Goal: Task Accomplishment & Management: Complete application form

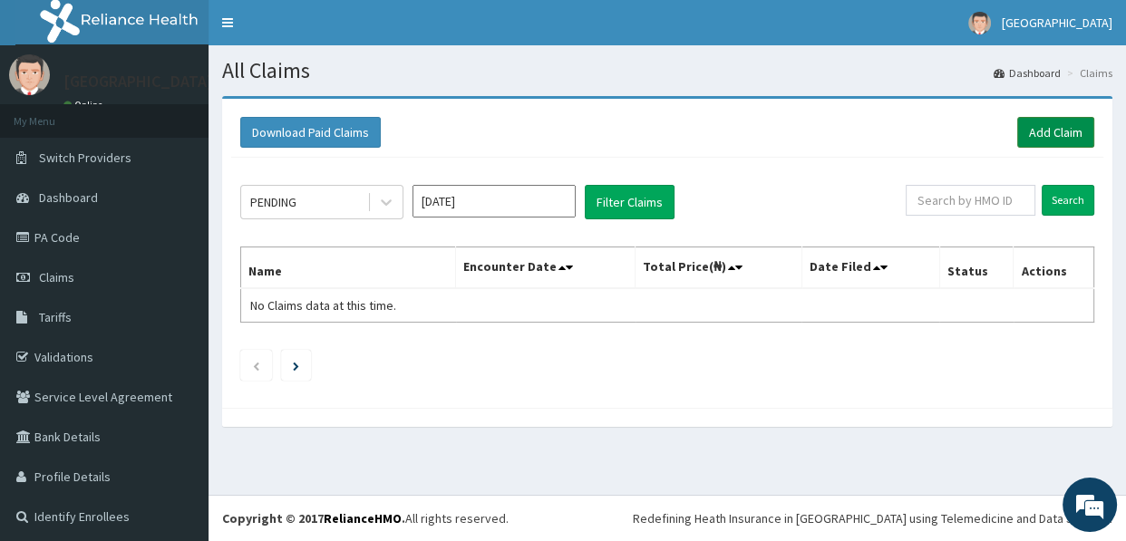
click at [1034, 124] on link "Add Claim" at bounding box center [1055, 132] width 77 height 31
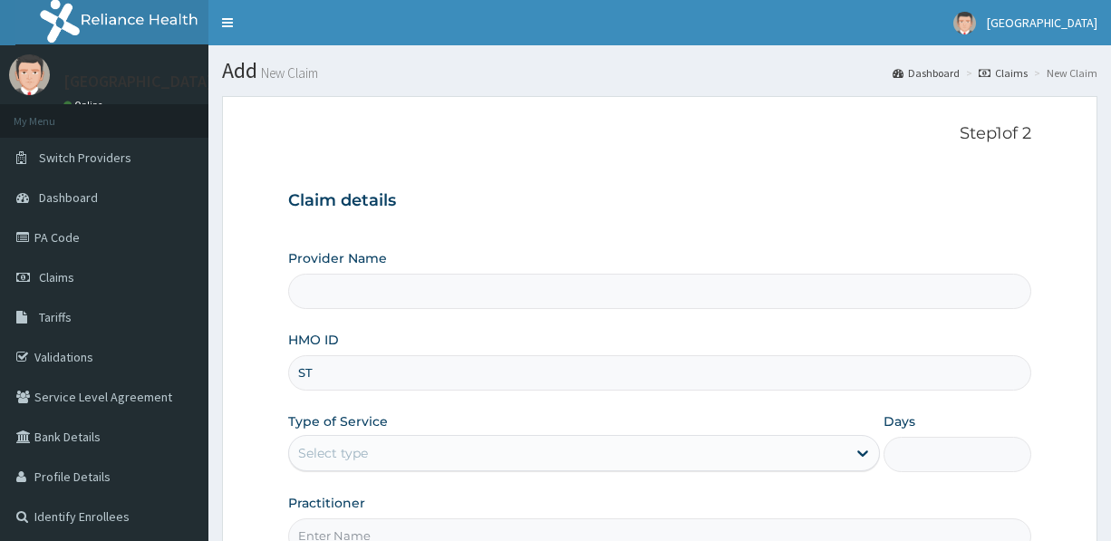
type input "STZ"
type input "[GEOGRAPHIC_DATA]"
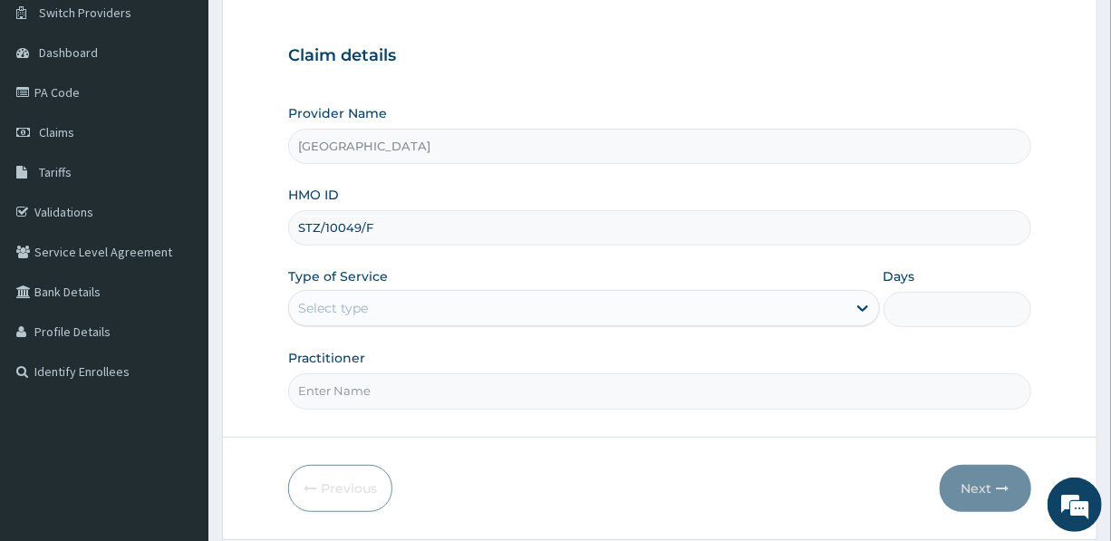
scroll to position [164, 0]
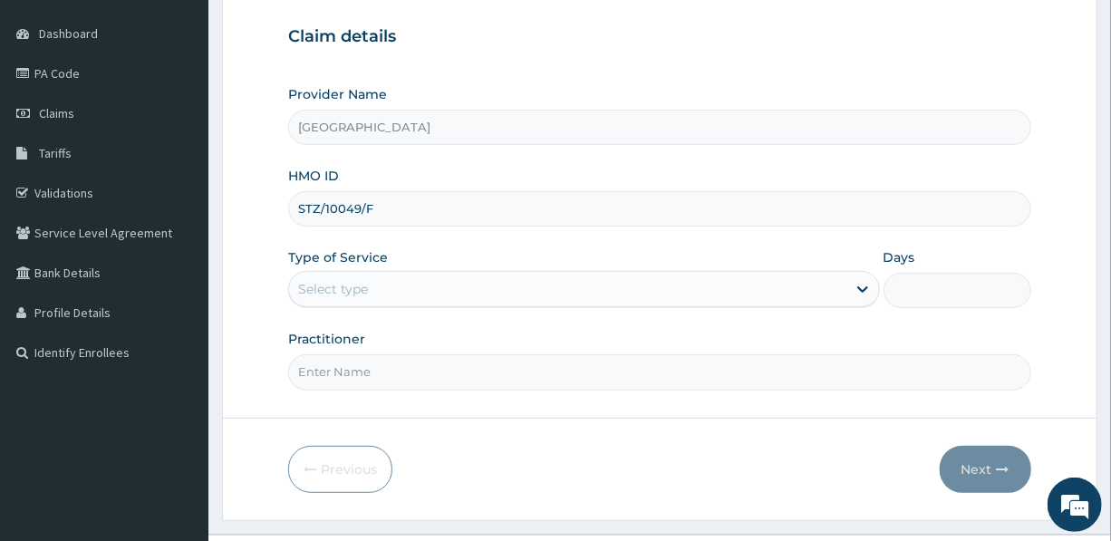
type input "STZ/10049/F"
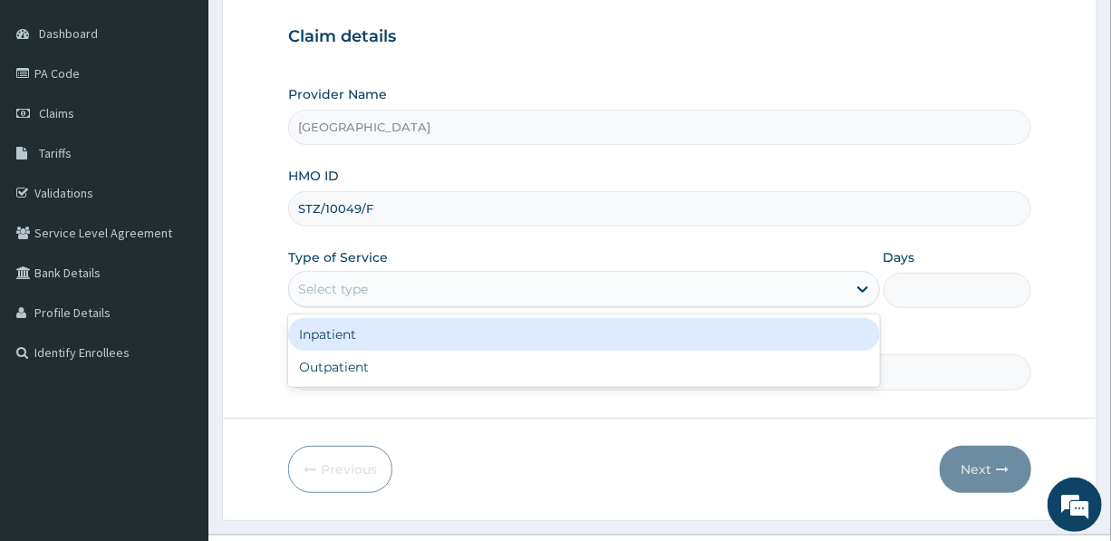
click at [407, 282] on div "Select type" at bounding box center [567, 289] width 556 height 29
click at [381, 336] on div "Inpatient" at bounding box center [583, 334] width 591 height 33
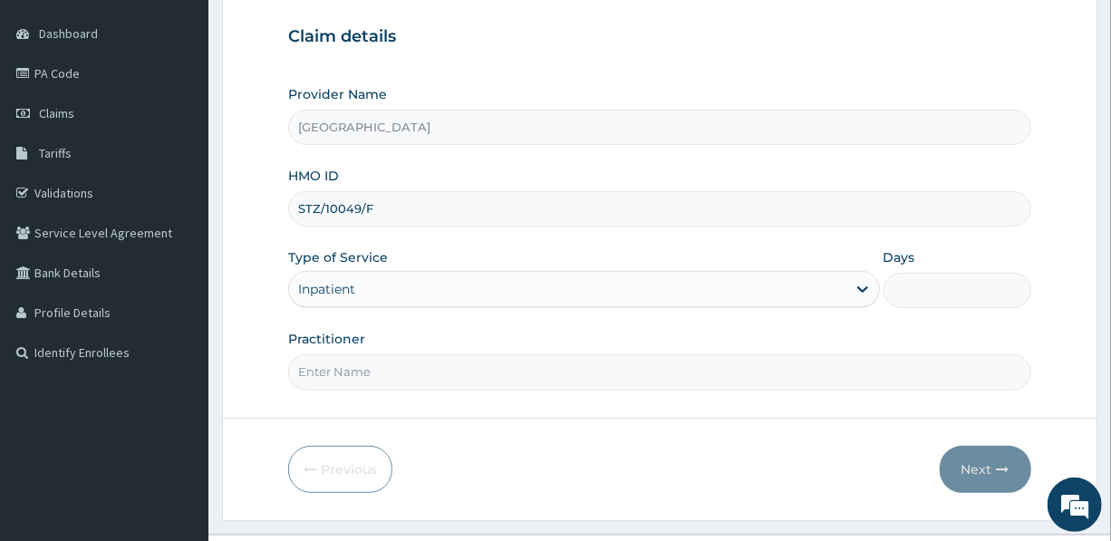
scroll to position [0, 0]
click at [921, 294] on input "Days" at bounding box center [958, 290] width 148 height 35
type input "3"
click at [340, 369] on input "Practitioner" at bounding box center [659, 371] width 742 height 35
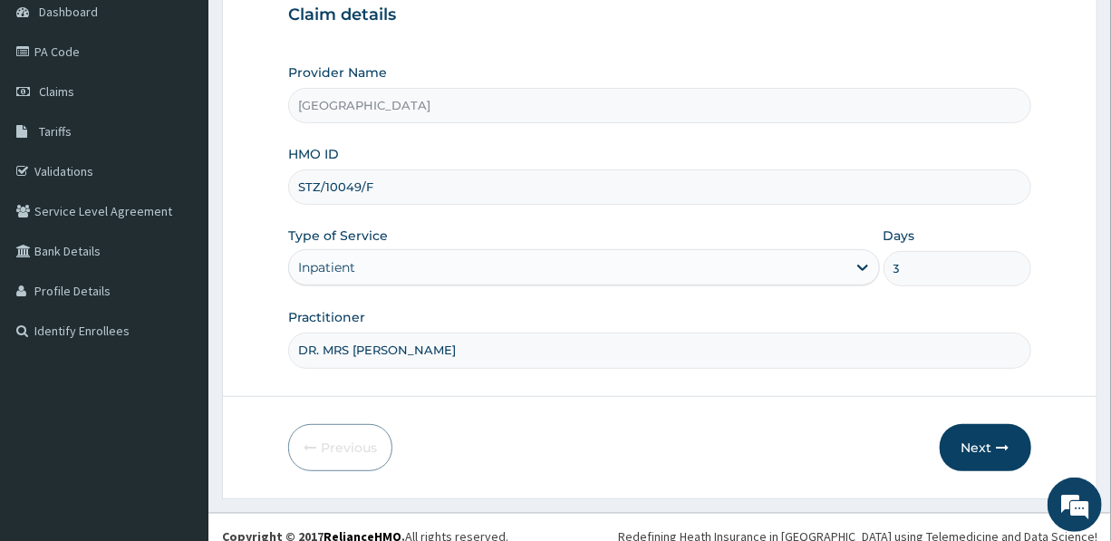
scroll to position [201, 0]
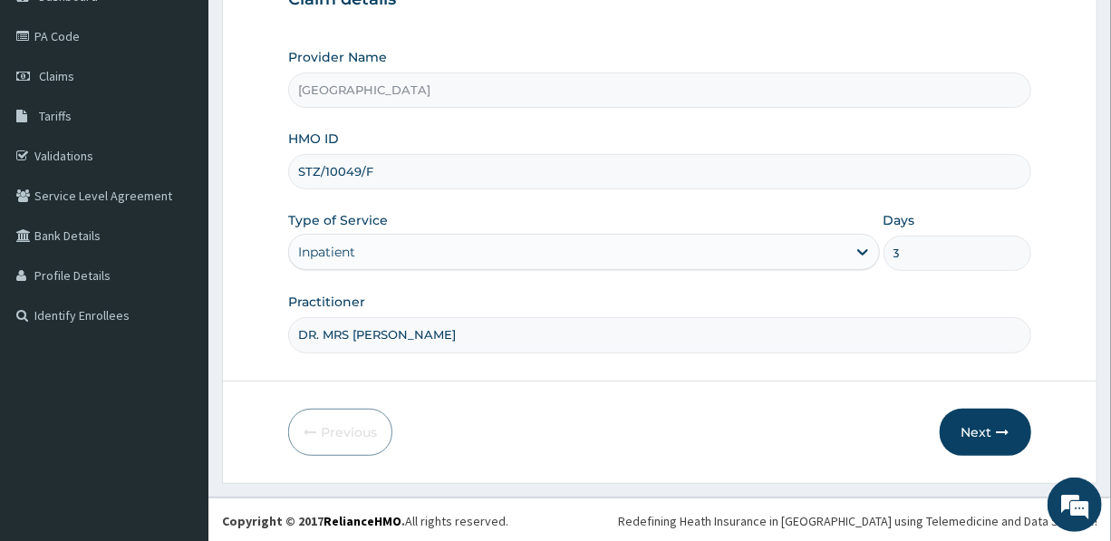
type input "DR. MRS UDEALA L."
click at [992, 431] on button "Next" at bounding box center [986, 432] width 92 height 47
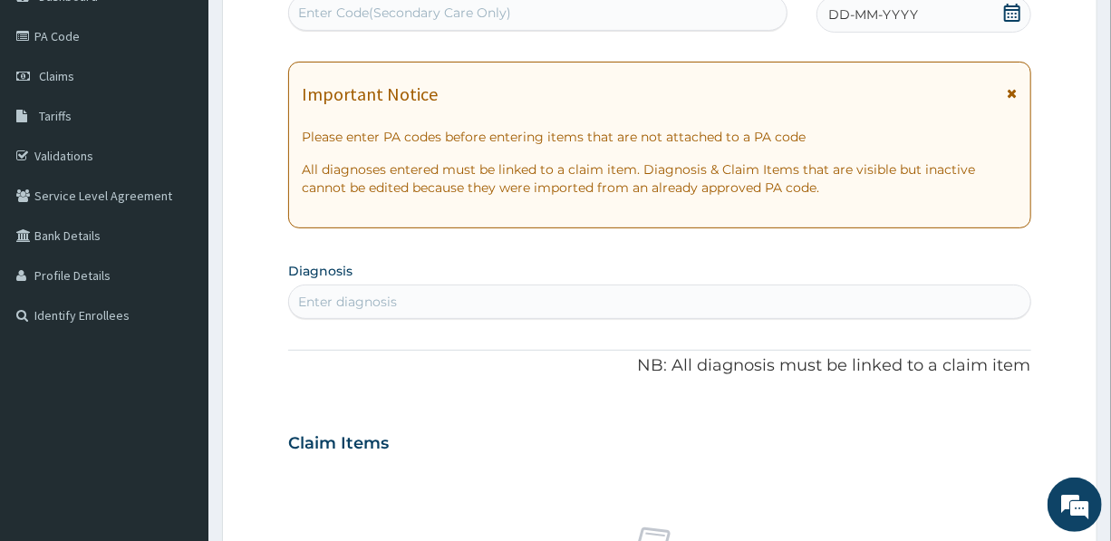
click at [440, 5] on div "Enter Code(Secondary Care Only)" at bounding box center [404, 13] width 213 height 18
type input "PA/160DBB"
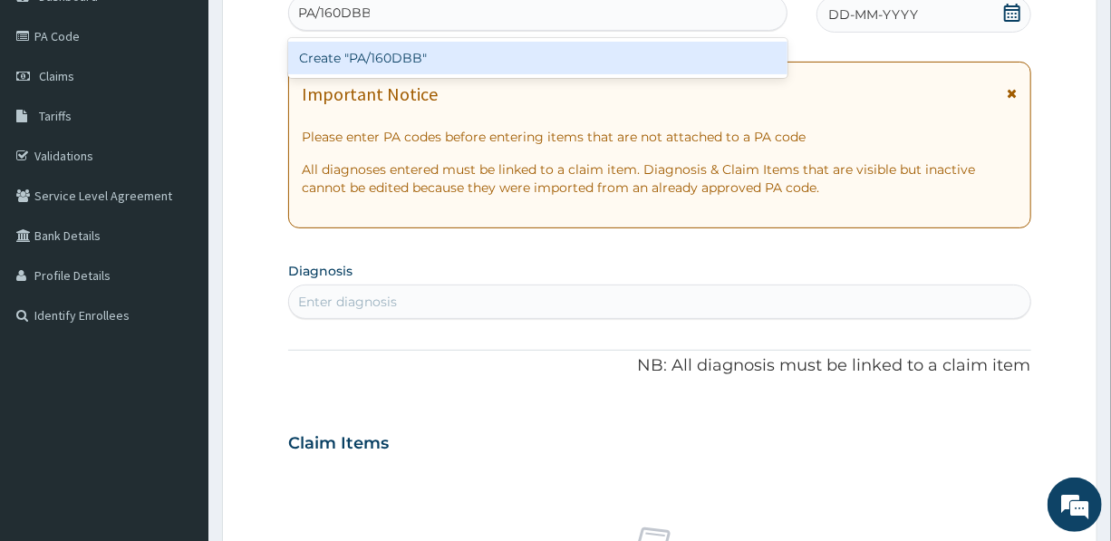
click at [378, 55] on div "Create "PA/160DBB"" at bounding box center [537, 58] width 499 height 33
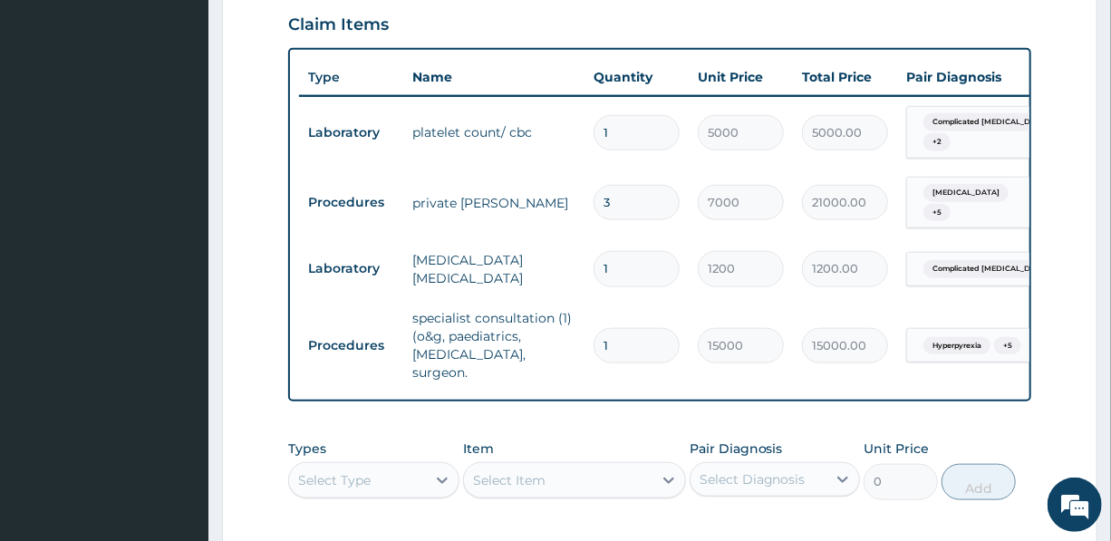
scroll to position [741, 0]
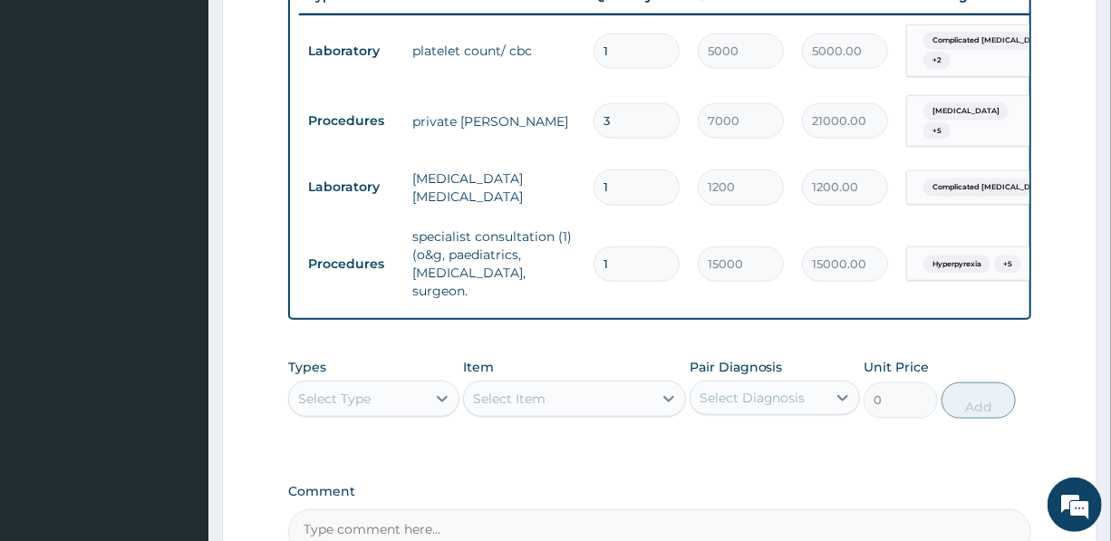
click at [372, 385] on div "Select Type" at bounding box center [357, 398] width 136 height 29
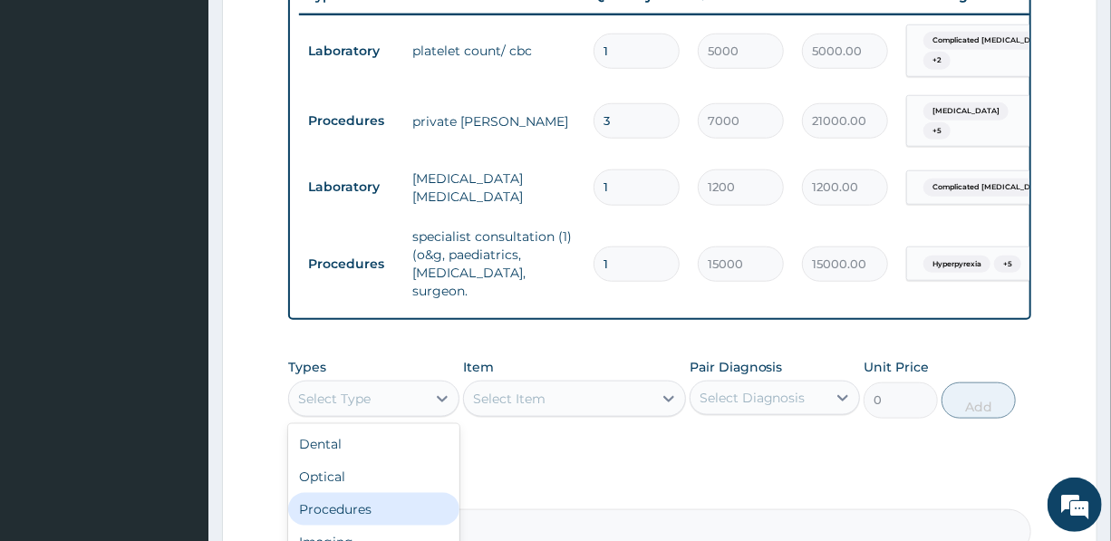
click at [350, 497] on div "Procedures" at bounding box center [373, 509] width 170 height 33
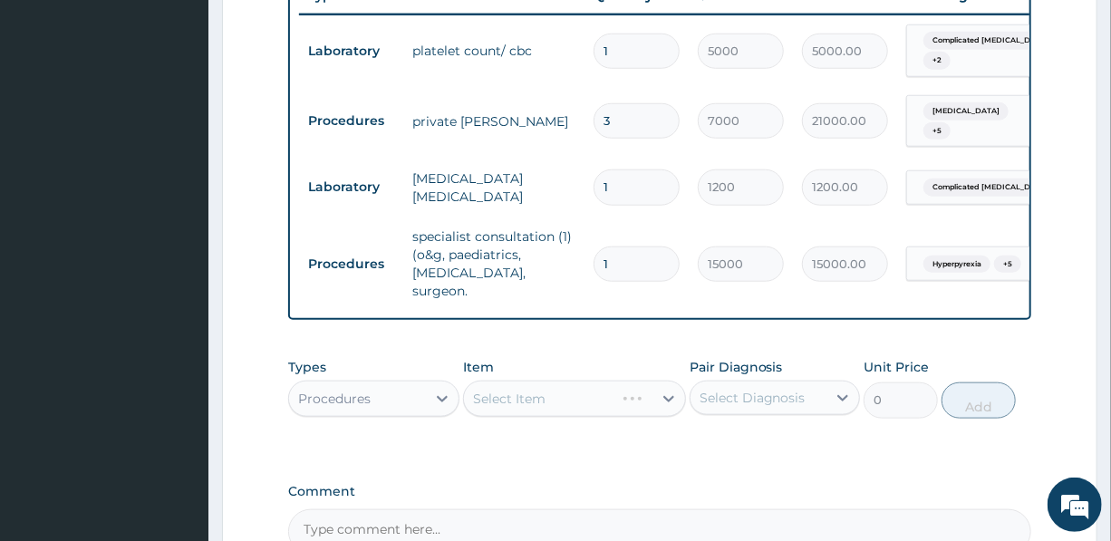
click at [556, 394] on div "Select Item" at bounding box center [574, 399] width 223 height 36
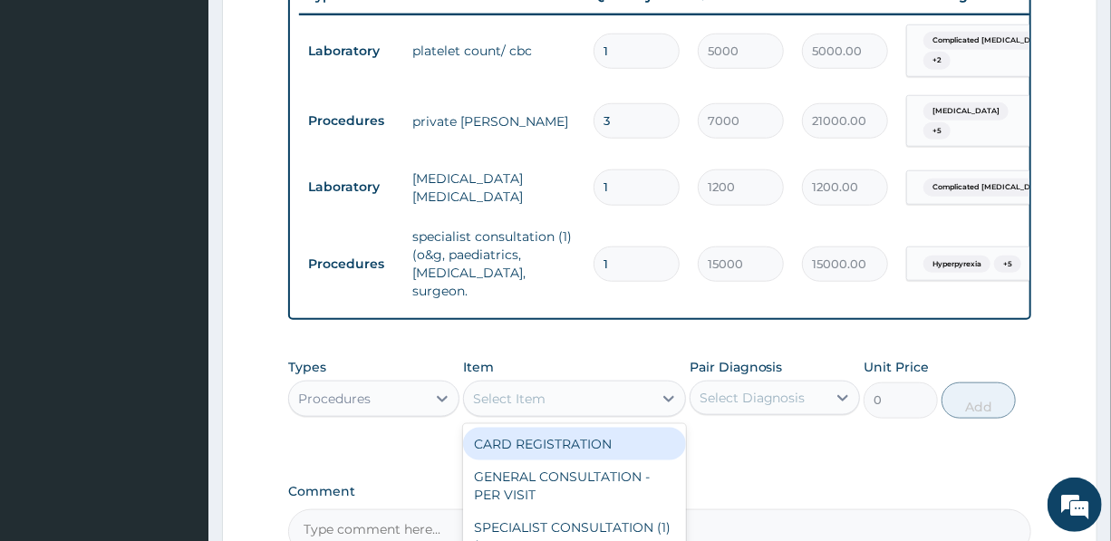
click at [557, 393] on div "Select Item" at bounding box center [558, 398] width 189 height 29
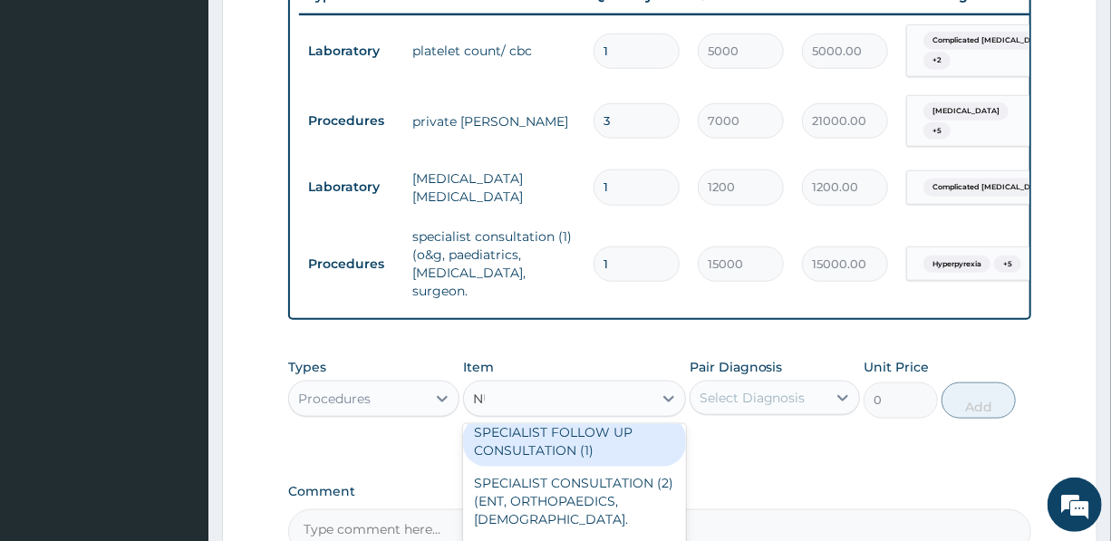
scroll to position [0, 0]
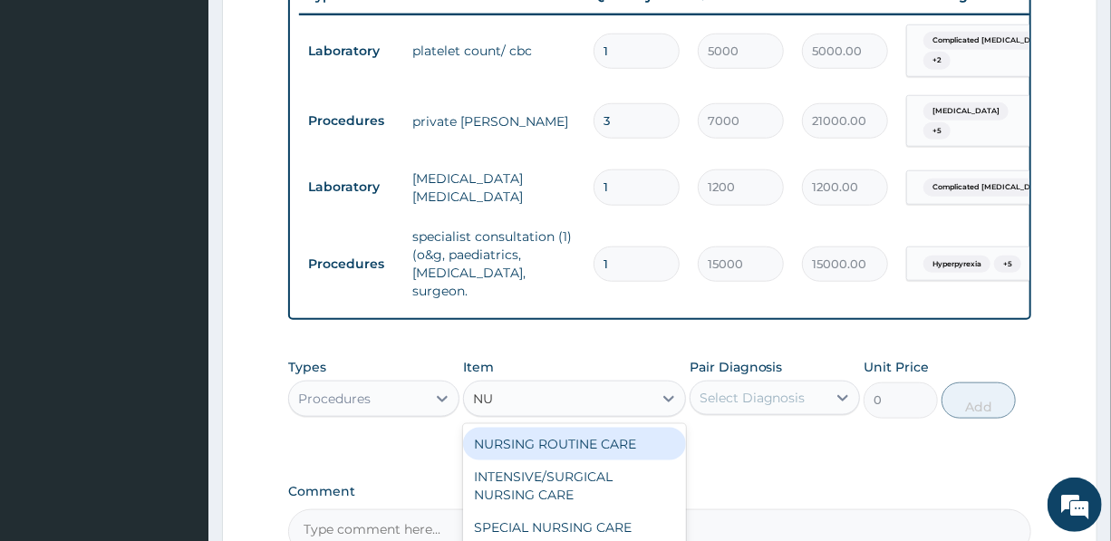
type input "NUR"
click at [591, 428] on div "NURSING ROUTINE CARE" at bounding box center [574, 444] width 223 height 33
type input "1500"
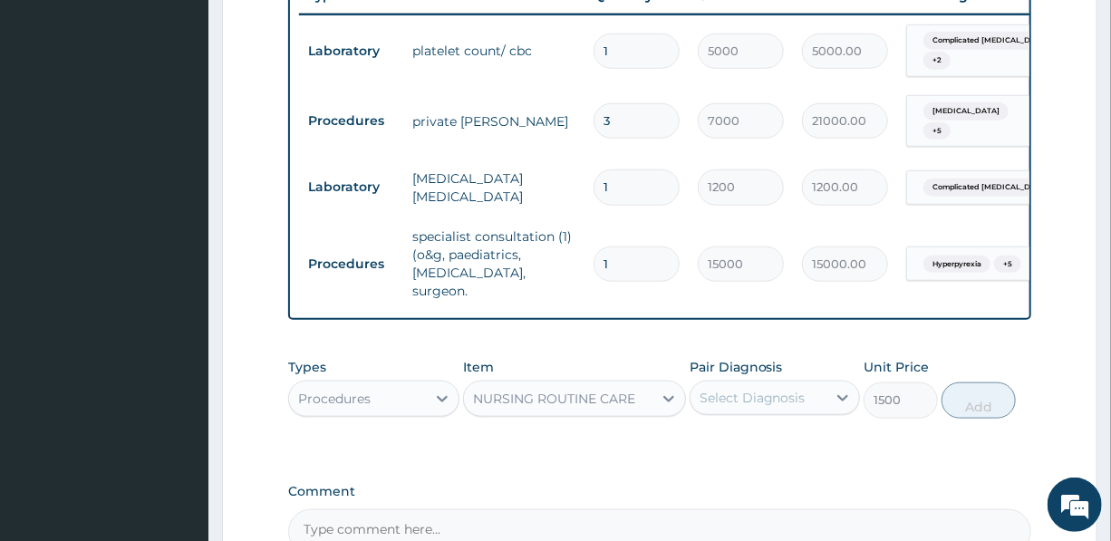
click at [723, 389] on div "Select Diagnosis" at bounding box center [753, 398] width 106 height 18
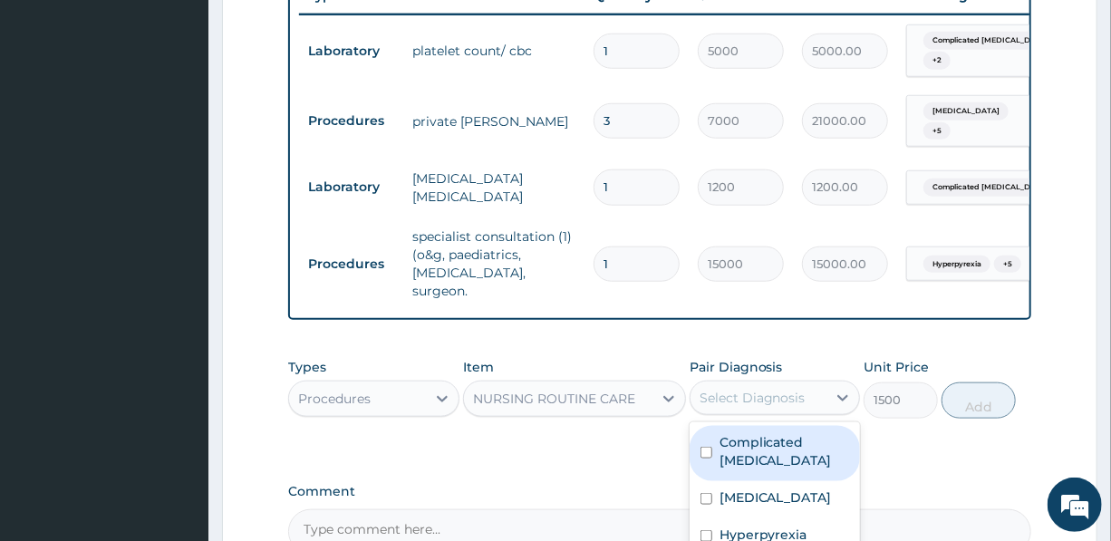
click at [747, 433] on label "Complicated malaria" at bounding box center [785, 451] width 130 height 36
checkbox input "true"
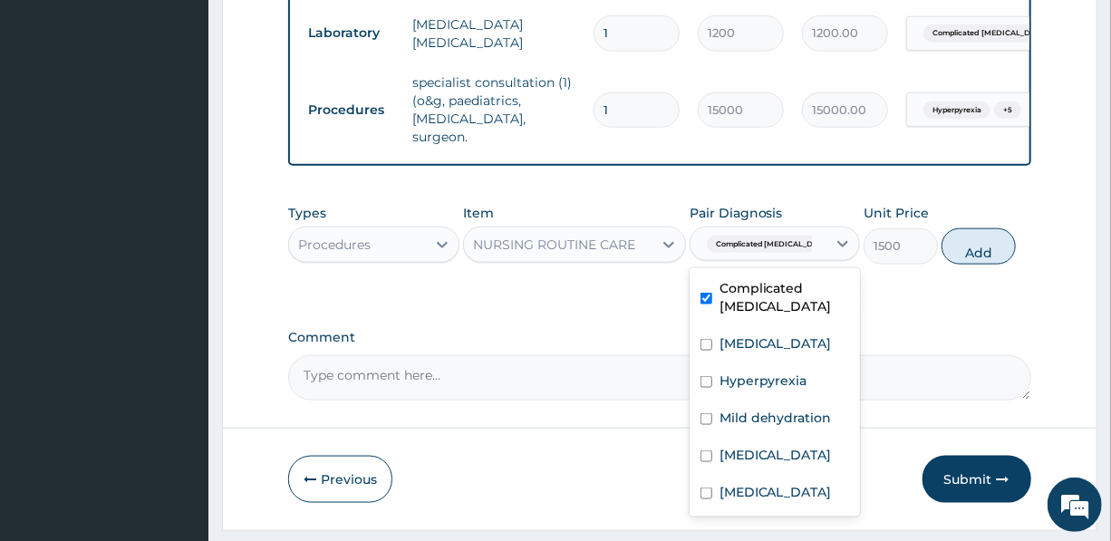
scroll to position [906, 0]
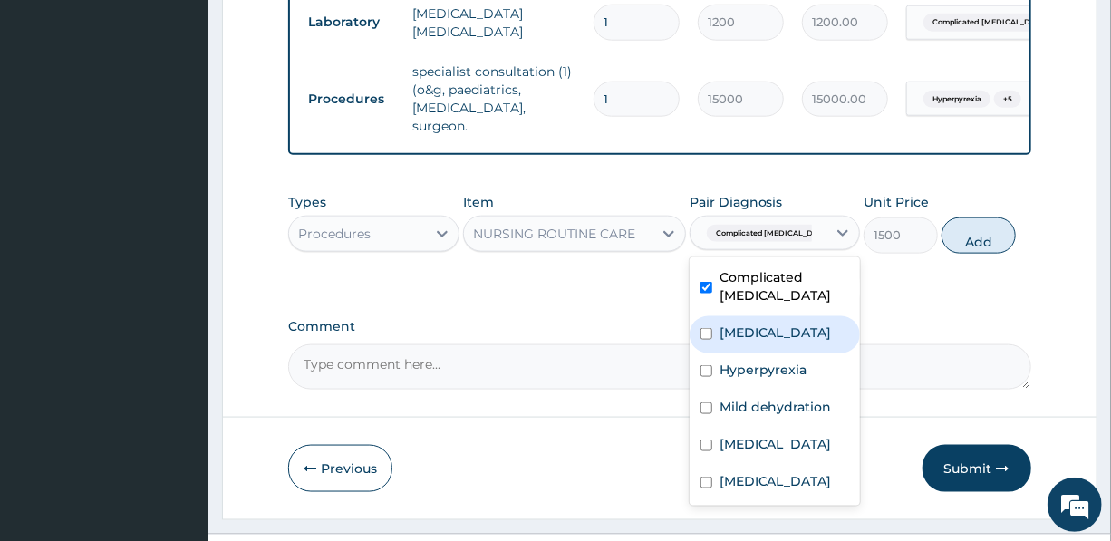
click at [749, 324] on label "Sepsis" at bounding box center [776, 333] width 112 height 18
checkbox input "true"
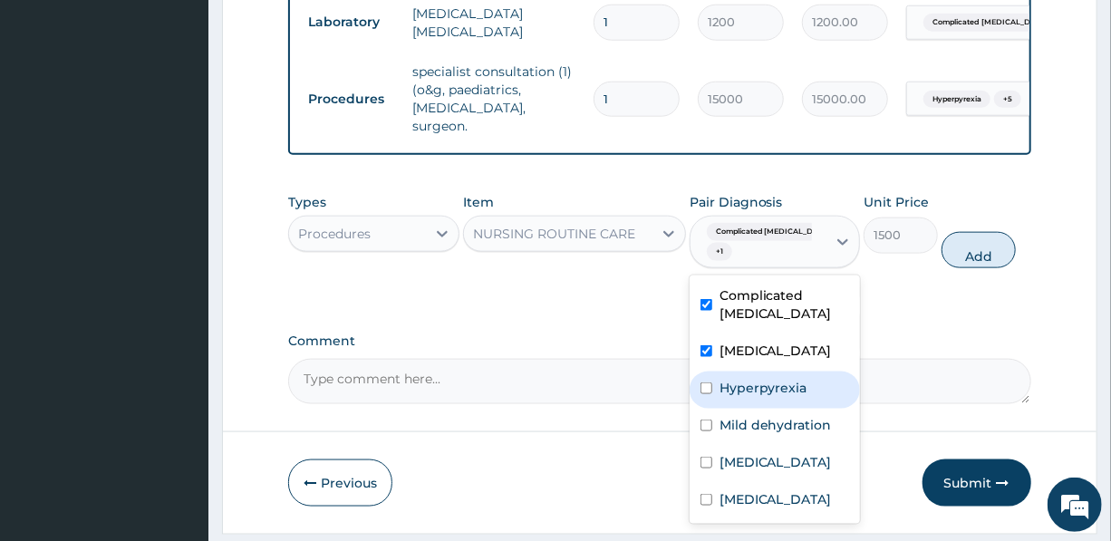
click at [743, 379] on label "Hyperpyrexia" at bounding box center [764, 388] width 88 height 18
checkbox input "true"
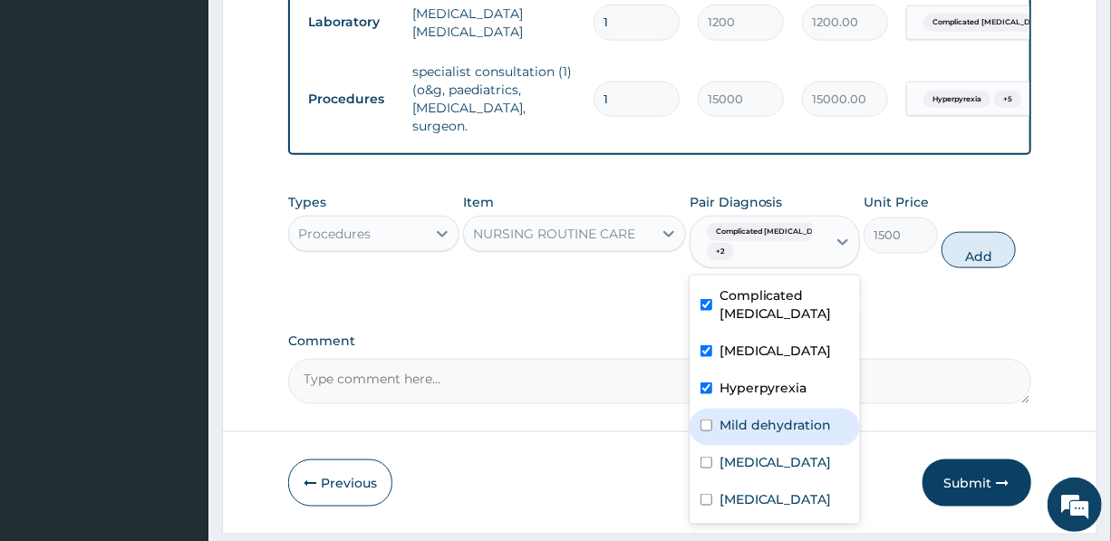
click at [752, 416] on label "Mild dehydration" at bounding box center [776, 425] width 112 height 18
checkbox input "true"
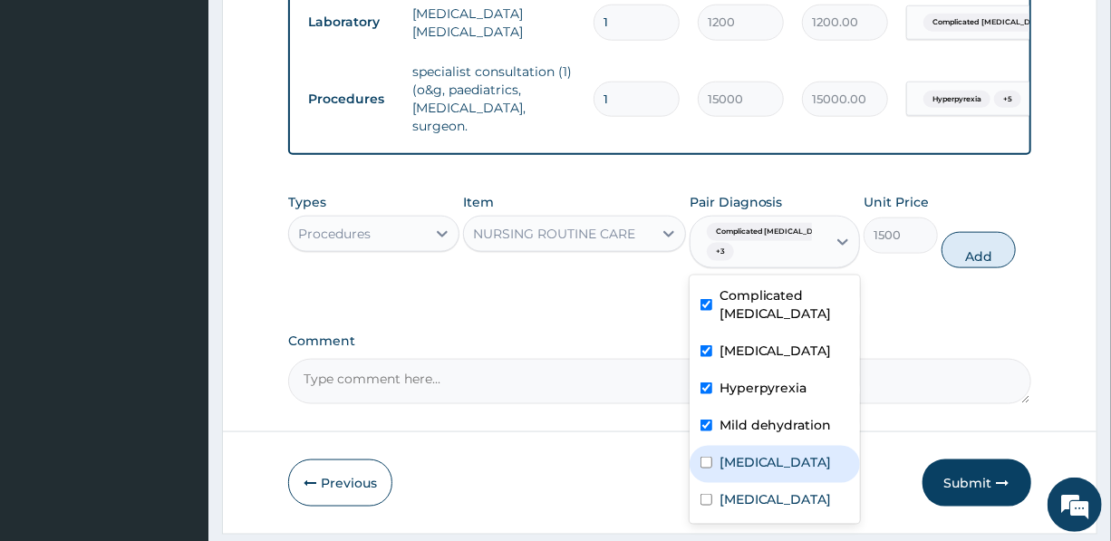
drag, startPoint x: 748, startPoint y: 444, endPoint x: 751, endPoint y: 459, distance: 15.8
click at [748, 453] on label "Gastritis" at bounding box center [776, 462] width 112 height 18
checkbox input "true"
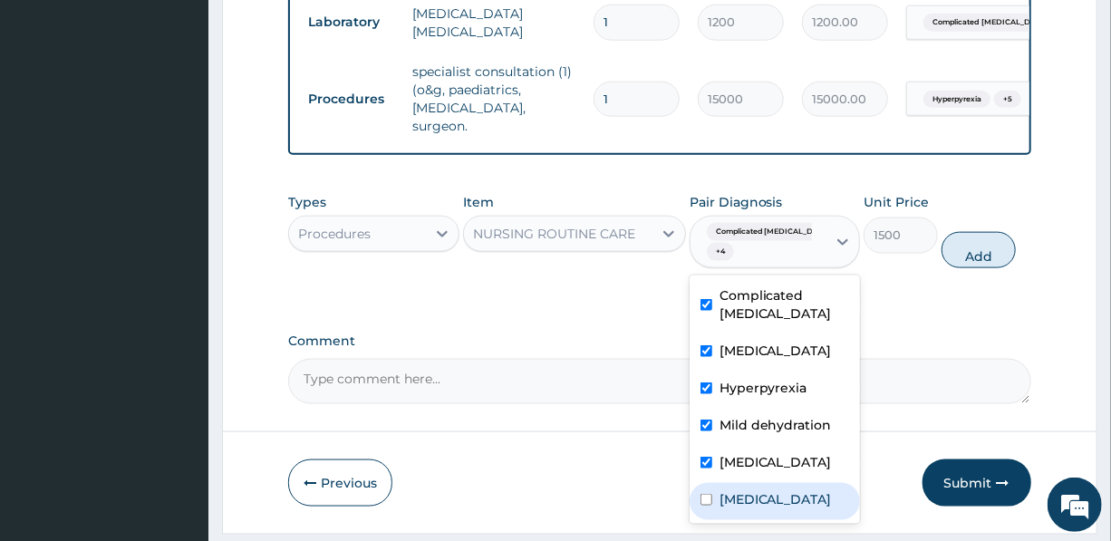
click at [753, 492] on label "Acute gastroenteritis" at bounding box center [776, 499] width 112 height 18
checkbox input "true"
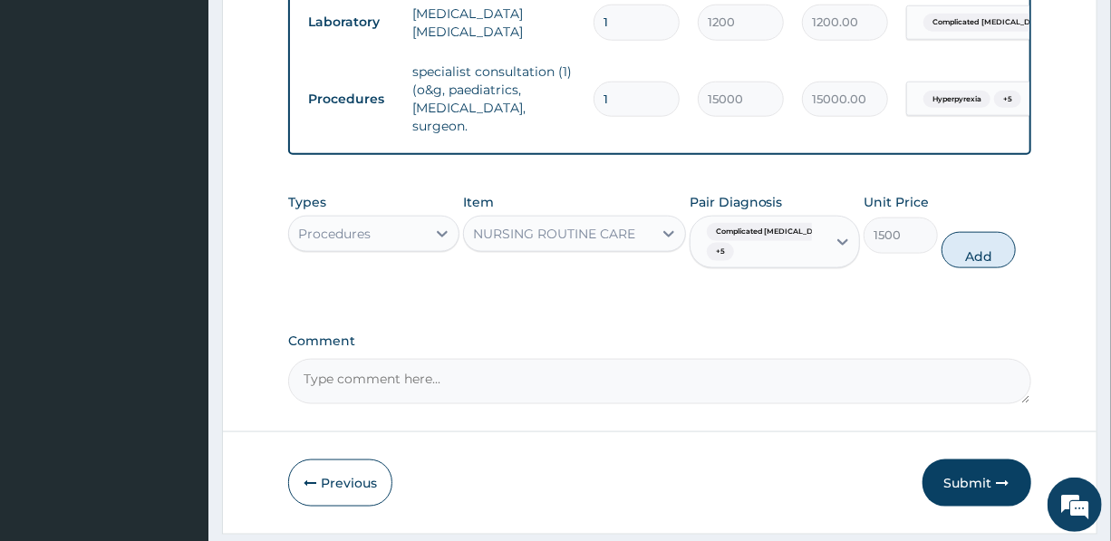
click at [984, 245] on button "Add" at bounding box center [979, 250] width 74 height 36
type input "0"
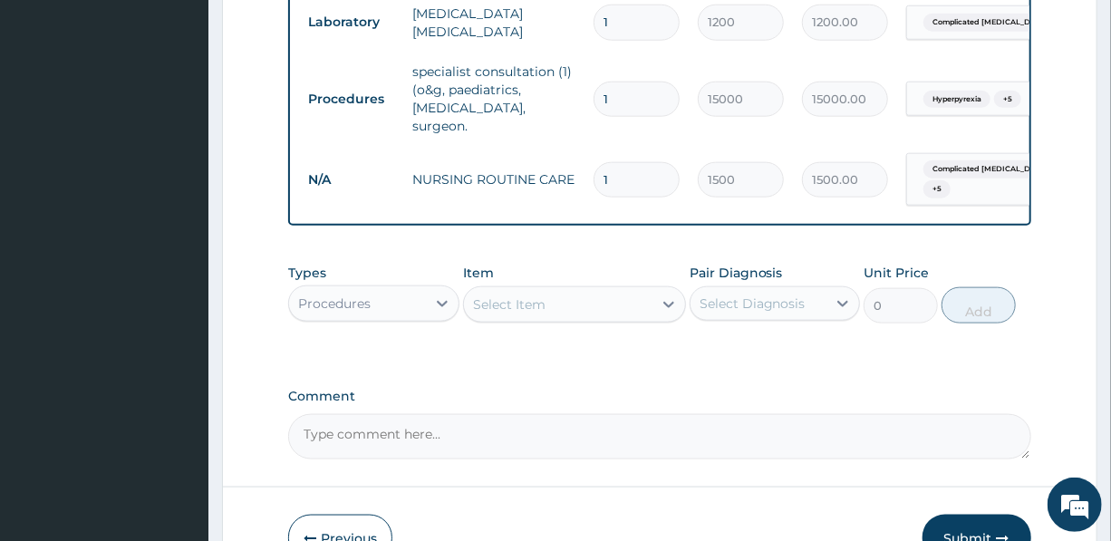
drag, startPoint x: 633, startPoint y: 145, endPoint x: 585, endPoint y: 152, distance: 47.7
click at [588, 153] on td "1" at bounding box center [637, 179] width 104 height 53
type input "3"
type input "4500.00"
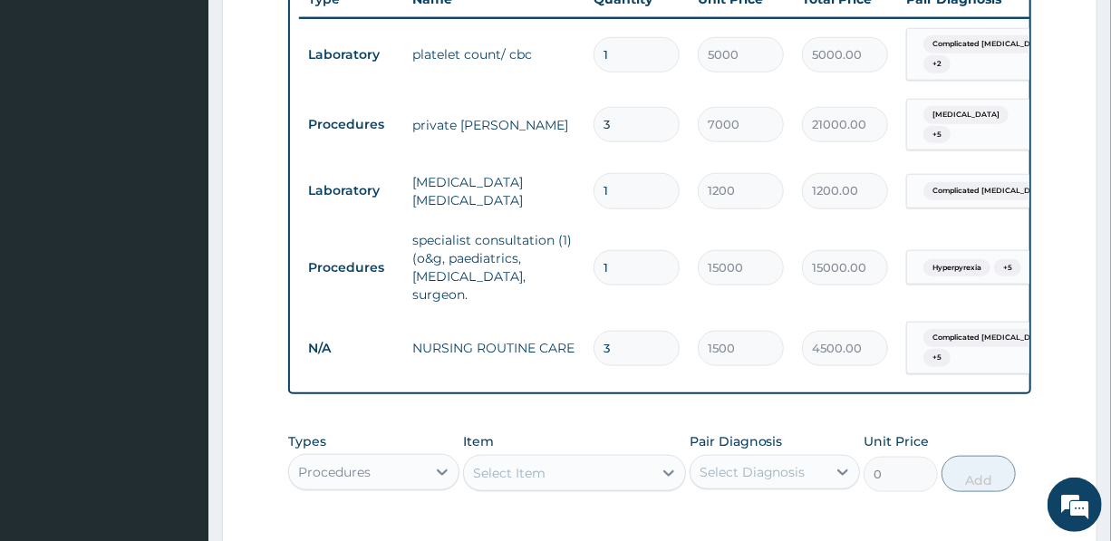
scroll to position [741, 0]
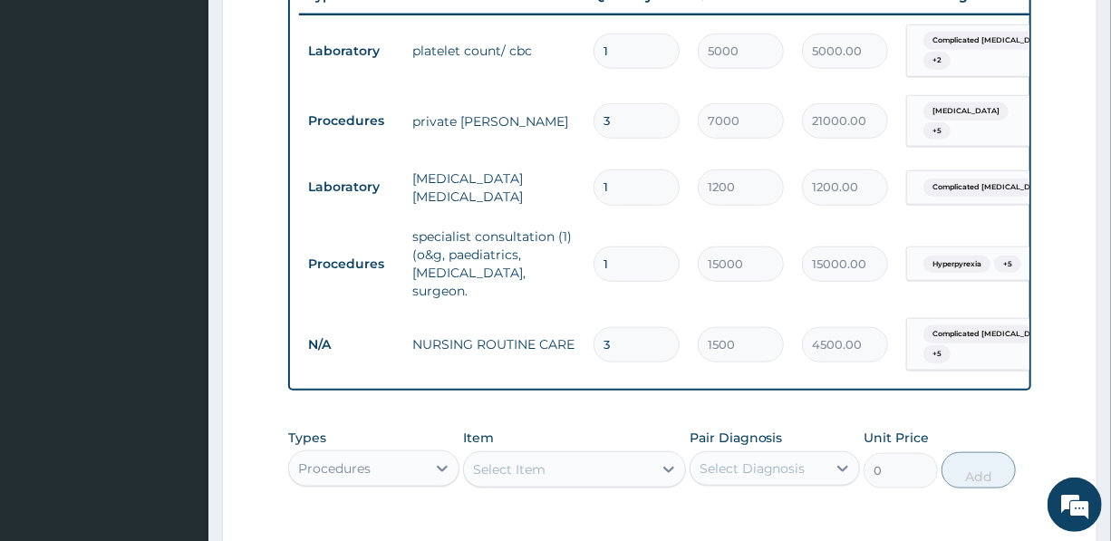
type input "3"
click at [552, 455] on div "Select Item" at bounding box center [558, 469] width 189 height 29
type input "FEED"
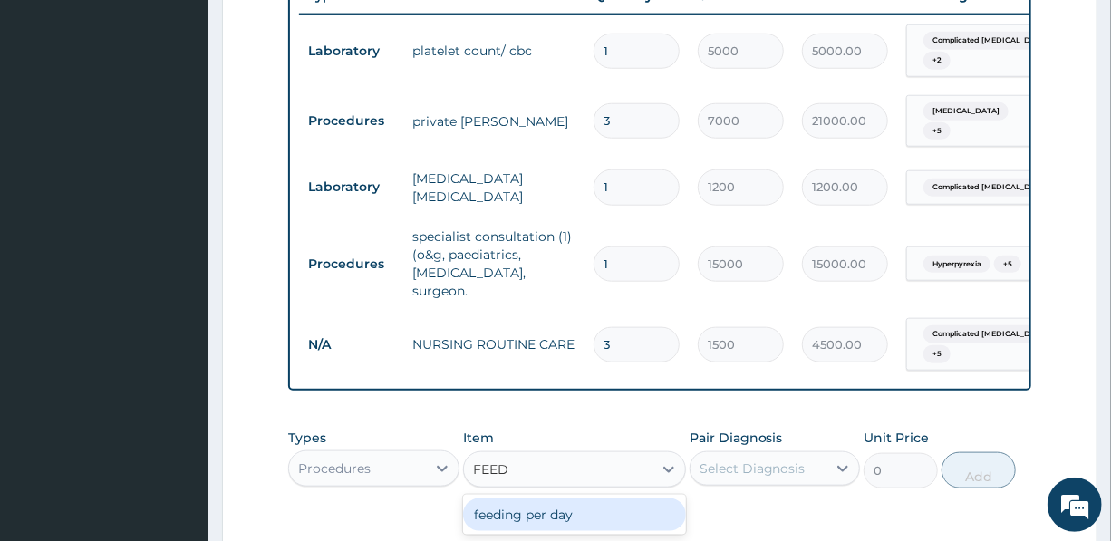
click at [553, 503] on div "feeding per day" at bounding box center [574, 514] width 223 height 33
type input "4500"
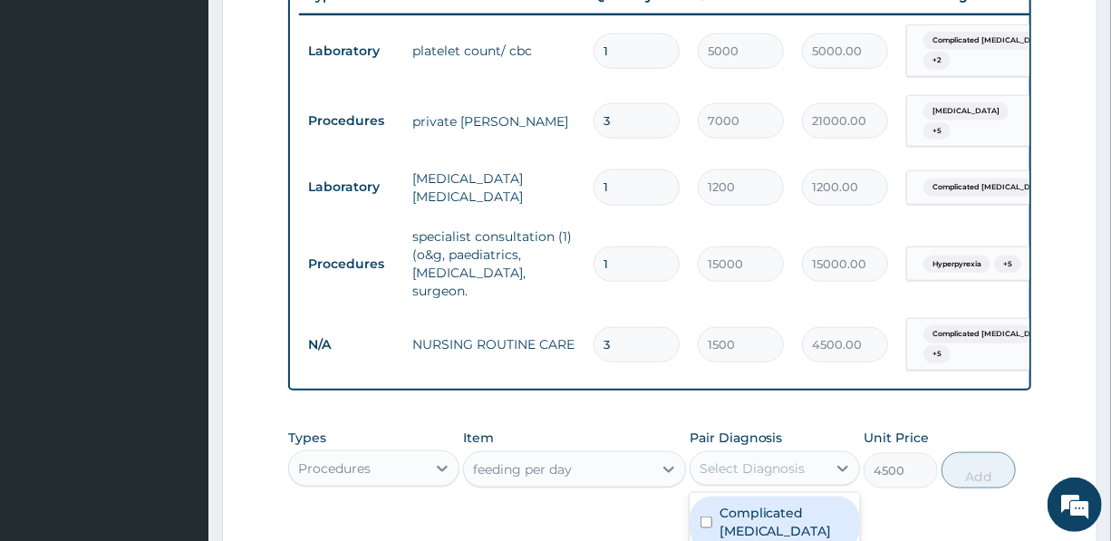
click at [736, 459] on div "Select Diagnosis" at bounding box center [753, 468] width 106 height 18
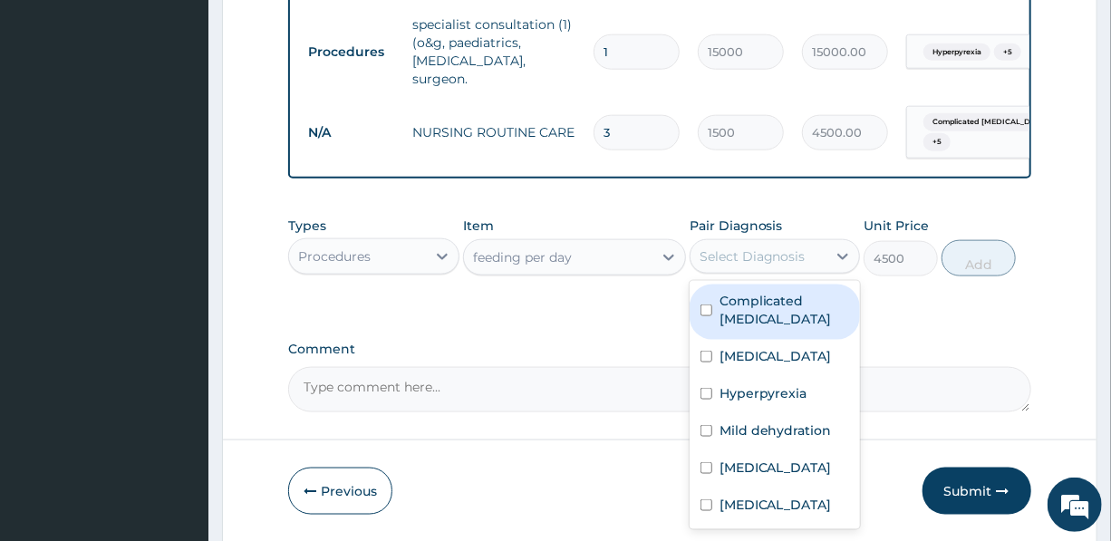
scroll to position [1001, 0]
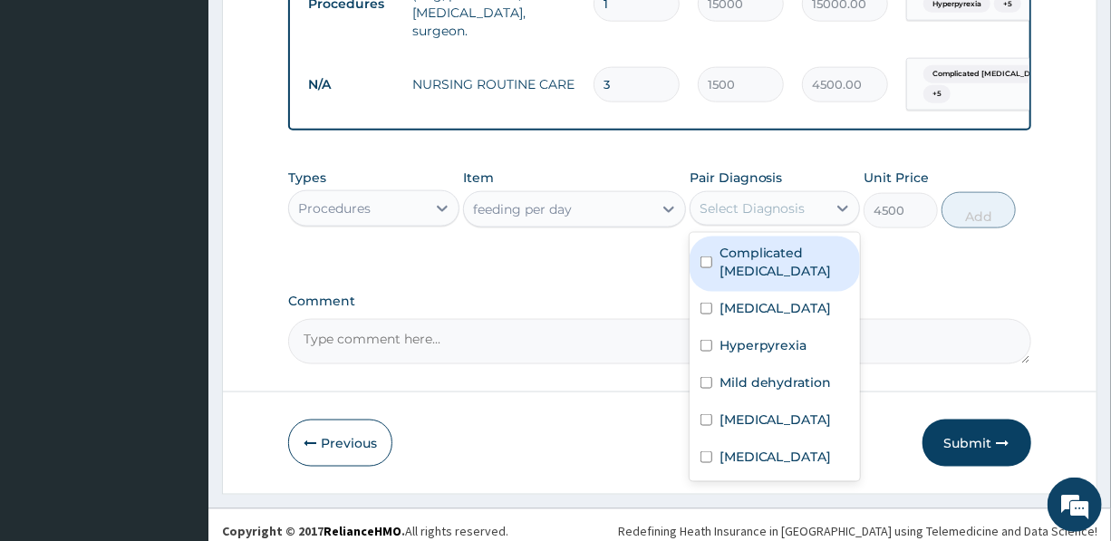
click at [778, 245] on label "Complicated [MEDICAL_DATA]" at bounding box center [785, 262] width 130 height 36
checkbox input "true"
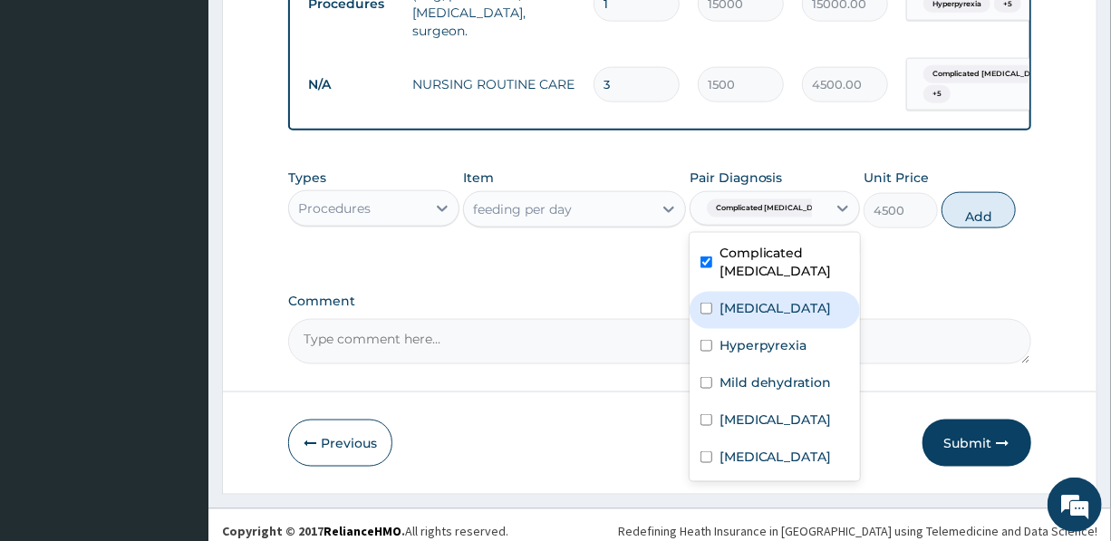
drag, startPoint x: 766, startPoint y: 294, endPoint x: 765, endPoint y: 307, distance: 13.6
click at [766, 294] on div "Sepsis" at bounding box center [775, 310] width 170 height 37
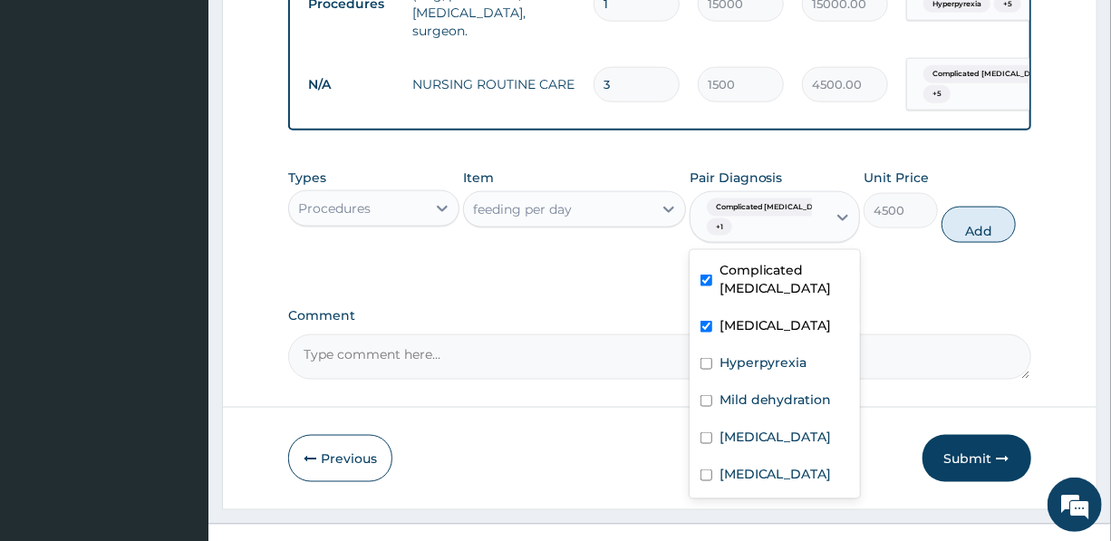
click at [765, 320] on div "Sepsis" at bounding box center [775, 327] width 170 height 37
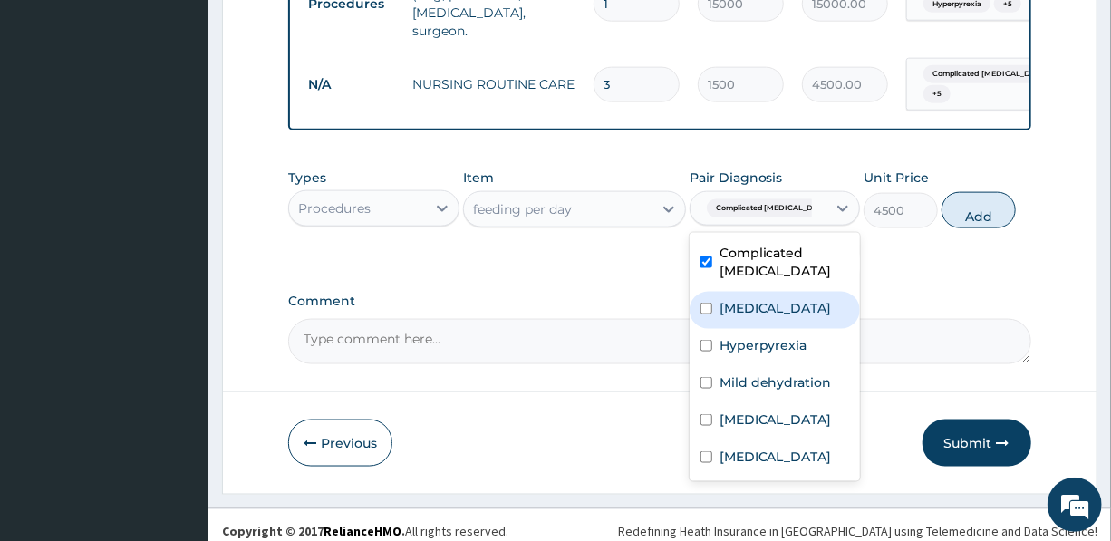
click at [766, 299] on div "Sepsis" at bounding box center [775, 310] width 170 height 37
checkbox input "true"
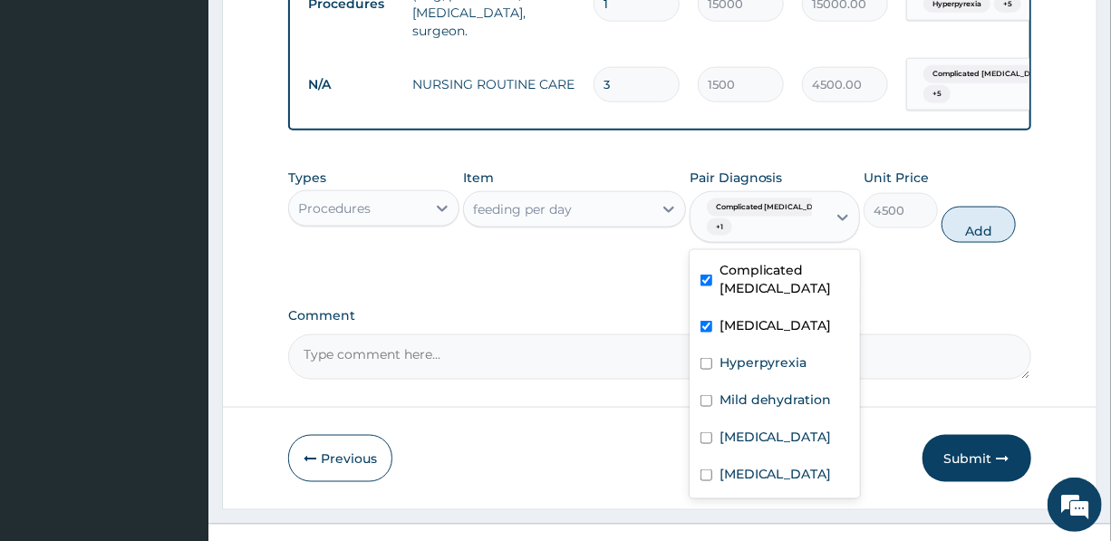
click at [769, 346] on div "Hyperpyrexia" at bounding box center [775, 364] width 170 height 37
checkbox input "true"
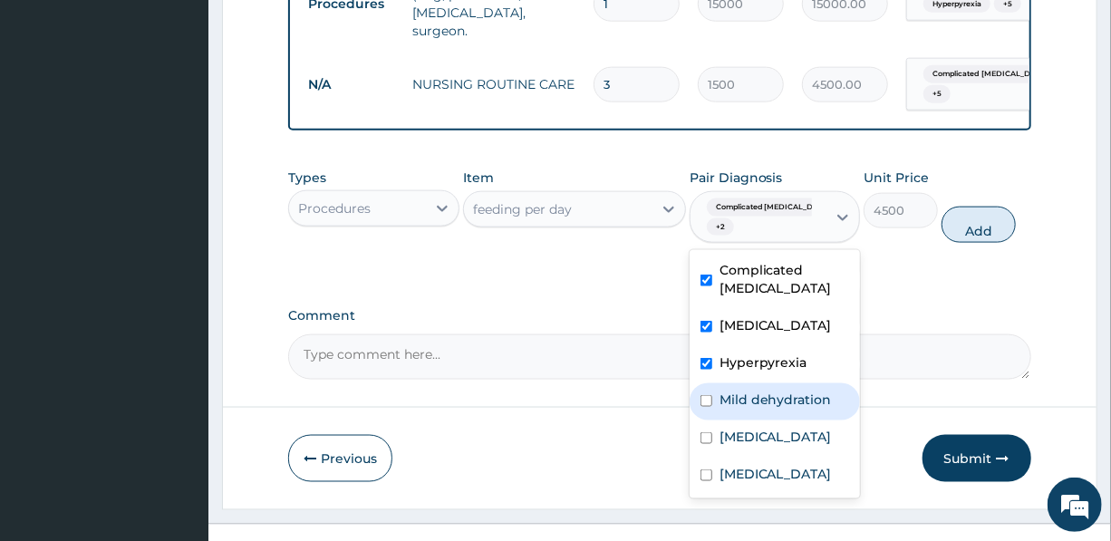
click at [776, 391] on label "Mild dehydration" at bounding box center [776, 400] width 112 height 18
checkbox input "true"
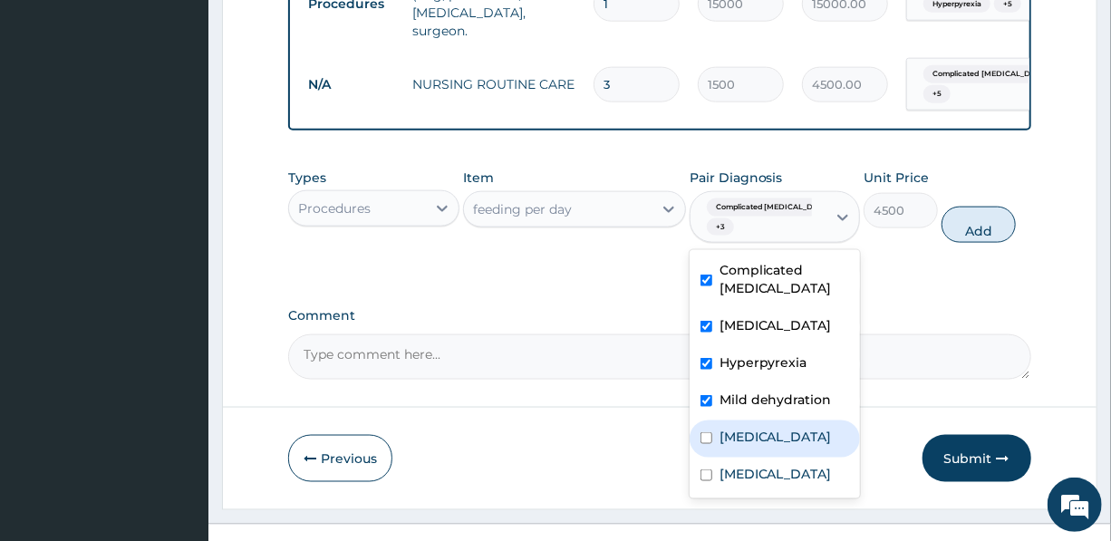
drag, startPoint x: 776, startPoint y: 413, endPoint x: 776, endPoint y: 427, distance: 13.6
click at [776, 421] on div "Gastritis" at bounding box center [775, 439] width 170 height 37
checkbox input "true"
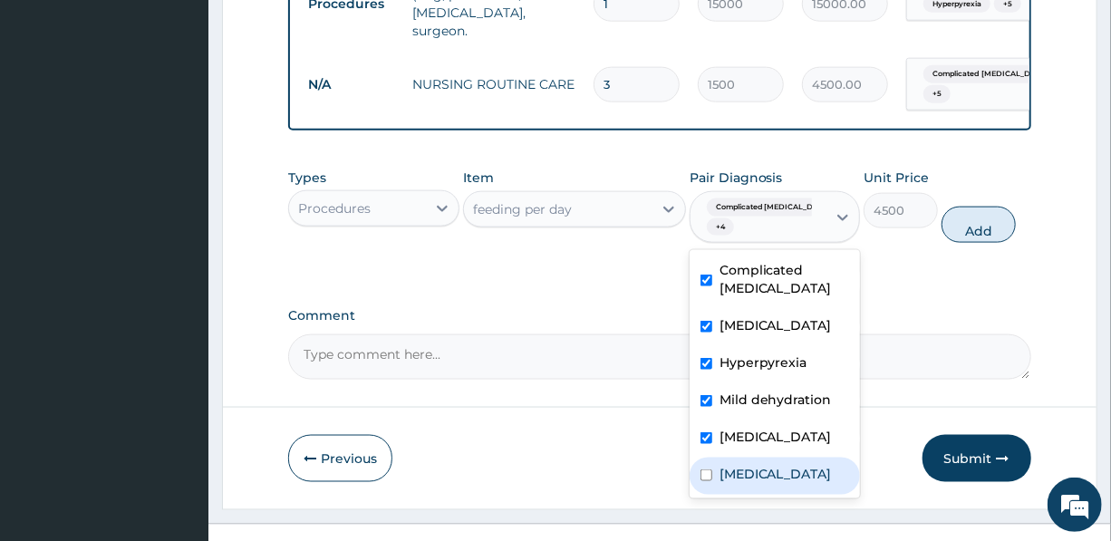
click at [775, 469] on label "Acute gastroenteritis" at bounding box center [776, 474] width 112 height 18
checkbox input "true"
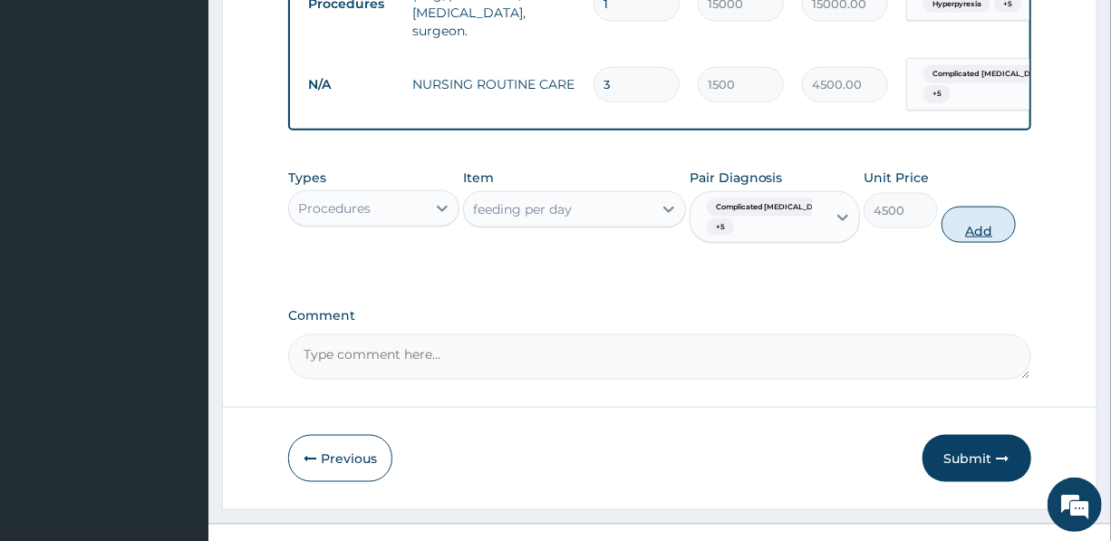
click at [974, 210] on button "Add" at bounding box center [979, 225] width 74 height 36
type input "0"
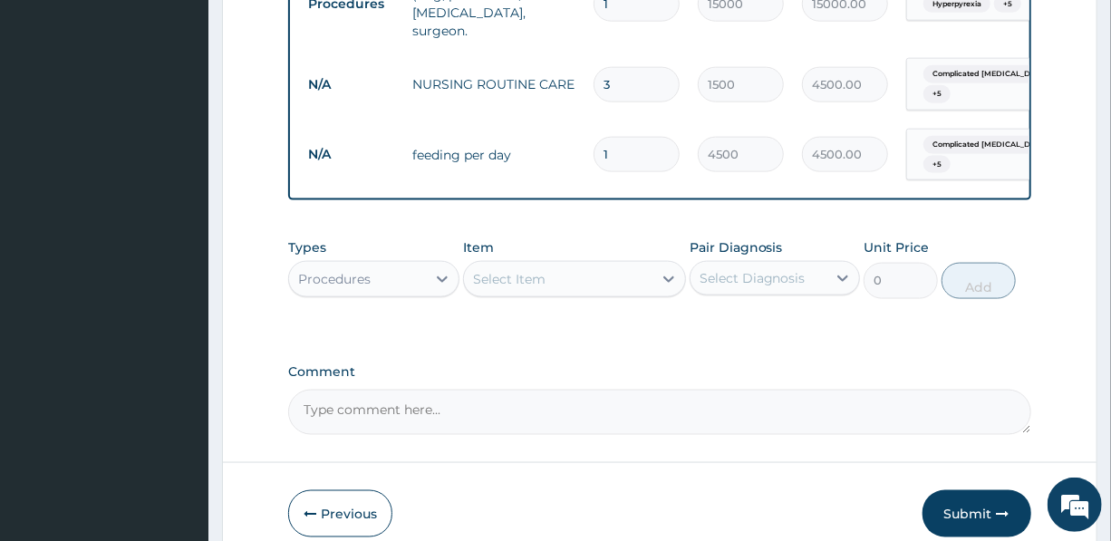
drag, startPoint x: 627, startPoint y: 133, endPoint x: 579, endPoint y: 134, distance: 48.0
click at [579, 134] on tr "N/A feeding per day 1 4500 4500.00 Complicated malaria + 5 Delete" at bounding box center [743, 155] width 888 height 71
type input "3"
type input "13500.00"
type input "3"
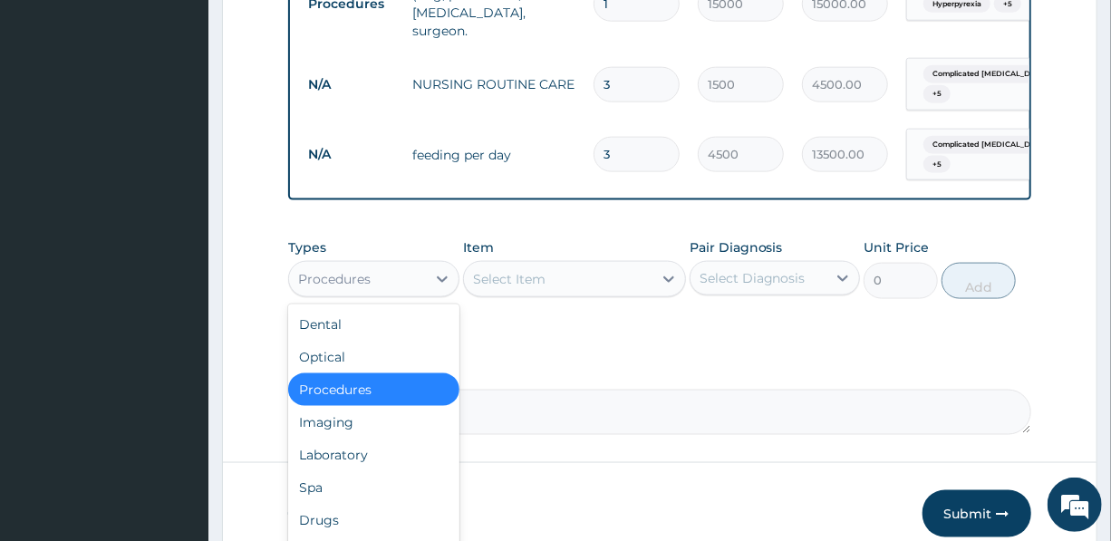
click at [365, 270] on div "Procedures" at bounding box center [334, 279] width 73 height 18
click at [328, 508] on div "Drugs" at bounding box center [373, 520] width 170 height 33
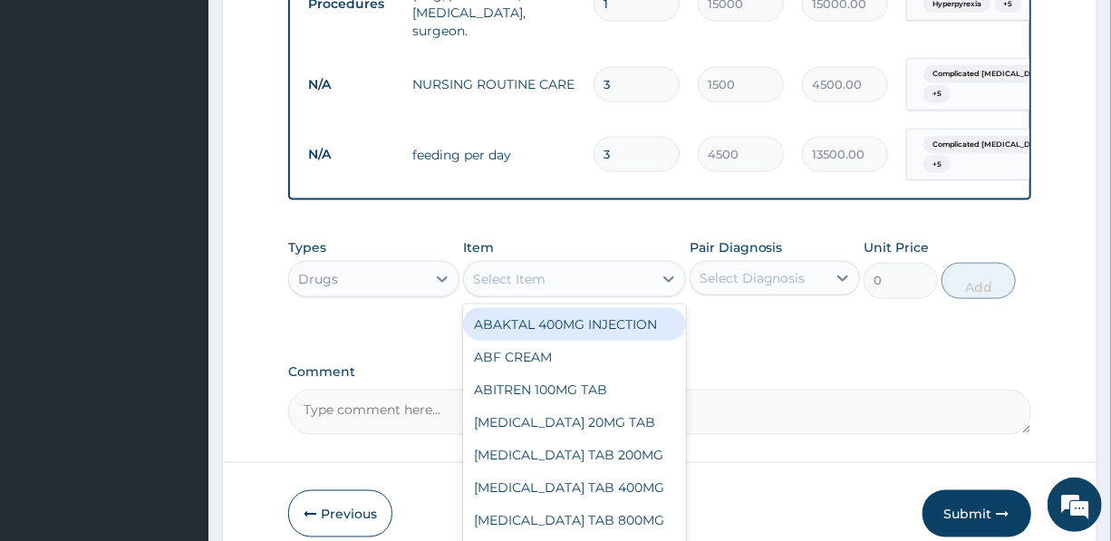
click at [564, 273] on div "Select Item" at bounding box center [558, 279] width 189 height 29
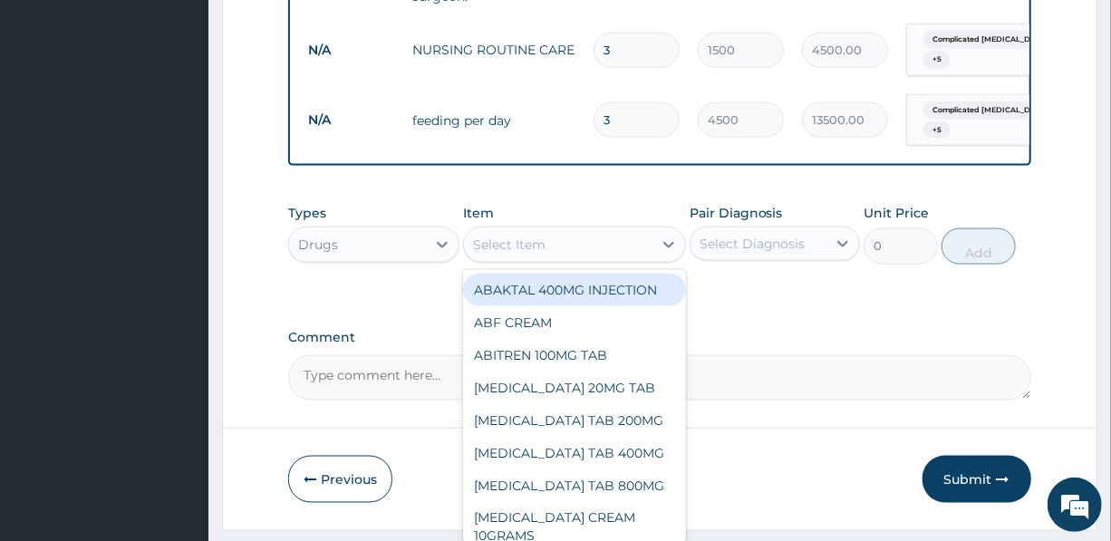
scroll to position [1071, 0]
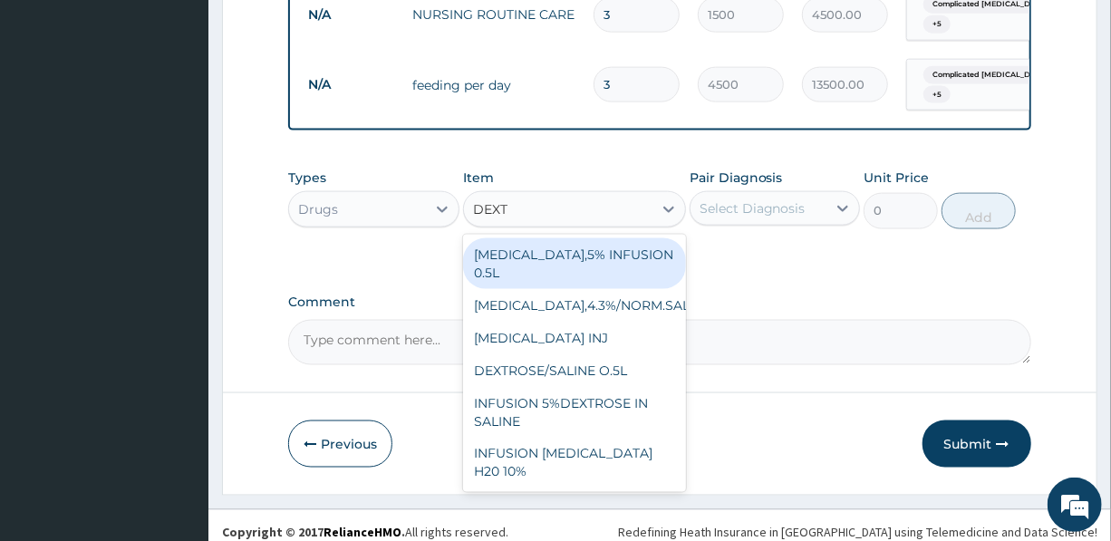
type input "DEXTR"
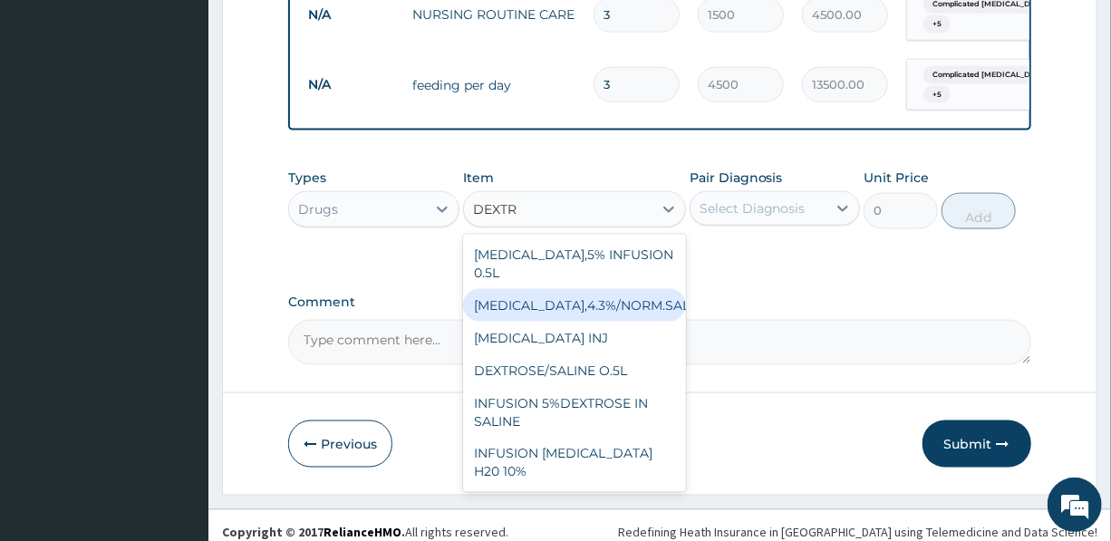
click at [583, 289] on div "DEXTROSE,4.3%/NORM.SALINE,0.18" at bounding box center [574, 305] width 223 height 33
type input "2000"
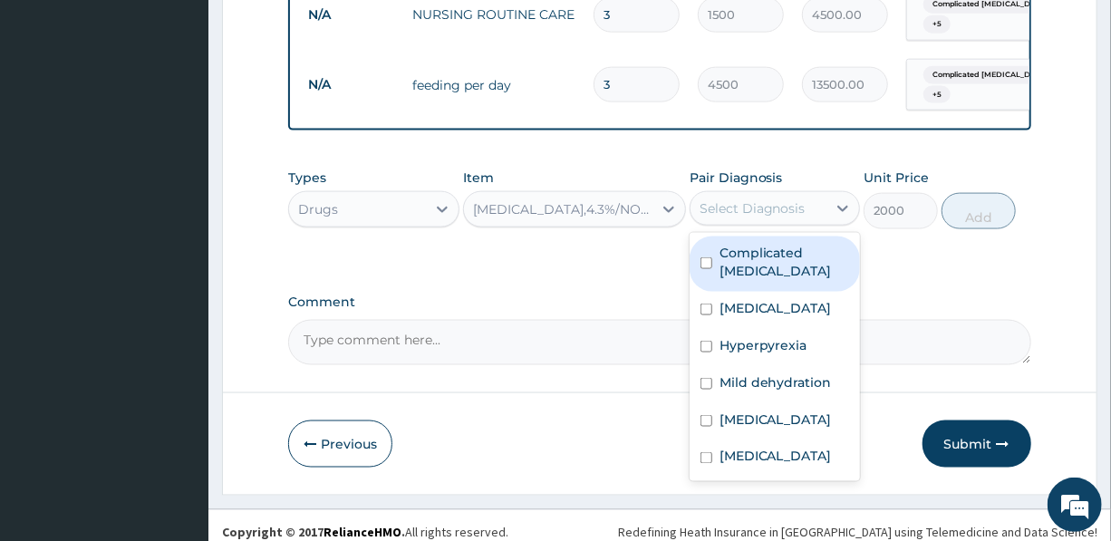
click at [738, 199] on div "Select Diagnosis" at bounding box center [753, 208] width 106 height 18
click at [748, 247] on label "Complicated [MEDICAL_DATA]" at bounding box center [785, 262] width 130 height 36
checkbox input "true"
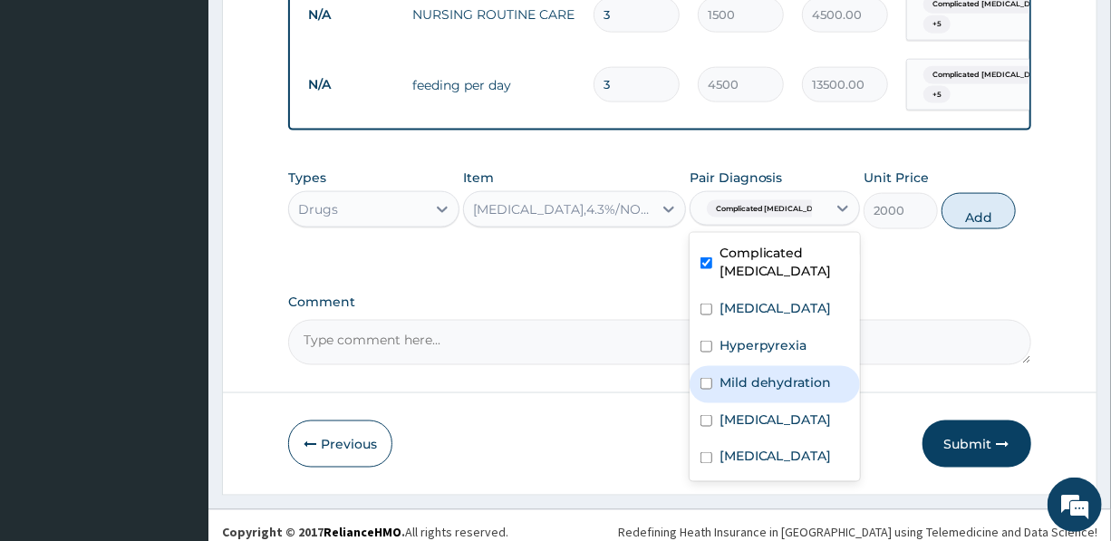
click at [749, 373] on label "Mild dehydration" at bounding box center [776, 382] width 112 height 18
checkbox input "true"
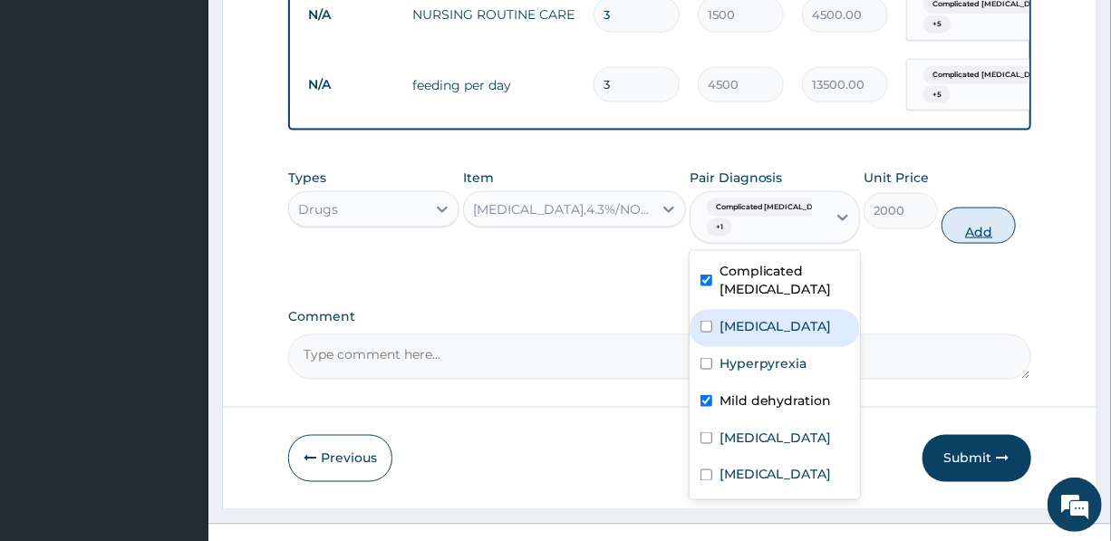
click at [972, 213] on button "Add" at bounding box center [979, 226] width 74 height 36
type input "0"
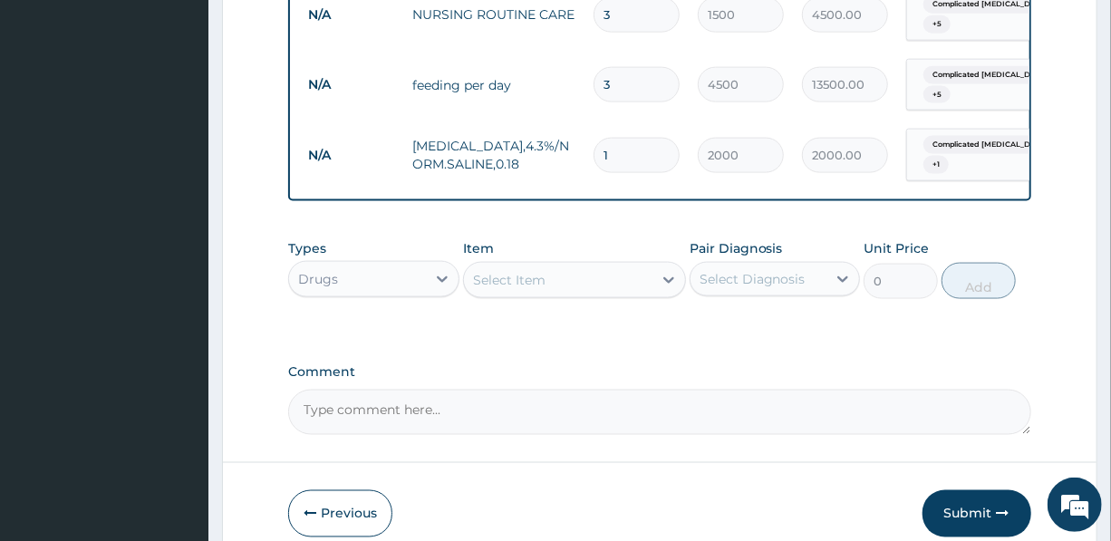
drag, startPoint x: 642, startPoint y: 131, endPoint x: 575, endPoint y: 126, distance: 67.3
click at [580, 128] on tr "N/A DEXTROSE,4.3%/NORM.SALINE,0.18 1 2000 2000.00 Complicated malaria + 1 Delete" at bounding box center [743, 155] width 888 height 71
type input "3"
type input "6000.00"
type input "3"
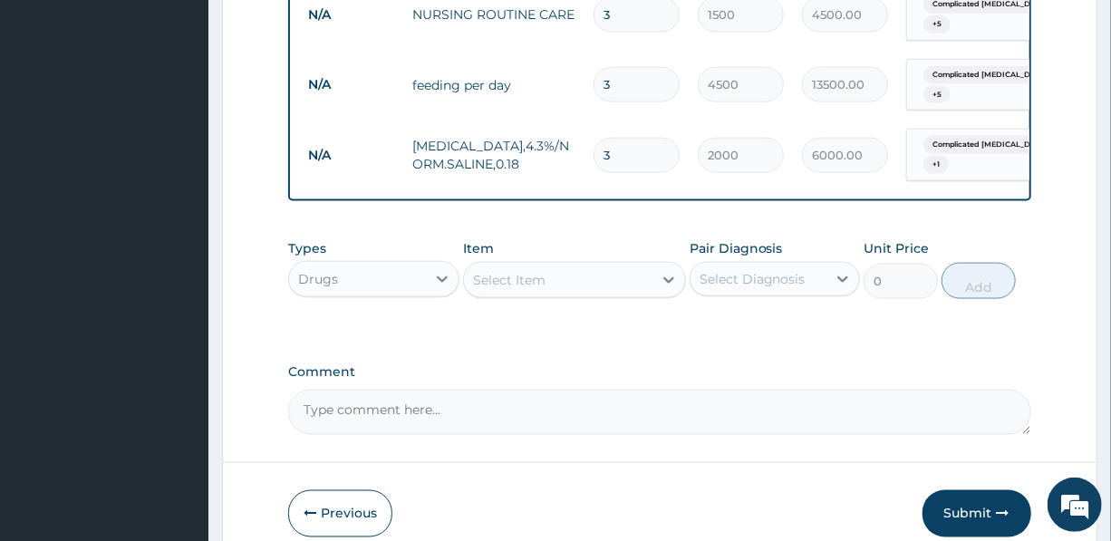
click at [529, 271] on div "Select Item" at bounding box center [509, 280] width 73 height 18
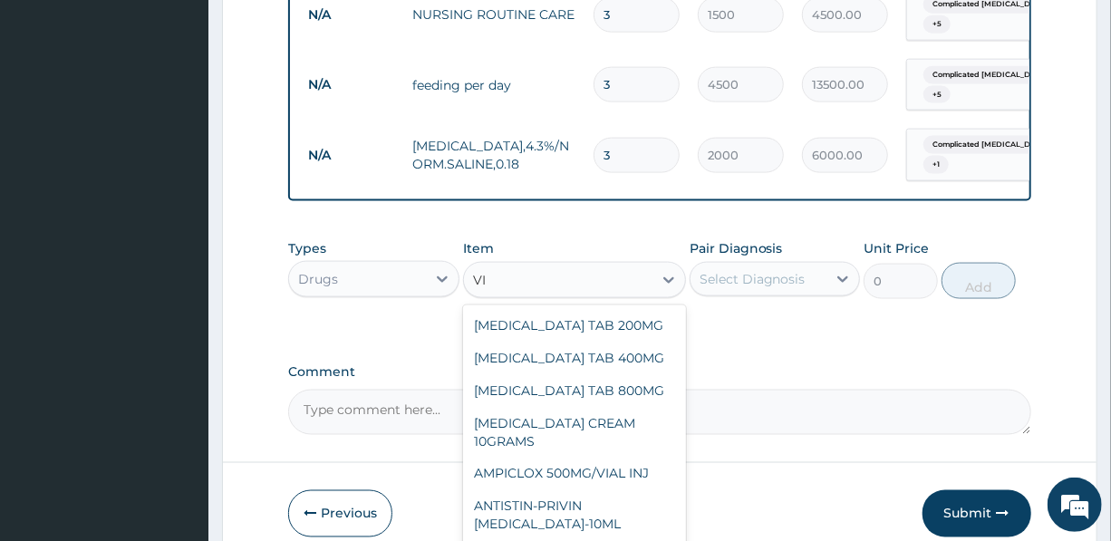
type input "V"
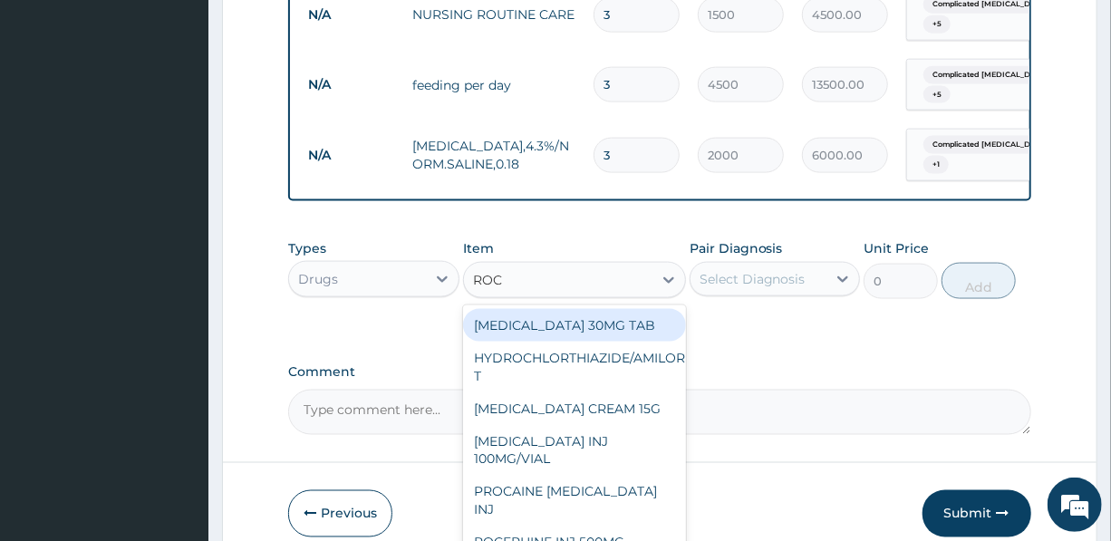
type input "ROCE"
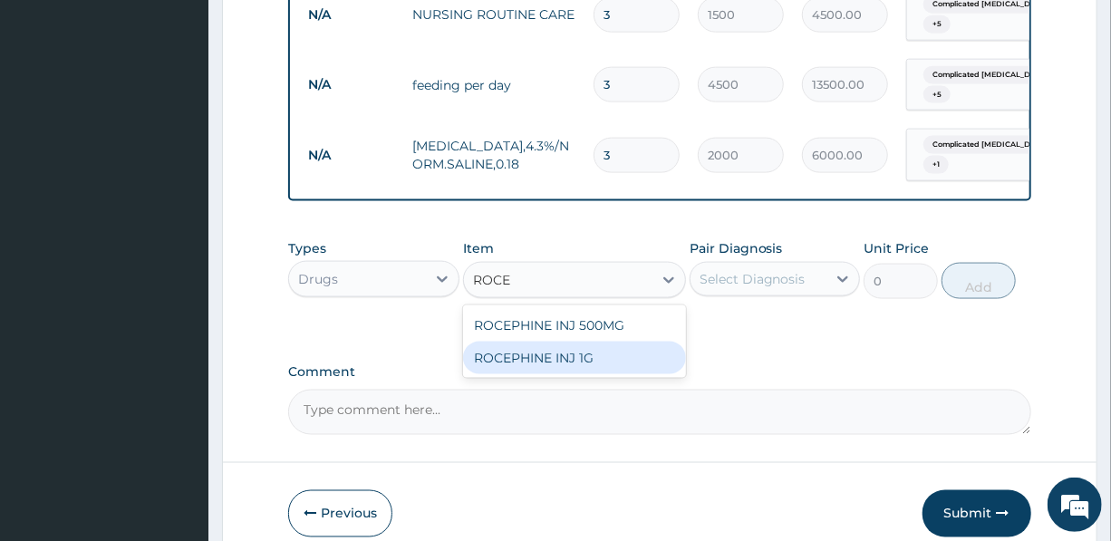
click at [560, 343] on div "ROCEPHINE INJ 1G" at bounding box center [574, 358] width 223 height 33
type input "7500"
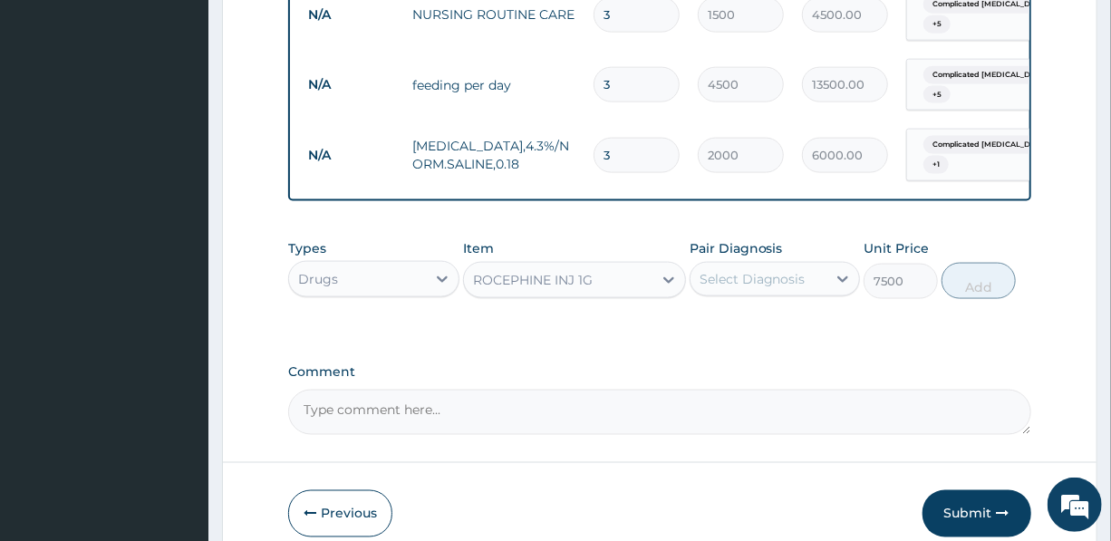
click at [759, 270] on div "Select Diagnosis" at bounding box center [753, 279] width 106 height 18
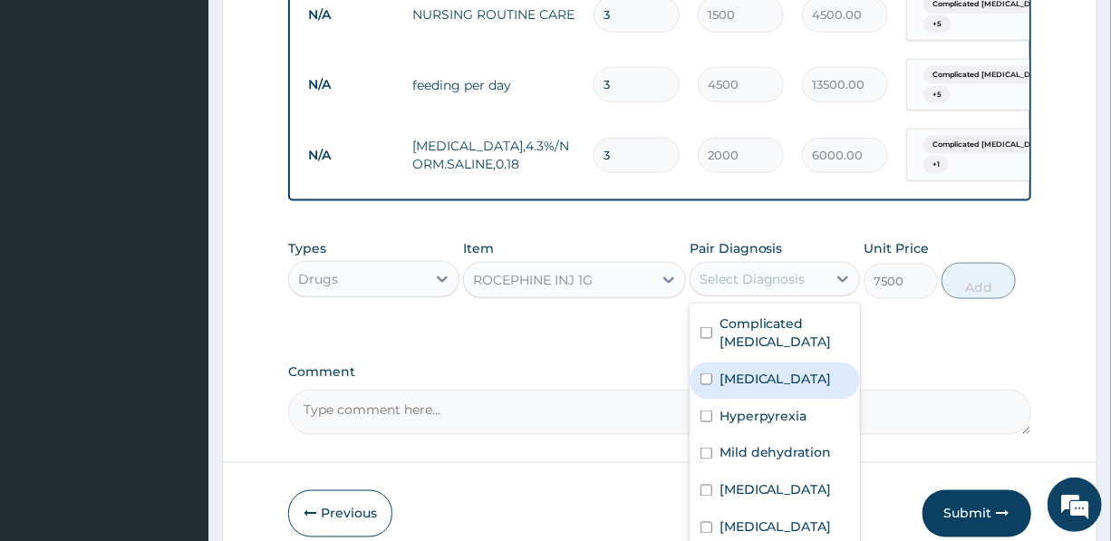
click at [770, 363] on div "Sepsis" at bounding box center [775, 381] width 170 height 37
checkbox input "true"
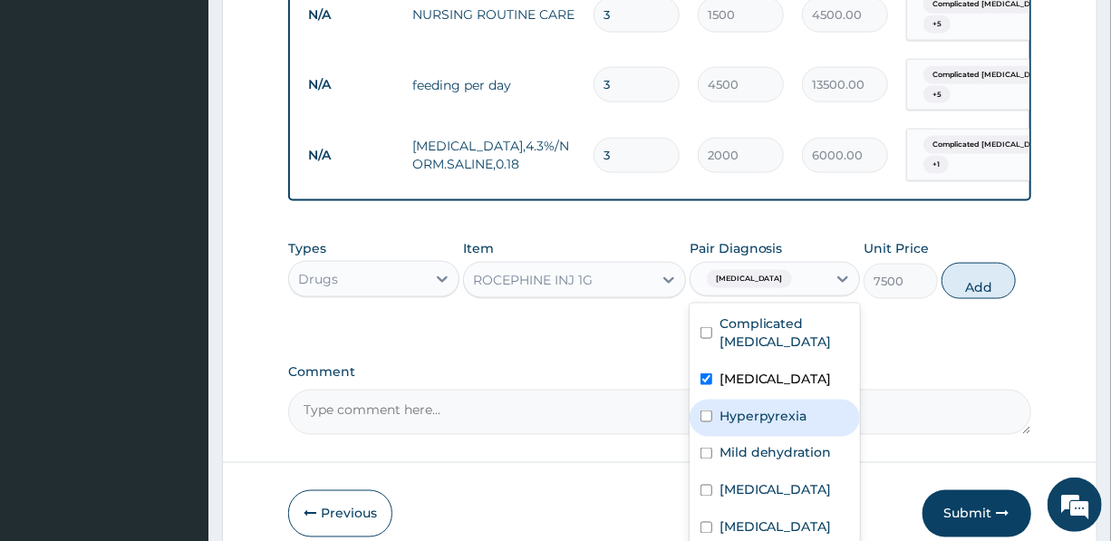
click at [775, 407] on label "Hyperpyrexia" at bounding box center [764, 416] width 88 height 18
checkbox input "true"
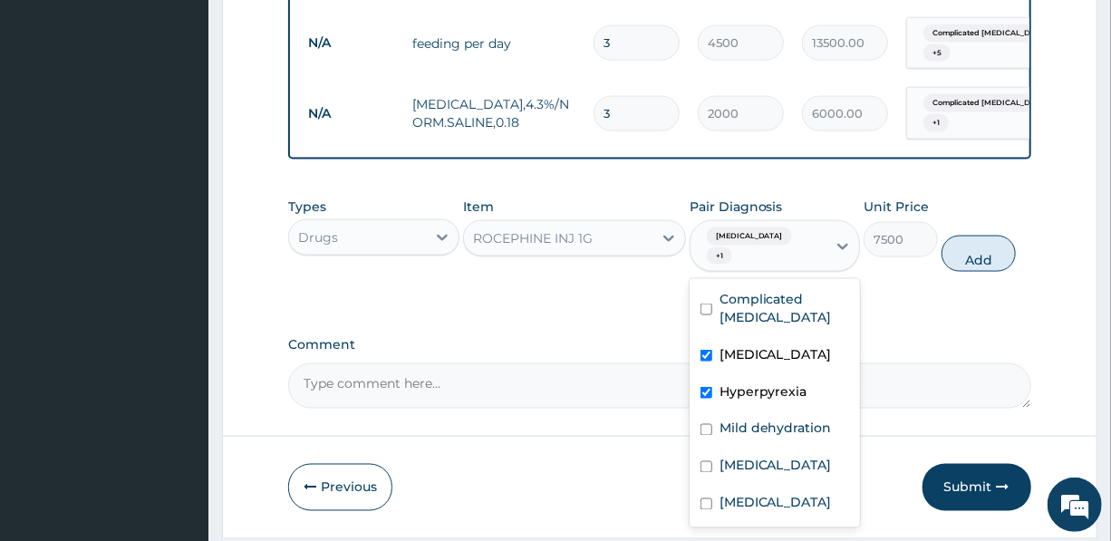
scroll to position [1142, 0]
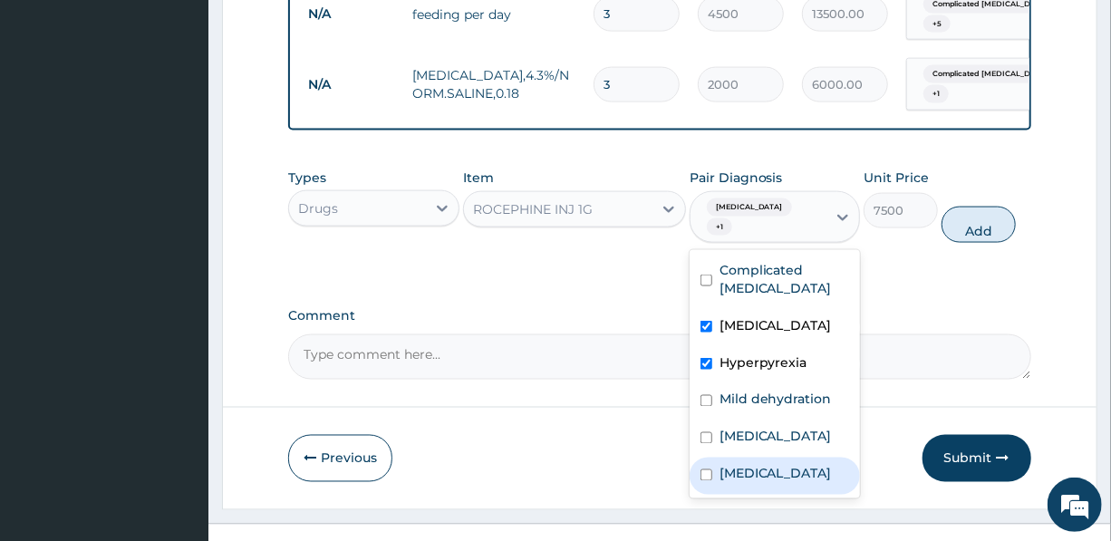
click at [739, 465] on label "Acute gastroenteritis" at bounding box center [776, 474] width 112 height 18
checkbox input "true"
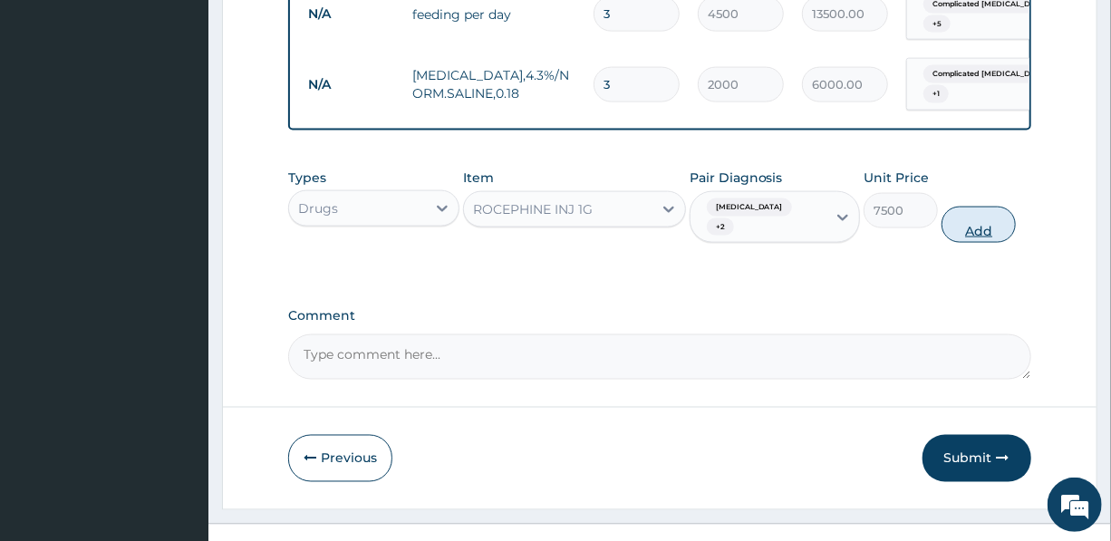
click at [976, 207] on button "Add" at bounding box center [979, 225] width 74 height 36
type input "0"
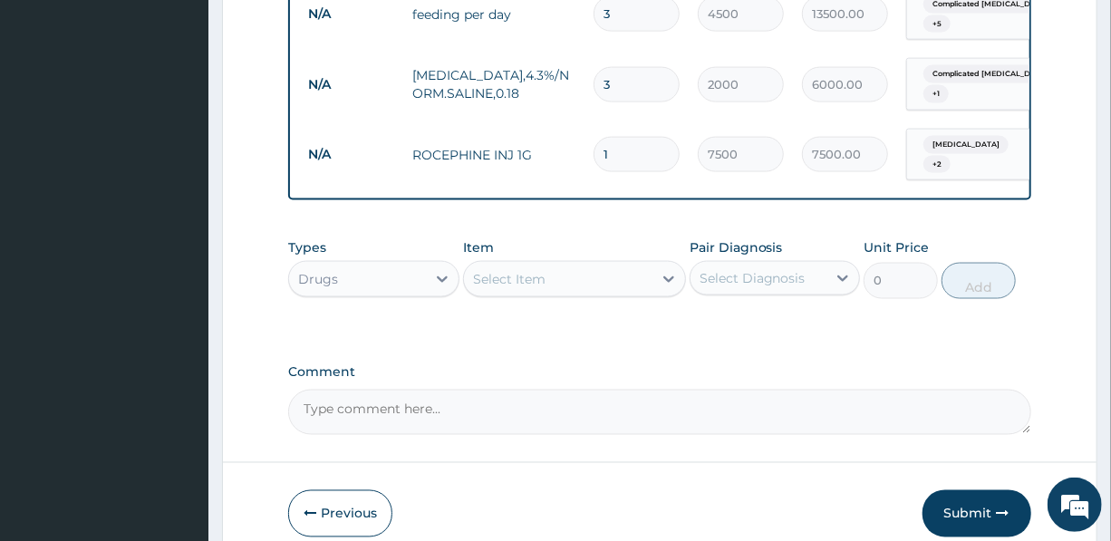
drag, startPoint x: 614, startPoint y: 121, endPoint x: 596, endPoint y: 125, distance: 18.7
click at [596, 137] on input "1" at bounding box center [637, 154] width 86 height 35
type input "3"
type input "22500.00"
type input "3"
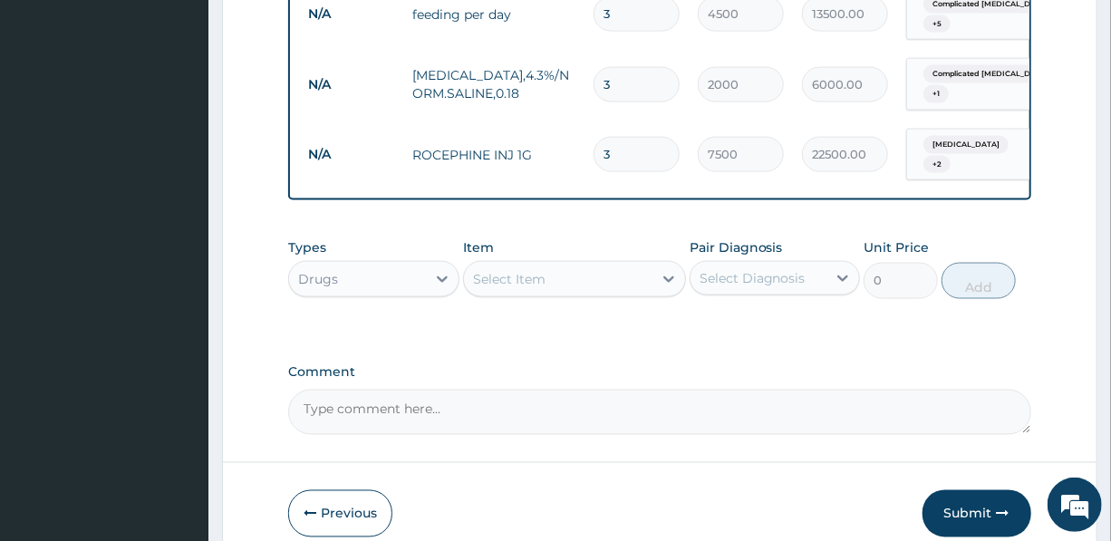
click at [566, 265] on div "Select Item" at bounding box center [558, 279] width 189 height 29
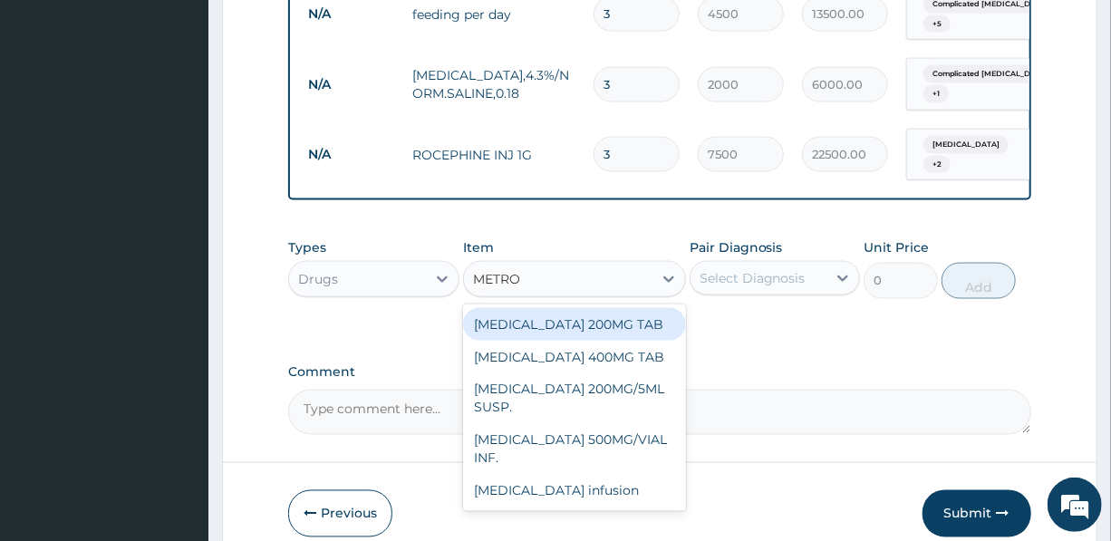
type input "METRON"
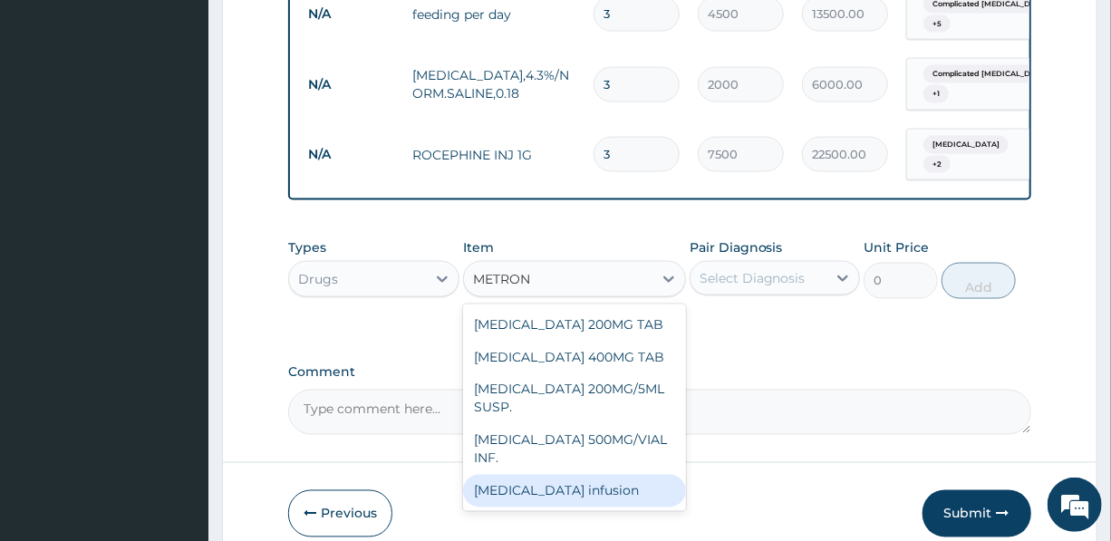
click at [565, 475] on div "metronidazole infusion" at bounding box center [574, 491] width 223 height 33
type input "1500"
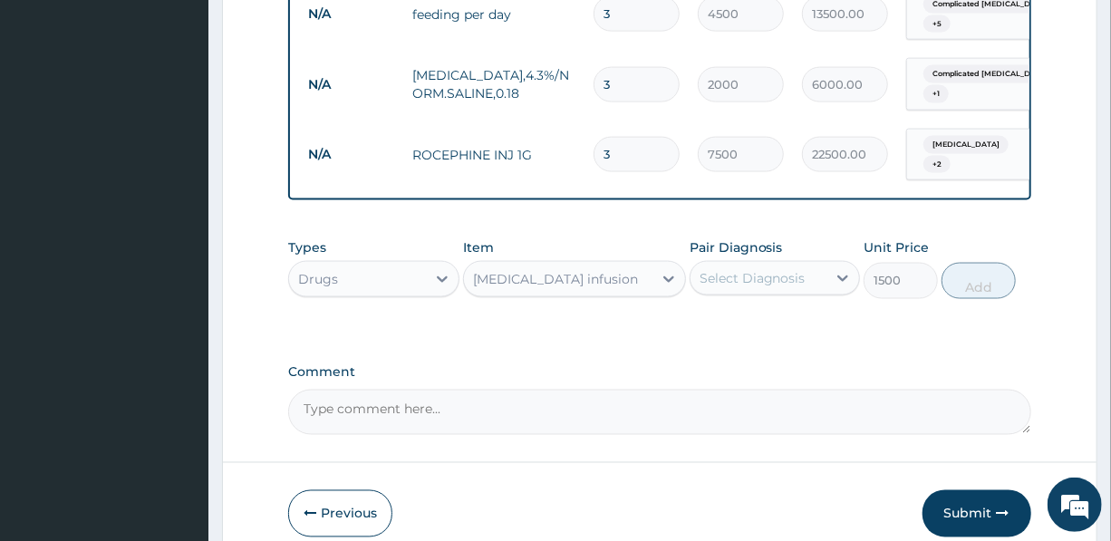
click at [787, 269] on div "Select Diagnosis" at bounding box center [753, 278] width 106 height 18
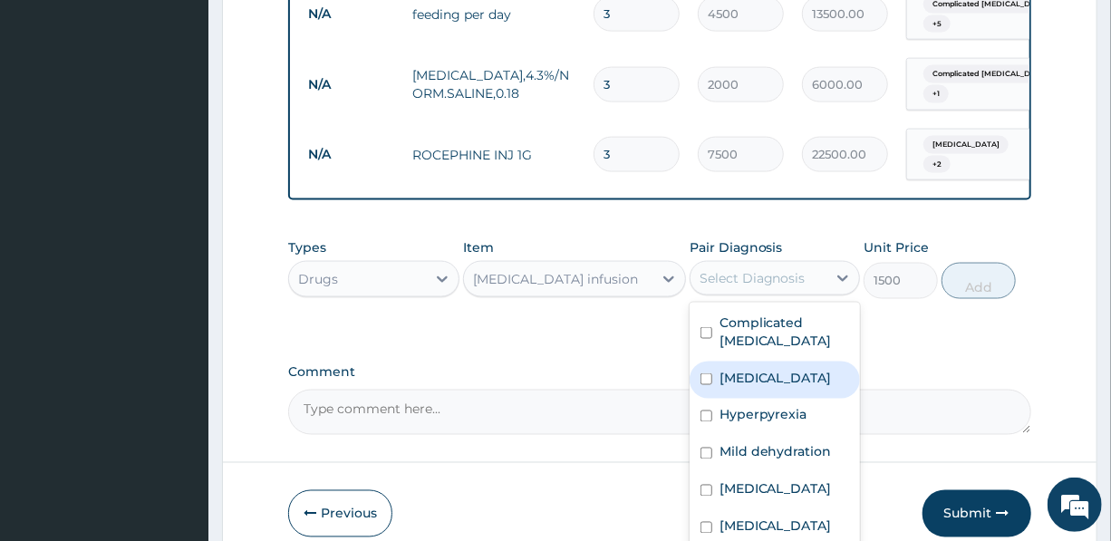
click at [766, 362] on div "Sepsis" at bounding box center [775, 380] width 170 height 37
checkbox input "true"
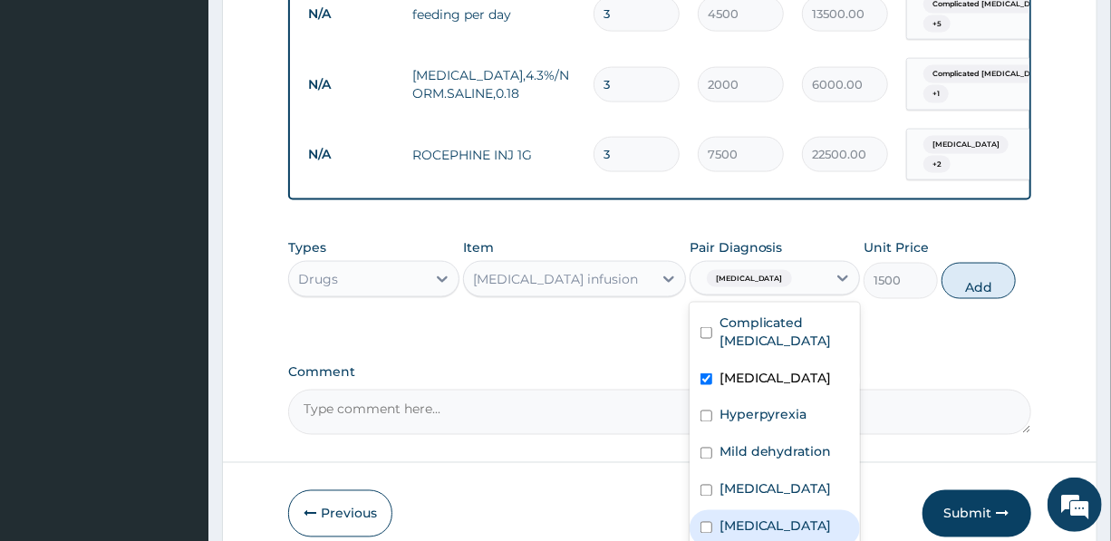
click at [742, 517] on label "Acute gastroenteritis" at bounding box center [776, 526] width 112 height 18
checkbox input "true"
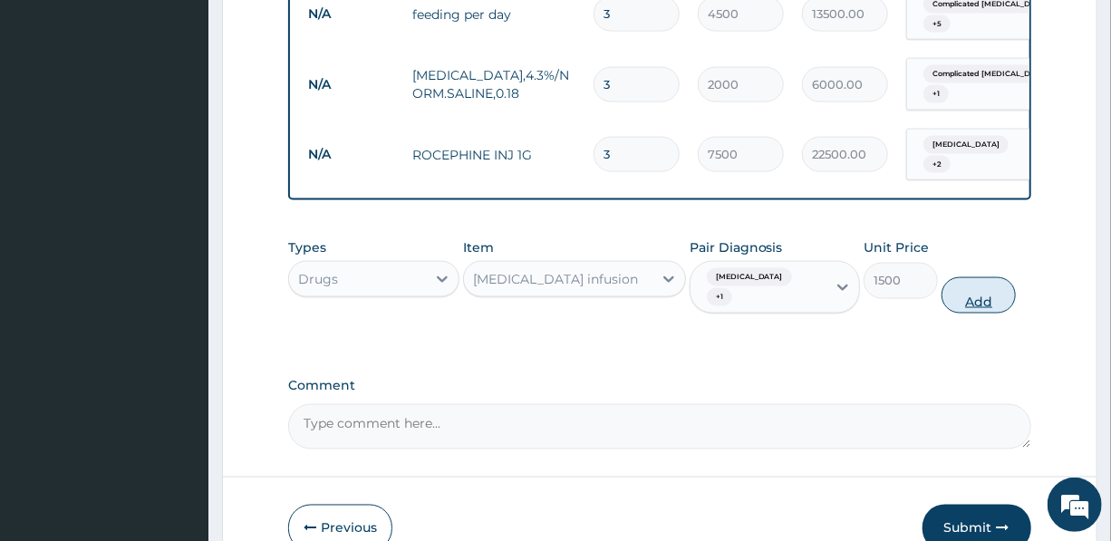
click at [971, 277] on button "Add" at bounding box center [979, 295] width 74 height 36
type input "0"
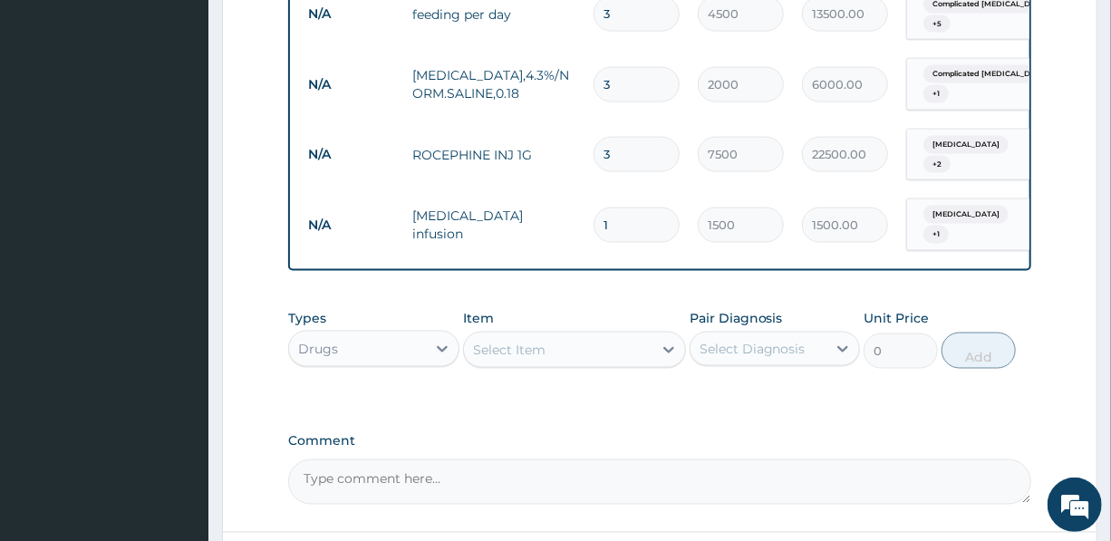
drag, startPoint x: 635, startPoint y: 190, endPoint x: 564, endPoint y: 185, distance: 71.8
click at [564, 189] on tr "N/A metronidazole infusion 1 1500 1500.00 Sepsis + 1 Delete" at bounding box center [743, 224] width 888 height 71
type input "3"
type input "4500.00"
type input "3"
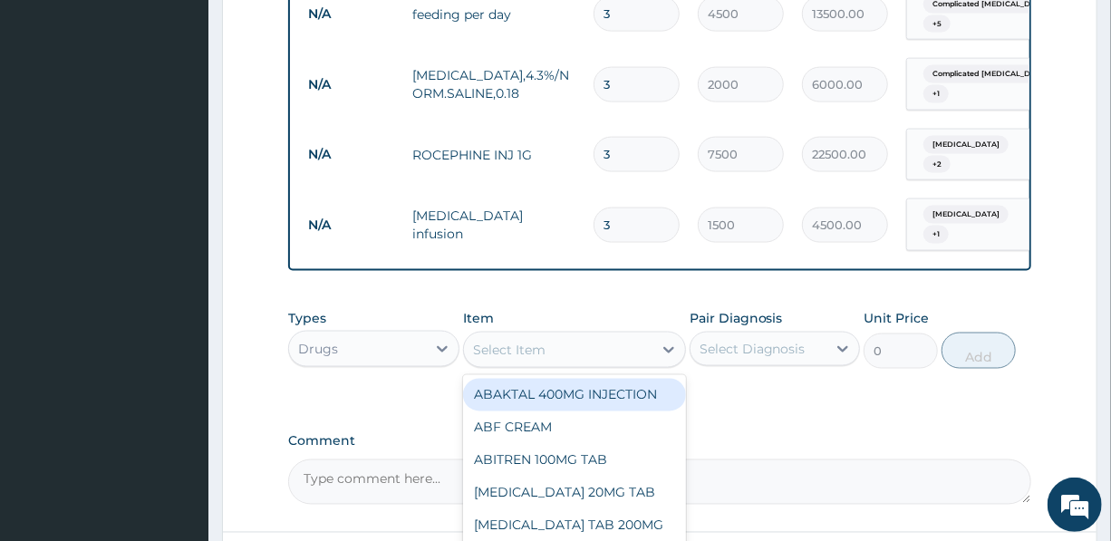
click at [506, 341] on div "Select Item" at bounding box center [509, 350] width 73 height 18
type input "ZINC"
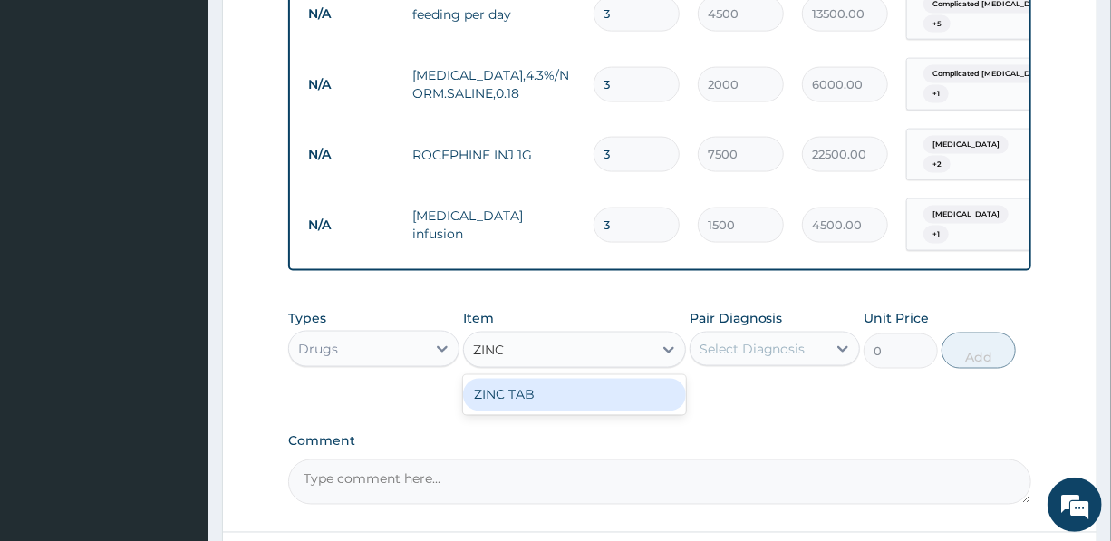
click at [559, 379] on div "ZINC TAB" at bounding box center [574, 395] width 223 height 33
type input "50"
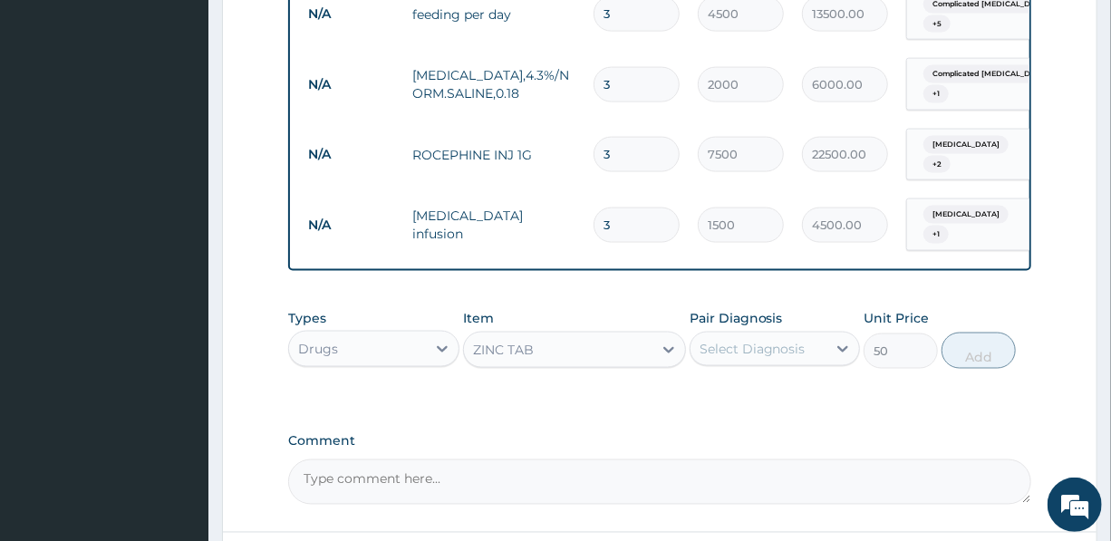
click at [752, 340] on div "Select Diagnosis" at bounding box center [753, 349] width 106 height 18
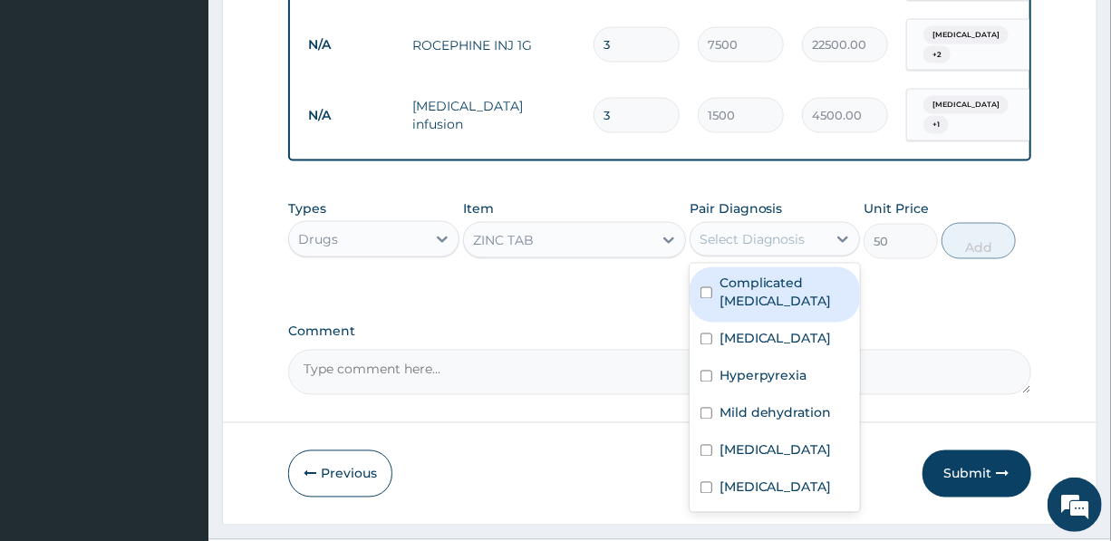
scroll to position [1268, 0]
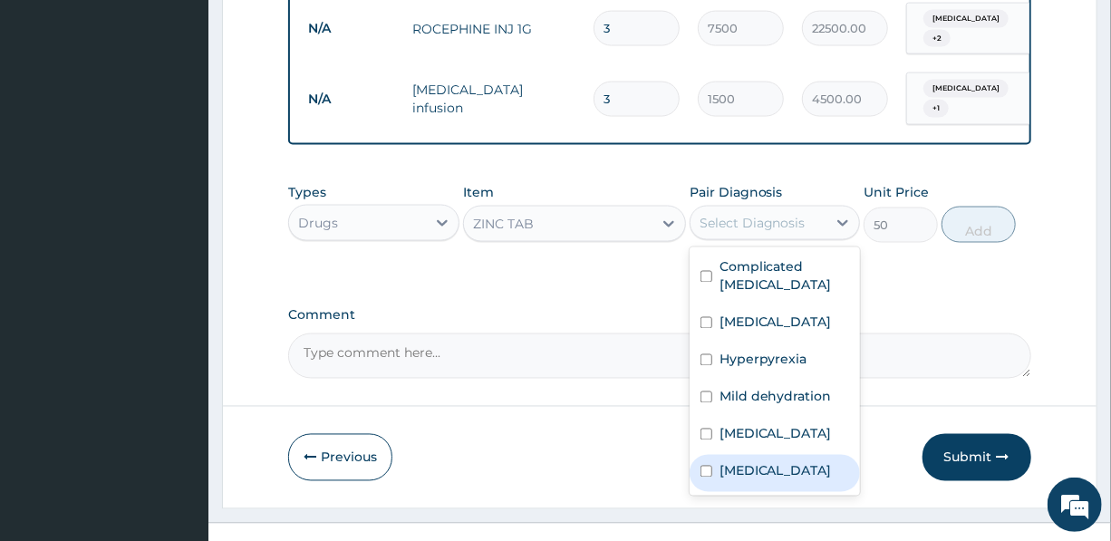
click at [748, 462] on label "Acute gastroenteritis" at bounding box center [776, 471] width 112 height 18
checkbox input "true"
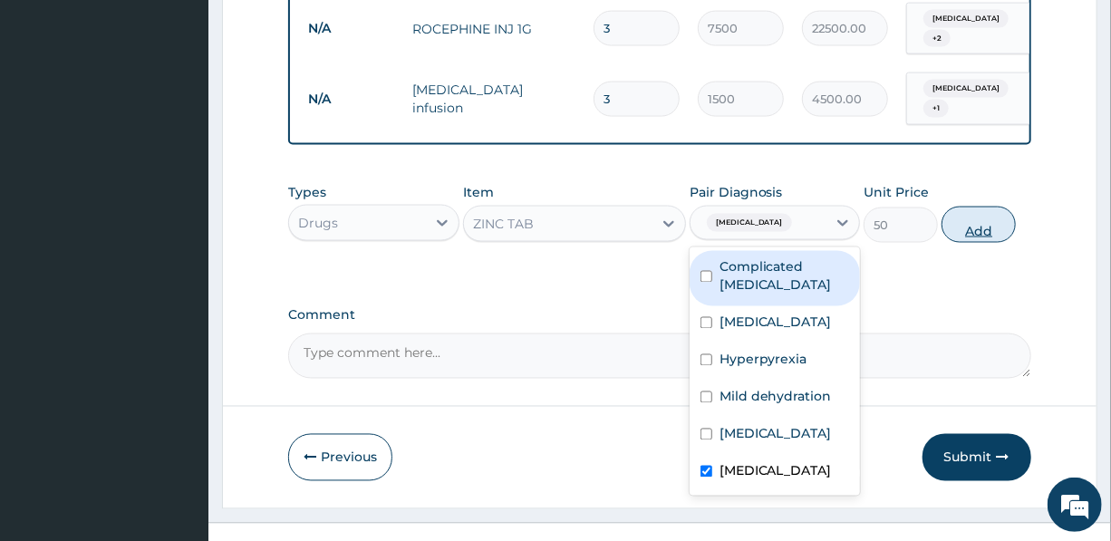
click at [989, 207] on button "Add" at bounding box center [979, 225] width 74 height 36
type input "0"
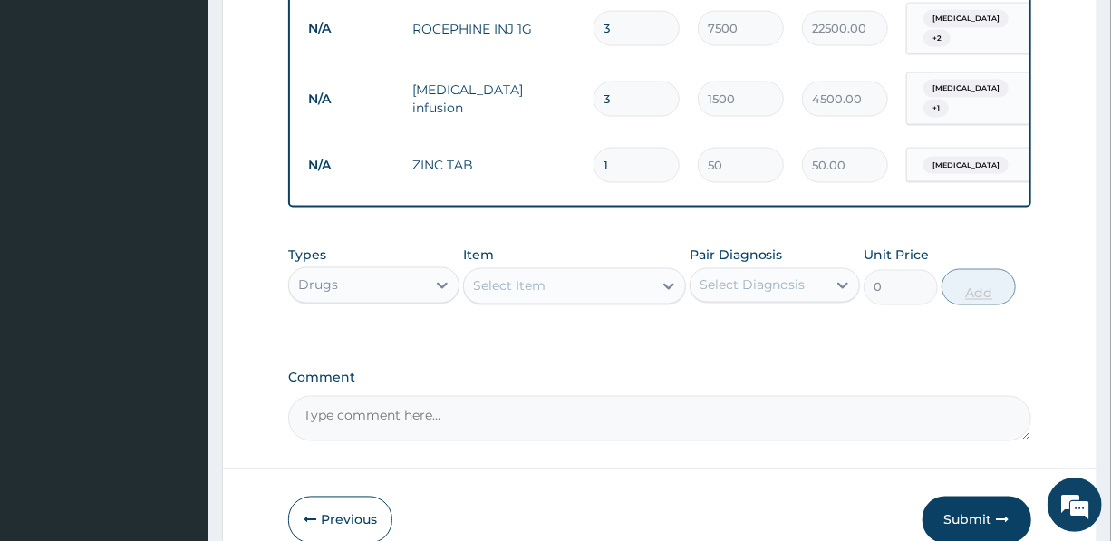
scroll to position [1267, 0]
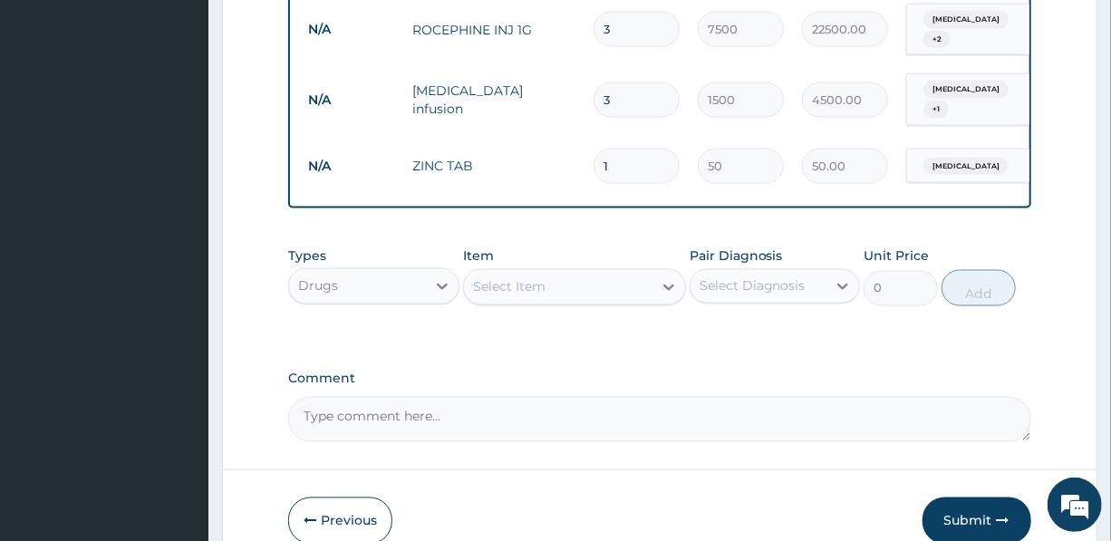
drag, startPoint x: 623, startPoint y: 128, endPoint x: 595, endPoint y: 125, distance: 28.2
click at [596, 149] on input "1" at bounding box center [637, 166] width 86 height 35
type input "10"
type input "500.00"
type input "10"
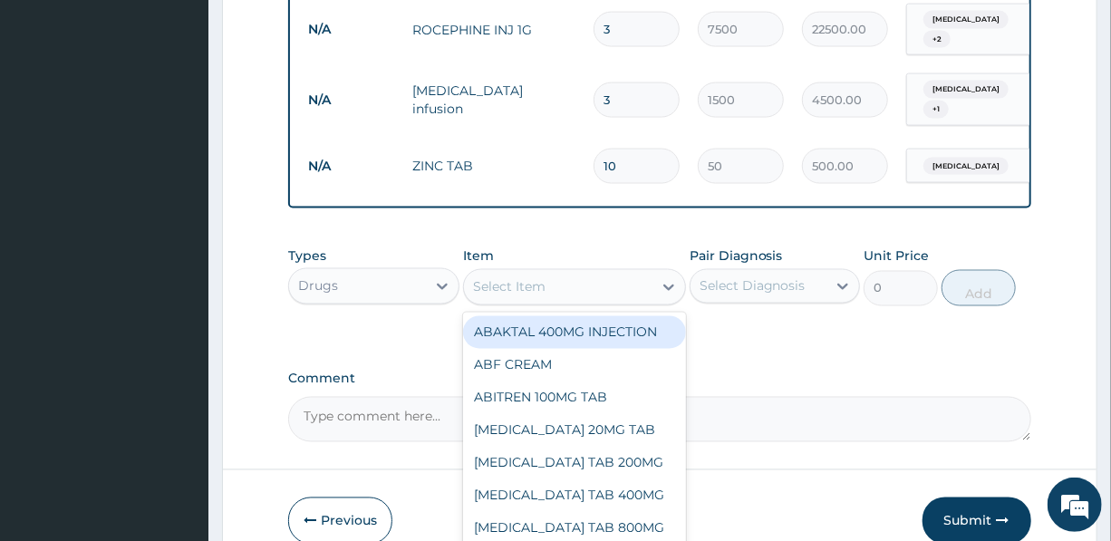
click at [521, 278] on div "Select Item" at bounding box center [509, 287] width 73 height 18
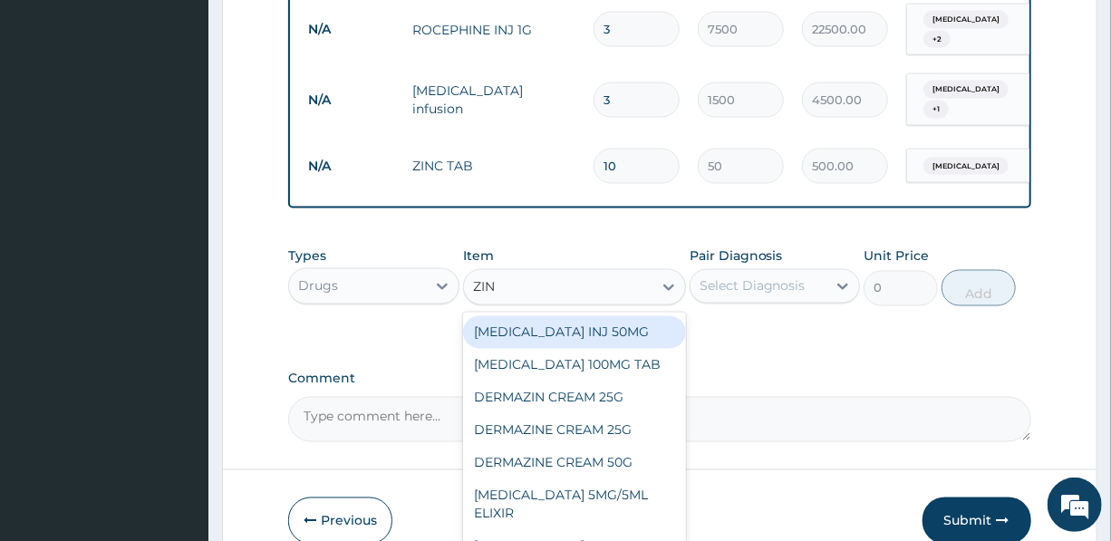
type input "ZINN"
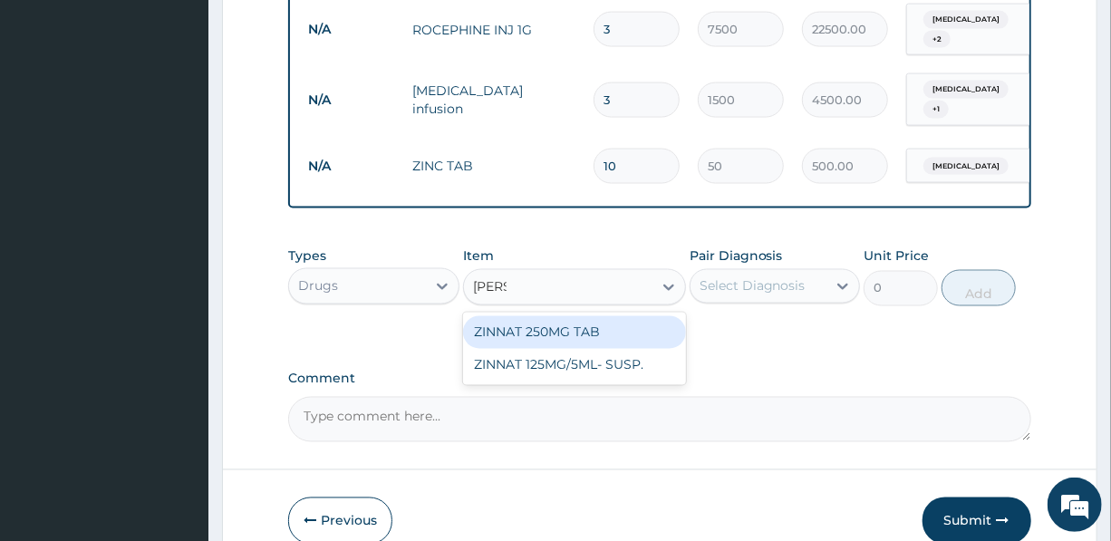
click at [543, 316] on div "ZINNAT 250MG TAB" at bounding box center [574, 332] width 223 height 33
type input "400"
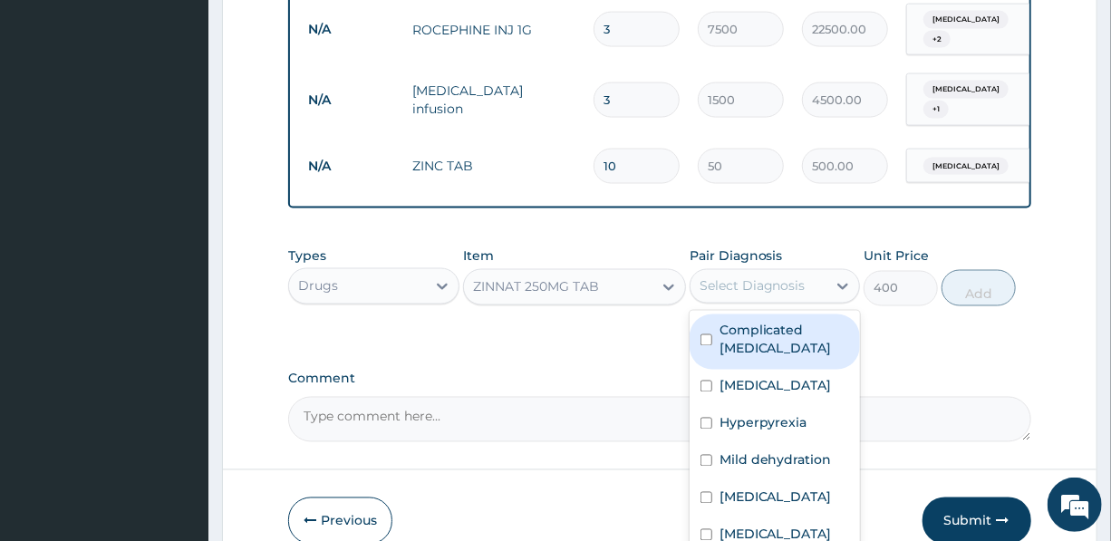
click at [774, 277] on div "Select Diagnosis" at bounding box center [753, 286] width 106 height 18
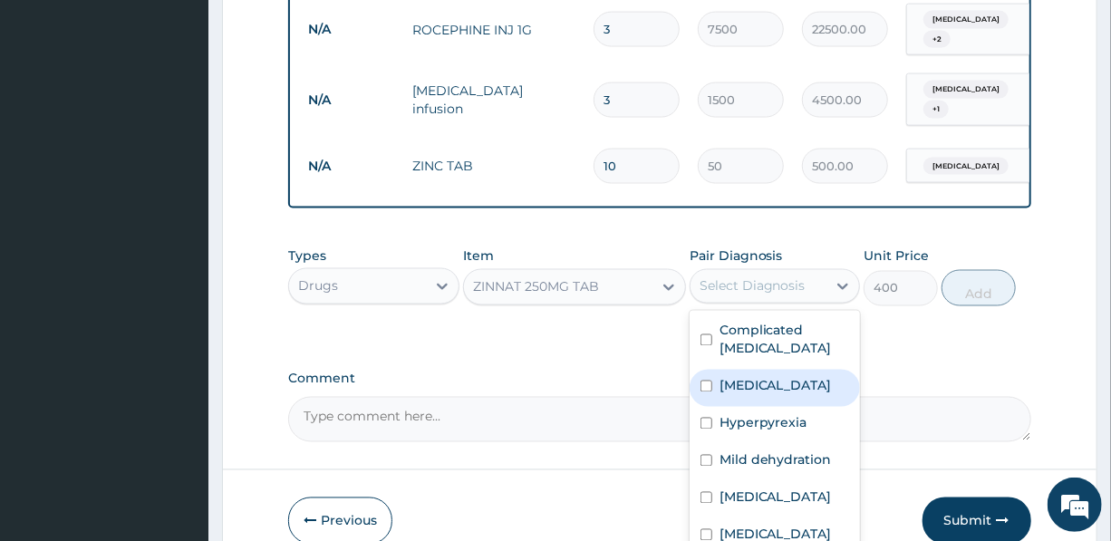
click at [764, 370] on div "Sepsis" at bounding box center [775, 388] width 170 height 37
checkbox input "true"
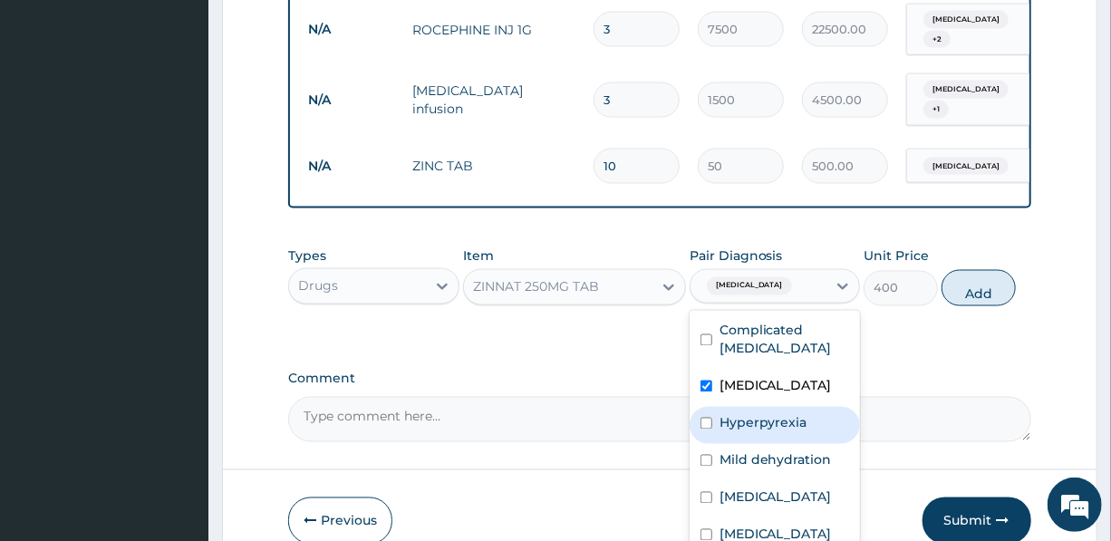
click at [778, 414] on label "Hyperpyrexia" at bounding box center [764, 423] width 88 height 18
checkbox input "true"
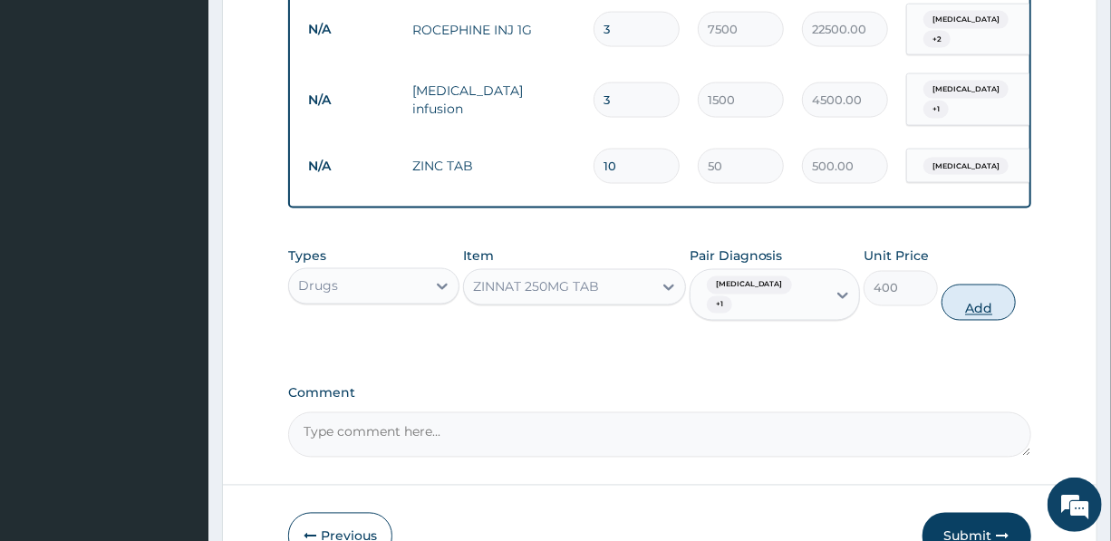
click at [972, 285] on button "Add" at bounding box center [979, 303] width 74 height 36
type input "0"
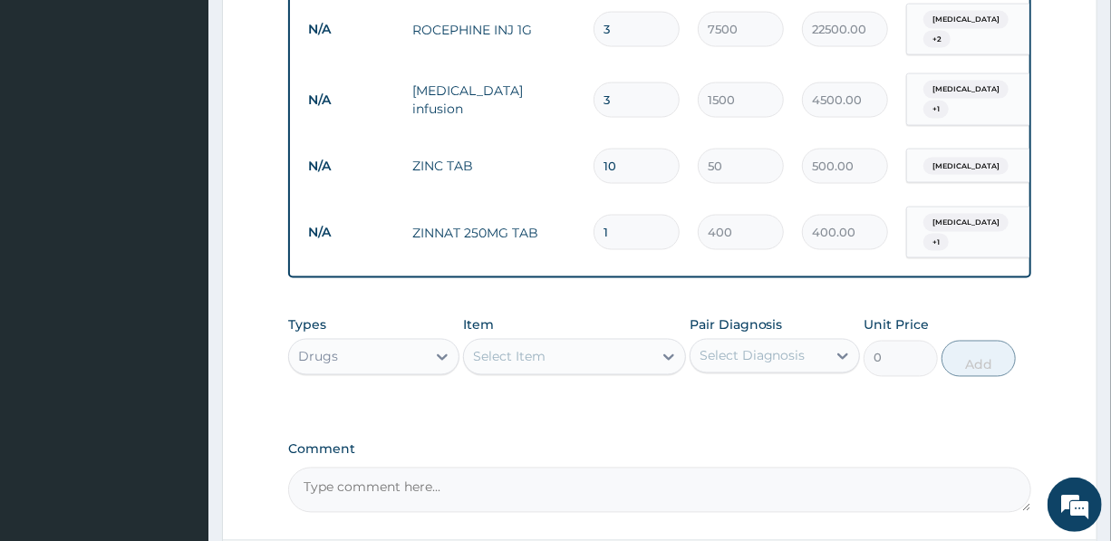
drag, startPoint x: 616, startPoint y: 181, endPoint x: 594, endPoint y: 188, distance: 23.5
click at [594, 215] on input "1" at bounding box center [637, 232] width 86 height 35
type input "10"
type input "4000.00"
type input "10"
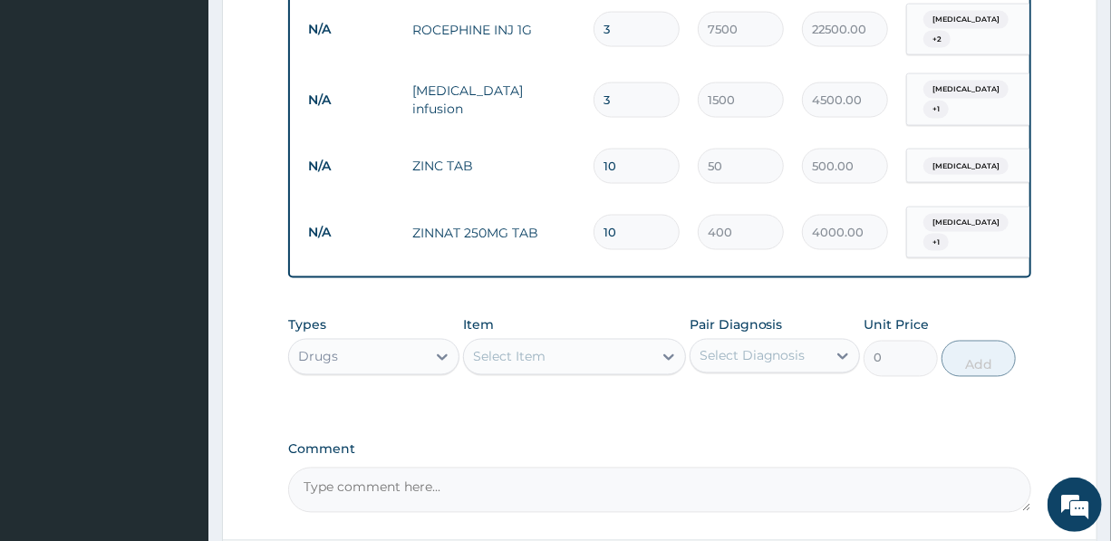
click at [550, 343] on div "Select Item" at bounding box center [558, 357] width 189 height 29
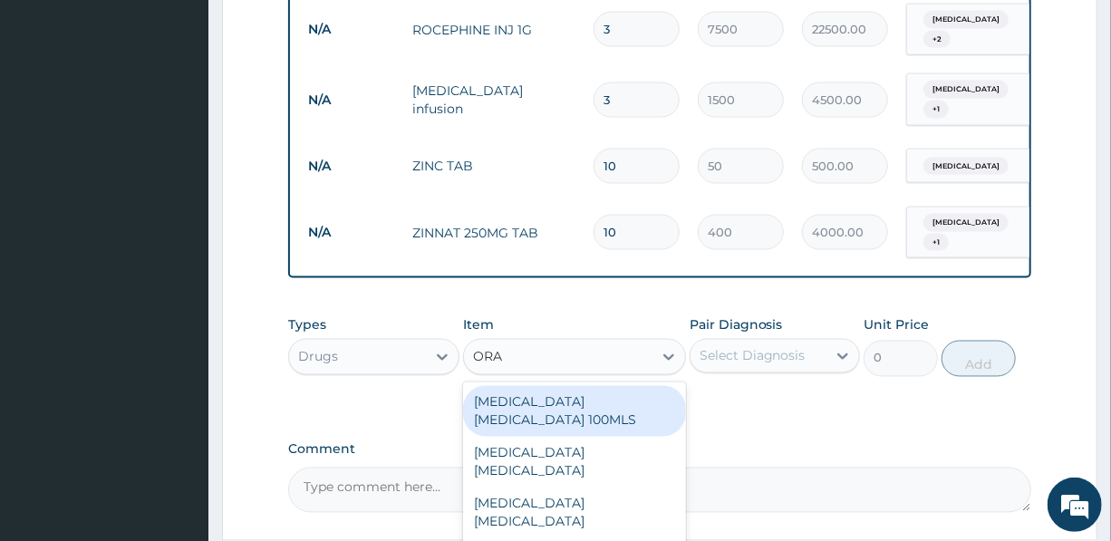
type input "ORAL"
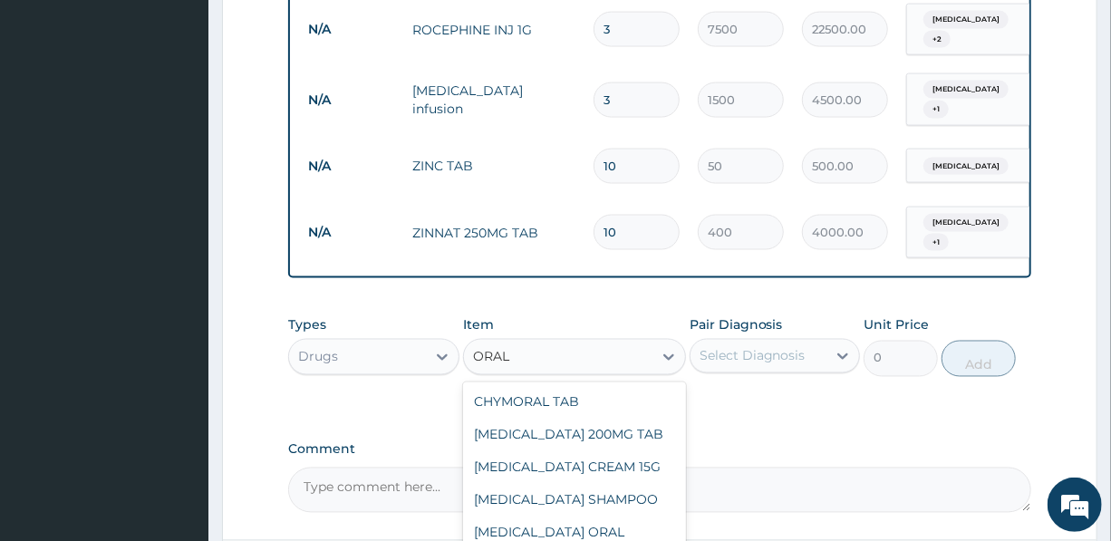
type input "400"
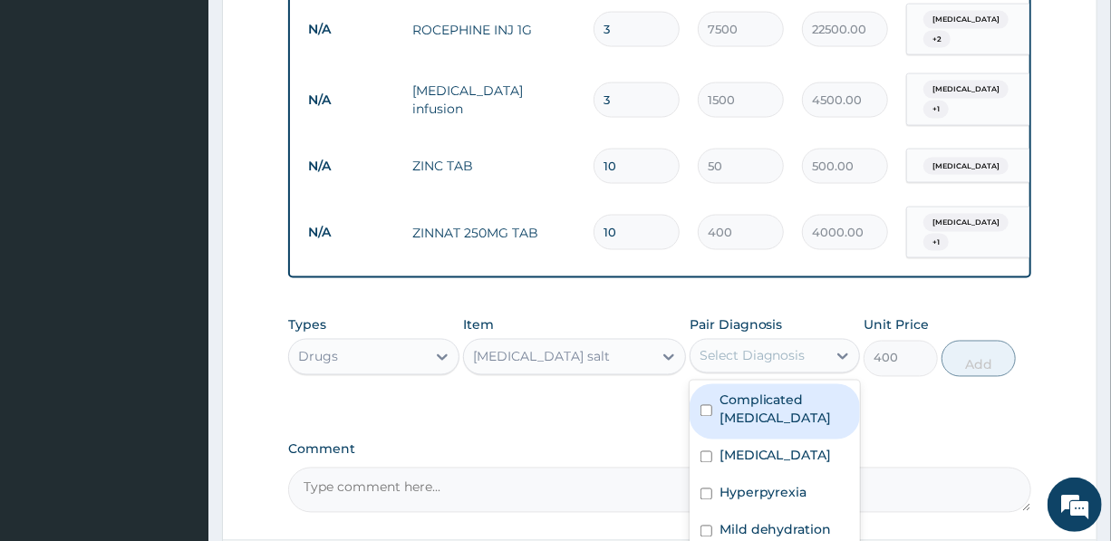
click at [743, 342] on div "Select Diagnosis" at bounding box center [759, 356] width 136 height 29
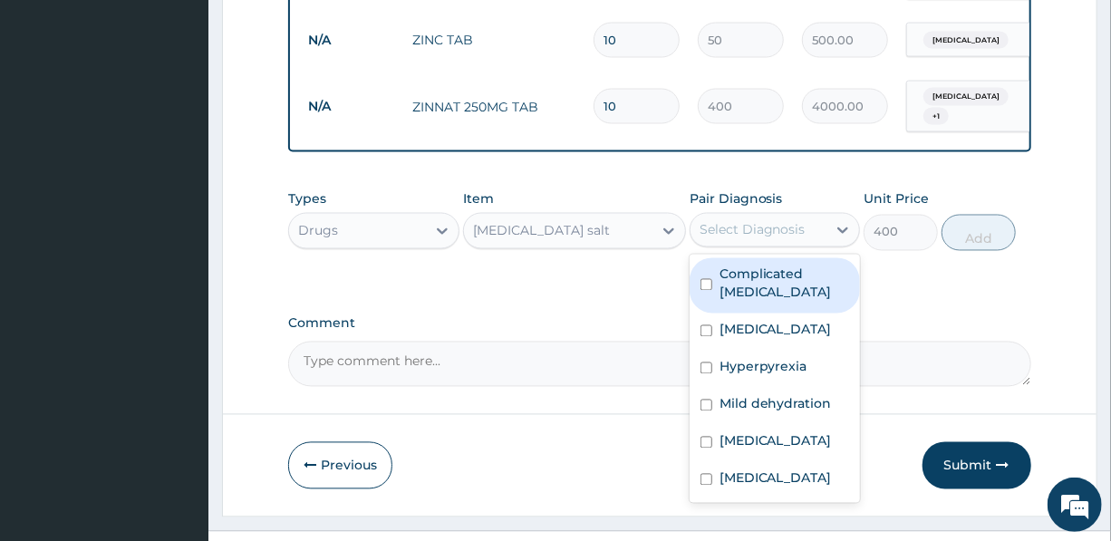
scroll to position [1394, 0]
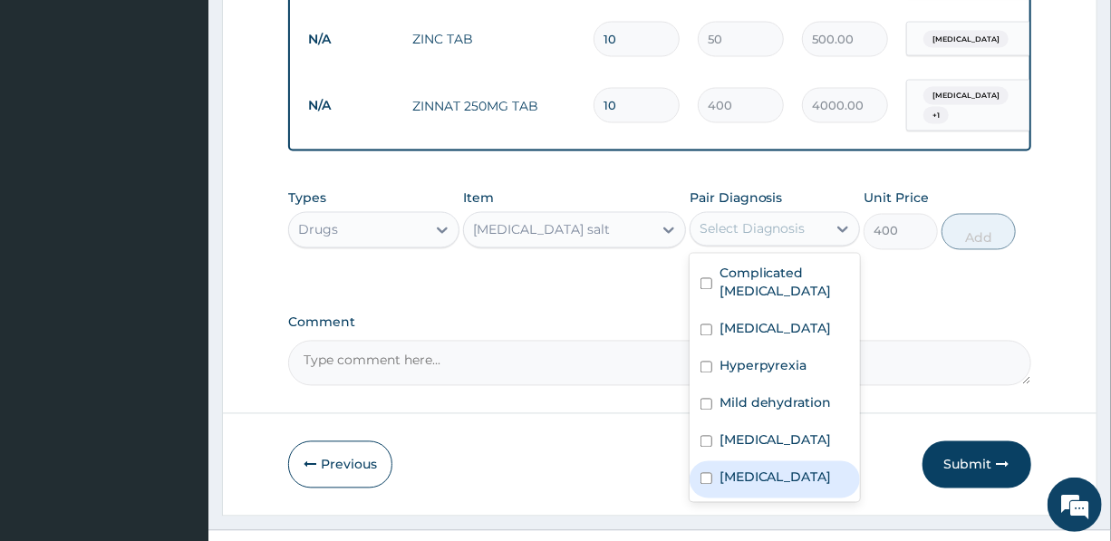
click at [758, 469] on label "Acute gastroenteritis" at bounding box center [776, 478] width 112 height 18
checkbox input "true"
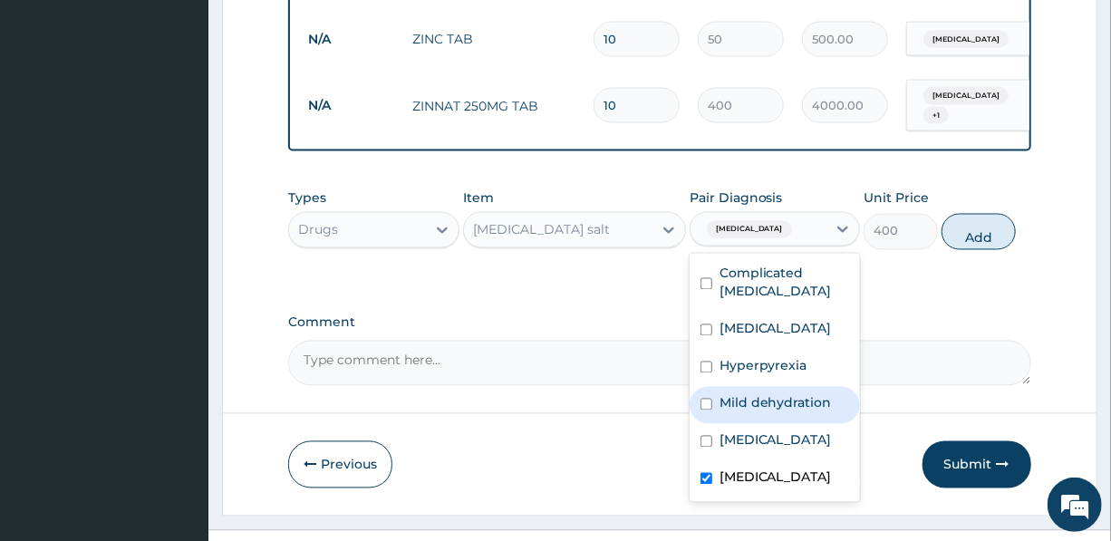
click at [775, 394] on label "Mild dehydration" at bounding box center [776, 403] width 112 height 18
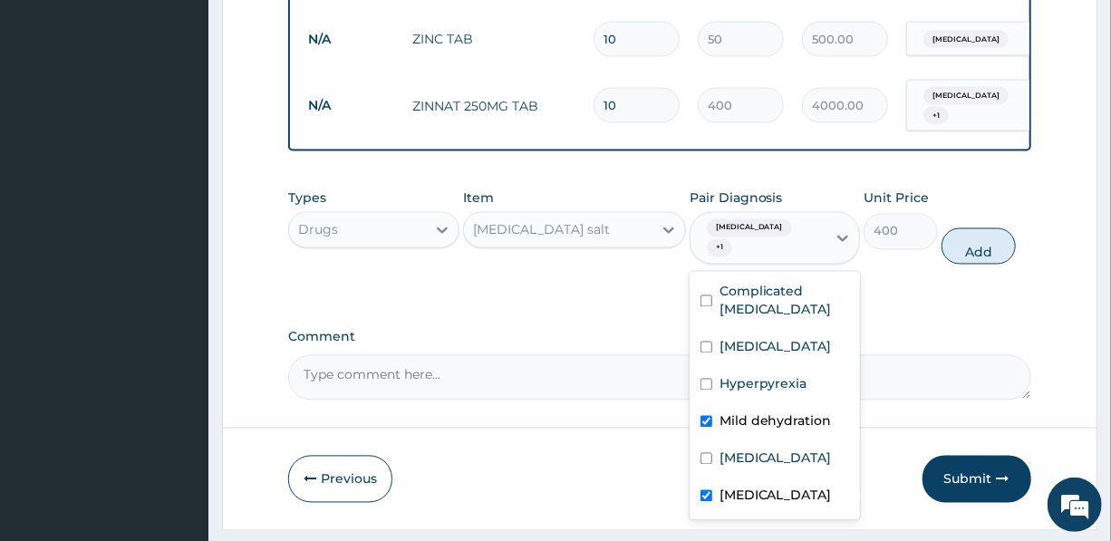
checkbox input "true"
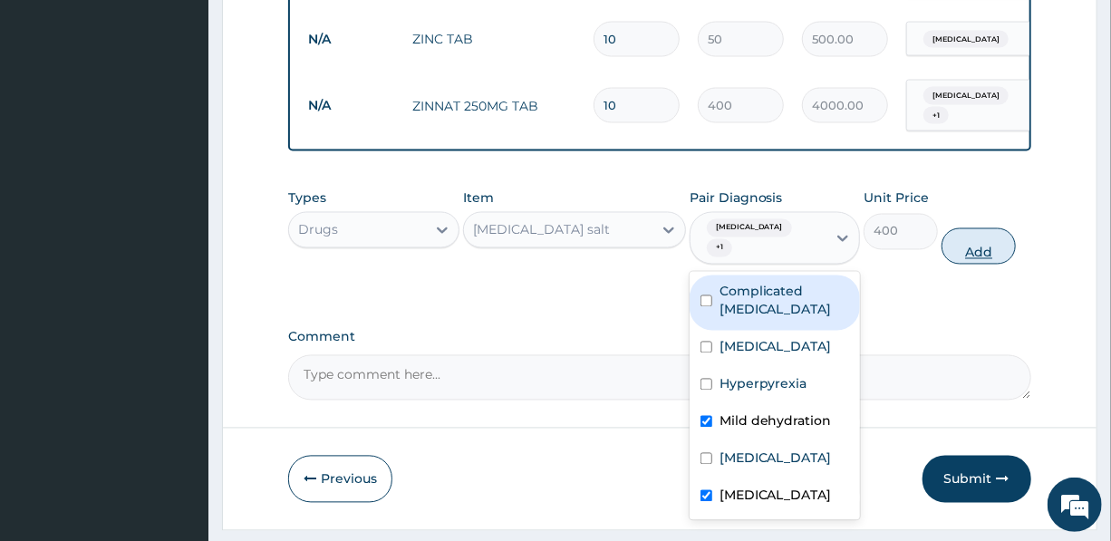
click at [979, 228] on button "Add" at bounding box center [979, 246] width 74 height 36
type input "0"
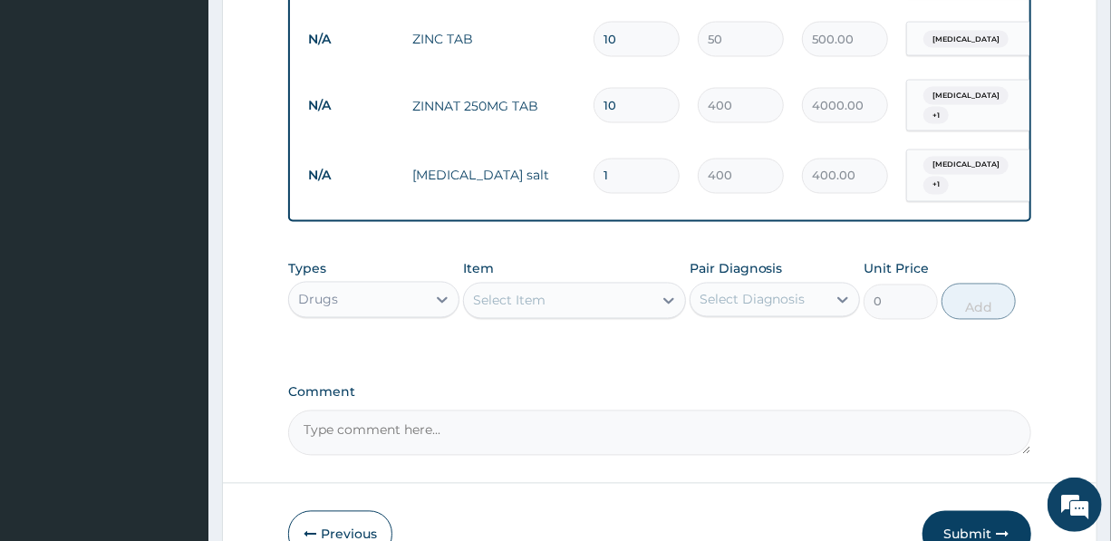
drag, startPoint x: 615, startPoint y: 120, endPoint x: 589, endPoint y: 125, distance: 26.8
click at [589, 150] on td "1" at bounding box center [637, 176] width 104 height 53
type input "4"
type input "1600.00"
type input "4"
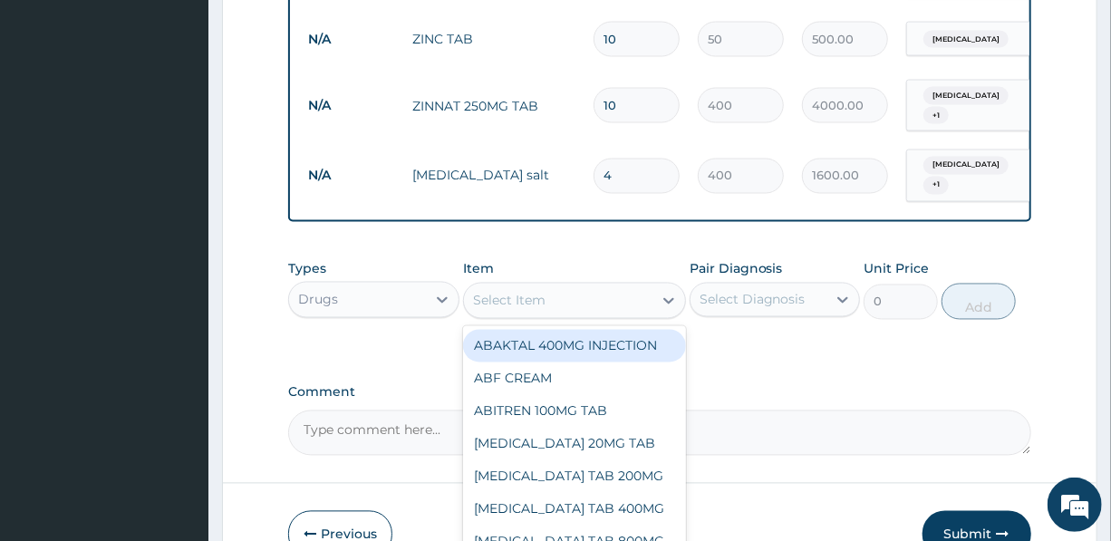
click at [538, 292] on div "Select Item" at bounding box center [509, 301] width 73 height 18
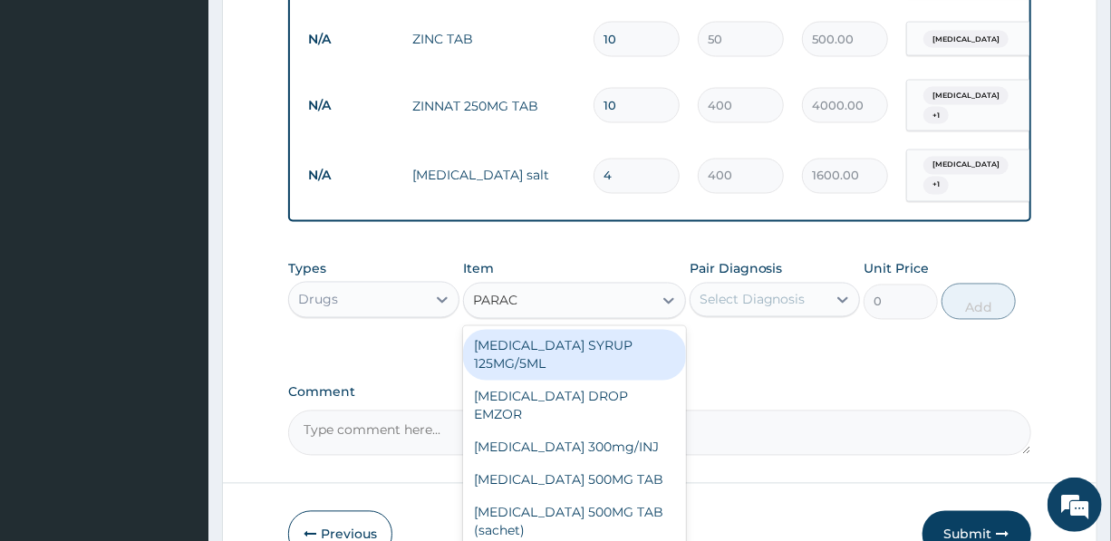
type input "PARACE"
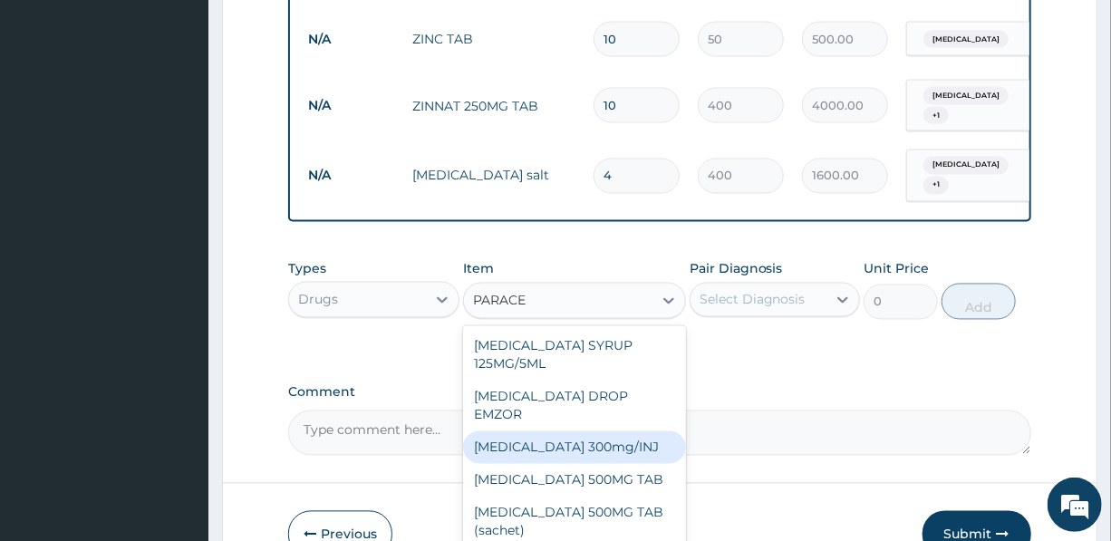
click at [602, 431] on div "[MEDICAL_DATA] 300mg/INJ" at bounding box center [574, 447] width 223 height 33
type input "1500"
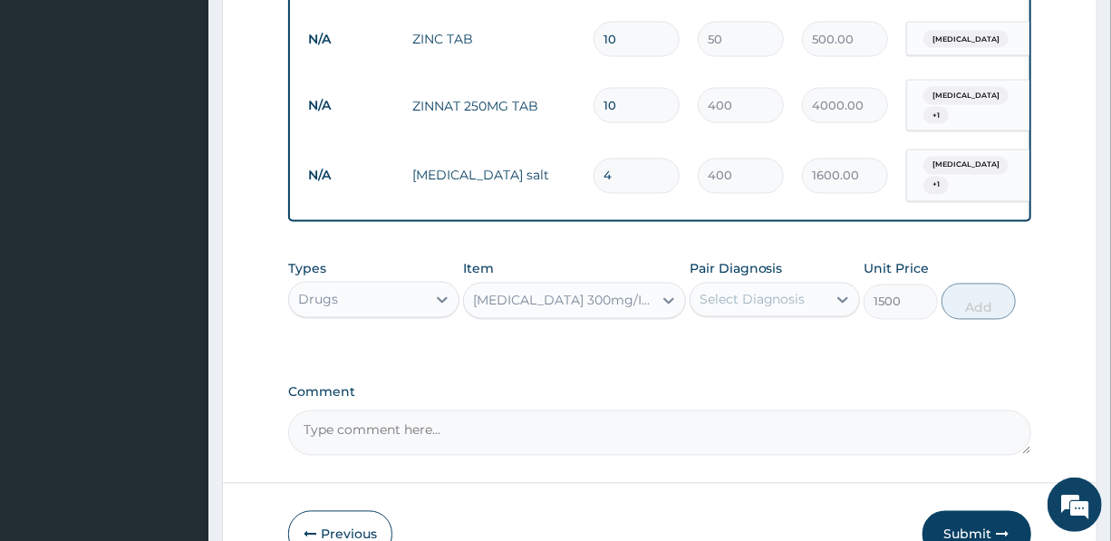
click at [785, 291] on div "Select Diagnosis" at bounding box center [753, 300] width 106 height 18
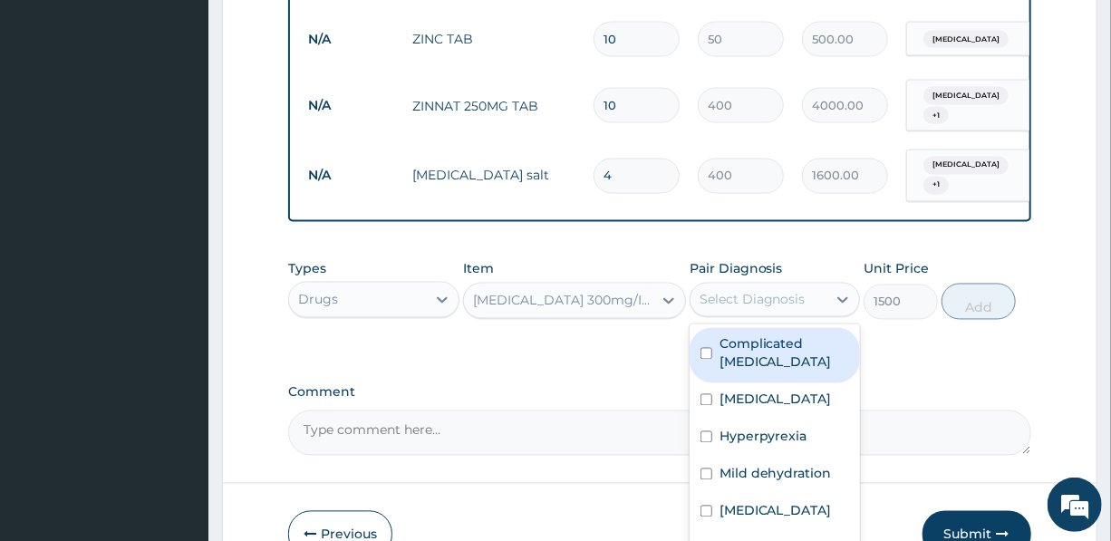
click at [815, 335] on label "Complicated [MEDICAL_DATA]" at bounding box center [785, 353] width 130 height 36
checkbox input "true"
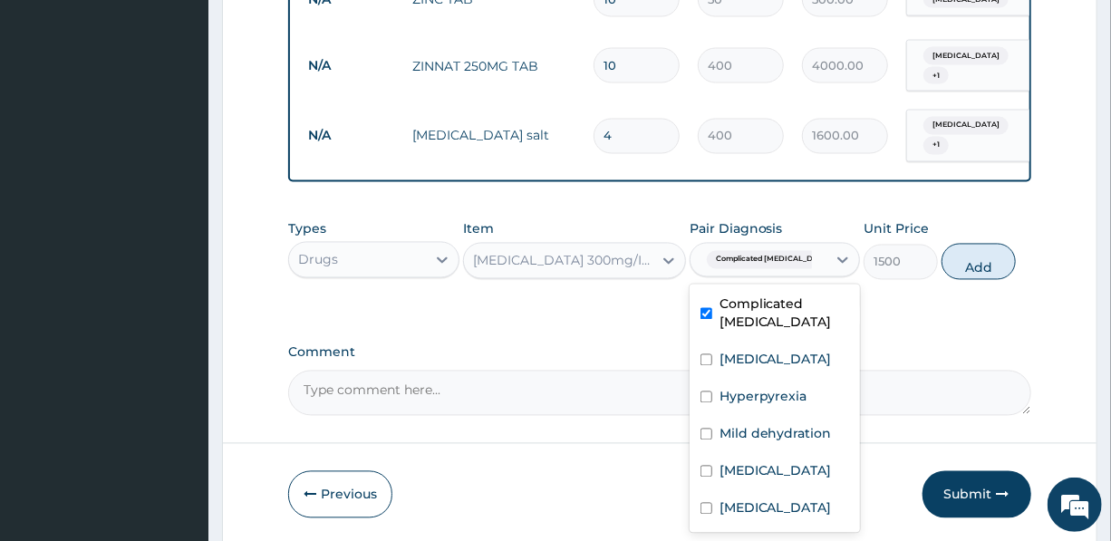
scroll to position [1463, 0]
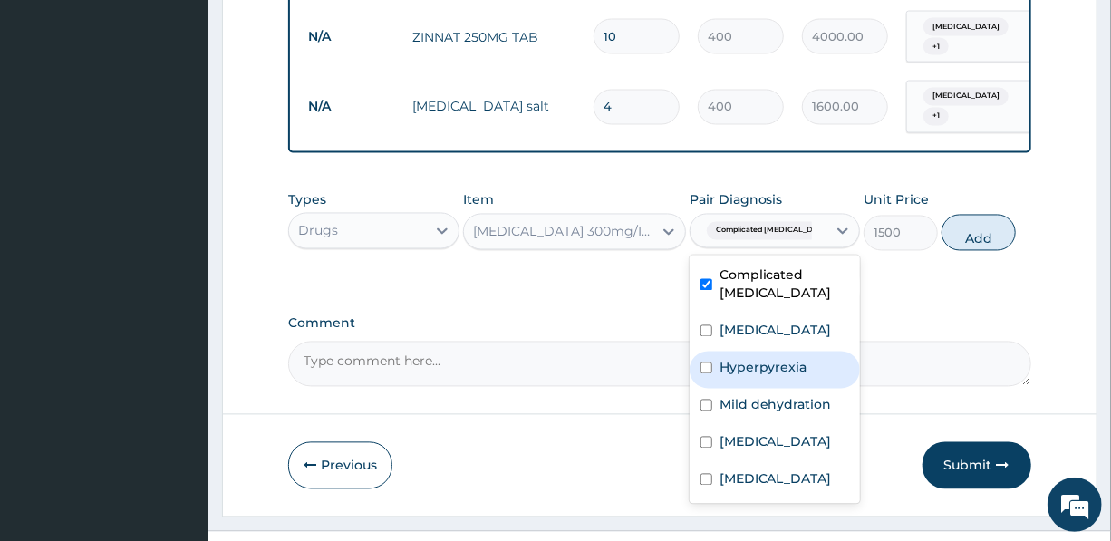
click at [796, 359] on label "Hyperpyrexia" at bounding box center [764, 368] width 88 height 18
checkbox input "true"
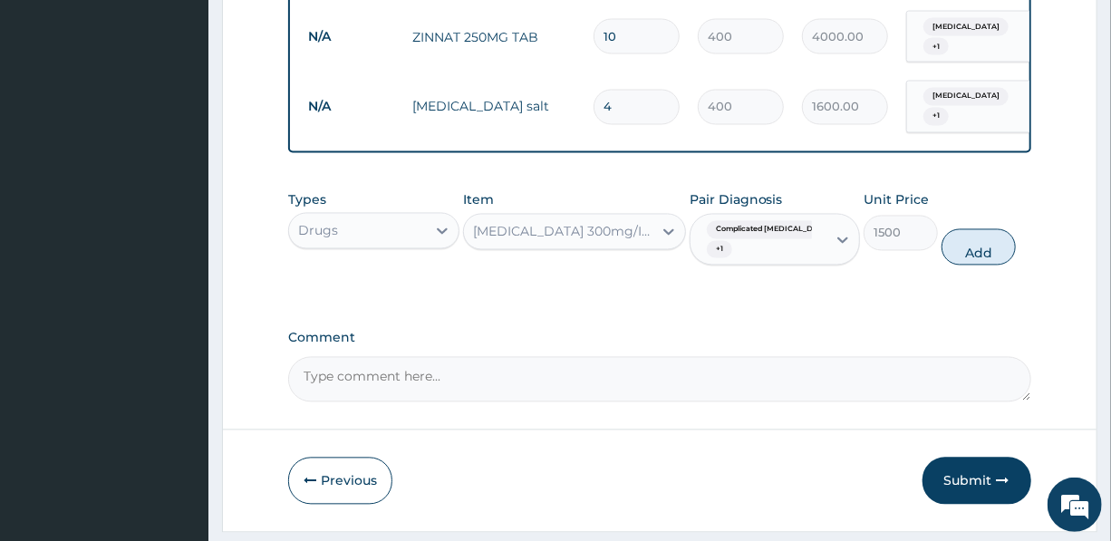
click at [987, 229] on button "Add" at bounding box center [979, 247] width 74 height 36
type input "0"
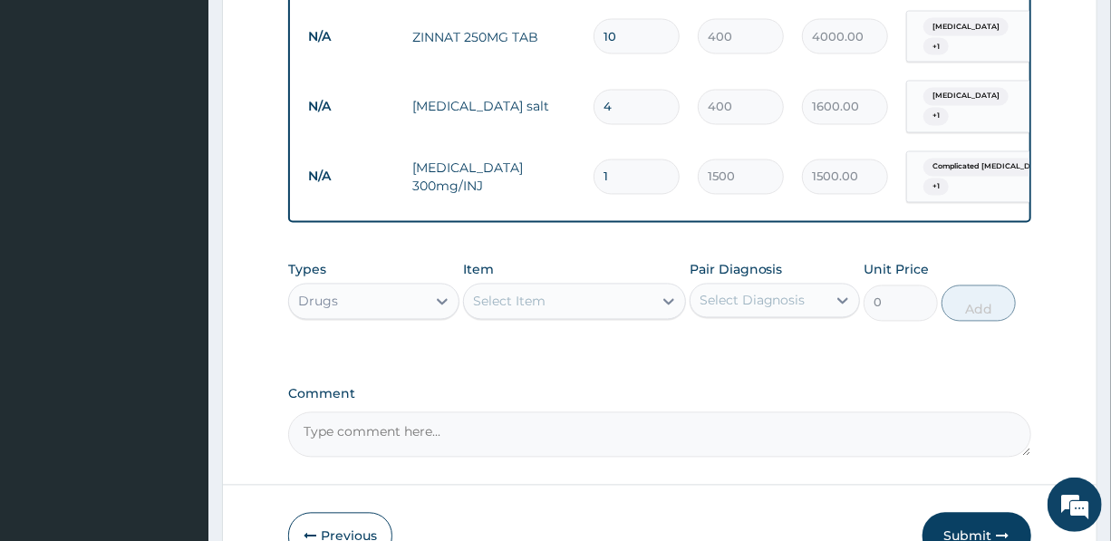
drag, startPoint x: 612, startPoint y: 127, endPoint x: 574, endPoint y: 126, distance: 38.1
click at [574, 142] on tr "N/A Paracetamol 300mg/INJ 1 1500 1500.00 Complicated malaria + 1 Delete" at bounding box center [743, 177] width 888 height 71
type input "4"
type input "6000.00"
type input "4"
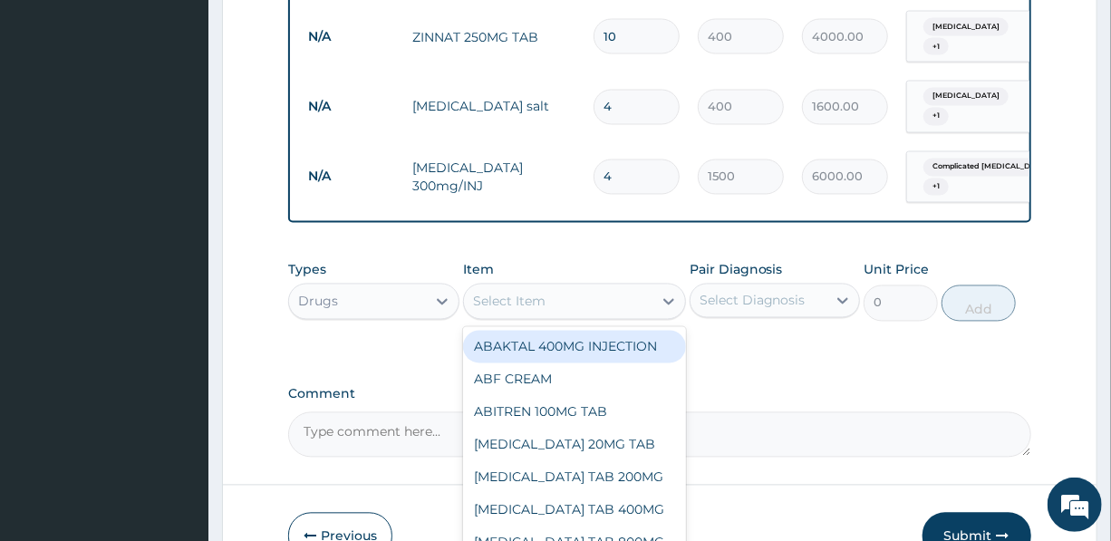
click at [604, 287] on div "Select Item" at bounding box center [558, 301] width 189 height 29
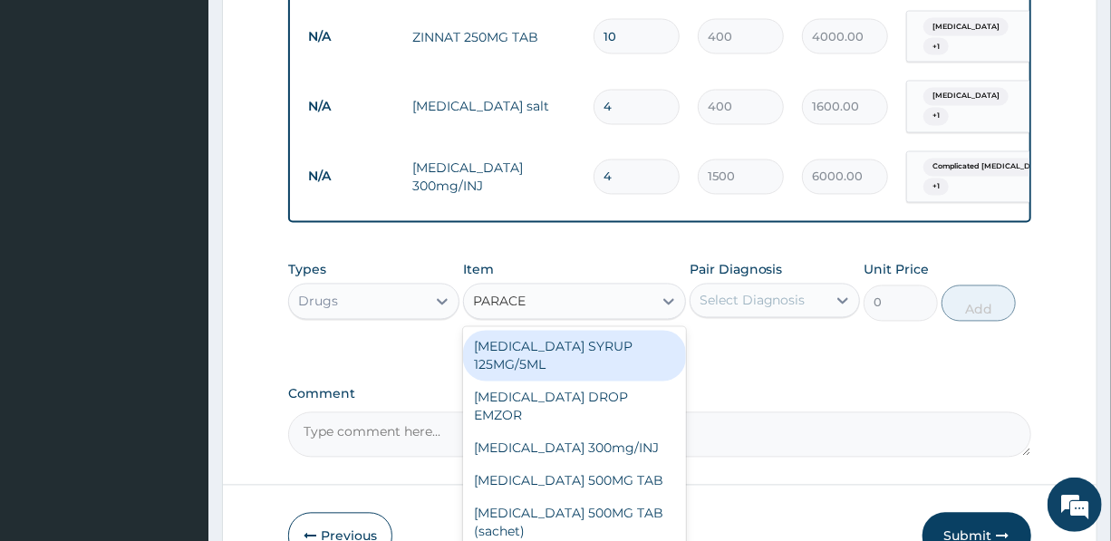
type input "PARACET"
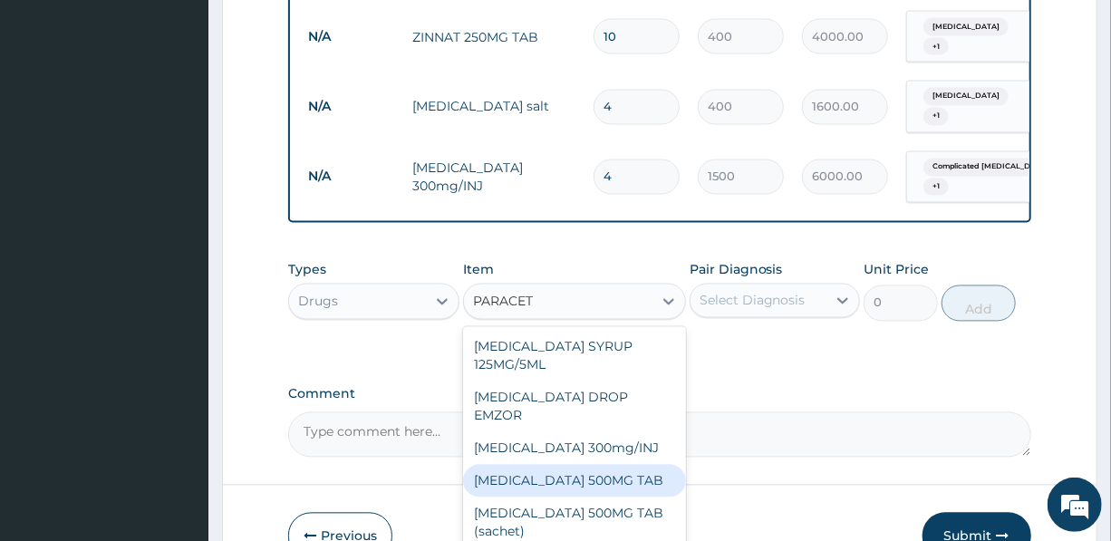
click at [608, 465] on div "[MEDICAL_DATA] 500MG TAB" at bounding box center [574, 481] width 223 height 33
type input "20"
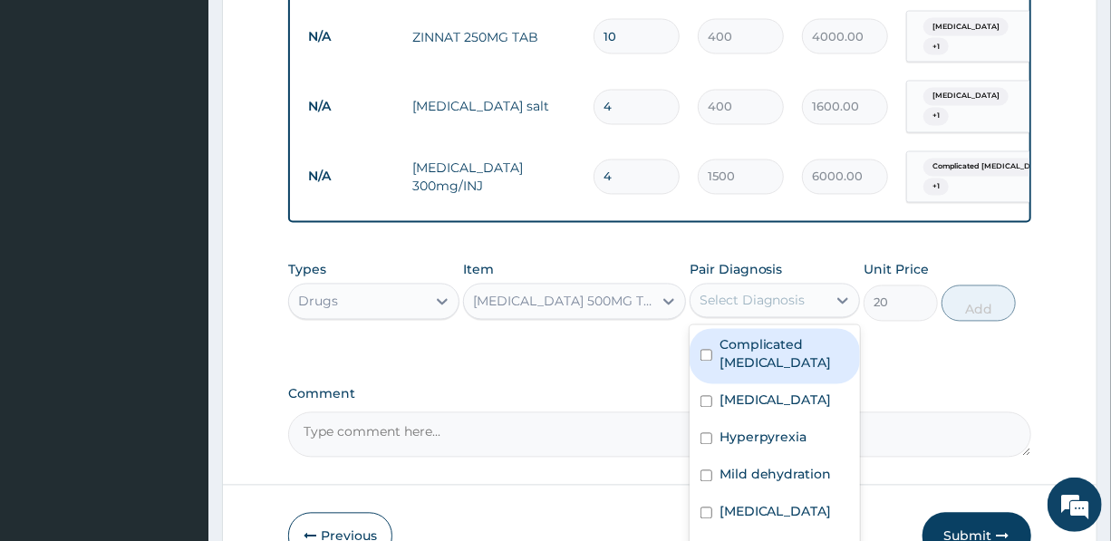
click at [805, 286] on div "Select Diagnosis" at bounding box center [759, 300] width 136 height 29
click at [792, 336] on label "Complicated [MEDICAL_DATA]" at bounding box center [785, 354] width 130 height 36
checkbox input "true"
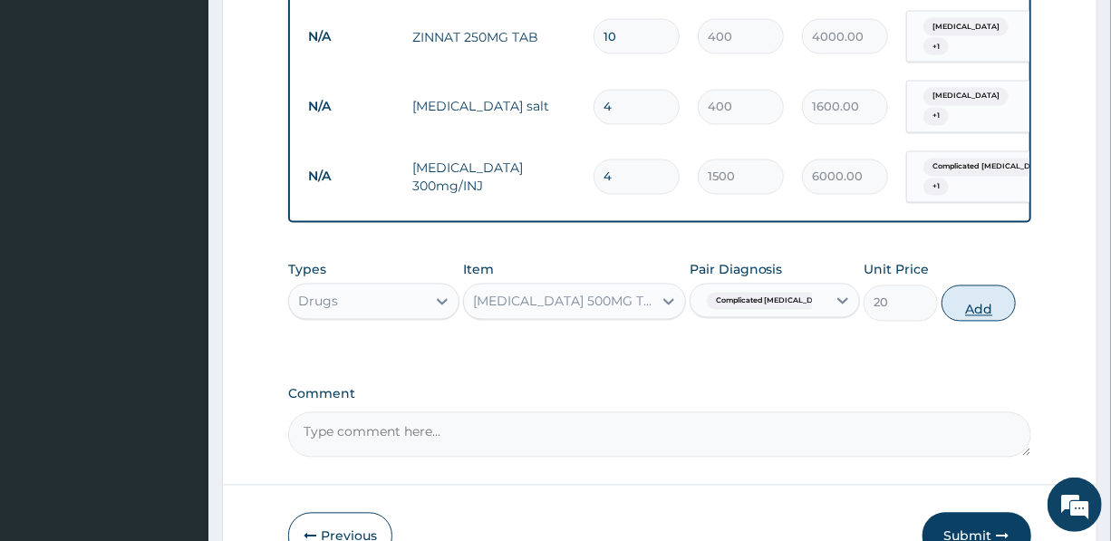
click at [992, 285] on button "Add" at bounding box center [979, 303] width 74 height 36
type input "0"
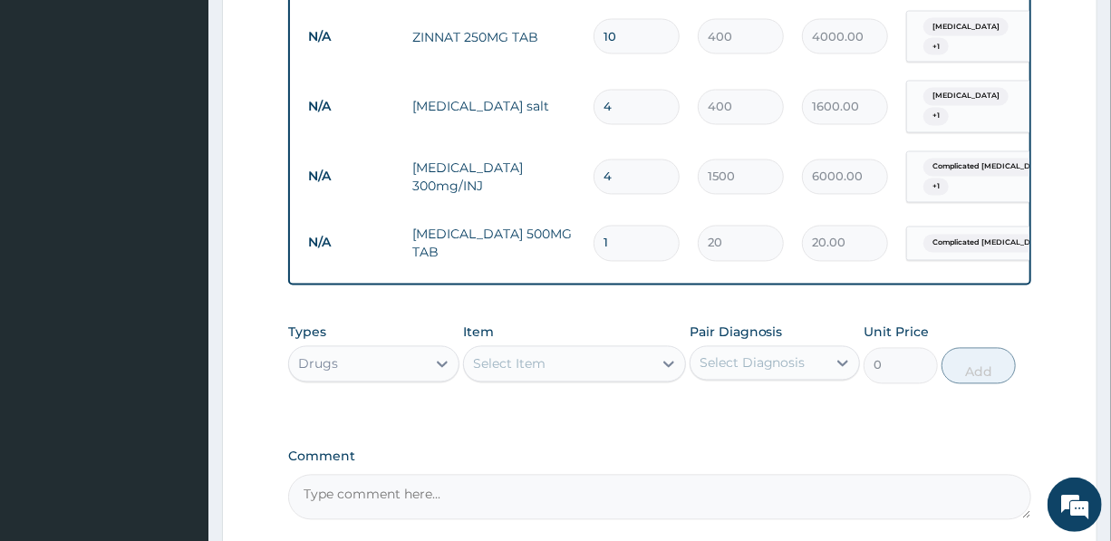
drag, startPoint x: 613, startPoint y: 198, endPoint x: 578, endPoint y: 198, distance: 34.4
click at [578, 212] on tr "N/A PARACETAMOL 500MG TAB 1 20 20.00 Complicated malaria Delete" at bounding box center [743, 243] width 888 height 63
type input "9"
type input "180.00"
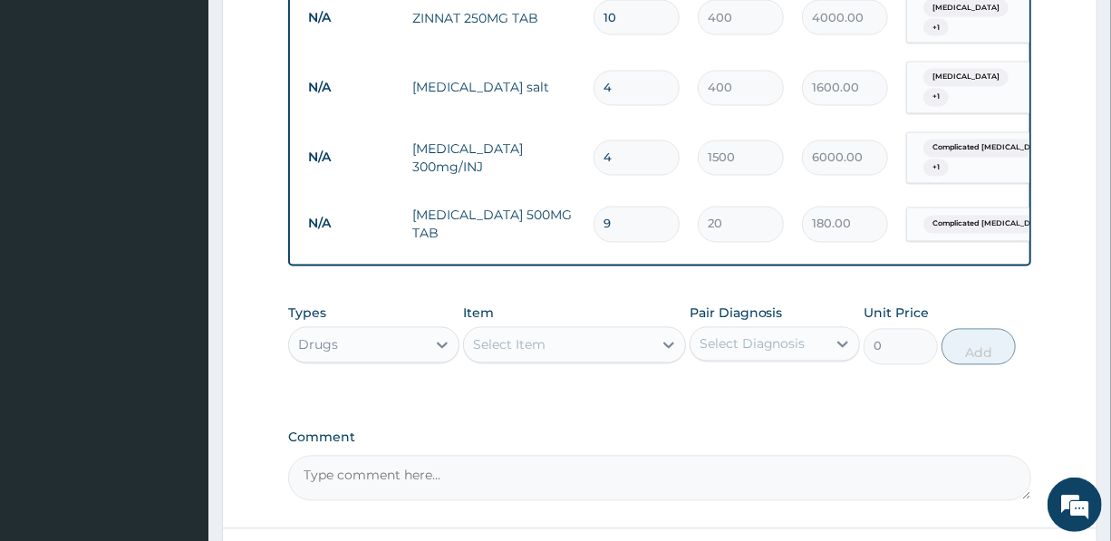
scroll to position [1596, 0]
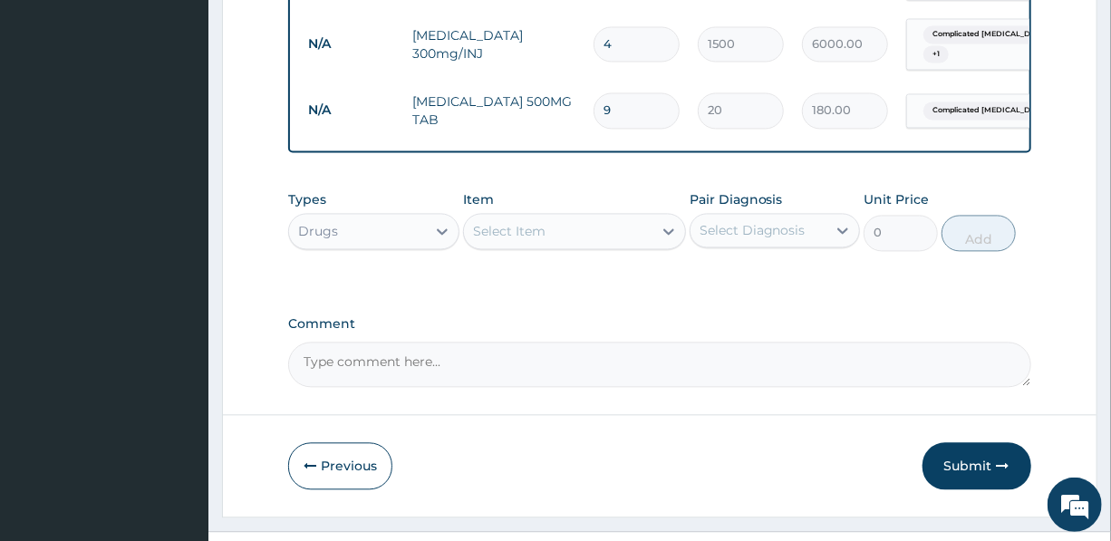
type input "9"
click at [573, 217] on div "Select Item" at bounding box center [558, 231] width 189 height 29
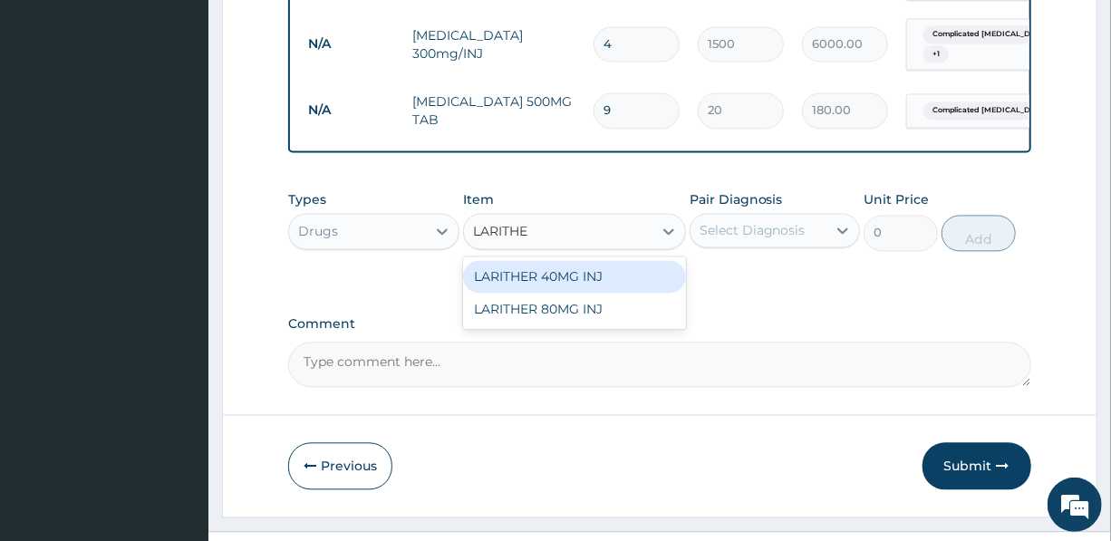
type input "LARITHER"
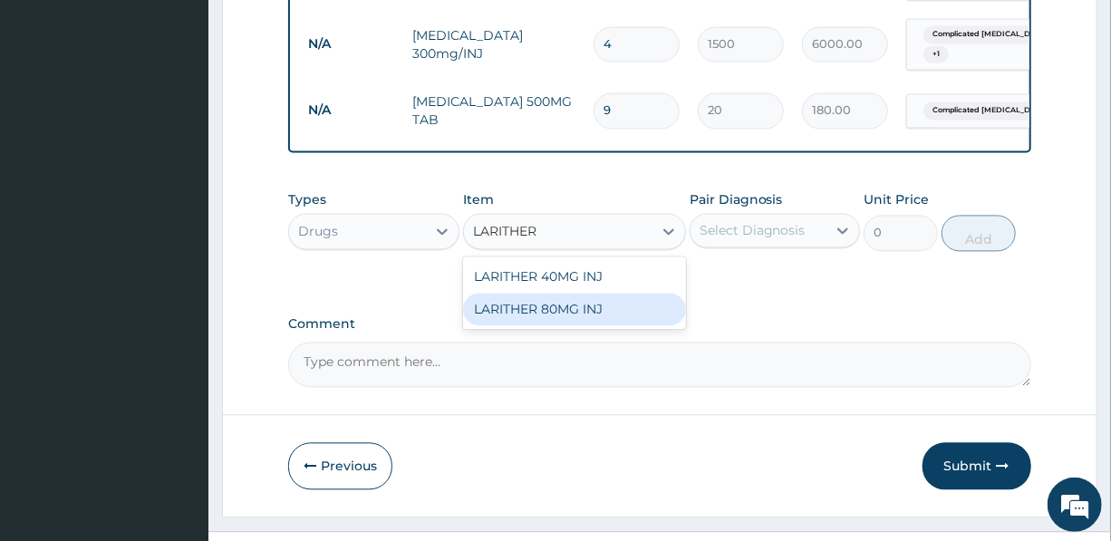
click at [567, 293] on div "LARITHER 80MG INJ" at bounding box center [574, 309] width 223 height 33
type input "1400"
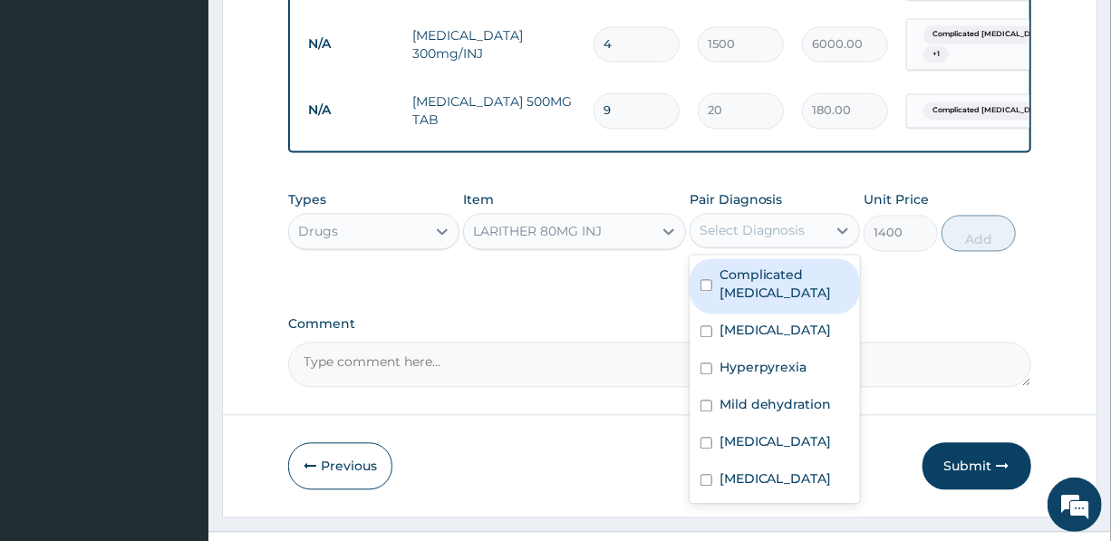
click at [752, 221] on div "Select Diagnosis" at bounding box center [753, 230] width 106 height 18
click at [760, 266] on label "Complicated malaria" at bounding box center [785, 284] width 130 height 36
checkbox input "true"
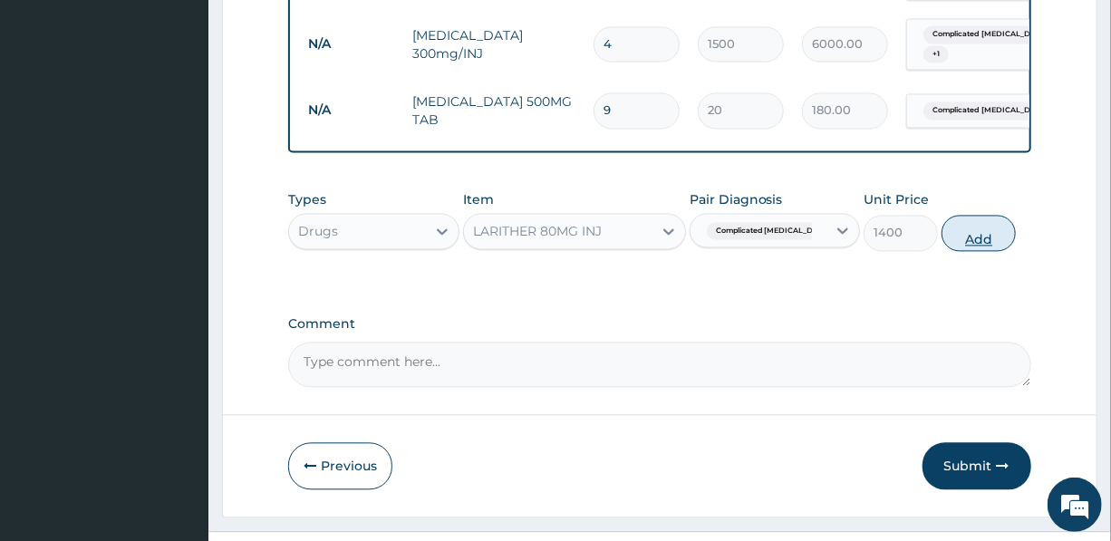
click at [989, 215] on button "Add" at bounding box center [979, 233] width 74 height 36
type input "0"
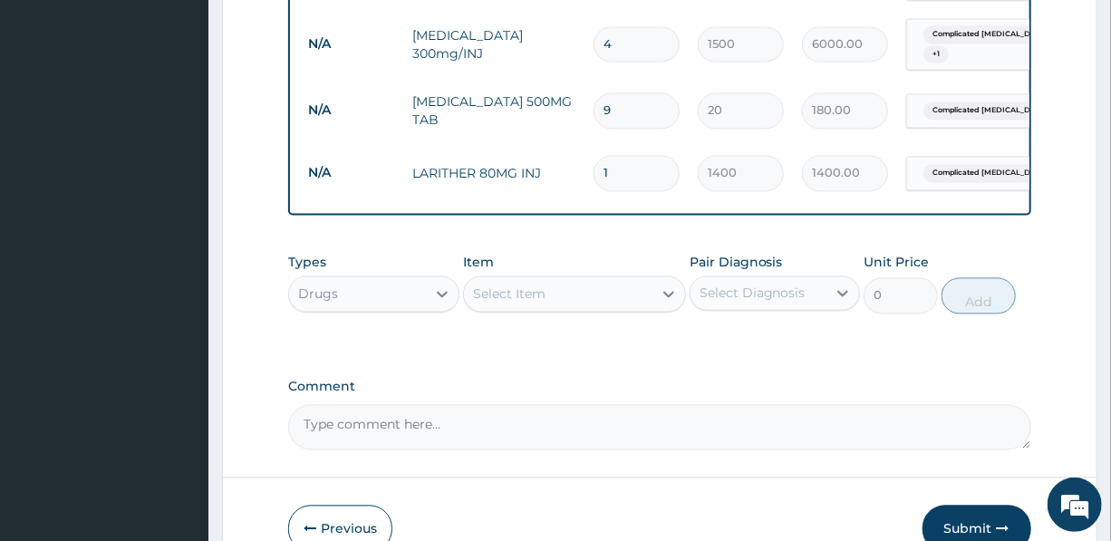
drag, startPoint x: 614, startPoint y: 130, endPoint x: 574, endPoint y: 128, distance: 40.8
click at [575, 141] on tr "N/A LARITHER 80MG INJ 1 1400 1400.00 Complicated malaria Delete" at bounding box center [743, 172] width 888 height 63
type input "3"
type input "4200.00"
type input "3"
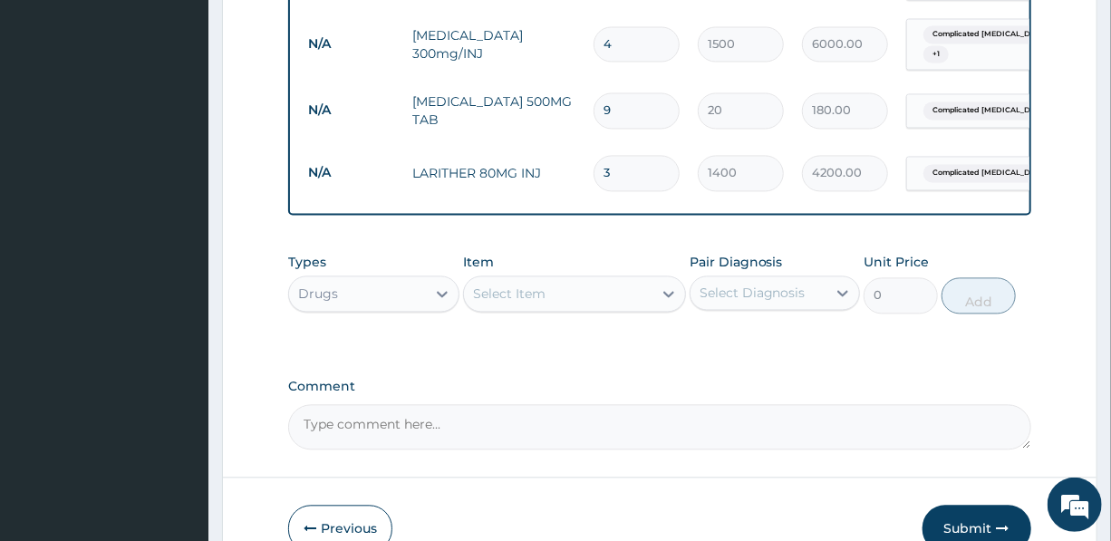
click at [467, 404] on textarea "Comment" at bounding box center [659, 426] width 742 height 45
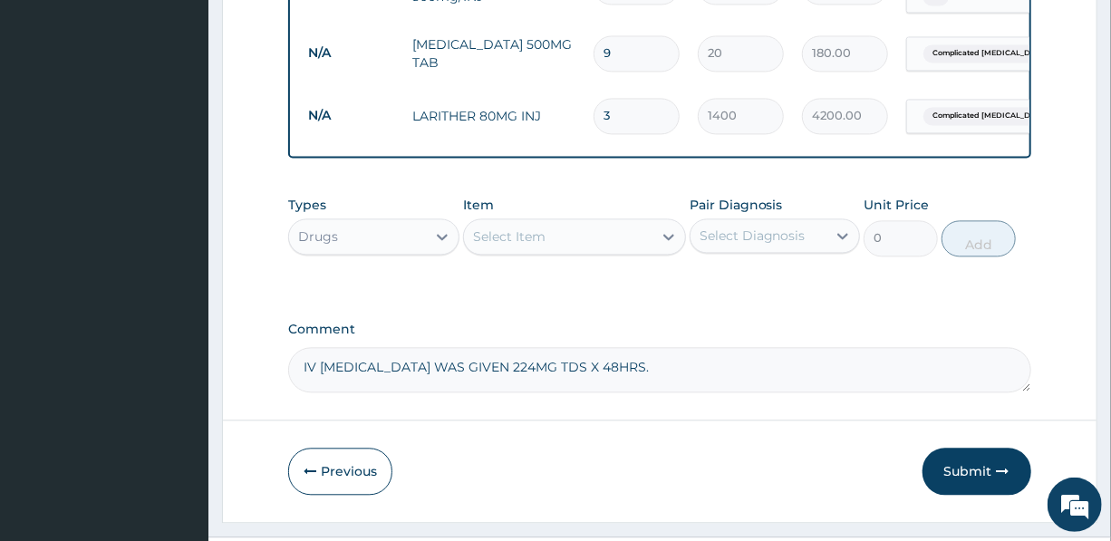
scroll to position [1658, 0]
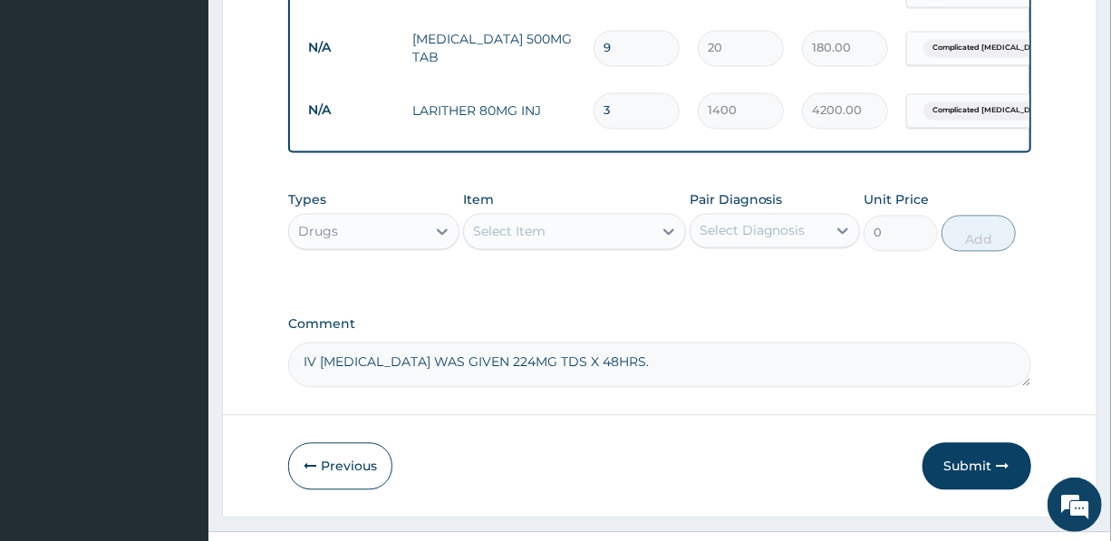
type textarea "IV METRONIDAZOLE WAS GIVEN 224MG TDS X 48HRS."
click at [565, 217] on div "Select Item" at bounding box center [558, 231] width 189 height 29
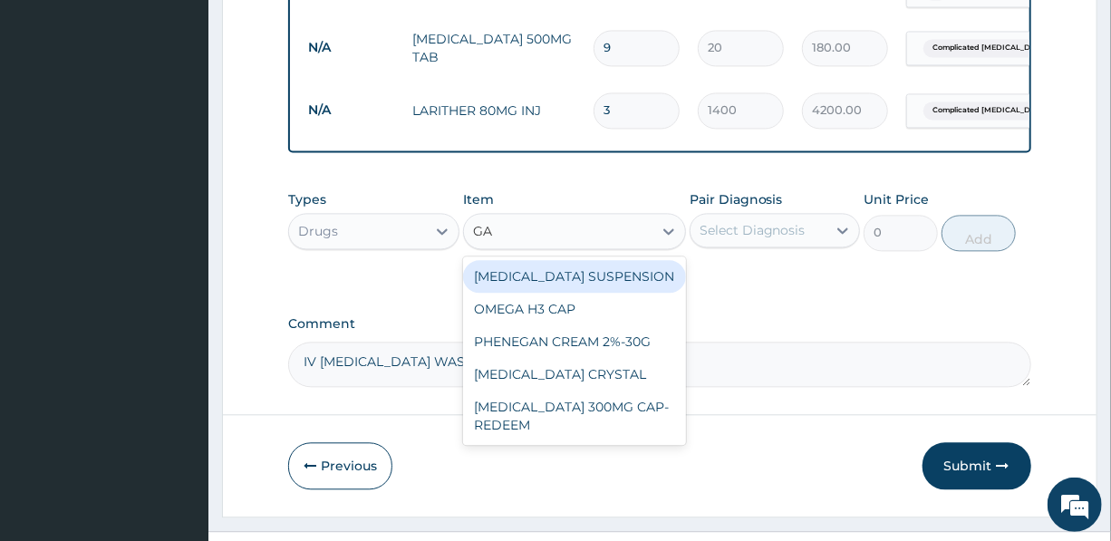
type input "GAV"
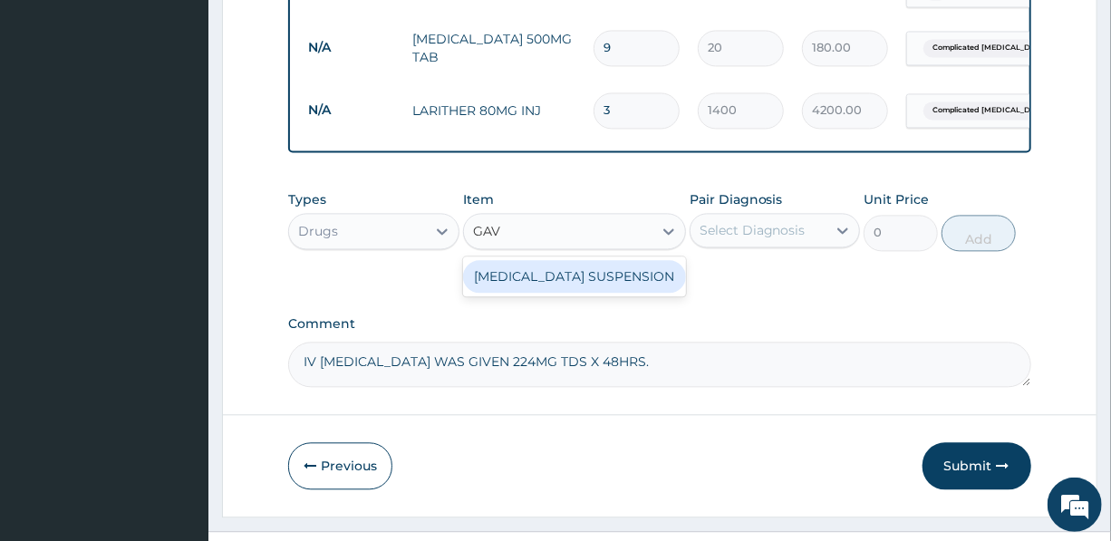
drag, startPoint x: 599, startPoint y: 244, endPoint x: 606, endPoint y: 237, distance: 9.6
click at [599, 260] on div "GAVISCON SUSPENSION" at bounding box center [574, 276] width 223 height 33
type input "3000"
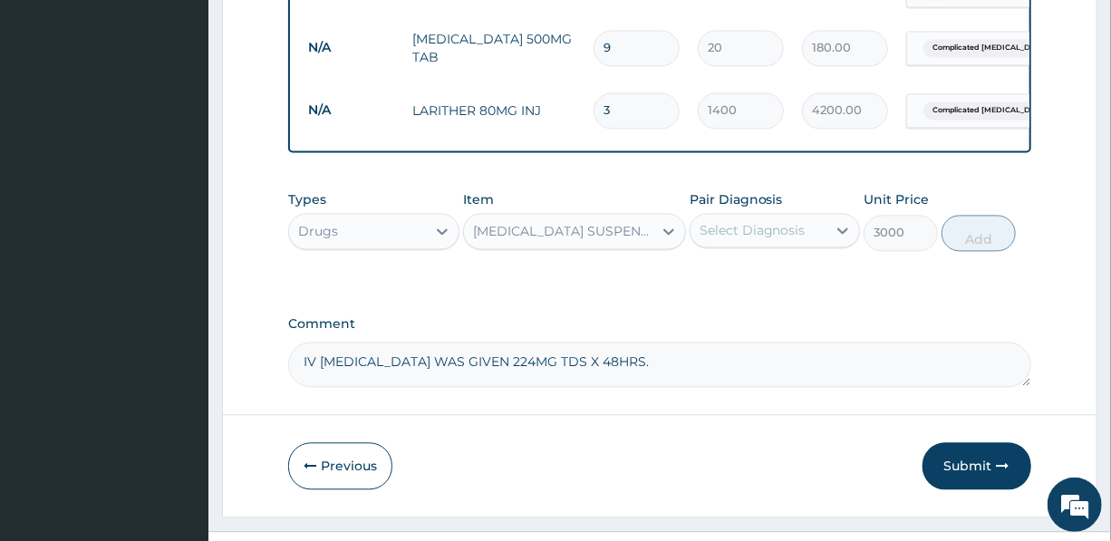
click at [732, 221] on div "Select Diagnosis" at bounding box center [753, 230] width 106 height 18
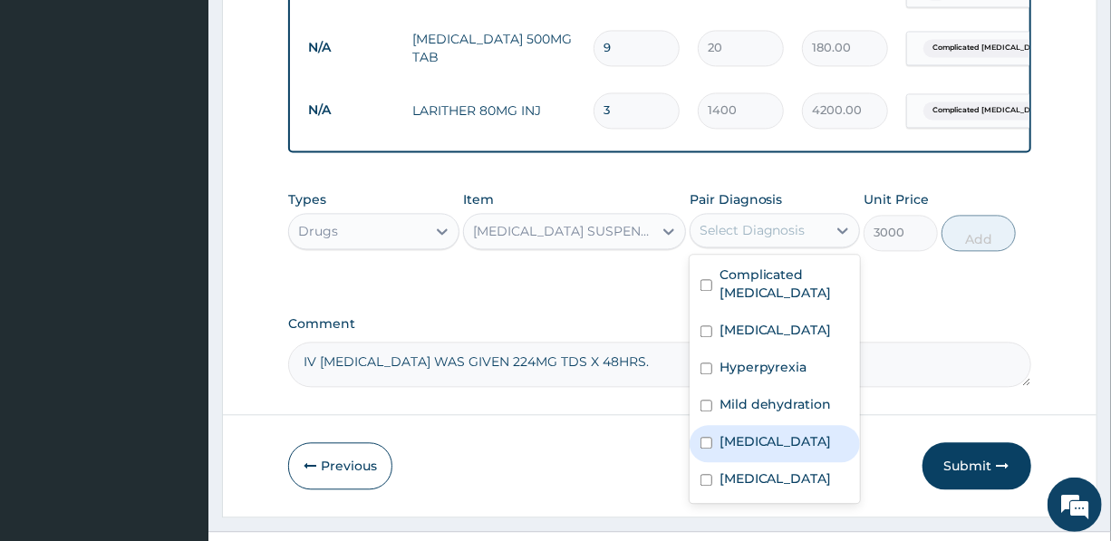
click at [750, 432] on label "Gastritis" at bounding box center [776, 441] width 112 height 18
checkbox input "true"
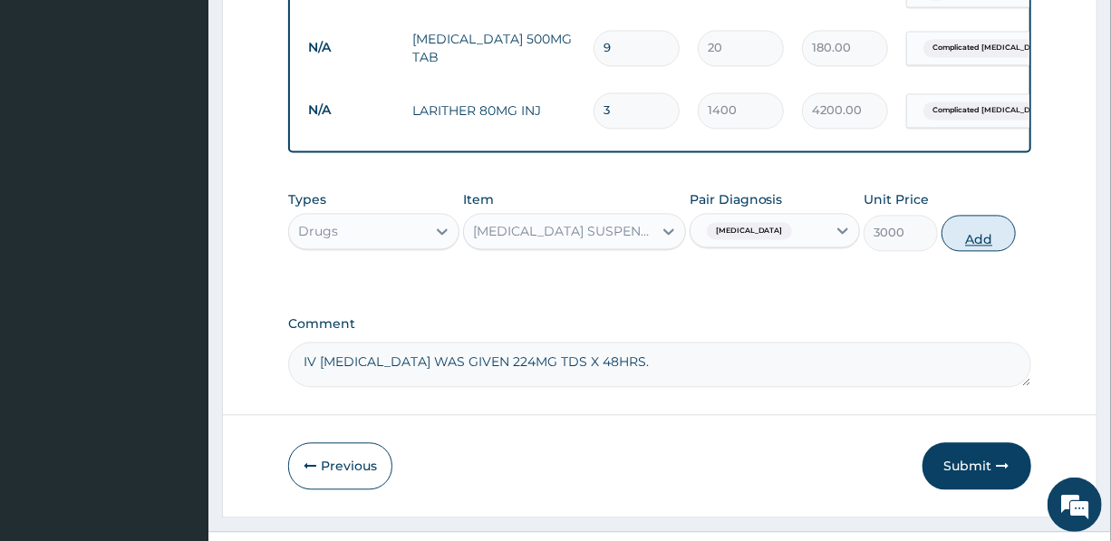
click at [973, 215] on button "Add" at bounding box center [979, 233] width 74 height 36
type input "0"
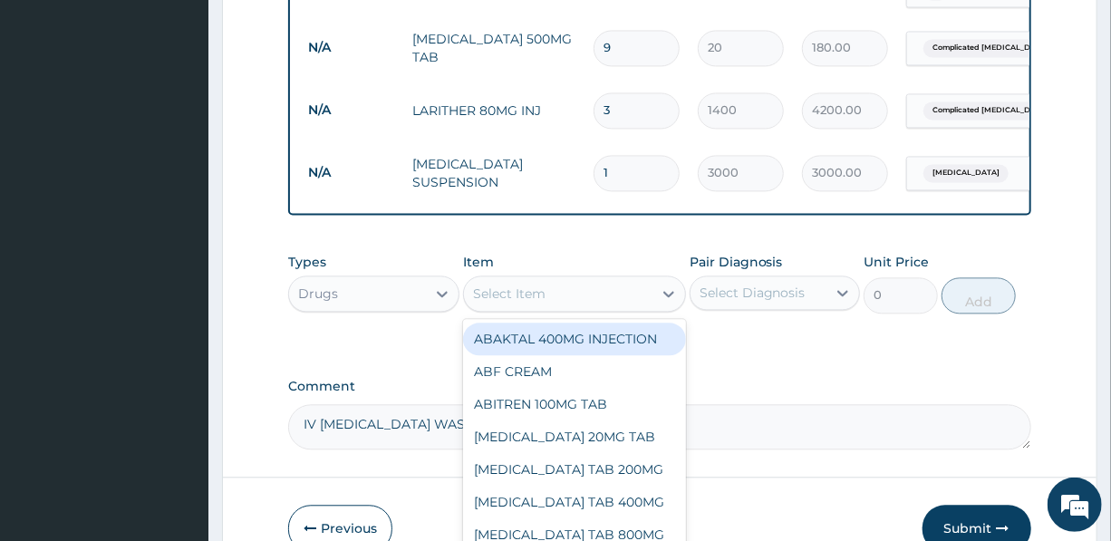
click at [555, 279] on div "Select Item" at bounding box center [558, 293] width 189 height 29
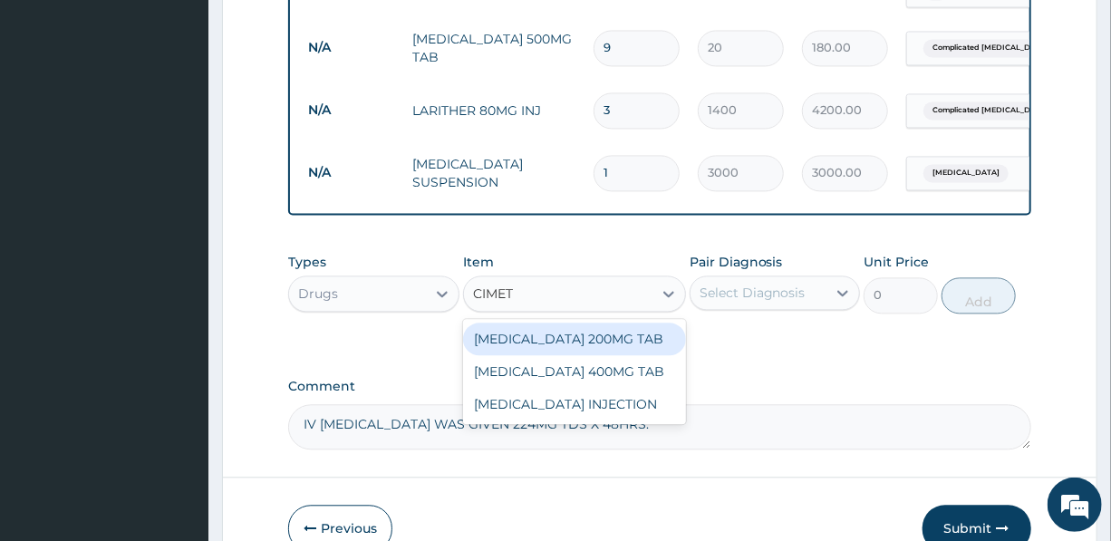
type input "CIMETI"
click at [609, 323] on div "CIMETIDINE 200MG TAB" at bounding box center [574, 339] width 223 height 33
type input "70"
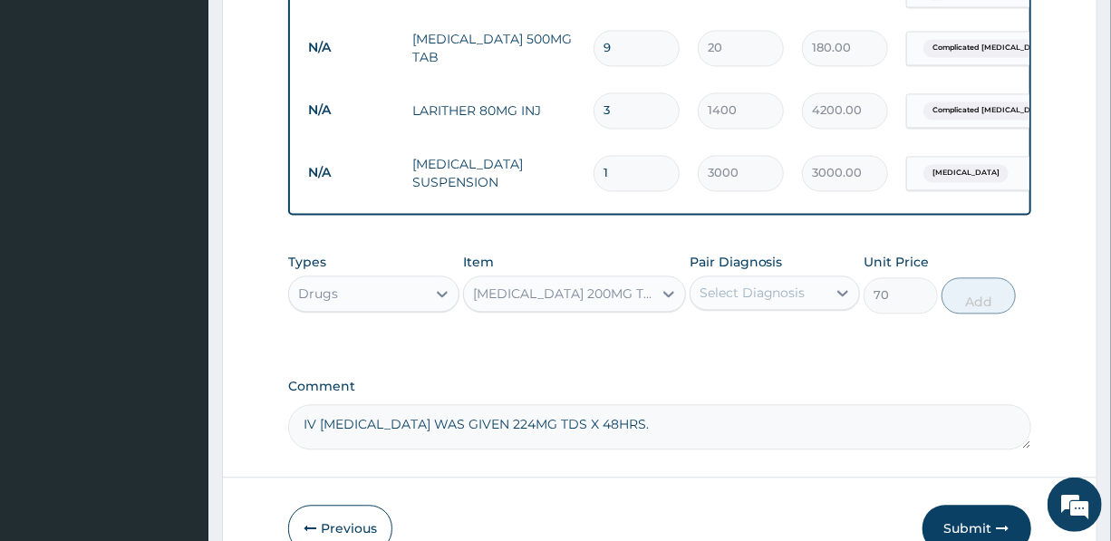
click at [731, 284] on div "Select Diagnosis" at bounding box center [753, 293] width 106 height 18
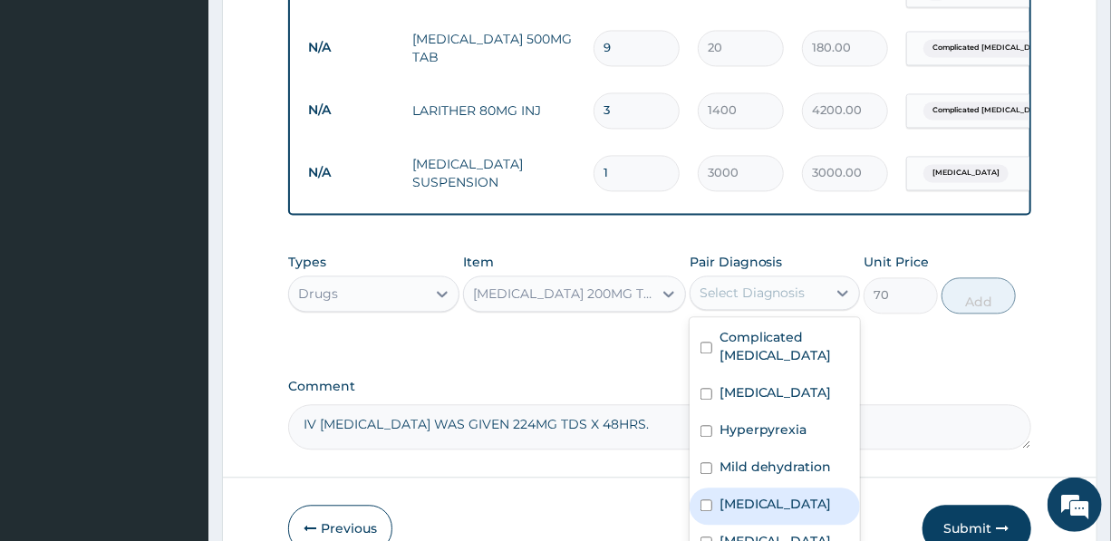
click at [758, 495] on label "Gastritis" at bounding box center [776, 504] width 112 height 18
checkbox input "true"
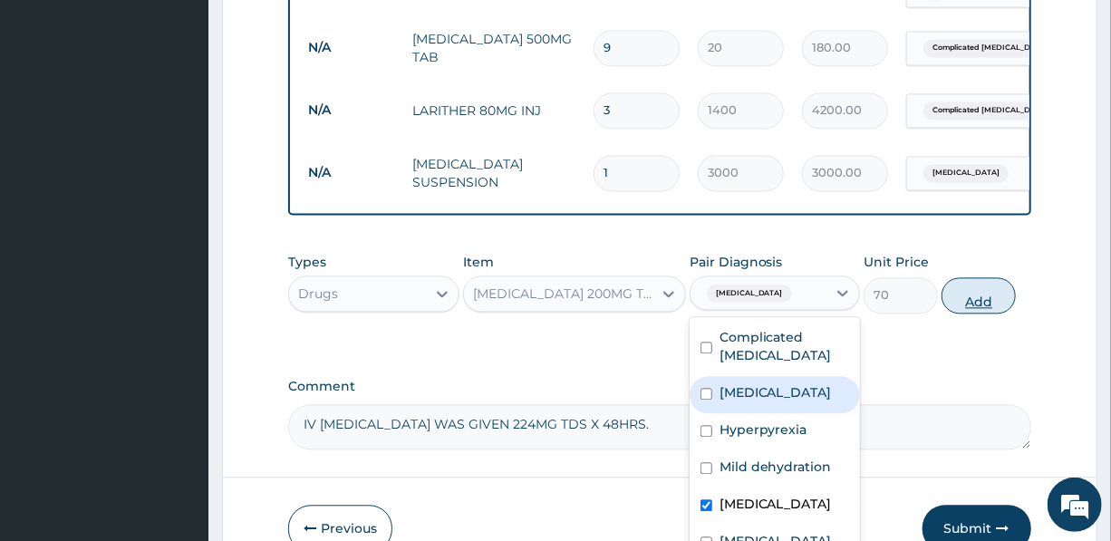
click at [988, 277] on button "Add" at bounding box center [979, 295] width 74 height 36
type input "0"
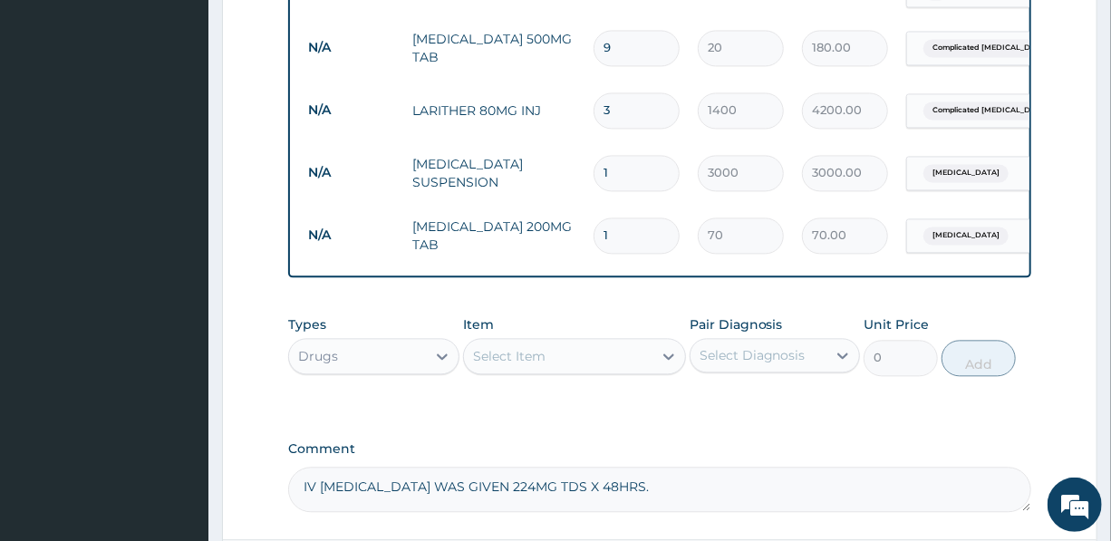
drag, startPoint x: 622, startPoint y: 187, endPoint x: 586, endPoint y: 187, distance: 35.3
click at [587, 208] on td "1" at bounding box center [637, 234] width 104 height 53
type input "10"
type input "700.00"
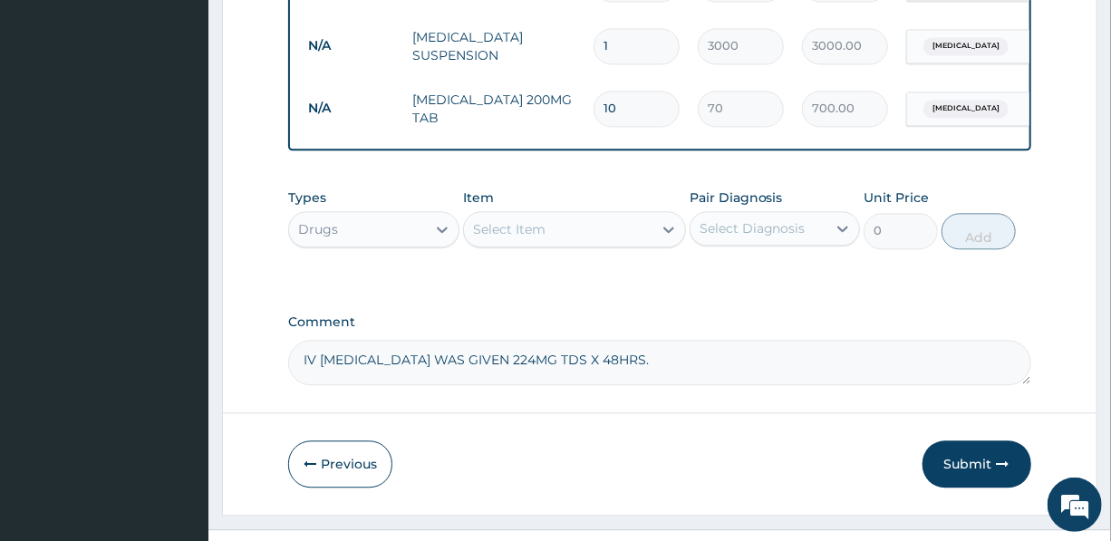
type input "10"
click at [525, 220] on div "Select Item" at bounding box center [509, 229] width 73 height 18
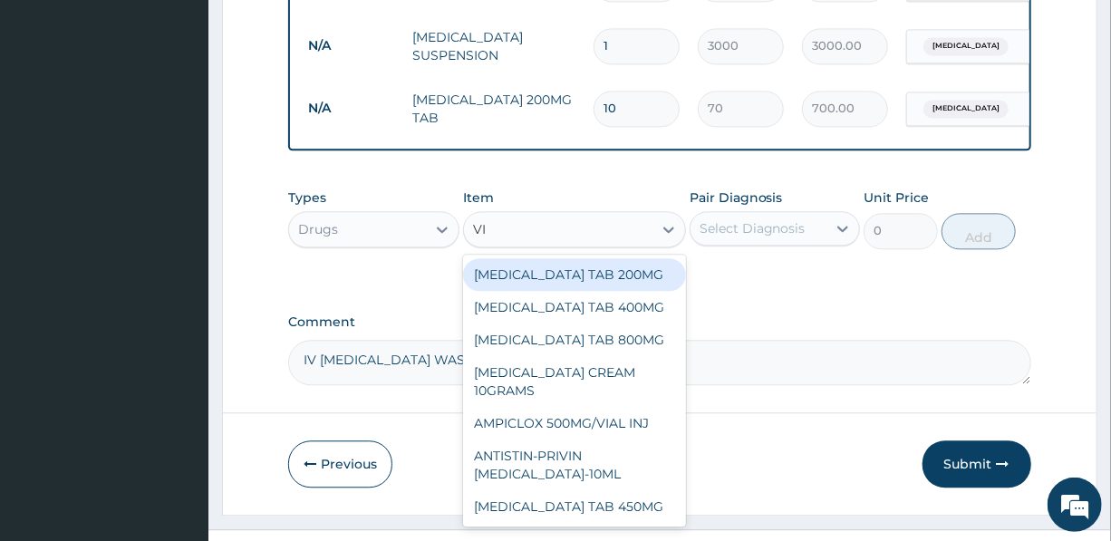
type input "VIT"
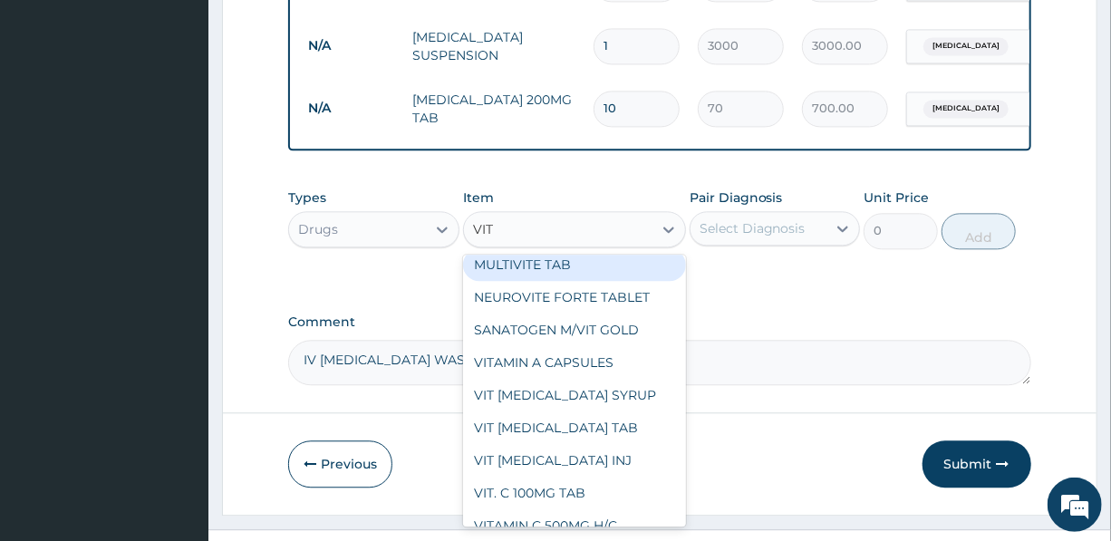
scroll to position [329, 0]
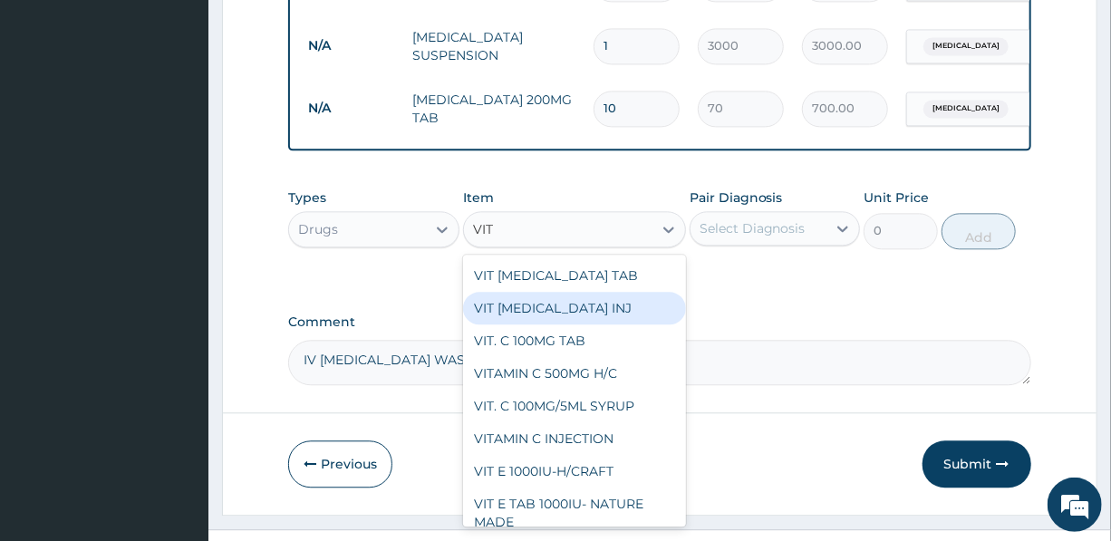
click at [577, 292] on div "VIT [MEDICAL_DATA] INJ" at bounding box center [574, 308] width 223 height 33
type input "1500"
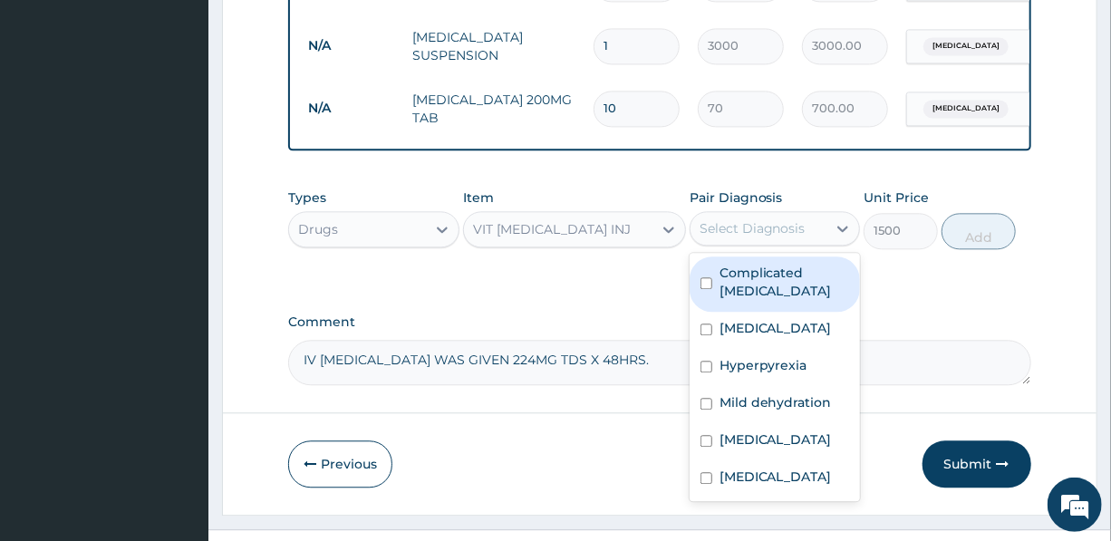
click at [757, 219] on div "Select Diagnosis" at bounding box center [753, 228] width 106 height 18
click at [751, 264] on label "Complicated [MEDICAL_DATA]" at bounding box center [785, 282] width 130 height 36
checkbox input "true"
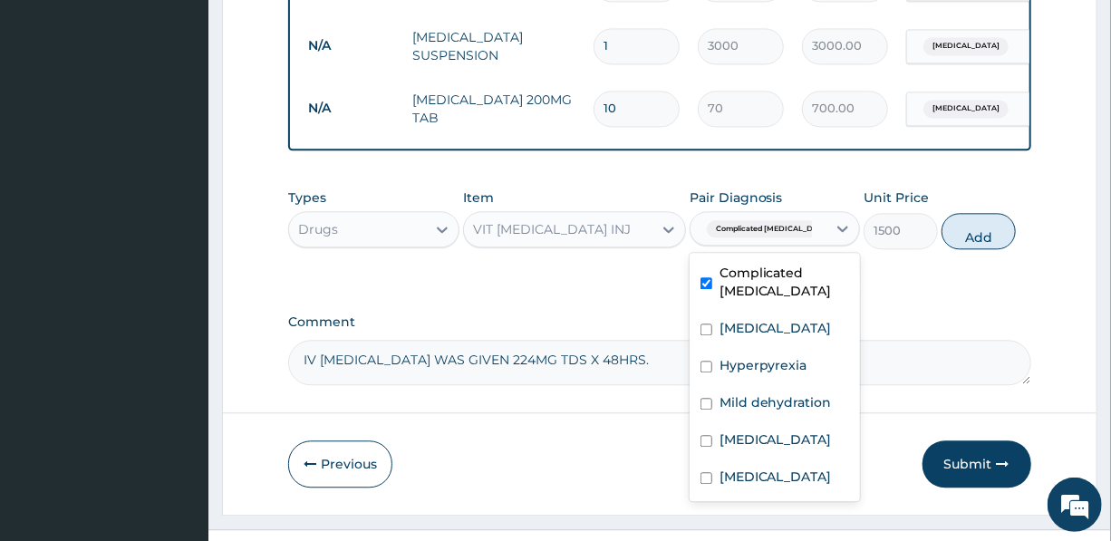
click at [971, 213] on button "Add" at bounding box center [979, 231] width 74 height 36
type input "0"
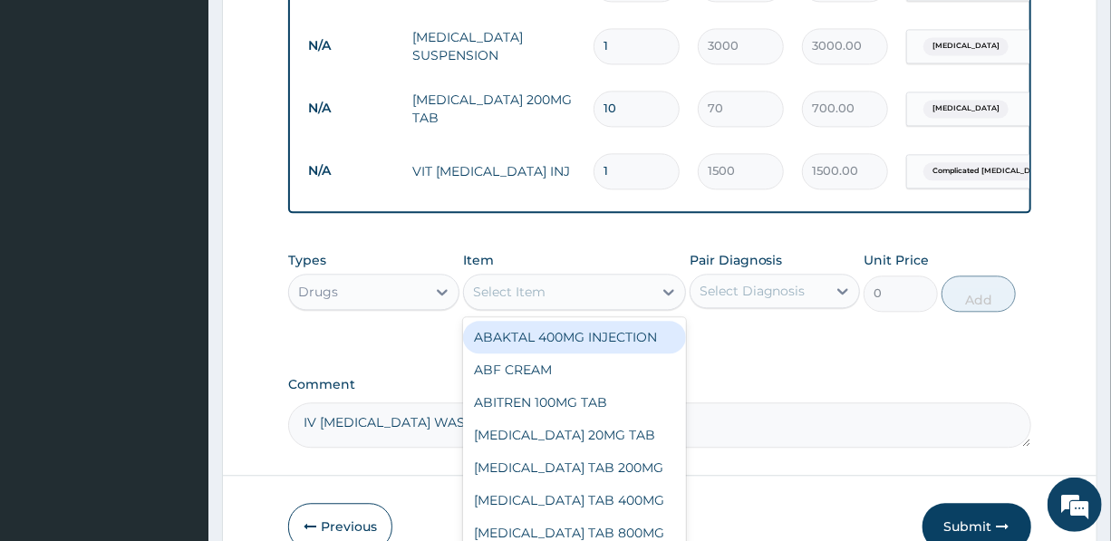
click at [556, 277] on div "Select Item" at bounding box center [558, 291] width 189 height 29
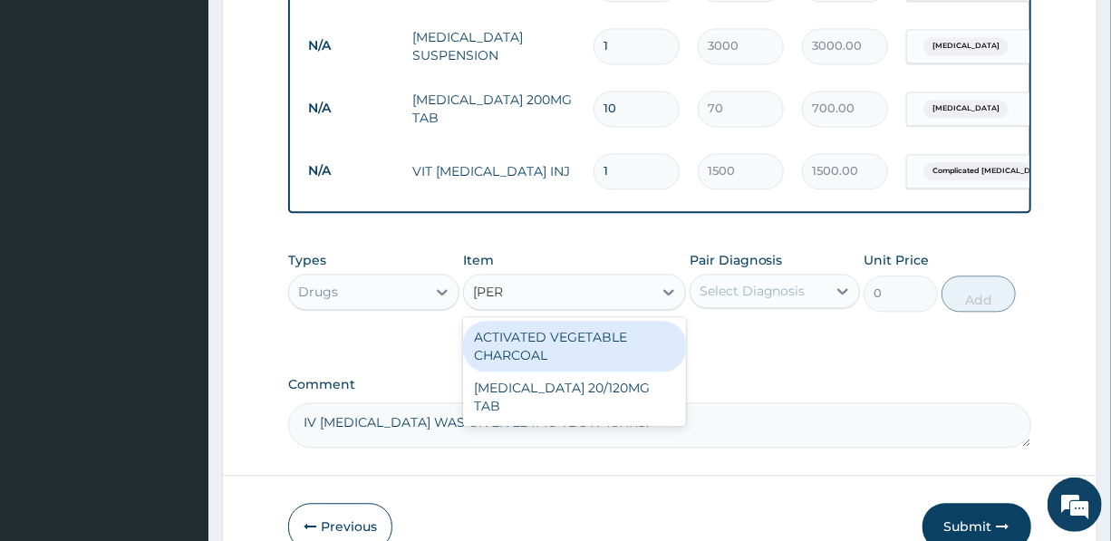
type input "COART"
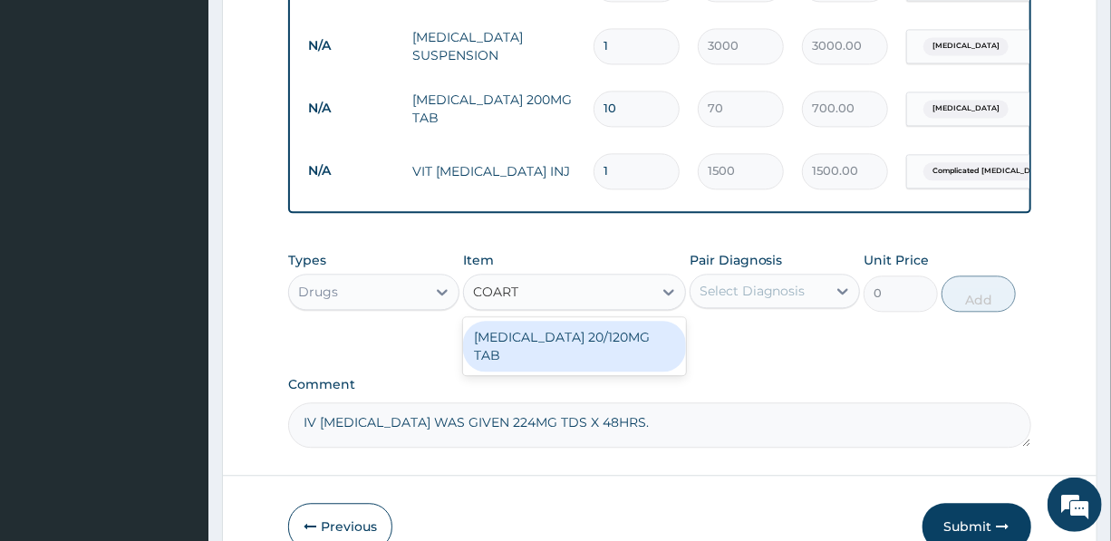
click at [545, 321] on div "[MEDICAL_DATA] 20/120MG TAB" at bounding box center [574, 346] width 223 height 51
type input "3000"
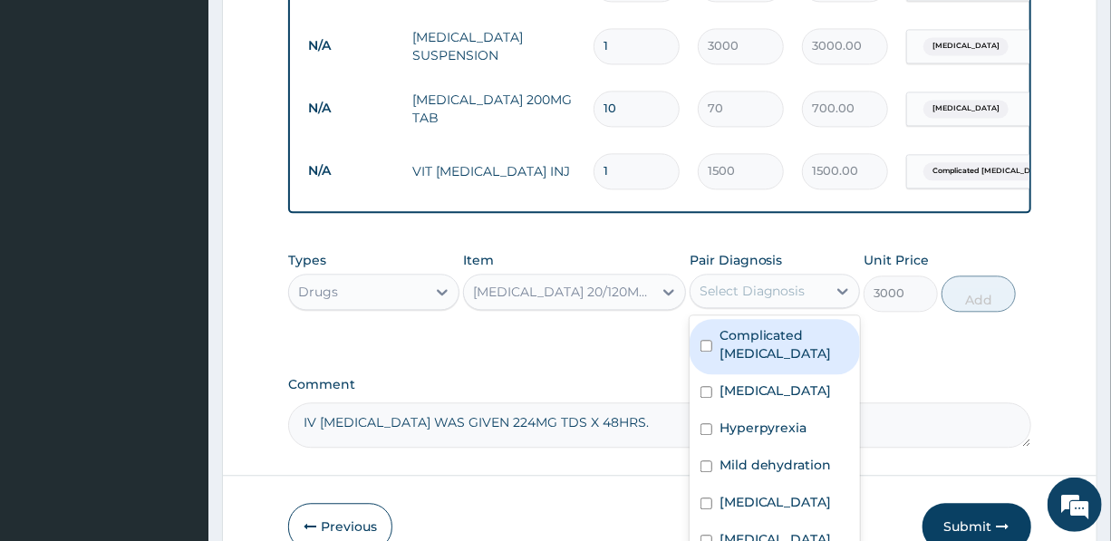
click at [769, 282] on div "Select Diagnosis" at bounding box center [753, 291] width 106 height 18
click at [761, 326] on label "Complicated [MEDICAL_DATA]" at bounding box center [785, 344] width 130 height 36
checkbox input "true"
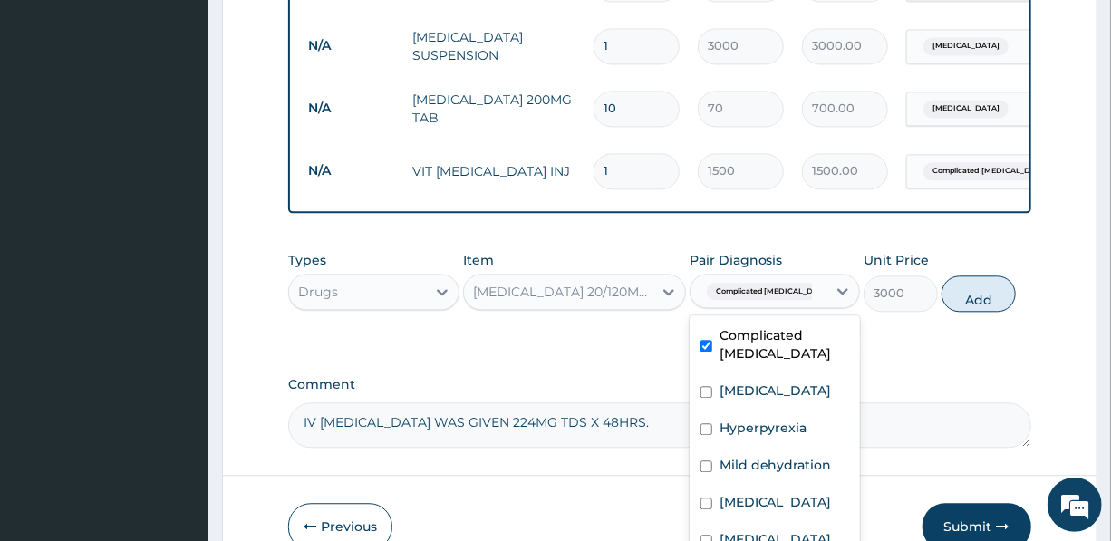
click at [985, 276] on button "Add" at bounding box center [979, 294] width 74 height 36
type input "0"
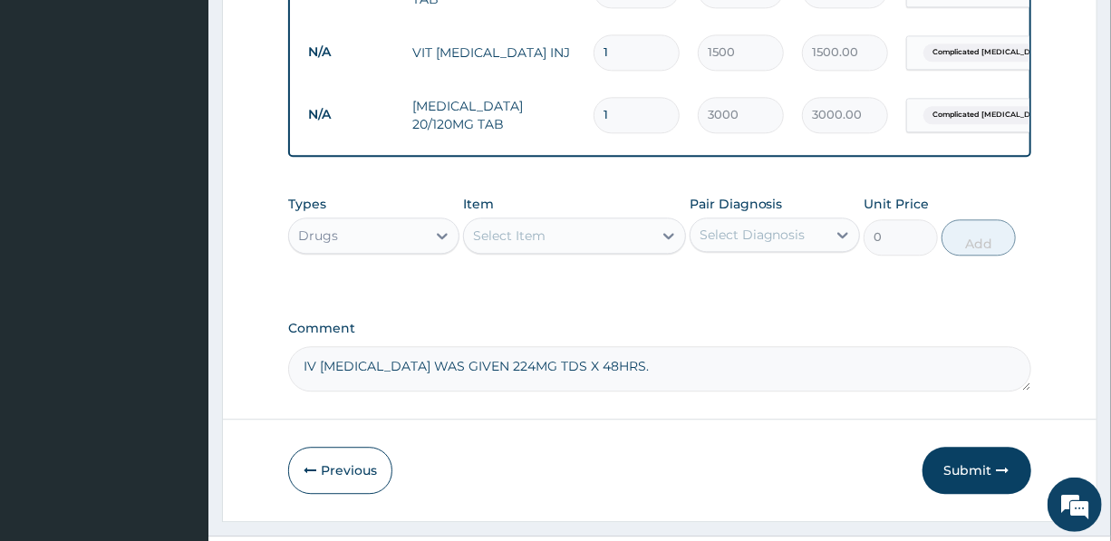
scroll to position [1911, 0]
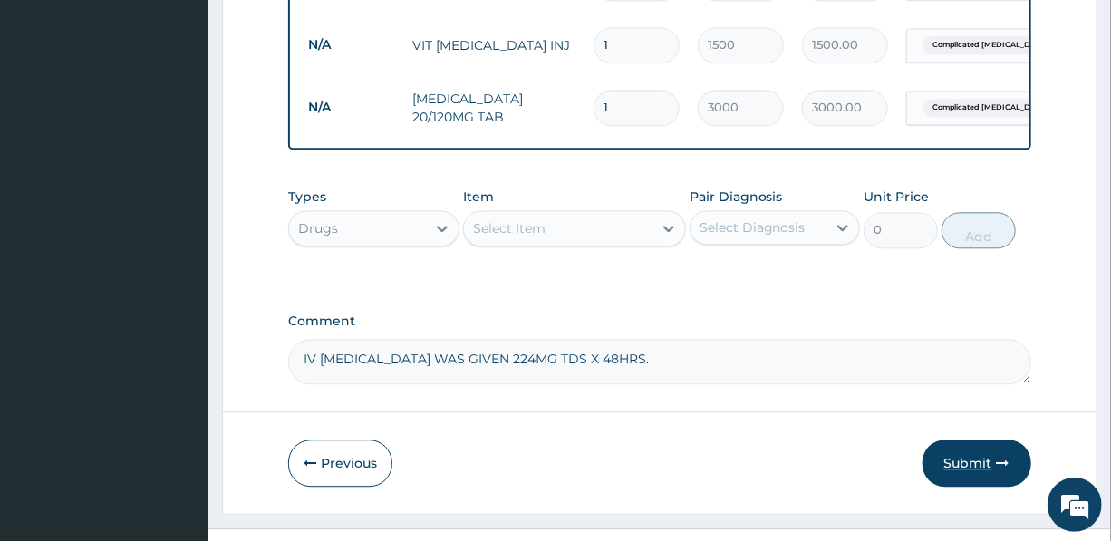
click at [973, 440] on button "Submit" at bounding box center [977, 463] width 109 height 47
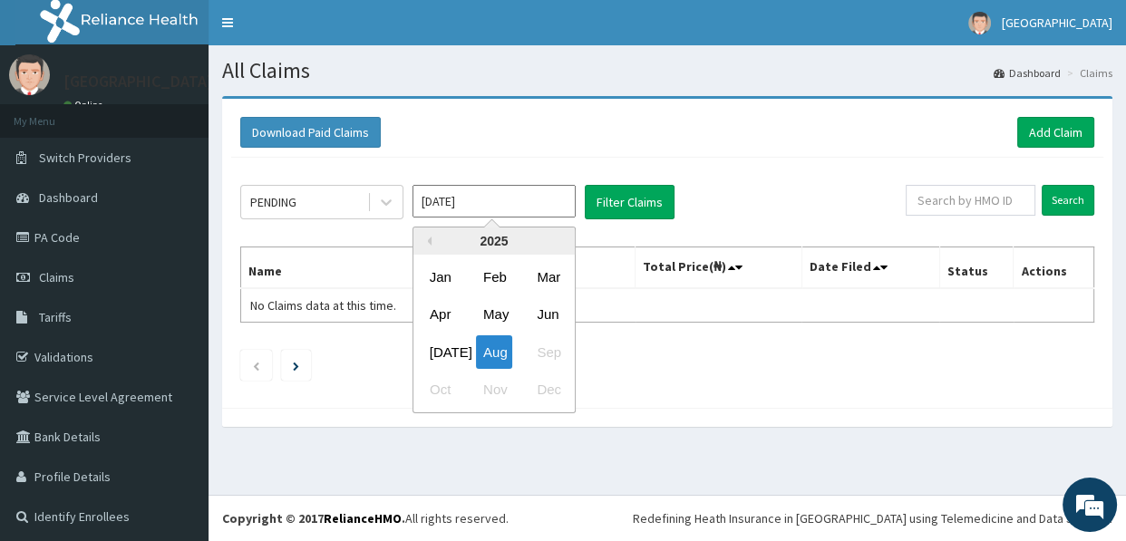
click at [498, 200] on input "[DATE]" at bounding box center [493, 201] width 163 height 33
click at [541, 318] on div "Jun" at bounding box center [547, 315] width 36 height 34
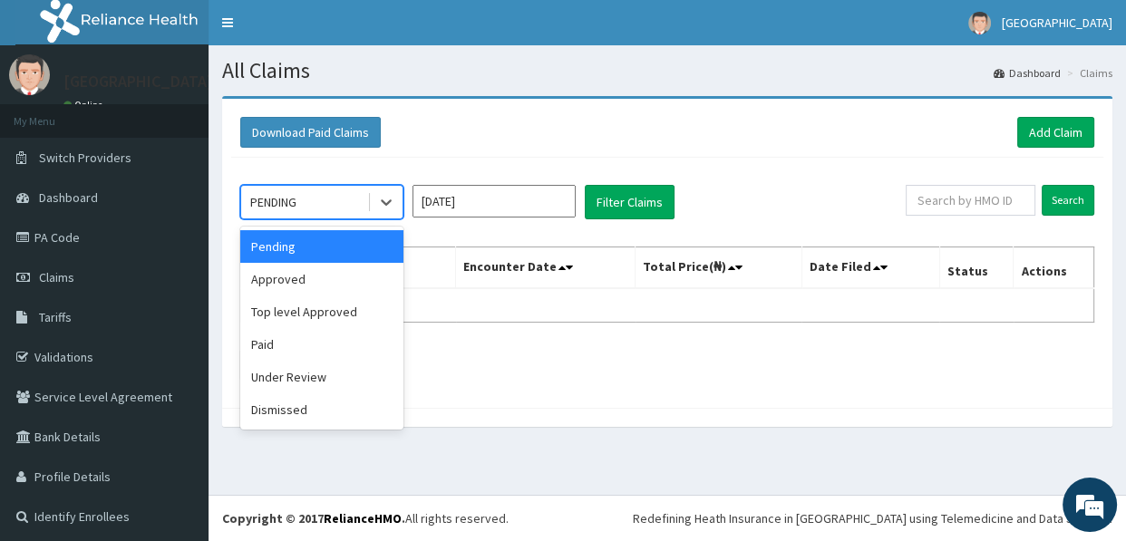
click at [319, 194] on div "PENDING" at bounding box center [304, 202] width 126 height 29
click at [302, 285] on div "Approved" at bounding box center [321, 279] width 163 height 33
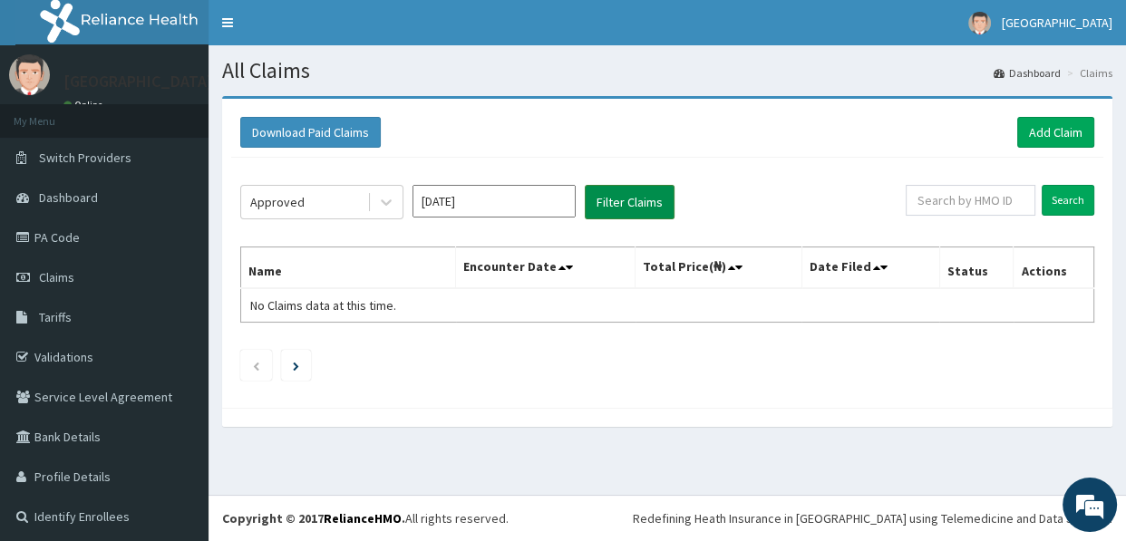
click at [628, 200] on button "Filter Claims" at bounding box center [630, 202] width 90 height 34
click at [338, 201] on div "Approved" at bounding box center [304, 202] width 126 height 29
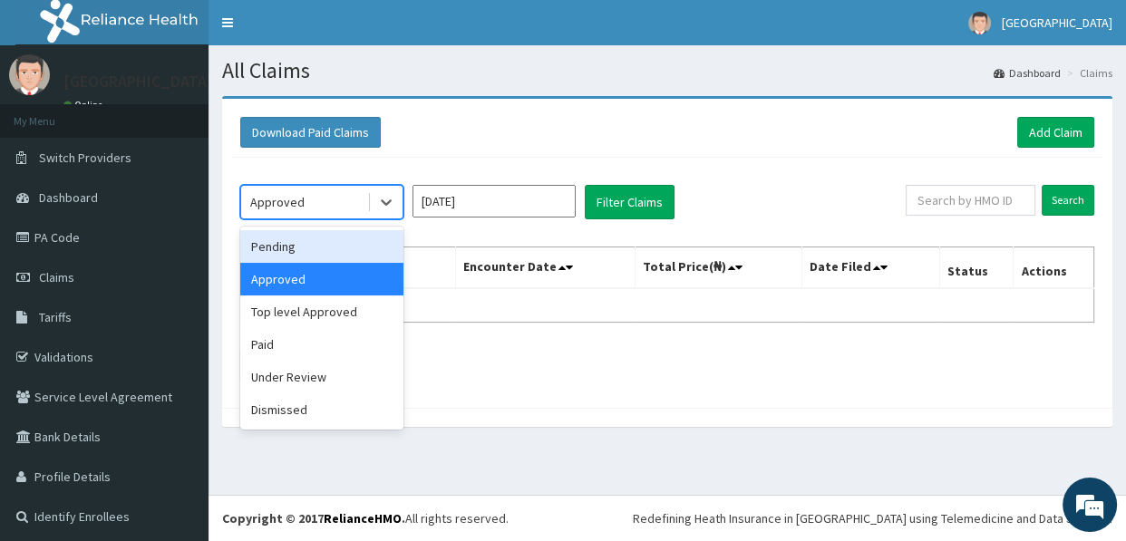
click at [318, 239] on div "Pending" at bounding box center [321, 246] width 163 height 33
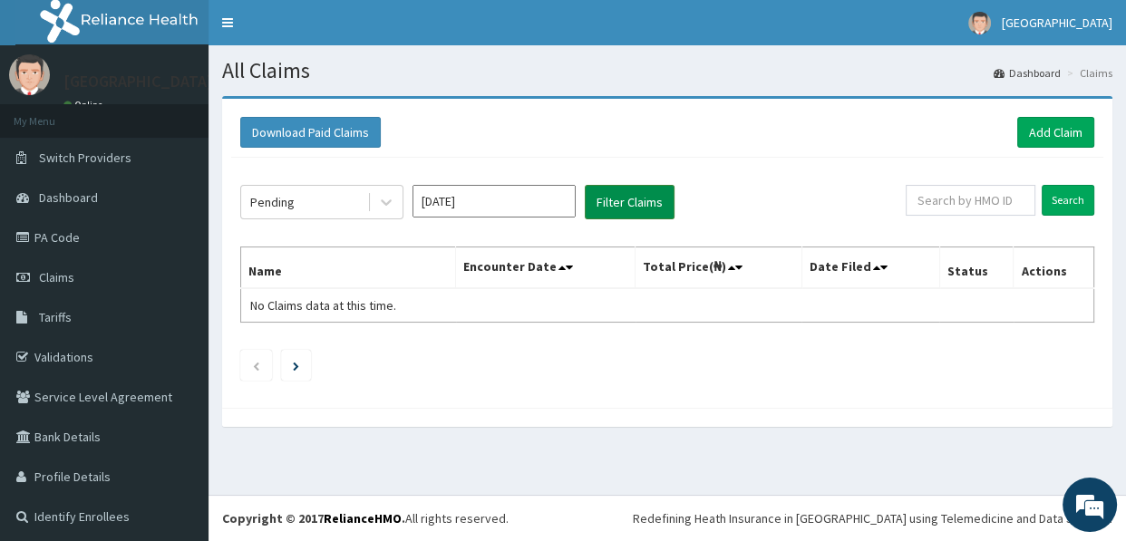
click at [644, 200] on button "Filter Claims" at bounding box center [630, 202] width 90 height 34
click at [308, 198] on div "Pending" at bounding box center [304, 202] width 126 height 29
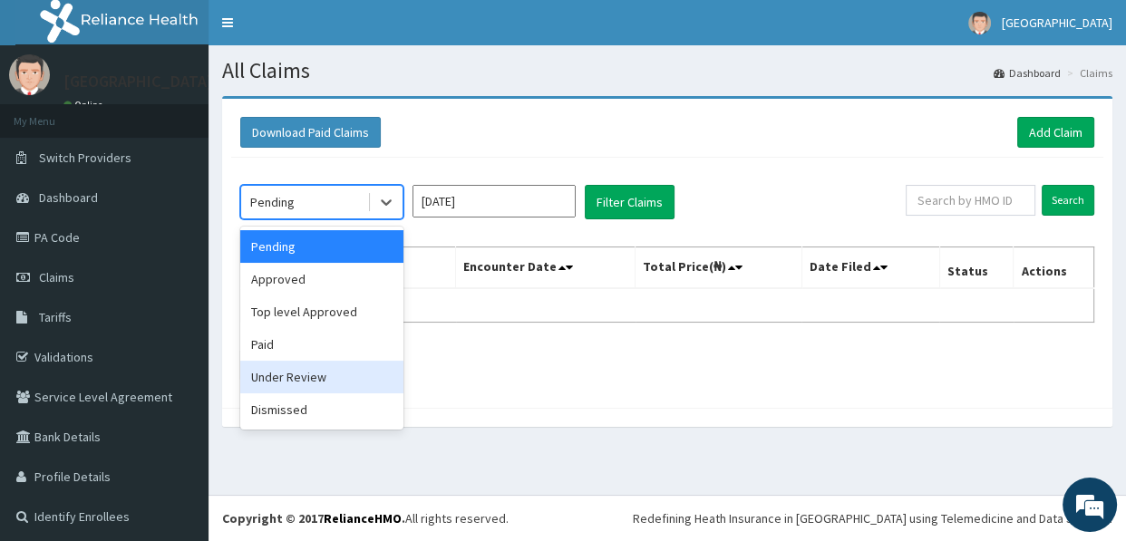
click at [300, 378] on div "Under Review" at bounding box center [321, 377] width 163 height 33
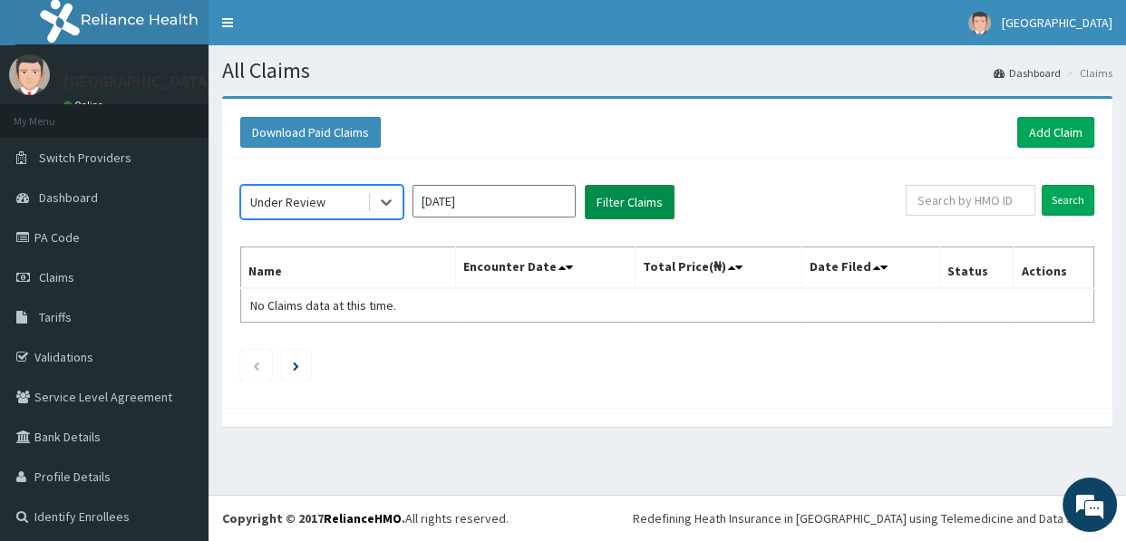
click at [625, 197] on button "Filter Claims" at bounding box center [630, 202] width 90 height 34
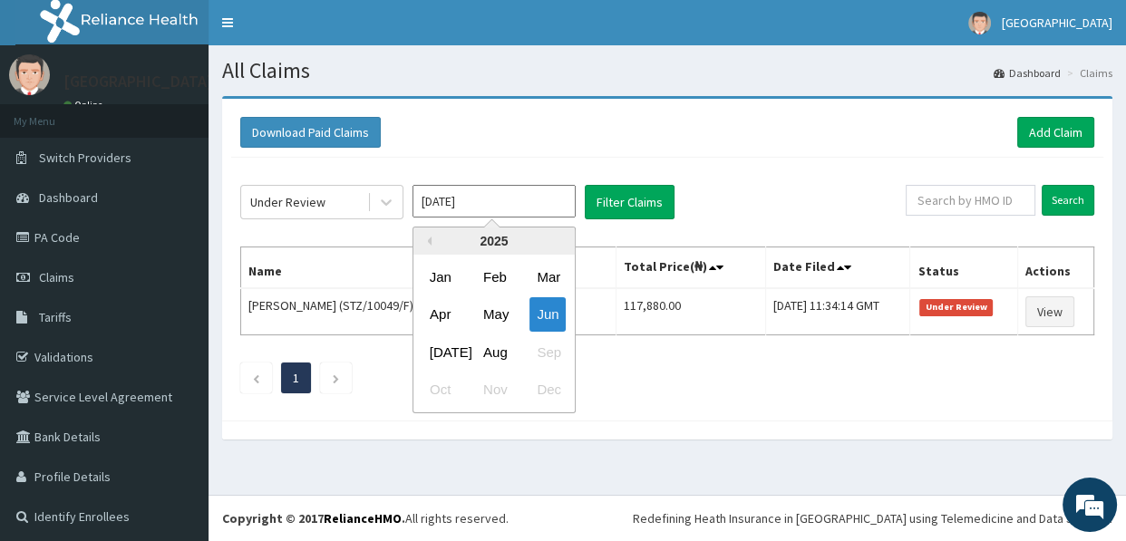
click at [463, 203] on input "Jun 2025" at bounding box center [493, 201] width 163 height 33
click at [430, 237] on div "Previous Year 2025 Jan Feb Mar Apr May Jun Jul Aug Sep Oct Nov Dec" at bounding box center [493, 320] width 163 height 187
click at [429, 240] on button "Previous Year" at bounding box center [426, 241] width 9 height 9
click at [493, 384] on div "Nov" at bounding box center [494, 390] width 36 height 34
type input "Nov 2024"
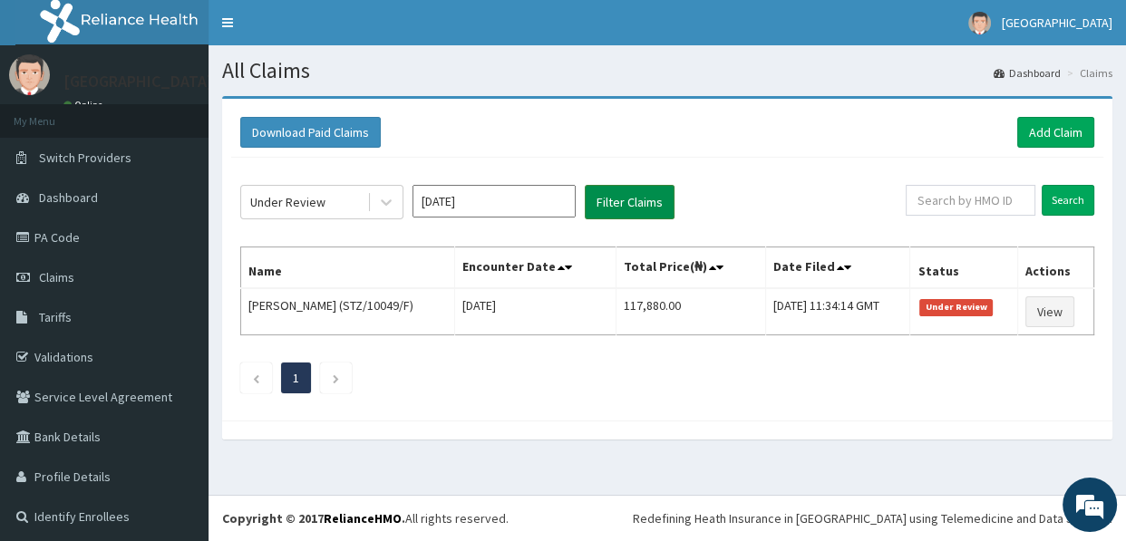
click at [616, 206] on button "Filter Claims" at bounding box center [630, 202] width 90 height 34
click at [630, 194] on button "Filter Claims" at bounding box center [630, 202] width 90 height 34
click at [714, 140] on div "Download Paid Claims Add Claim" at bounding box center [667, 132] width 854 height 31
click at [67, 238] on link "PA Code" at bounding box center [104, 238] width 208 height 40
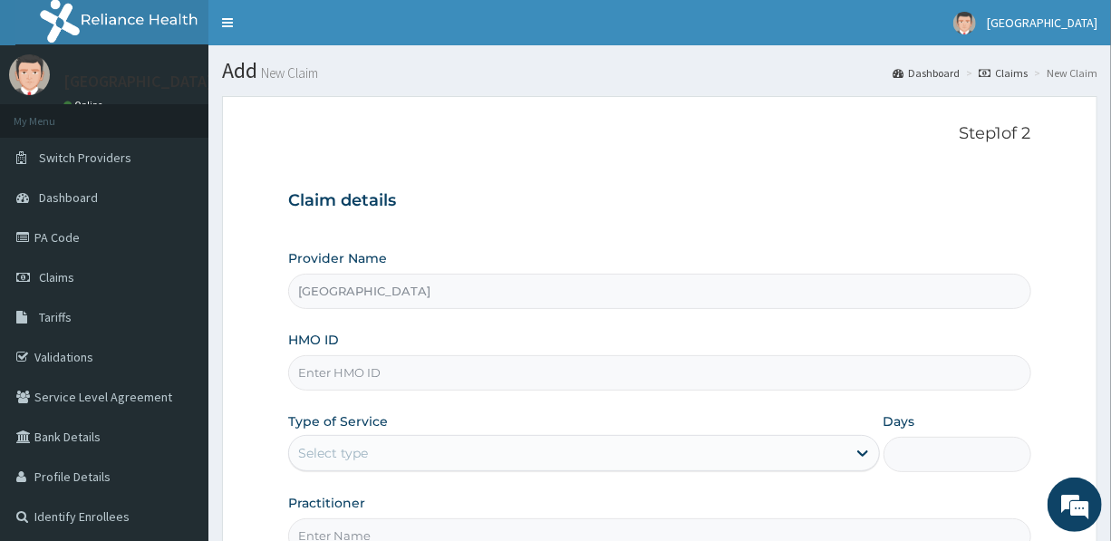
click at [496, 376] on input "HMO ID" at bounding box center [659, 372] width 742 height 35
type input "PRL/10019/B"
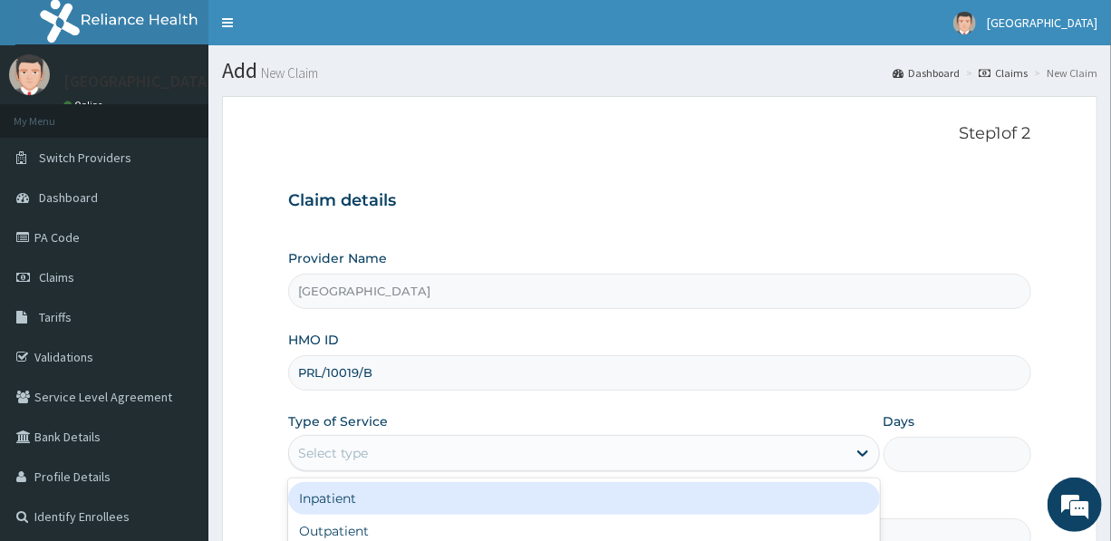
click at [467, 447] on div "Select type" at bounding box center [567, 453] width 556 height 29
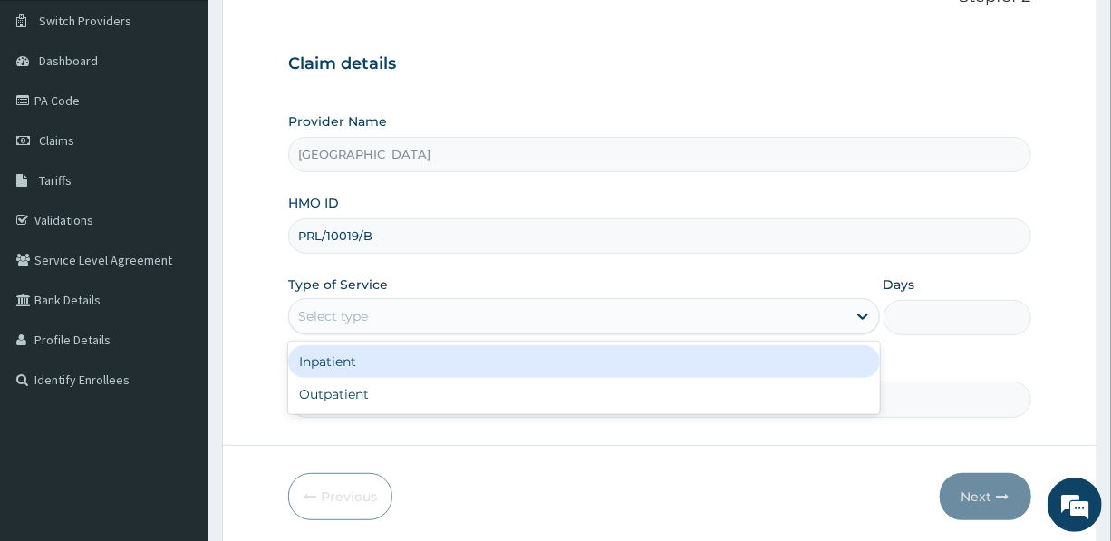
scroll to position [164, 0]
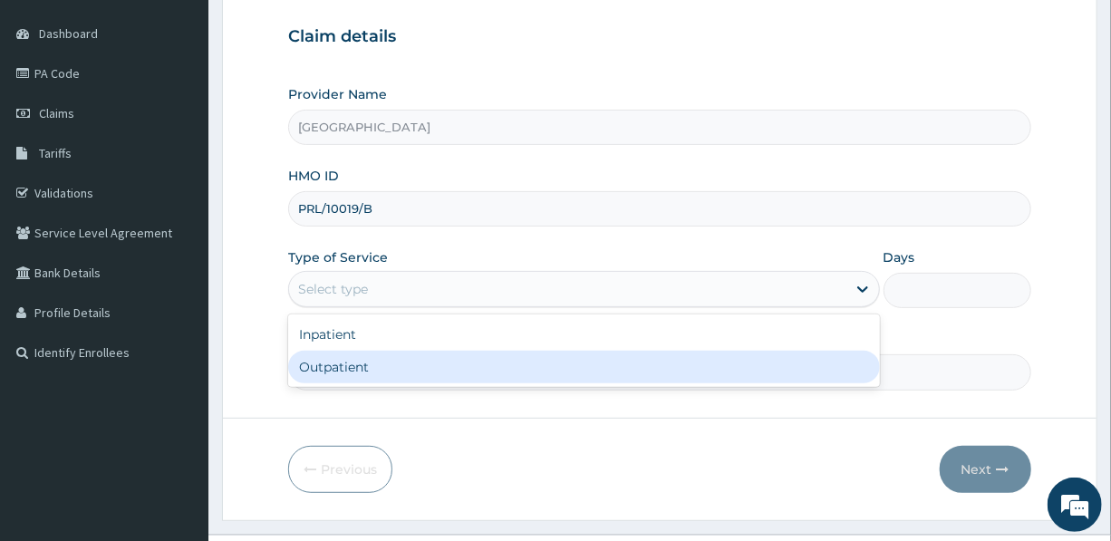
click at [373, 372] on div "Outpatient" at bounding box center [583, 367] width 591 height 33
type input "1"
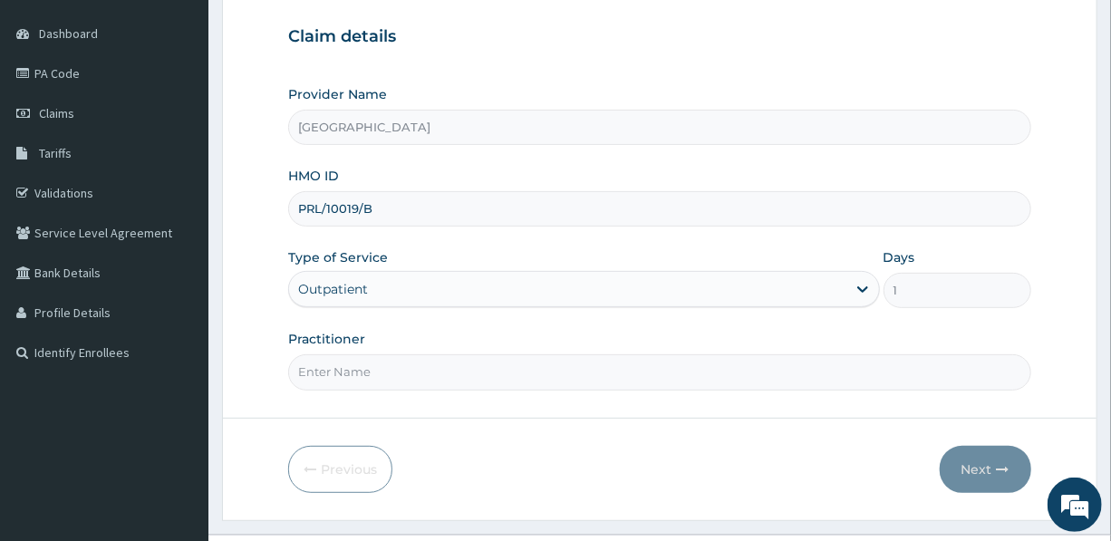
click at [392, 370] on input "Practitioner" at bounding box center [659, 371] width 742 height 35
click at [372, 370] on input "DR. OTOH V.O." at bounding box center [659, 371] width 742 height 35
type input "DR. OTOH V. O."
click at [976, 450] on button "Next" at bounding box center [986, 469] width 92 height 47
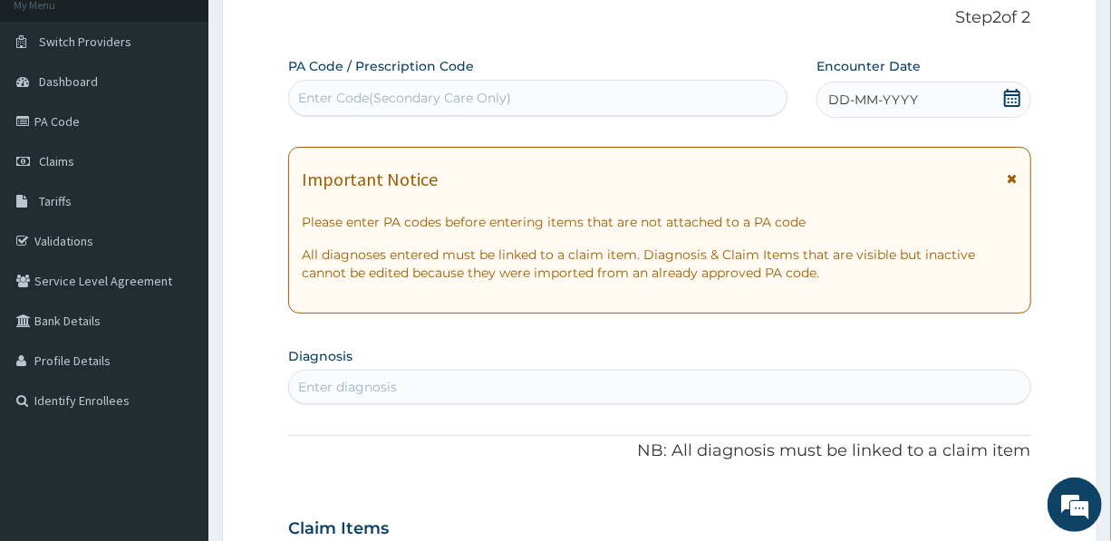
scroll to position [82, 0]
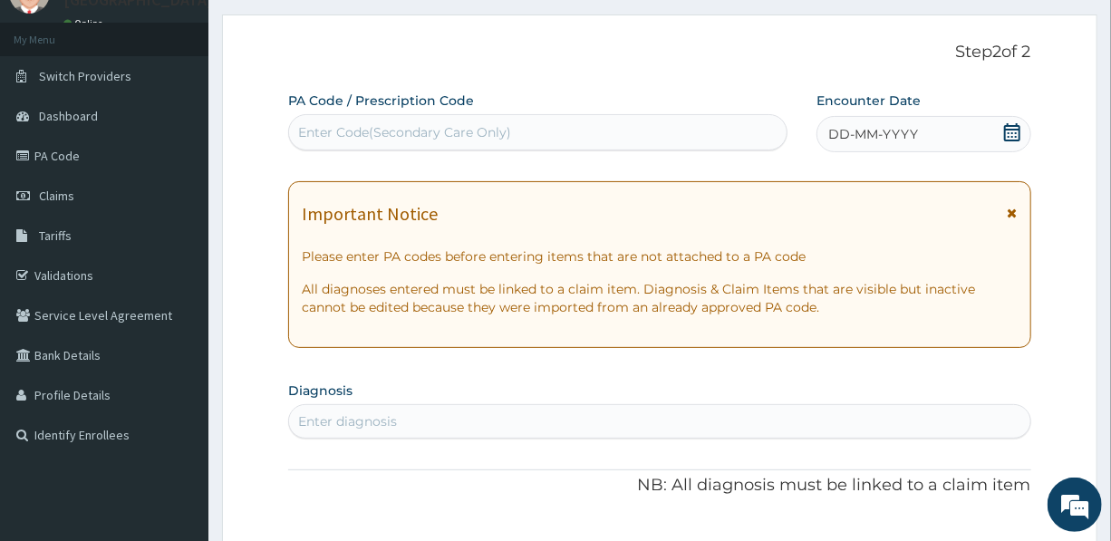
click at [440, 123] on div "Enter Code(Secondary Care Only)" at bounding box center [404, 132] width 213 height 18
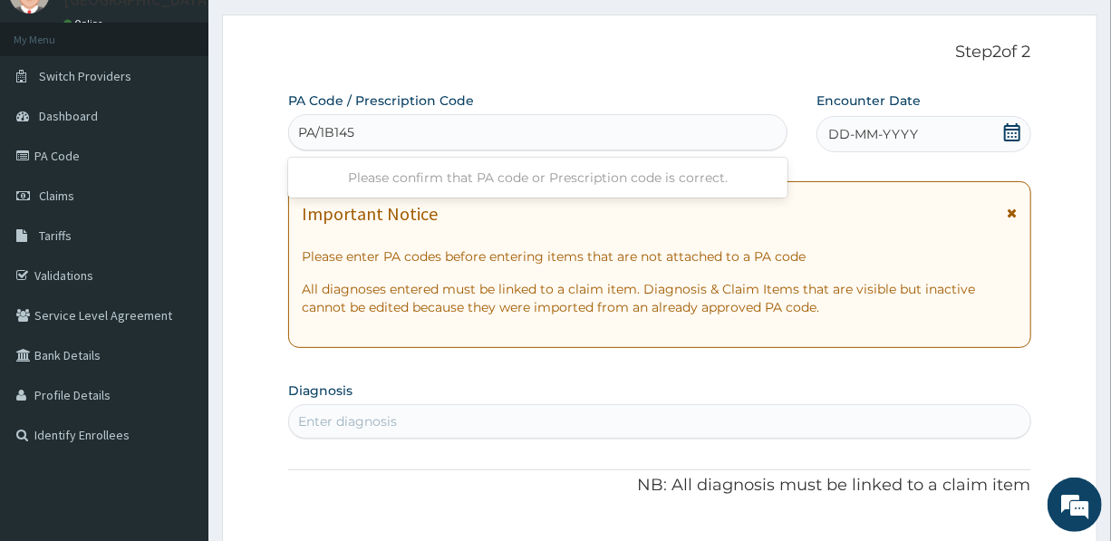
type input "PA/1B1457"
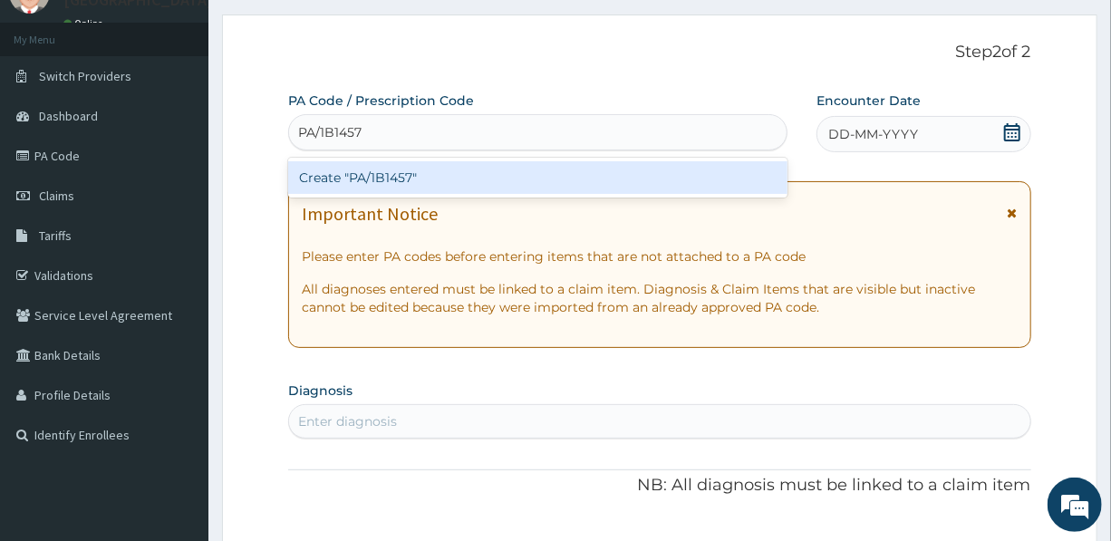
click at [383, 177] on div "Create "PA/1B1457"" at bounding box center [537, 177] width 499 height 33
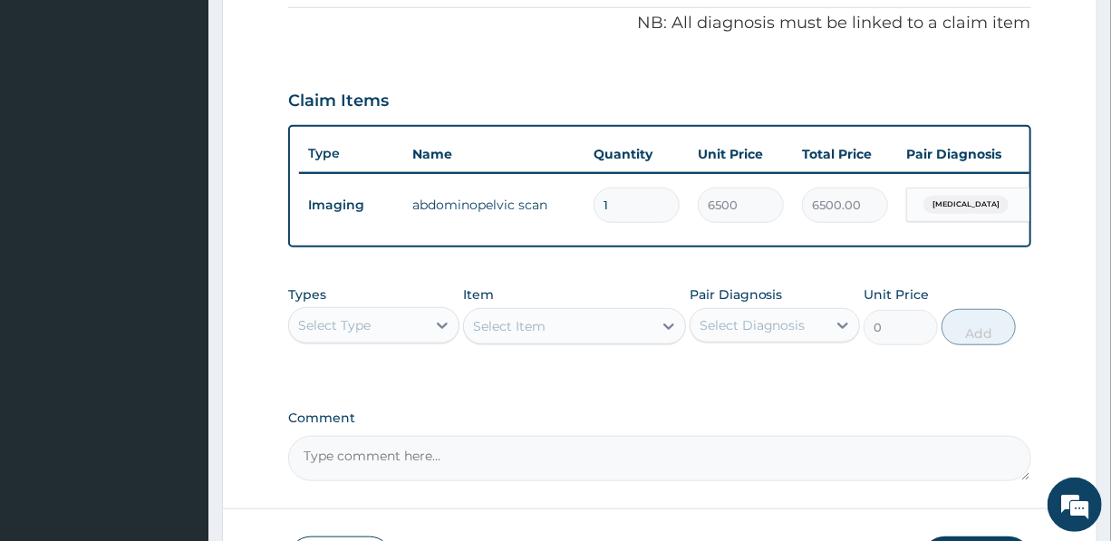
scroll to position [576, 0]
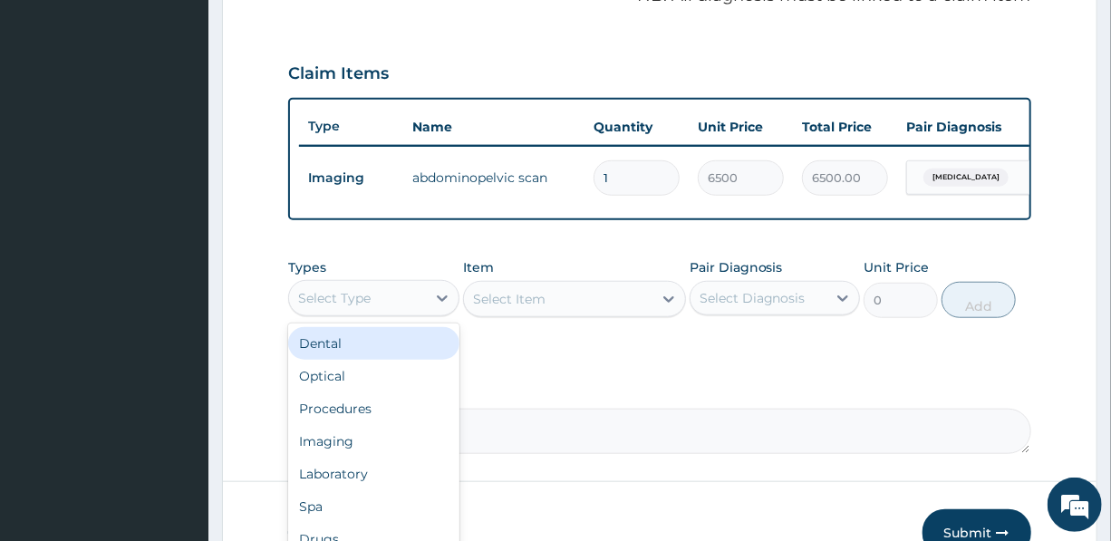
click at [366, 307] on div "Select Type" at bounding box center [334, 298] width 73 height 18
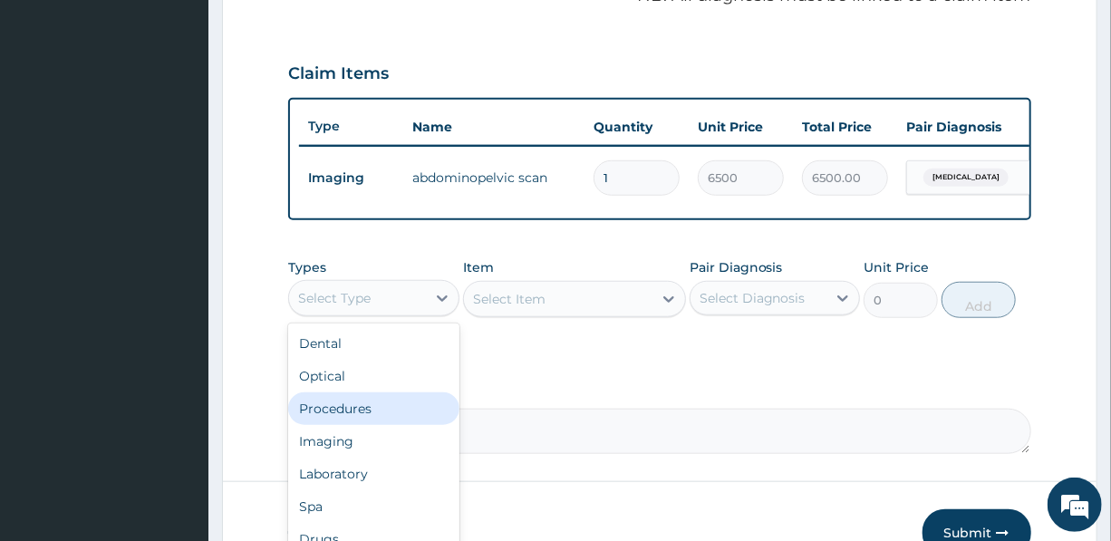
click at [367, 416] on div "Procedures" at bounding box center [373, 408] width 170 height 33
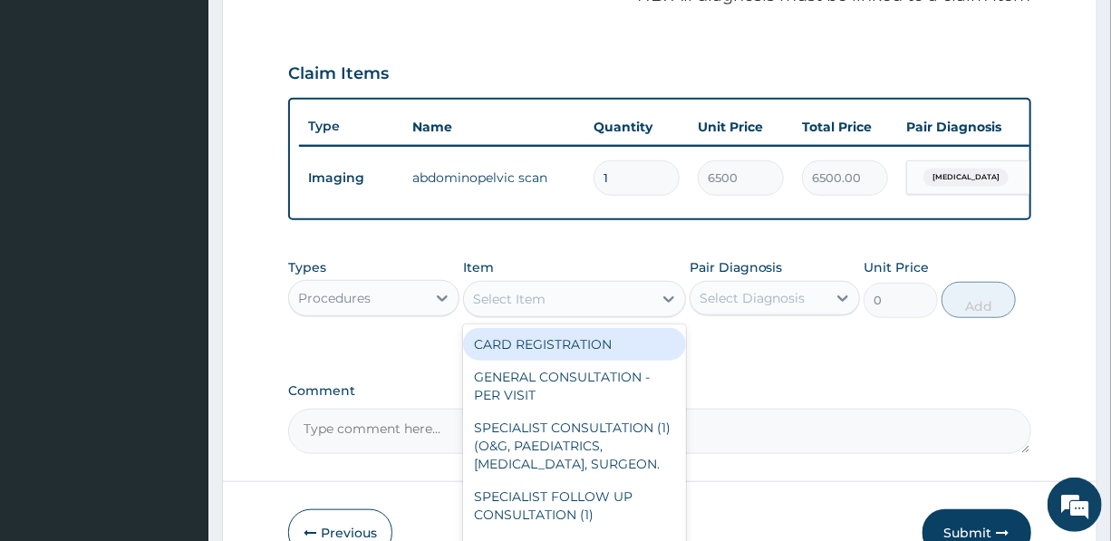
click at [518, 308] on div "Select Item" at bounding box center [509, 299] width 73 height 18
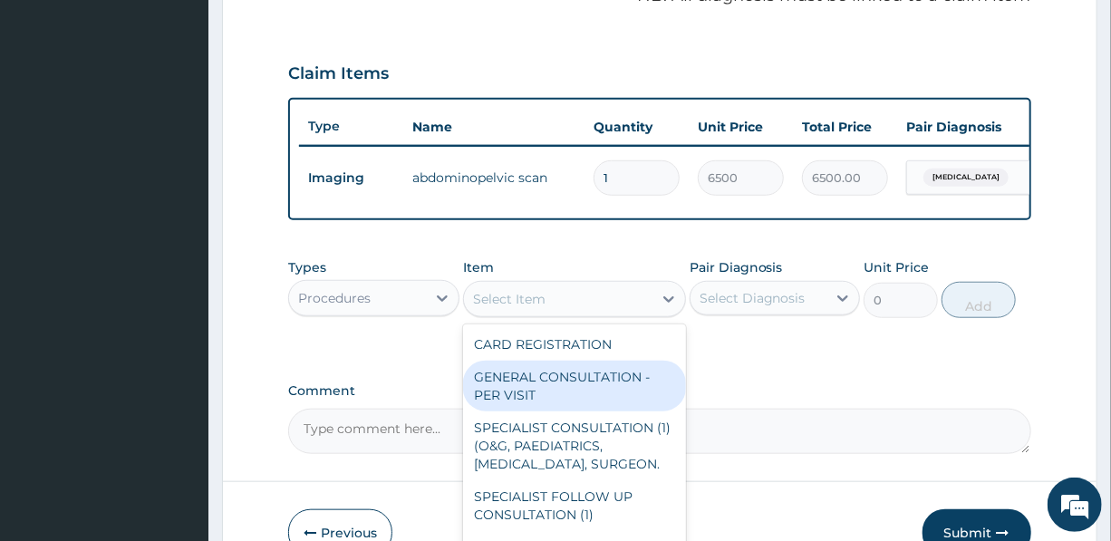
click at [525, 398] on div "GENERAL CONSULTATION - PER VISIT" at bounding box center [574, 386] width 223 height 51
type input "2000"
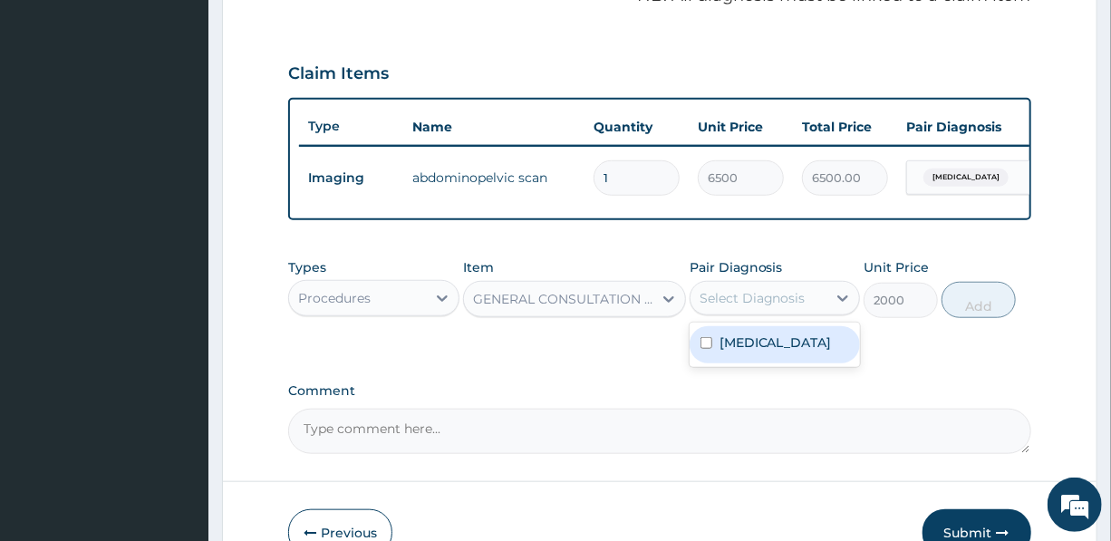
click at [807, 312] on div "Select Diagnosis" at bounding box center [759, 298] width 136 height 29
click at [793, 352] on label "Acute abdomen" at bounding box center [776, 343] width 112 height 18
checkbox input "true"
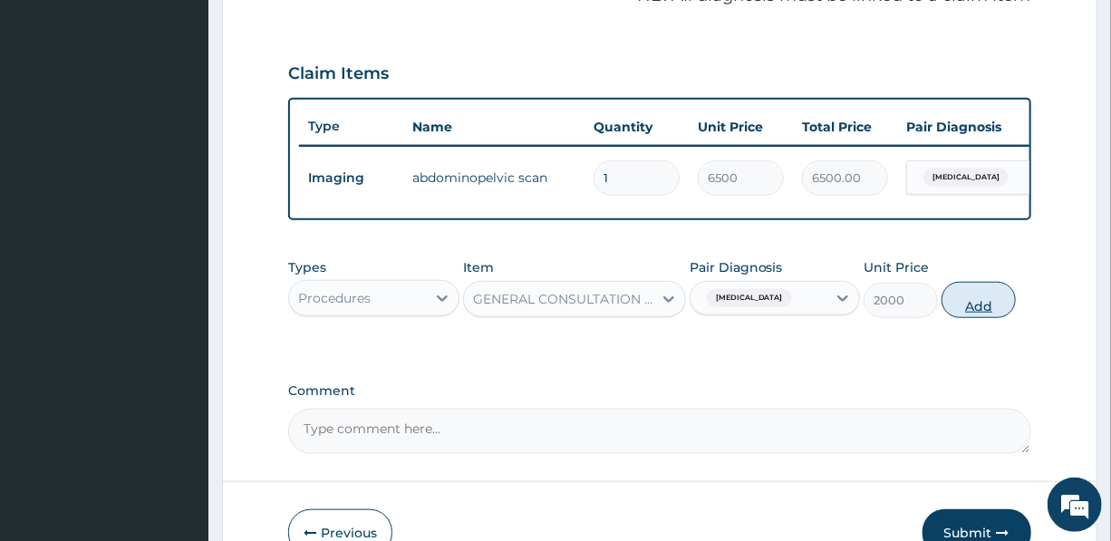
click at [981, 311] on button "Add" at bounding box center [979, 300] width 74 height 36
type input "0"
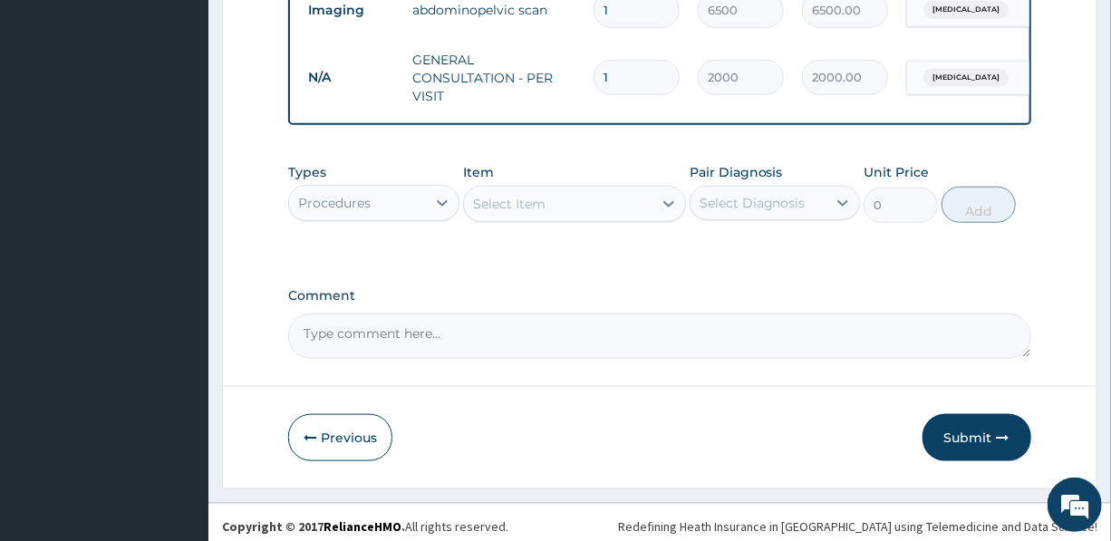
scroll to position [764, 0]
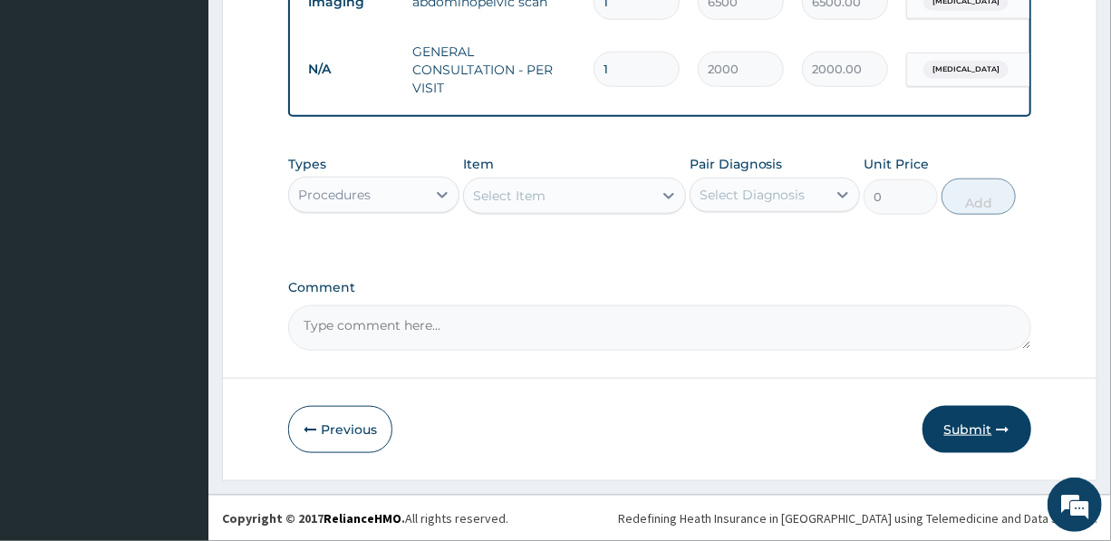
click at [957, 424] on button "Submit" at bounding box center [977, 429] width 109 height 47
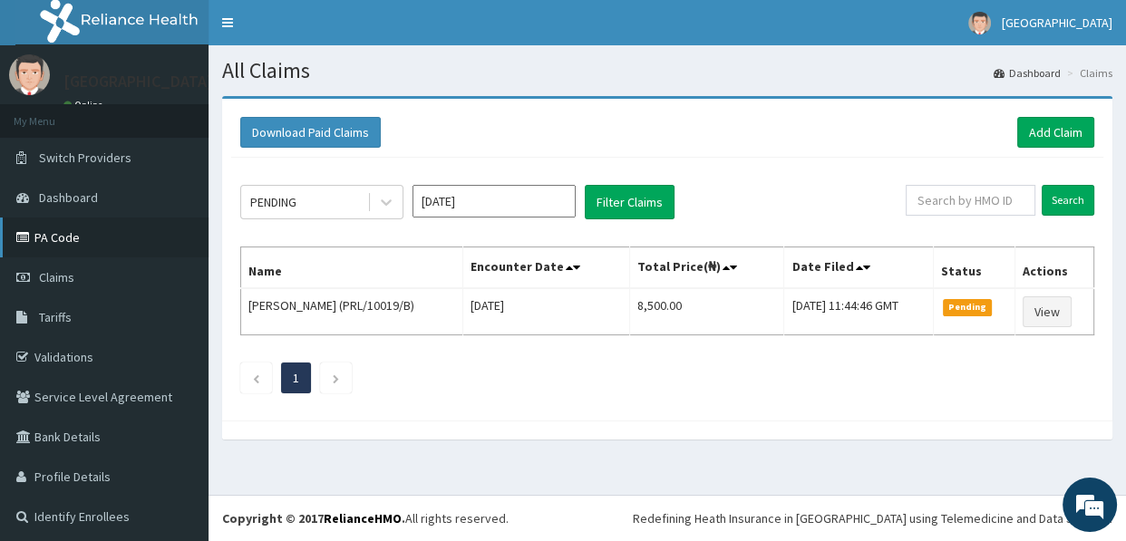
click at [64, 229] on link "PA Code" at bounding box center [104, 238] width 208 height 40
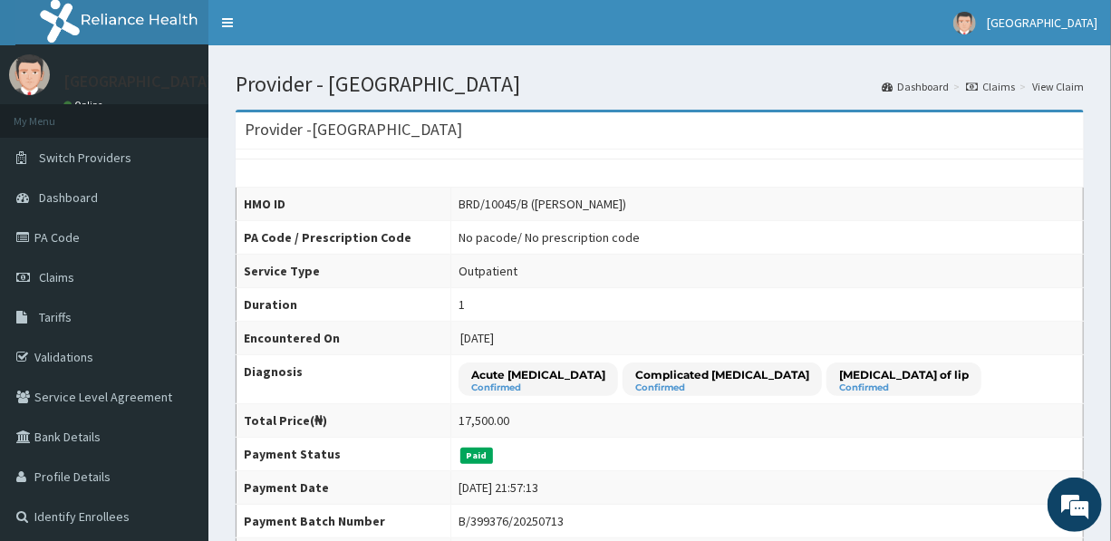
click at [1060, 86] on link "View Claim" at bounding box center [1058, 86] width 52 height 15
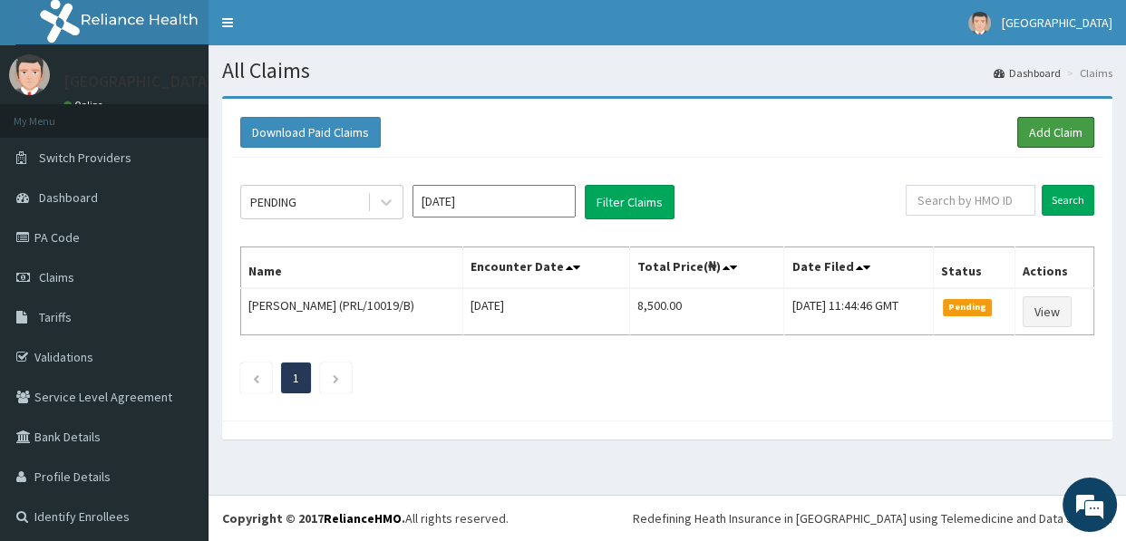
click at [1032, 131] on link "Add Claim" at bounding box center [1055, 132] width 77 height 31
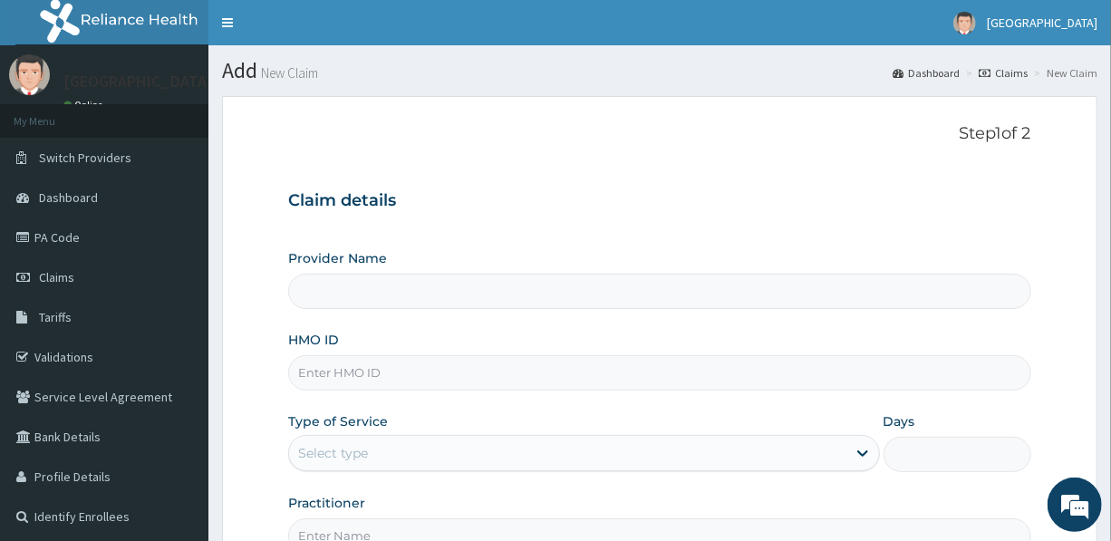
type input "[GEOGRAPHIC_DATA]"
click at [351, 372] on input "HMO ID" at bounding box center [659, 372] width 742 height 35
type input "BRD/10045/B"
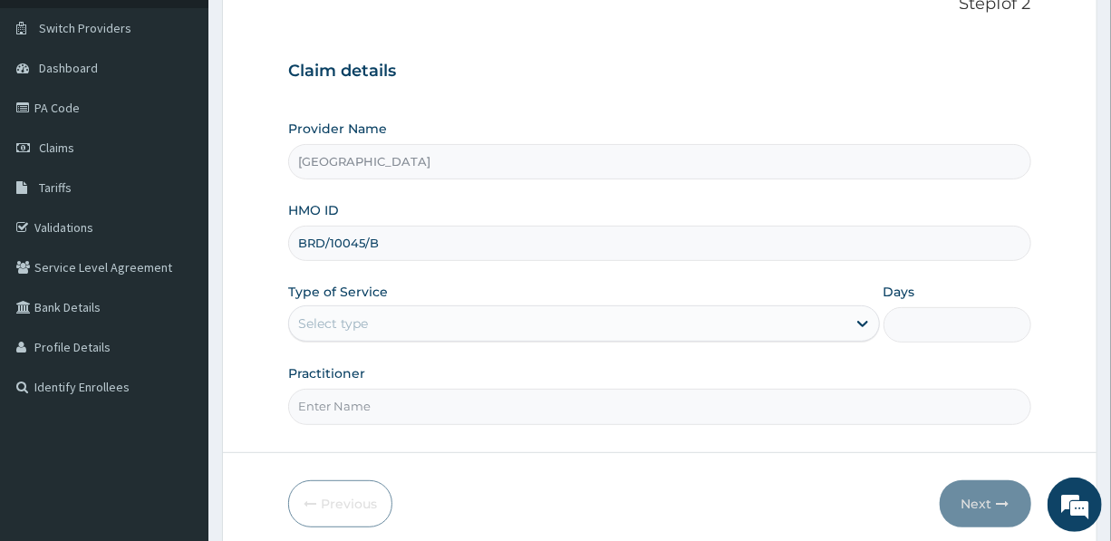
scroll to position [164, 0]
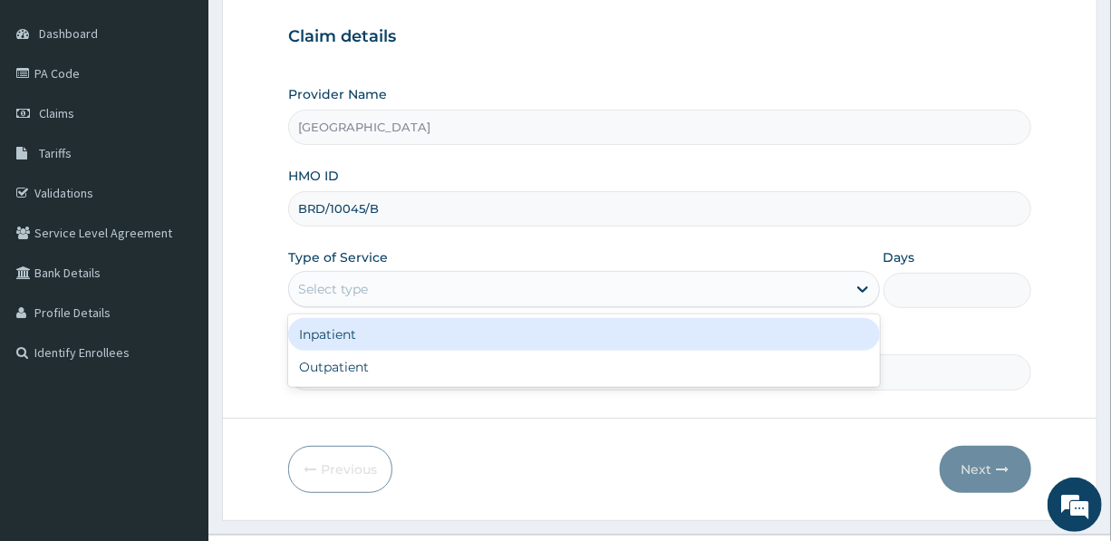
click at [402, 286] on div "Select type" at bounding box center [567, 289] width 556 height 29
click at [387, 335] on div "Inpatient" at bounding box center [583, 334] width 591 height 33
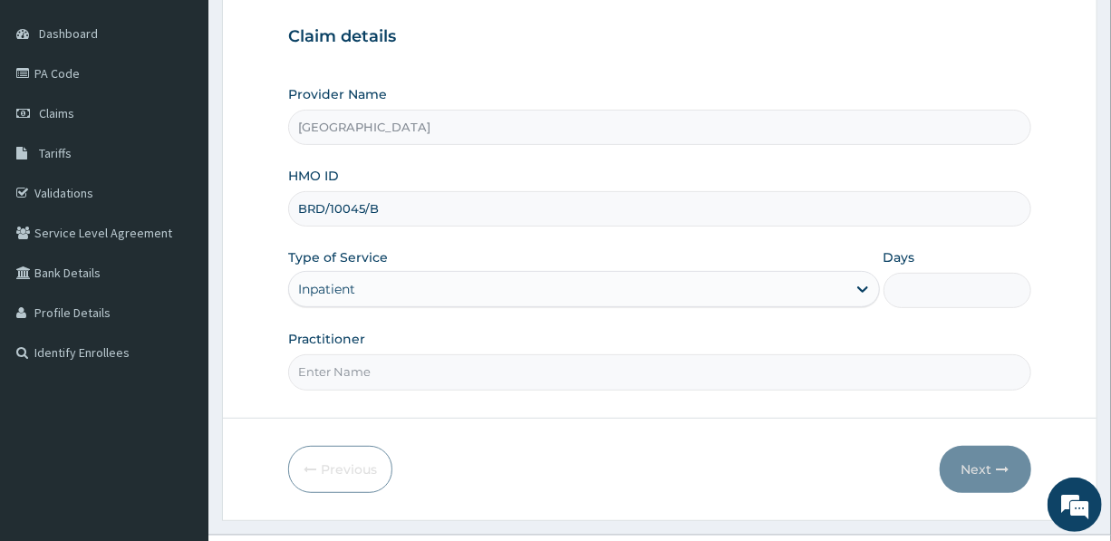
click at [924, 284] on input "Days" at bounding box center [958, 290] width 148 height 35
type input "2"
click at [499, 375] on input "Practitioner" at bounding box center [659, 371] width 742 height 35
click at [378, 366] on input "Practitioner" at bounding box center [659, 371] width 742 height 35
type input "DR. MRS. UDEALA L."
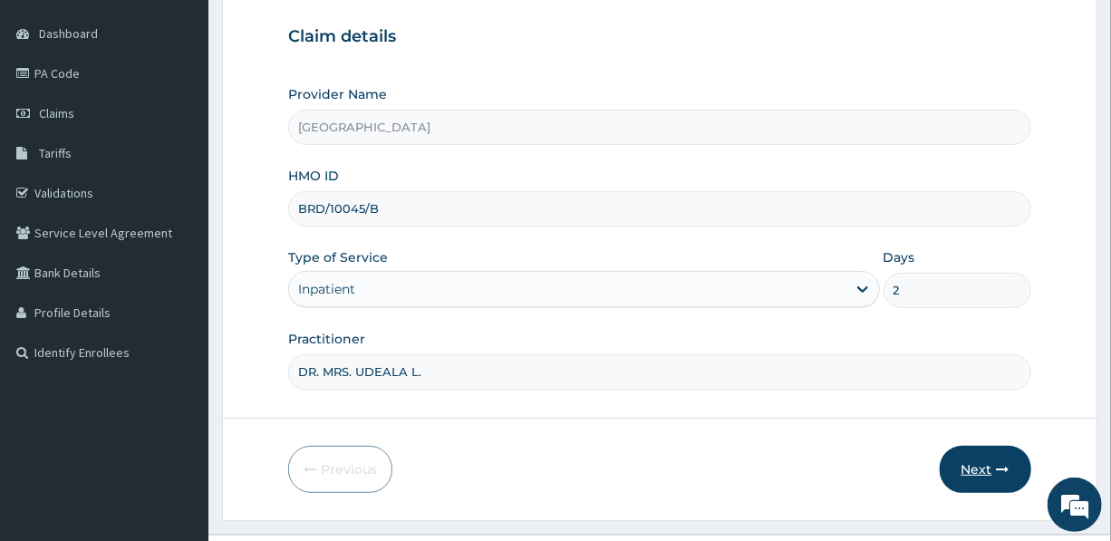
click at [973, 459] on button "Next" at bounding box center [986, 469] width 92 height 47
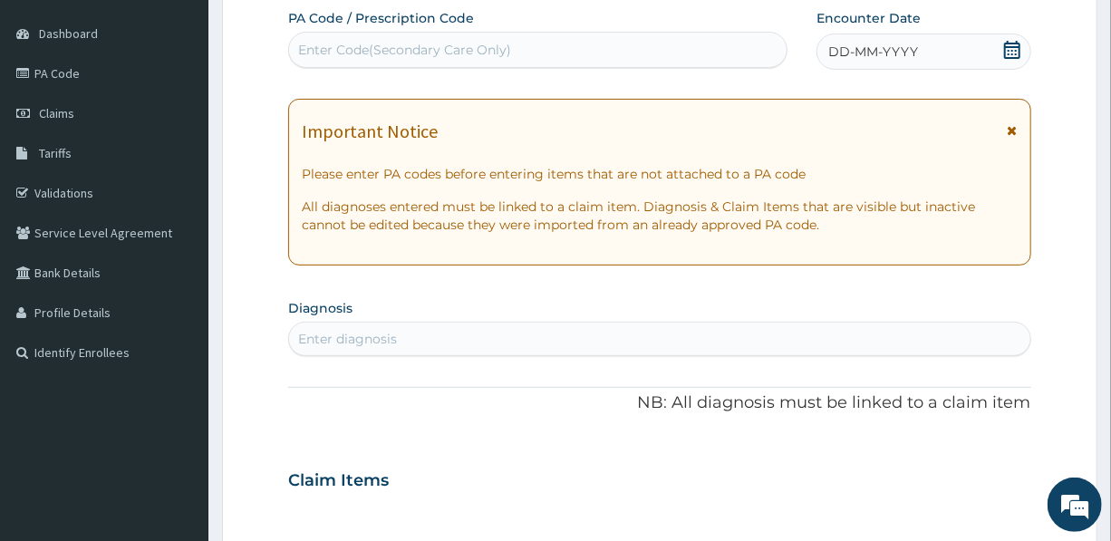
click at [392, 43] on div "Enter Code(Secondary Care Only)" at bounding box center [404, 50] width 213 height 18
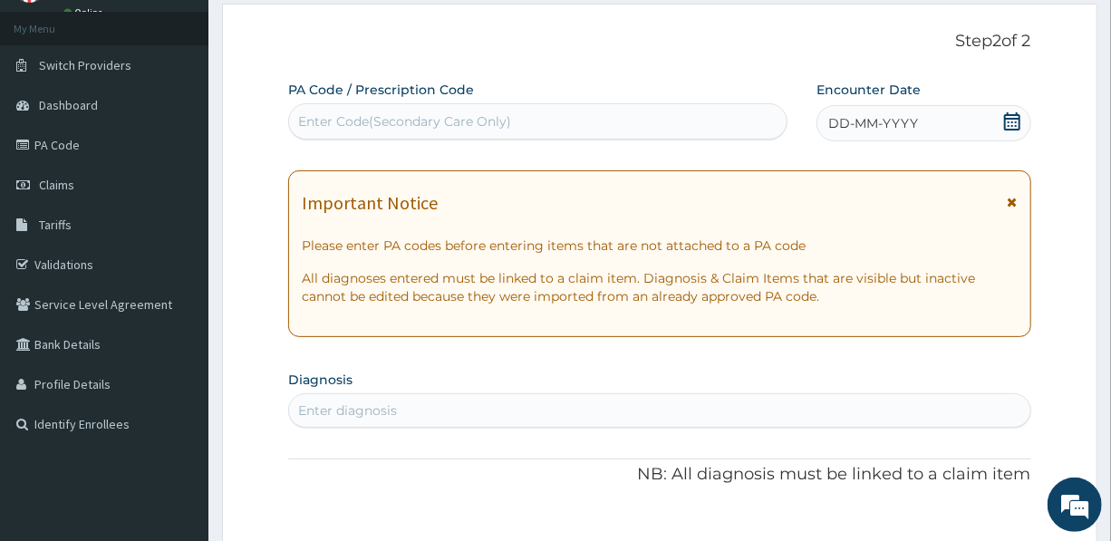
scroll to position [0, 0]
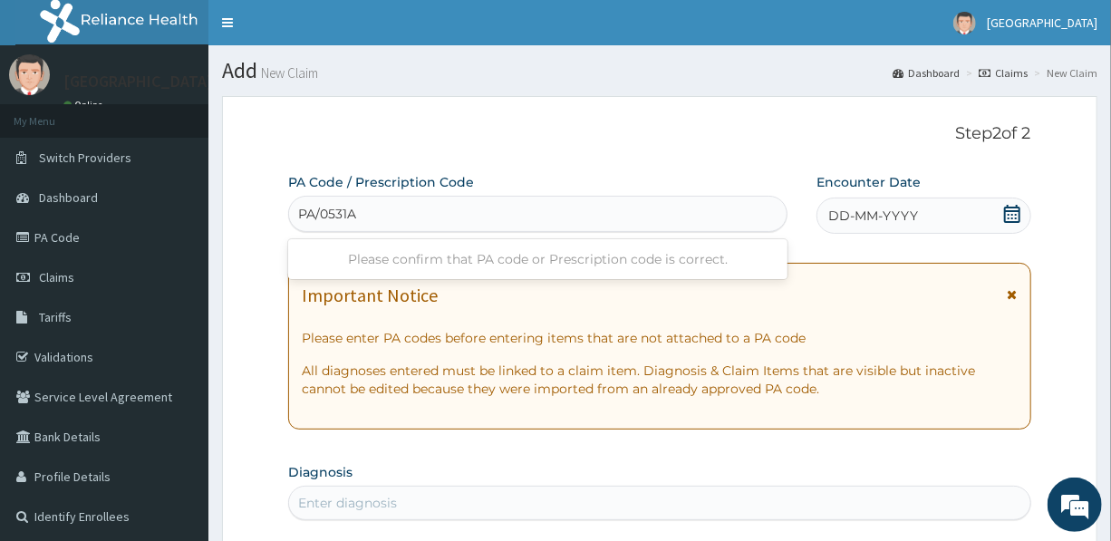
type input "PA/0531A4"
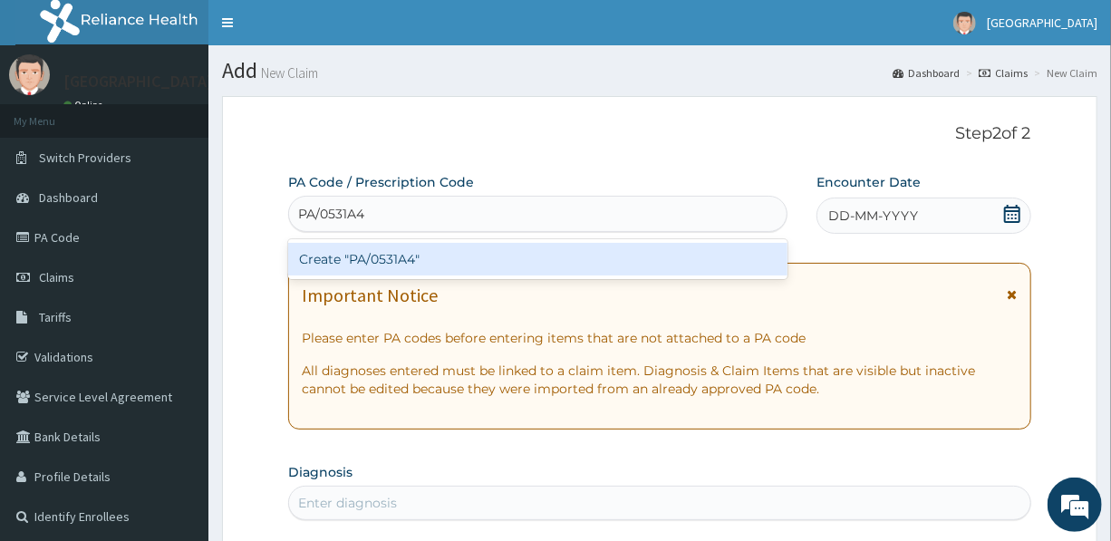
click at [374, 260] on div "Create "PA/0531A4"" at bounding box center [537, 259] width 499 height 33
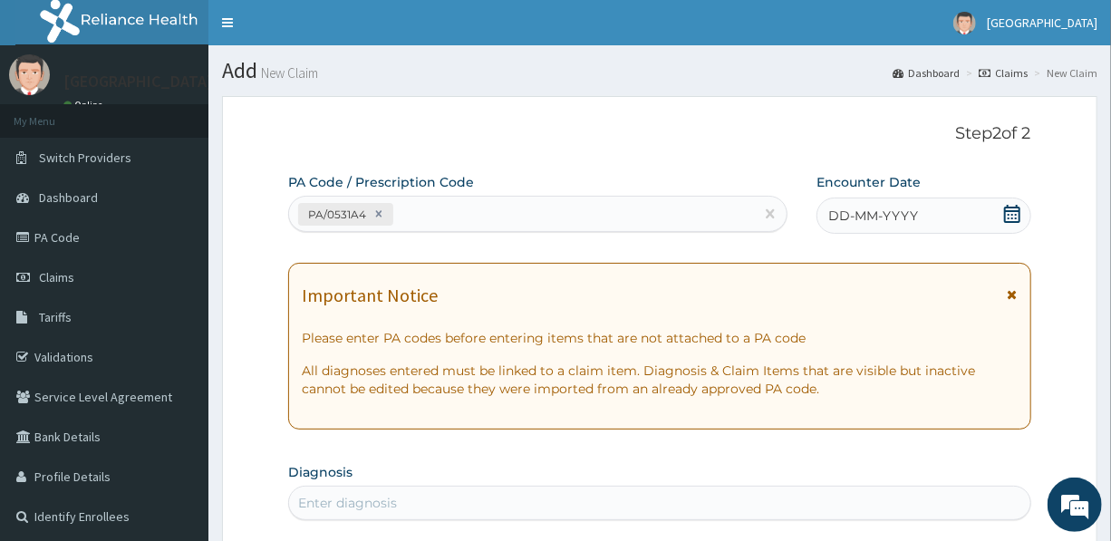
click at [869, 211] on span "DD-MM-YYYY" at bounding box center [873, 216] width 90 height 18
click at [559, 142] on p "Step 2 of 2" at bounding box center [659, 134] width 742 height 20
click at [865, 219] on span "DD-MM-YYYY" at bounding box center [873, 216] width 90 height 18
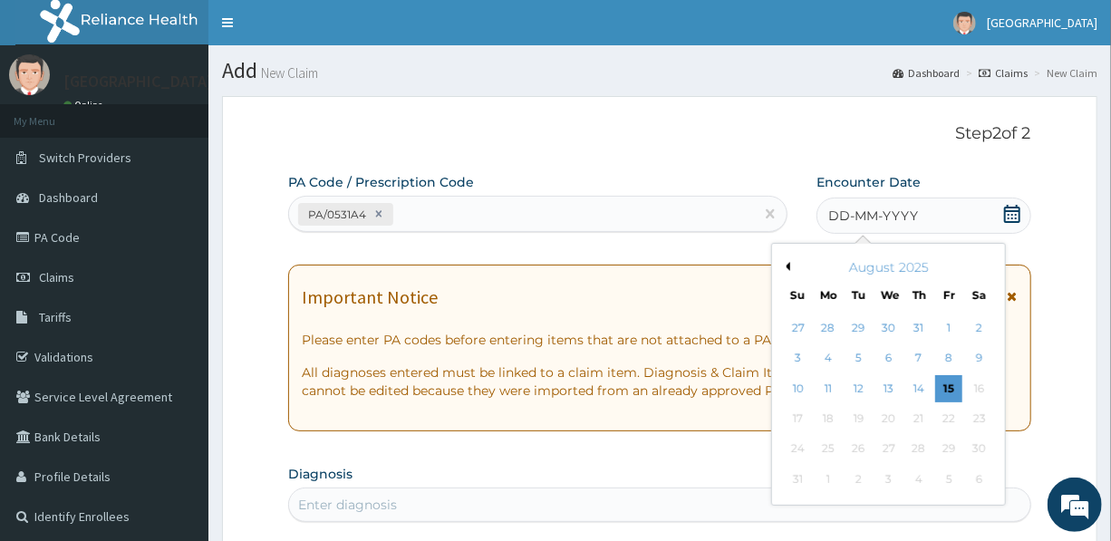
click at [789, 263] on button "Previous Month" at bounding box center [785, 266] width 9 height 9
click at [790, 263] on div "Previous Month Next Month June 2025 Su Mo Tu We Th Fr Sa 1 2 3 4 5 6 7 8 9 10 1…" at bounding box center [888, 359] width 235 height 233
click at [790, 263] on div "June 2025" at bounding box center [888, 267] width 218 height 18
click at [788, 266] on button "Previous Month" at bounding box center [785, 266] width 9 height 9
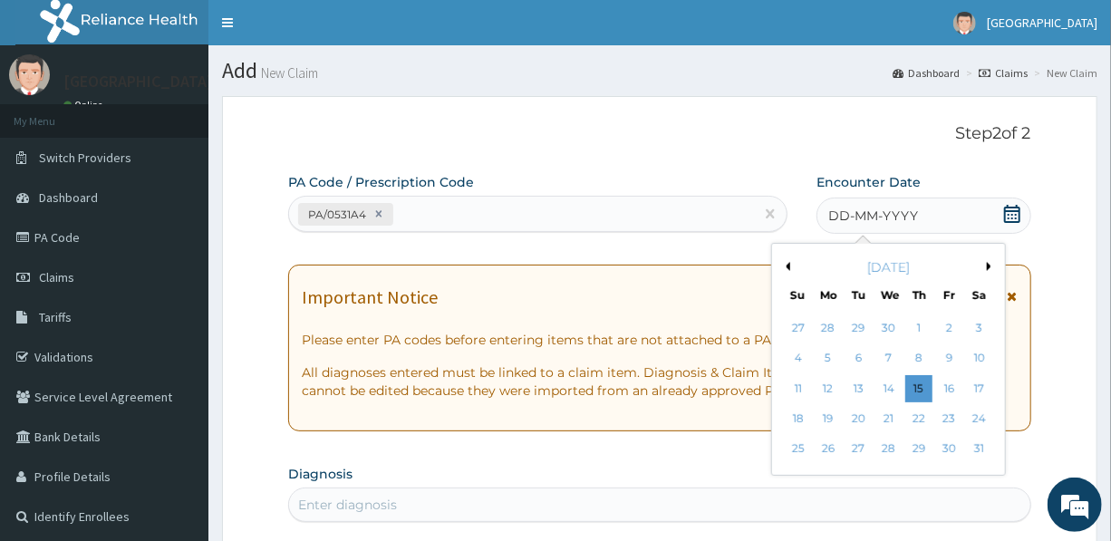
click at [788, 266] on button "Previous Month" at bounding box center [785, 266] width 9 height 9
click at [788, 267] on button "Previous Month" at bounding box center [785, 266] width 9 height 9
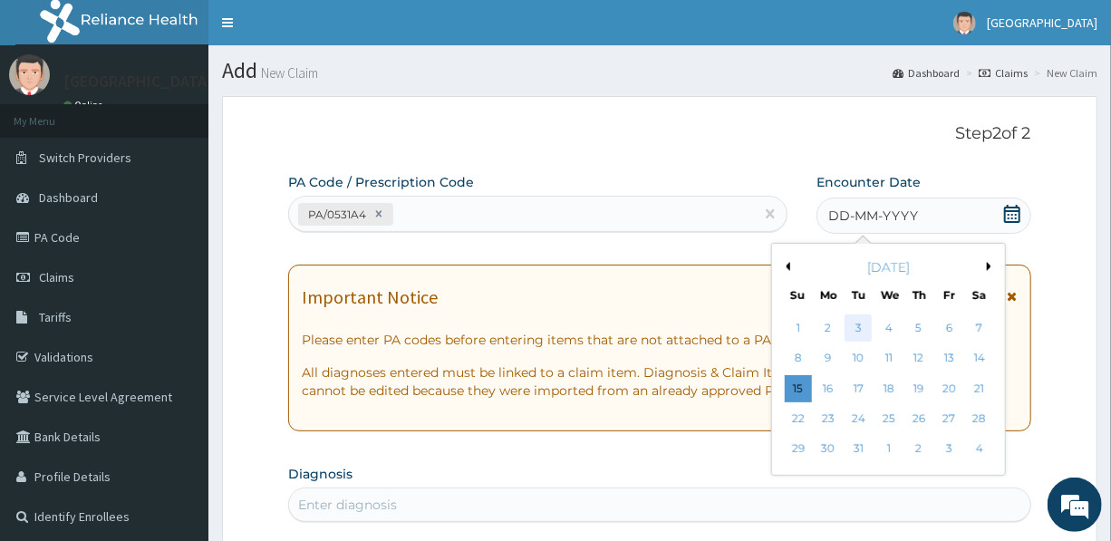
click at [857, 325] on div "3" at bounding box center [859, 327] width 27 height 27
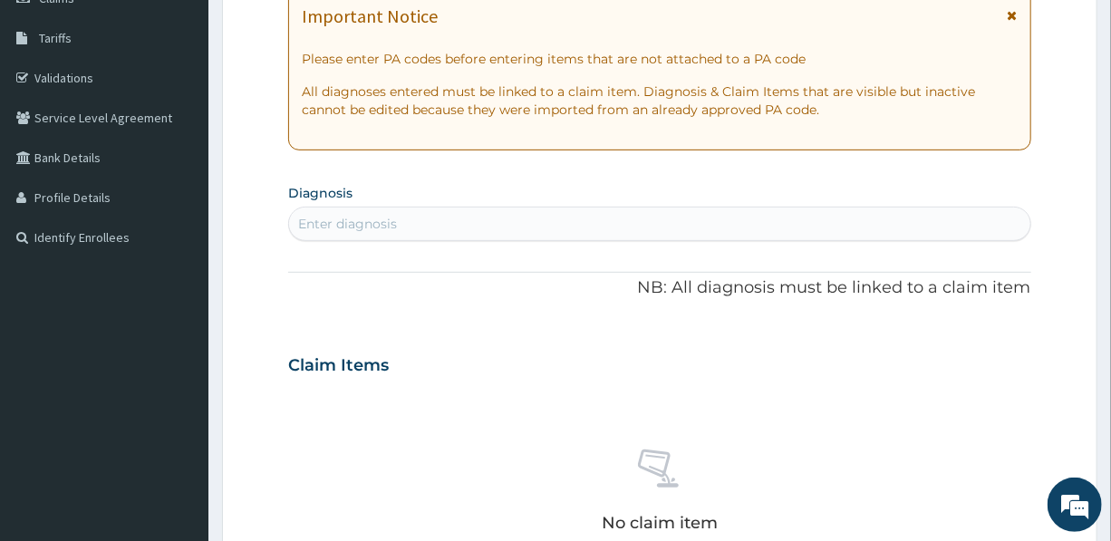
scroll to position [247, 0]
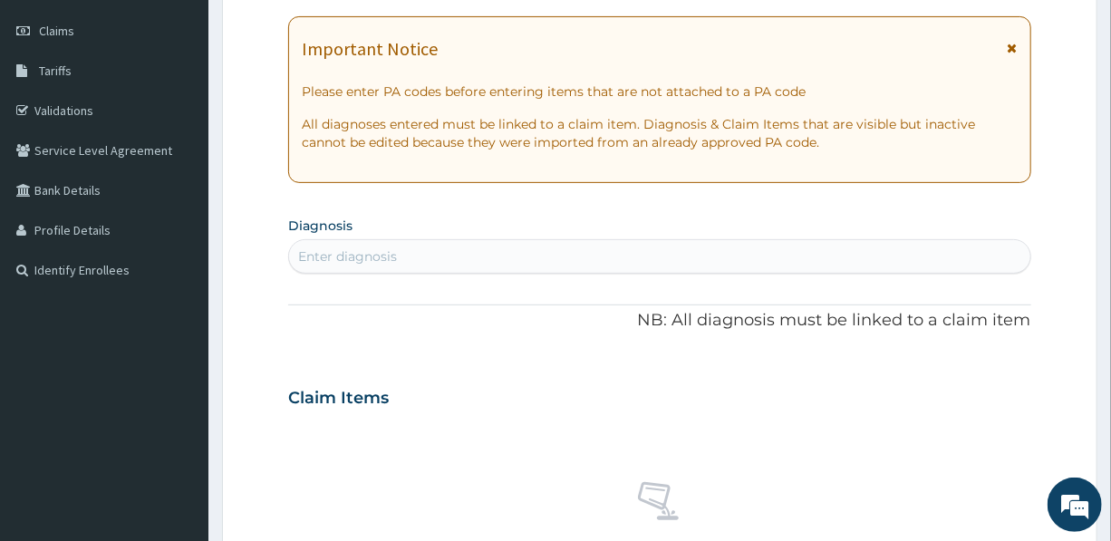
click at [458, 247] on div "Enter diagnosis" at bounding box center [659, 256] width 740 height 29
click at [394, 250] on div "Enter diagnosis" at bounding box center [659, 256] width 740 height 29
type input "MALARIA"
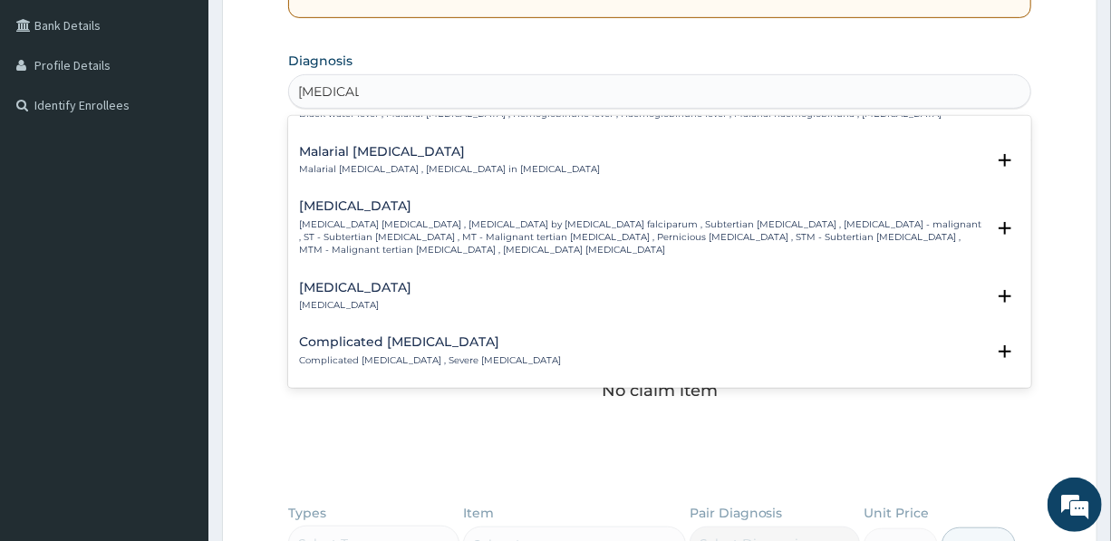
scroll to position [659, 0]
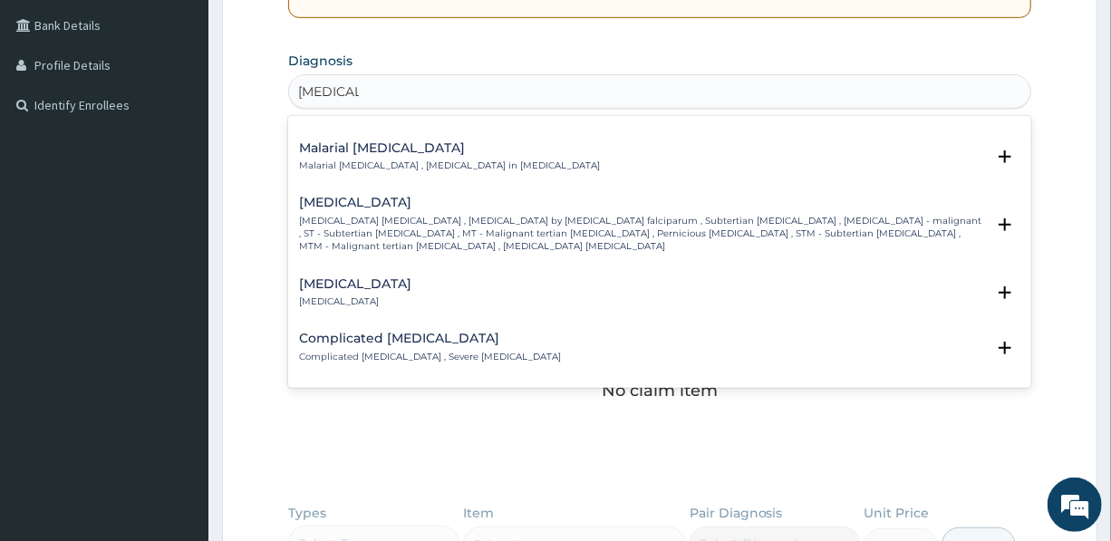
click at [403, 351] on p "Complicated malaria , Severe malaria" at bounding box center [430, 357] width 262 height 13
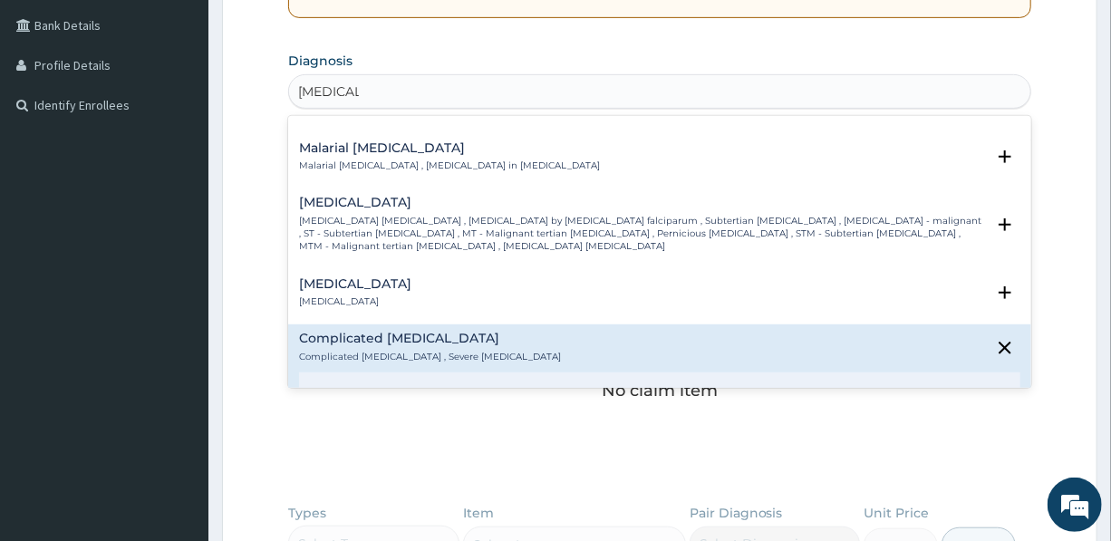
scroll to position [824, 0]
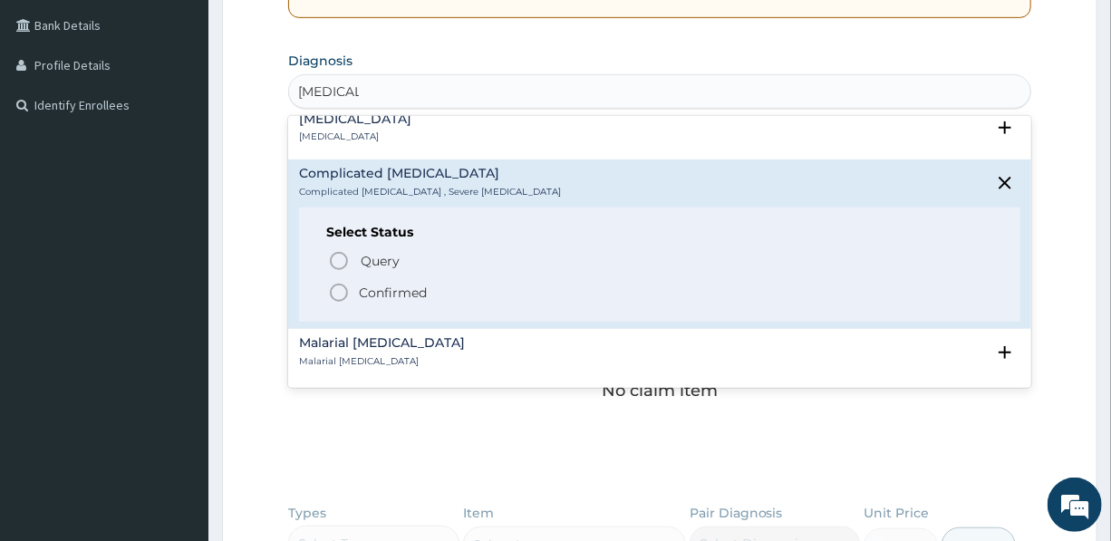
click at [363, 287] on p "Confirmed" at bounding box center [393, 293] width 68 height 18
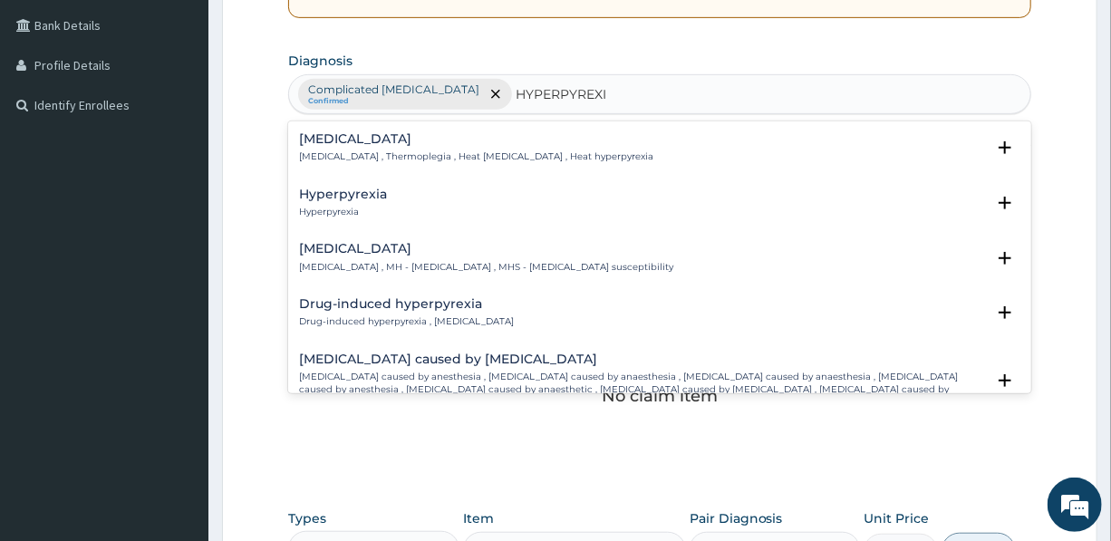
type input "HYPERPYREXIA"
click at [359, 189] on h4 "Hyperpyrexia" at bounding box center [343, 195] width 88 height 14
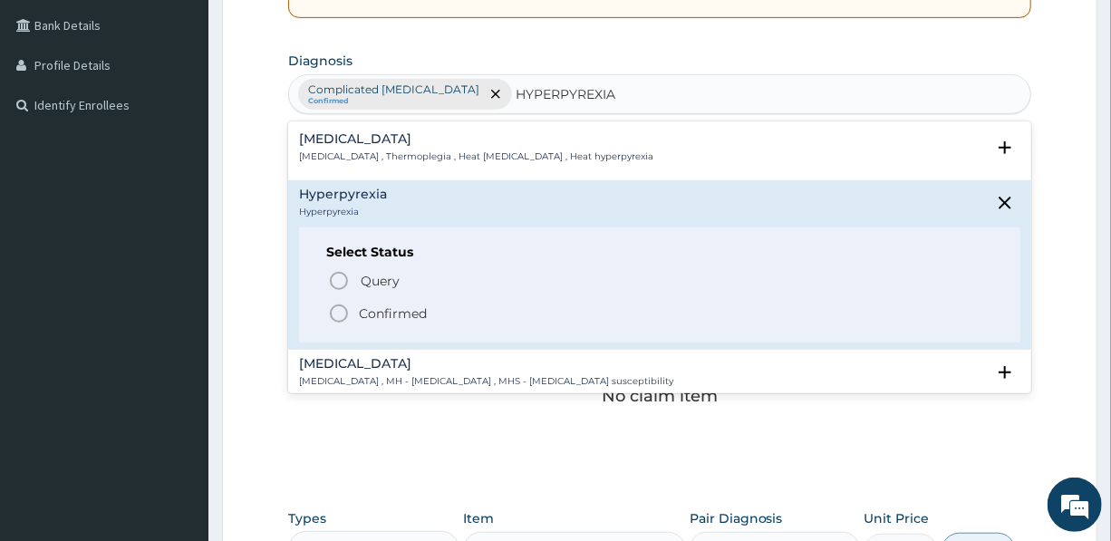
click at [372, 303] on span "Confirmed" at bounding box center [660, 314] width 664 height 22
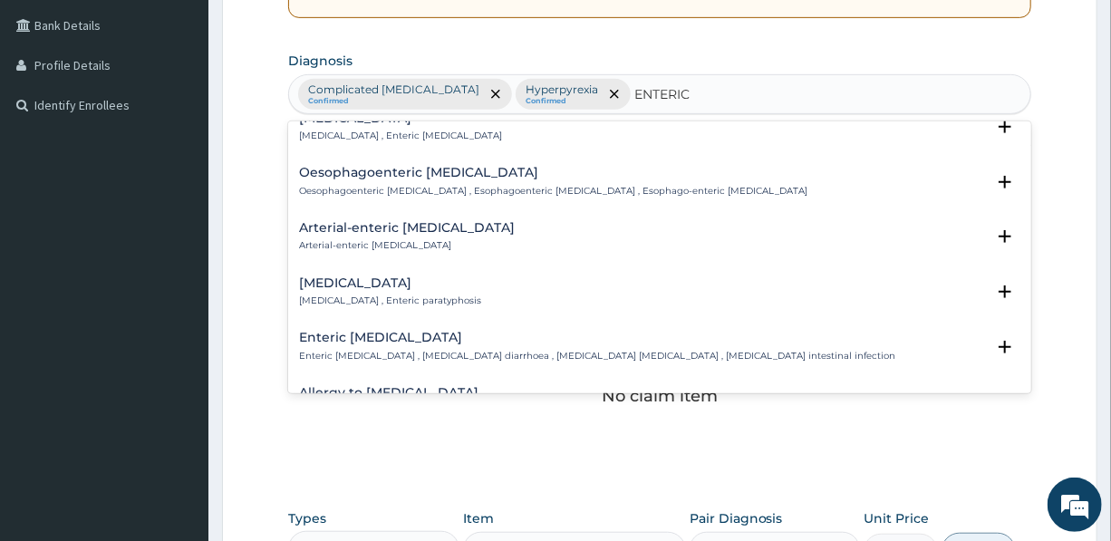
scroll to position [494, 0]
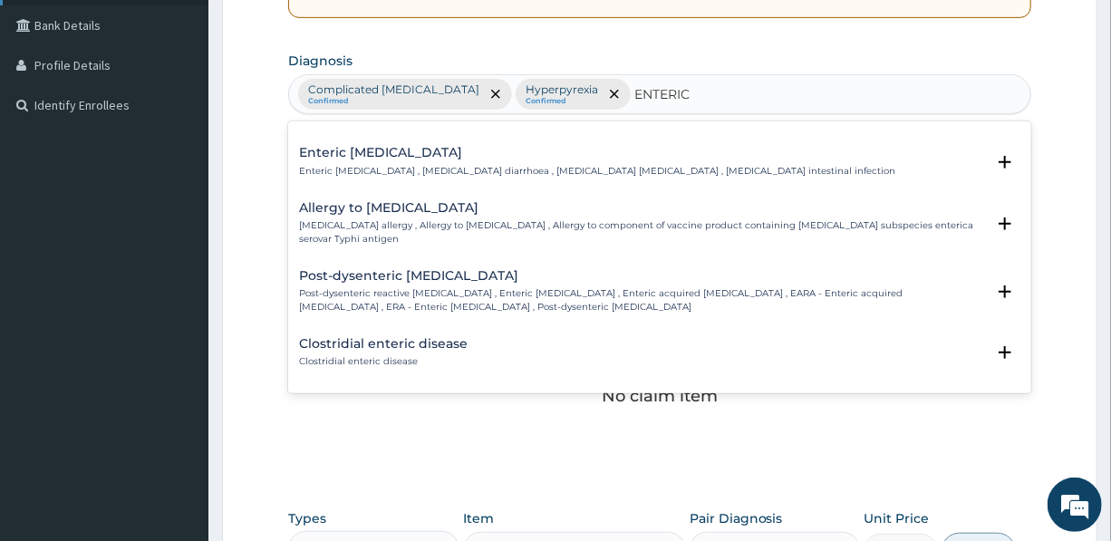
type input "ENTERIC"
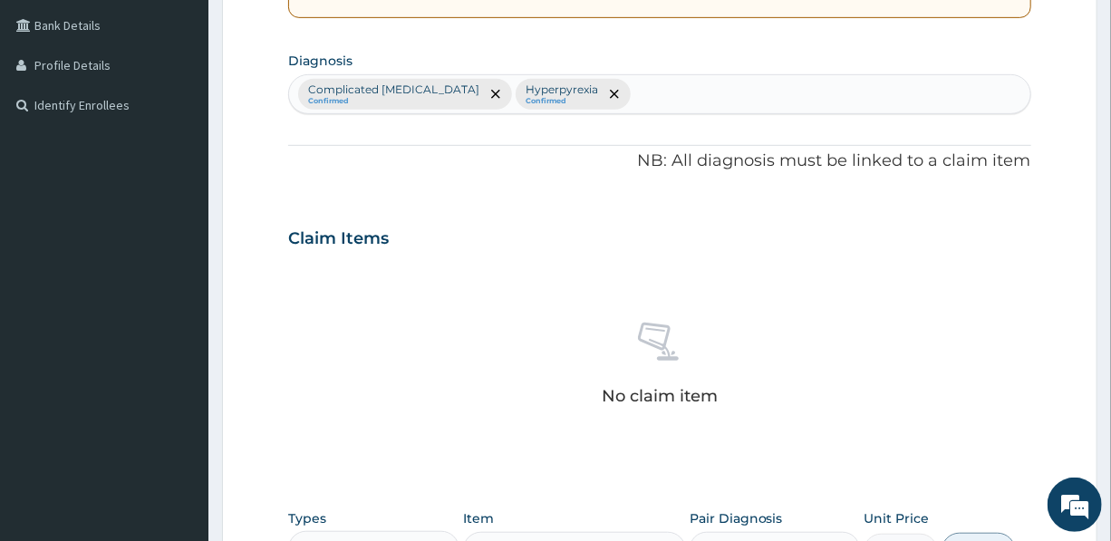
click at [589, 98] on div "Complicated malaria Confirmed Hyperpyrexia Confirmed" at bounding box center [659, 94] width 740 height 38
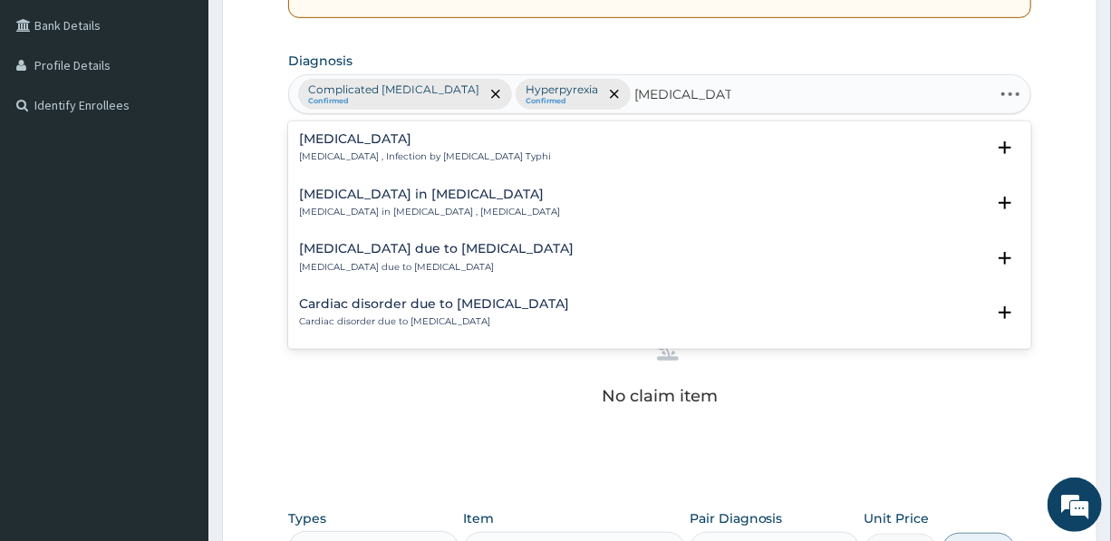
type input "TYPHOID FEVER"
click at [377, 145] on h4 "Typhoid fever" at bounding box center [425, 139] width 252 height 14
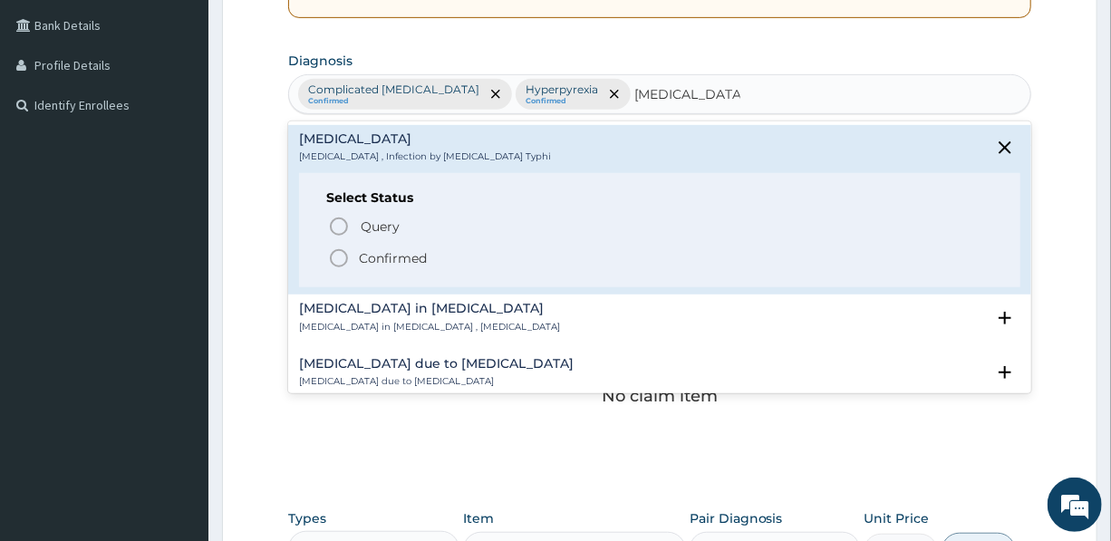
click at [385, 256] on p "Confirmed" at bounding box center [393, 258] width 68 height 18
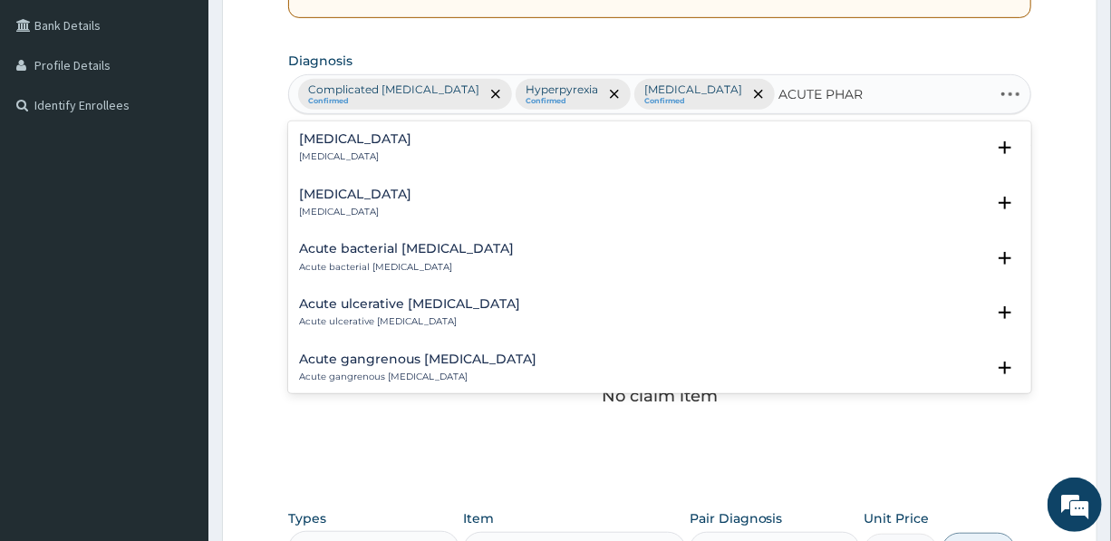
type input "ACUTE PHARY"
click at [343, 142] on h4 "Acute pharyngitis" at bounding box center [355, 139] width 112 height 14
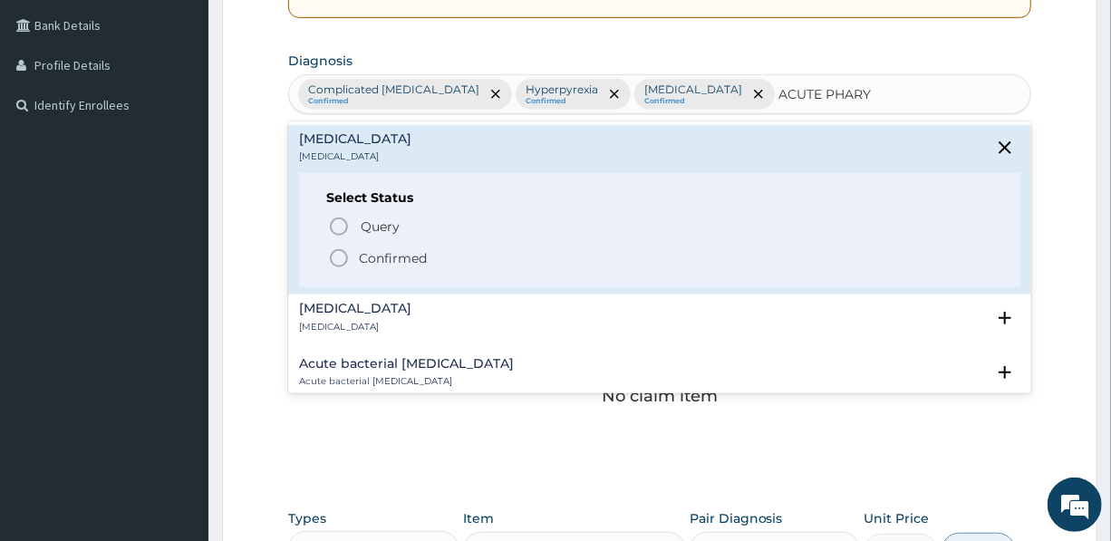
click at [413, 256] on p "Confirmed" at bounding box center [393, 258] width 68 height 18
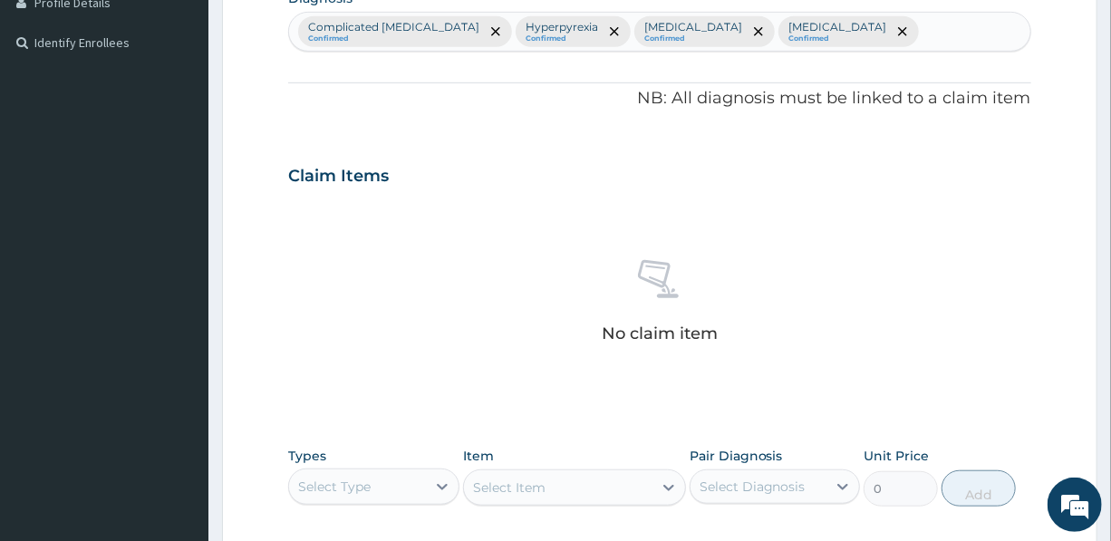
scroll to position [659, 0]
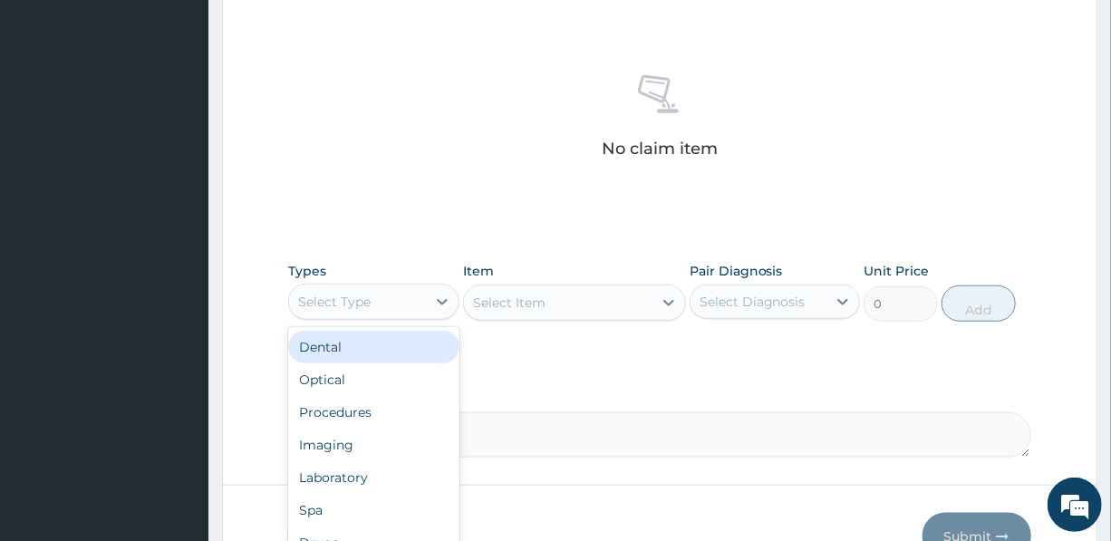
click at [369, 295] on div "Select Type" at bounding box center [357, 301] width 136 height 29
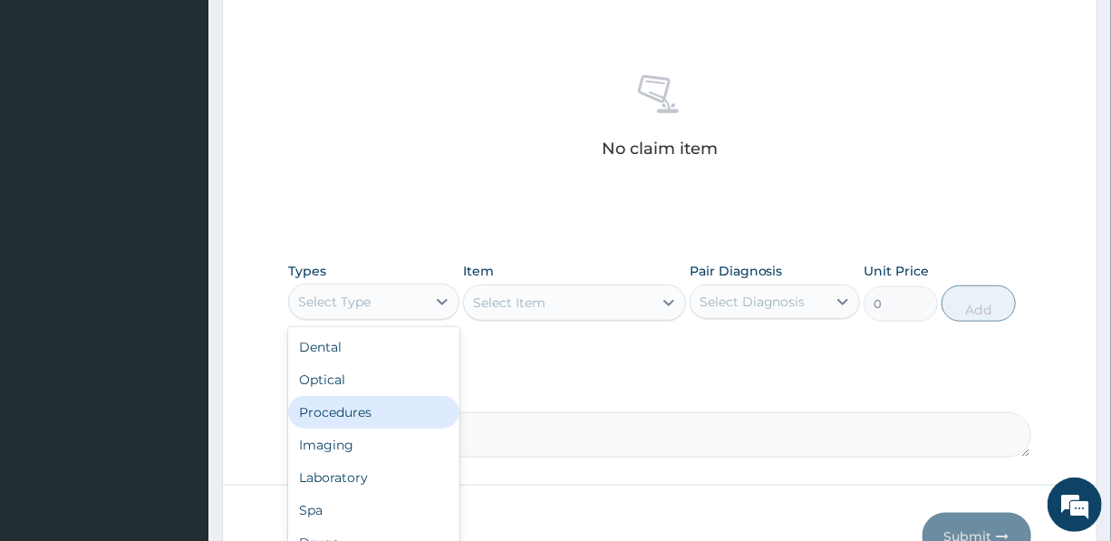
click at [353, 413] on div "Procedures" at bounding box center [373, 412] width 170 height 33
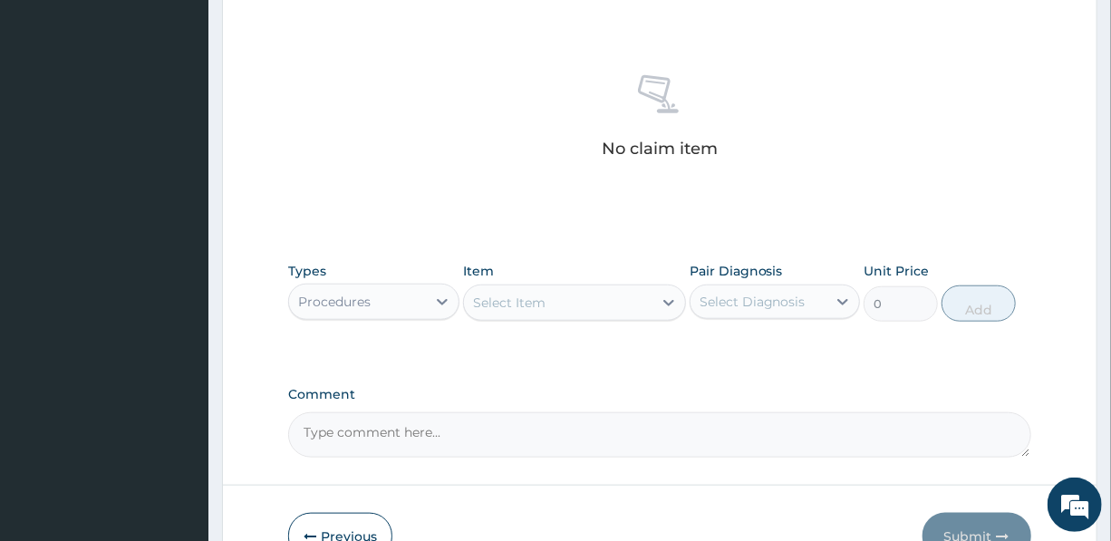
click at [530, 294] on div "Select Item" at bounding box center [509, 303] width 73 height 18
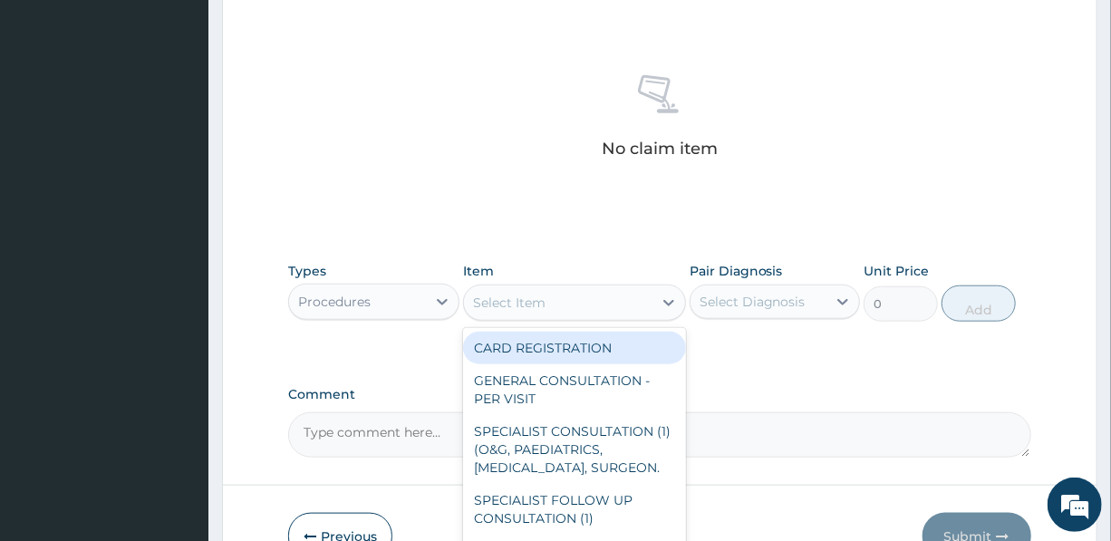
click at [544, 348] on div "CARD REGISTRATION" at bounding box center [574, 348] width 223 height 33
type input "1500"
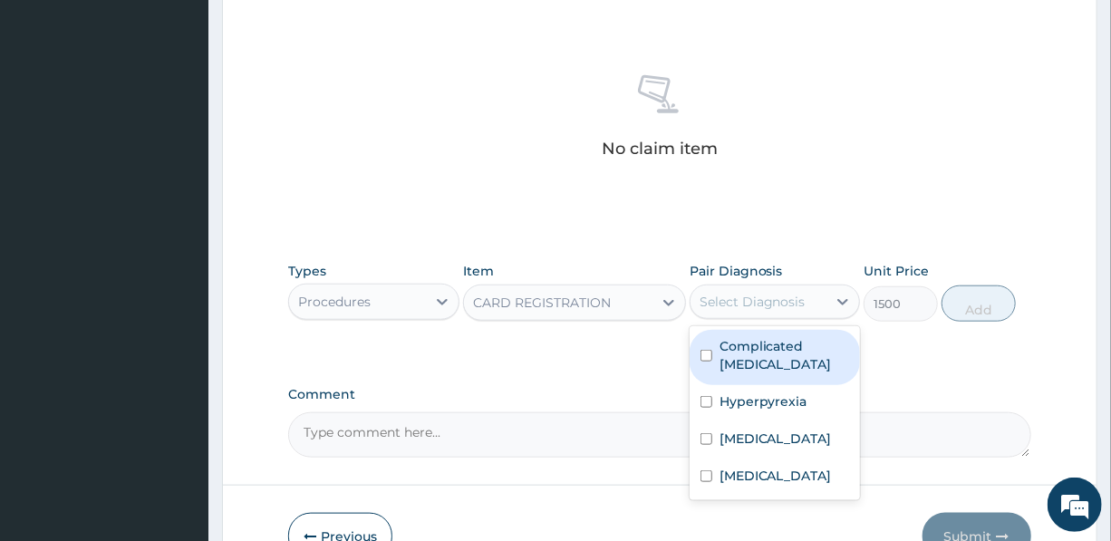
click at [748, 297] on div "Select Diagnosis" at bounding box center [753, 302] width 106 height 18
click at [758, 355] on label "Complicated [MEDICAL_DATA]" at bounding box center [785, 355] width 130 height 36
checkbox input "true"
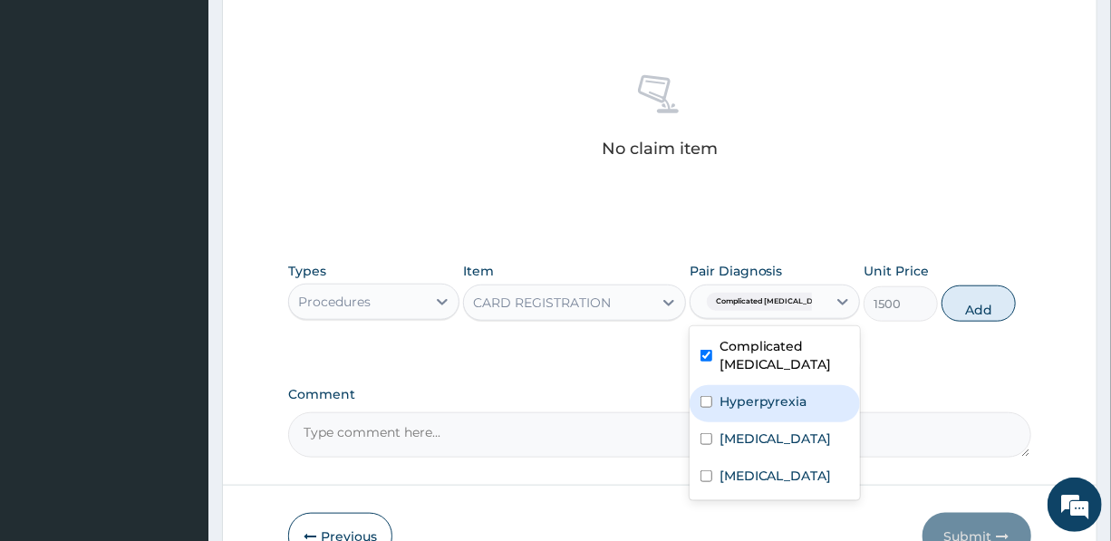
drag, startPoint x: 756, startPoint y: 394, endPoint x: 756, endPoint y: 416, distance: 21.8
click at [756, 394] on label "Hyperpyrexia" at bounding box center [764, 401] width 88 height 18
checkbox input "true"
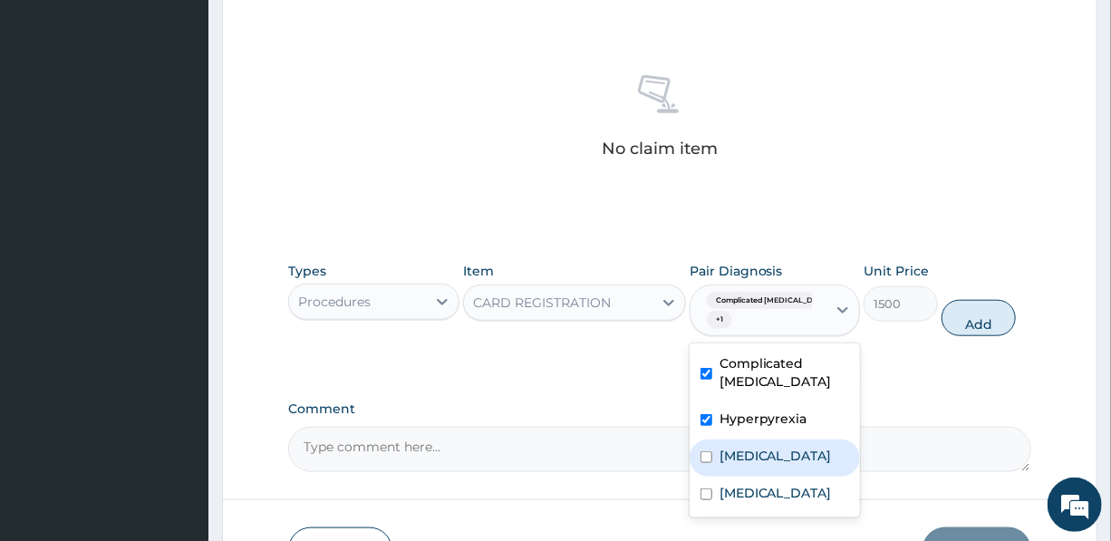
click at [753, 451] on label "Typhoid fever" at bounding box center [776, 456] width 112 height 18
checkbox input "true"
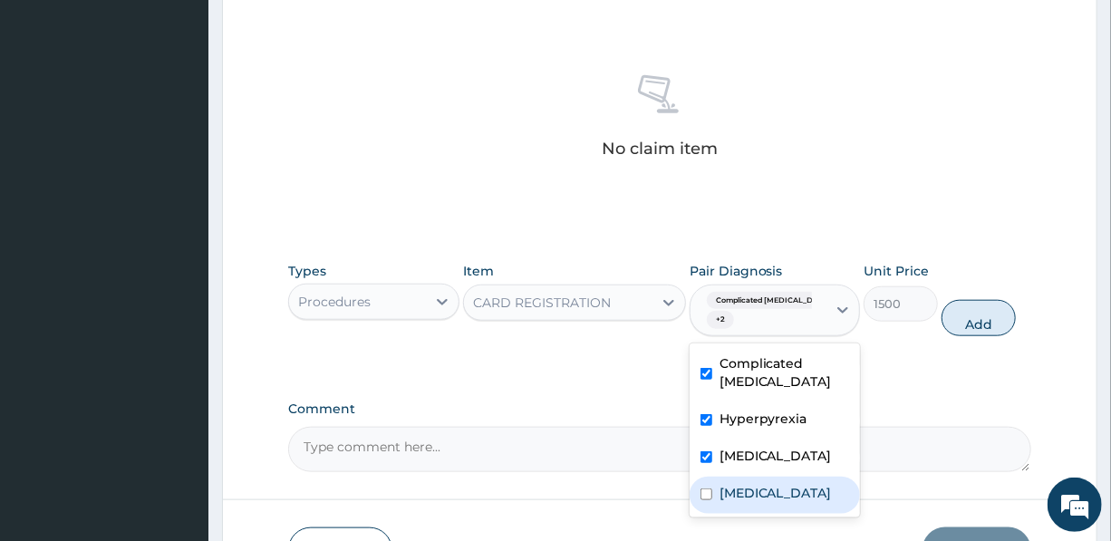
click at [753, 490] on label "Acute pharyngitis" at bounding box center [776, 493] width 112 height 18
checkbox input "true"
click at [988, 312] on button "Add" at bounding box center [979, 318] width 74 height 36
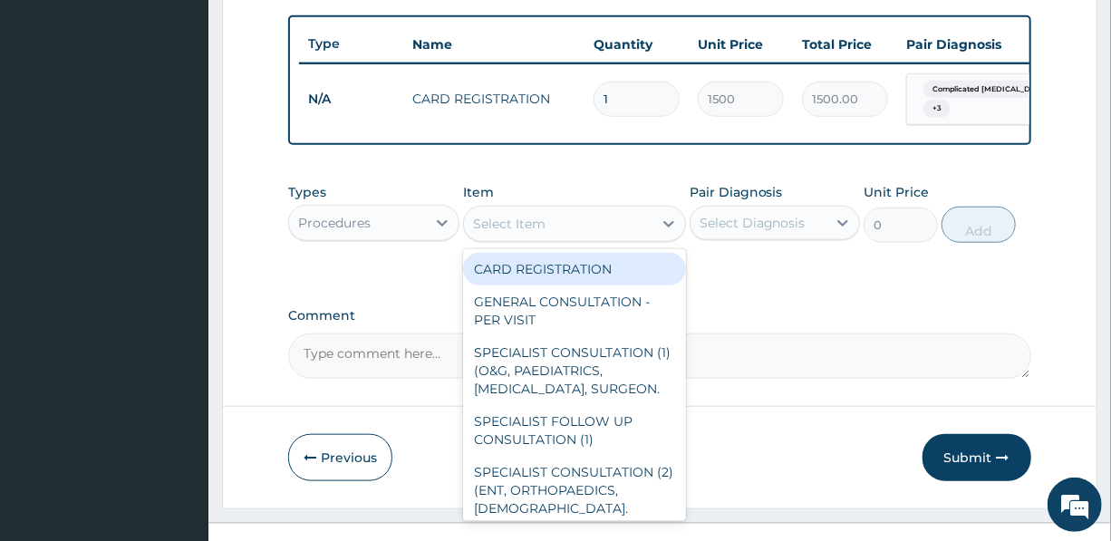
click at [564, 236] on div "Select Item" at bounding box center [558, 223] width 189 height 29
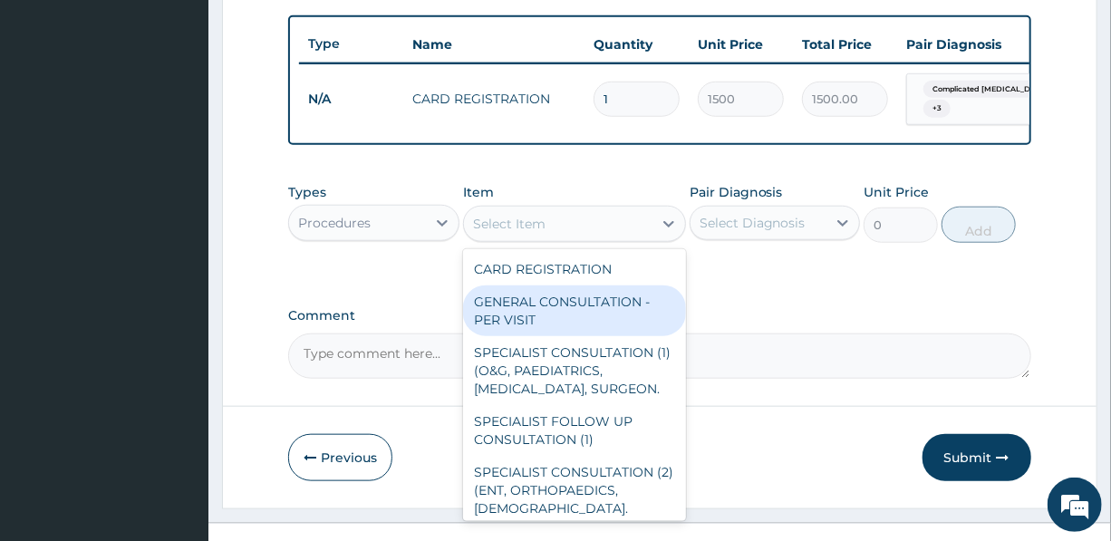
click at [553, 320] on div "GENERAL CONSULTATION - PER VISIT" at bounding box center [574, 310] width 223 height 51
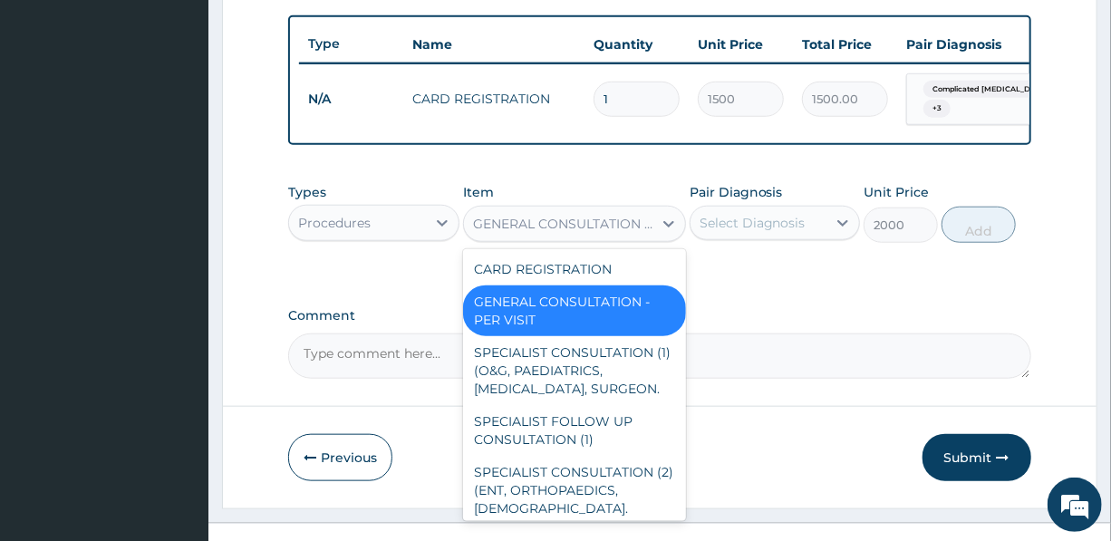
click at [569, 229] on div "GENERAL CONSULTATION - PER VISIT" at bounding box center [563, 224] width 181 height 18
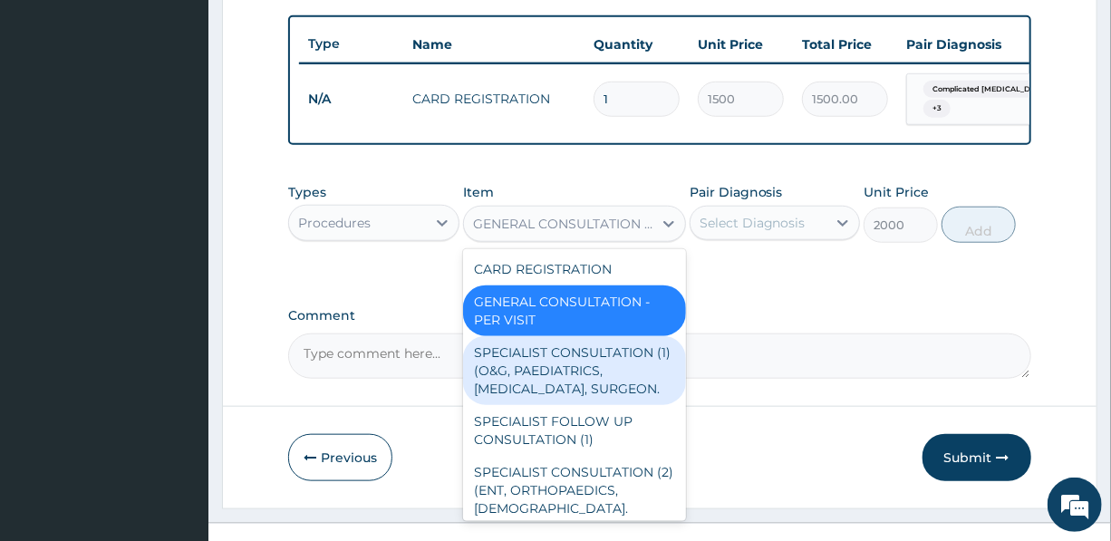
click at [562, 390] on div "SPECIALIST CONSULTATION (1) (O&G, PAEDIATRICS, CARDIOLOGIST, SURGEON." at bounding box center [574, 370] width 223 height 69
type input "15000"
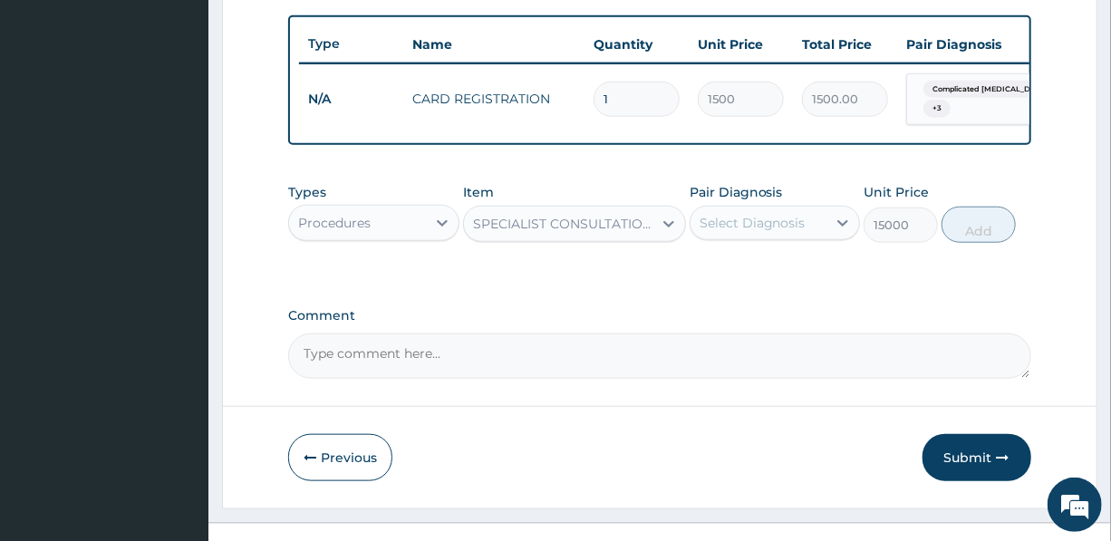
click at [750, 232] on div "Select Diagnosis" at bounding box center [753, 223] width 106 height 18
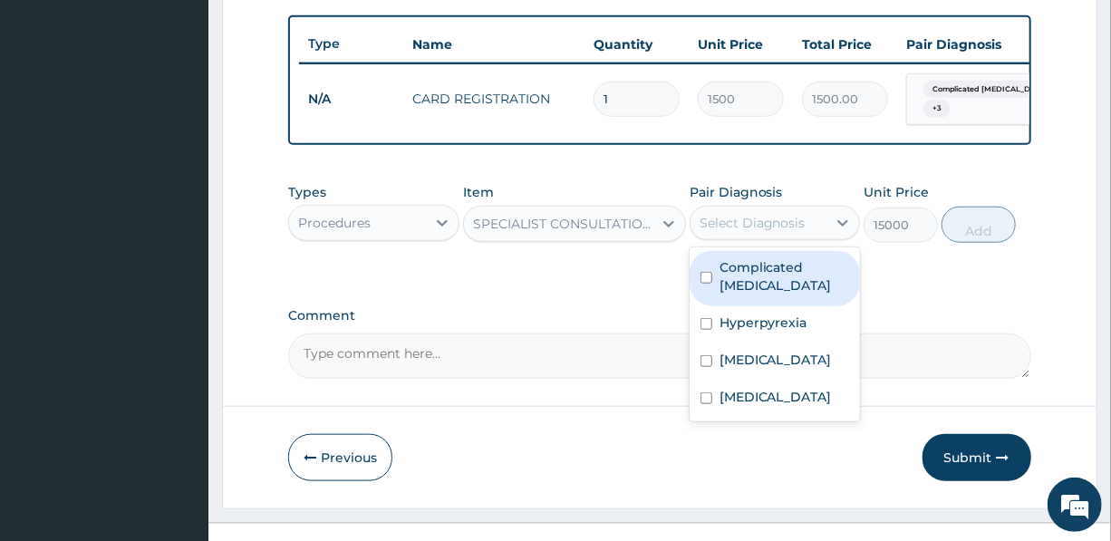
click at [743, 289] on label "Complicated malaria" at bounding box center [785, 276] width 130 height 36
checkbox input "true"
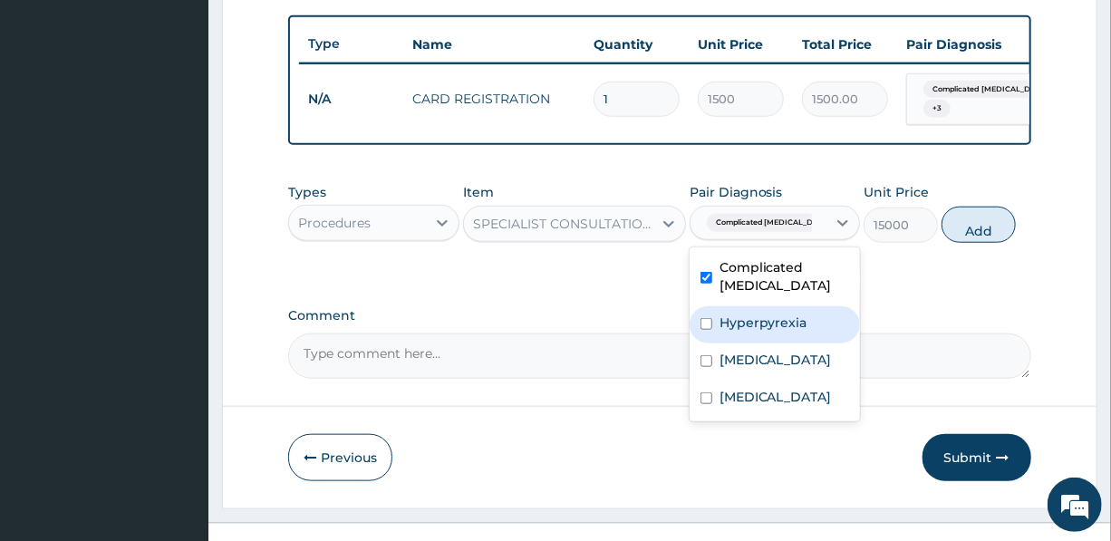
click at [747, 332] on label "Hyperpyrexia" at bounding box center [764, 323] width 88 height 18
checkbox input "true"
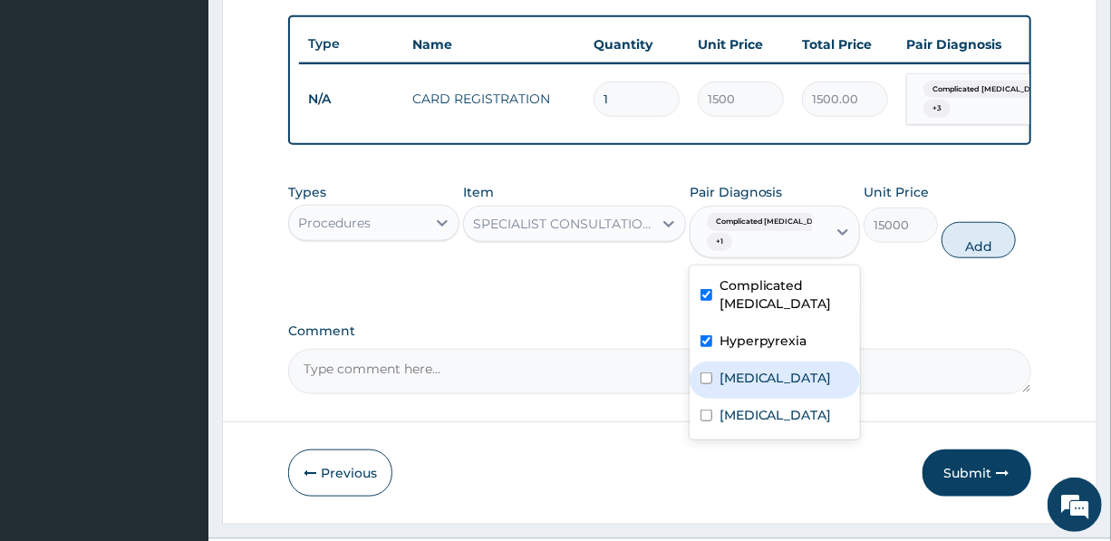
click at [749, 387] on label "Typhoid fever" at bounding box center [776, 378] width 112 height 18
checkbox input "true"
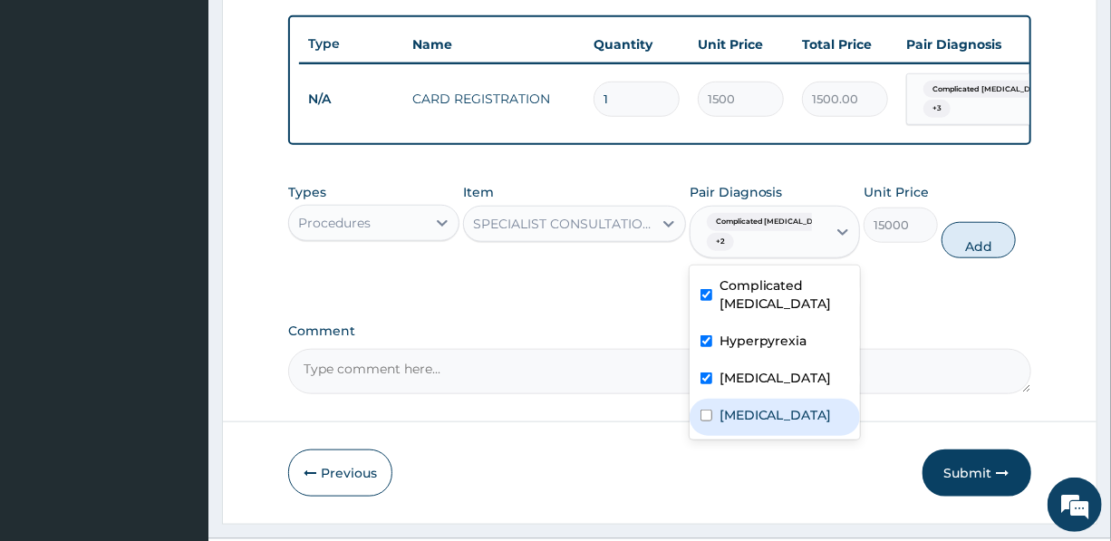
click at [753, 424] on label "Acute pharyngitis" at bounding box center [776, 415] width 112 height 18
checkbox input "true"
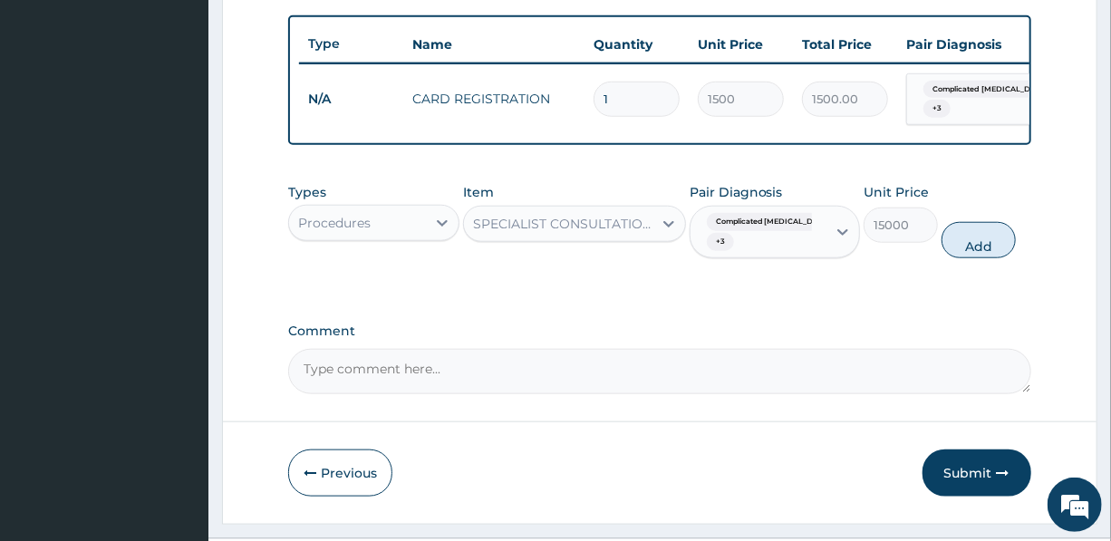
click at [972, 253] on button "Add" at bounding box center [979, 240] width 74 height 36
type input "0"
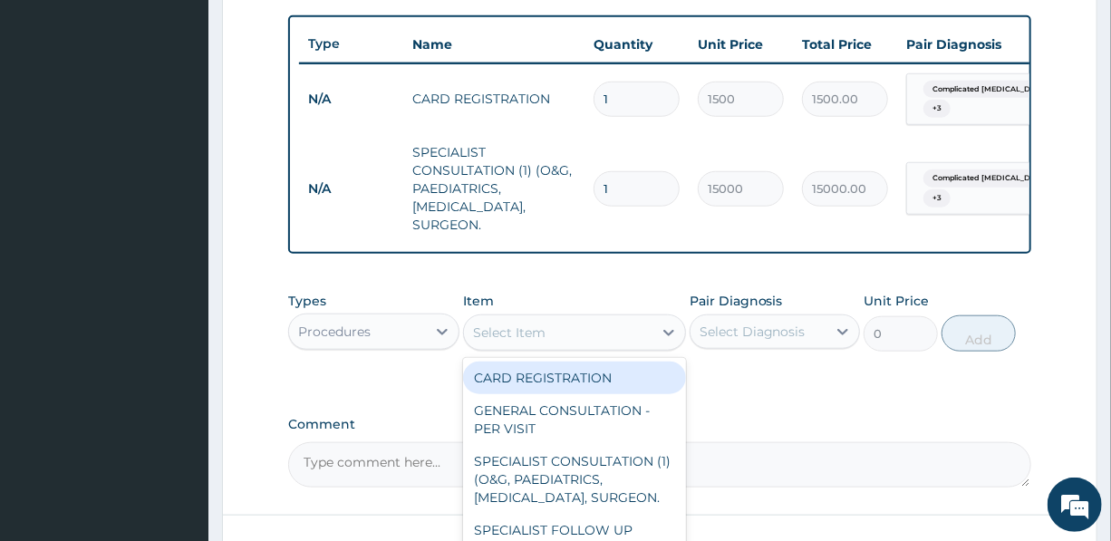
click at [569, 343] on div "Select Item" at bounding box center [558, 332] width 189 height 29
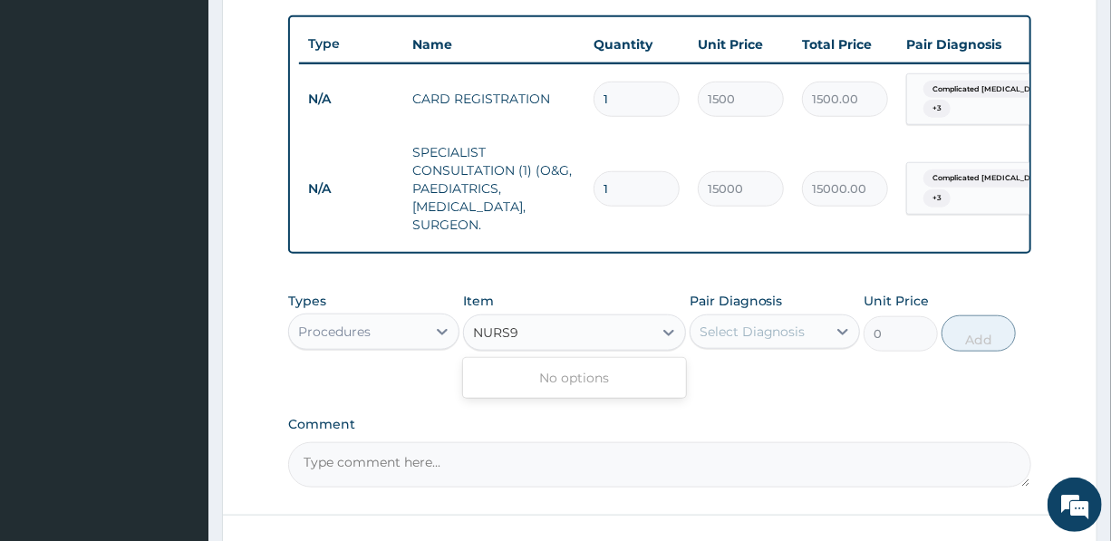
type input "NURS"
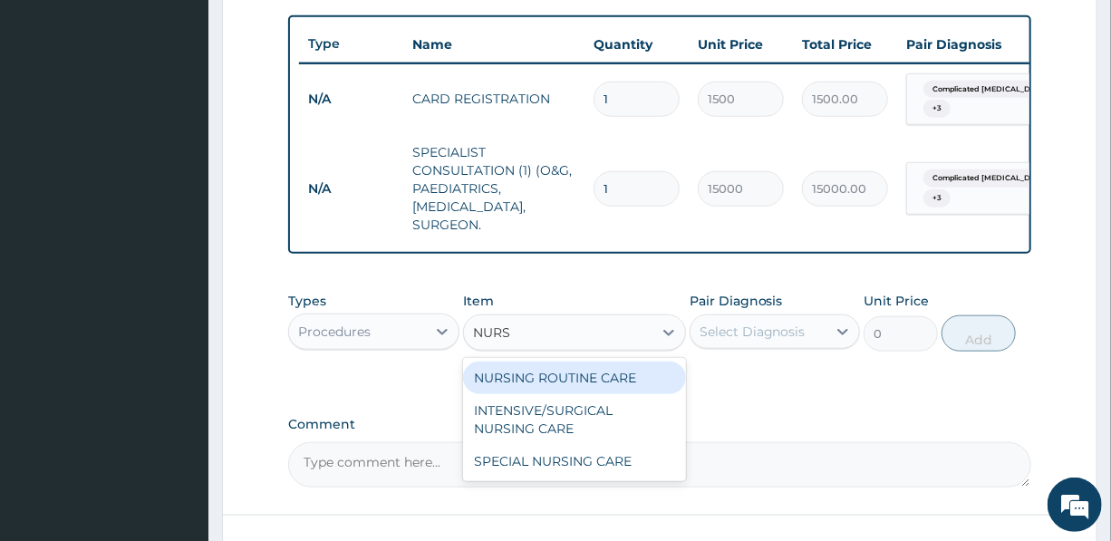
click at [585, 377] on div "NURSING ROUTINE CARE" at bounding box center [574, 378] width 223 height 33
type input "1500"
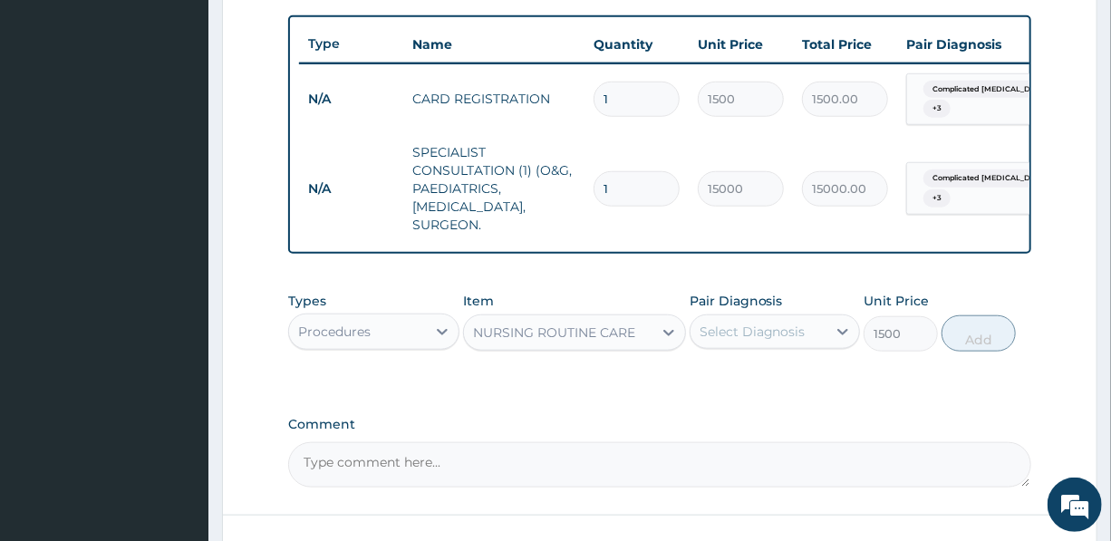
click at [797, 341] on div "Select Diagnosis" at bounding box center [753, 332] width 106 height 18
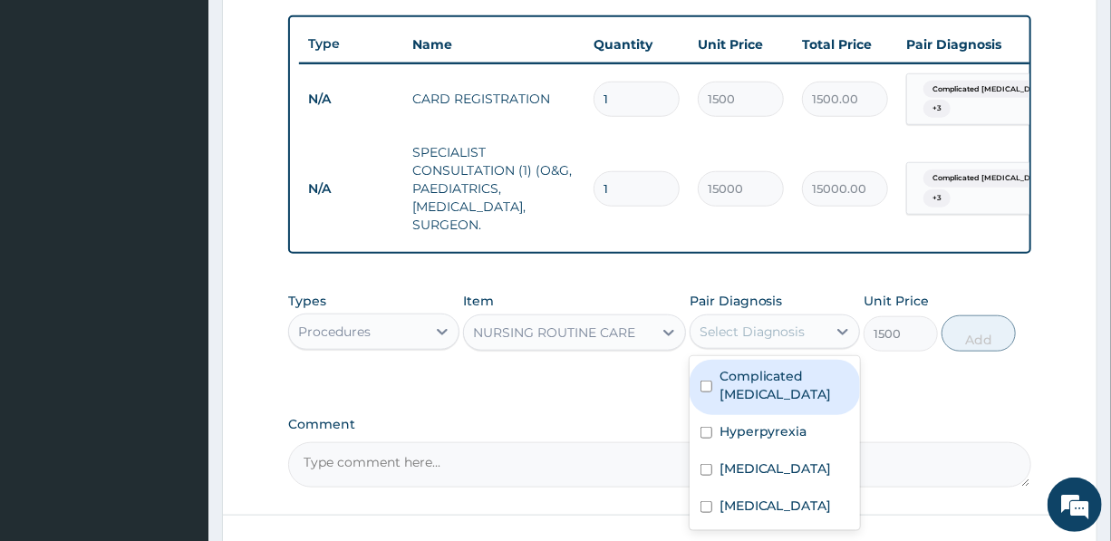
drag, startPoint x: 776, startPoint y: 389, endPoint x: 776, endPoint y: 425, distance: 36.3
click at [776, 395] on label "Complicated malaria" at bounding box center [785, 385] width 130 height 36
checkbox input "true"
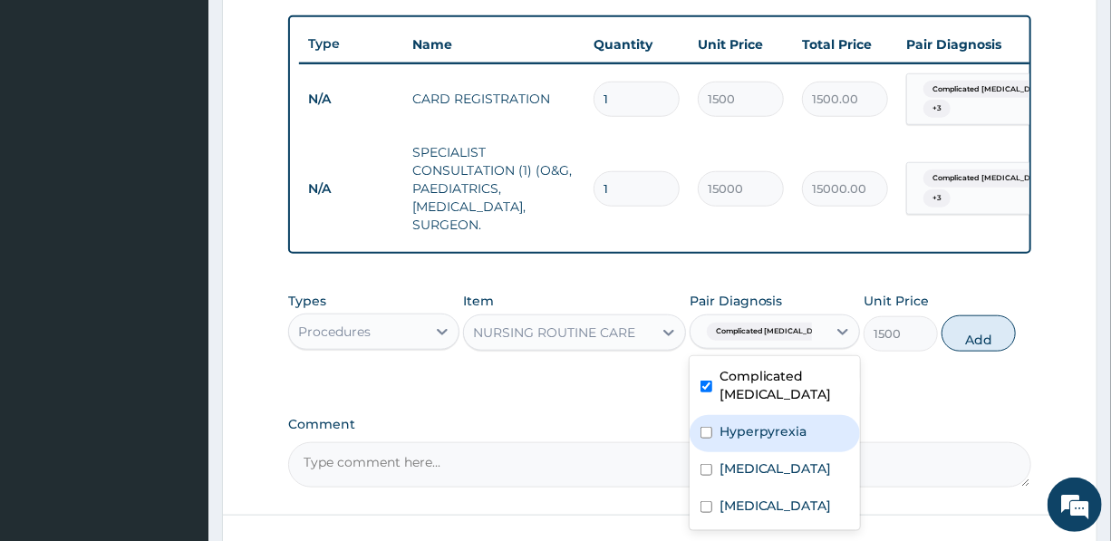
drag, startPoint x: 771, startPoint y: 440, endPoint x: 771, endPoint y: 471, distance: 30.8
click at [771, 452] on div "Hyperpyrexia" at bounding box center [775, 433] width 170 height 37
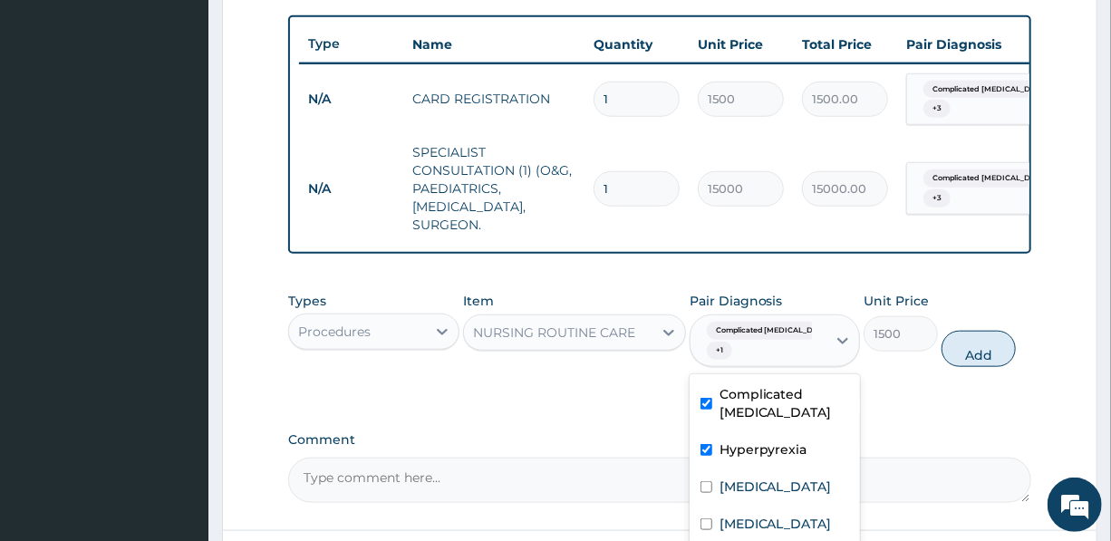
click at [771, 470] on div "Hyperpyrexia" at bounding box center [775, 451] width 170 height 37
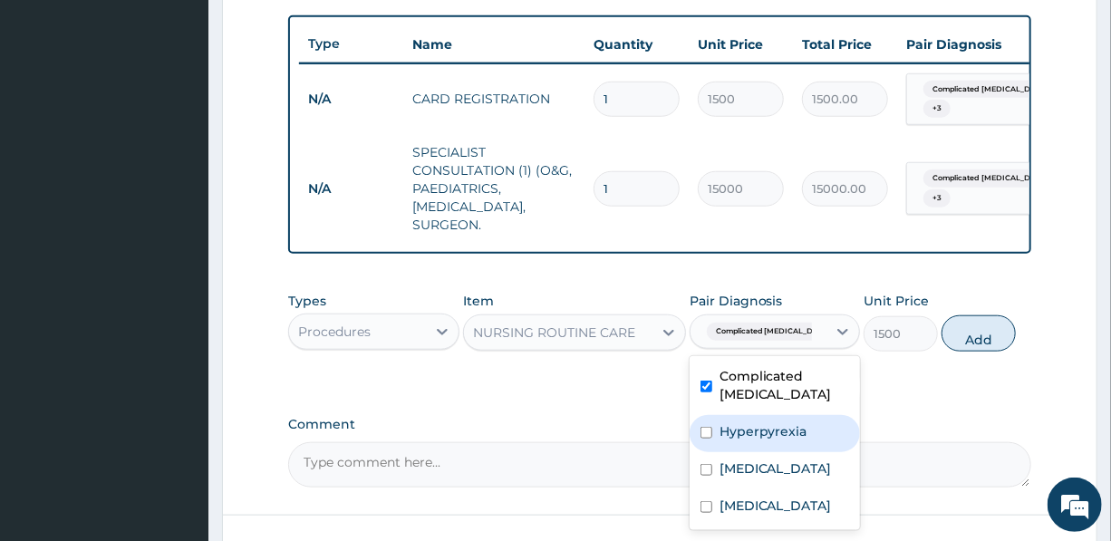
click at [762, 430] on div "Hyperpyrexia" at bounding box center [775, 433] width 170 height 37
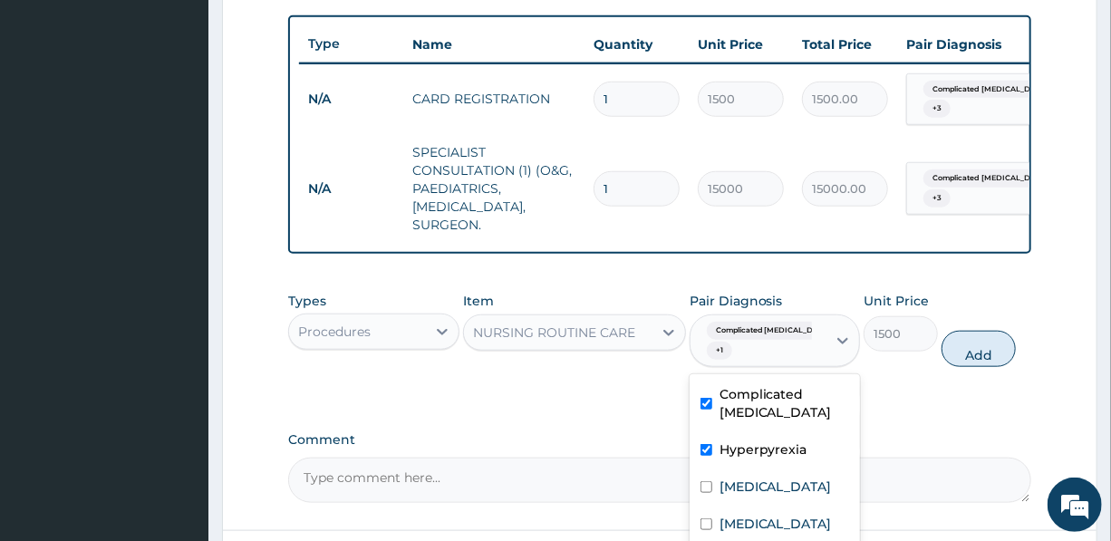
click at [759, 470] on div "Hyperpyrexia" at bounding box center [775, 451] width 170 height 37
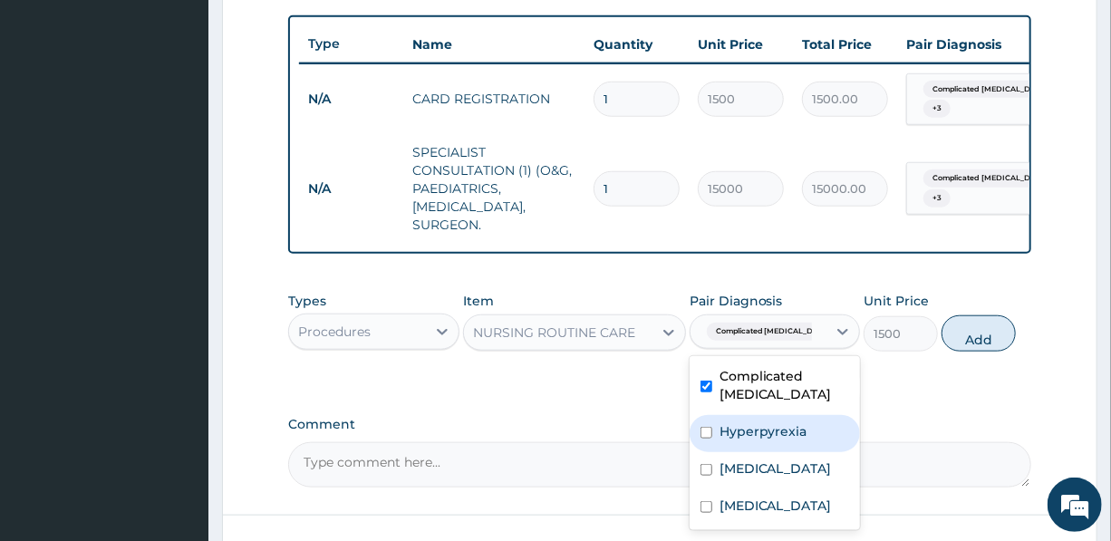
click at [767, 434] on label "Hyperpyrexia" at bounding box center [764, 431] width 88 height 18
checkbox input "true"
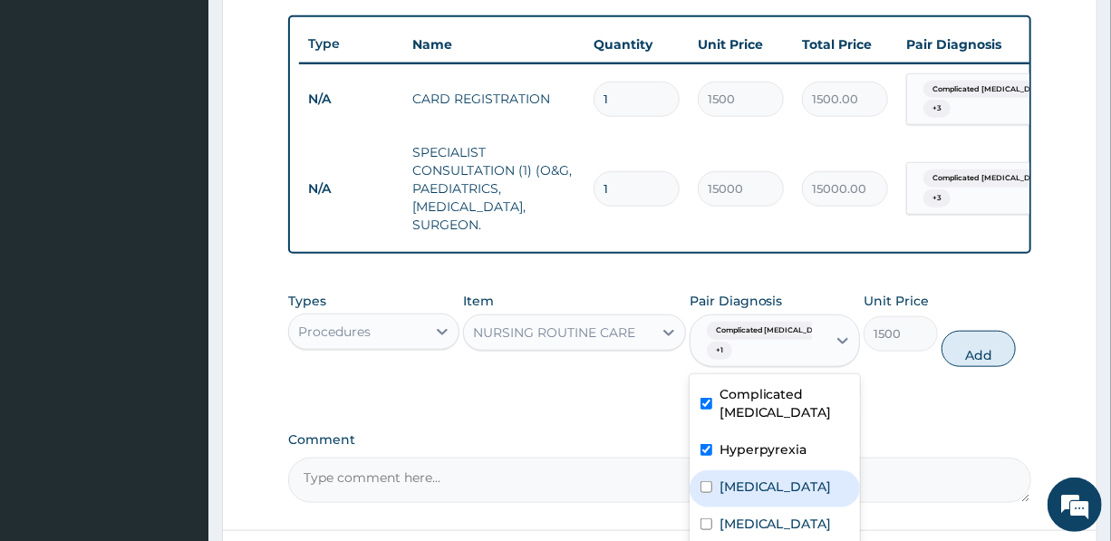
click at [775, 496] on label "Typhoid fever" at bounding box center [776, 487] width 112 height 18
checkbox input "true"
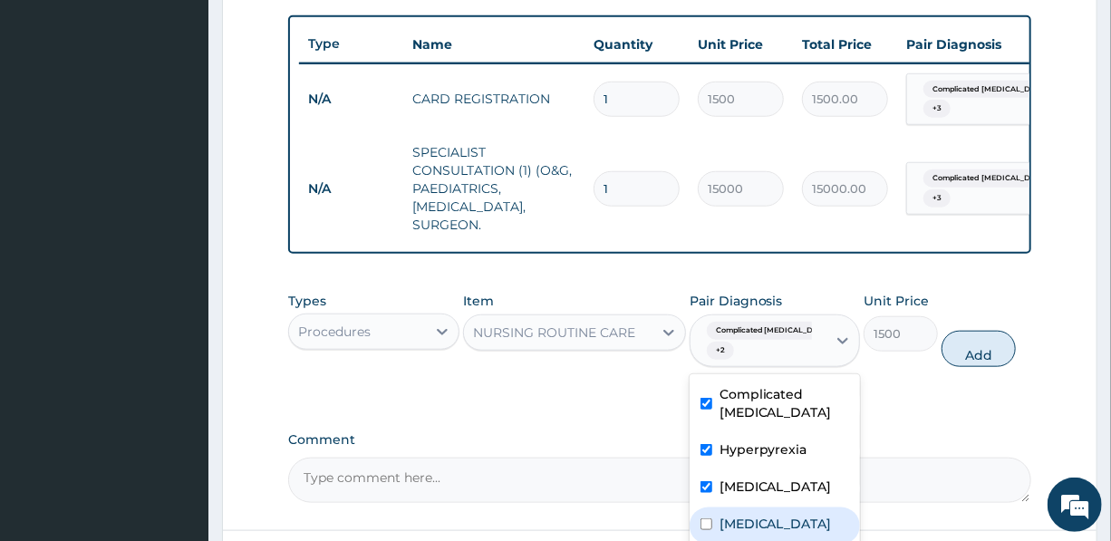
click at [811, 533] on label "Acute pharyngitis" at bounding box center [776, 524] width 112 height 18
checkbox input "true"
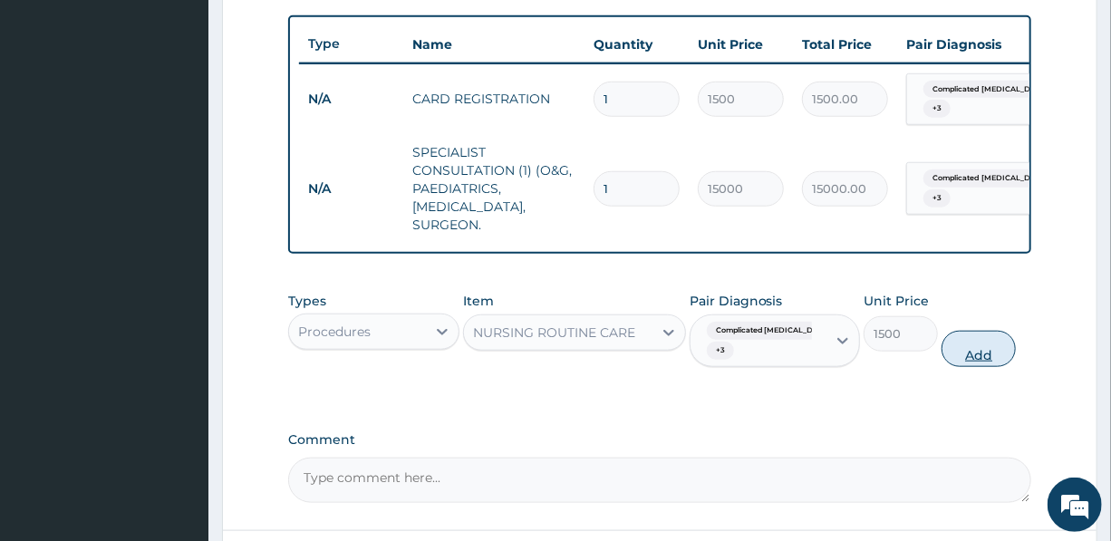
click at [976, 359] on button "Add" at bounding box center [979, 349] width 74 height 36
type input "0"
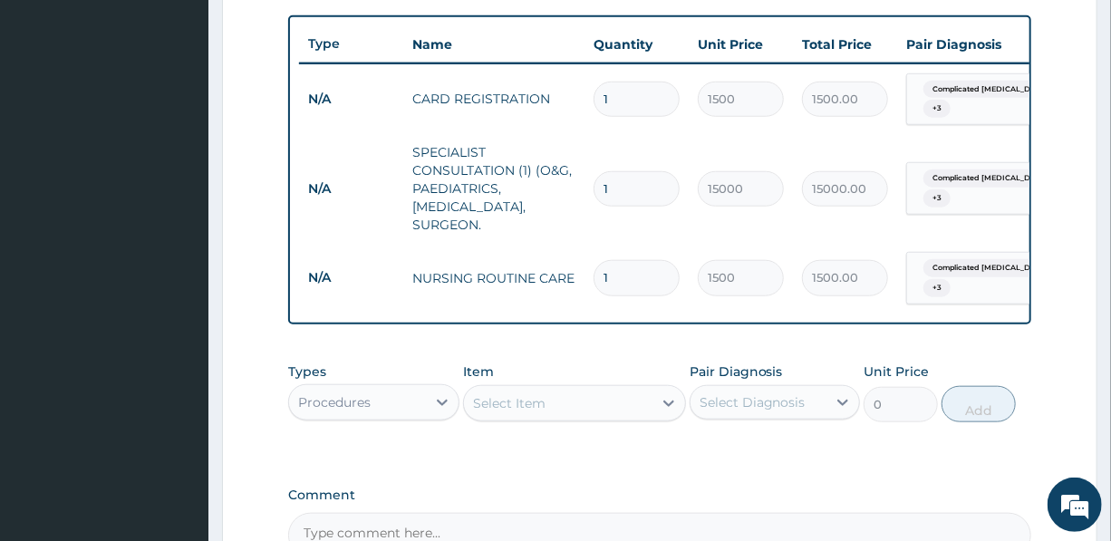
drag, startPoint x: 637, startPoint y: 267, endPoint x: 594, endPoint y: 275, distance: 44.1
click at [594, 275] on input "1" at bounding box center [637, 277] width 86 height 35
type input "2"
type input "3000.00"
type input "1"
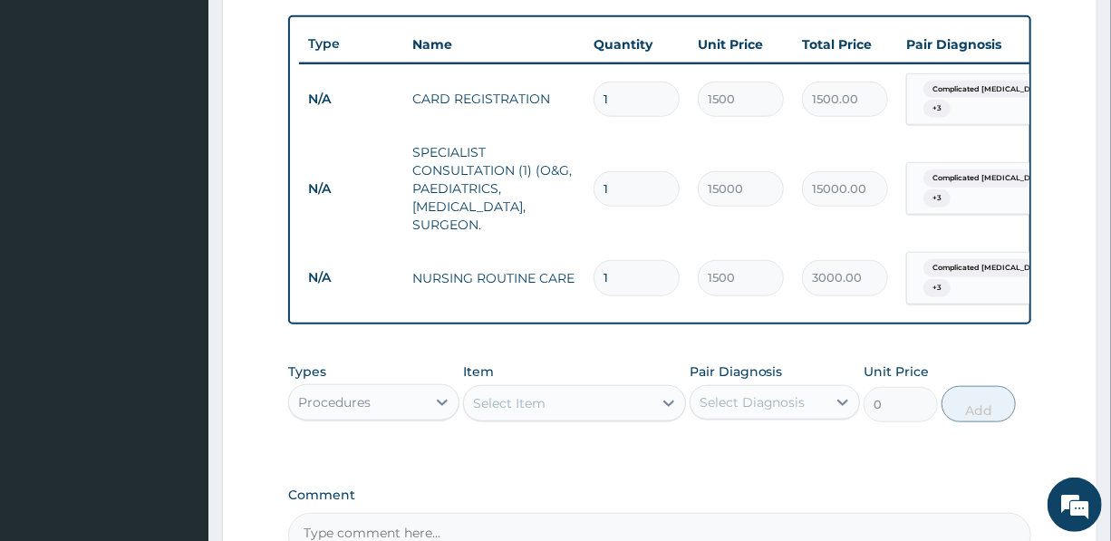
type input "1500.00"
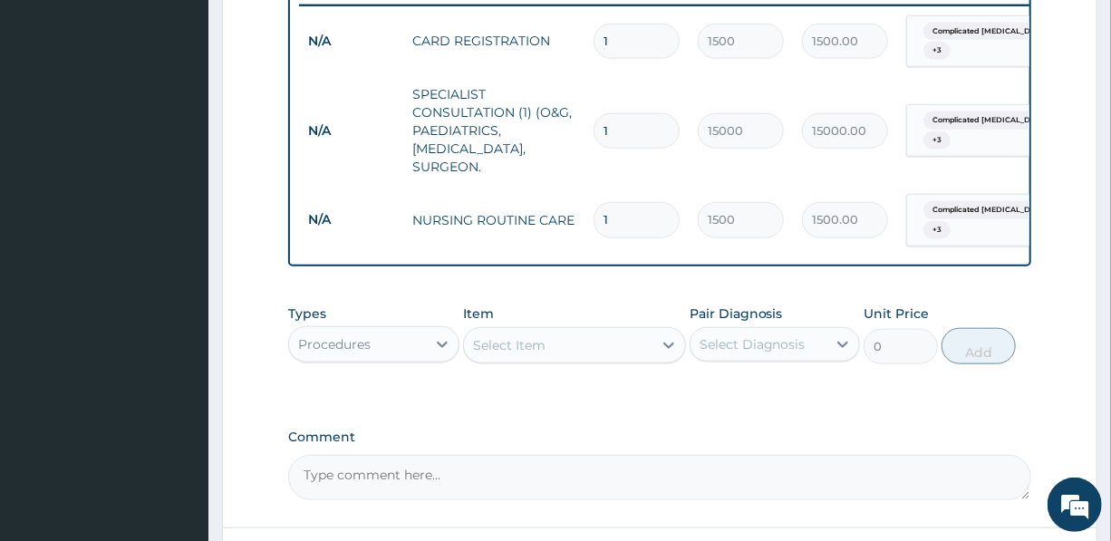
scroll to position [741, 0]
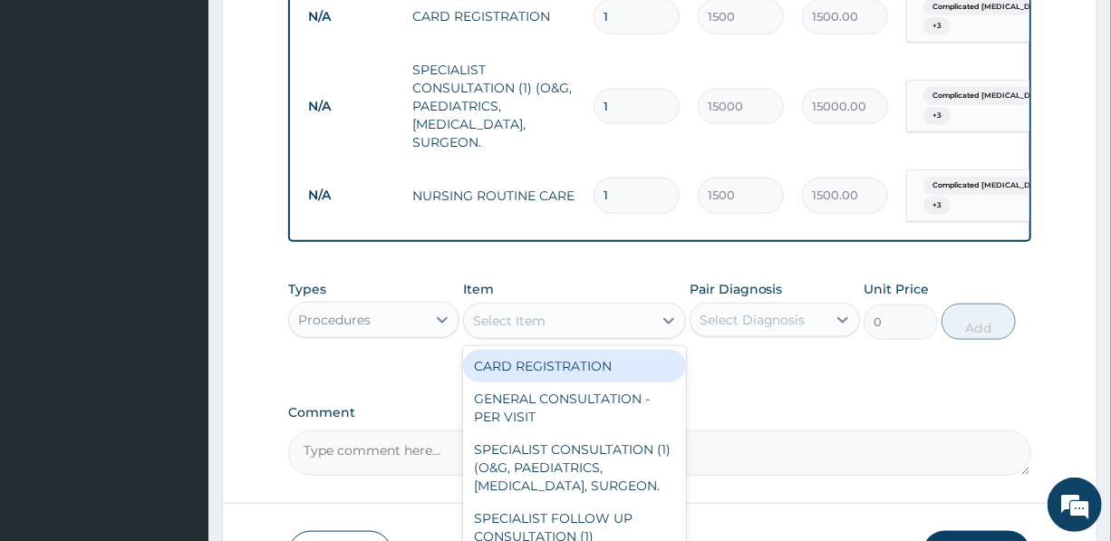
click at [517, 330] on div "Select Item" at bounding box center [509, 321] width 73 height 18
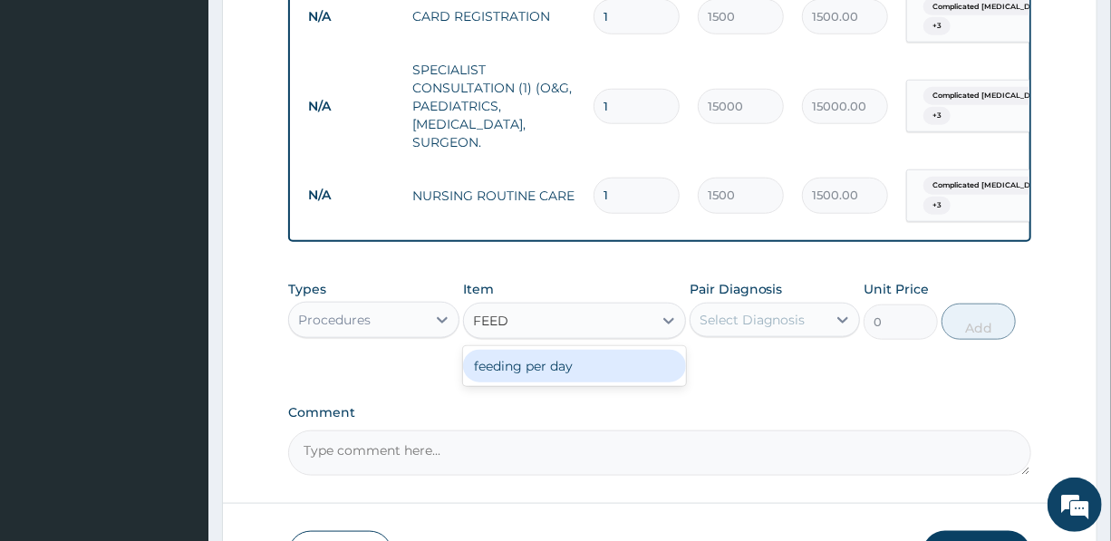
type input "FEEDI"
click at [530, 374] on div "feeding per day" at bounding box center [574, 366] width 223 height 33
type input "4500"
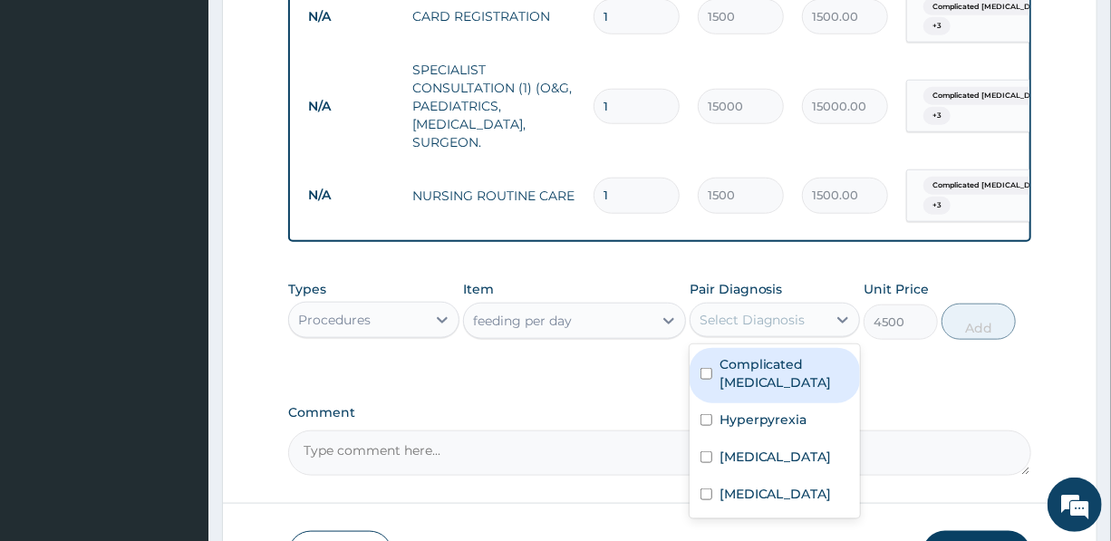
click at [784, 327] on div "Select Diagnosis" at bounding box center [753, 320] width 106 height 18
click at [770, 372] on label "Complicated malaria" at bounding box center [785, 373] width 130 height 36
checkbox input "true"
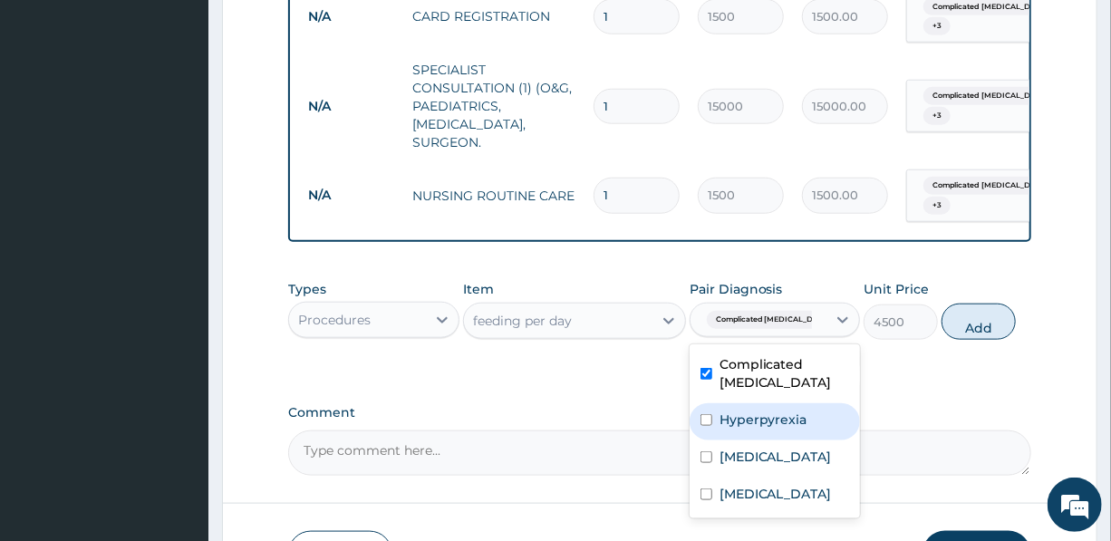
click at [763, 429] on label "Hyperpyrexia" at bounding box center [764, 420] width 88 height 18
checkbox input "true"
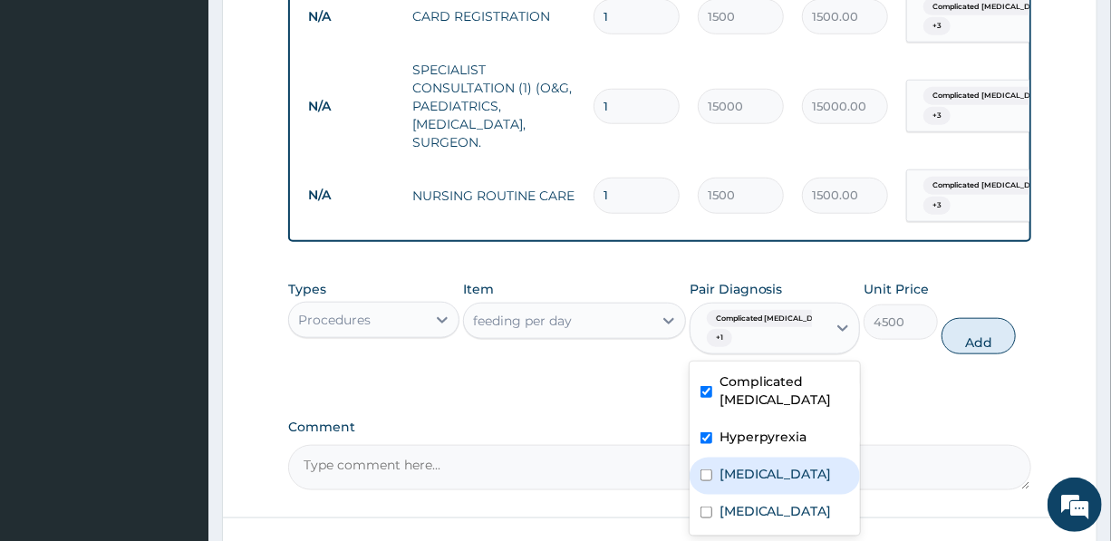
click at [760, 483] on label "Typhoid fever" at bounding box center [776, 474] width 112 height 18
checkbox input "true"
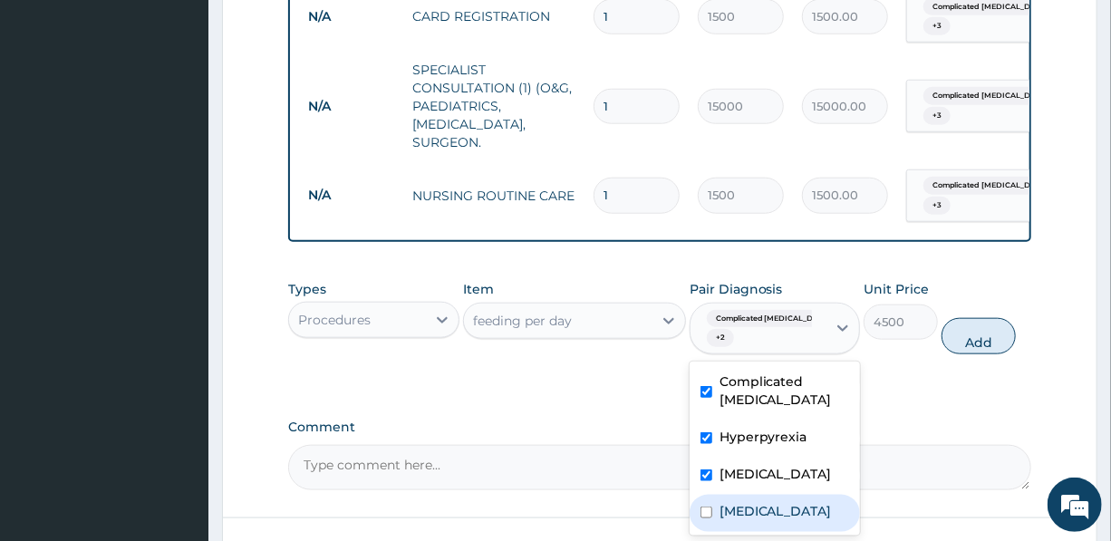
drag, startPoint x: 779, startPoint y: 517, endPoint x: 841, endPoint y: 508, distance: 62.3
click at [797, 520] on label "Acute pharyngitis" at bounding box center [776, 511] width 112 height 18
checkbox input "true"
click at [980, 338] on button "Add" at bounding box center [979, 336] width 74 height 36
type input "0"
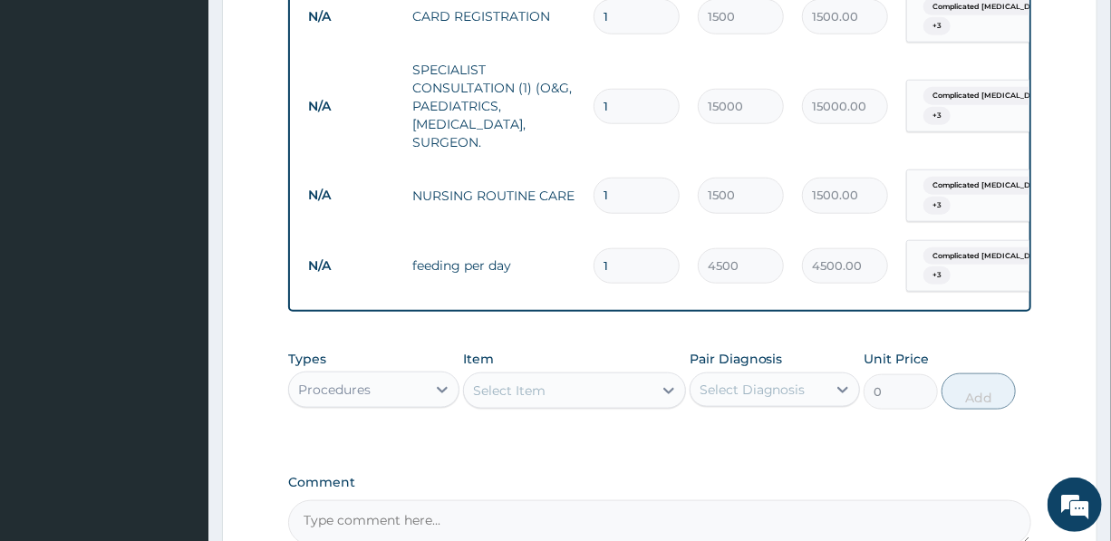
drag, startPoint x: 598, startPoint y: 263, endPoint x: 571, endPoint y: 271, distance: 28.4
click at [572, 271] on tr "N/A feeding per day 1 4500 4500.00 Complicated malaria + 3 Delete" at bounding box center [743, 266] width 888 height 71
type input "2"
type input "9000.00"
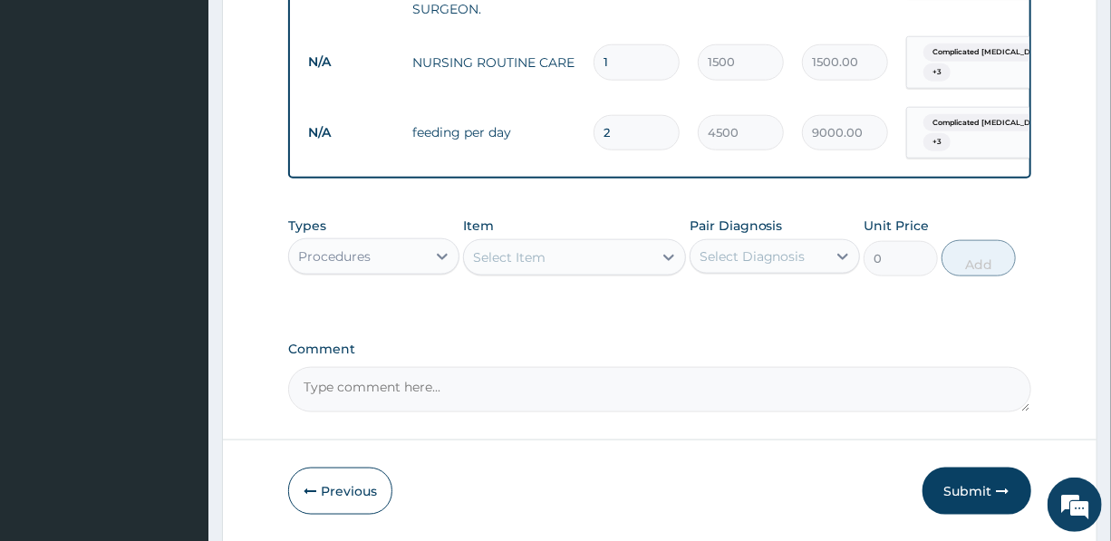
scroll to position [906, 0]
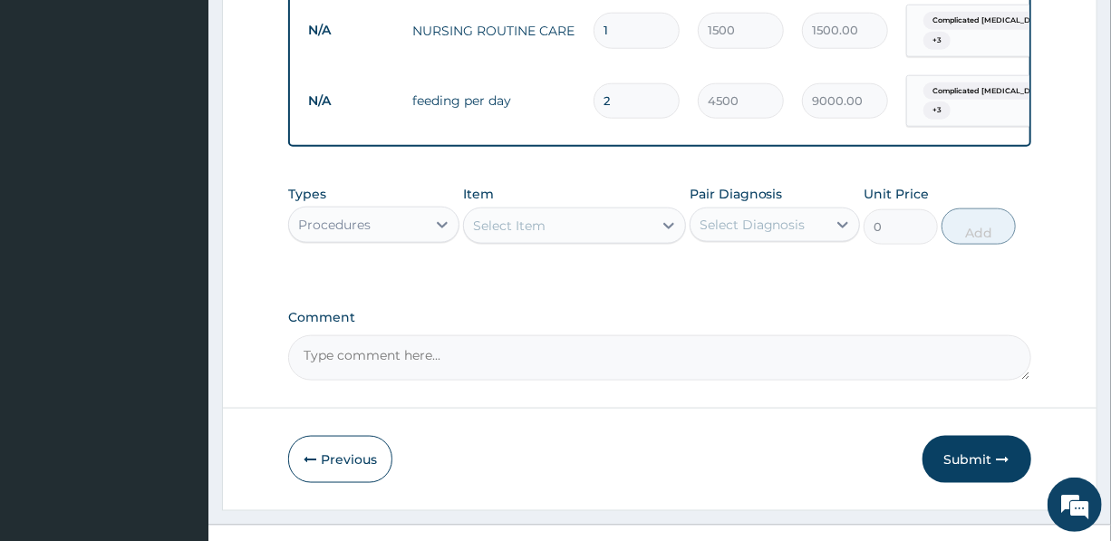
type input "2"
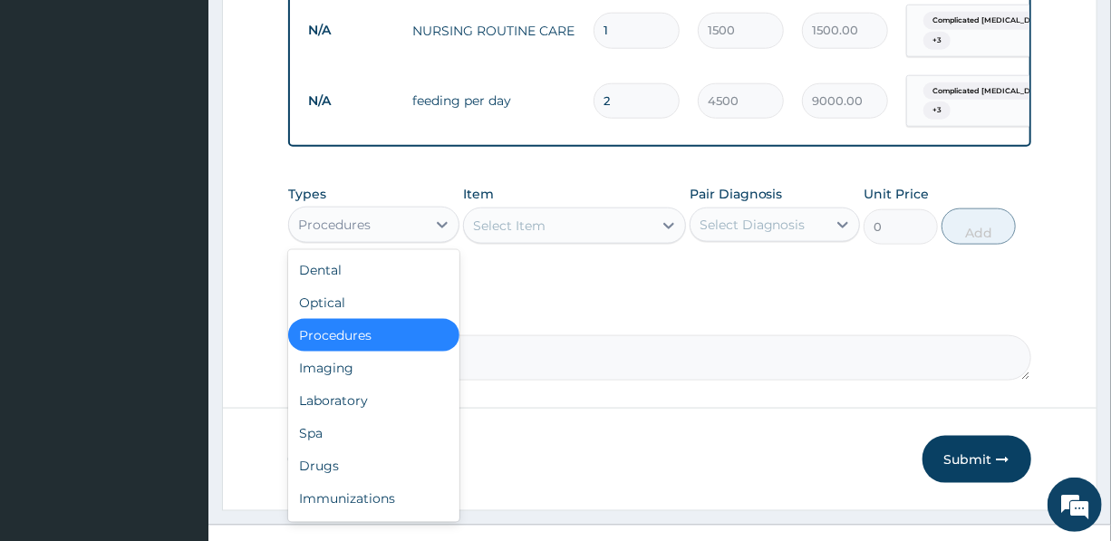
click at [401, 232] on div "Procedures" at bounding box center [357, 224] width 136 height 29
drag, startPoint x: 346, startPoint y: 411, endPoint x: 380, endPoint y: 396, distance: 36.9
click at [346, 411] on div "Laboratory" at bounding box center [373, 400] width 170 height 33
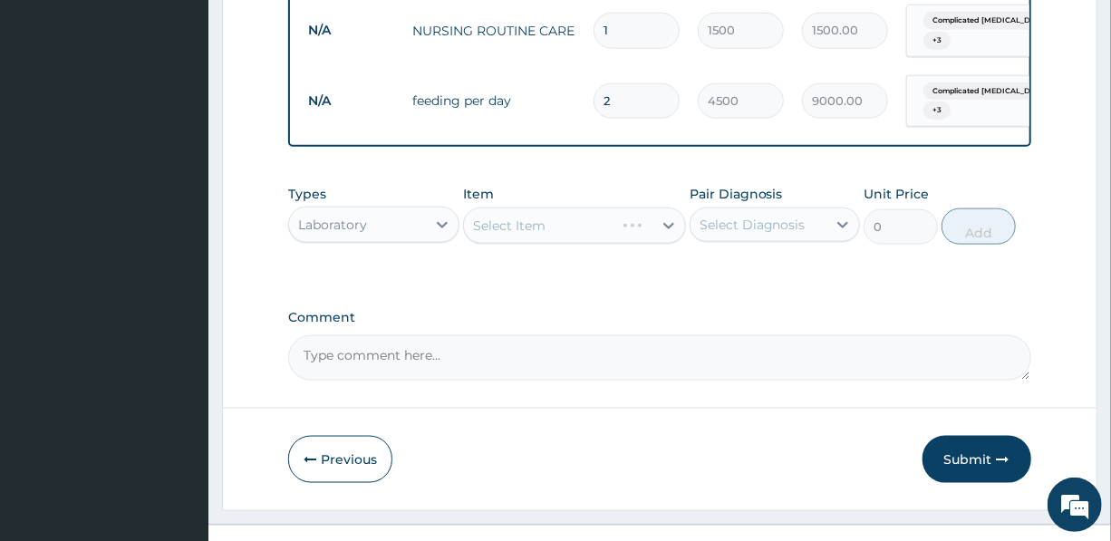
click at [544, 232] on div "Select Item" at bounding box center [574, 226] width 223 height 36
click at [548, 238] on div "Select Item" at bounding box center [558, 225] width 189 height 29
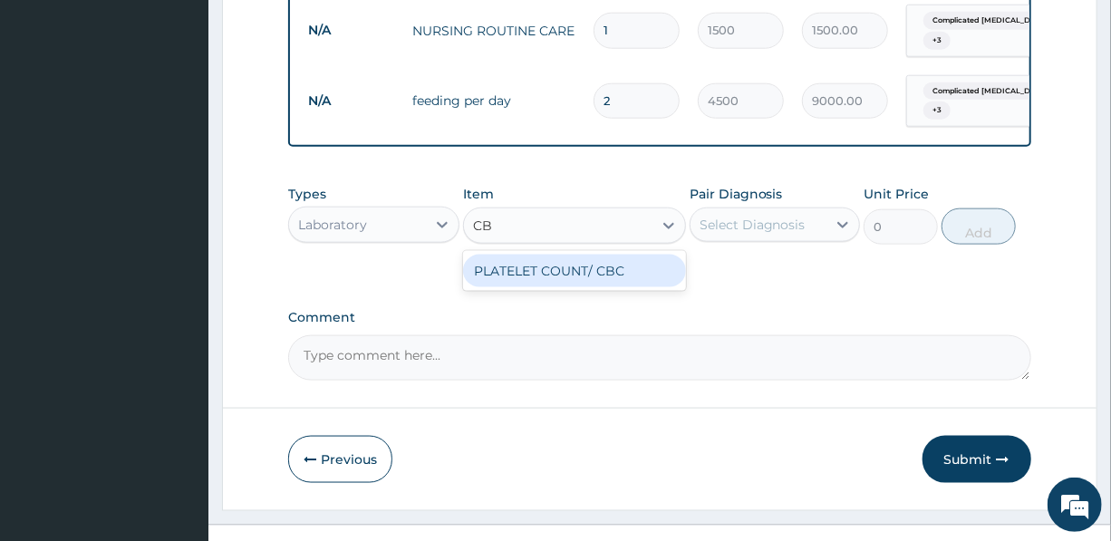
type input "CBC"
click at [554, 287] on div "PLATELET COUNT/ CBC" at bounding box center [574, 271] width 223 height 33
type input "5000"
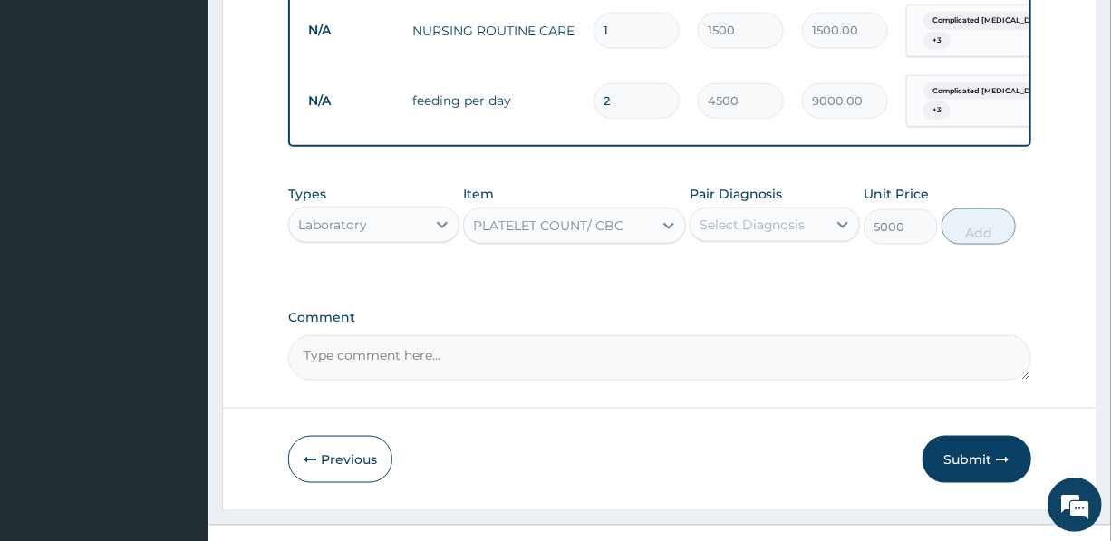
click at [743, 229] on div "Select Diagnosis" at bounding box center [753, 225] width 106 height 18
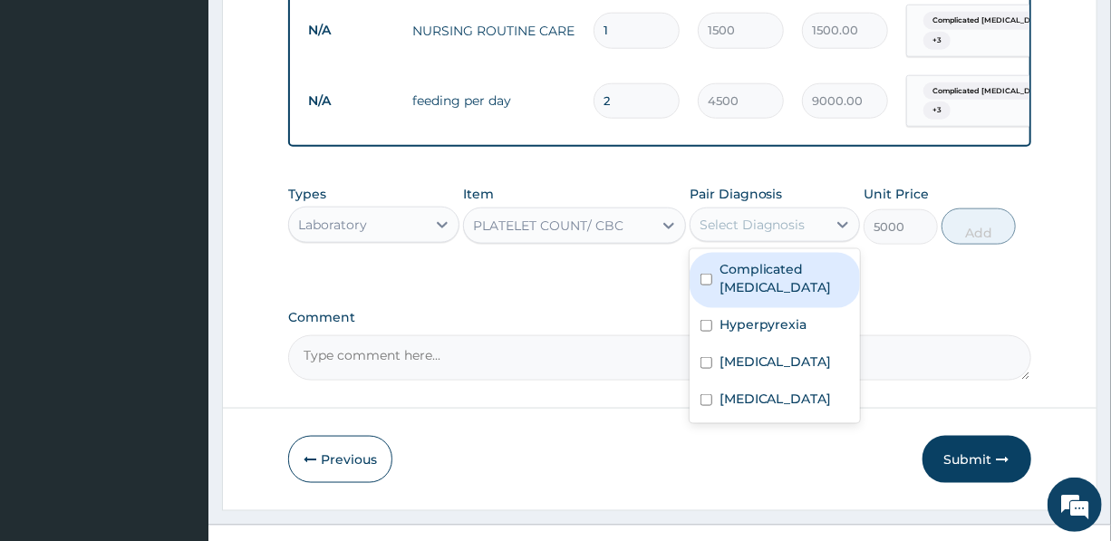
click at [787, 292] on label "Complicated malaria" at bounding box center [785, 278] width 130 height 36
checkbox input "true"
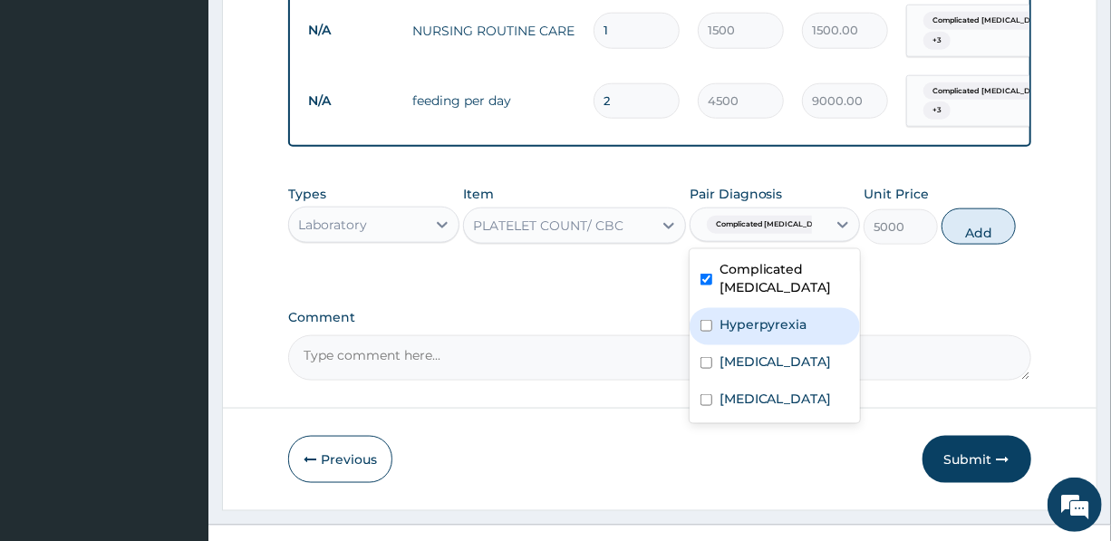
click at [786, 334] on label "Hyperpyrexia" at bounding box center [764, 324] width 88 height 18
checkbox input "true"
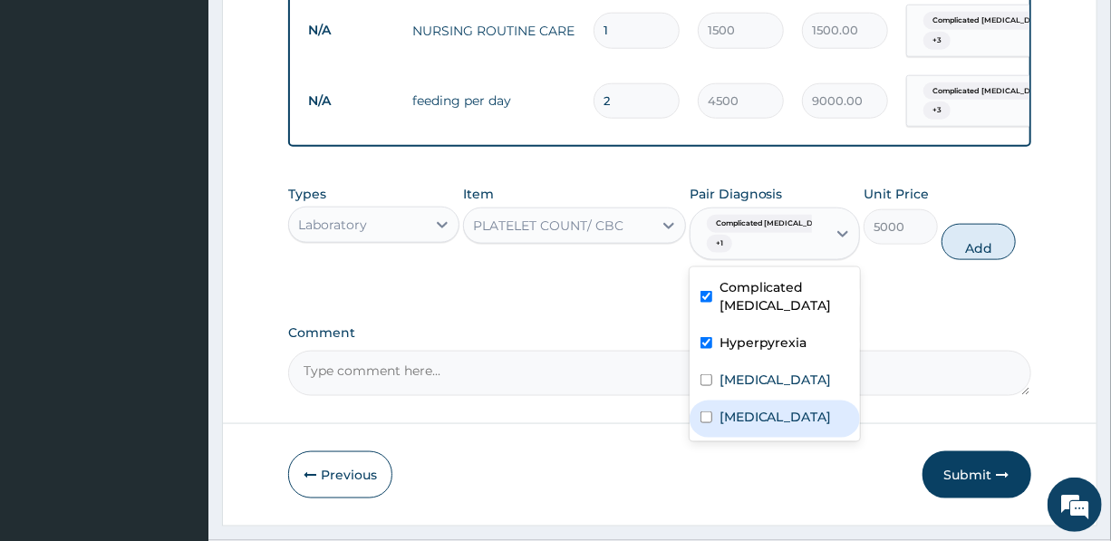
click at [782, 426] on label "Acute pharyngitis" at bounding box center [776, 417] width 112 height 18
checkbox input "true"
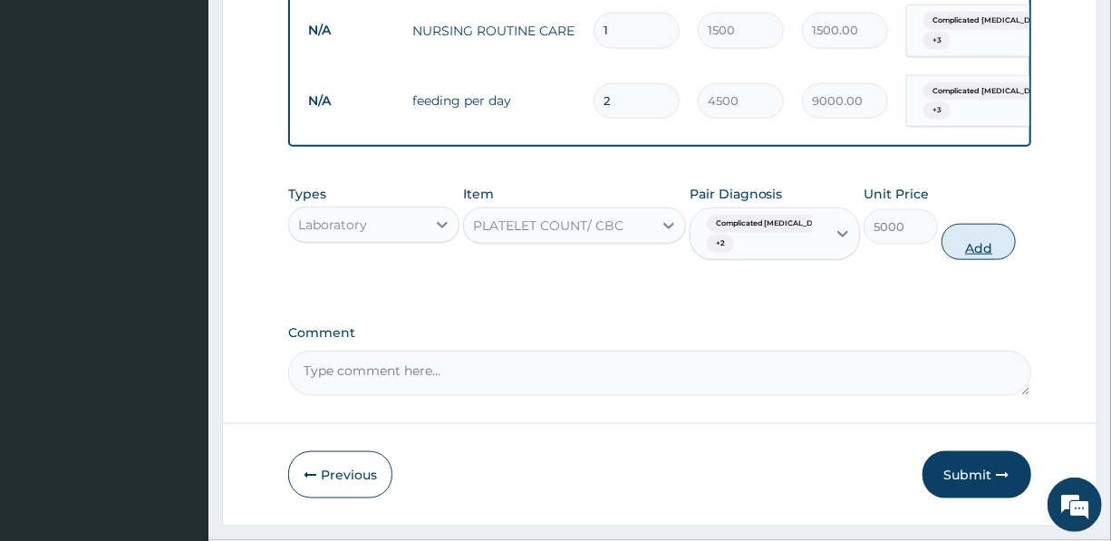
click at [981, 256] on button "Add" at bounding box center [979, 242] width 74 height 36
type input "0"
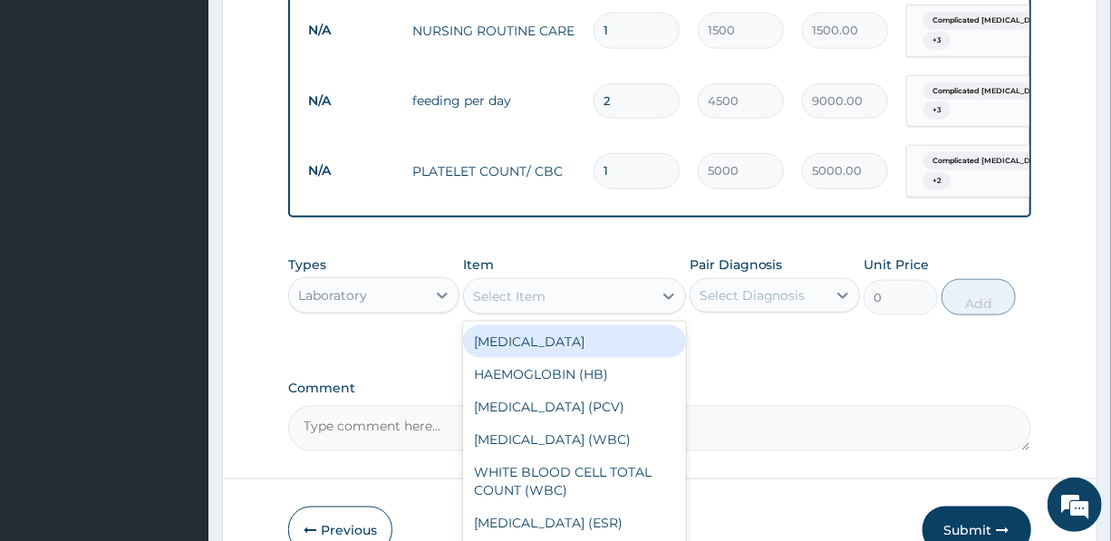
click at [561, 306] on div "Select Item" at bounding box center [558, 296] width 189 height 29
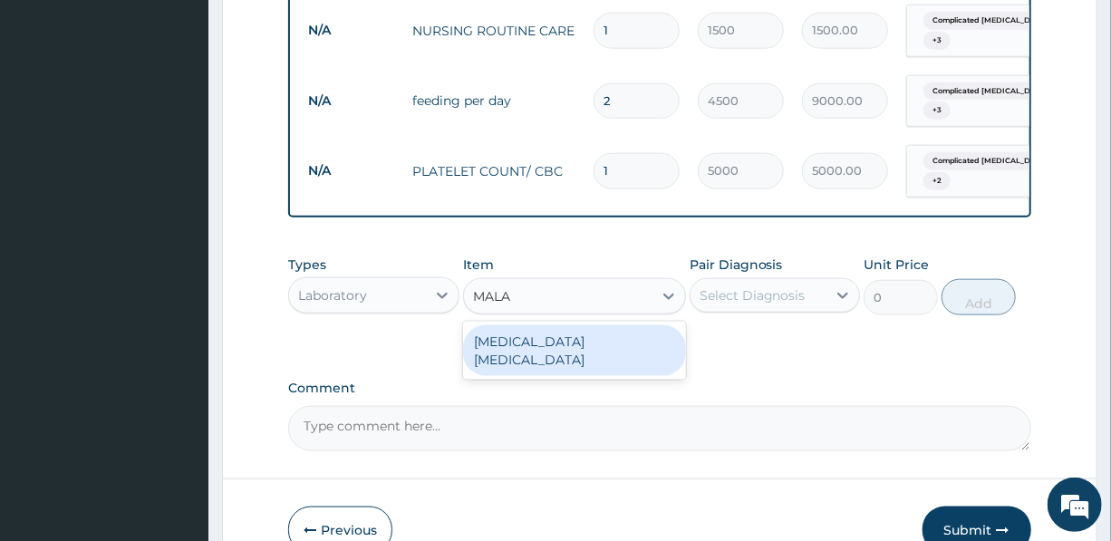
type input "MALAR"
click at [608, 365] on div "MALARIA PARASITE" at bounding box center [574, 350] width 223 height 51
type input "1200"
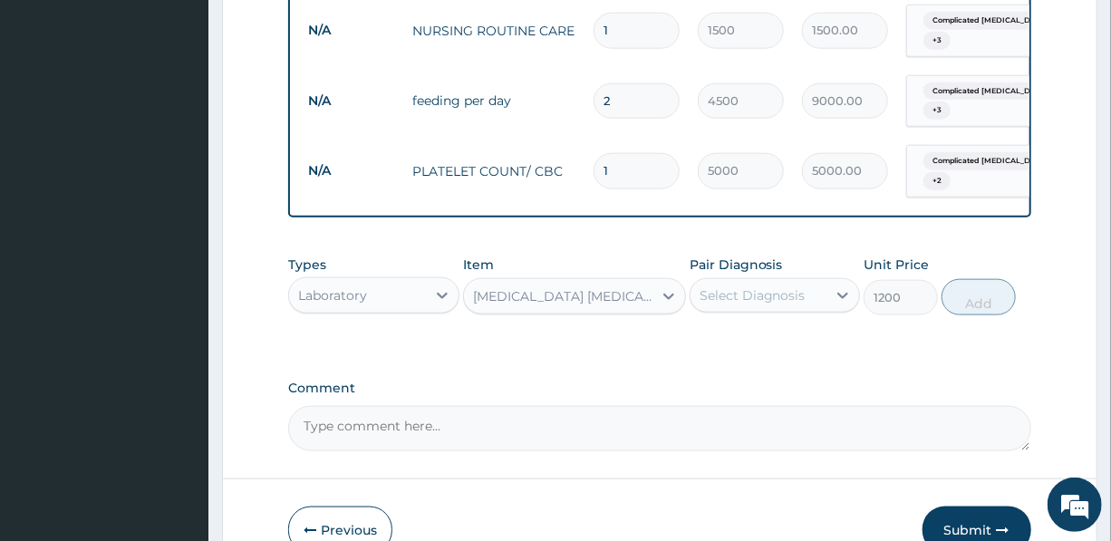
click at [768, 305] on div "Select Diagnosis" at bounding box center [753, 295] width 106 height 18
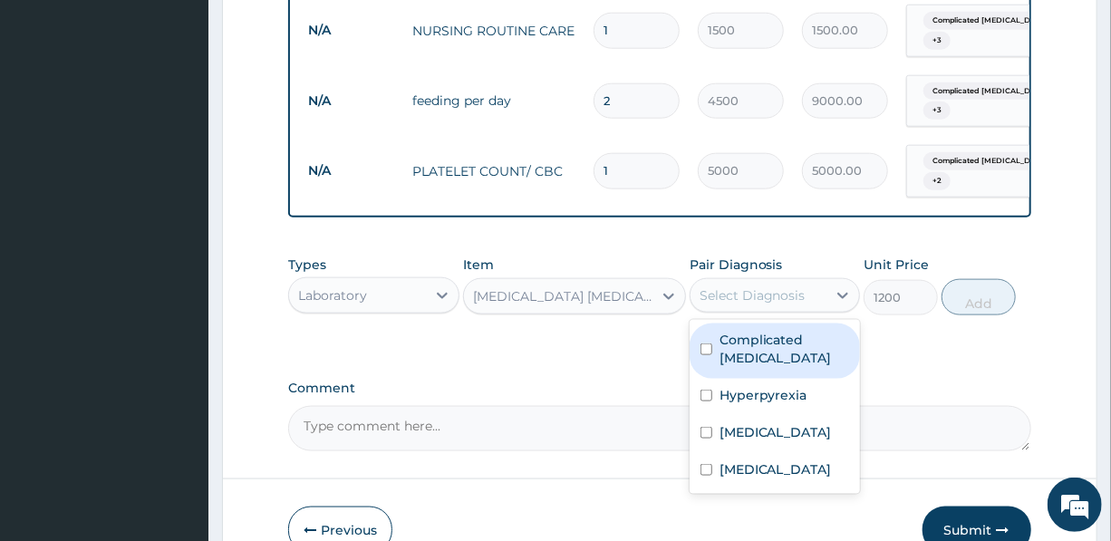
click at [761, 359] on label "Complicated malaria" at bounding box center [785, 349] width 130 height 36
checkbox input "true"
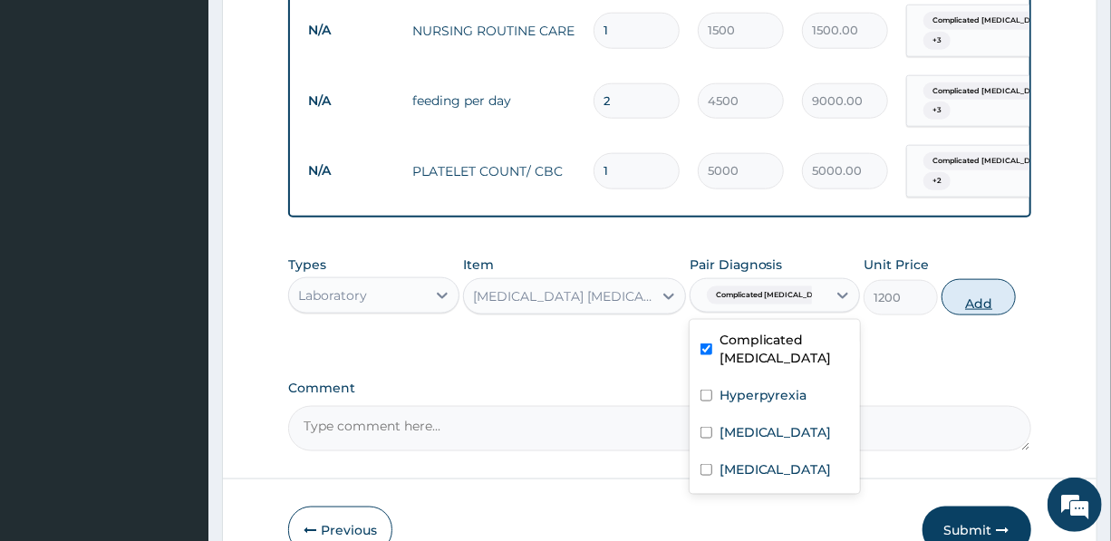
click at [982, 305] on button "Add" at bounding box center [979, 297] width 74 height 36
type input "0"
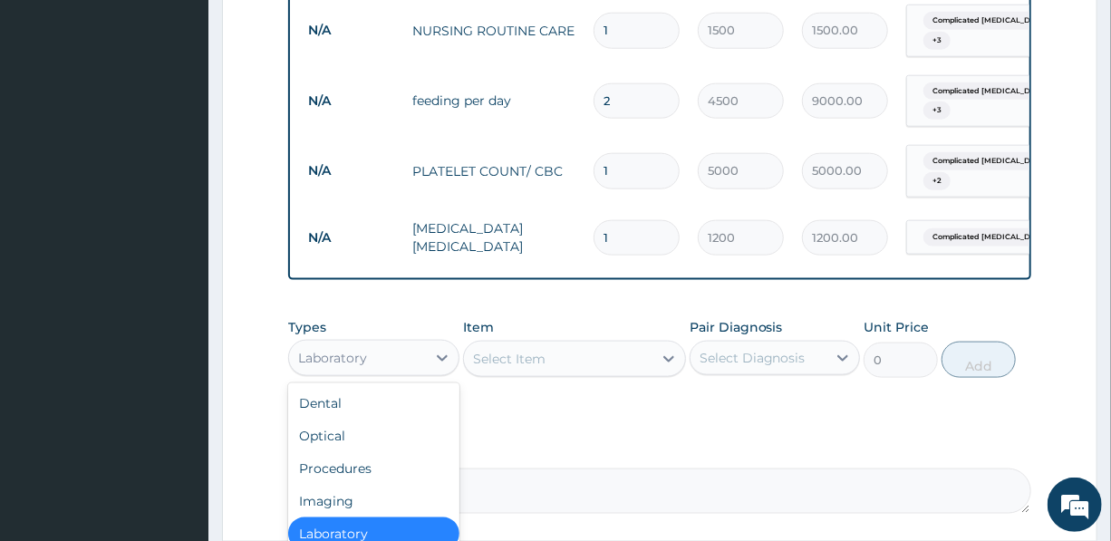
click at [376, 365] on div "Laboratory" at bounding box center [357, 357] width 136 height 29
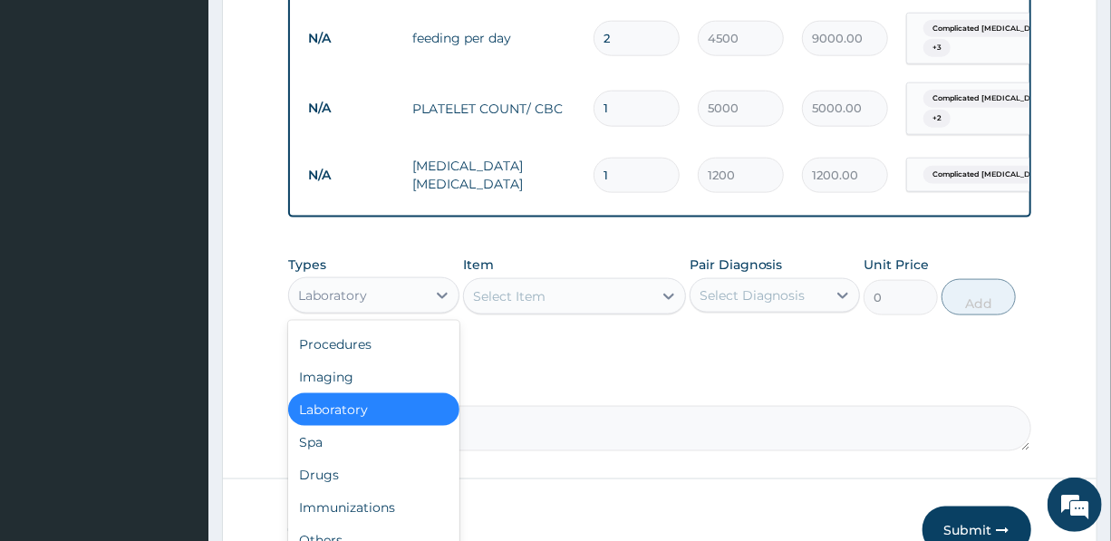
scroll to position [1070, 0]
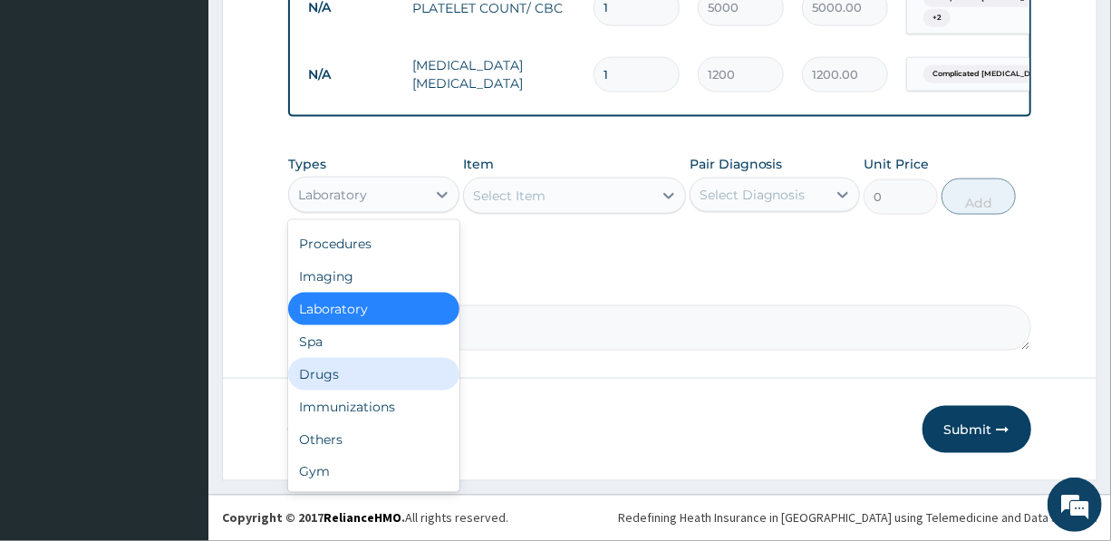
click at [343, 390] on div "Drugs" at bounding box center [373, 374] width 170 height 33
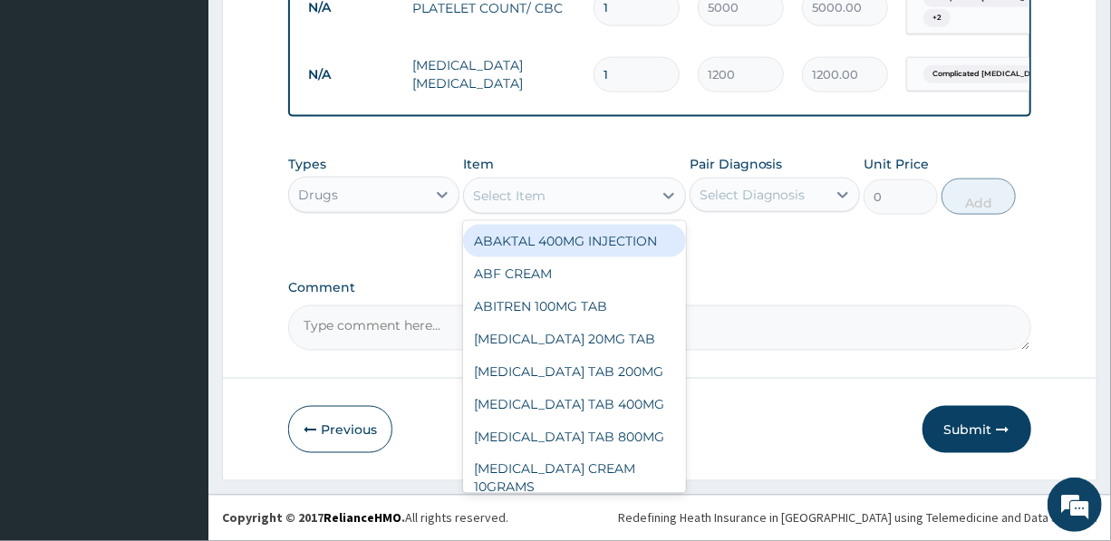
click at [592, 204] on div "Select Item" at bounding box center [558, 195] width 189 height 29
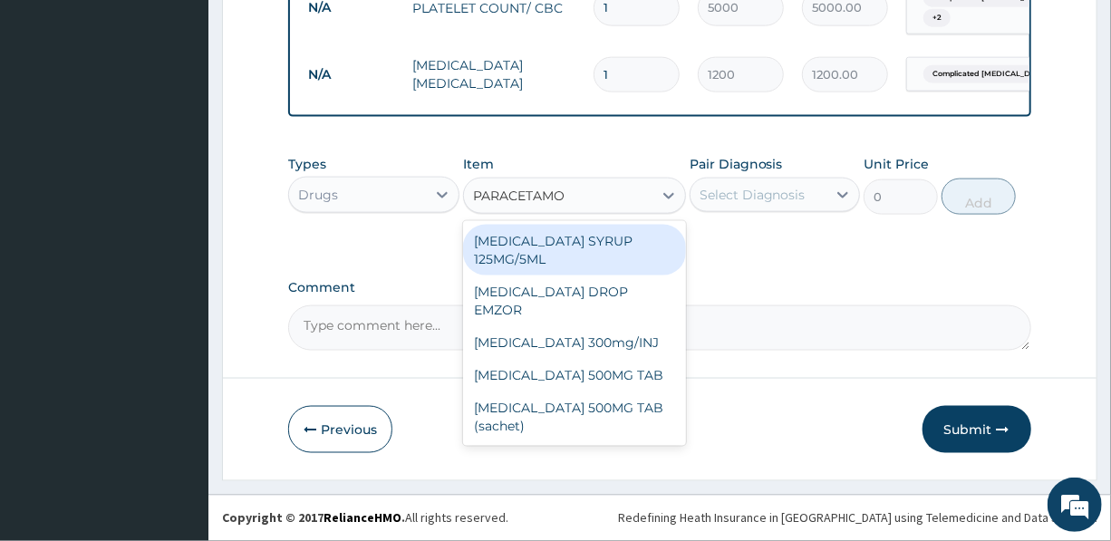
type input "PARACETAMOL"
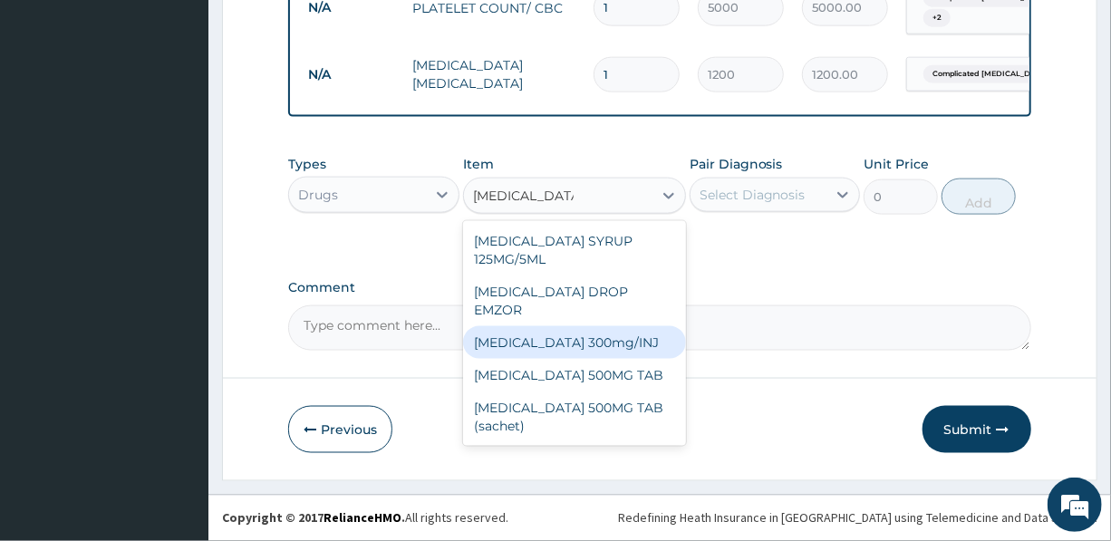
click at [557, 335] on div "Paracetamol 300mg/INJ" at bounding box center [574, 342] width 223 height 33
type input "1500"
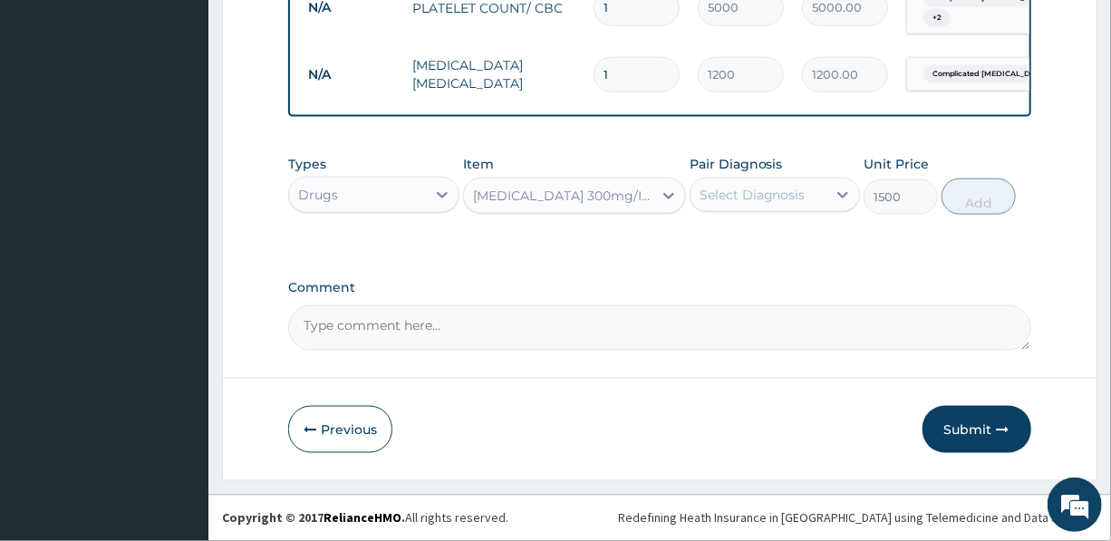
click at [757, 204] on div "Select Diagnosis" at bounding box center [753, 195] width 106 height 18
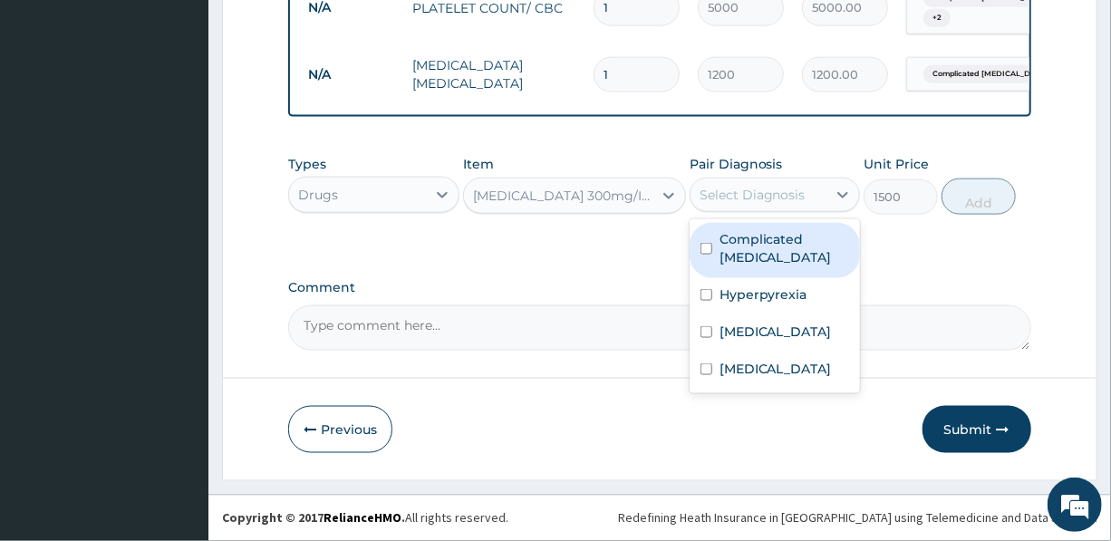
click at [760, 248] on label "Complicated malaria" at bounding box center [785, 248] width 130 height 36
checkbox input "true"
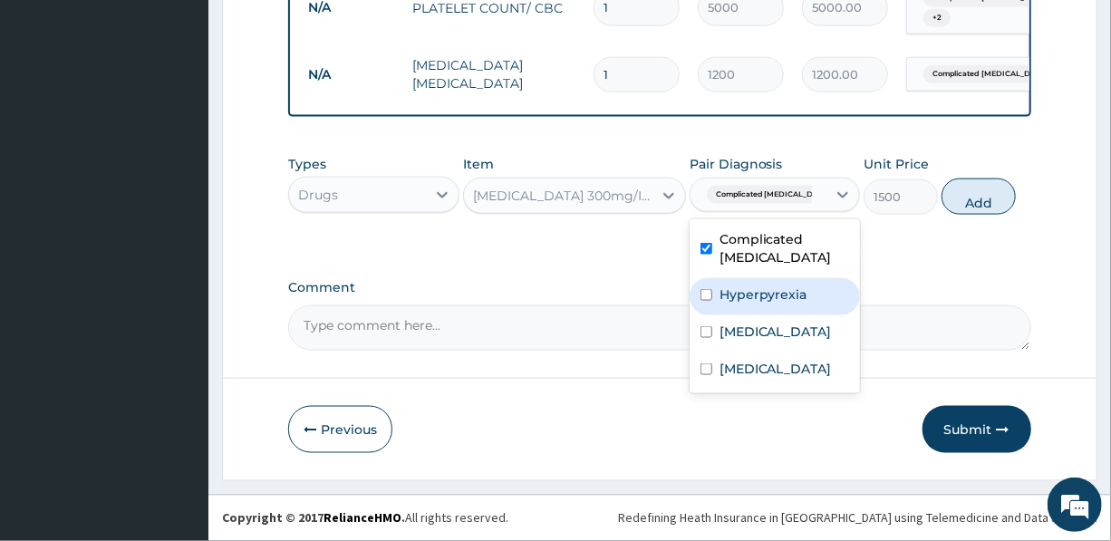
click at [785, 304] on label "Hyperpyrexia" at bounding box center [764, 294] width 88 height 18
checkbox input "true"
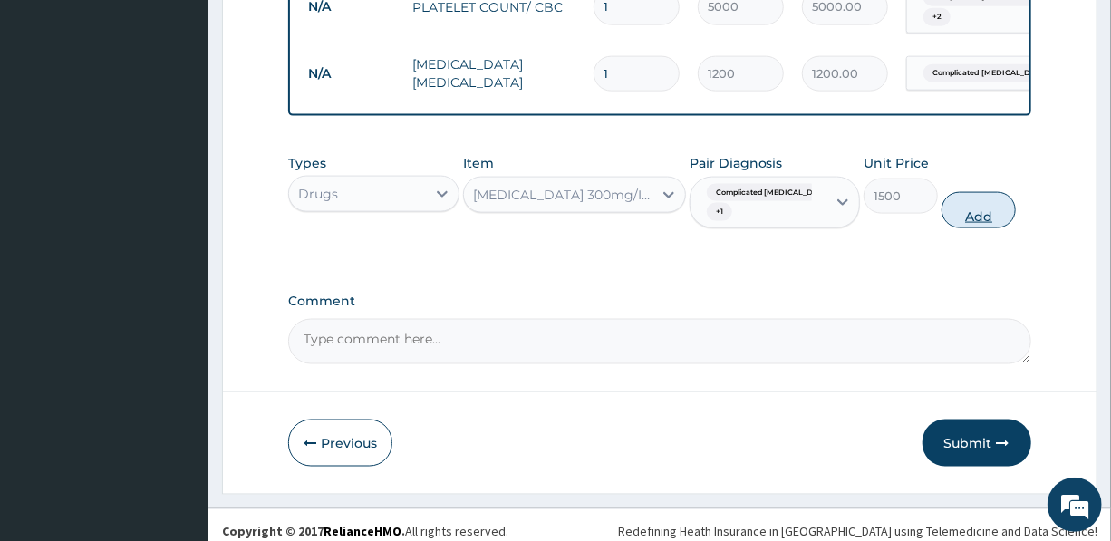
click at [966, 220] on button "Add" at bounding box center [979, 210] width 74 height 36
type input "0"
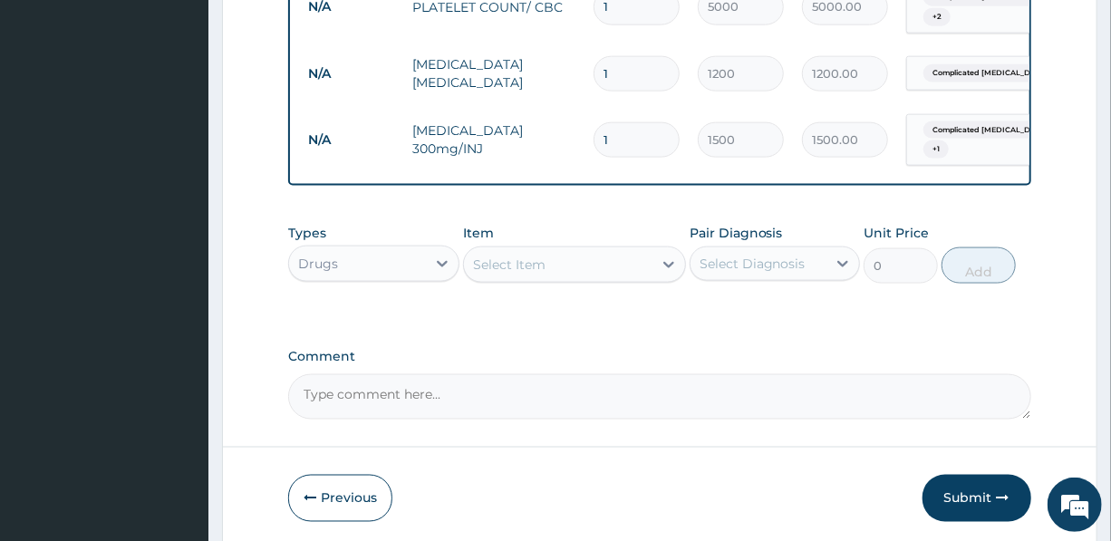
drag, startPoint x: 616, startPoint y: 132, endPoint x: 597, endPoint y: 142, distance: 21.5
click at [597, 142] on input "1" at bounding box center [637, 139] width 86 height 35
type input "4"
type input "6000.00"
type input "4"
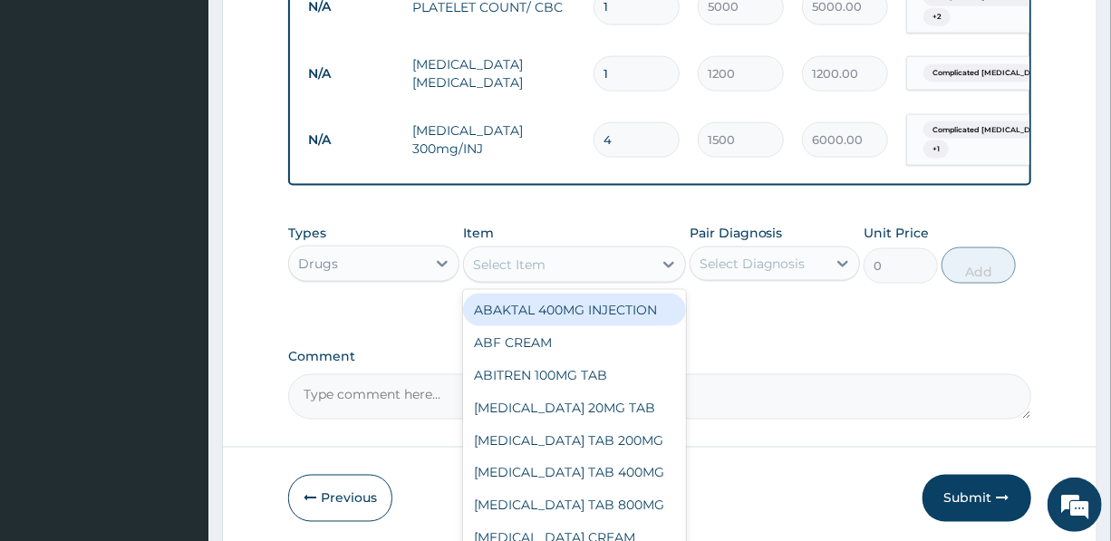
click at [555, 278] on div "Select Item" at bounding box center [558, 264] width 189 height 29
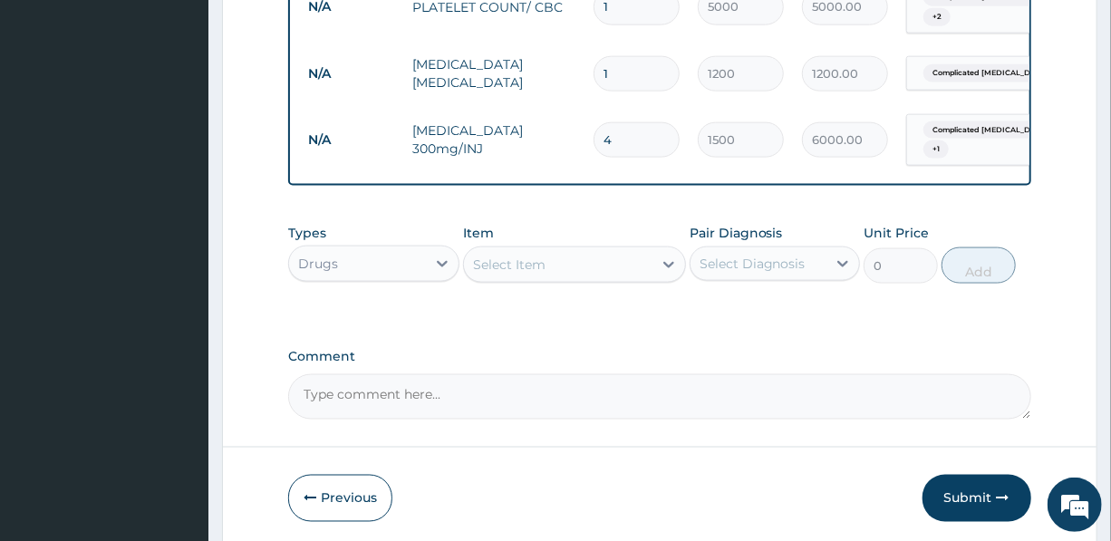
click at [526, 274] on div "Select Item" at bounding box center [509, 265] width 73 height 18
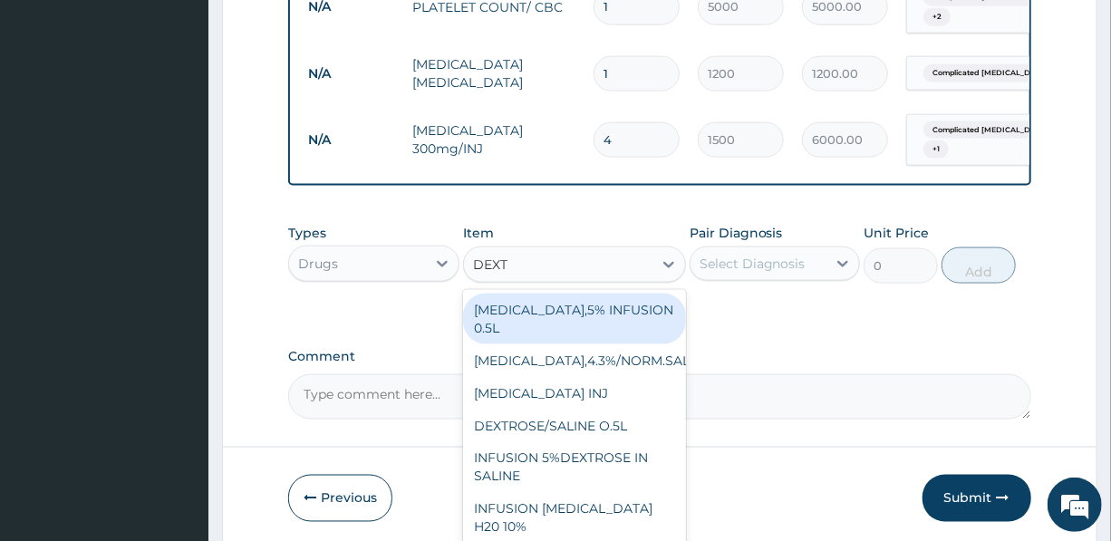
type input "DEXTR"
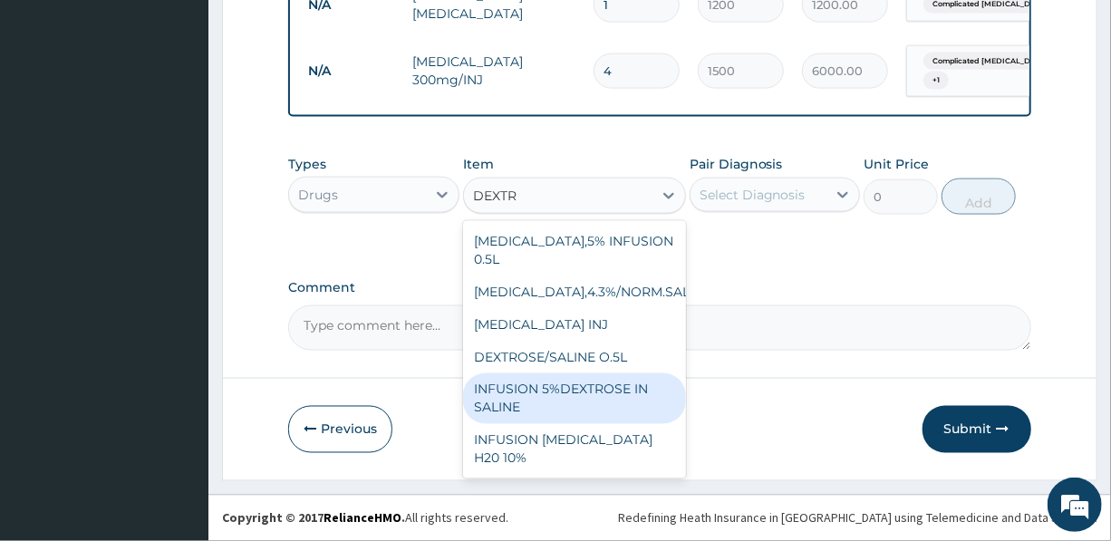
scroll to position [1151, 0]
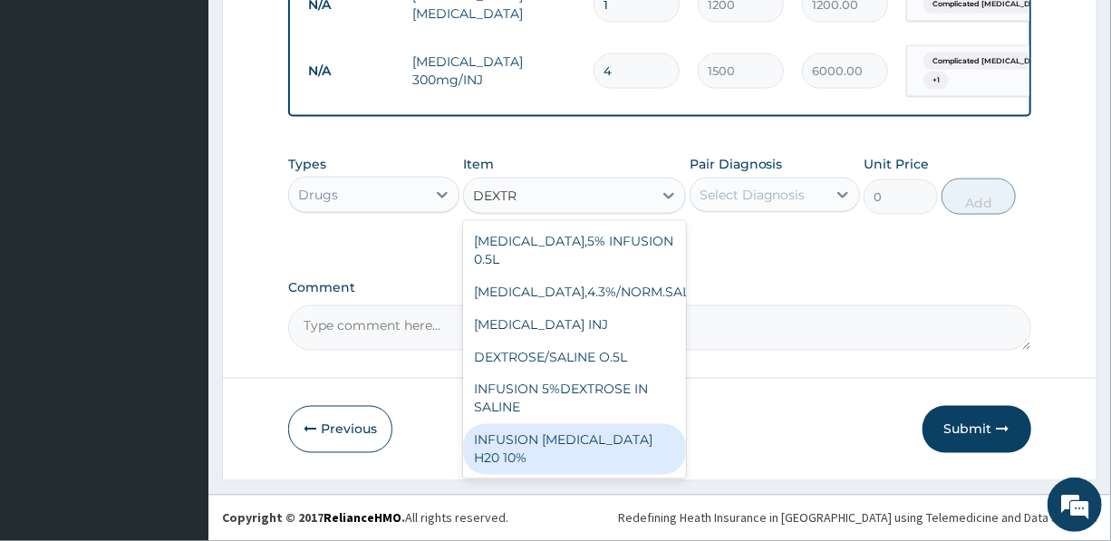
click at [582, 424] on div "INFUSION DEXTROSE H20 10%" at bounding box center [574, 449] width 223 height 51
type input "2000"
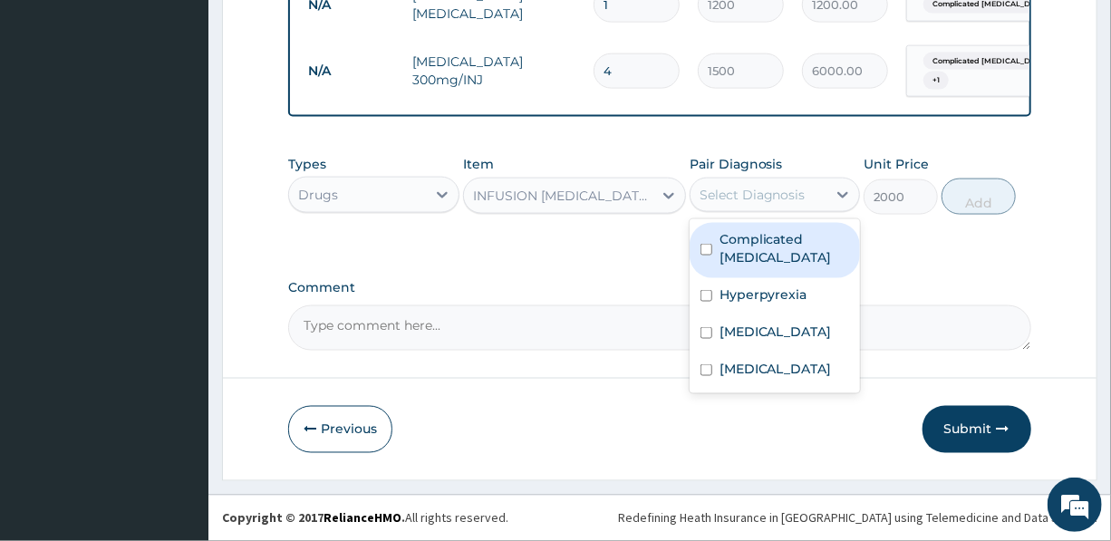
click at [787, 192] on div "Select Diagnosis" at bounding box center [753, 195] width 106 height 18
click at [754, 247] on label "Complicated malaria" at bounding box center [785, 248] width 130 height 36
checkbox input "true"
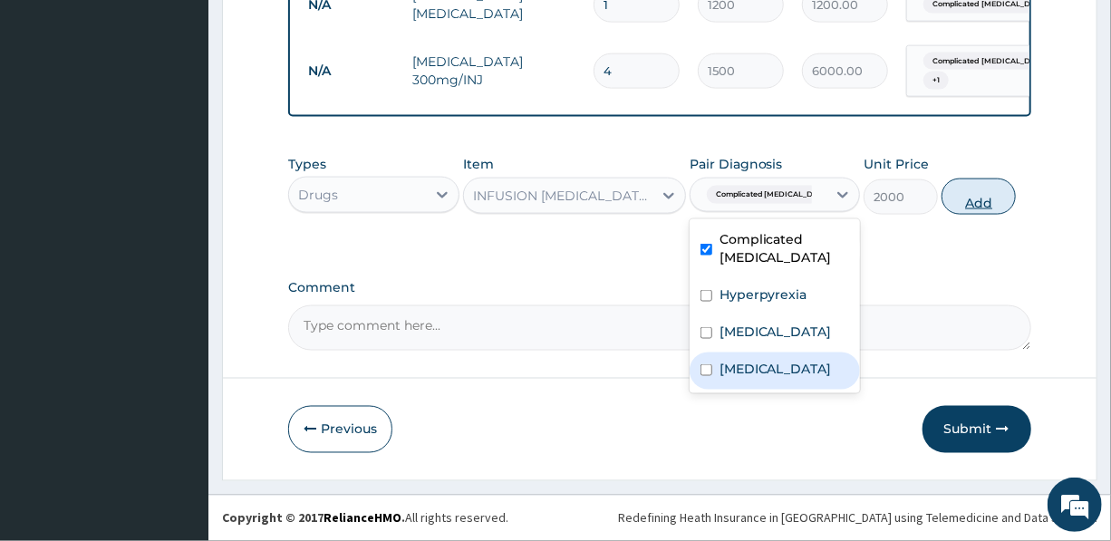
click at [982, 198] on button "Add" at bounding box center [979, 197] width 74 height 36
type input "0"
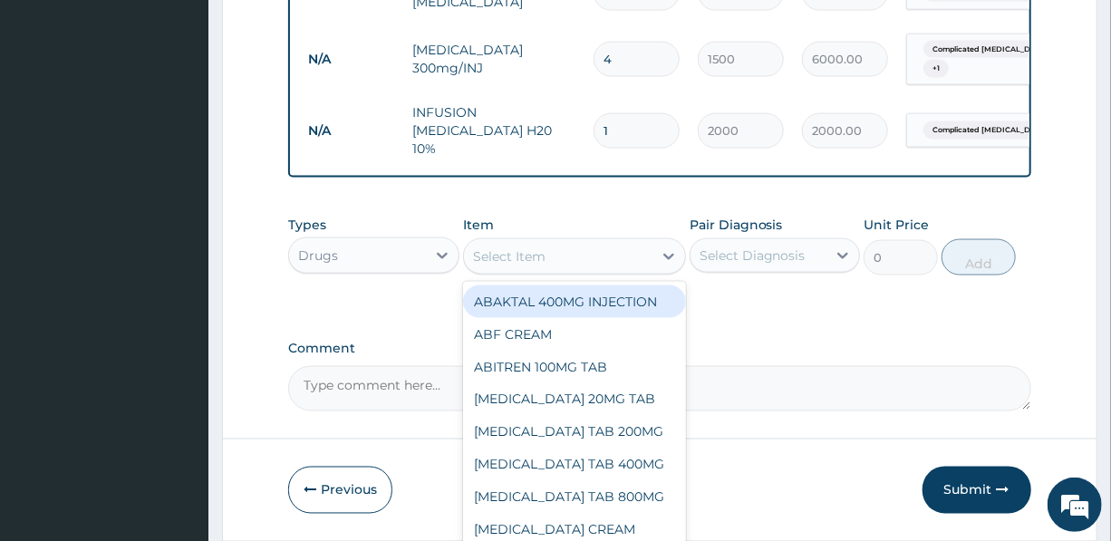
click at [555, 255] on div "Select Item" at bounding box center [558, 256] width 189 height 29
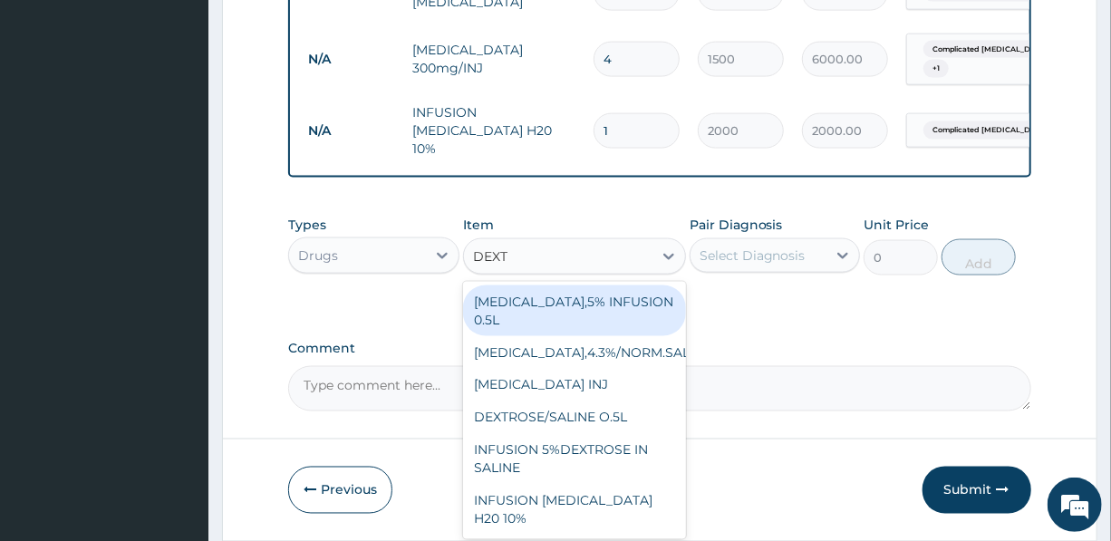
type input "DEXTR"
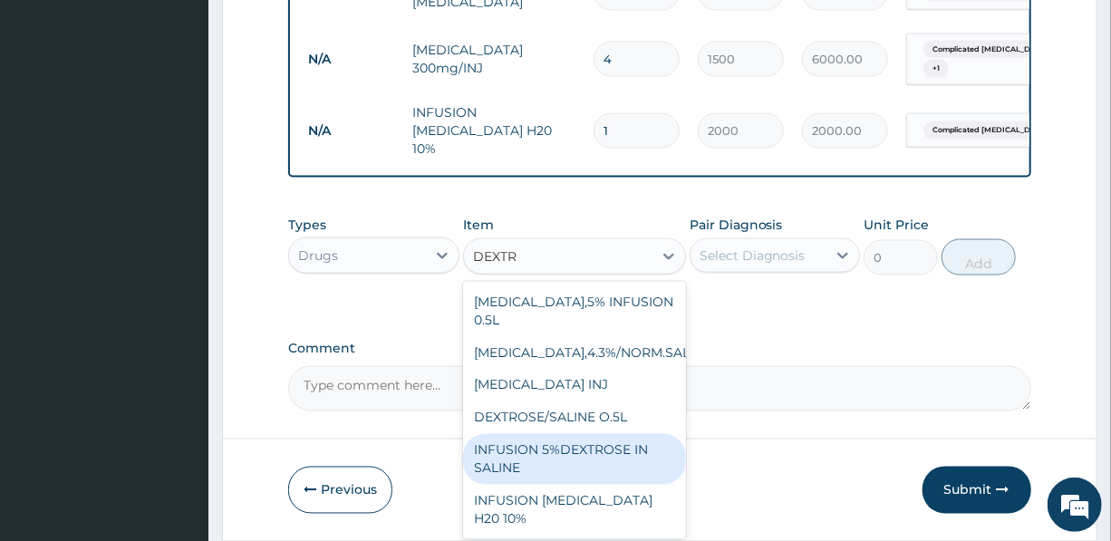
click at [568, 437] on div "INFUSION 5%DEXTROSE IN SALINE" at bounding box center [574, 459] width 223 height 51
type input "2000"
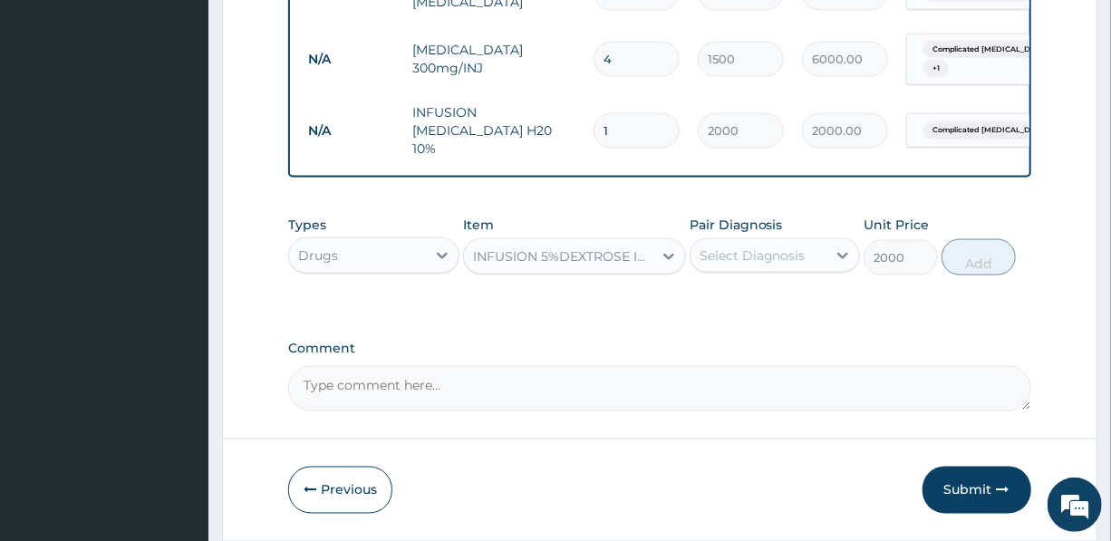
click at [764, 257] on div "Select Diagnosis" at bounding box center [753, 256] width 106 height 18
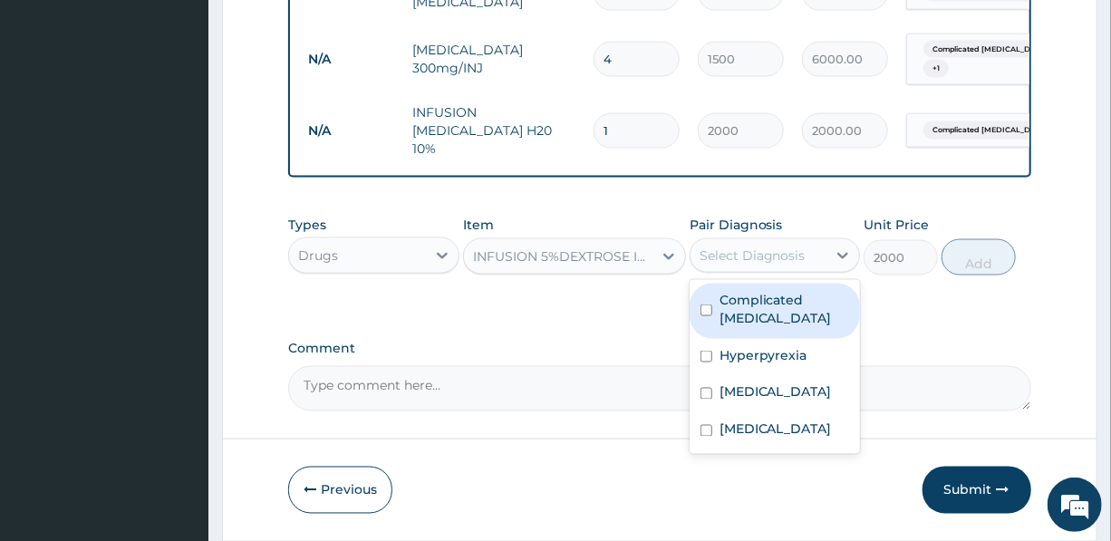
click at [752, 314] on label "Complicated malaria" at bounding box center [785, 309] width 130 height 36
checkbox input "true"
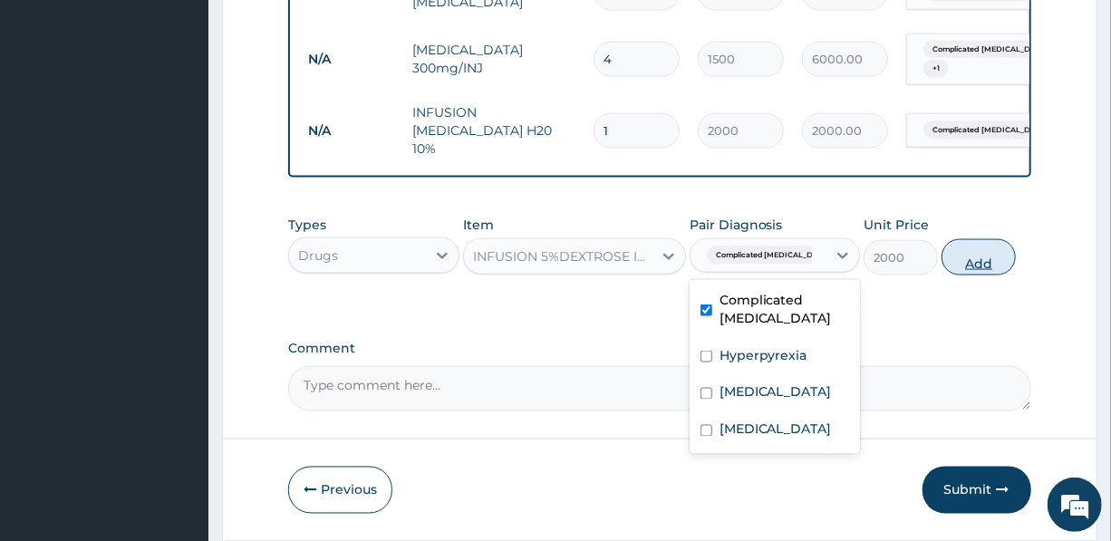
click at [977, 260] on button "Add" at bounding box center [979, 257] width 74 height 36
type input "0"
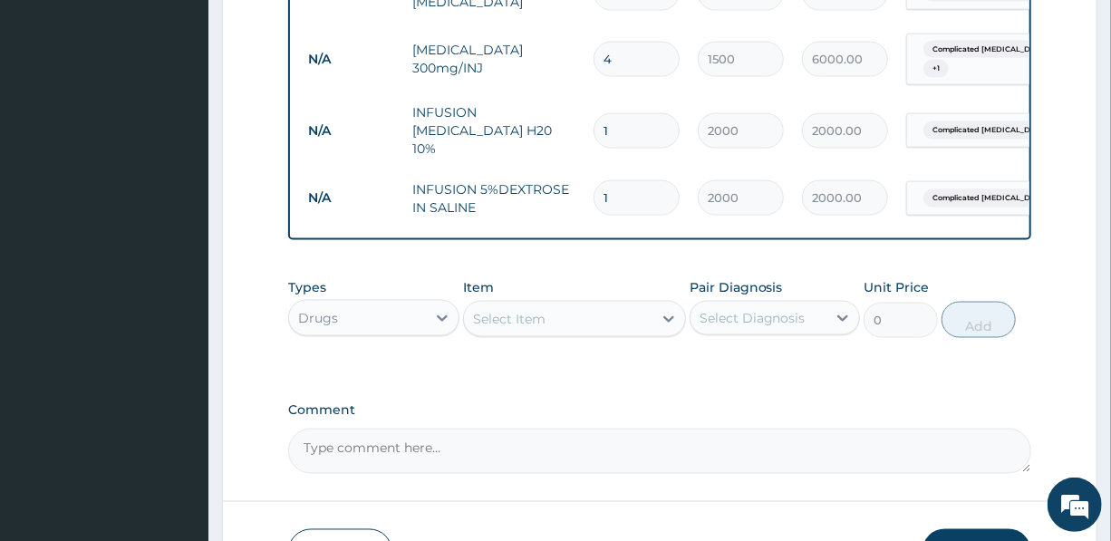
drag, startPoint x: 636, startPoint y: 189, endPoint x: 562, endPoint y: 186, distance: 74.4
click at [566, 185] on tr "N/A INFUSION 5%DEXTROSE IN SALINE 1 2000 2000.00 Complicated malaria Delete" at bounding box center [743, 198] width 888 height 63
type input "3"
type input "6000.00"
type input "3"
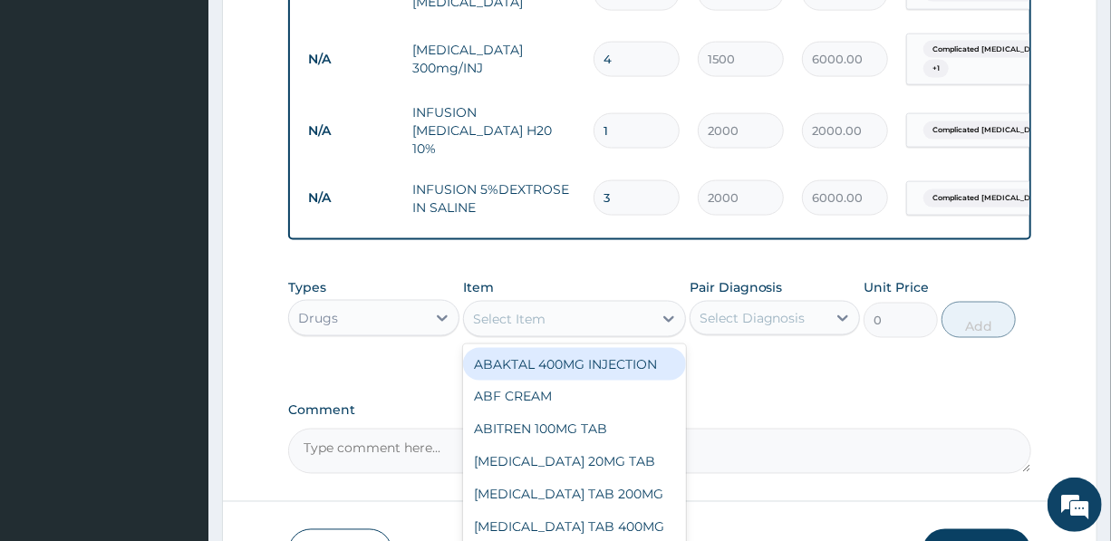
click at [523, 318] on div "Select Item" at bounding box center [509, 319] width 73 height 18
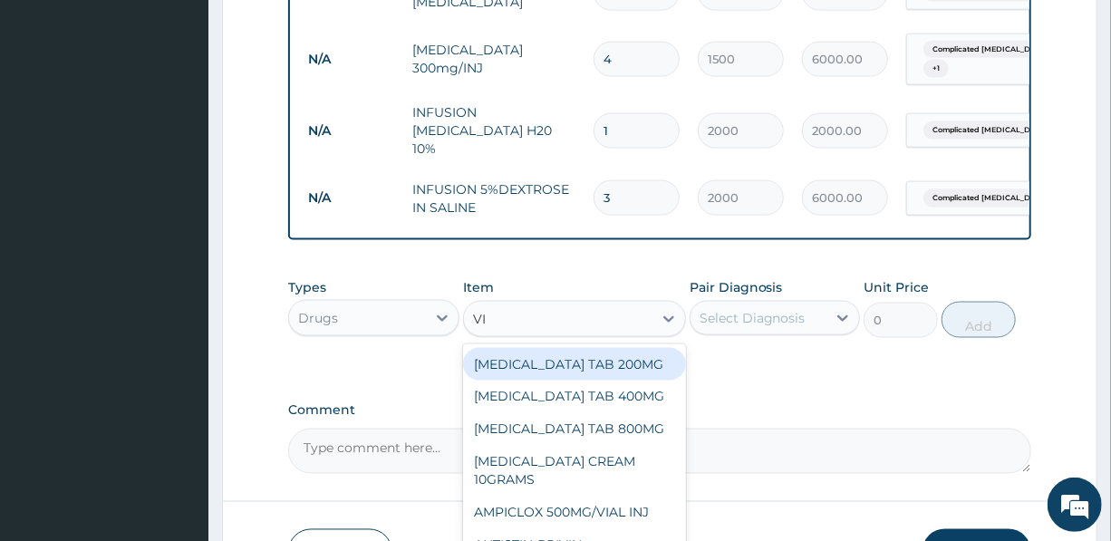
type input "VIT"
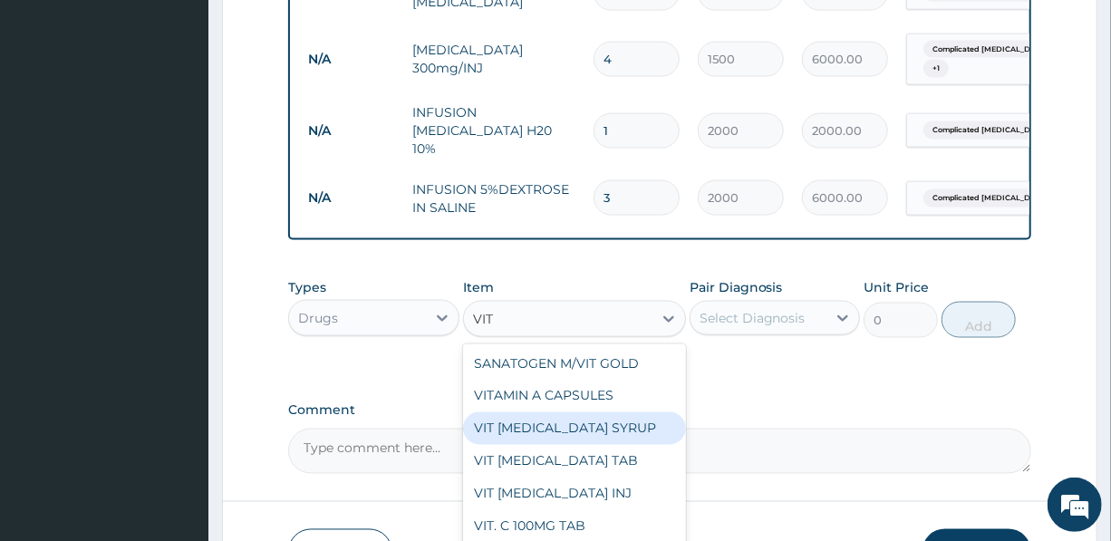
scroll to position [247, 0]
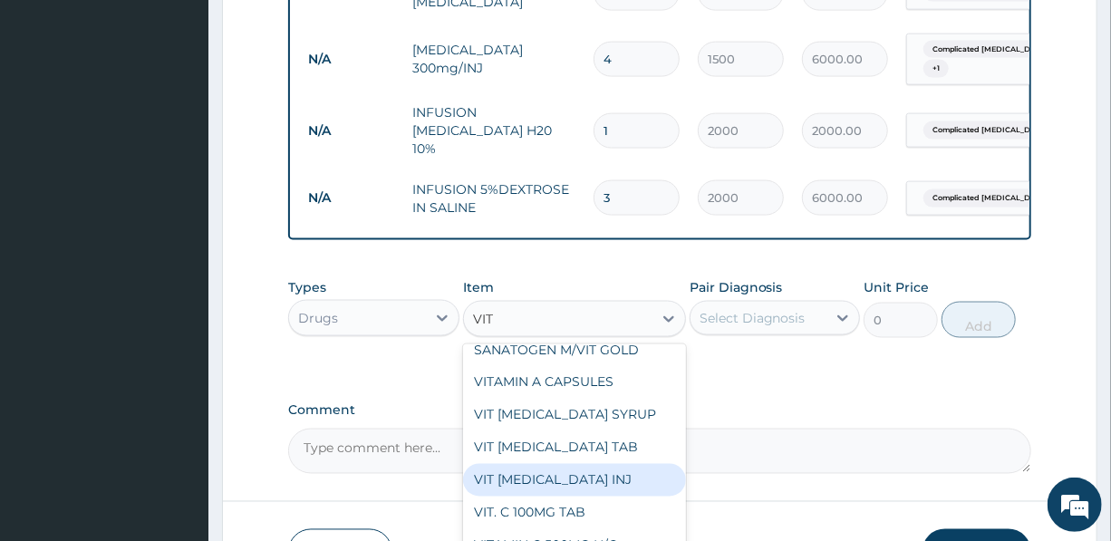
click at [567, 464] on div "VIT B-COMPLEX INJ" at bounding box center [574, 480] width 223 height 33
type input "1500"
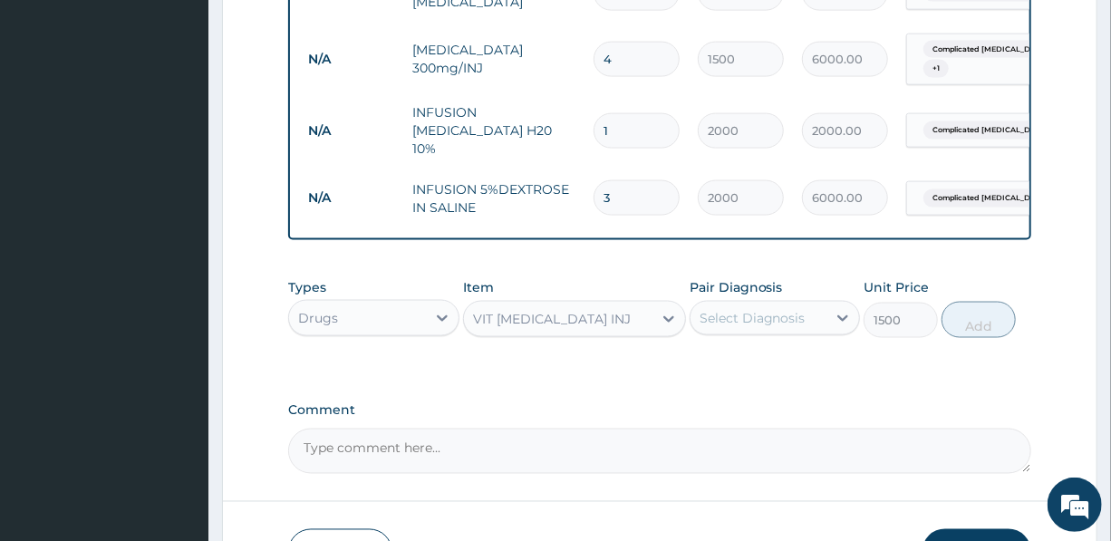
click at [757, 320] on div "Select Diagnosis" at bounding box center [753, 318] width 106 height 18
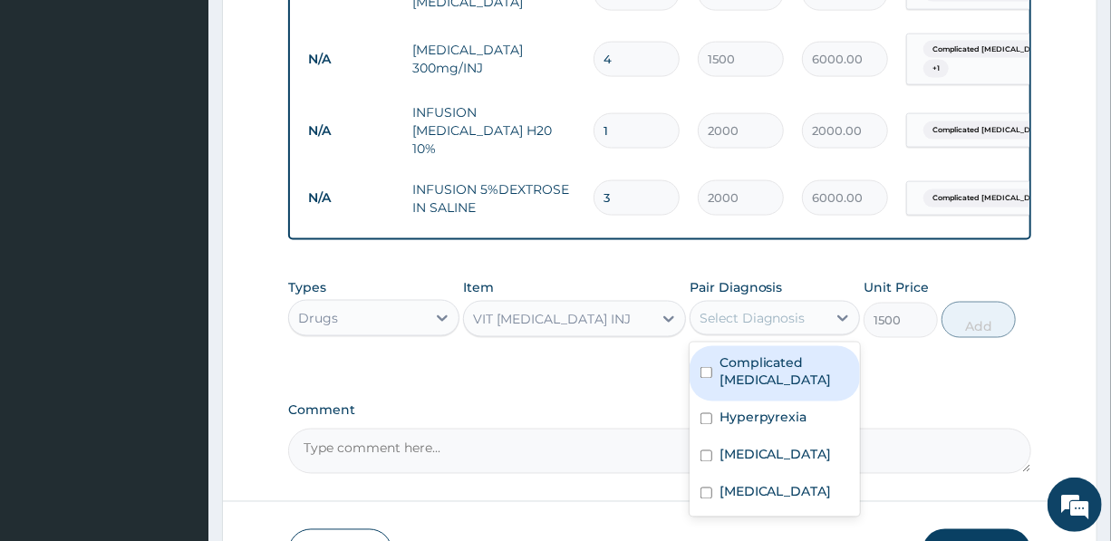
click at [745, 366] on label "Complicated malaria" at bounding box center [785, 371] width 130 height 36
checkbox input "true"
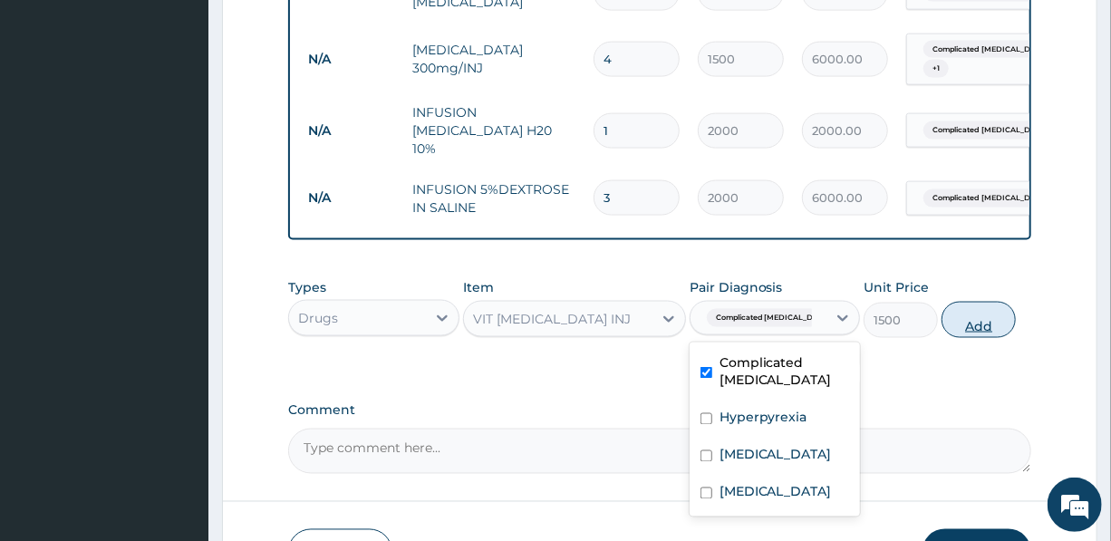
click at [973, 325] on button "Add" at bounding box center [979, 320] width 74 height 36
type input "0"
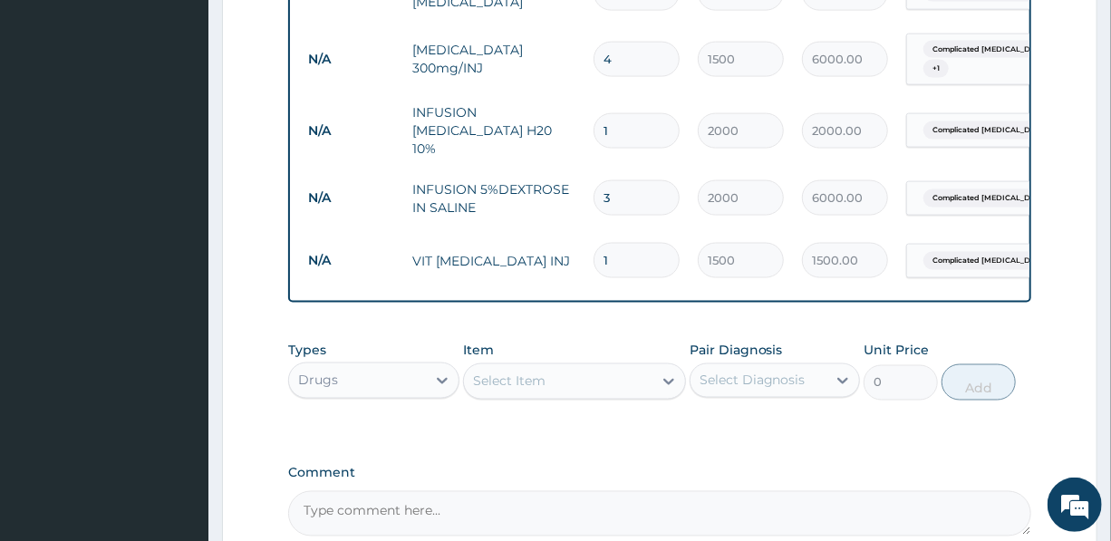
click at [589, 387] on div "Select Item" at bounding box center [558, 381] width 189 height 29
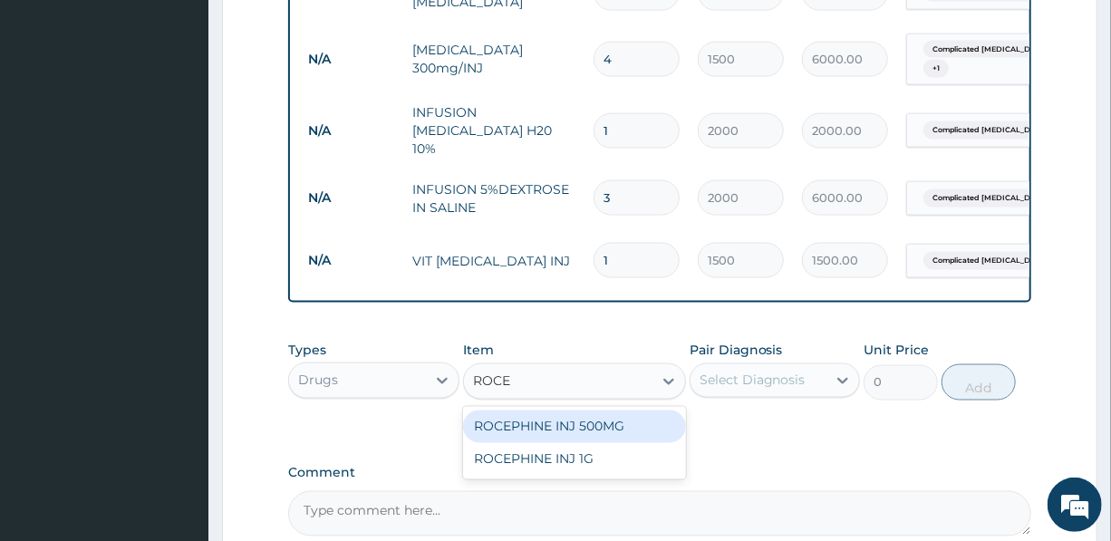
type input "ROCEP"
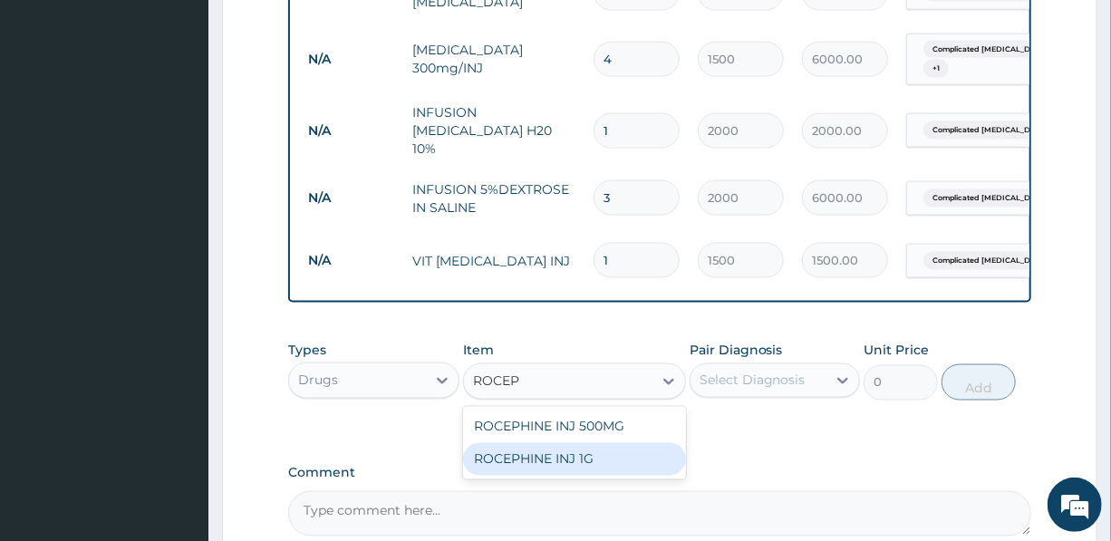
drag, startPoint x: 562, startPoint y: 464, endPoint x: 580, endPoint y: 450, distance: 22.7
click at [562, 462] on div "ROCEPHINE INJ 1G" at bounding box center [574, 459] width 223 height 33
type input "7500"
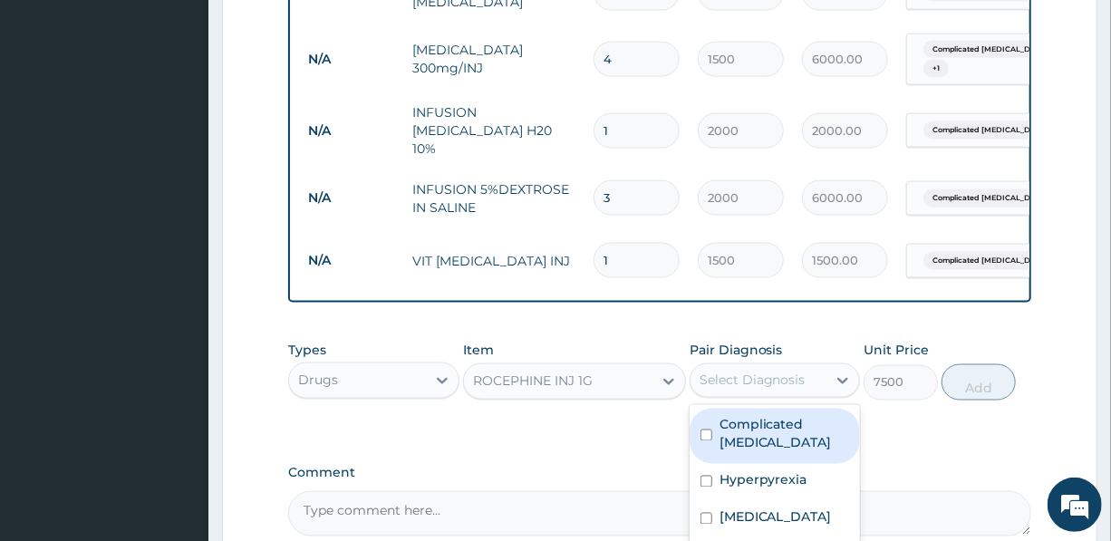
click at [720, 375] on div "Select Diagnosis" at bounding box center [753, 381] width 106 height 18
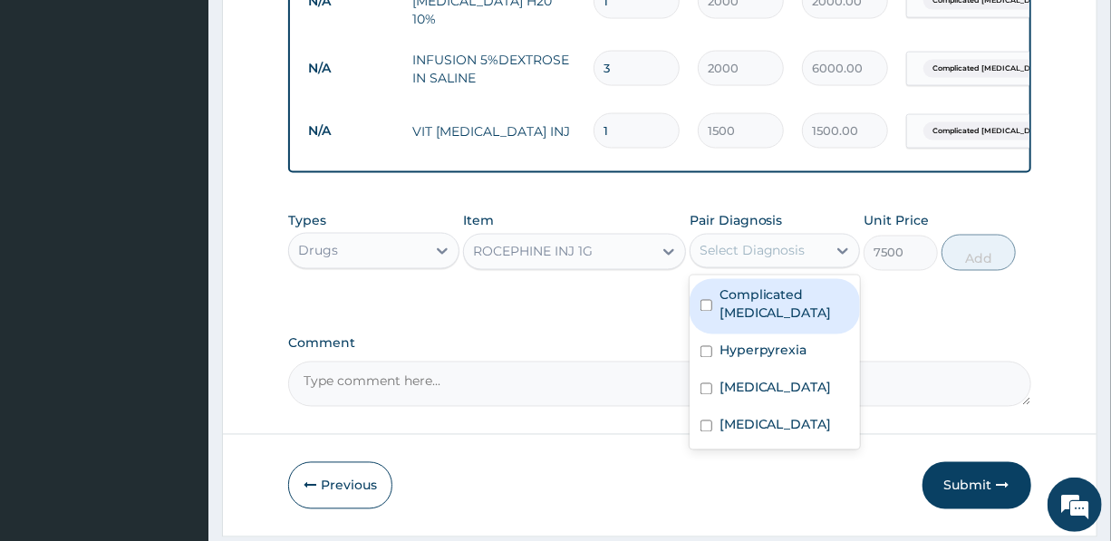
scroll to position [1315, 0]
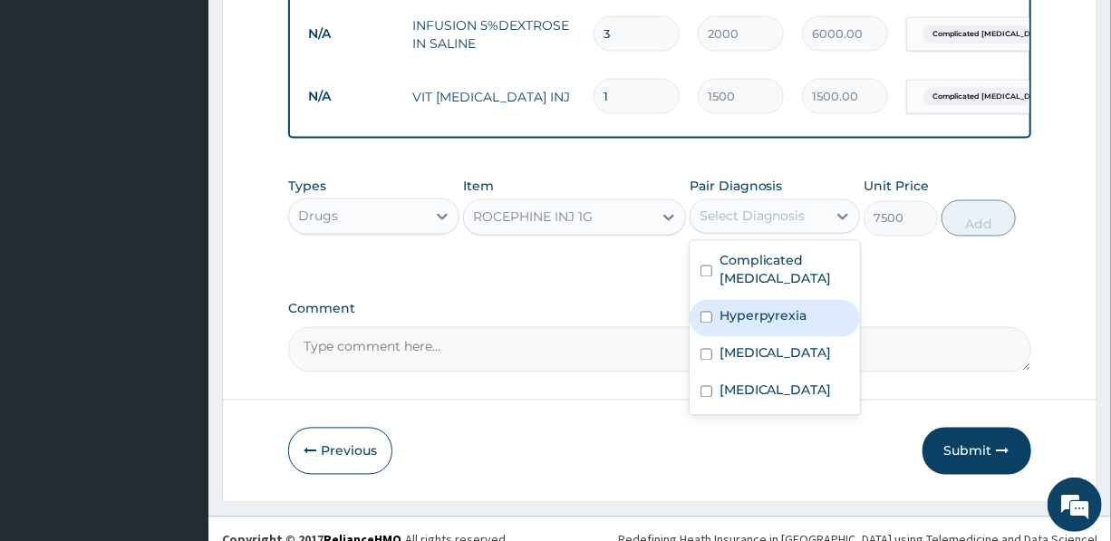
click at [759, 319] on label "Hyperpyrexia" at bounding box center [764, 316] width 88 height 18
checkbox input "true"
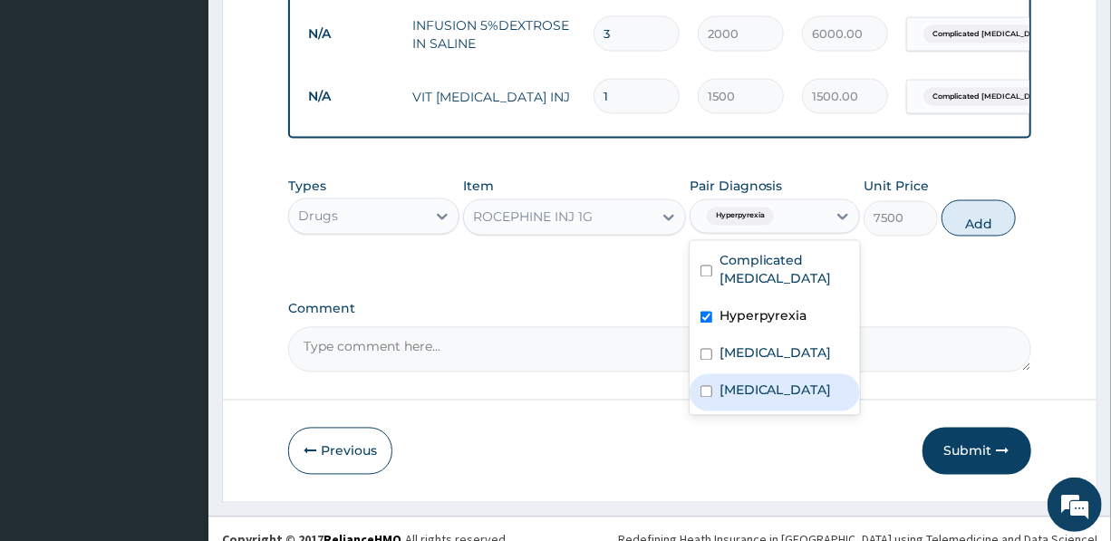
click at [763, 397] on label "Acute pharyngitis" at bounding box center [776, 391] width 112 height 18
checkbox input "true"
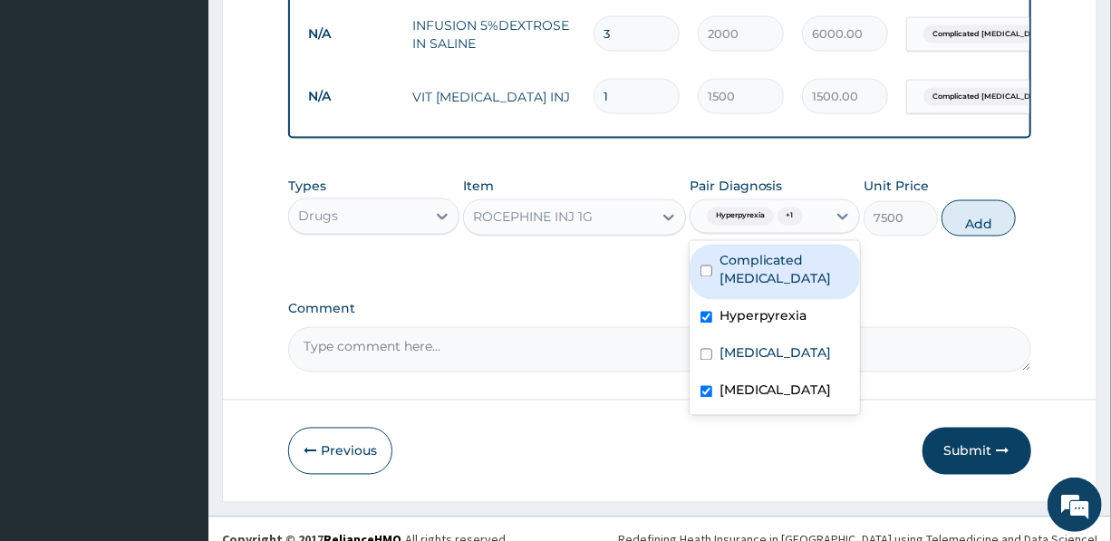
click at [774, 261] on label "Complicated malaria" at bounding box center [785, 270] width 130 height 36
checkbox input "true"
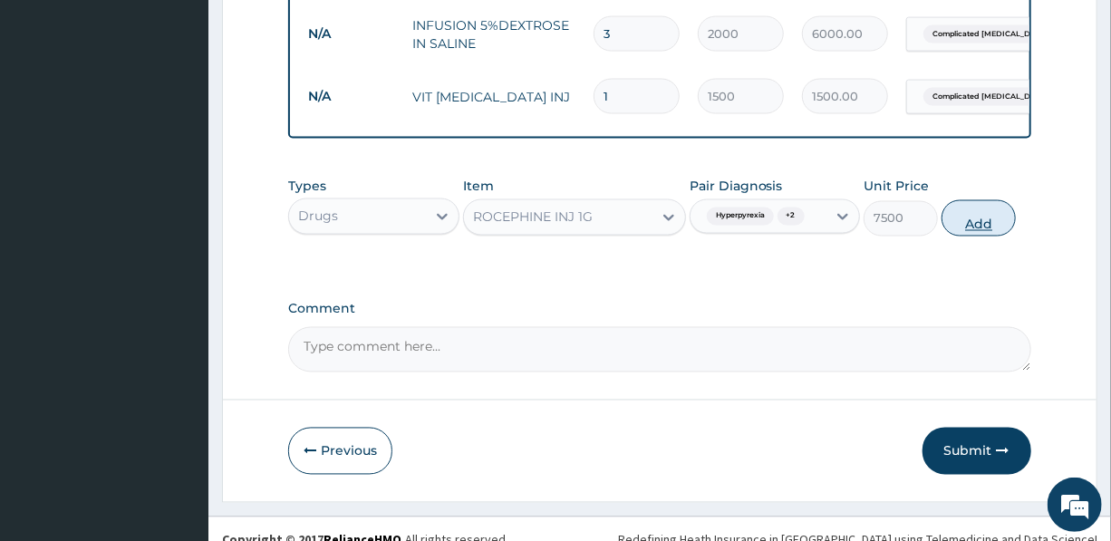
click at [961, 224] on button "Add" at bounding box center [979, 218] width 74 height 36
type input "0"
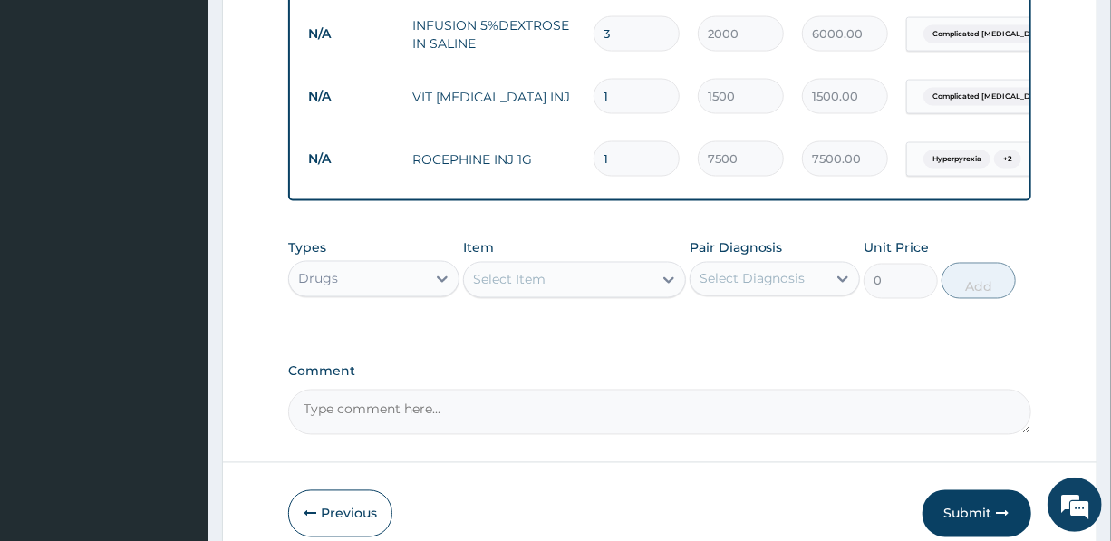
drag, startPoint x: 624, startPoint y: 138, endPoint x: 583, endPoint y: 163, distance: 48.8
click at [585, 163] on td "1" at bounding box center [637, 158] width 104 height 53
type input "2"
type input "15000.00"
type input "2"
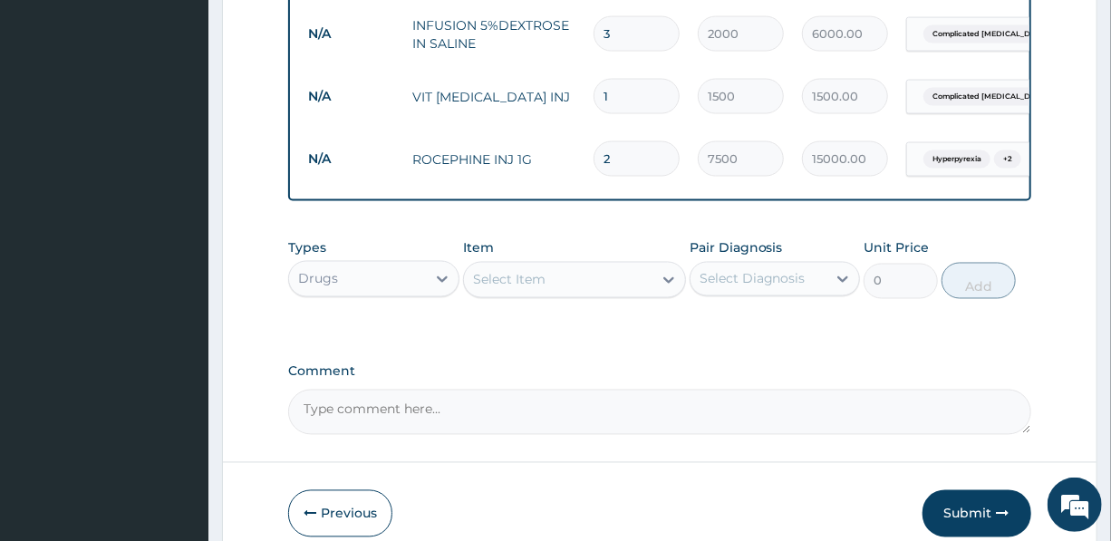
click at [542, 275] on div "Select Item" at bounding box center [509, 280] width 73 height 18
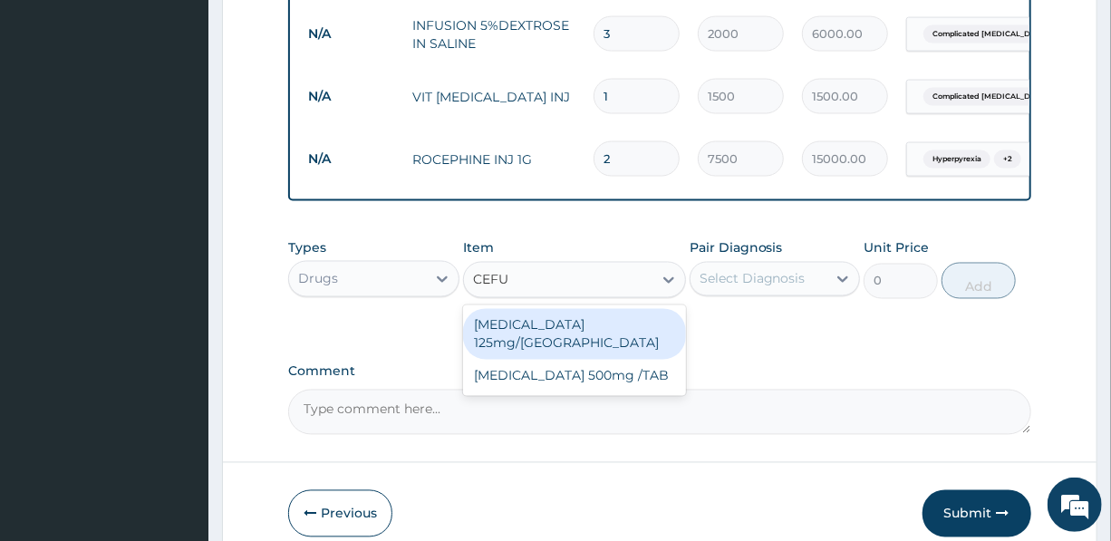
type input "CEFUR"
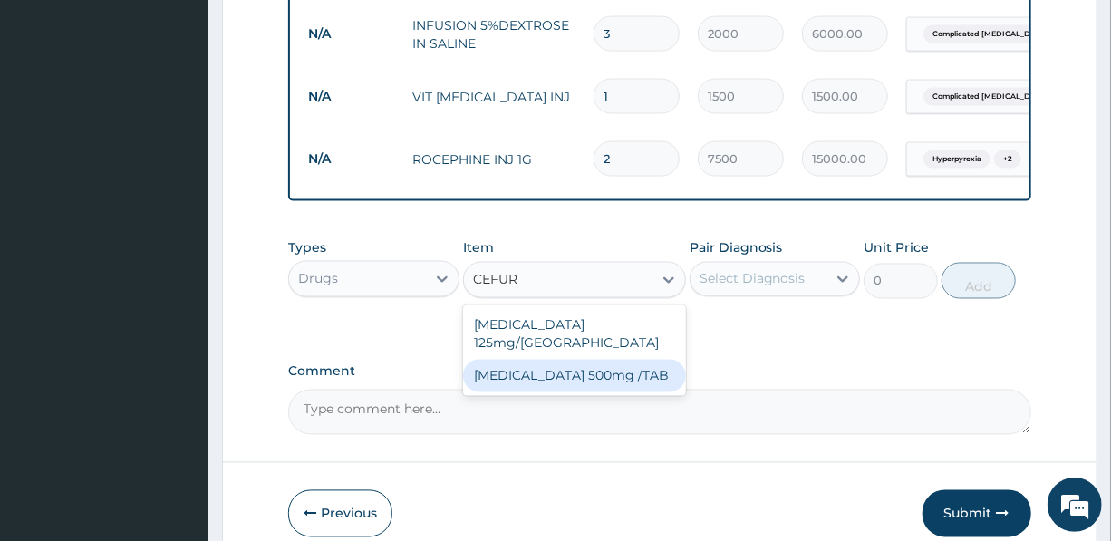
click at [575, 365] on div "Cefuroxime 500mg /TAB" at bounding box center [574, 376] width 223 height 33
type input "500"
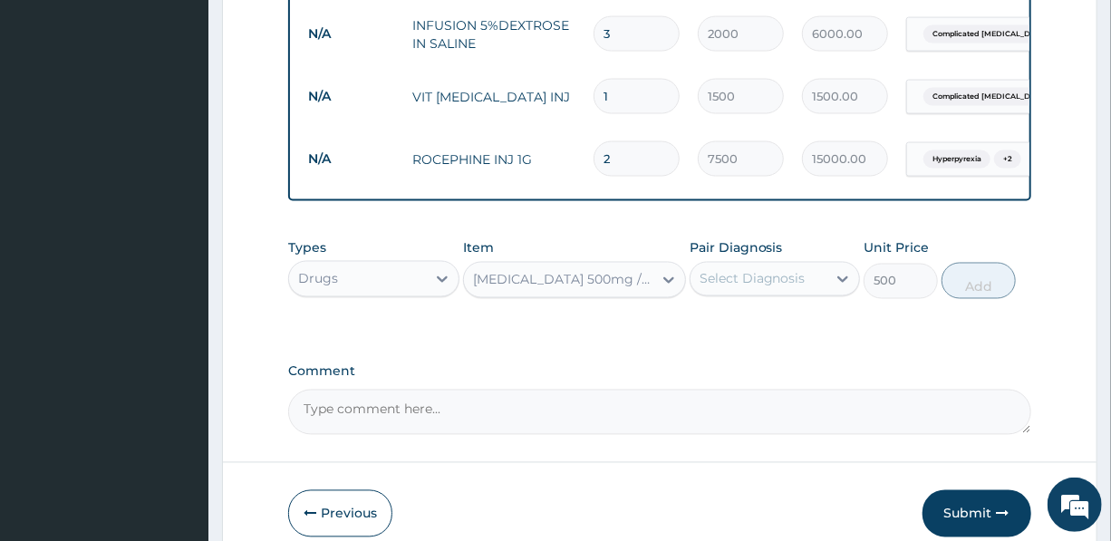
click at [739, 276] on div "Select Diagnosis" at bounding box center [753, 279] width 106 height 18
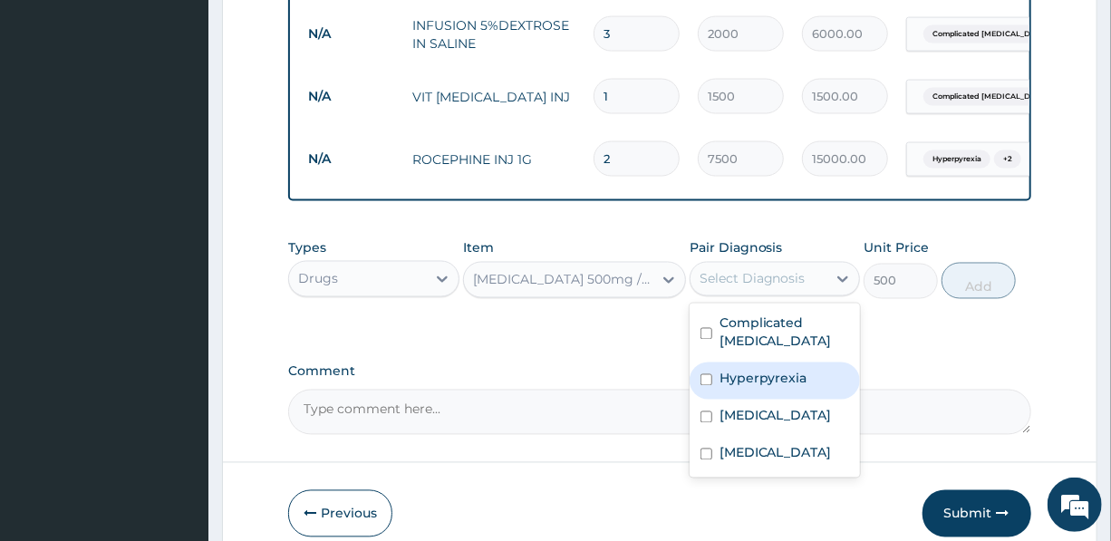
click at [781, 381] on label "Hyperpyrexia" at bounding box center [764, 379] width 88 height 18
checkbox input "true"
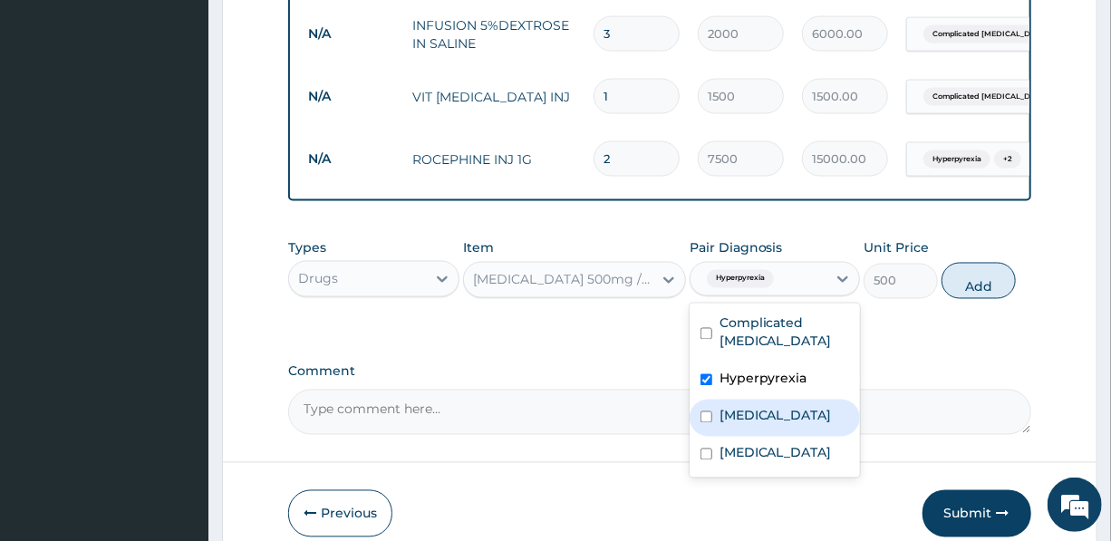
click at [778, 410] on label "Typhoid fever" at bounding box center [776, 416] width 112 height 18
checkbox input "true"
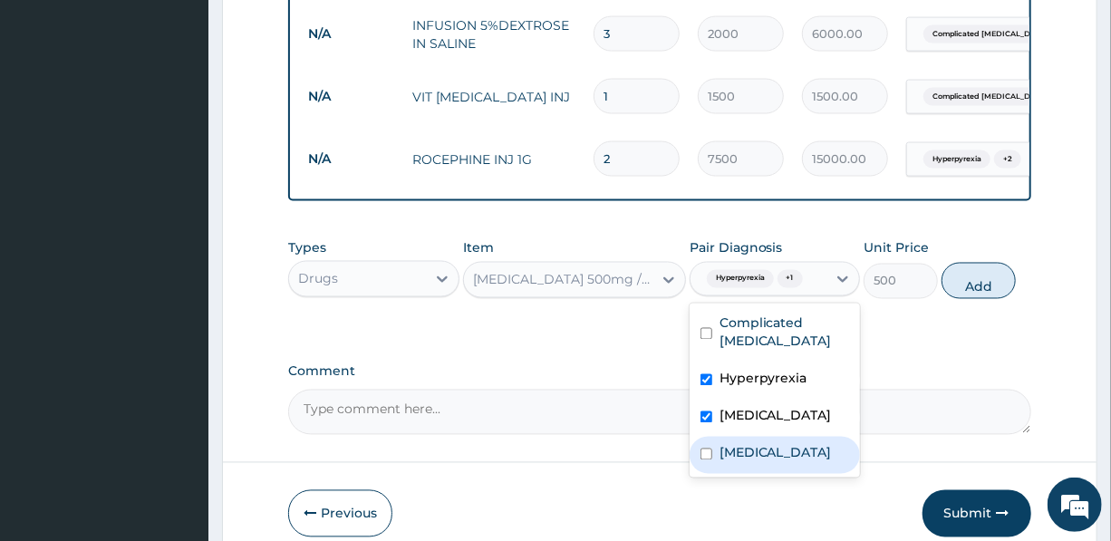
click at [776, 461] on label "Acute pharyngitis" at bounding box center [776, 453] width 112 height 18
checkbox input "true"
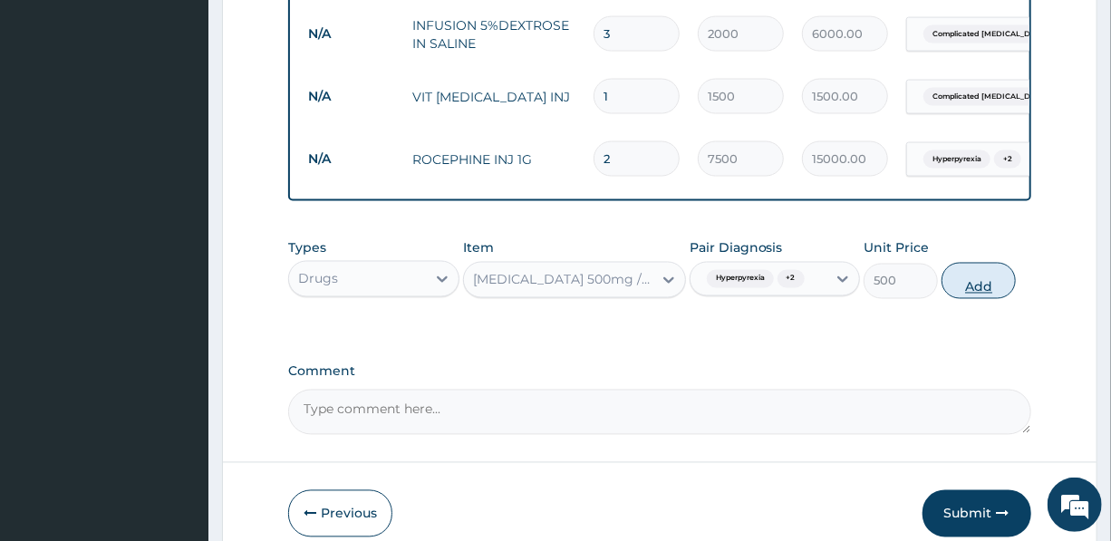
click at [978, 285] on button "Add" at bounding box center [979, 281] width 74 height 36
type input "0"
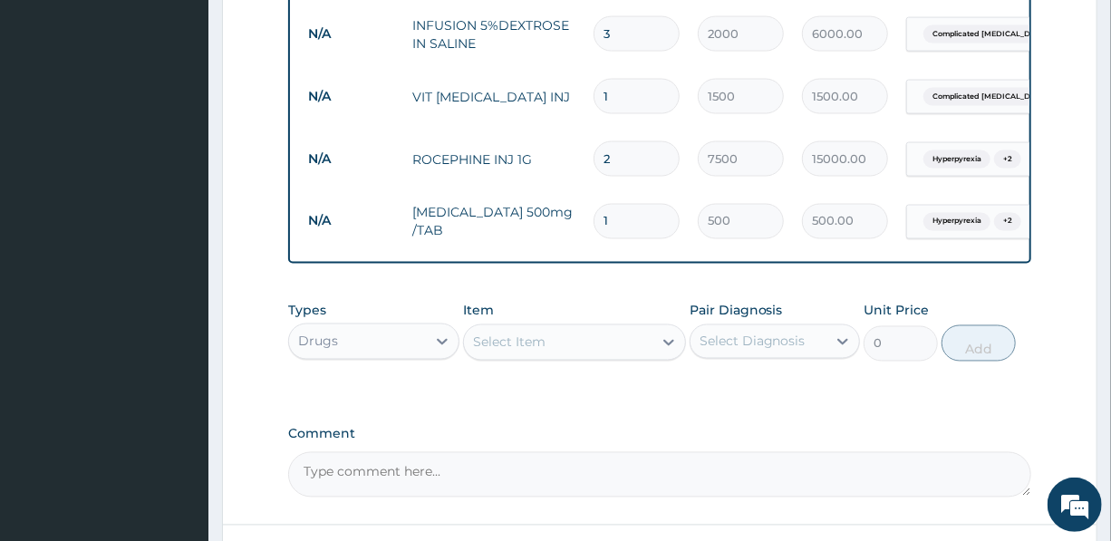
drag, startPoint x: 615, startPoint y: 211, endPoint x: 594, endPoint y: 212, distance: 21.8
click at [594, 212] on input "1" at bounding box center [637, 221] width 86 height 35
type input "10"
type input "5000.00"
type input "10"
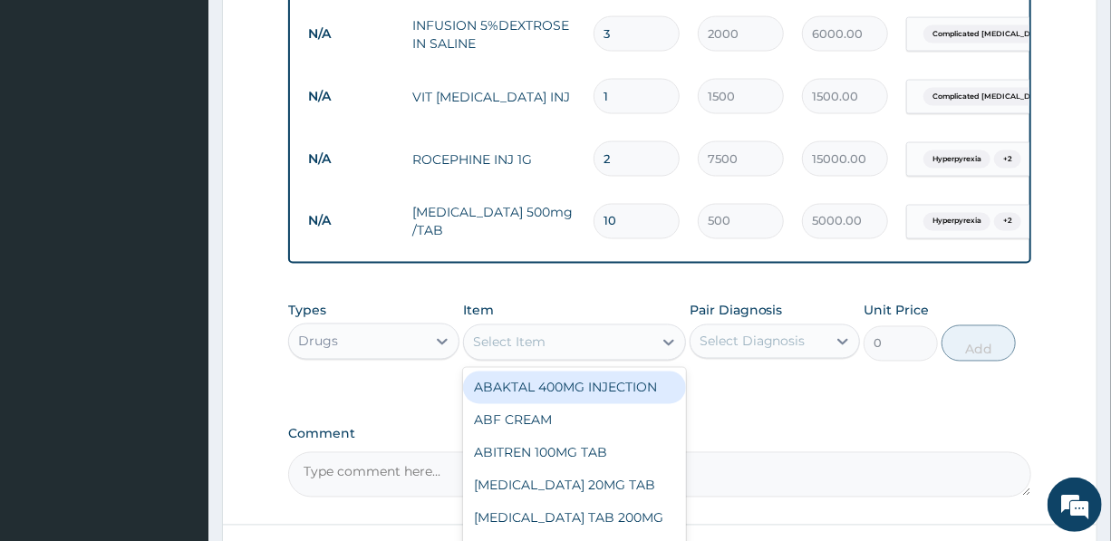
click at [553, 340] on div "Select Item" at bounding box center [558, 342] width 189 height 29
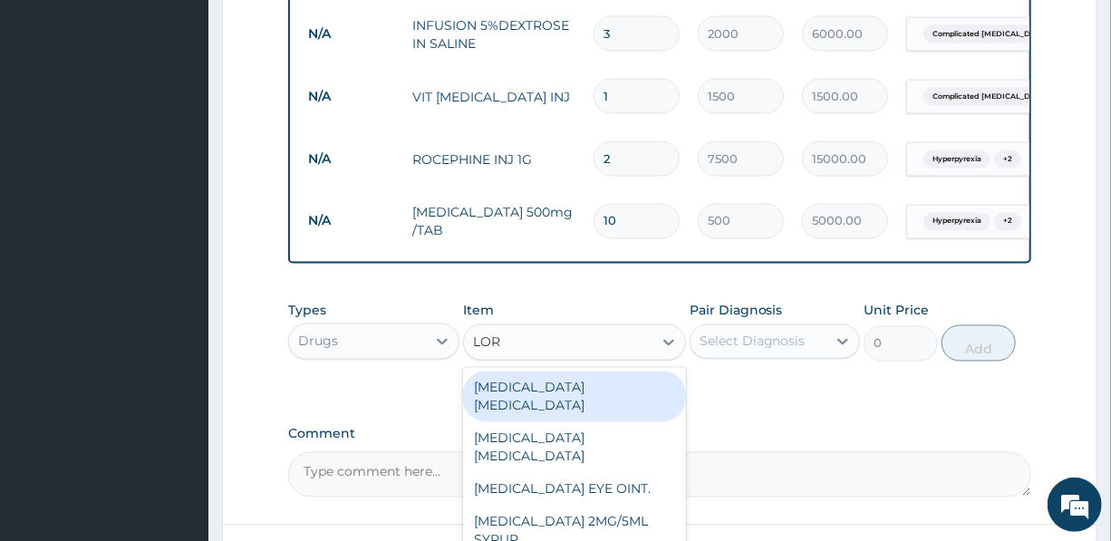
type input "LORA"
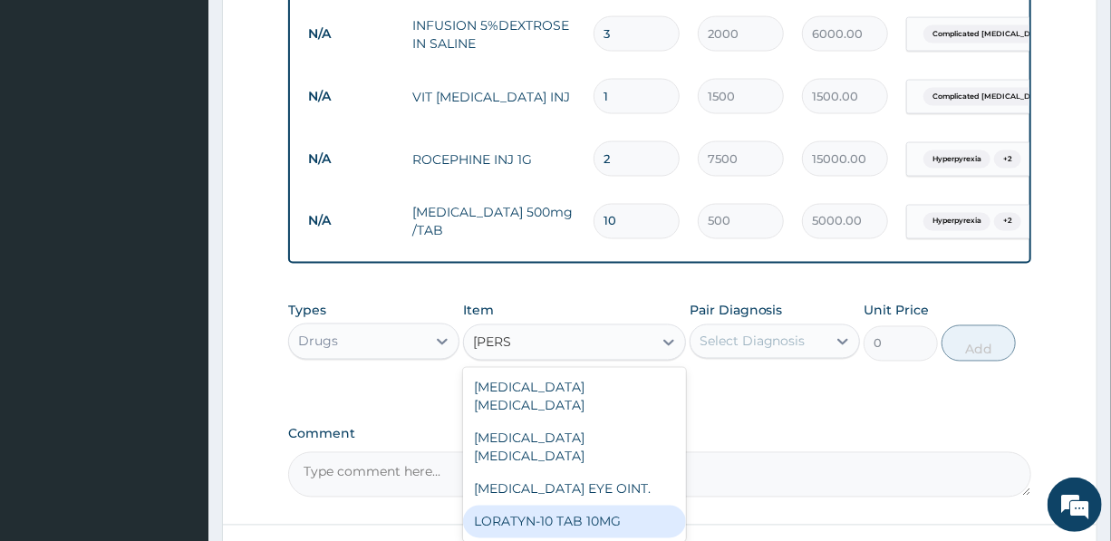
click at [562, 525] on div "LORATYN-10 TAB 10MG" at bounding box center [574, 522] width 223 height 33
type input "130"
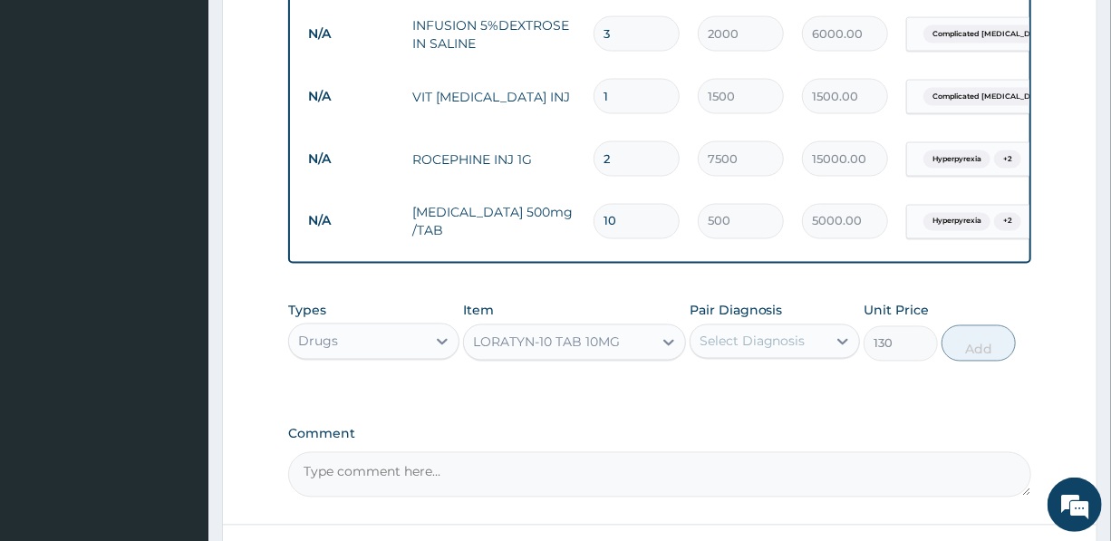
click at [785, 345] on div "Select Diagnosis" at bounding box center [753, 342] width 106 height 18
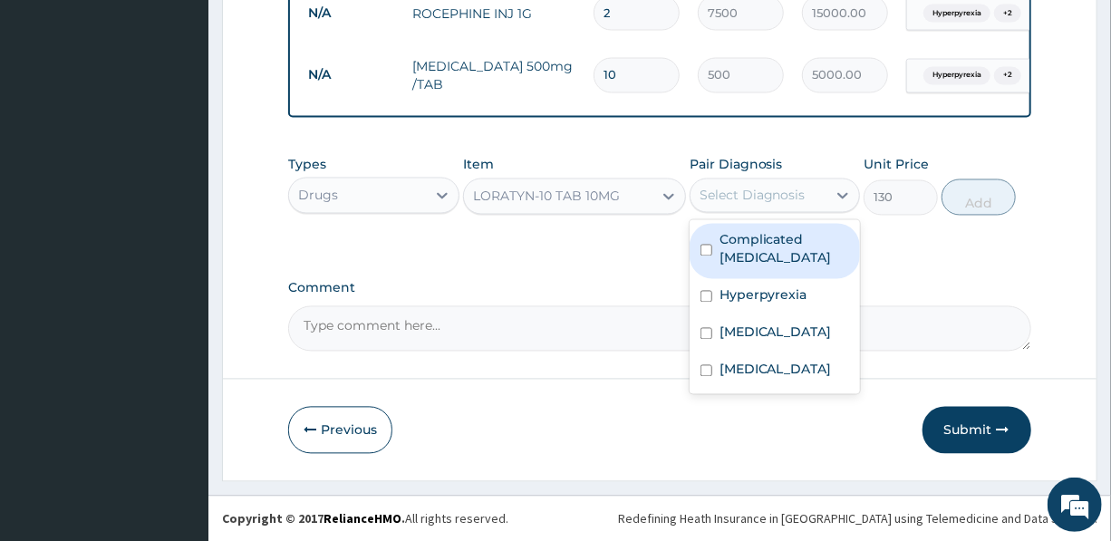
scroll to position [1465, 0]
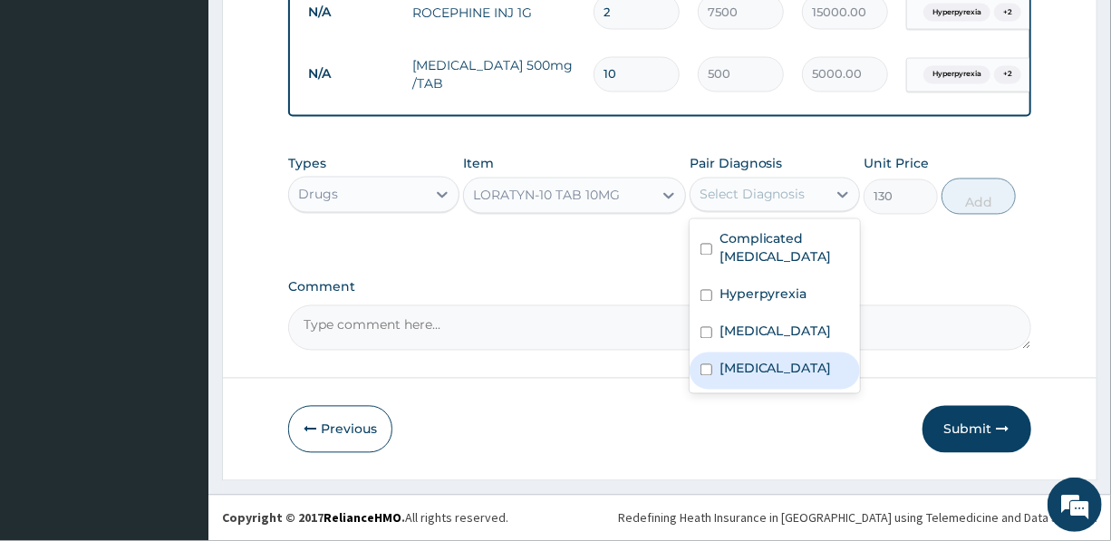
click at [756, 370] on label "Acute pharyngitis" at bounding box center [776, 369] width 112 height 18
checkbox input "true"
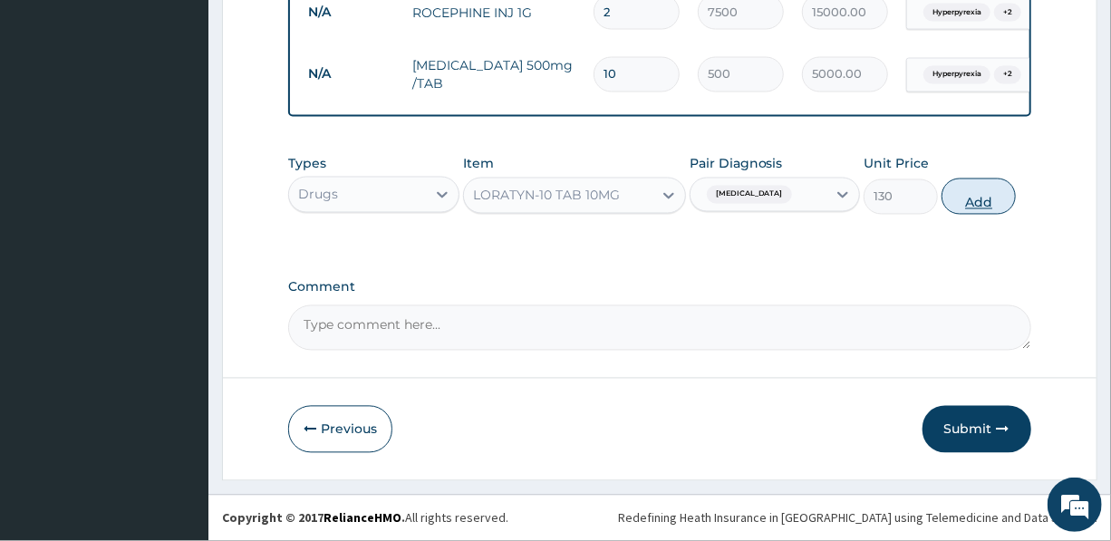
click at [975, 197] on button "Add" at bounding box center [979, 197] width 74 height 36
type input "0"
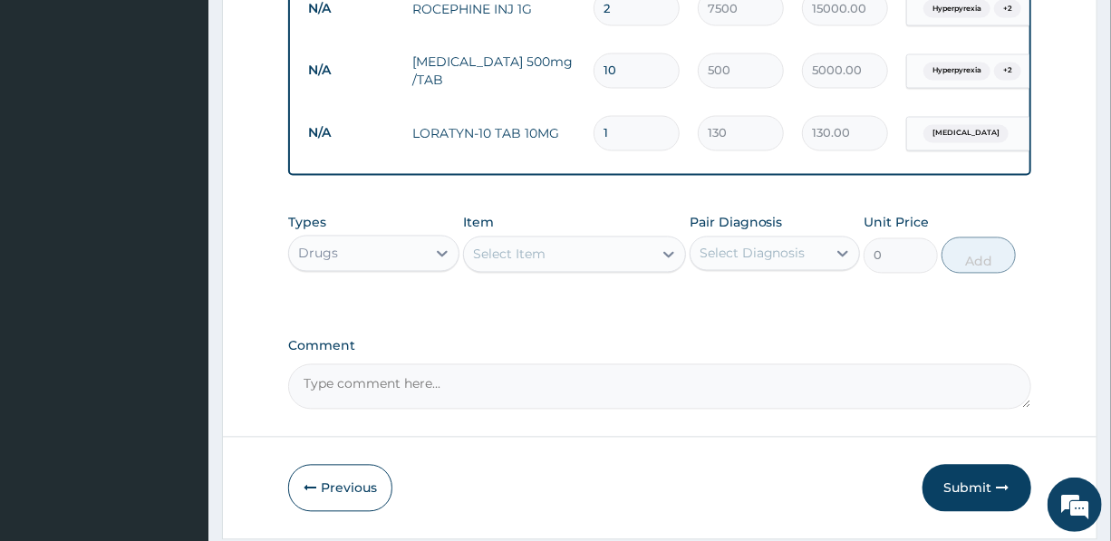
drag, startPoint x: 613, startPoint y: 121, endPoint x: 580, endPoint y: 123, distance: 32.7
click at [589, 124] on td "1" at bounding box center [637, 133] width 104 height 53
type input "7"
type input "910.00"
type input "7"
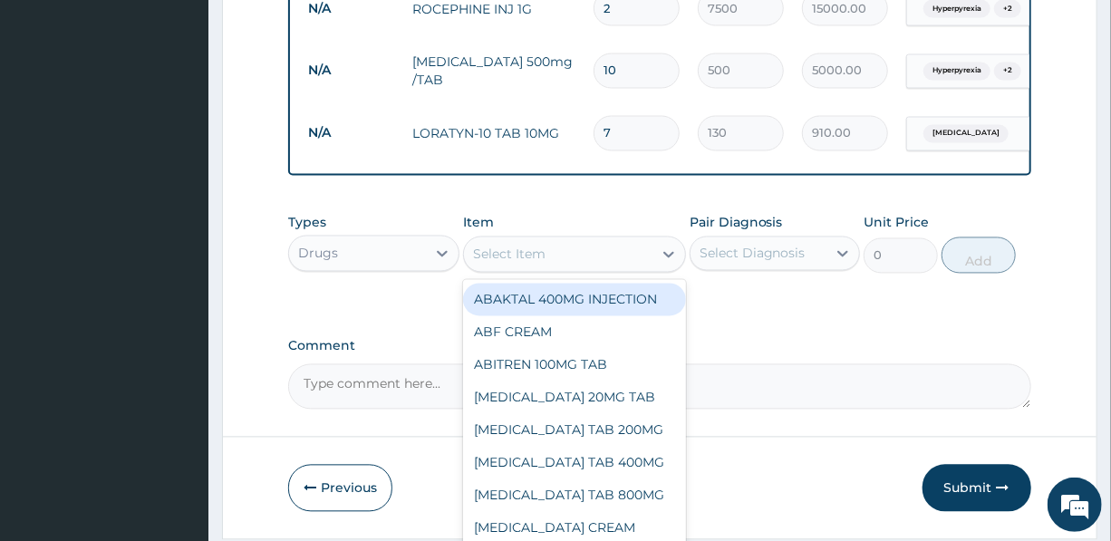
click at [542, 255] on div "Select Item" at bounding box center [509, 255] width 73 height 18
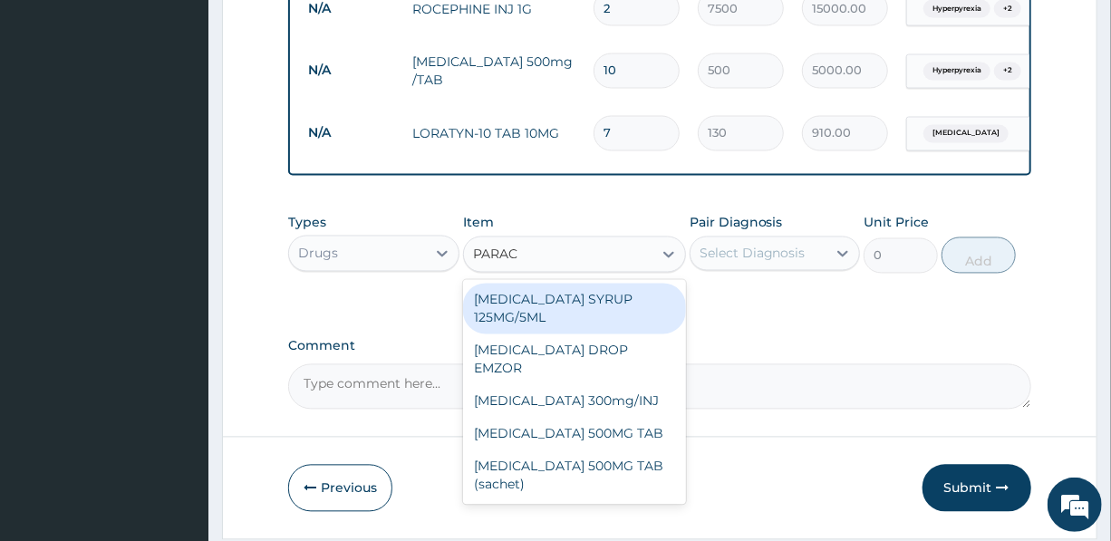
type input "PARACE"
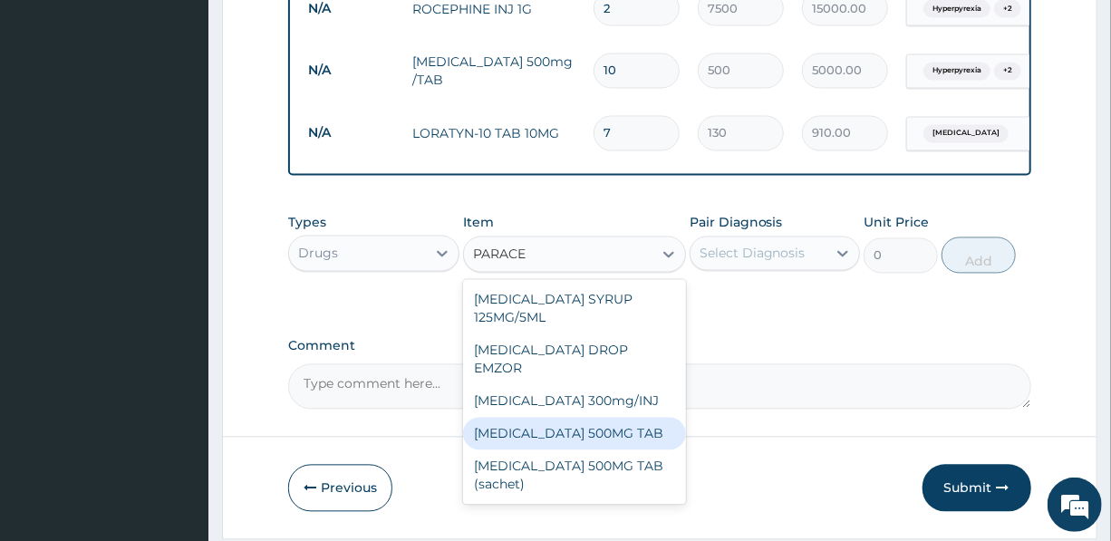
click at [611, 418] on div "PARACETAMOL 500MG TAB" at bounding box center [574, 434] width 223 height 33
type input "20"
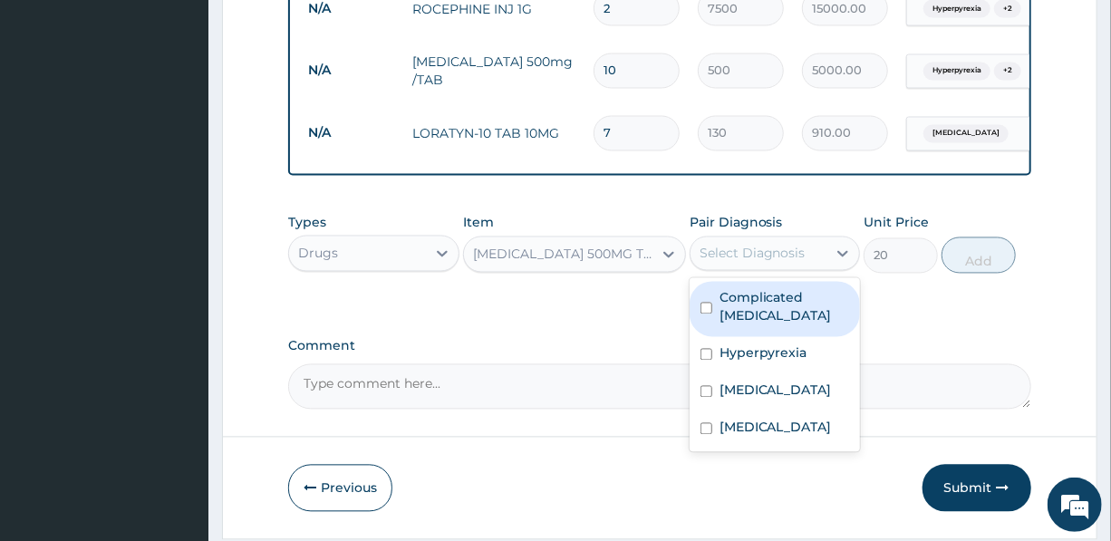
click at [761, 260] on div "Select Diagnosis" at bounding box center [753, 254] width 106 height 18
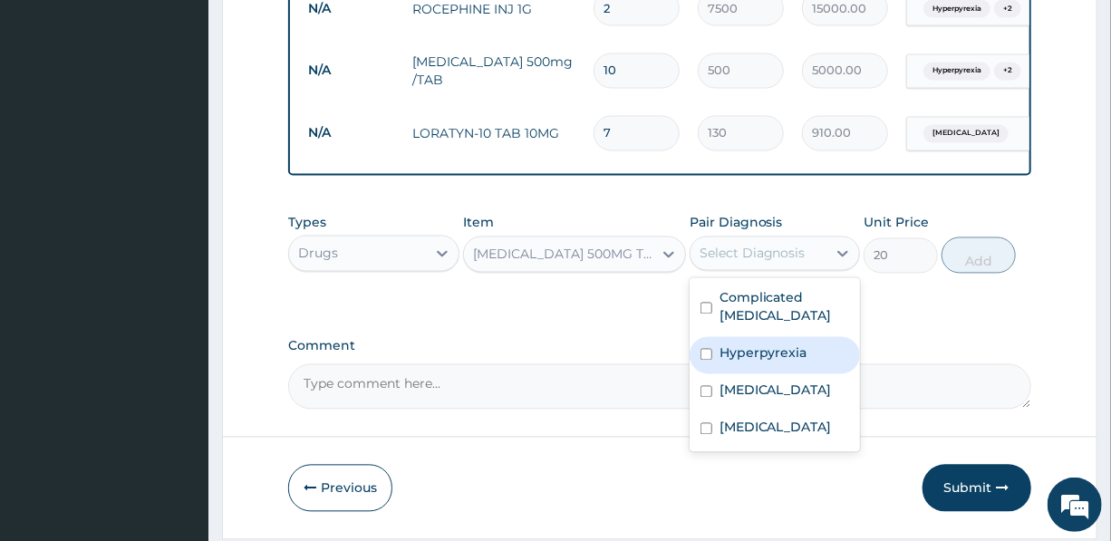
click at [776, 362] on label "Hyperpyrexia" at bounding box center [764, 353] width 88 height 18
checkbox input "true"
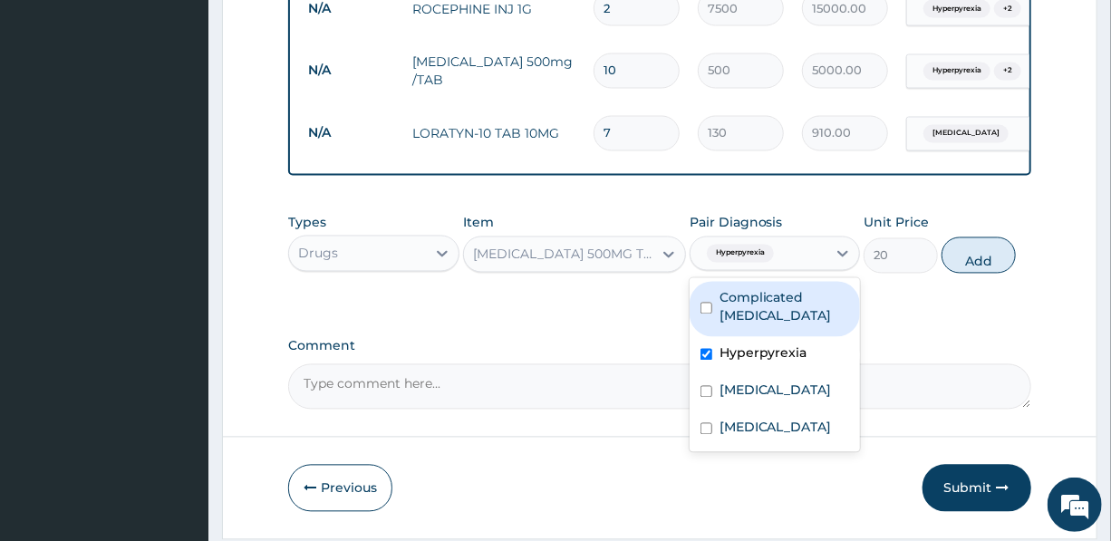
click at [778, 305] on label "Complicated malaria" at bounding box center [785, 307] width 130 height 36
checkbox input "true"
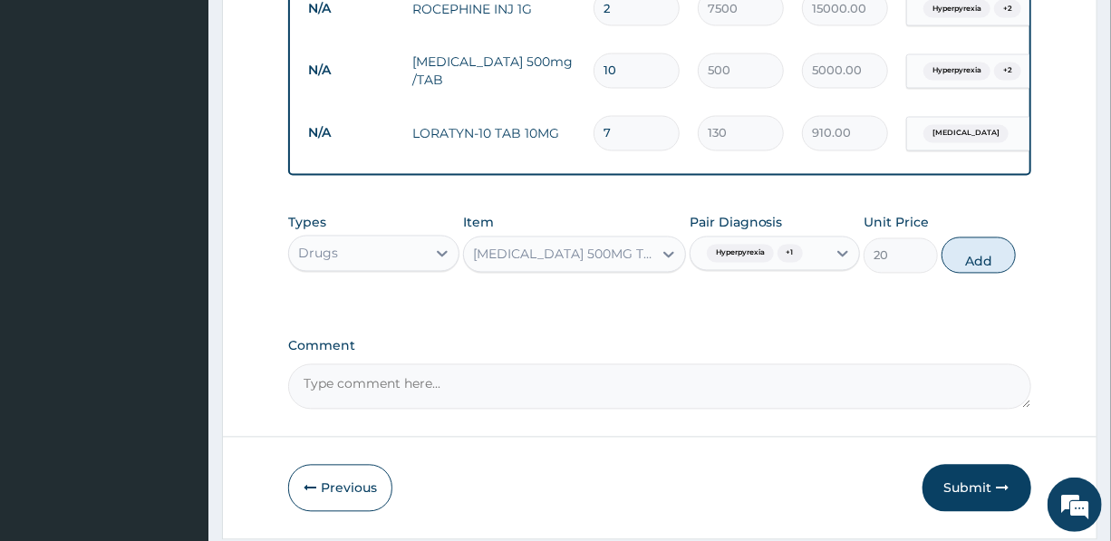
drag, startPoint x: 974, startPoint y: 258, endPoint x: 962, endPoint y: 258, distance: 11.8
click at [974, 258] on button "Add" at bounding box center [979, 255] width 74 height 36
type input "0"
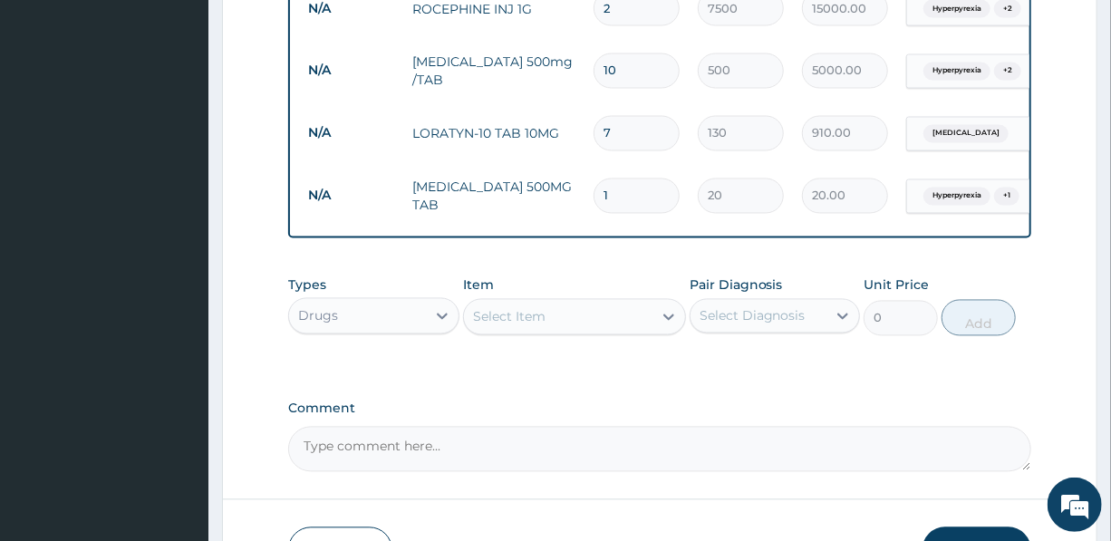
drag, startPoint x: 617, startPoint y: 177, endPoint x: 579, endPoint y: 197, distance: 43.0
click at [581, 197] on tr "N/A PARACETAMOL 500MG TAB 1 20 20.00 Hyperpyrexia + 1 Delete" at bounding box center [743, 196] width 888 height 63
type input "18"
type input "360.00"
type input "18"
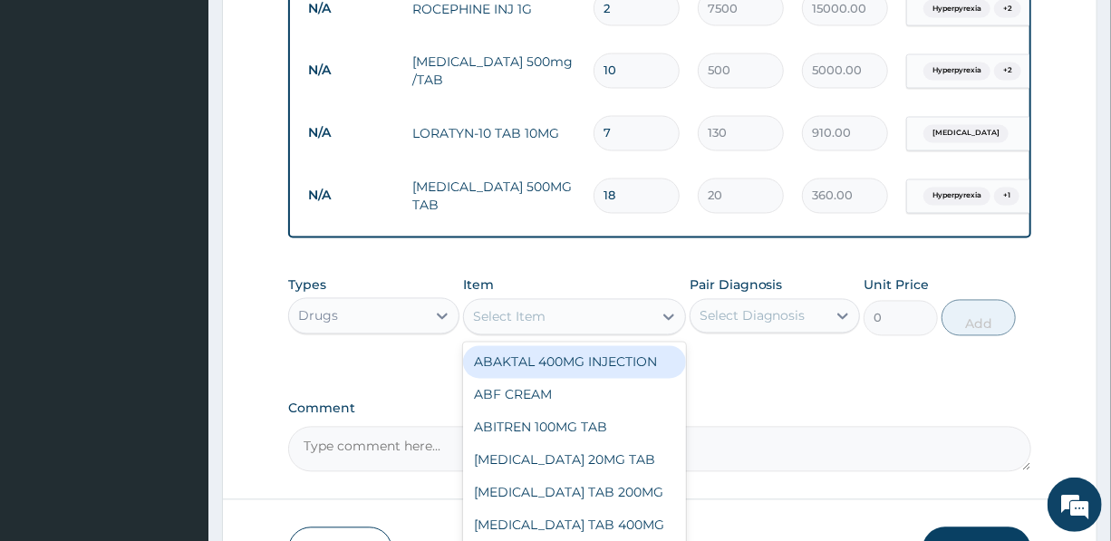
click at [562, 323] on div "Select Item" at bounding box center [558, 317] width 189 height 29
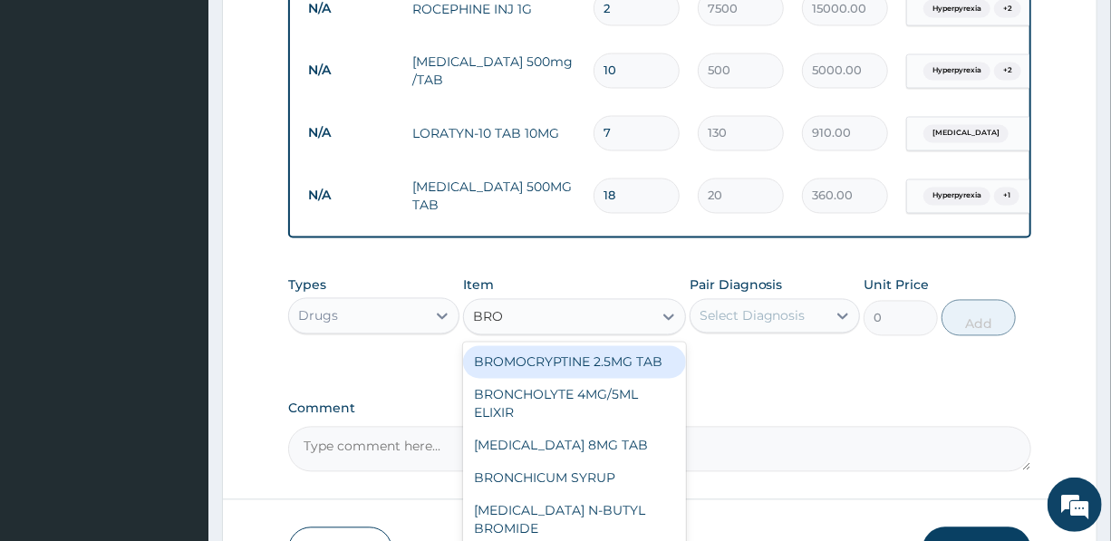
type input "BRON"
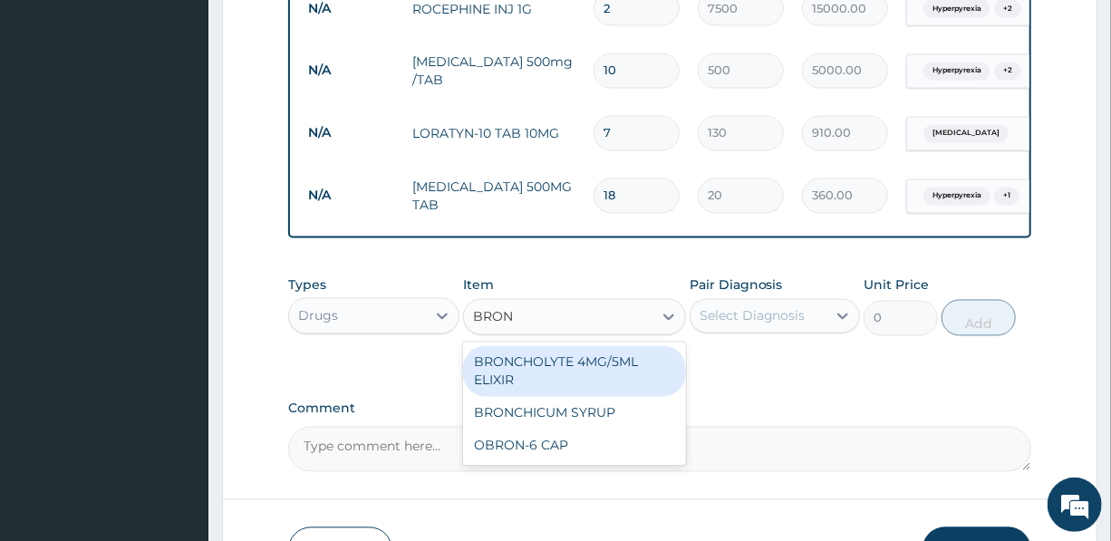
click at [593, 364] on div "BRONCHOLYTE 4MG/5ML ELIXIR" at bounding box center [574, 371] width 223 height 51
type input "1500"
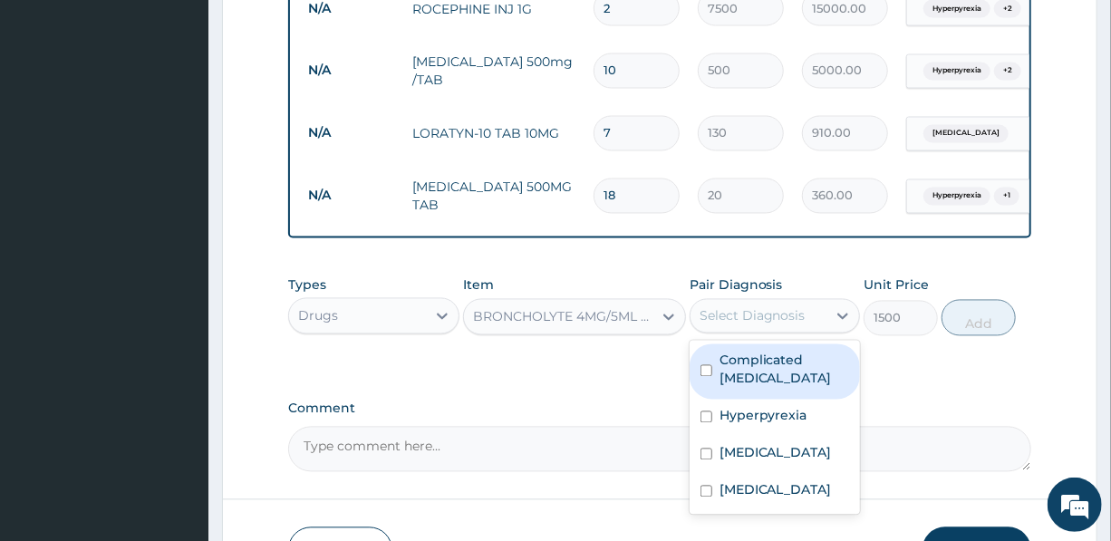
click at [738, 325] on div "Select Diagnosis" at bounding box center [753, 316] width 106 height 18
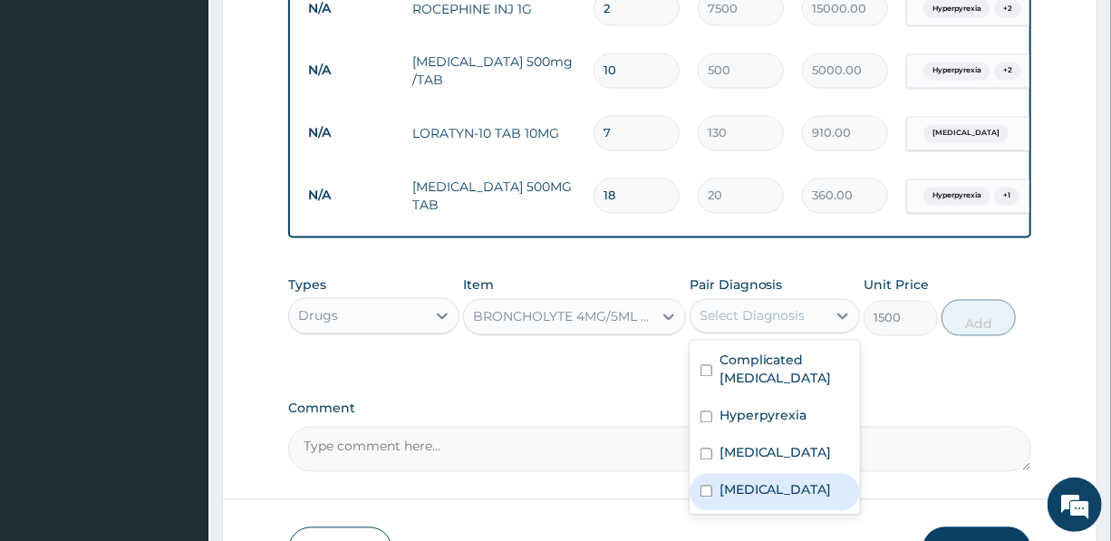
click at [769, 498] on label "Acute pharyngitis" at bounding box center [776, 490] width 112 height 18
checkbox input "true"
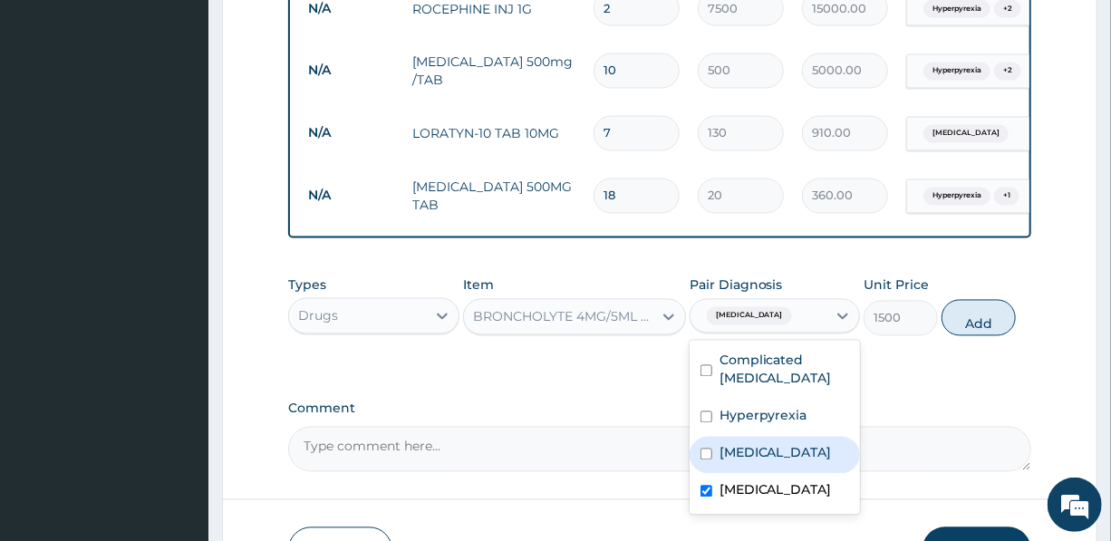
click at [1000, 321] on button "Add" at bounding box center [979, 318] width 74 height 36
type input "0"
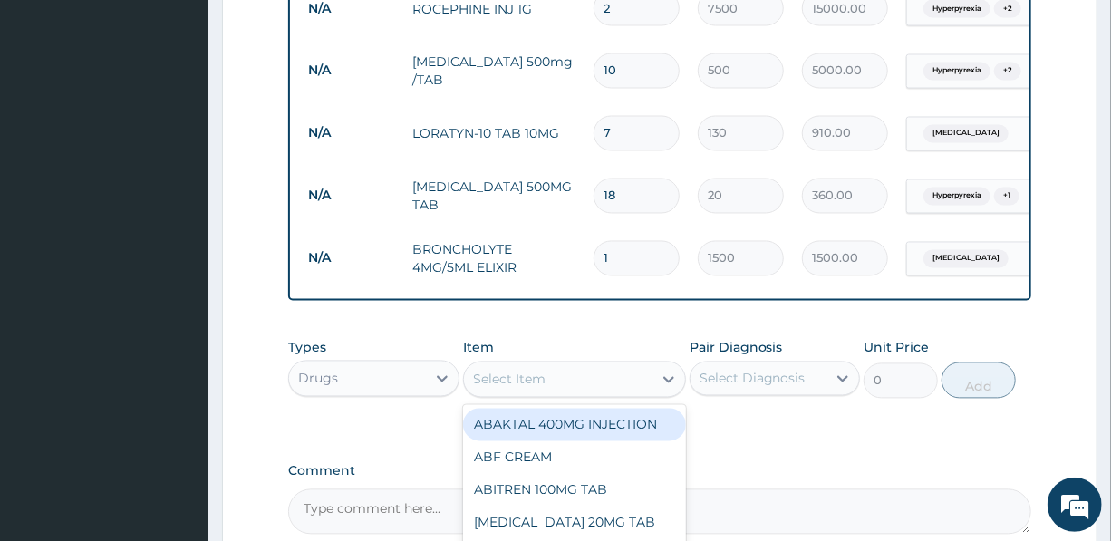
click at [556, 376] on div "Select Item" at bounding box center [558, 379] width 189 height 29
type input "LONA"
click at [529, 430] on div "LONART TAB" at bounding box center [574, 425] width 223 height 33
type input "3000"
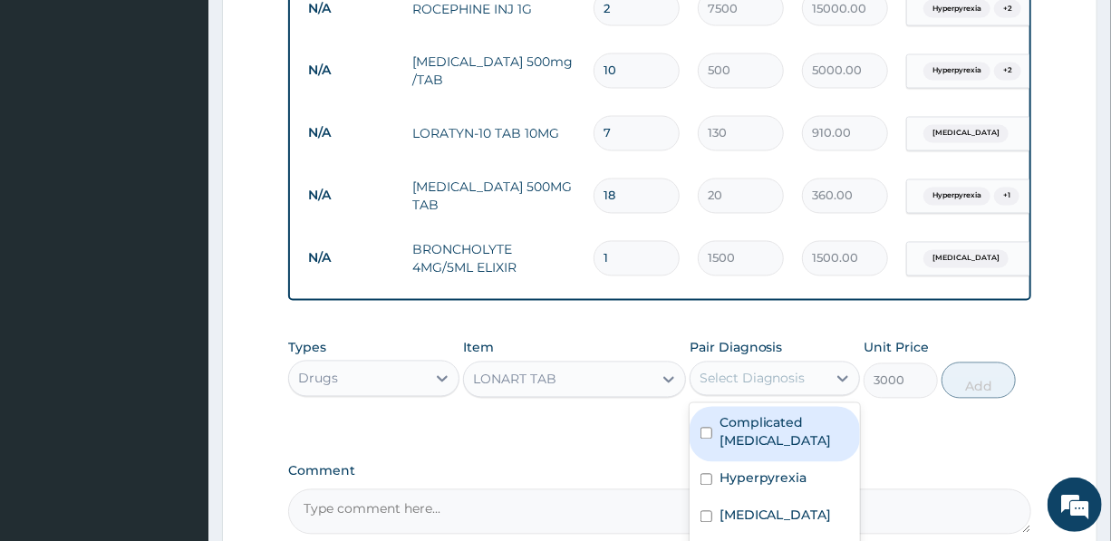
click at [753, 381] on div "Select Diagnosis" at bounding box center [753, 379] width 106 height 18
click at [761, 436] on label "Complicated malaria" at bounding box center [785, 432] width 130 height 36
checkbox input "true"
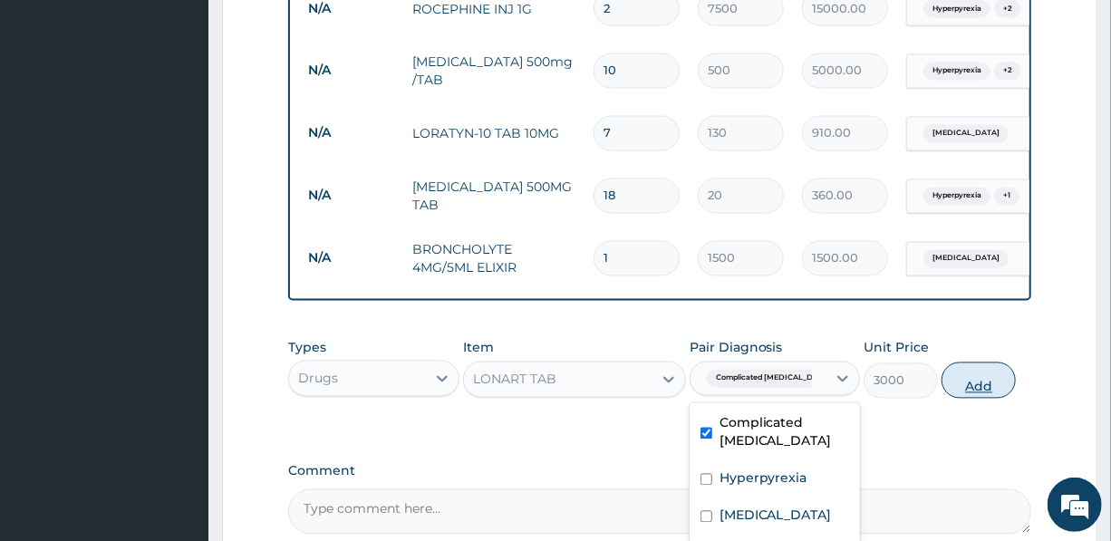
click at [970, 388] on button "Add" at bounding box center [979, 381] width 74 height 36
type input "0"
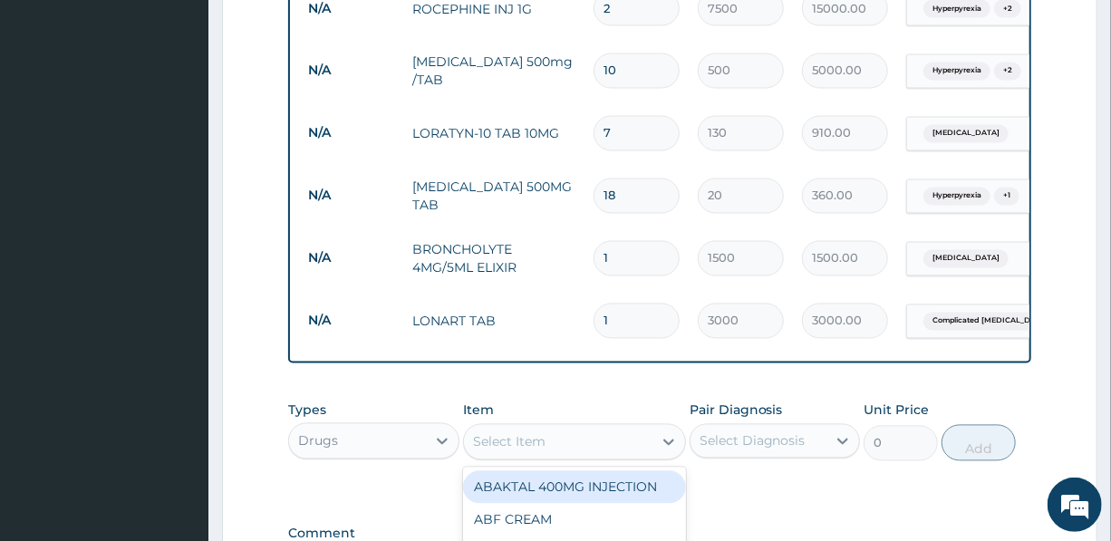
click at [545, 448] on div "Select Item" at bounding box center [558, 442] width 189 height 29
type input "LARITHER"
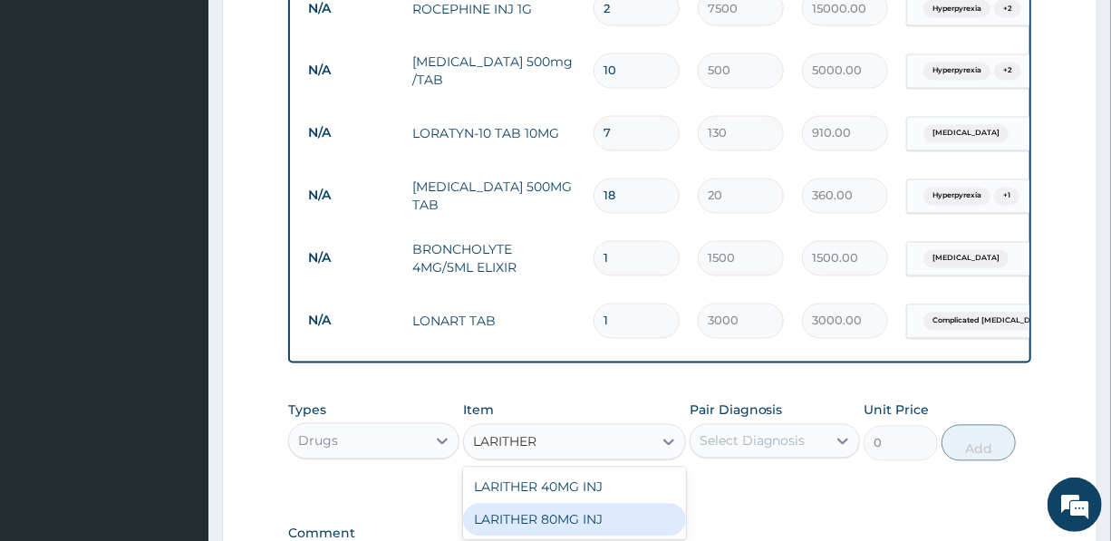
click at [561, 528] on div "LARITHER 80MG INJ" at bounding box center [574, 520] width 223 height 33
type input "1400"
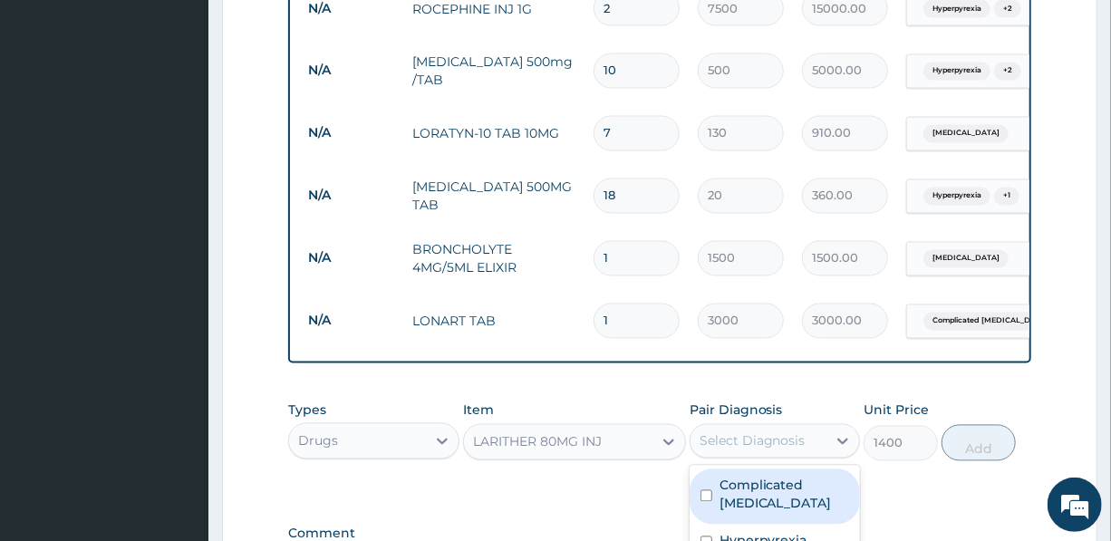
click at [797, 444] on div "Select Diagnosis" at bounding box center [753, 441] width 106 height 18
drag, startPoint x: 760, startPoint y: 508, endPoint x: 770, endPoint y: 507, distance: 10.0
click at [760, 508] on label "Complicated malaria" at bounding box center [785, 495] width 130 height 36
checkbox input "true"
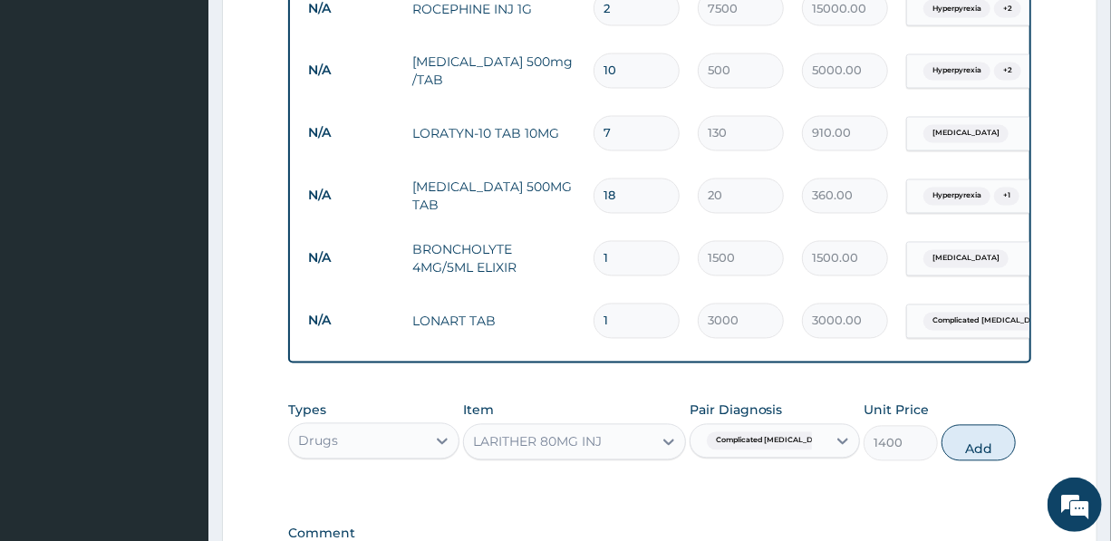
drag, startPoint x: 984, startPoint y: 441, endPoint x: 808, endPoint y: 444, distance: 175.8
click at [984, 441] on button "Add" at bounding box center [979, 443] width 74 height 36
type input "0"
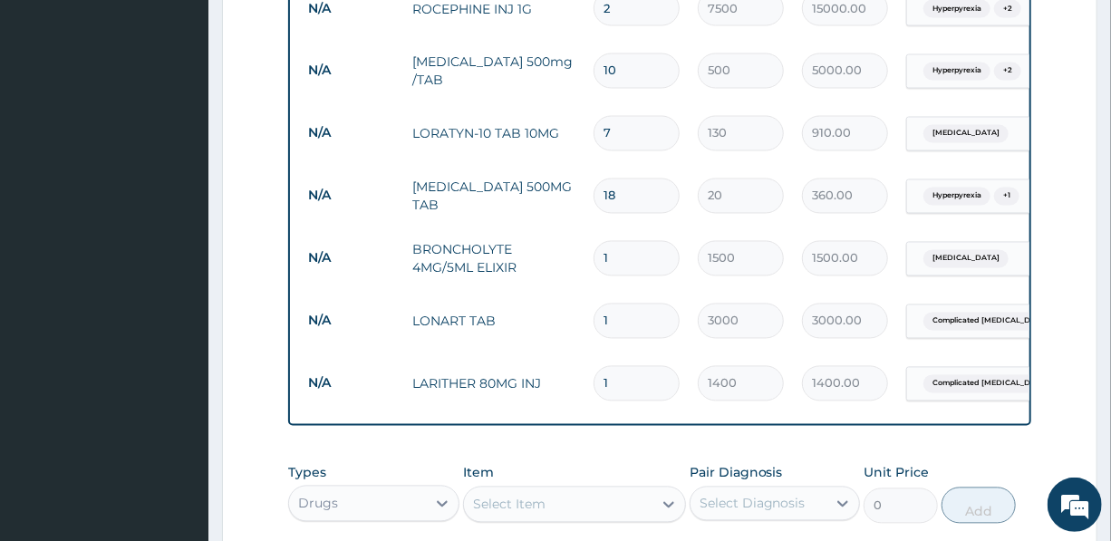
drag, startPoint x: 604, startPoint y: 372, endPoint x: 580, endPoint y: 372, distance: 23.6
click at [585, 372] on td "1" at bounding box center [637, 383] width 104 height 53
type input "6"
type input "8400.00"
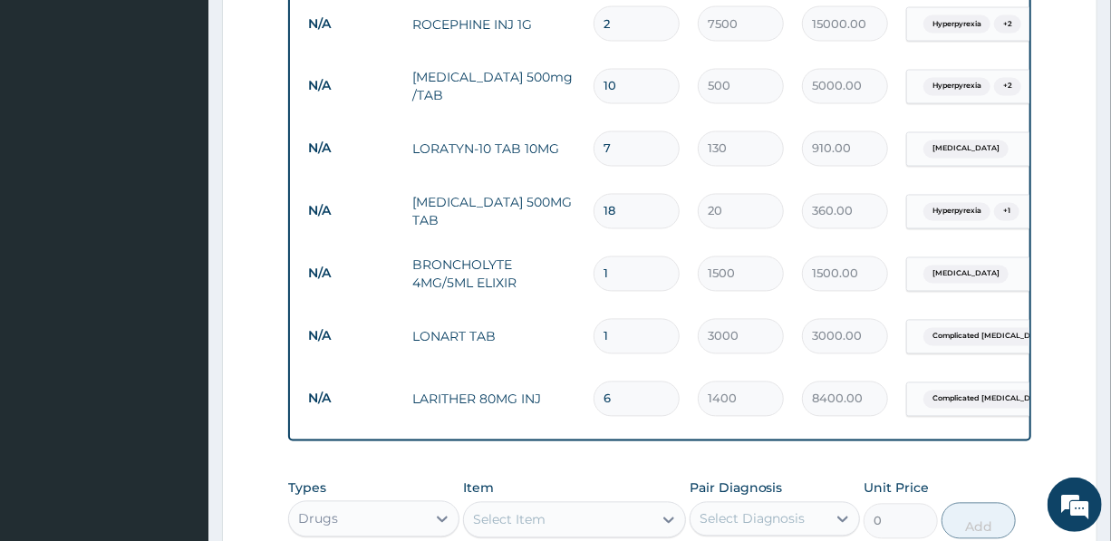
scroll to position [1780, 0]
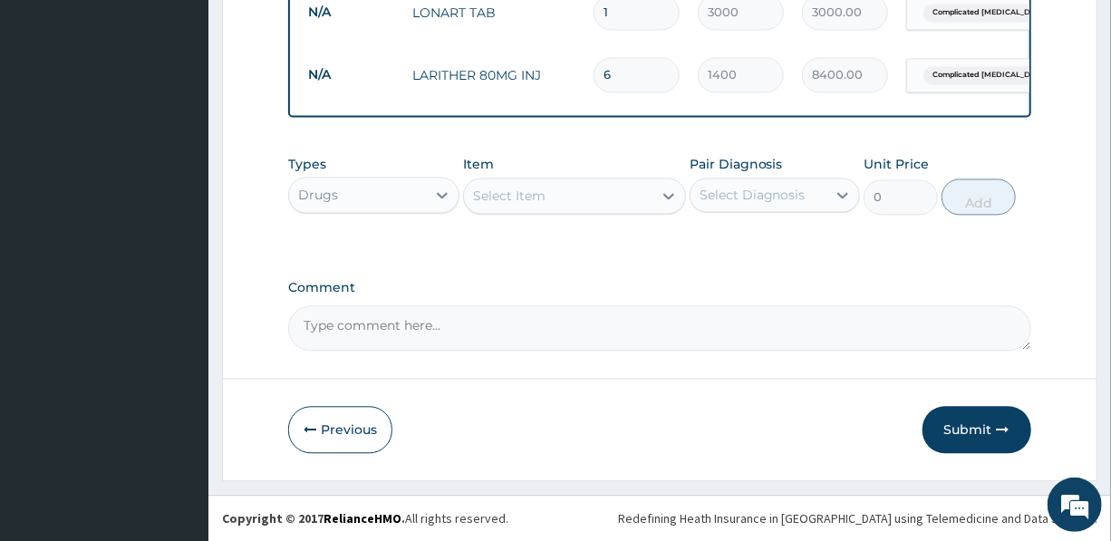
type input "6"
click at [352, 193] on div "Drugs" at bounding box center [357, 194] width 136 height 29
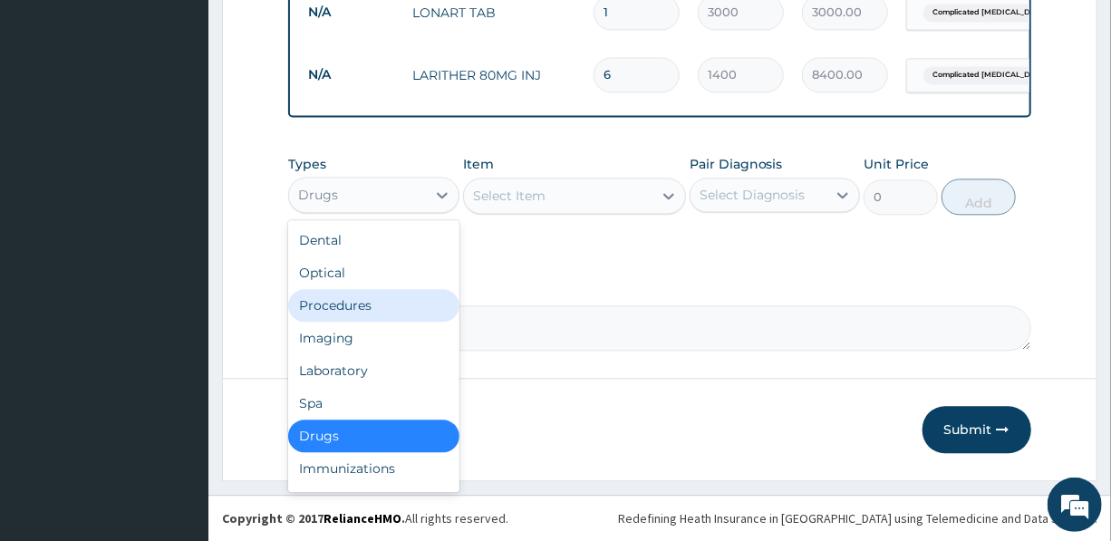
drag, startPoint x: 350, startPoint y: 305, endPoint x: 395, endPoint y: 293, distance: 47.1
click at [350, 305] on div "Procedures" at bounding box center [373, 305] width 170 height 33
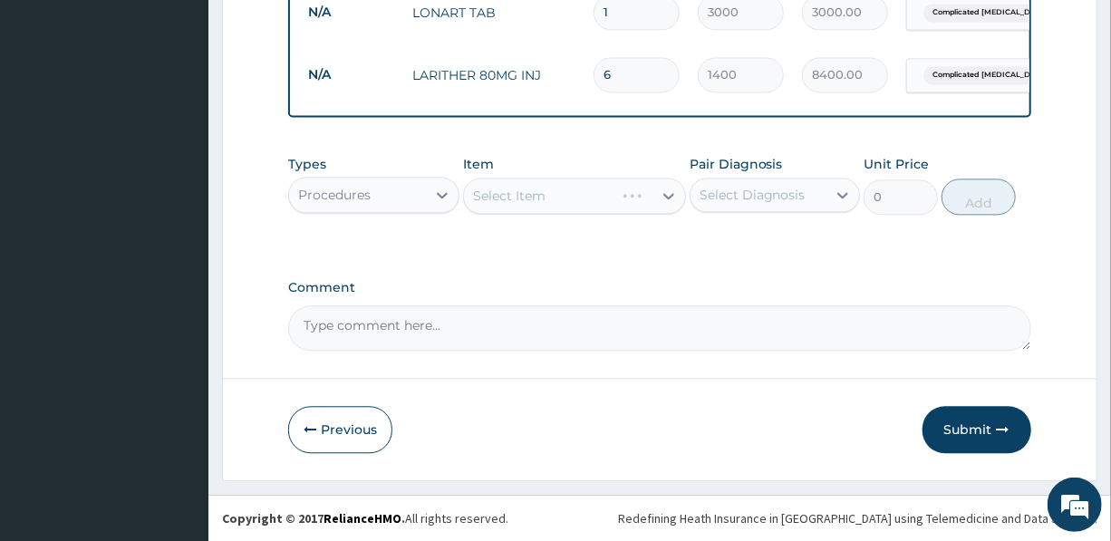
click at [555, 187] on div "Select Item" at bounding box center [574, 196] width 223 height 36
click at [553, 189] on div "Select Item" at bounding box center [558, 195] width 189 height 29
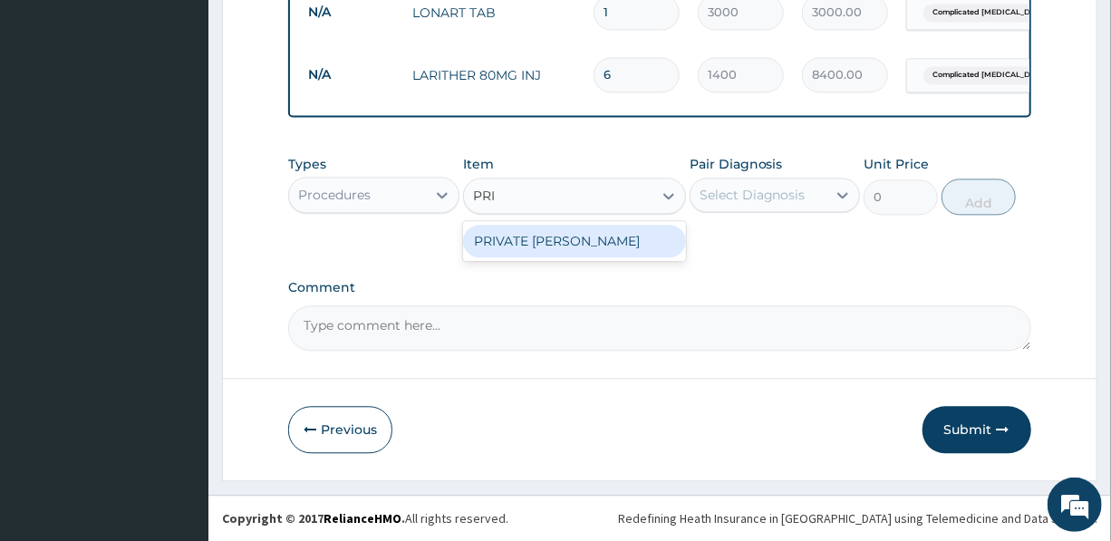
type input "PRIV"
click at [534, 246] on div "PRIVATE WARD" at bounding box center [574, 241] width 223 height 33
type input "7000"
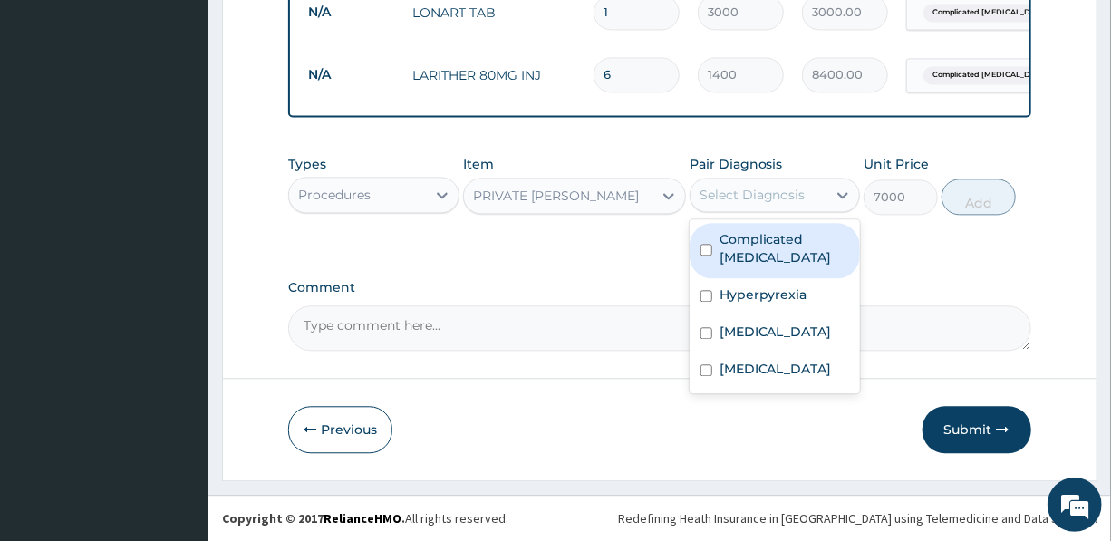
click at [792, 198] on div "Select Diagnosis" at bounding box center [753, 195] width 106 height 18
click at [765, 236] on label "Complicated malaria" at bounding box center [785, 248] width 130 height 36
checkbox input "true"
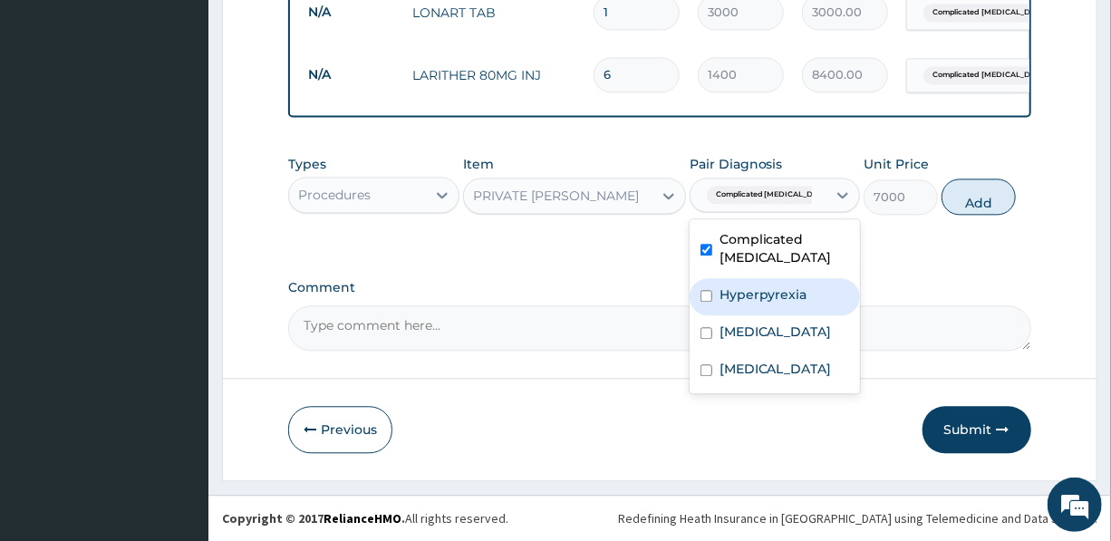
click at [759, 299] on label "Hyperpyrexia" at bounding box center [764, 294] width 88 height 18
checkbox input "true"
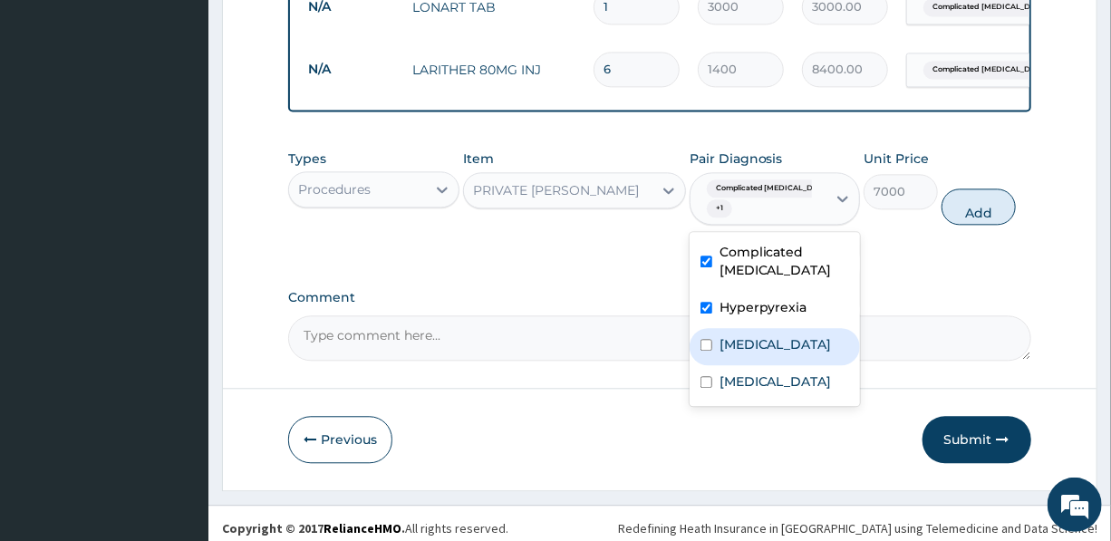
drag, startPoint x: 755, startPoint y: 341, endPoint x: 758, endPoint y: 374, distance: 33.6
click at [757, 365] on div "Typhoid fever" at bounding box center [775, 346] width 170 height 37
checkbox input "true"
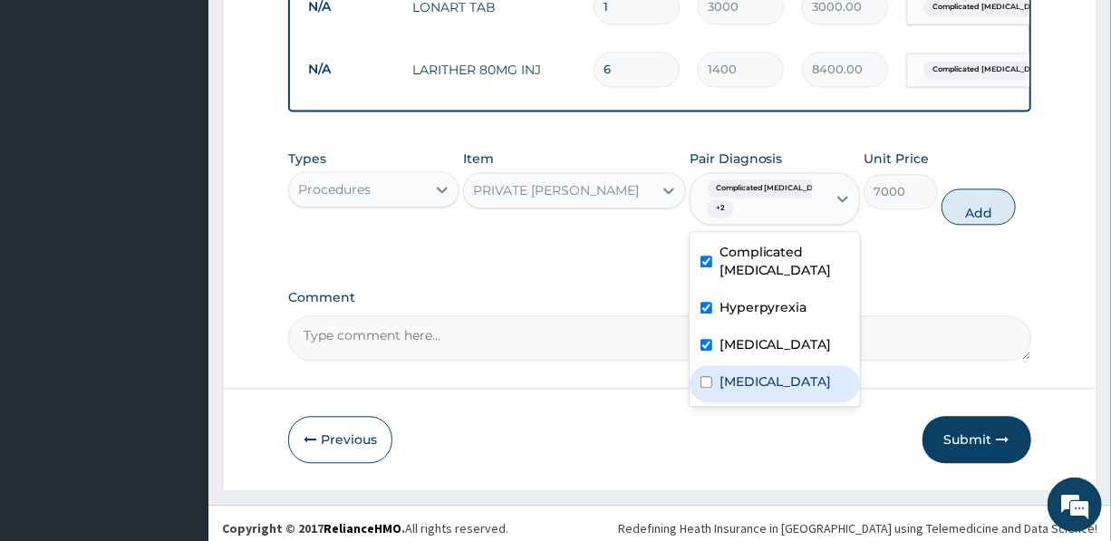
drag, startPoint x: 758, startPoint y: 374, endPoint x: 759, endPoint y: 383, distance: 9.2
click at [759, 381] on div "Complicated malaria Hyperpyrexia Typhoid fever Acute pharyngitis" at bounding box center [775, 319] width 170 height 174
click at [759, 383] on label "Acute pharyngitis" at bounding box center [776, 381] width 112 height 18
checkbox input "true"
drag, startPoint x: 979, startPoint y: 209, endPoint x: 947, endPoint y: 210, distance: 31.7
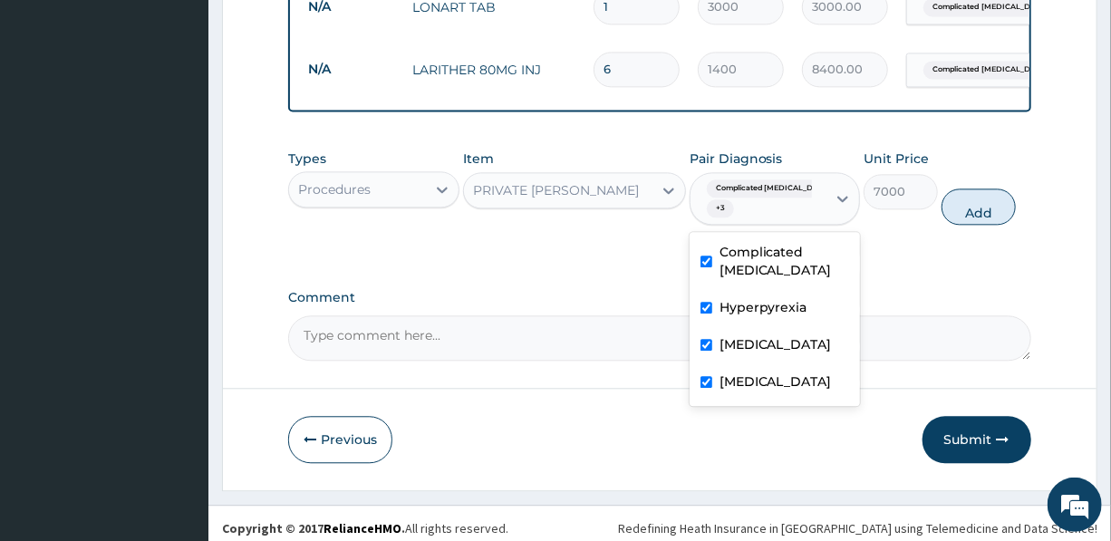
click at [979, 209] on button "Add" at bounding box center [979, 207] width 74 height 36
type input "0"
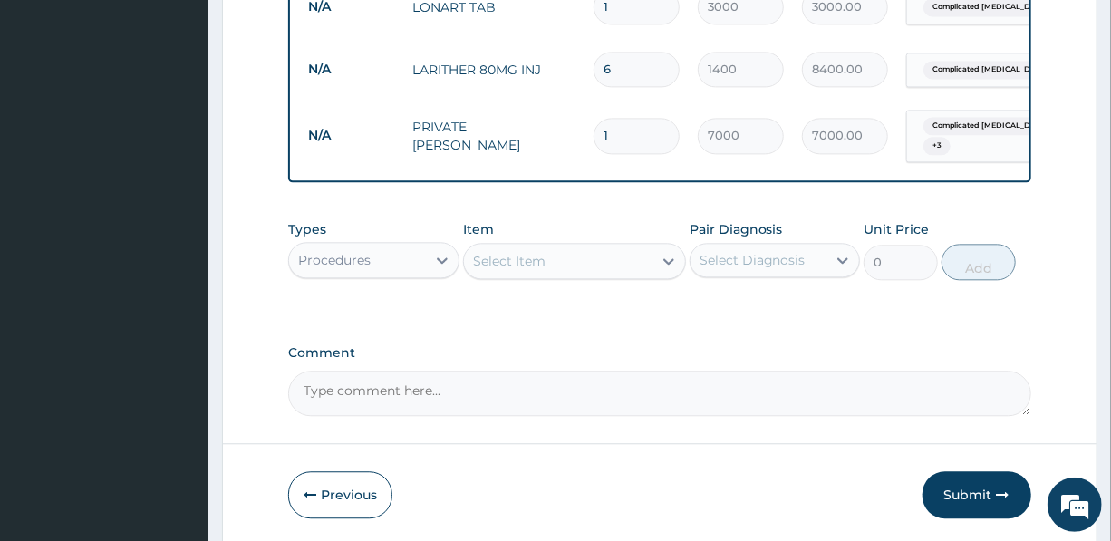
drag, startPoint x: 625, startPoint y: 123, endPoint x: 560, endPoint y: 123, distance: 65.3
click at [560, 123] on tr "N/A PRIVATE WARD 1 7000 7000.00 Complicated malaria + 3 Delete" at bounding box center [743, 136] width 888 height 71
type input "12"
type input "84000.00"
type input "1"
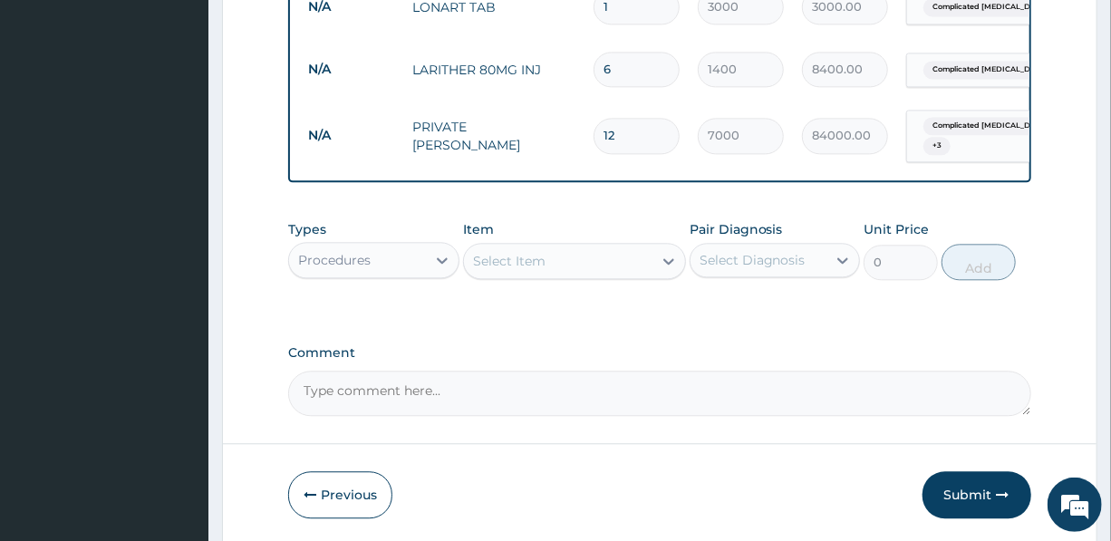
type input "7000.00"
type input "0.00"
type input "2"
type input "14000.00"
type input "2"
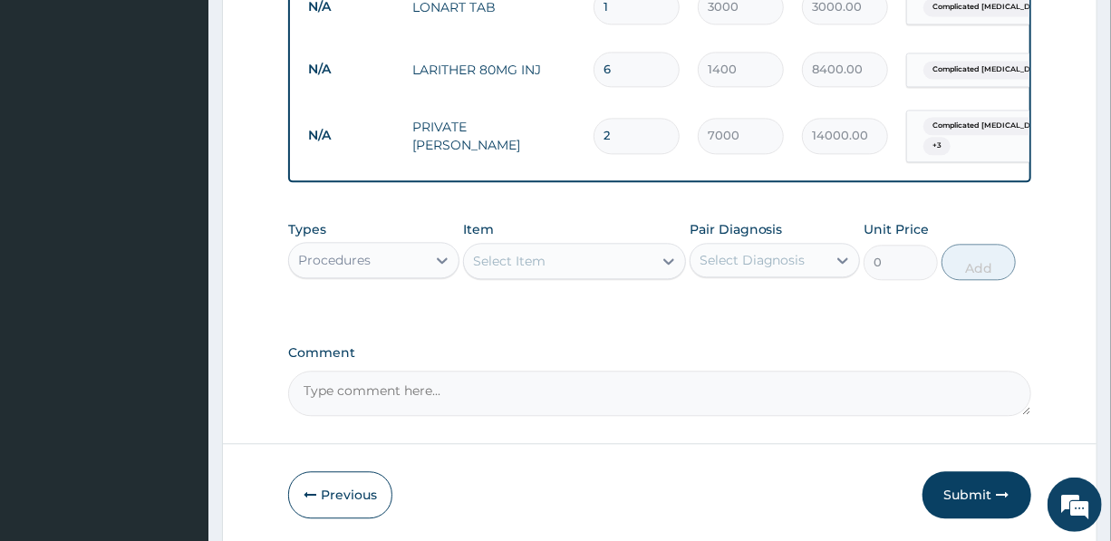
click at [469, 400] on textarea "Comment" at bounding box center [659, 393] width 742 height 45
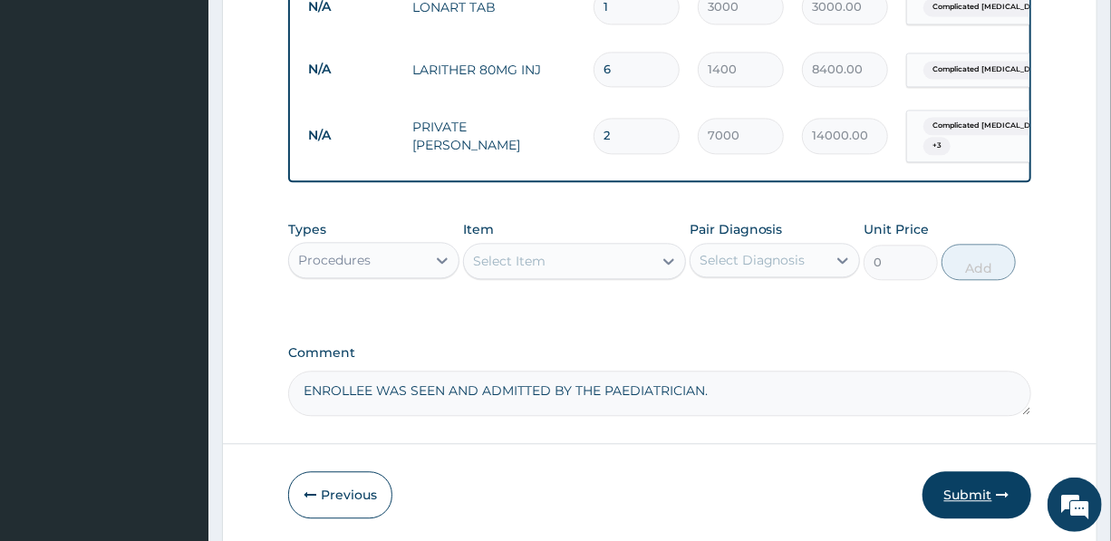
type textarea "ENROLLEE WAS SEEN AND ADMITTED BY THE PAEDIATRICIAN."
click at [968, 498] on button "Submit" at bounding box center [977, 494] width 109 height 47
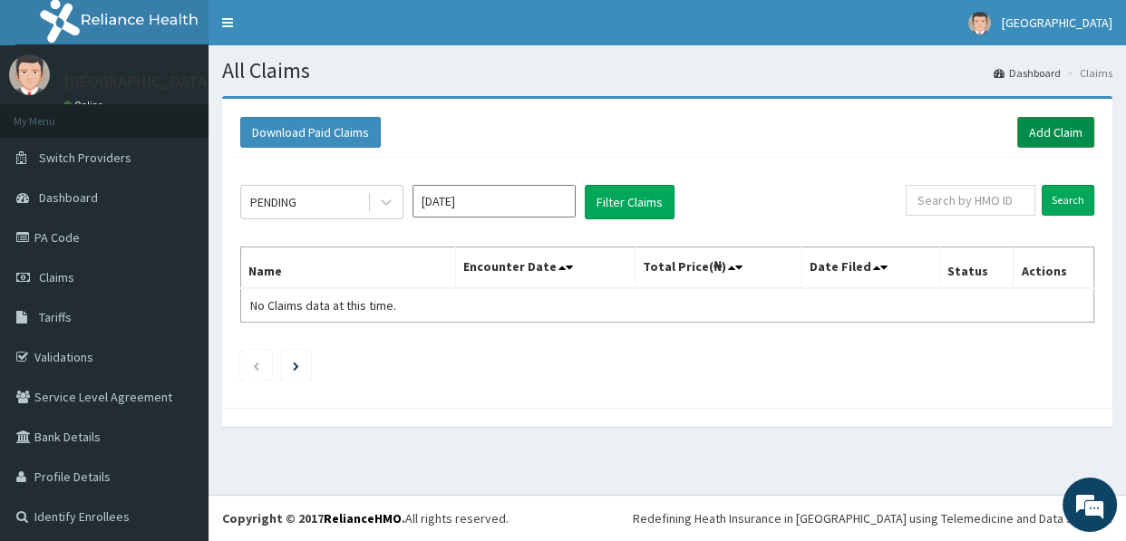
click at [1042, 128] on link "Add Claim" at bounding box center [1055, 132] width 77 height 31
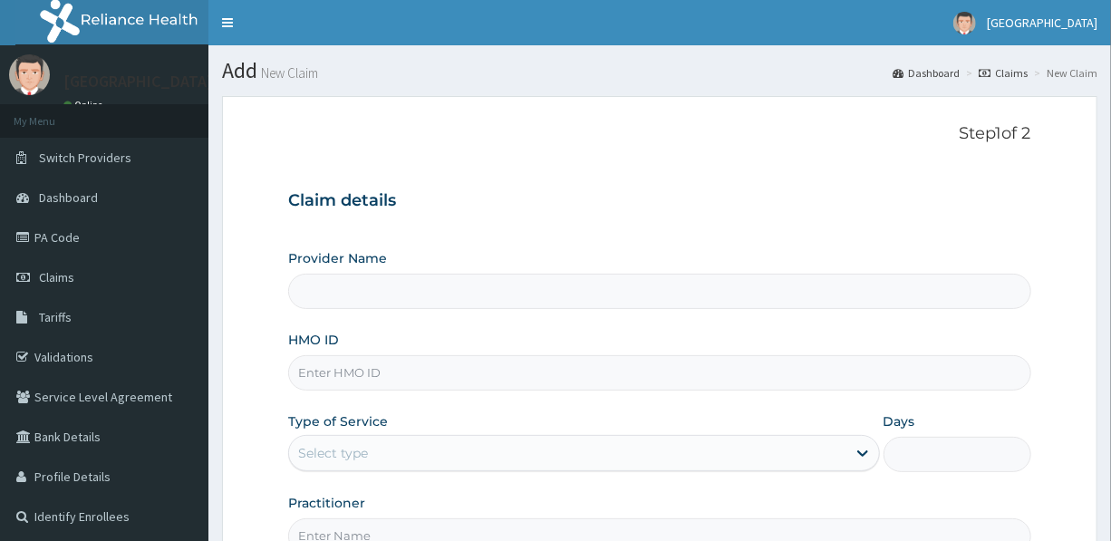
click at [399, 372] on input "HMO ID" at bounding box center [659, 372] width 742 height 35
type input "[GEOGRAPHIC_DATA]"
type input "BRD/10045/B"
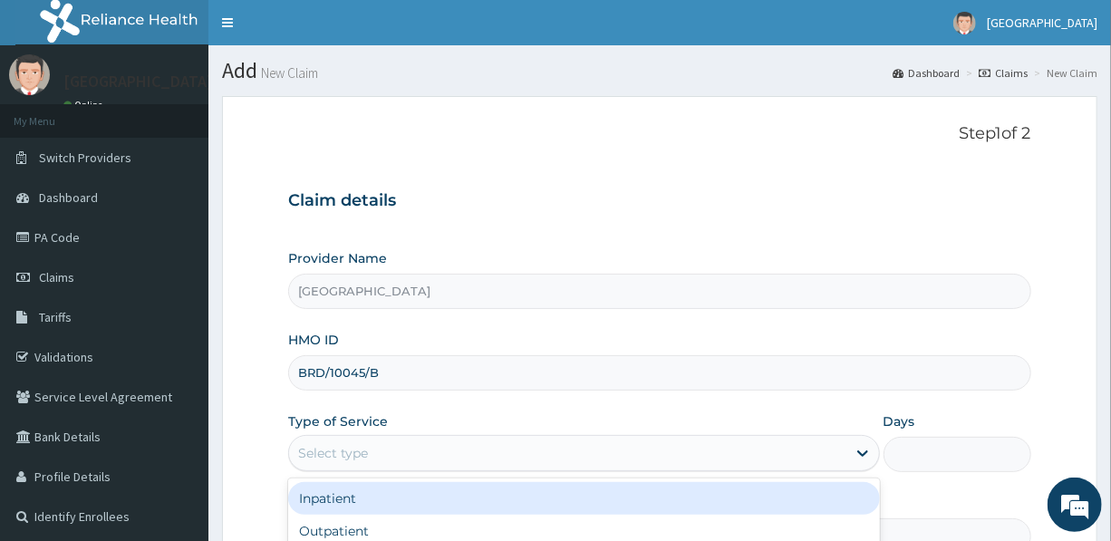
click at [425, 447] on div "Select type" at bounding box center [567, 453] width 556 height 29
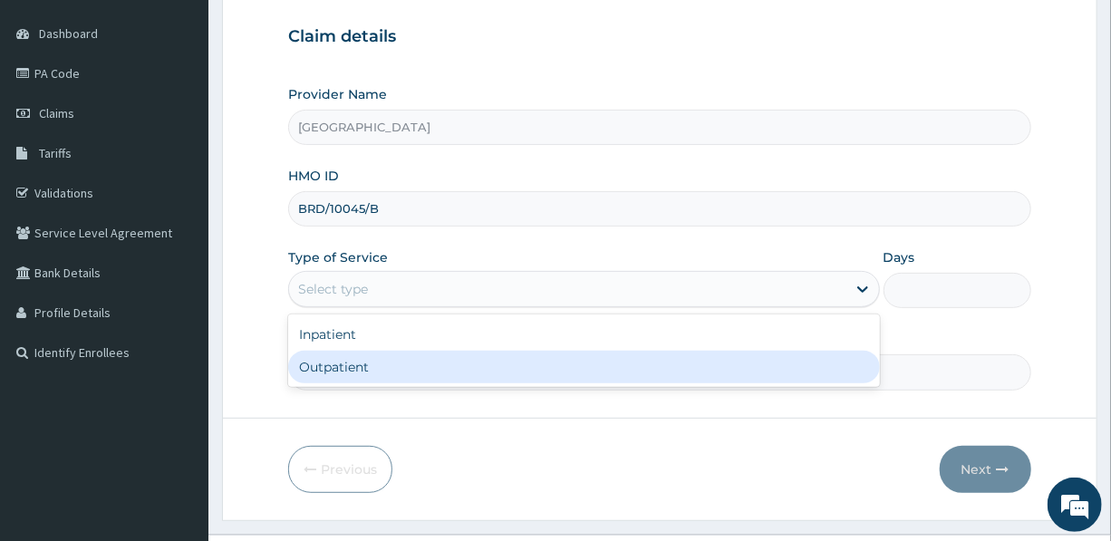
click at [396, 363] on div "Outpatient" at bounding box center [583, 367] width 591 height 33
type input "1"
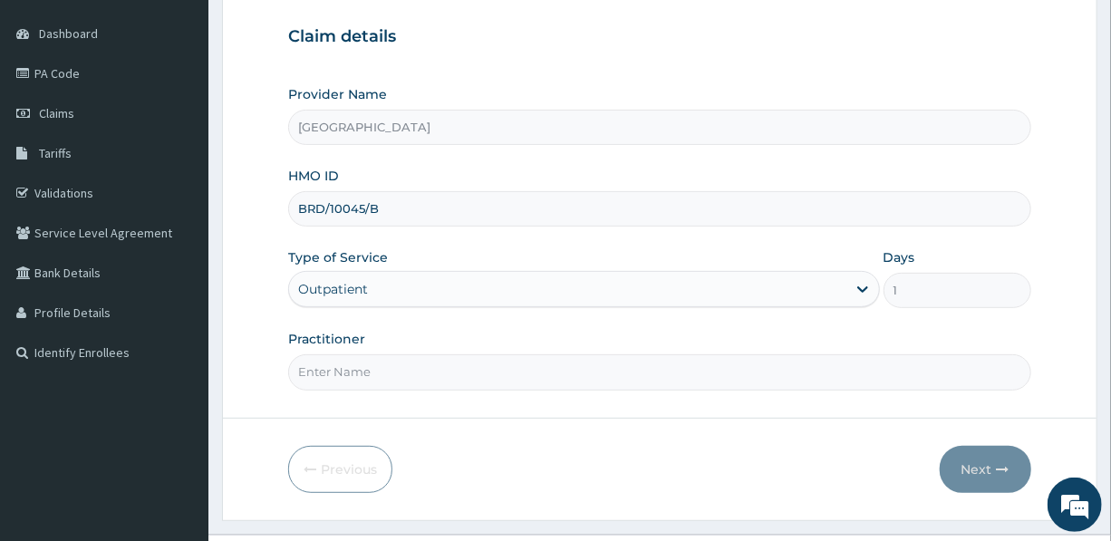
click at [416, 380] on input "Practitioner" at bounding box center [659, 371] width 742 height 35
click at [323, 372] on input "DR.NEEDU" at bounding box center [659, 371] width 742 height 35
type input "DR. NEEDU"
click at [977, 459] on button "Next" at bounding box center [986, 469] width 92 height 47
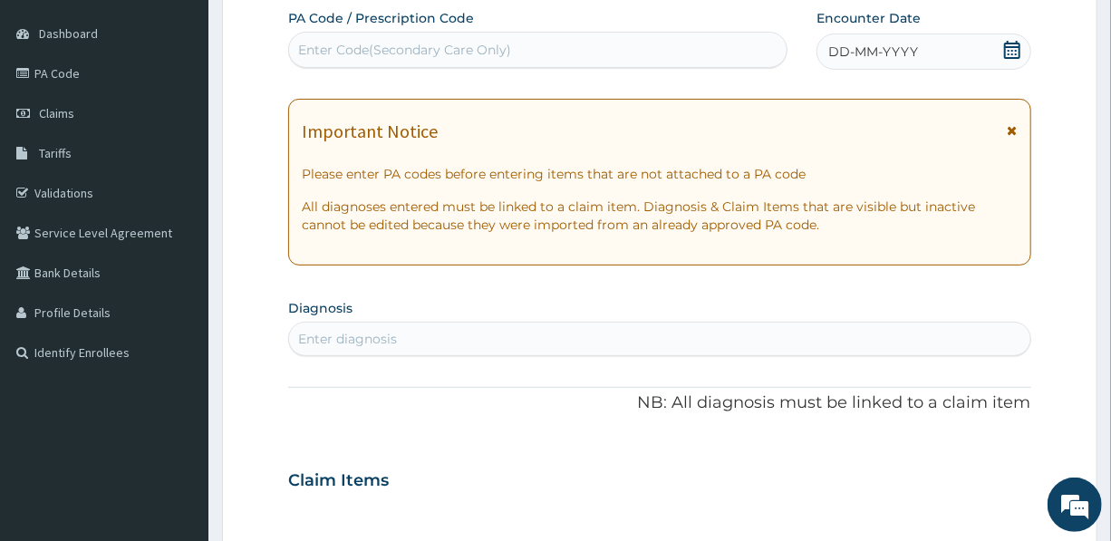
click at [512, 48] on div "Enter Code(Secondary Care Only)" at bounding box center [538, 49] width 498 height 29
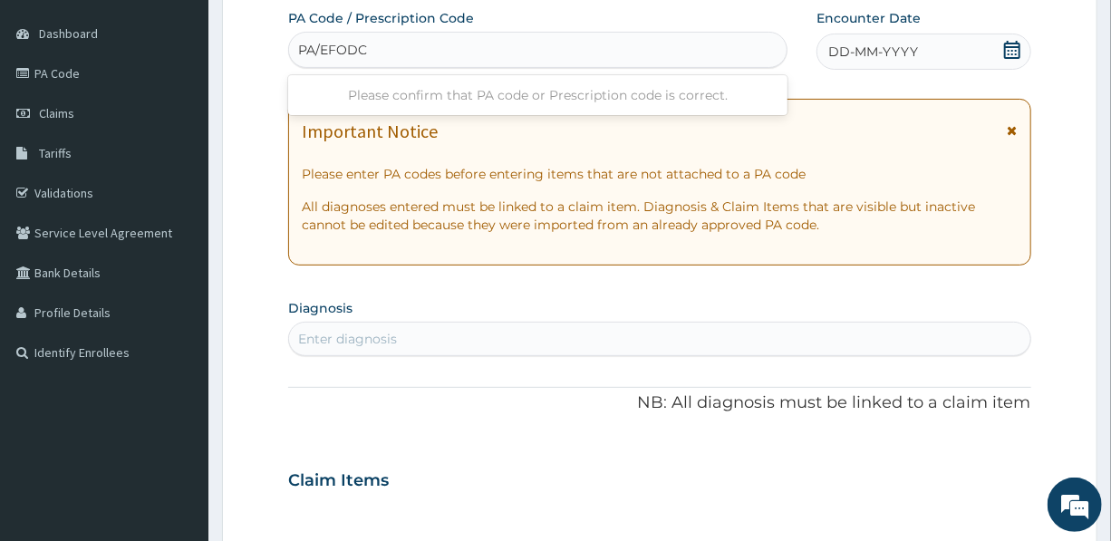
type input "PA/EFODCO"
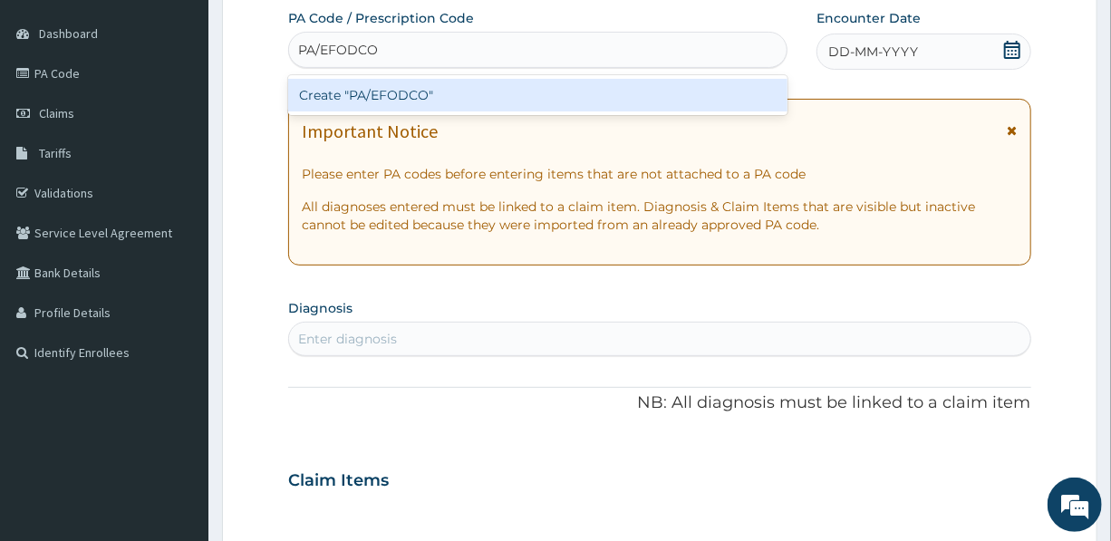
click at [389, 95] on div "Create "PA/EFODCO"" at bounding box center [537, 95] width 499 height 33
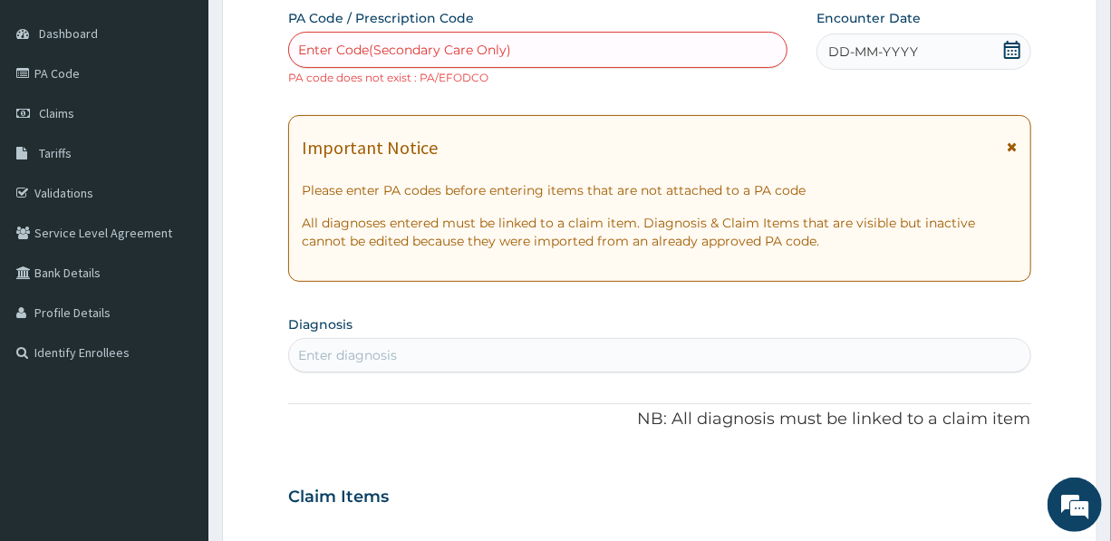
click at [398, 46] on div "Enter Code(Secondary Care Only)" at bounding box center [404, 50] width 213 height 18
click at [455, 424] on div "PA Code / Prescription Code option Create "PA/EFODCO", selected. Use Up and Dow…" at bounding box center [659, 486] width 742 height 954
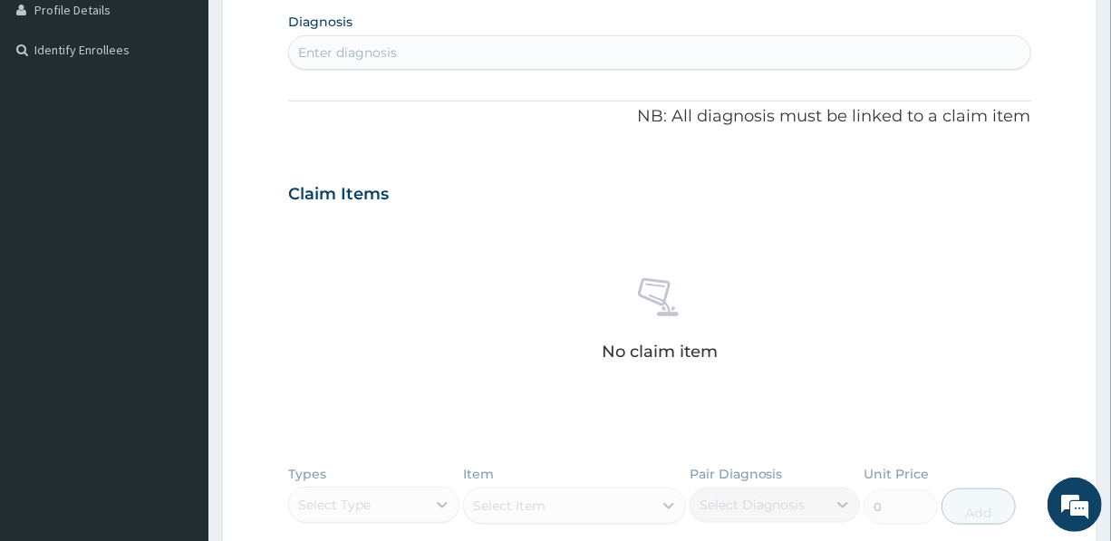
scroll to position [576, 0]
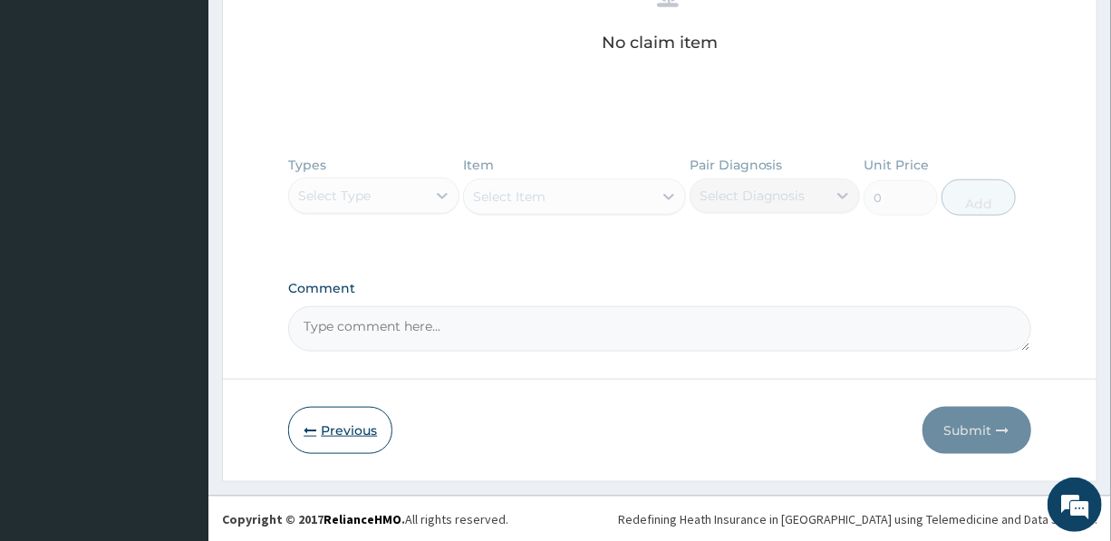
click at [315, 427] on icon "button" at bounding box center [310, 430] width 13 height 13
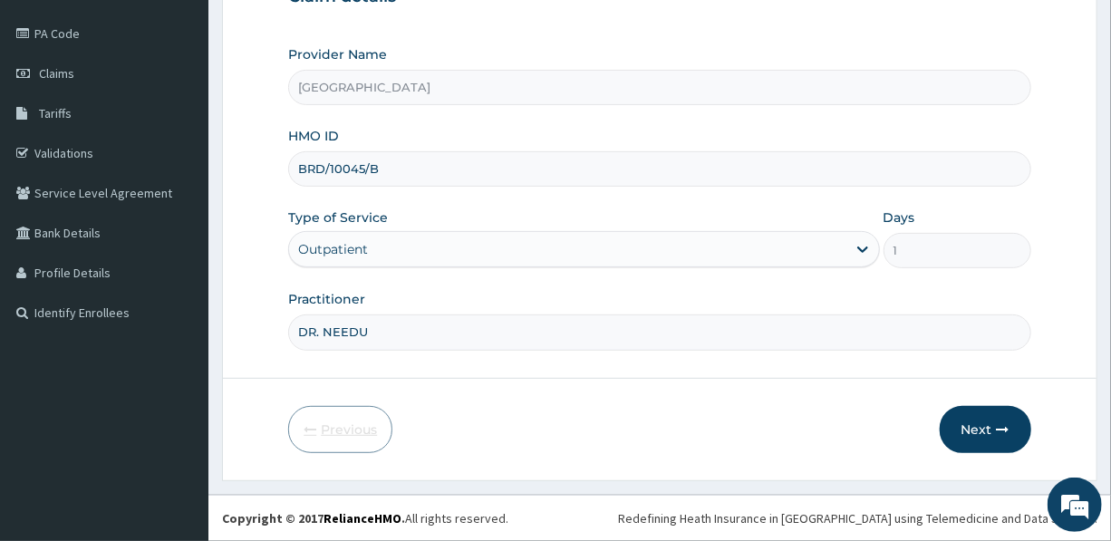
scroll to position [201, 0]
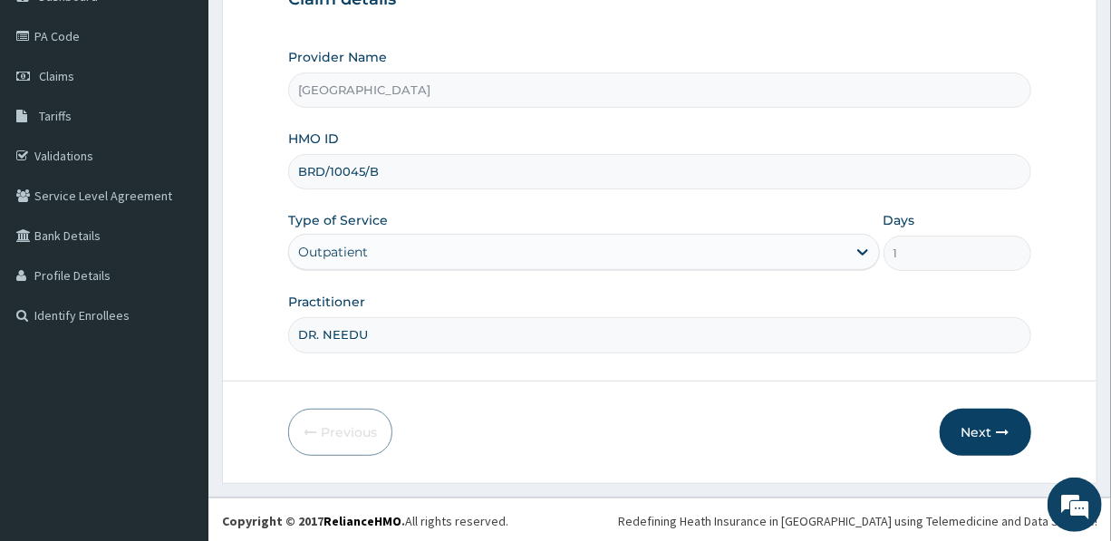
click at [471, 242] on div "Outpatient" at bounding box center [567, 251] width 556 height 29
click at [529, 420] on div "Previous Next" at bounding box center [659, 432] width 742 height 47
click at [978, 429] on button "Next" at bounding box center [986, 432] width 92 height 47
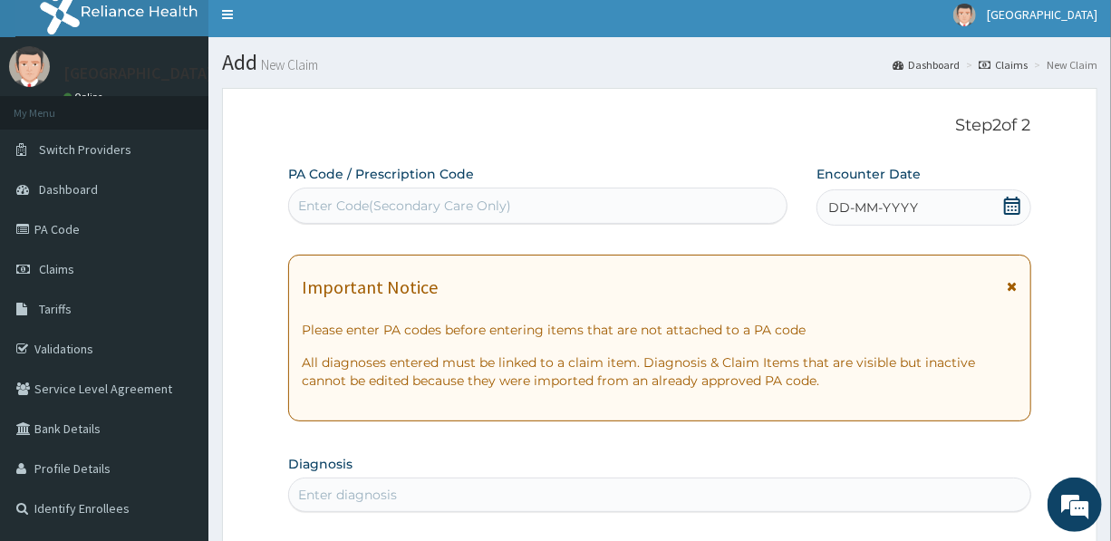
scroll to position [0, 0]
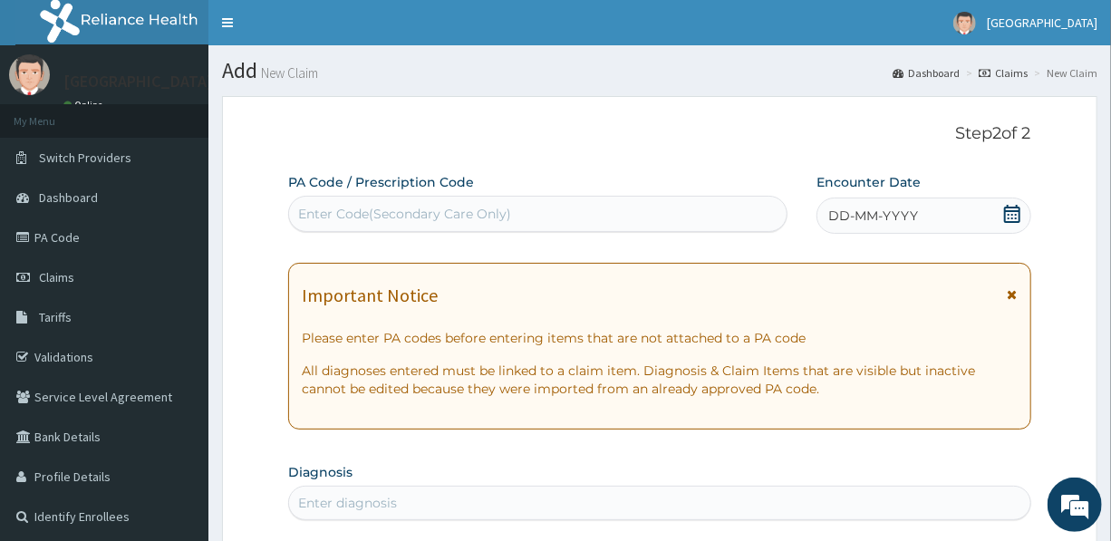
click at [471, 208] on div "Enter Code(Secondary Care Only)" at bounding box center [404, 214] width 213 height 18
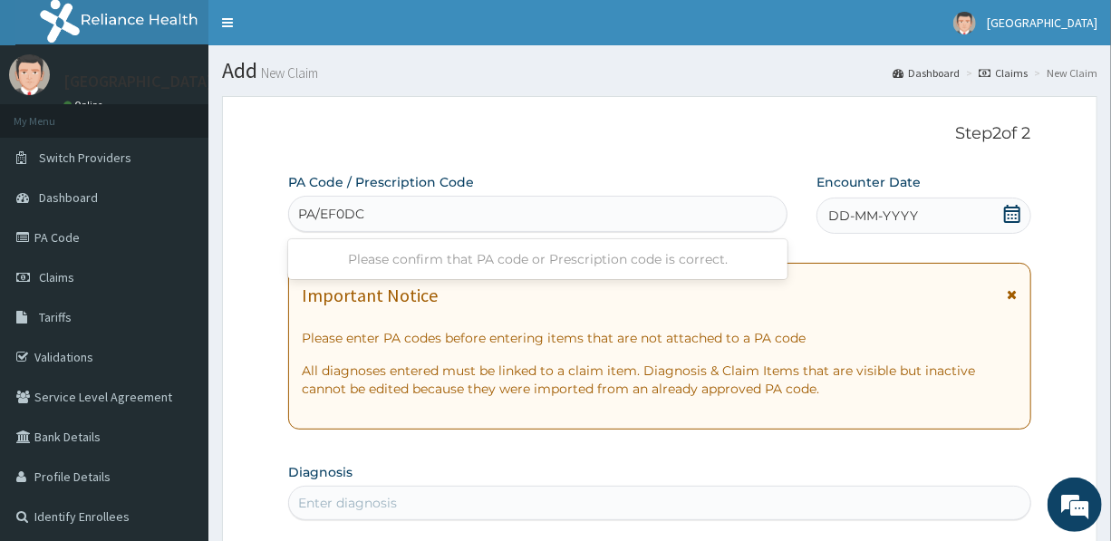
type input "PA/EF0DCO"
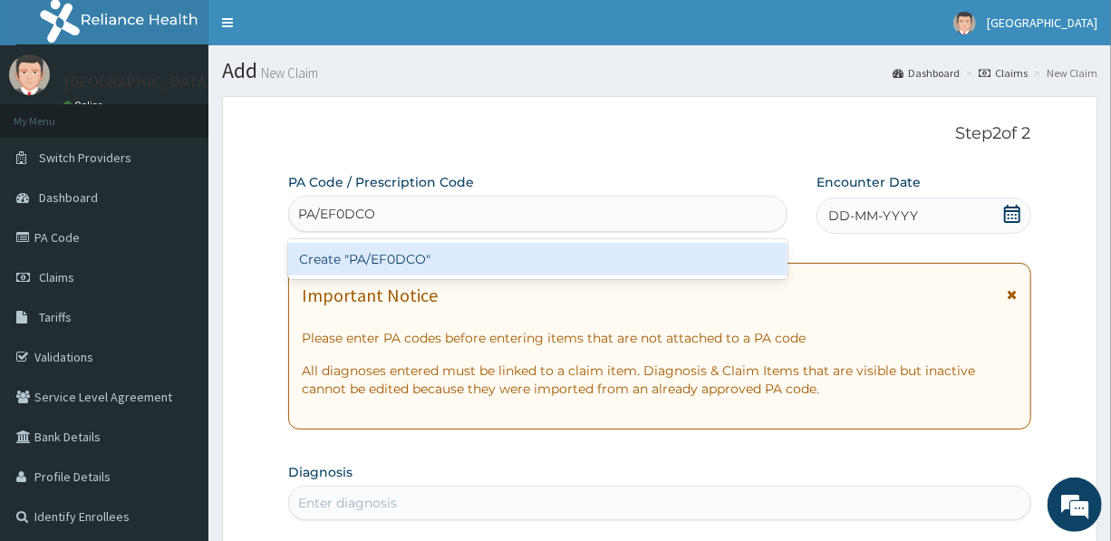
click at [398, 256] on div "Create "PA/EF0DCO"" at bounding box center [537, 259] width 499 height 33
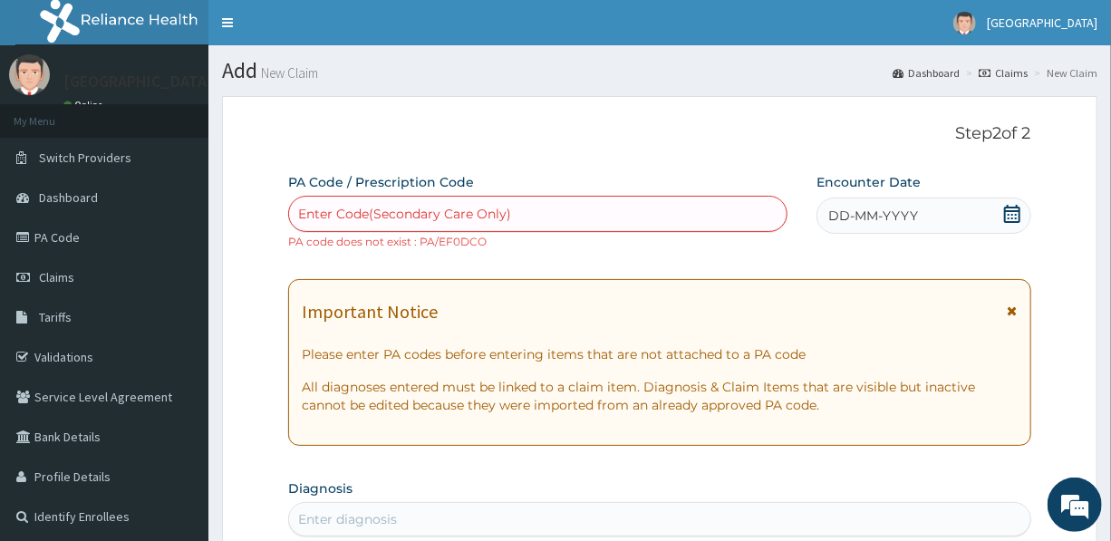
click at [370, 207] on div "Enter Code(Secondary Care Only)" at bounding box center [404, 214] width 213 height 18
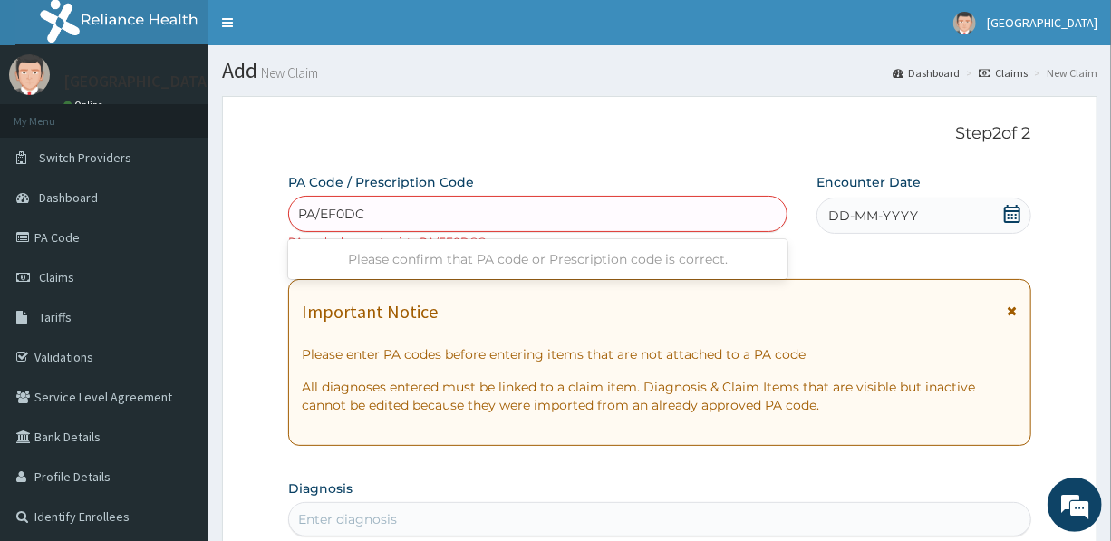
type input "PA/EF0DC0"
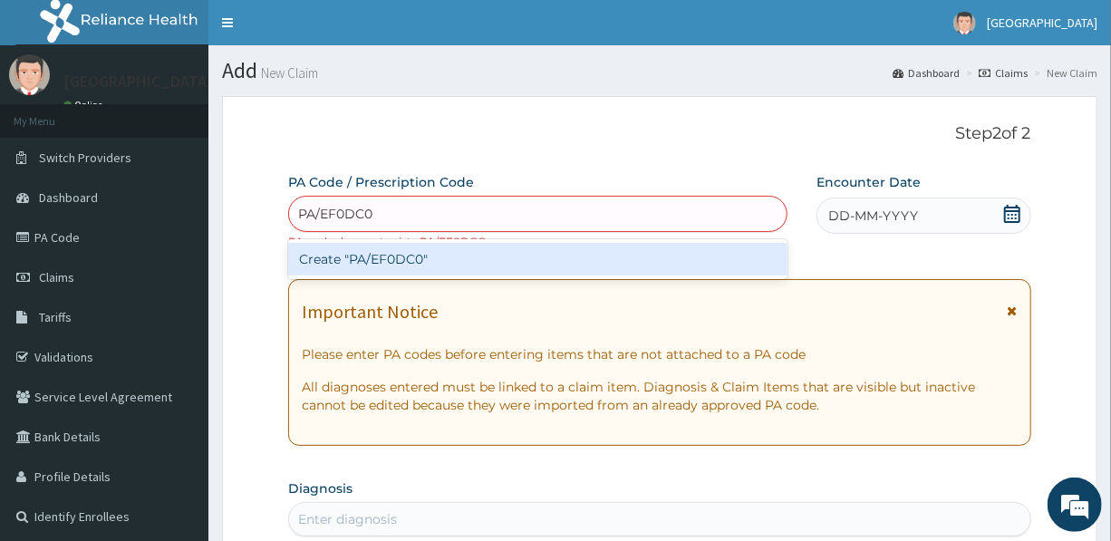
click at [392, 245] on div "Create "PA/EF0DC0"" at bounding box center [537, 259] width 499 height 33
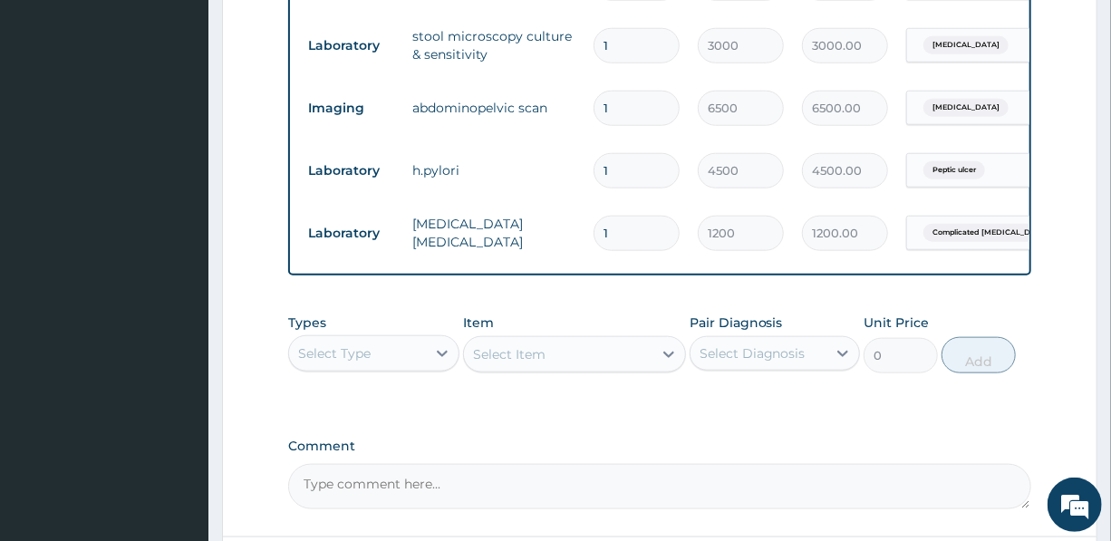
scroll to position [779, 0]
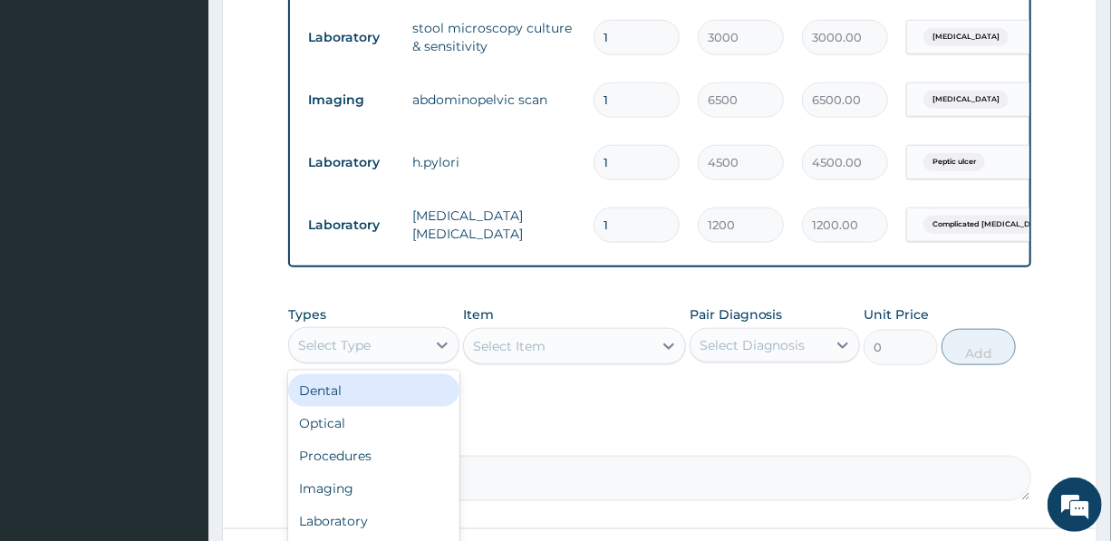
click at [344, 350] on div "Select Type" at bounding box center [334, 345] width 73 height 18
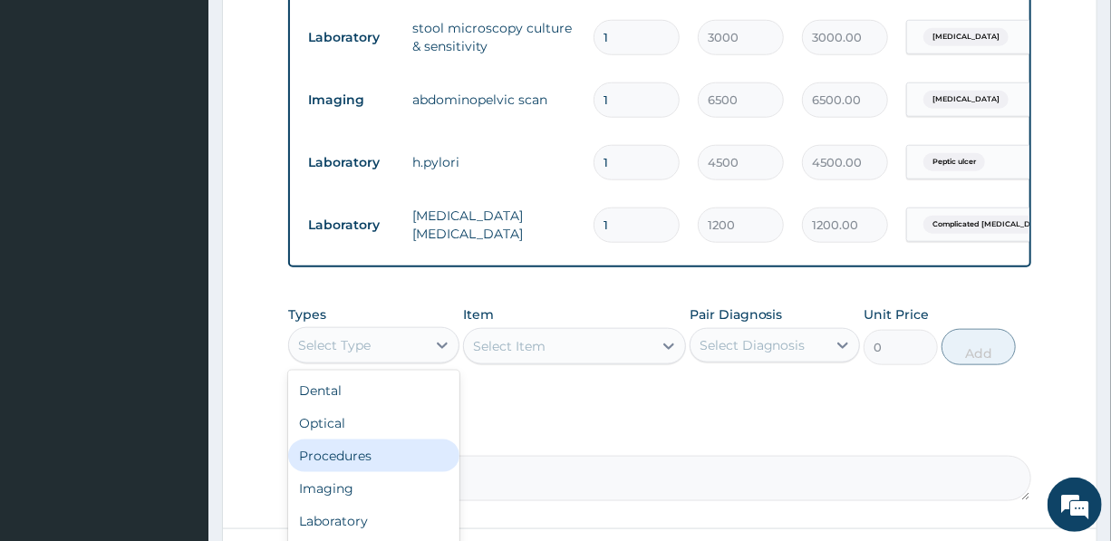
click at [352, 472] on div "Procedures" at bounding box center [373, 456] width 170 height 33
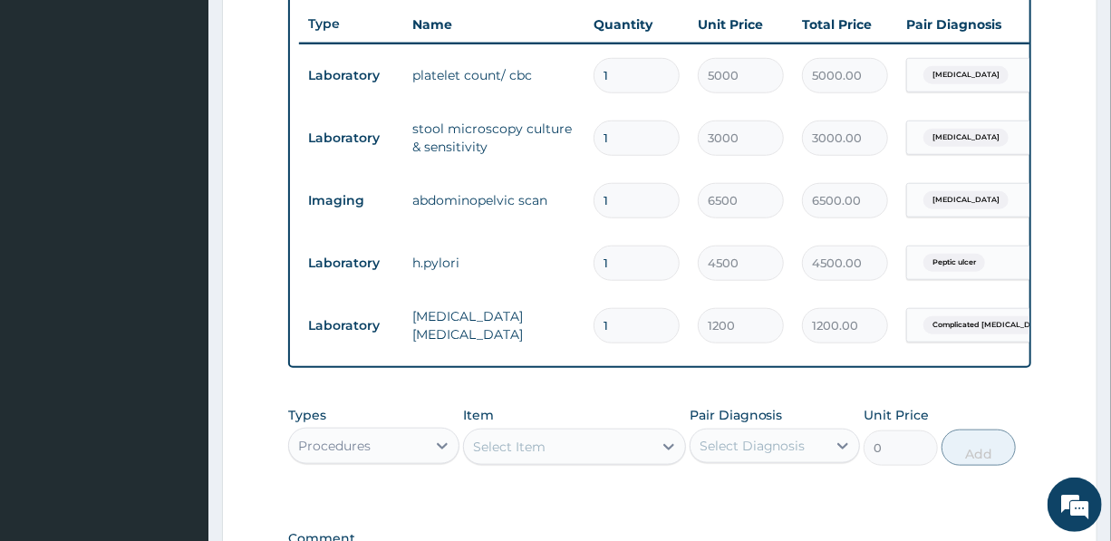
scroll to position [697, 0]
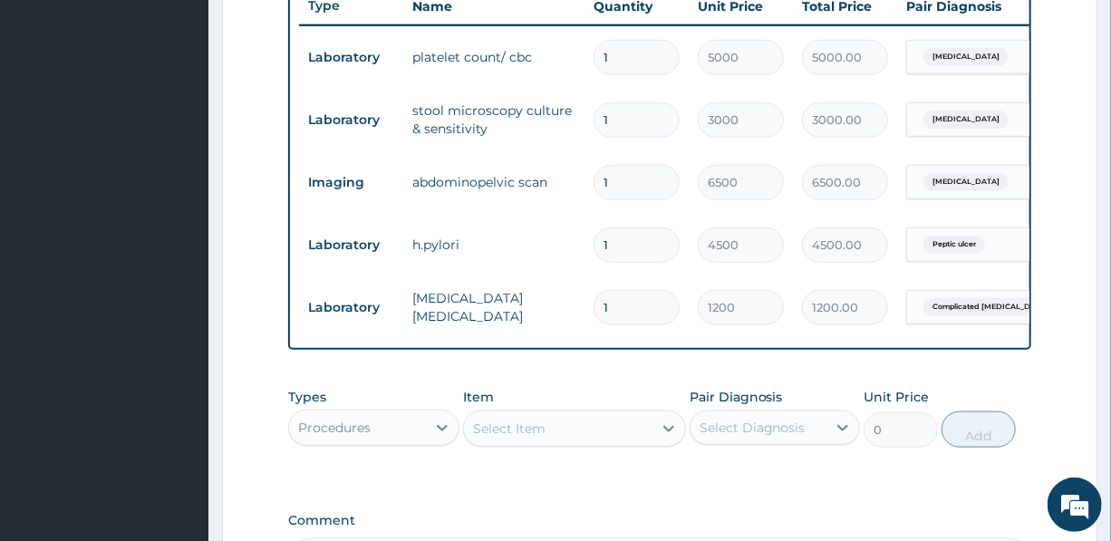
click at [548, 438] on div "Select Item" at bounding box center [558, 428] width 189 height 29
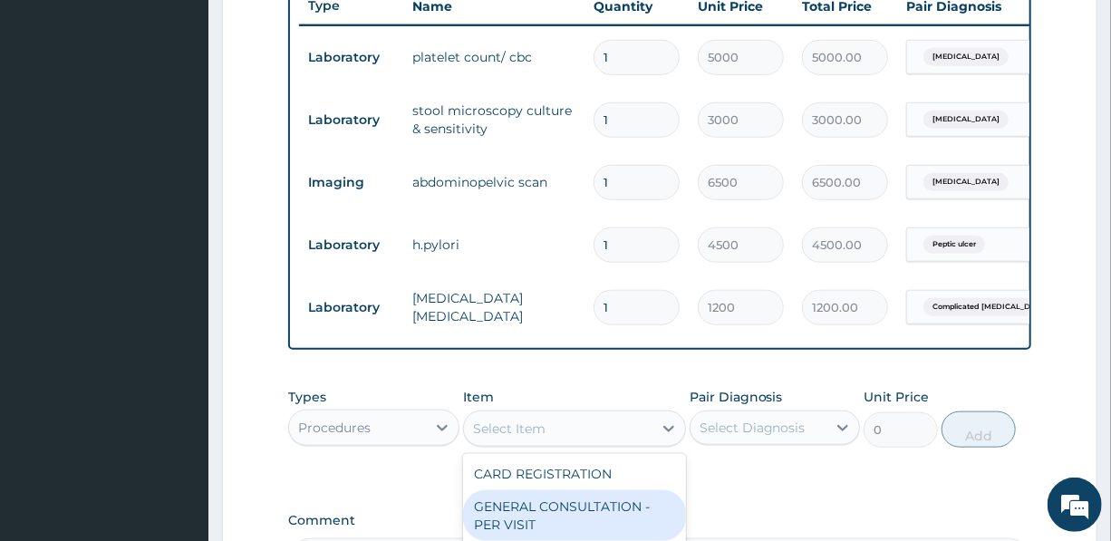
click at [535, 525] on div "GENERAL CONSULTATION - PER VISIT" at bounding box center [574, 515] width 223 height 51
type input "2000"
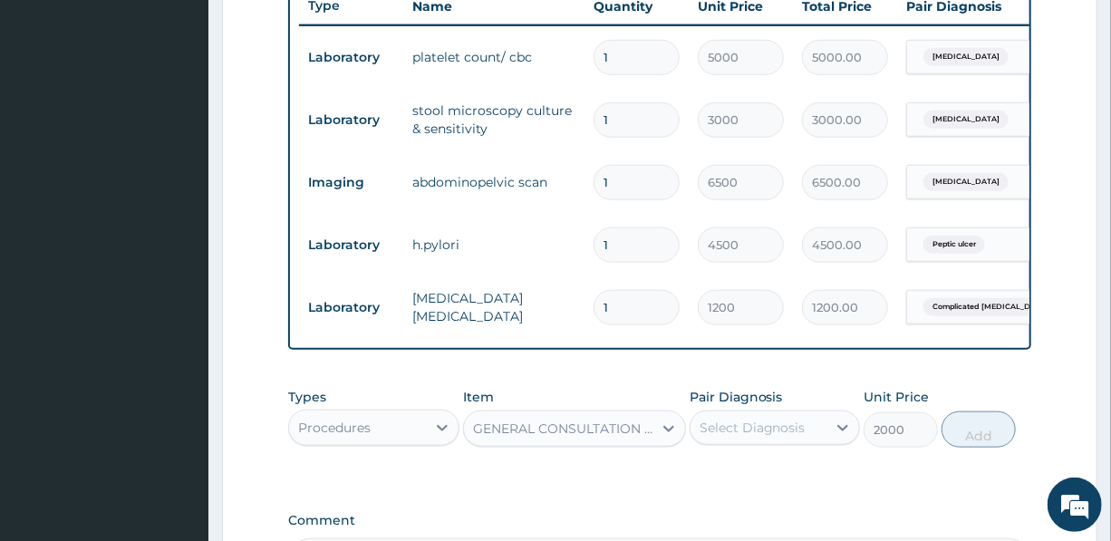
click at [788, 437] on div "Select Diagnosis" at bounding box center [753, 428] width 106 height 18
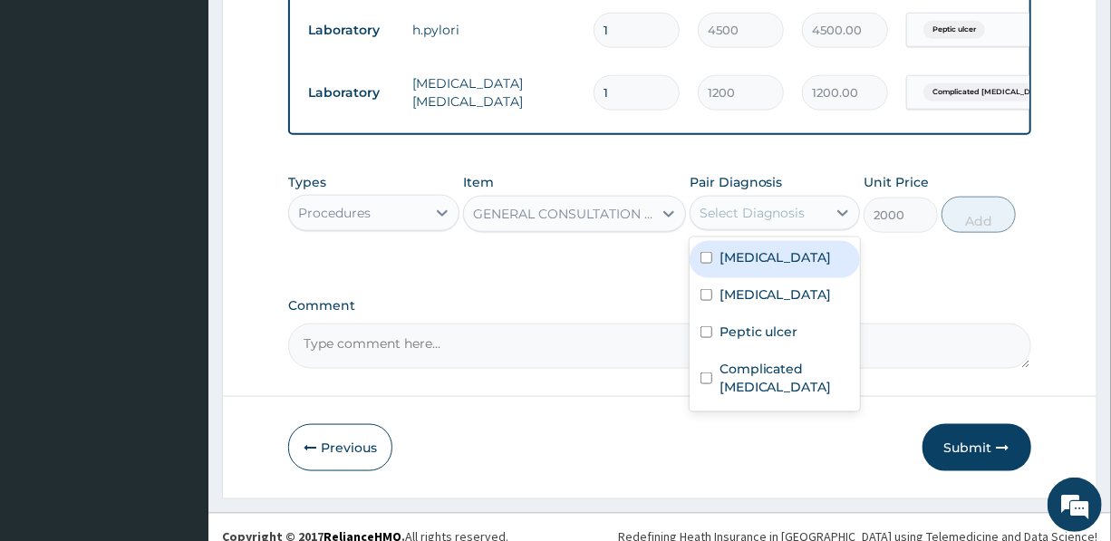
scroll to position [943, 0]
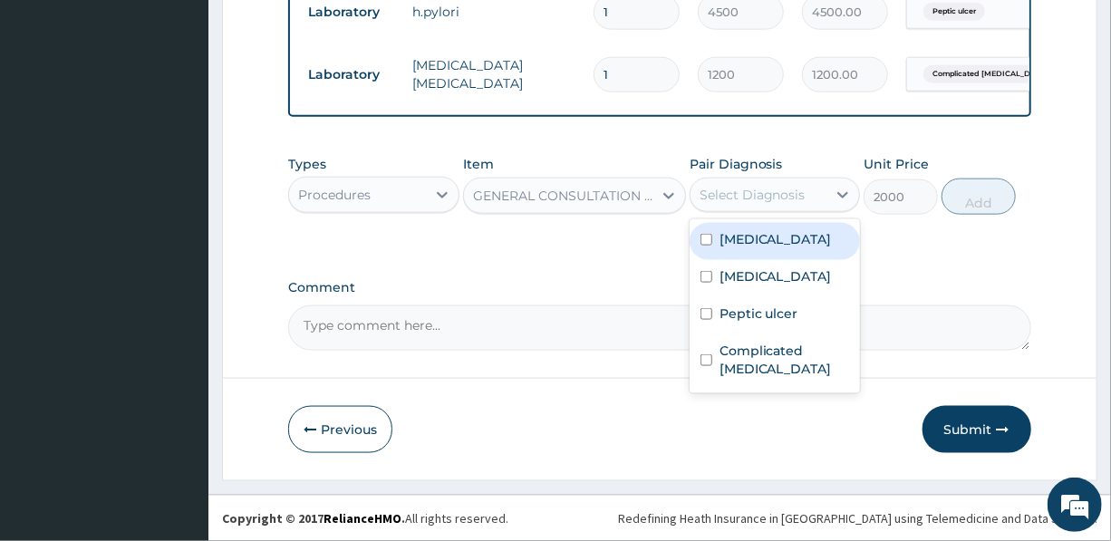
click at [769, 239] on label "Gastroenteritis" at bounding box center [776, 239] width 112 height 18
checkbox input "true"
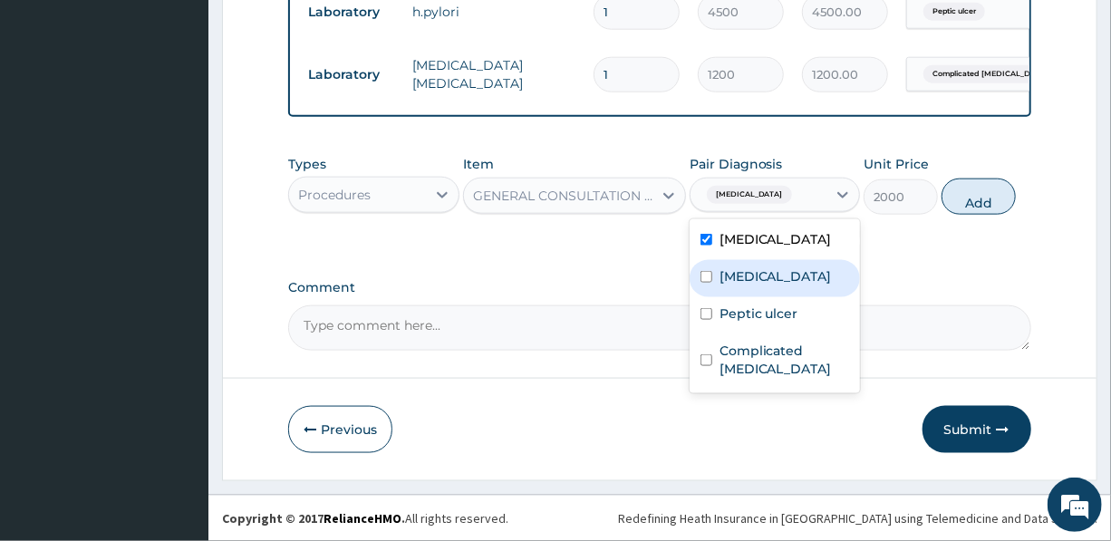
click at [769, 270] on label "Acute abdomen" at bounding box center [776, 276] width 112 height 18
checkbox input "true"
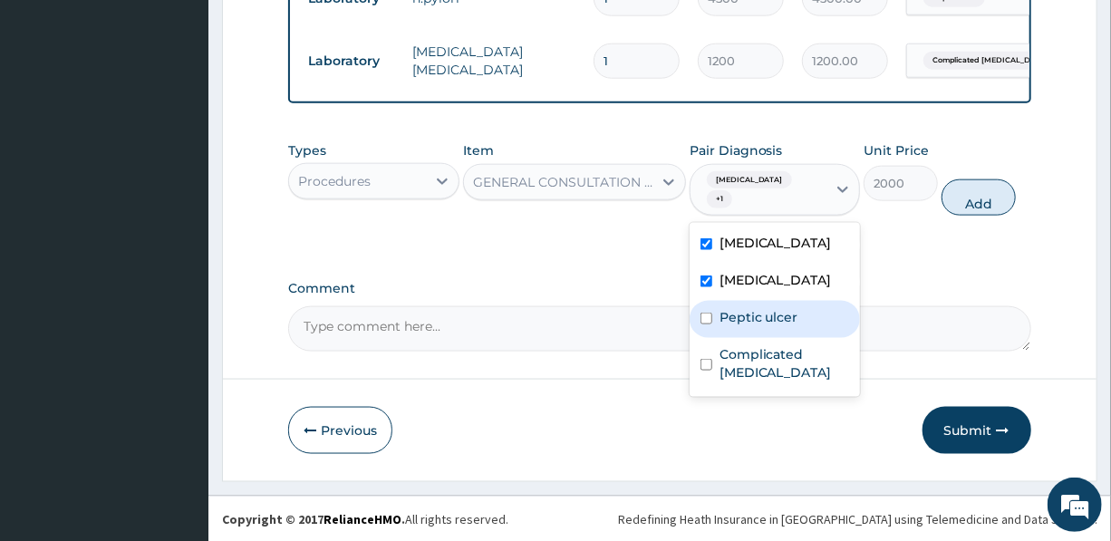
drag, startPoint x: 773, startPoint y: 329, endPoint x: 779, endPoint y: 348, distance: 20.1
click at [774, 326] on label "Peptic ulcer" at bounding box center [759, 317] width 79 height 18
checkbox input "true"
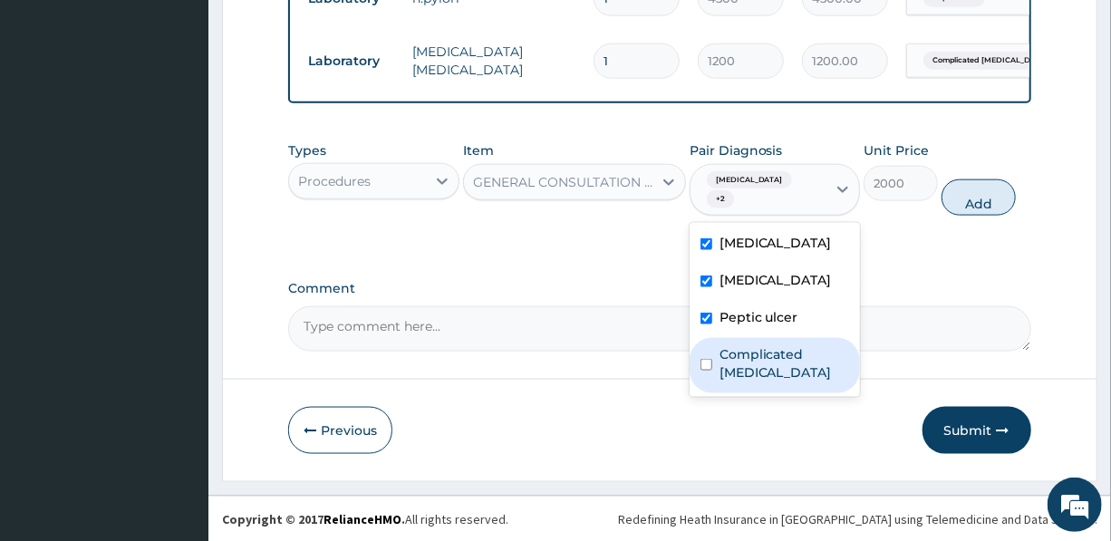
drag, startPoint x: 785, startPoint y: 376, endPoint x: 865, endPoint y: 344, distance: 86.7
click at [786, 377] on label "Complicated malaria" at bounding box center [785, 363] width 130 height 36
checkbox input "true"
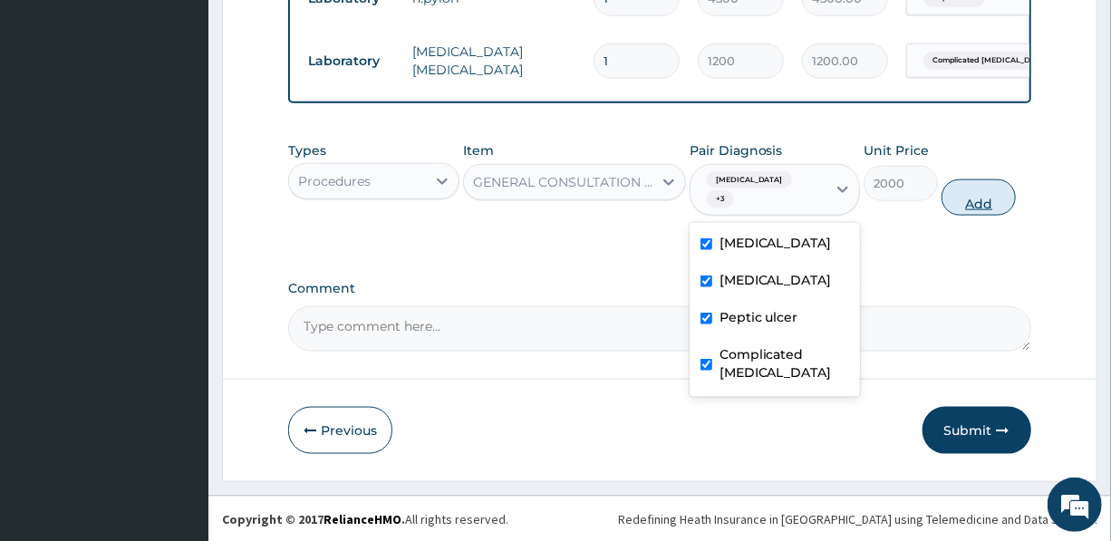
click at [972, 211] on button "Add" at bounding box center [979, 197] width 74 height 36
type input "0"
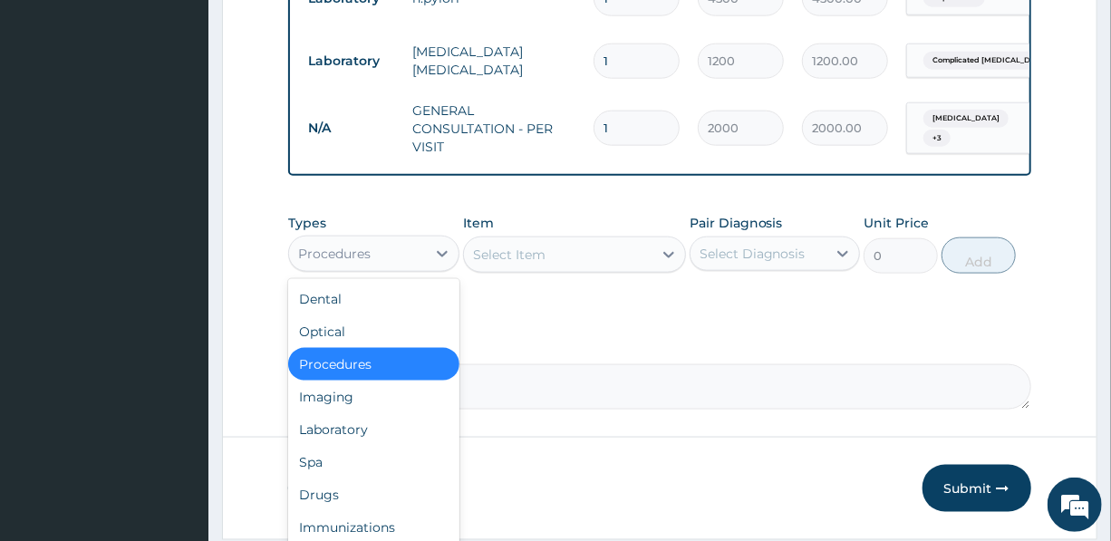
click at [374, 268] on div "Procedures" at bounding box center [357, 253] width 136 height 29
click at [352, 508] on div "Drugs" at bounding box center [373, 495] width 170 height 33
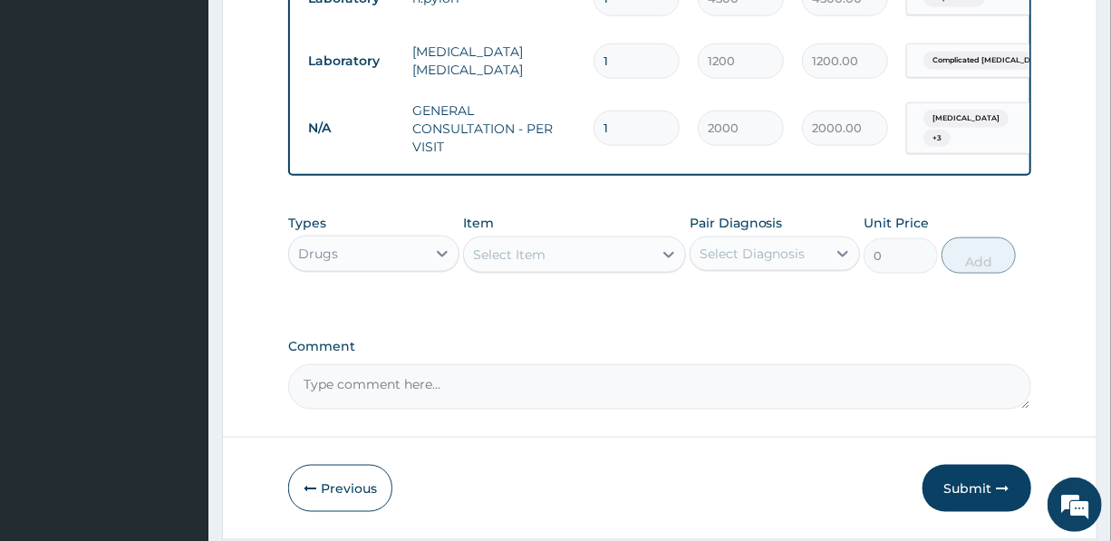
click at [577, 267] on div "Select Item" at bounding box center [558, 254] width 189 height 29
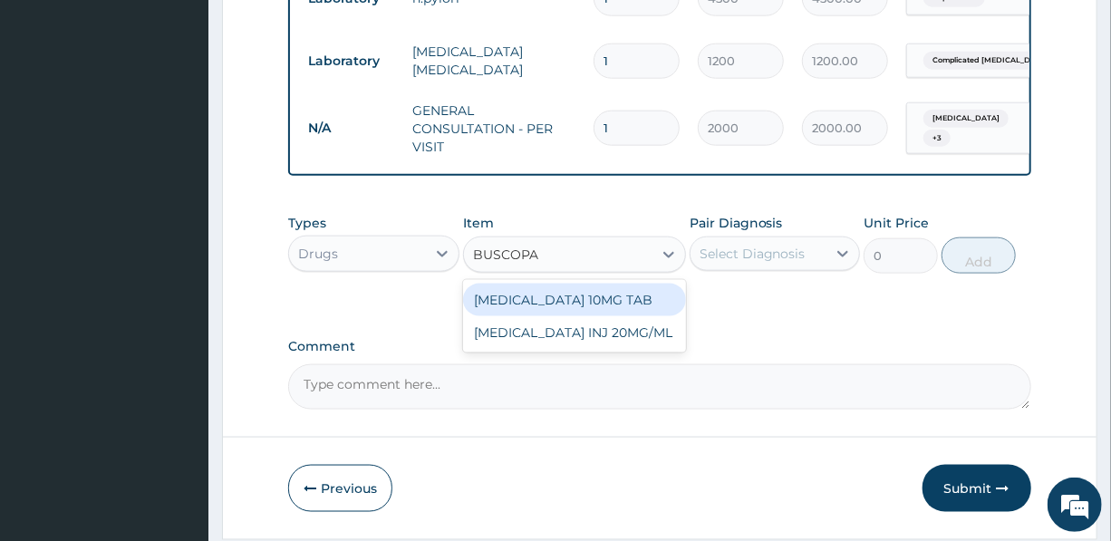
type input "BUSCOPAN"
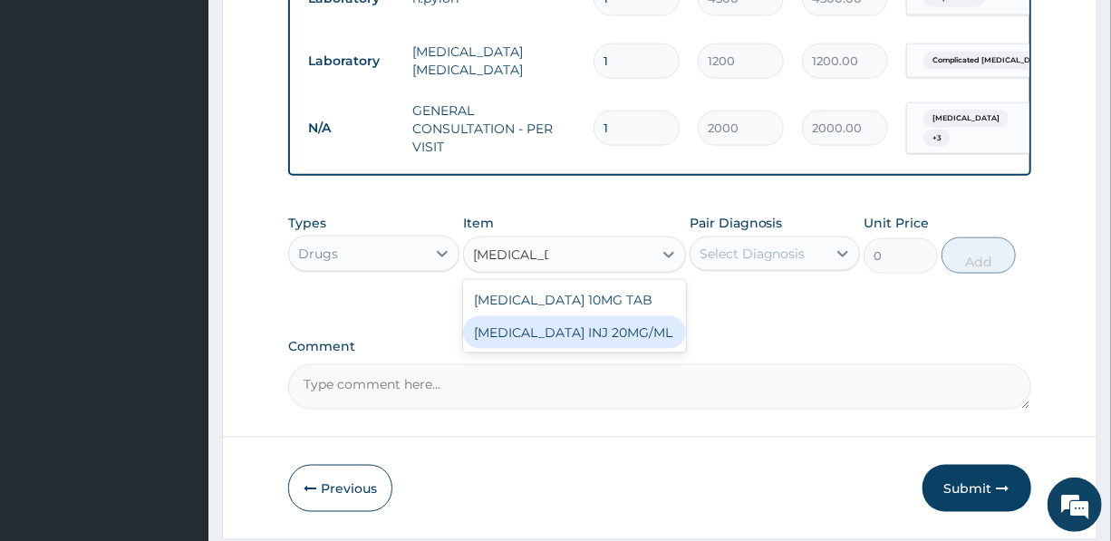
click at [589, 344] on div "BUSCOPAN INJ 20MG/ML" at bounding box center [574, 332] width 223 height 33
type input "1500"
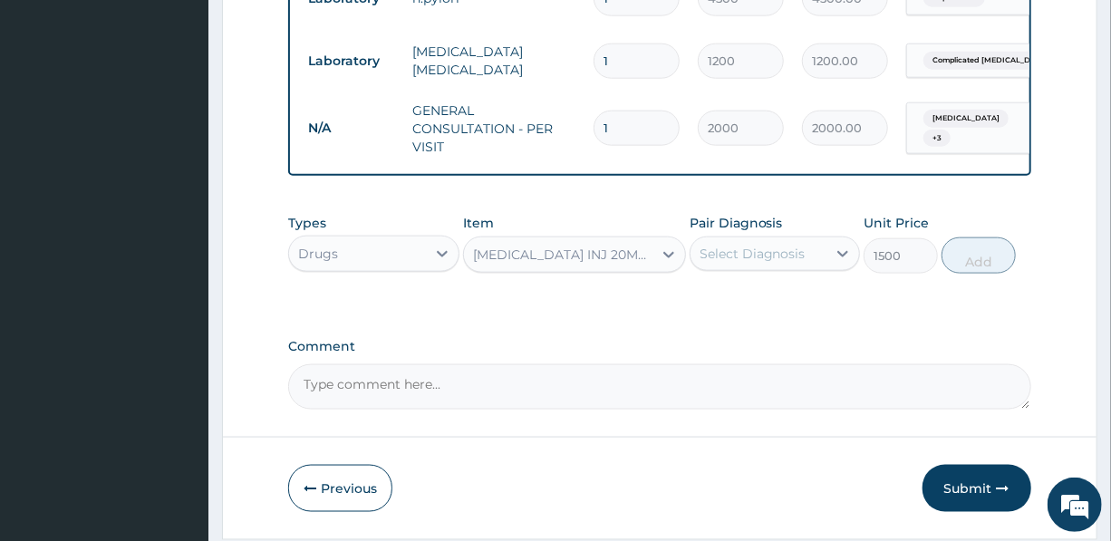
click at [763, 263] on div "Select Diagnosis" at bounding box center [753, 254] width 106 height 18
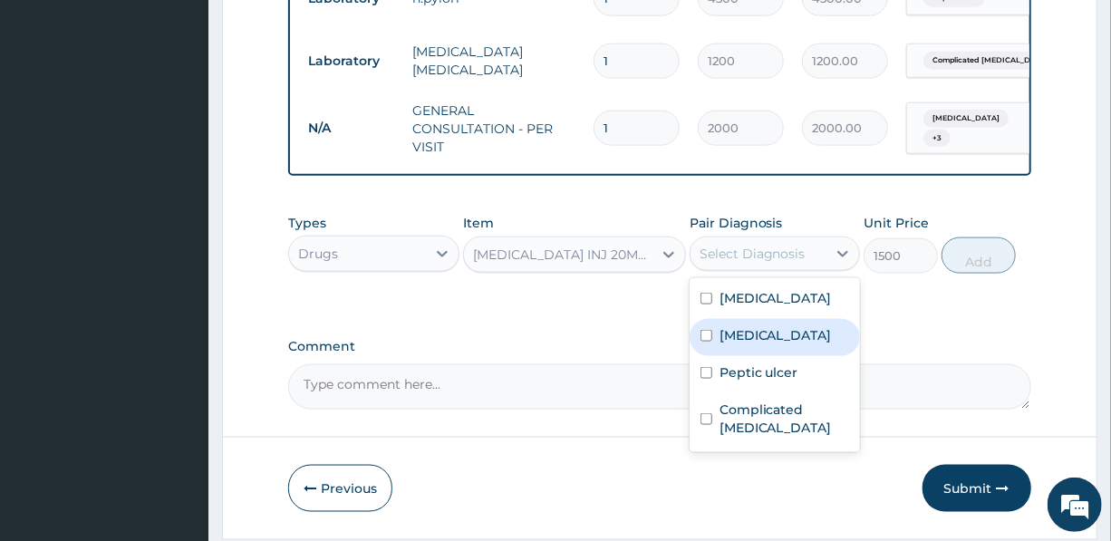
click at [771, 344] on label "Acute abdomen" at bounding box center [776, 335] width 112 height 18
checkbox input "true"
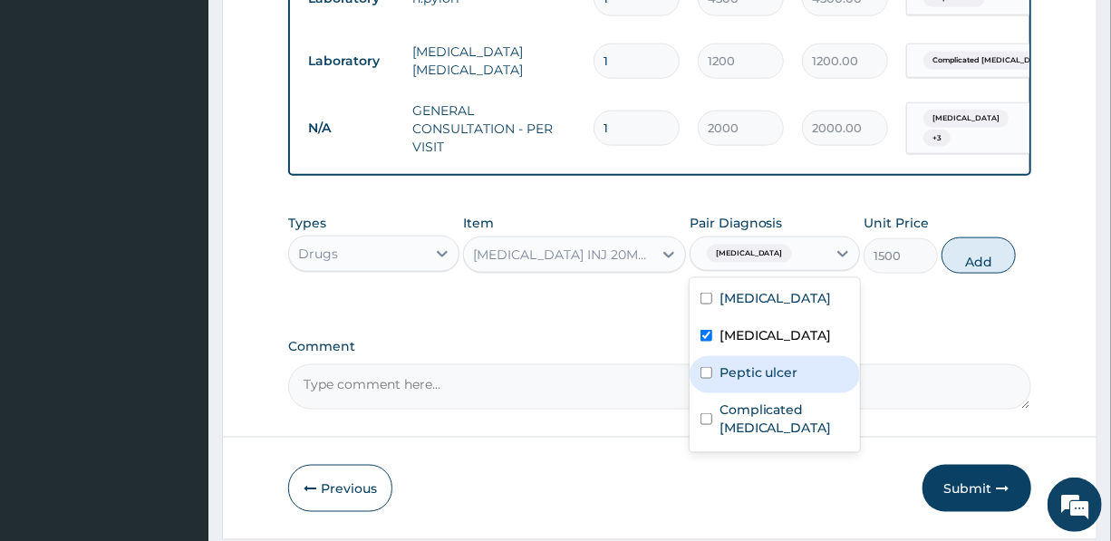
click at [752, 382] on label "Peptic ulcer" at bounding box center [759, 372] width 79 height 18
checkbox input "true"
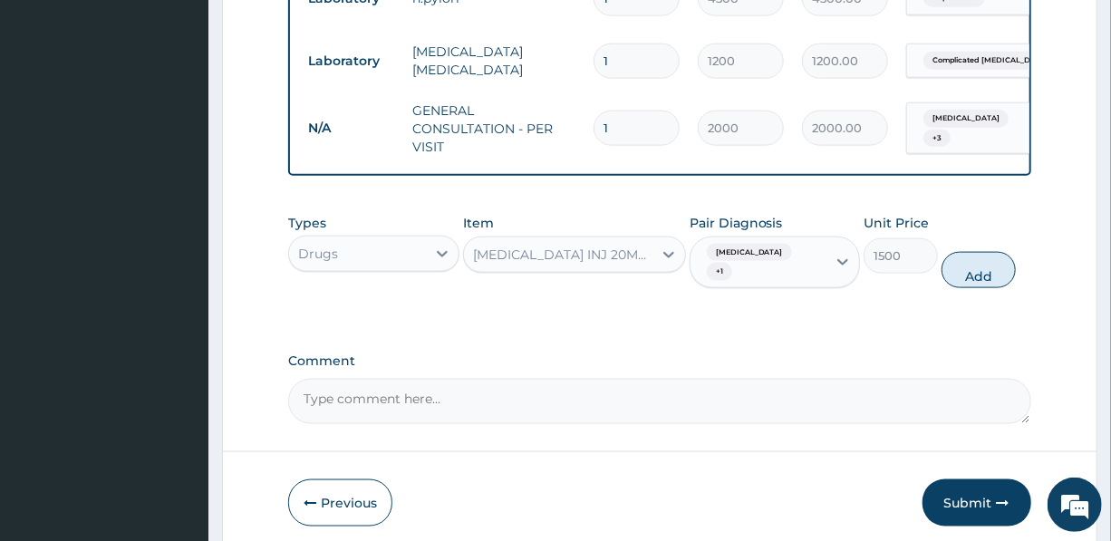
click at [980, 281] on button "Add" at bounding box center [979, 270] width 74 height 36
type input "0"
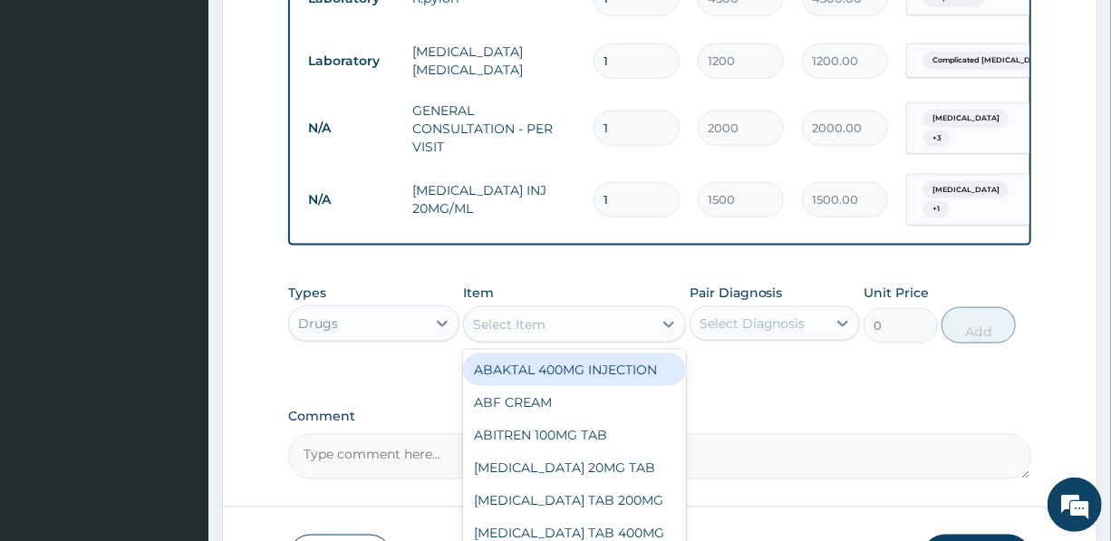
click at [559, 326] on div "Select Item" at bounding box center [558, 324] width 189 height 29
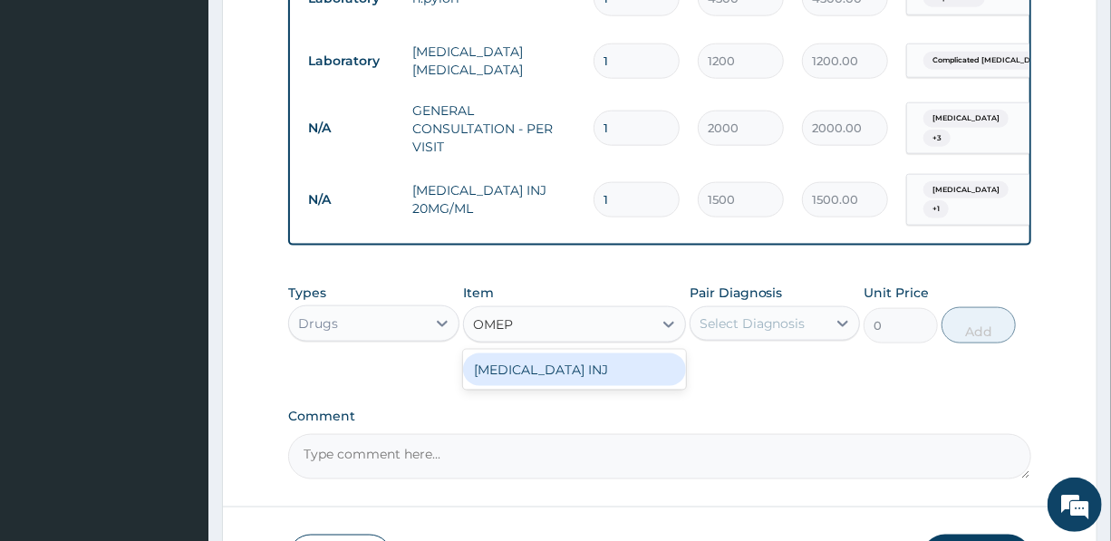
type input "OMEPR"
click at [542, 376] on div "OMEPRAZOLE INJ" at bounding box center [574, 369] width 223 height 33
type input "800"
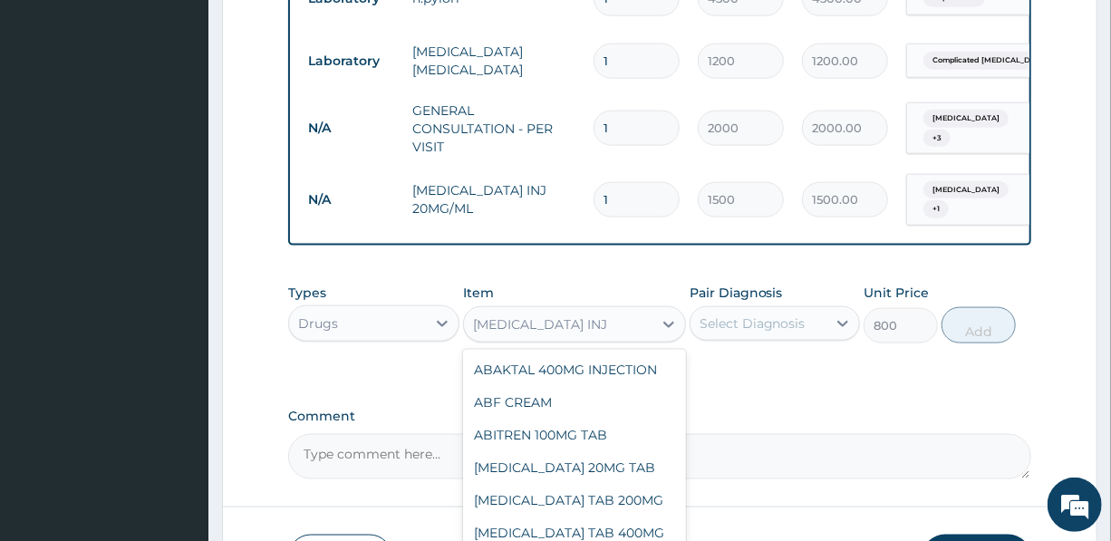
click at [591, 330] on div "OMEPRAZOLE INJ" at bounding box center [558, 324] width 189 height 29
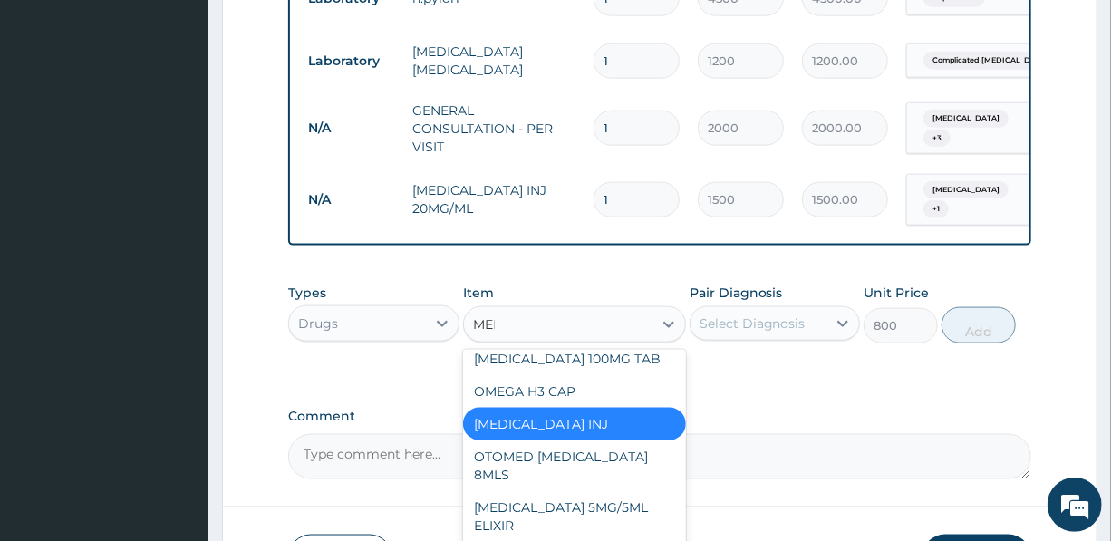
scroll to position [0, 0]
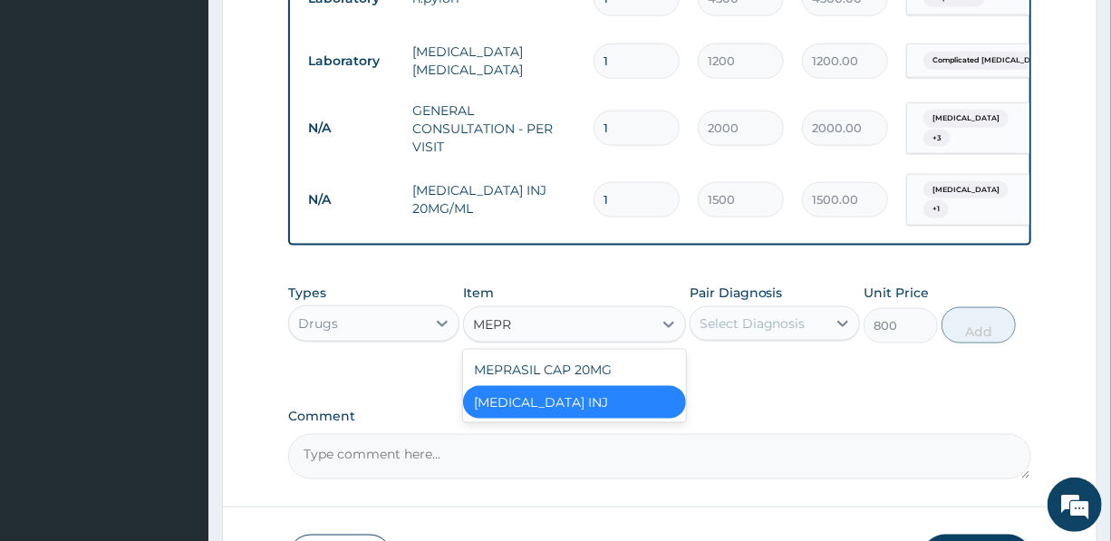
type input "MEPRA"
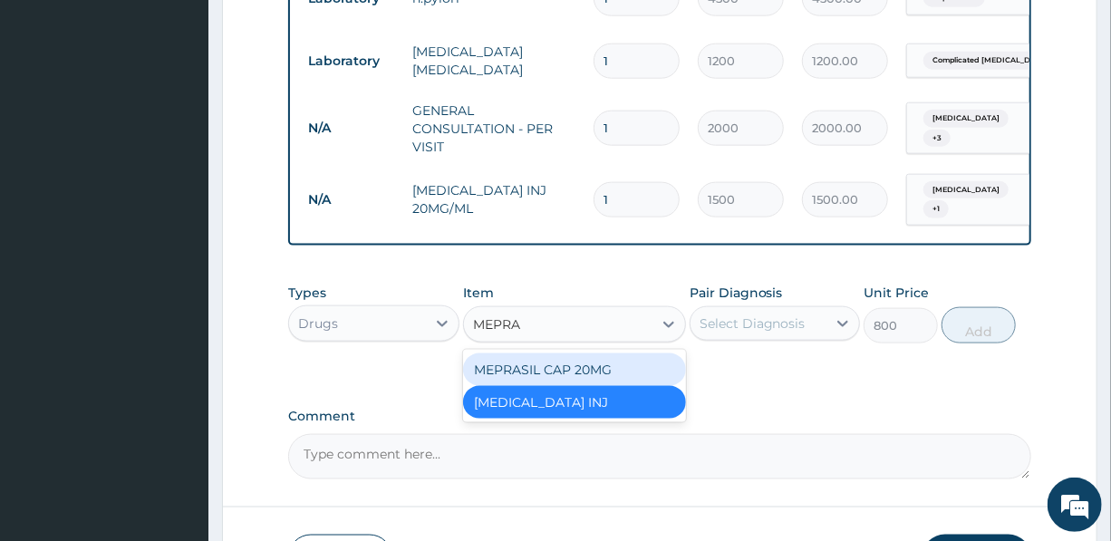
click at [562, 373] on div "MEPRASIL CAP 20MG" at bounding box center [574, 369] width 223 height 33
type input "200"
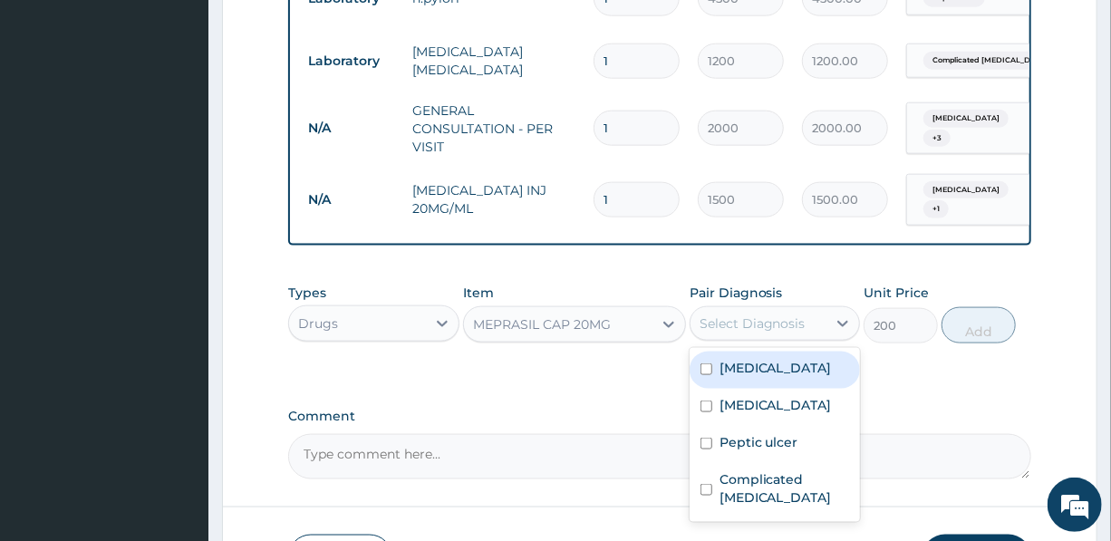
click at [742, 332] on div "Select Diagnosis" at bounding box center [753, 323] width 106 height 18
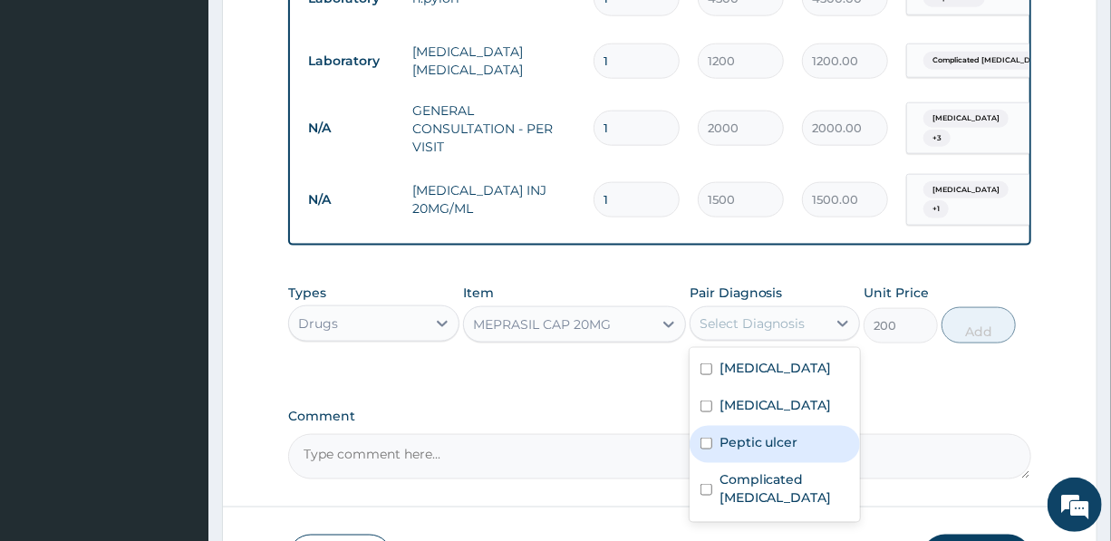
click at [750, 450] on label "Peptic ulcer" at bounding box center [759, 442] width 79 height 18
checkbox input "true"
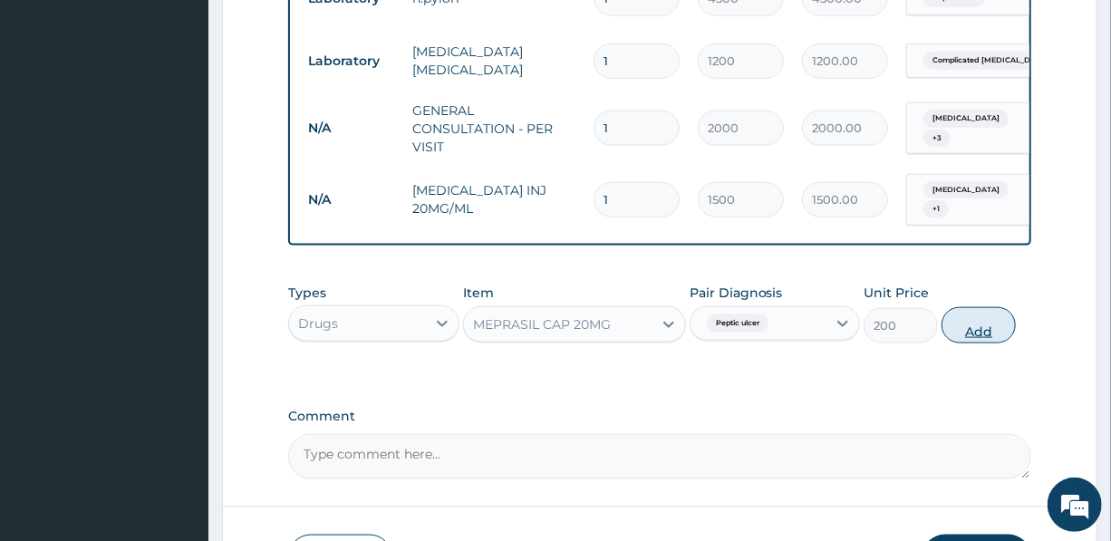
click at [976, 331] on button "Add" at bounding box center [979, 325] width 74 height 36
type input "0"
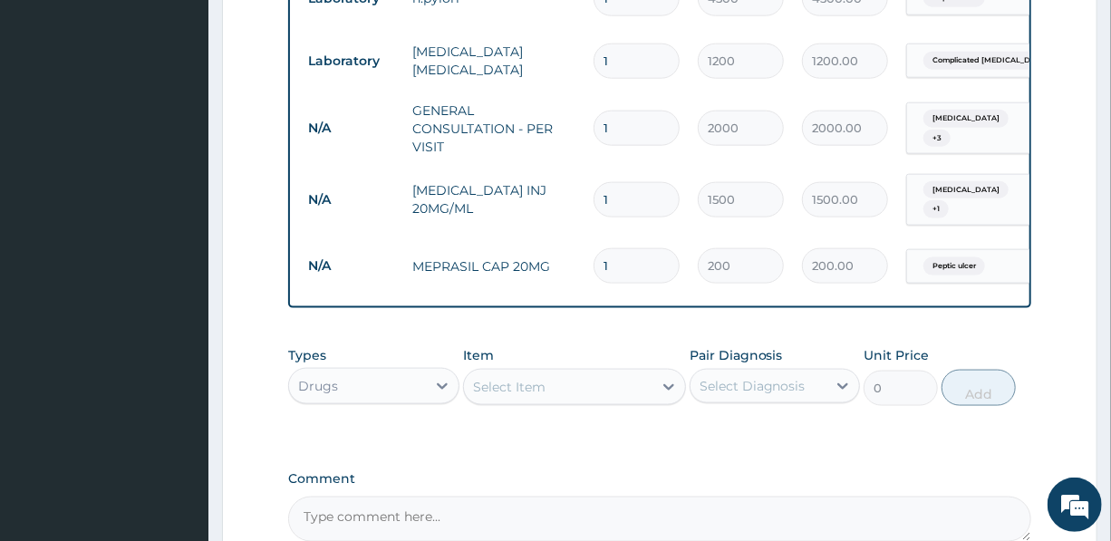
drag, startPoint x: 634, startPoint y: 256, endPoint x: 584, endPoint y: 257, distance: 50.8
click at [585, 256] on td "1" at bounding box center [637, 265] width 104 height 53
type input "10"
type input "2000.00"
type input "10"
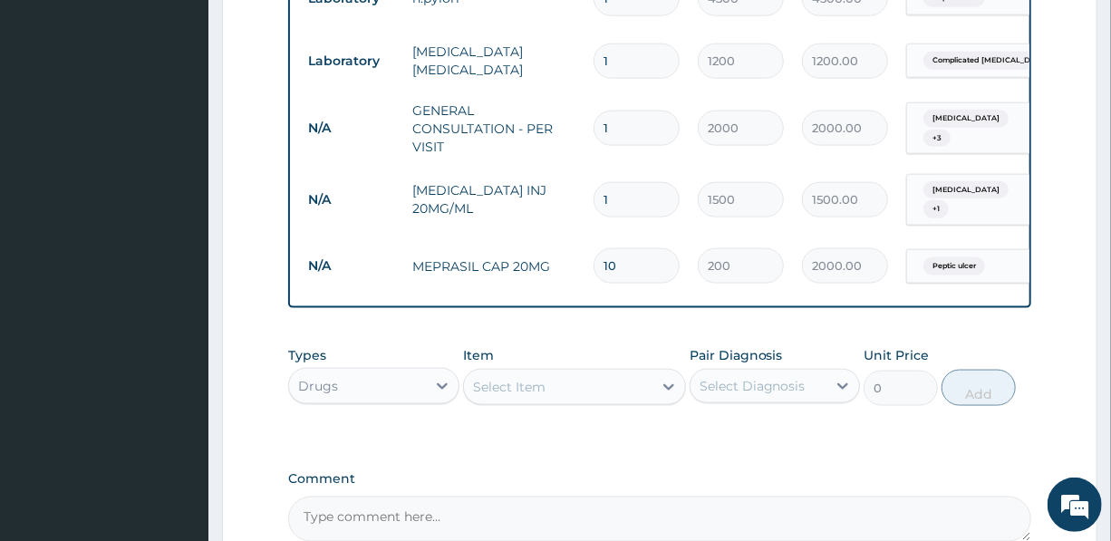
click at [562, 400] on div "Select Item" at bounding box center [558, 386] width 189 height 29
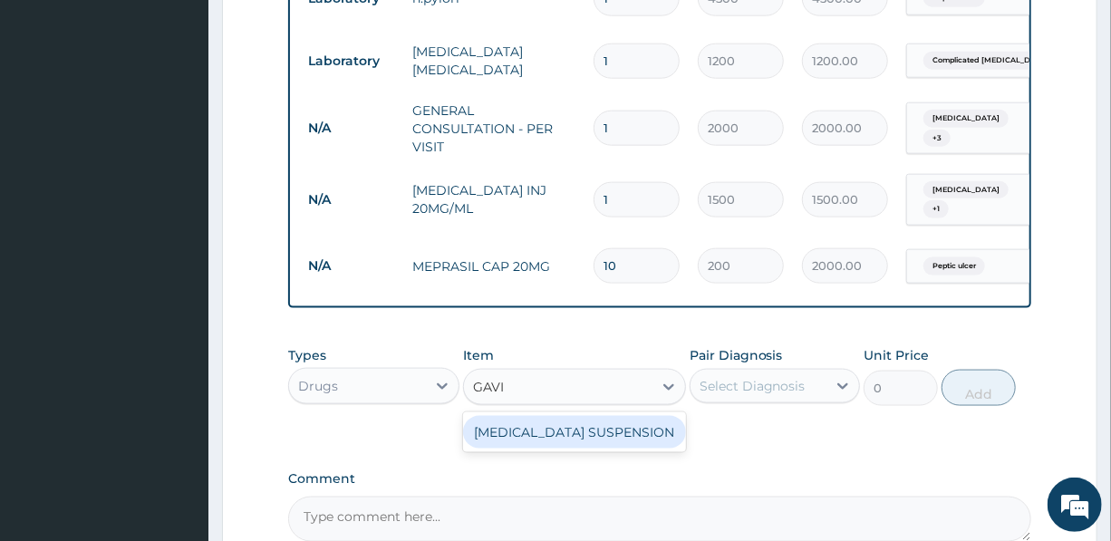
type input "GAVIS"
click at [579, 436] on div "GAVISCON SUSPENSION" at bounding box center [574, 432] width 223 height 33
type input "3000"
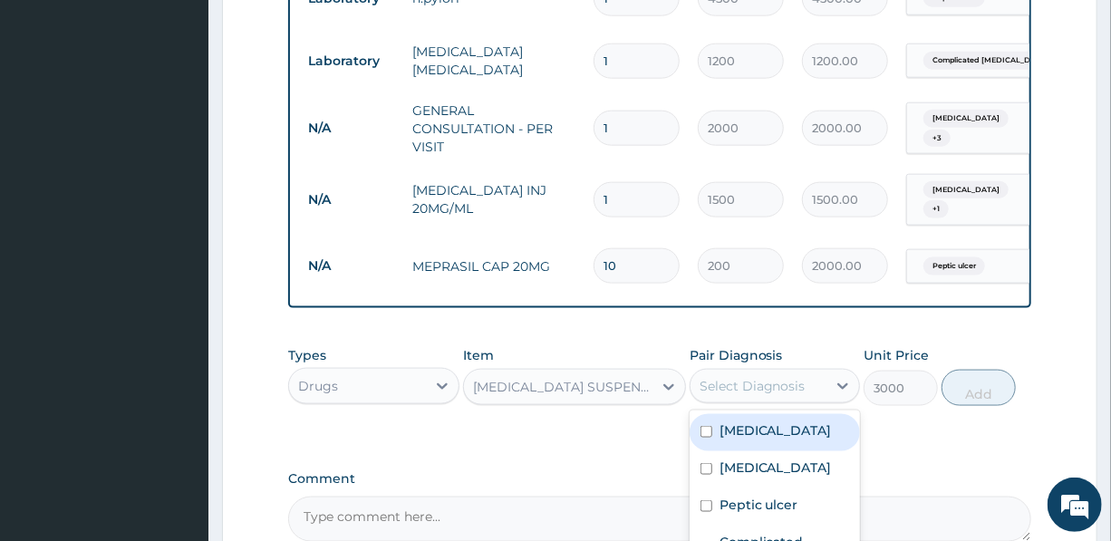
click at [781, 395] on div "Select Diagnosis" at bounding box center [753, 386] width 106 height 18
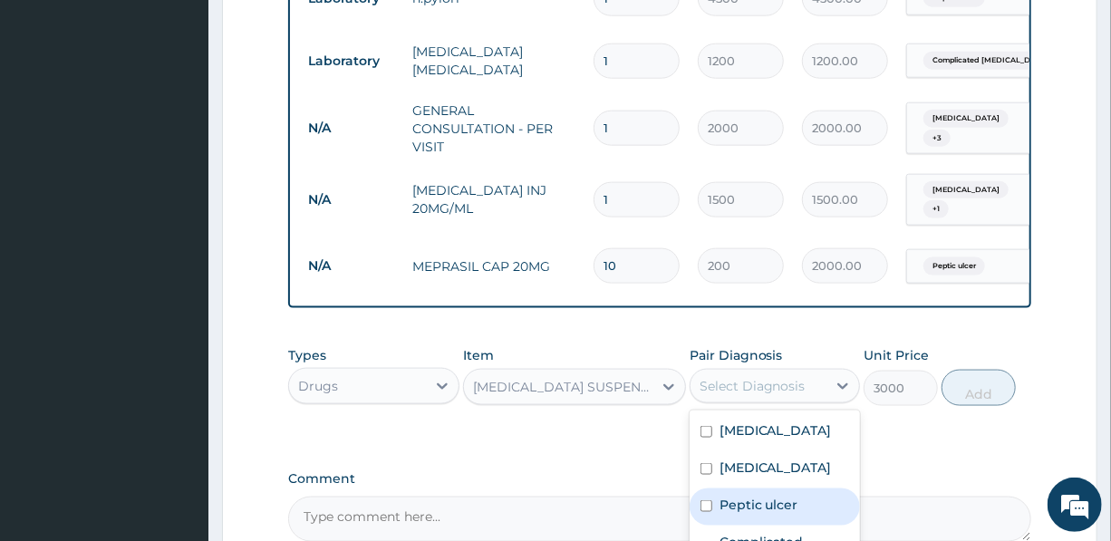
click at [786, 514] on label "Peptic ulcer" at bounding box center [759, 505] width 79 height 18
checkbox input "true"
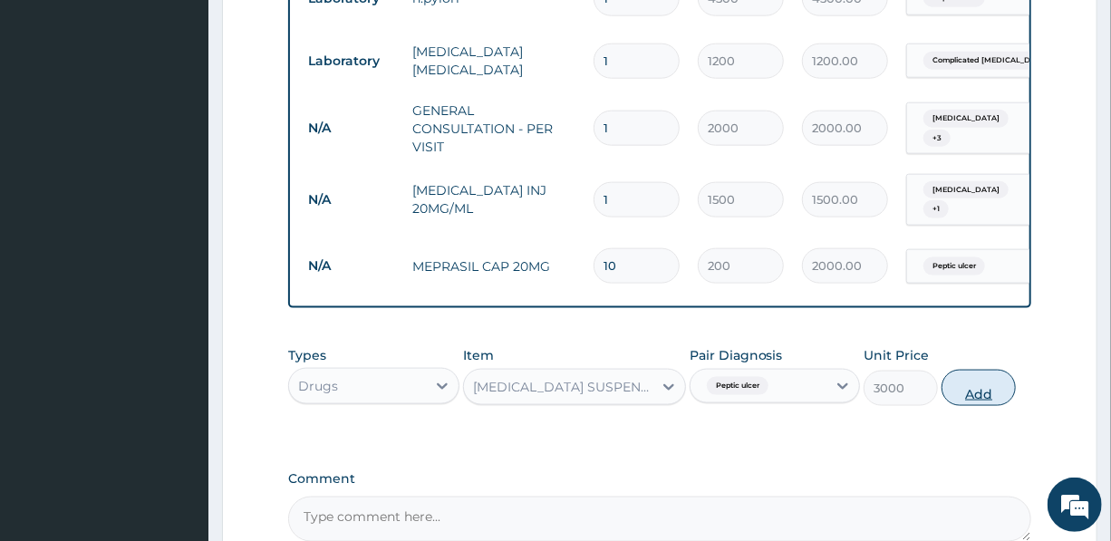
click at [984, 394] on button "Add" at bounding box center [979, 388] width 74 height 36
type input "0"
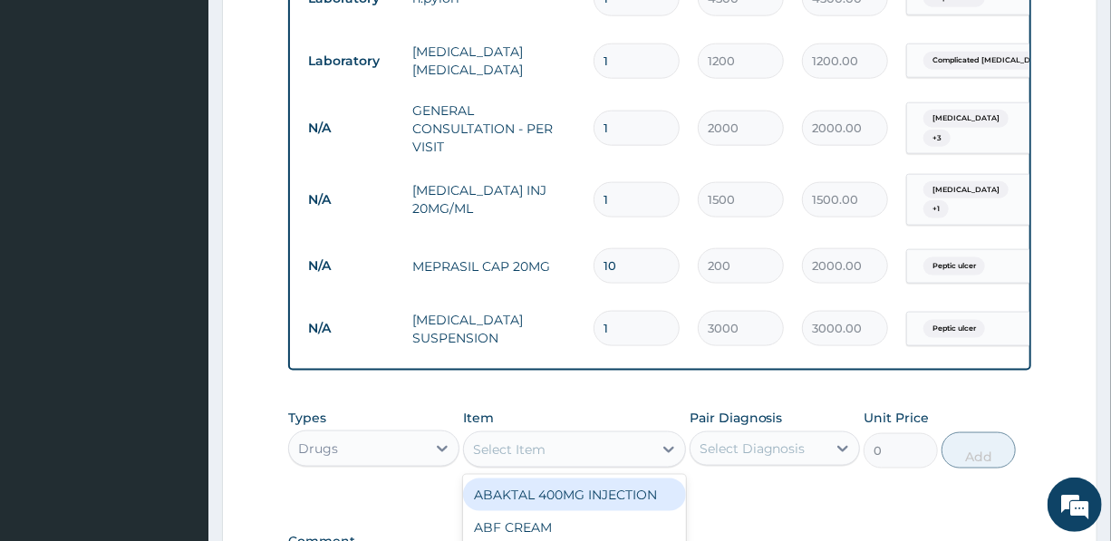
click at [523, 452] on div "Select Item" at bounding box center [509, 449] width 73 height 18
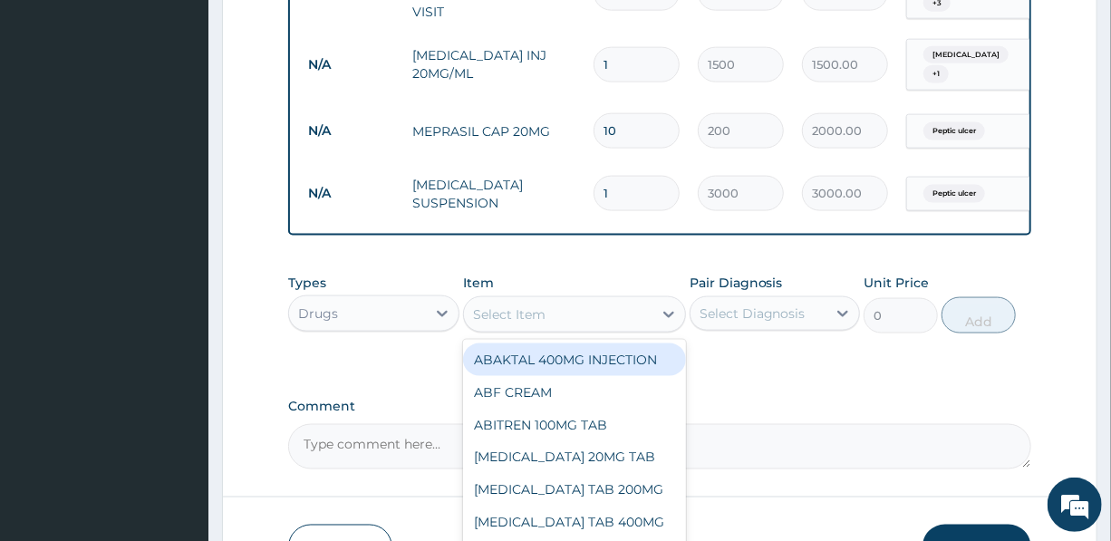
scroll to position [1108, 0]
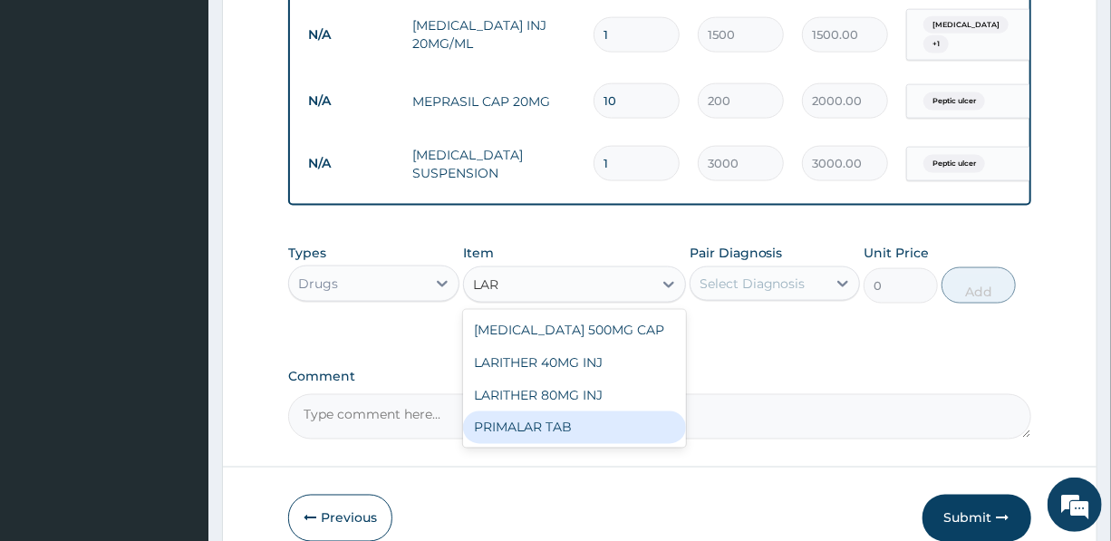
type input "LARI"
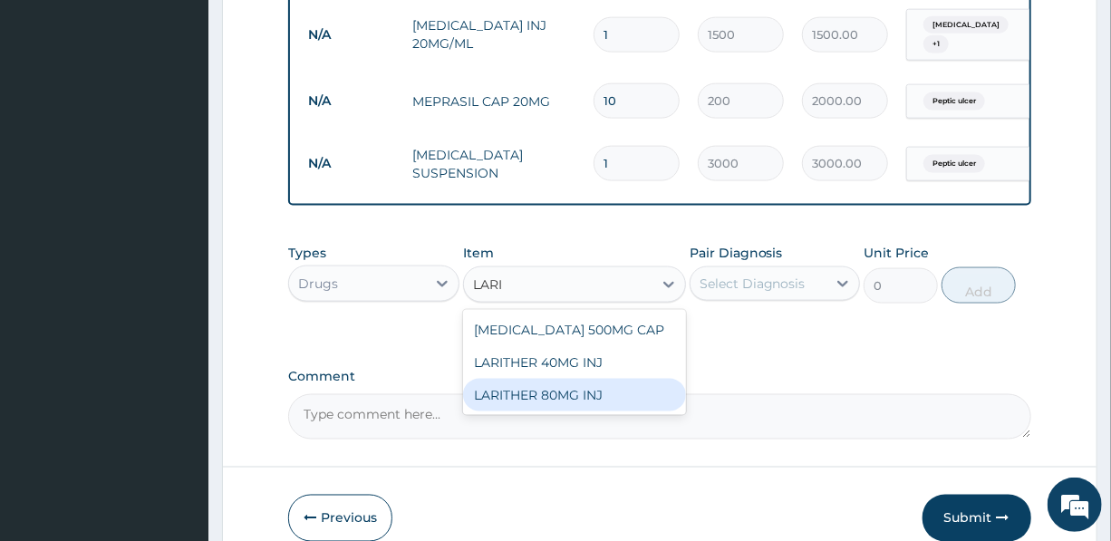
click at [567, 402] on div "LARITHER 80MG INJ" at bounding box center [574, 395] width 223 height 33
type input "1400"
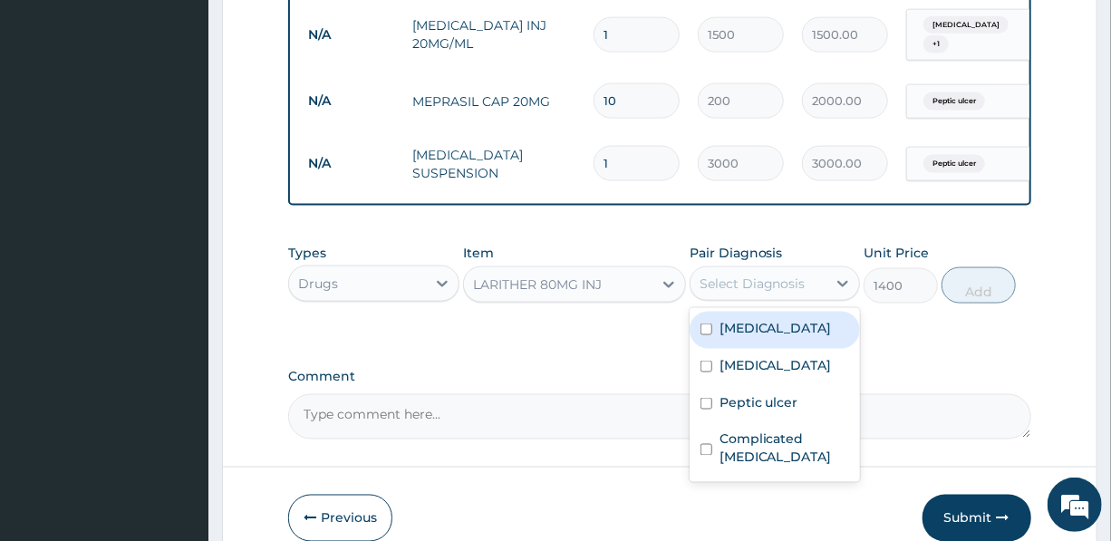
click at [778, 293] on div "Select Diagnosis" at bounding box center [753, 284] width 106 height 18
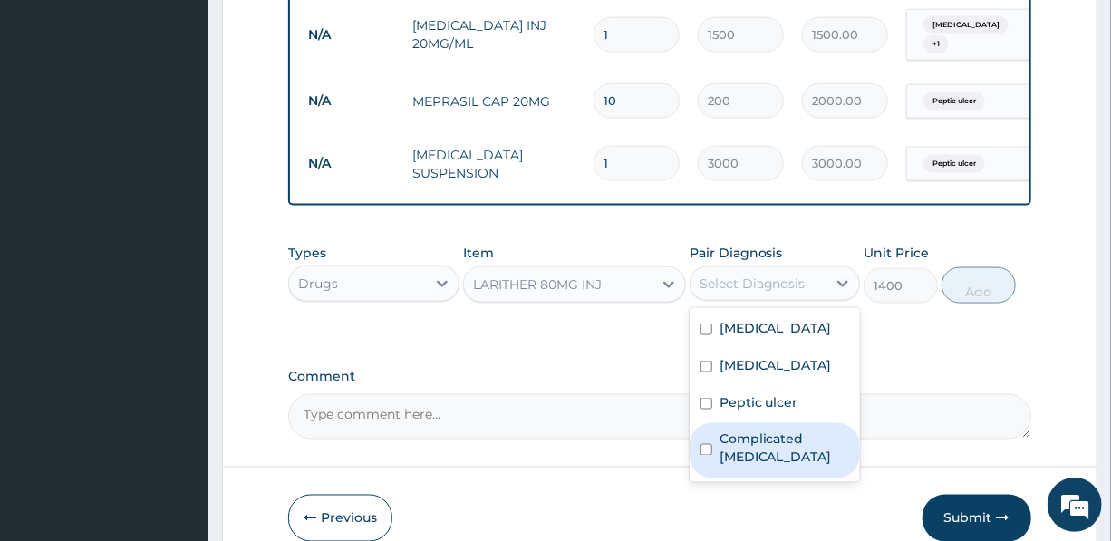
click at [752, 451] on label "Complicated malaria" at bounding box center [785, 448] width 130 height 36
checkbox input "true"
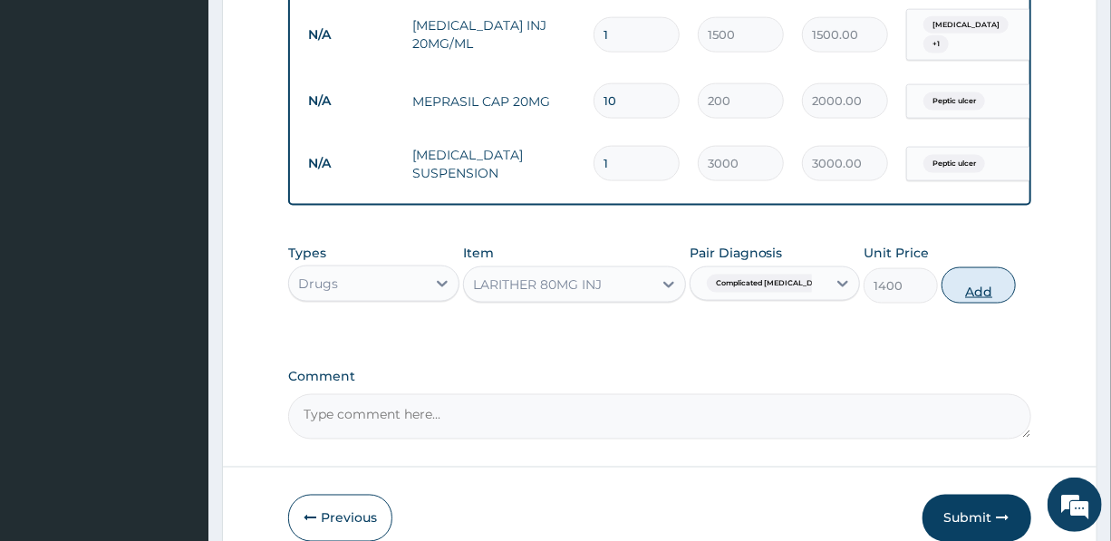
click at [987, 299] on button "Add" at bounding box center [979, 285] width 74 height 36
type input "0"
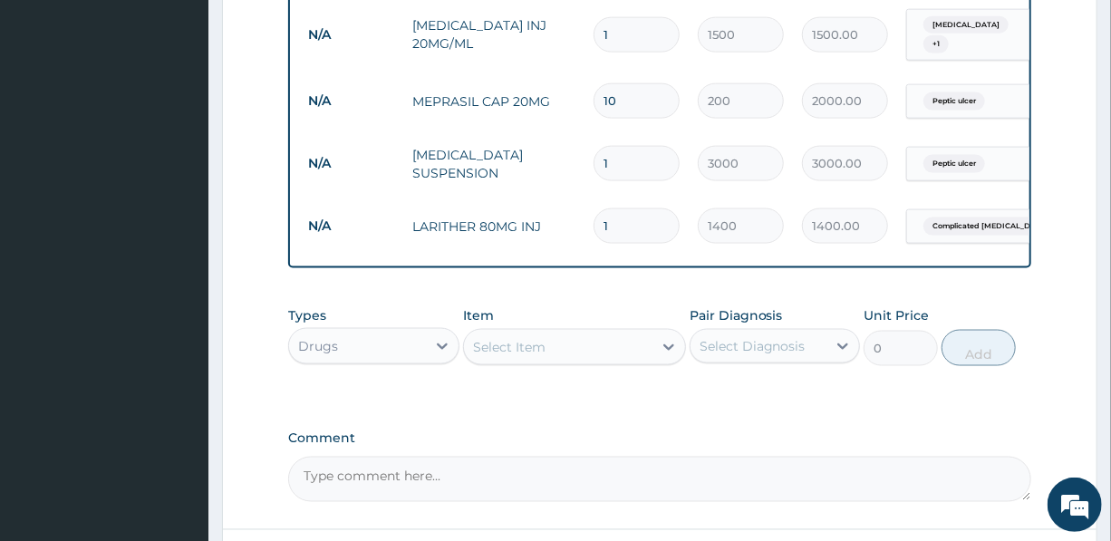
drag, startPoint x: 623, startPoint y: 217, endPoint x: 568, endPoint y: 213, distance: 54.5
click at [570, 213] on tr "N/A LARITHER 80MG INJ 1 1400 1400.00 Complicated malaria Delete" at bounding box center [743, 226] width 888 height 63
type input "6"
type input "8400.00"
type input "6"
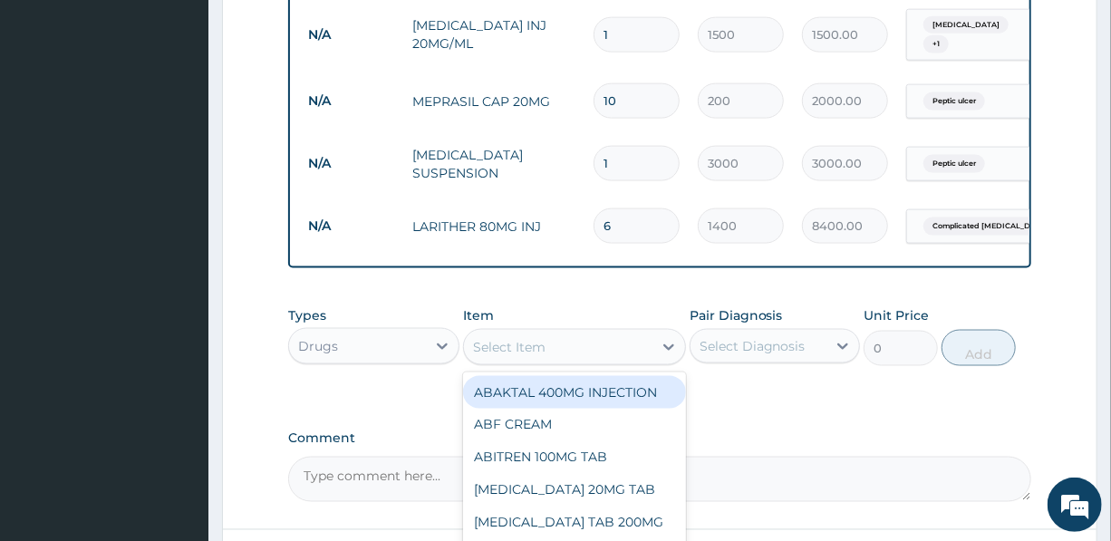
click at [545, 358] on div "Select Item" at bounding box center [558, 347] width 189 height 29
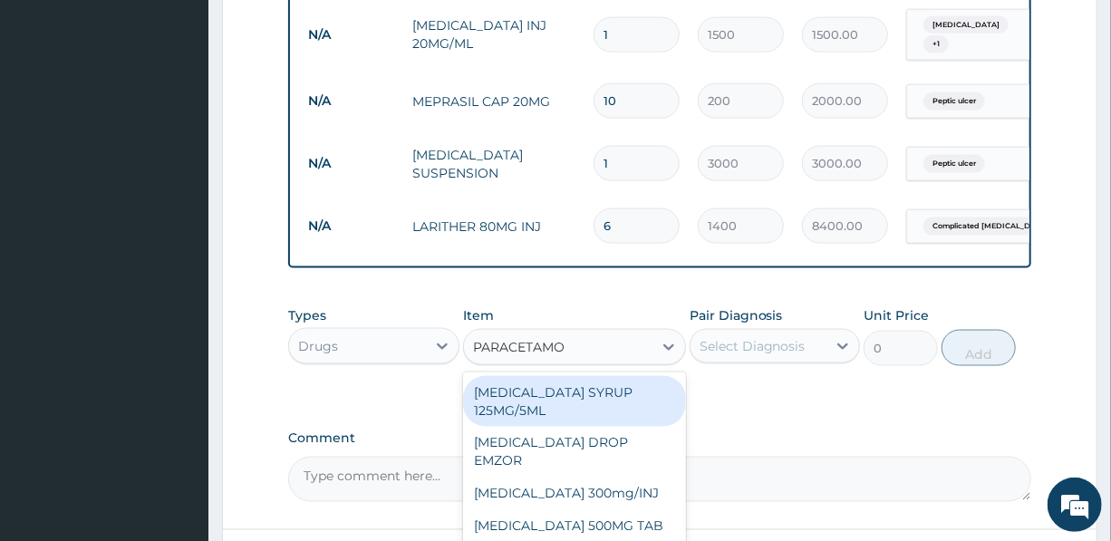
type input "PARACETAMOL"
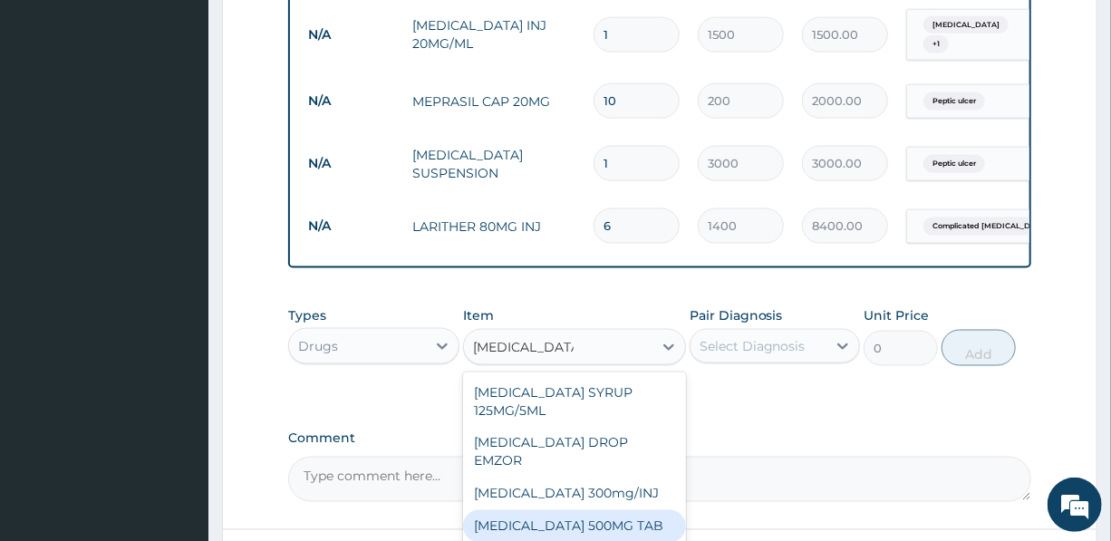
click at [586, 516] on div "PARACETAMOL 500MG TAB" at bounding box center [574, 526] width 223 height 33
type input "20"
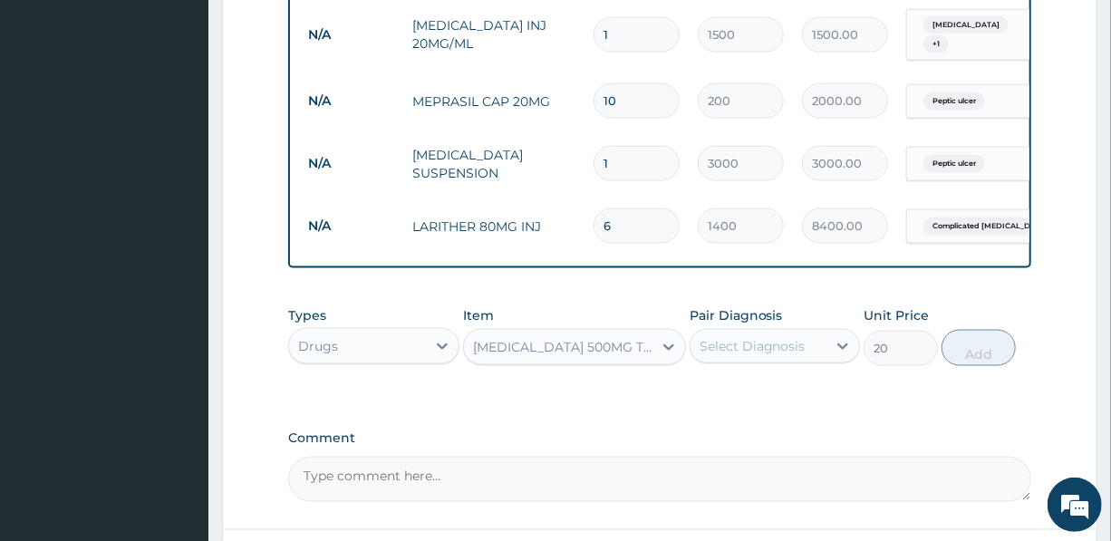
click at [741, 355] on div "Select Diagnosis" at bounding box center [753, 346] width 106 height 18
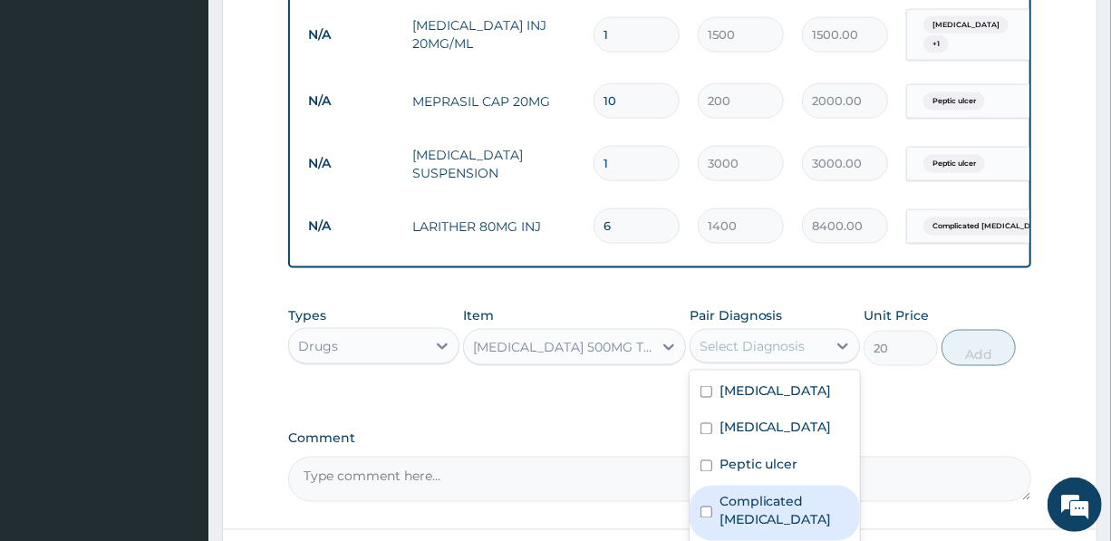
drag, startPoint x: 763, startPoint y: 517, endPoint x: 775, endPoint y: 497, distance: 23.2
click at [763, 517] on label "Complicated malaria" at bounding box center [785, 511] width 130 height 36
checkbox input "true"
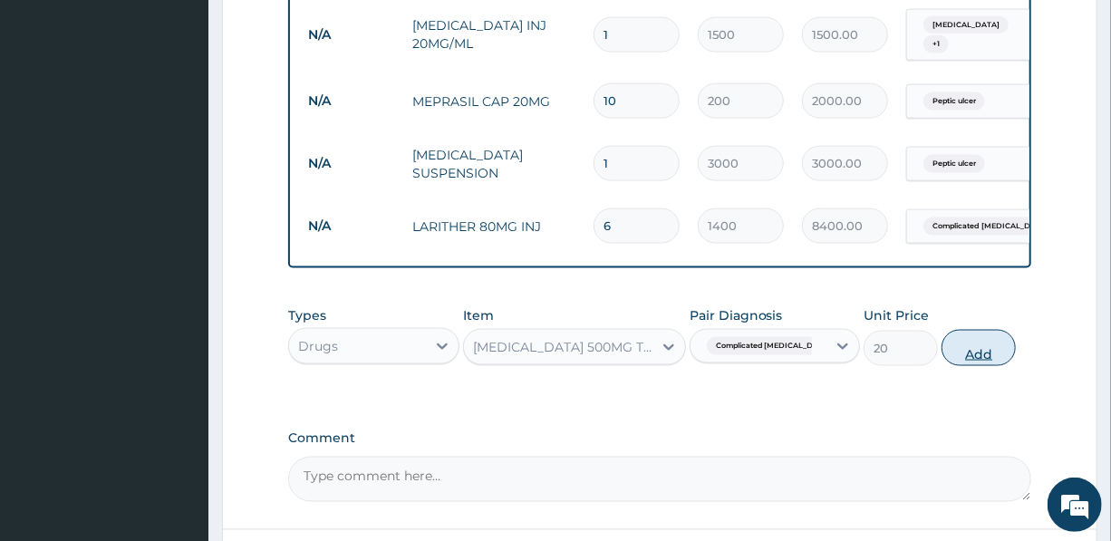
click at [979, 353] on button "Add" at bounding box center [979, 348] width 74 height 36
type input "0"
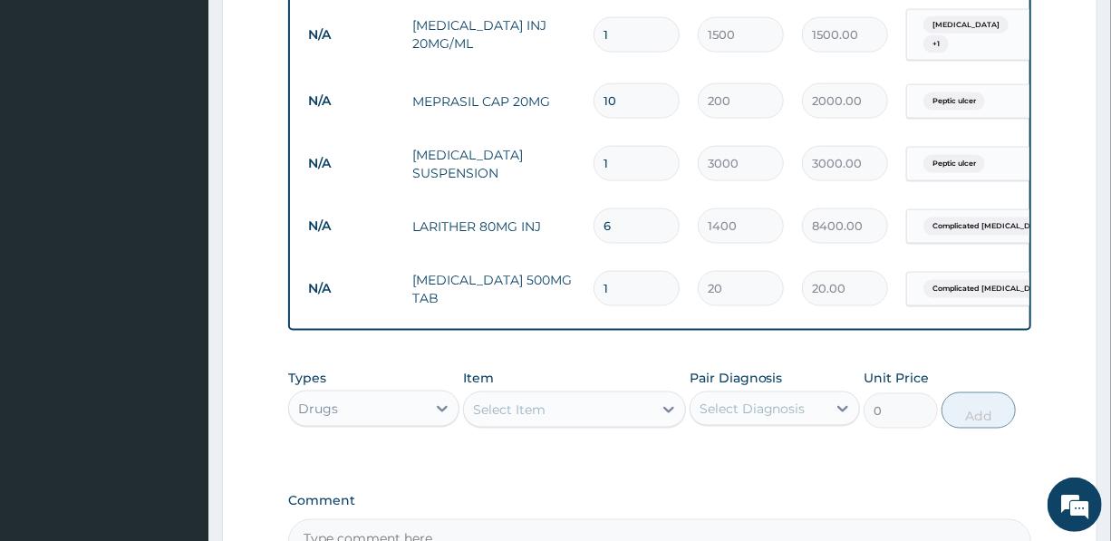
drag, startPoint x: 587, startPoint y: 272, endPoint x: 571, endPoint y: 275, distance: 16.5
click at [571, 275] on tr "N/A PARACETAMOL 500MG TAB 1 20 20.00 Complicated malaria Delete" at bounding box center [743, 288] width 888 height 63
type input "18"
type input "360.00"
type input "1"
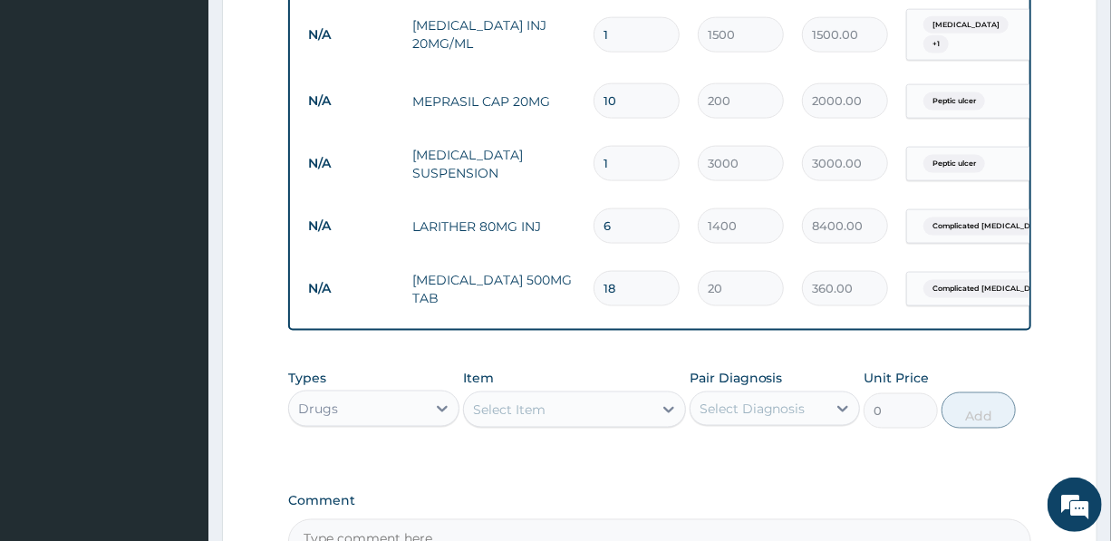
type input "20.00"
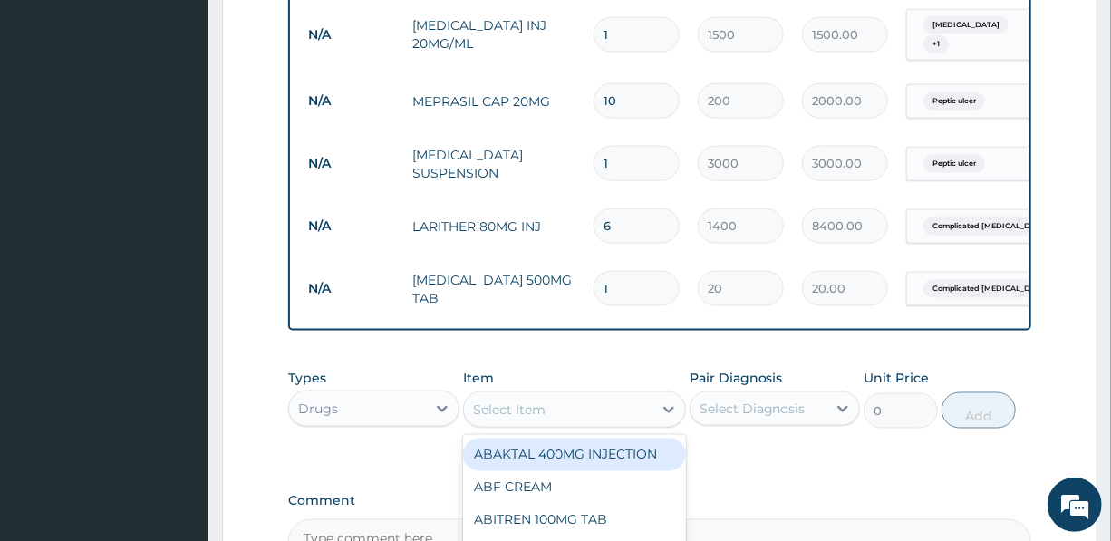
click at [521, 414] on div "Select Item" at bounding box center [509, 410] width 73 height 18
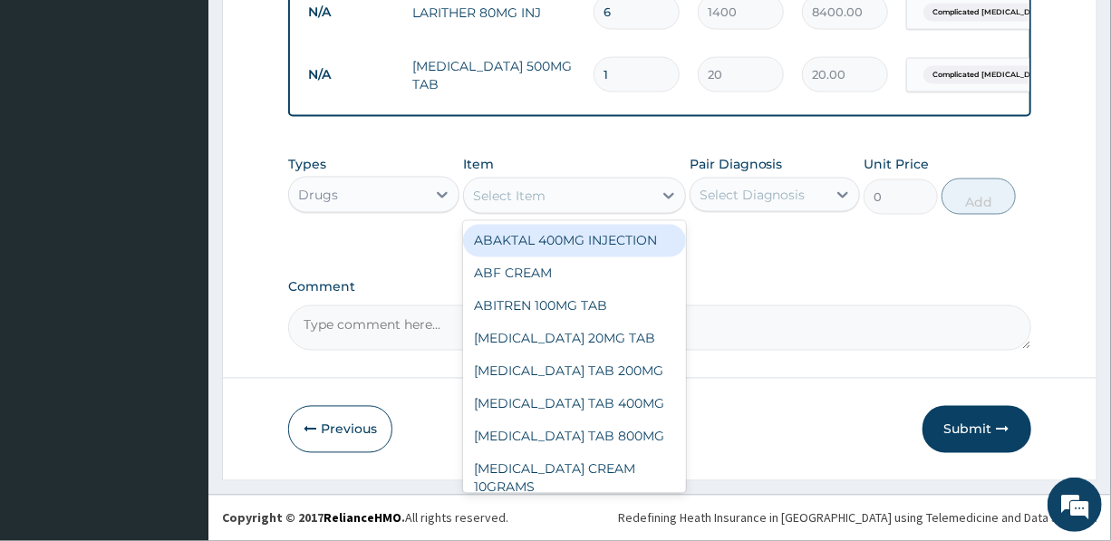
scroll to position [1331, 0]
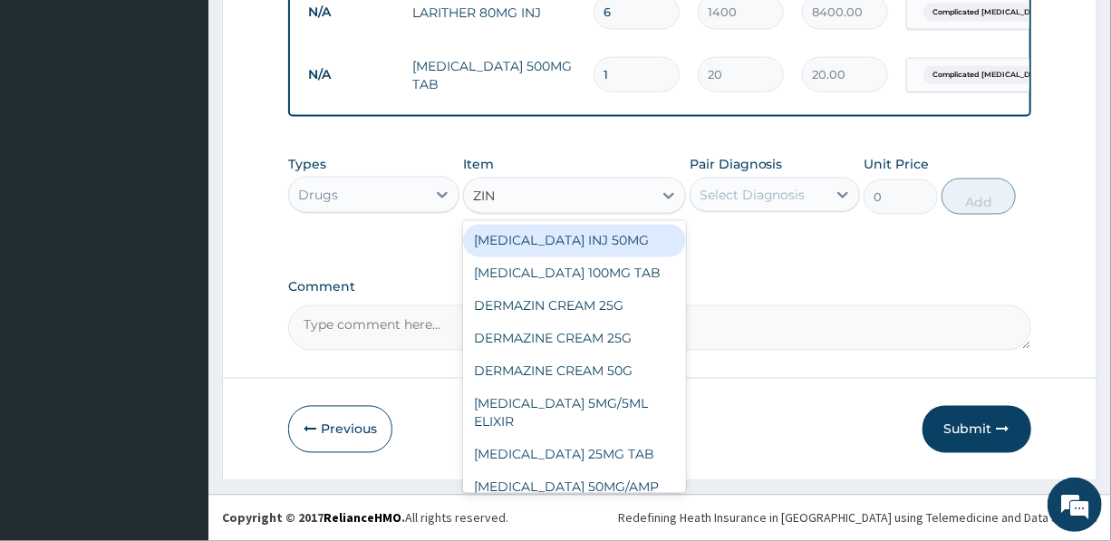
type input "ZINC"
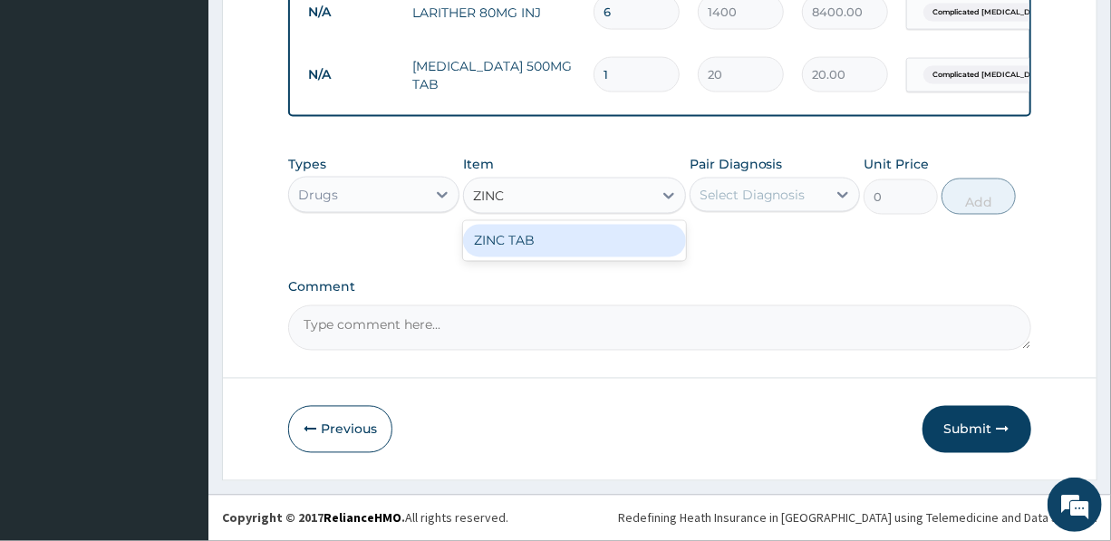
drag, startPoint x: 545, startPoint y: 244, endPoint x: 567, endPoint y: 242, distance: 22.7
click at [549, 244] on div "ZINC TAB" at bounding box center [574, 241] width 223 height 33
type input "50"
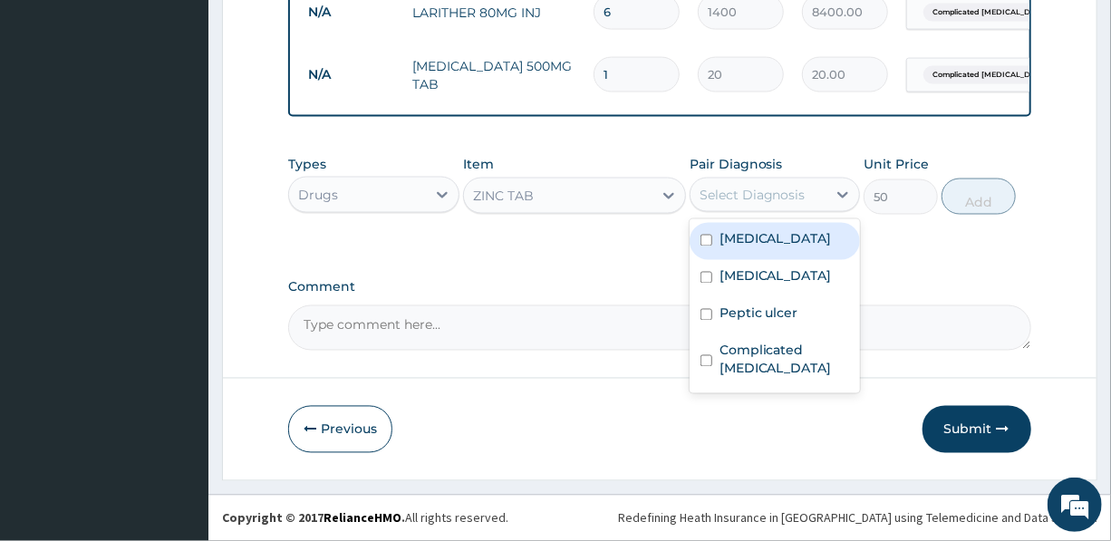
click at [756, 186] on div "Select Diagnosis" at bounding box center [753, 195] width 106 height 18
click at [769, 236] on label "Gastroenteritis" at bounding box center [776, 239] width 112 height 18
checkbox input "true"
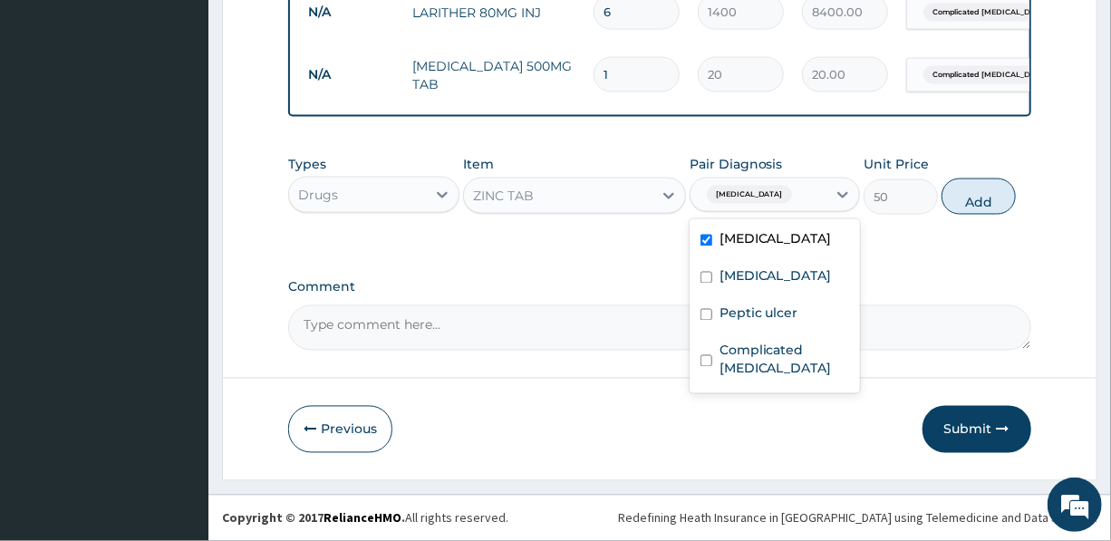
drag, startPoint x: 986, startPoint y: 194, endPoint x: 958, endPoint y: 196, distance: 28.2
click at [988, 193] on button "Add" at bounding box center [979, 197] width 74 height 36
type input "0"
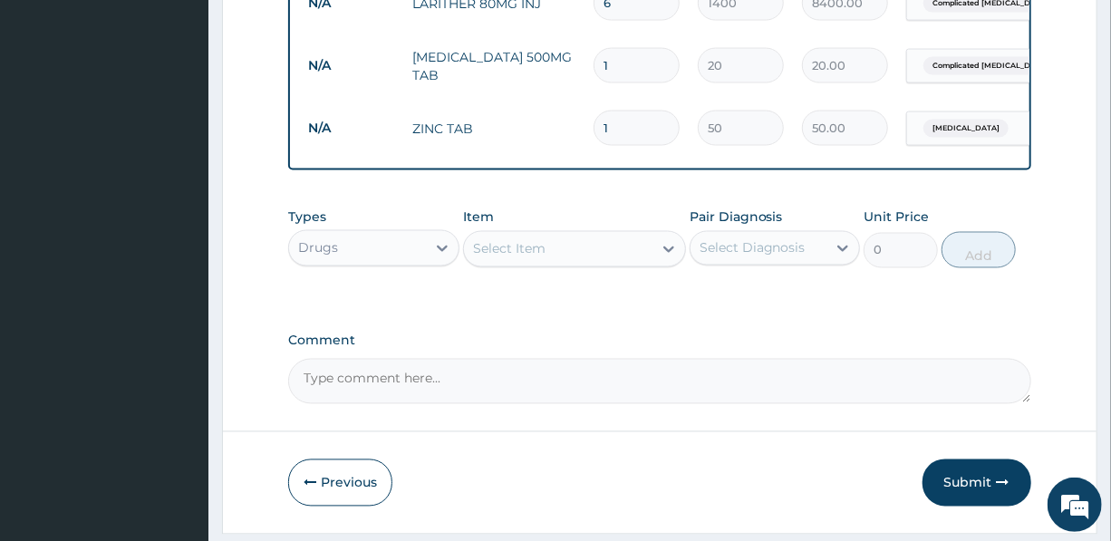
scroll to position [1330, 0]
drag, startPoint x: 620, startPoint y: 133, endPoint x: 587, endPoint y: 127, distance: 33.2
click at [589, 128] on td "1" at bounding box center [637, 128] width 104 height 53
type input "10"
type input "500.00"
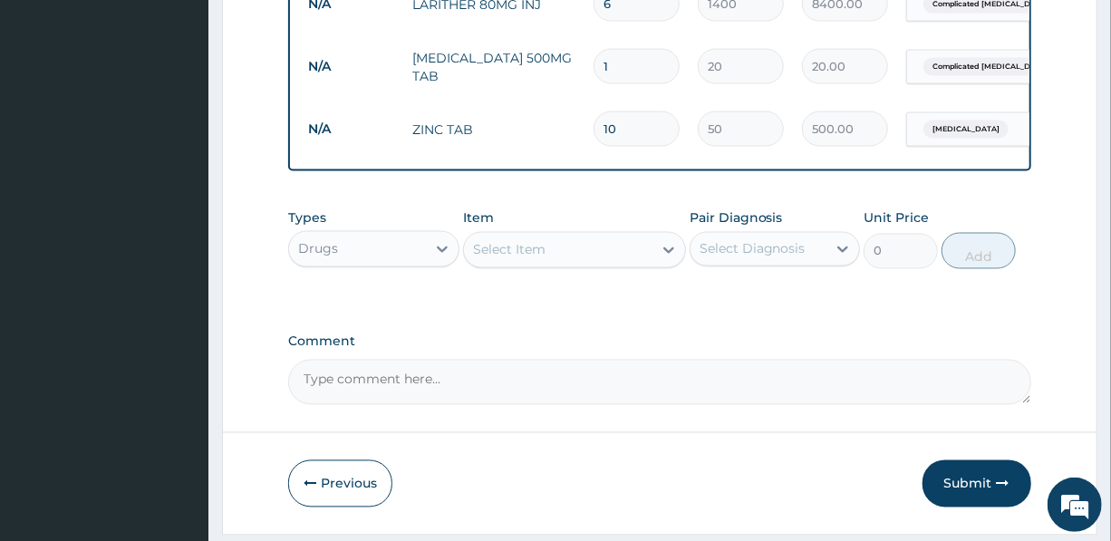
type input "10"
click at [607, 257] on div "Select Item" at bounding box center [558, 250] width 189 height 29
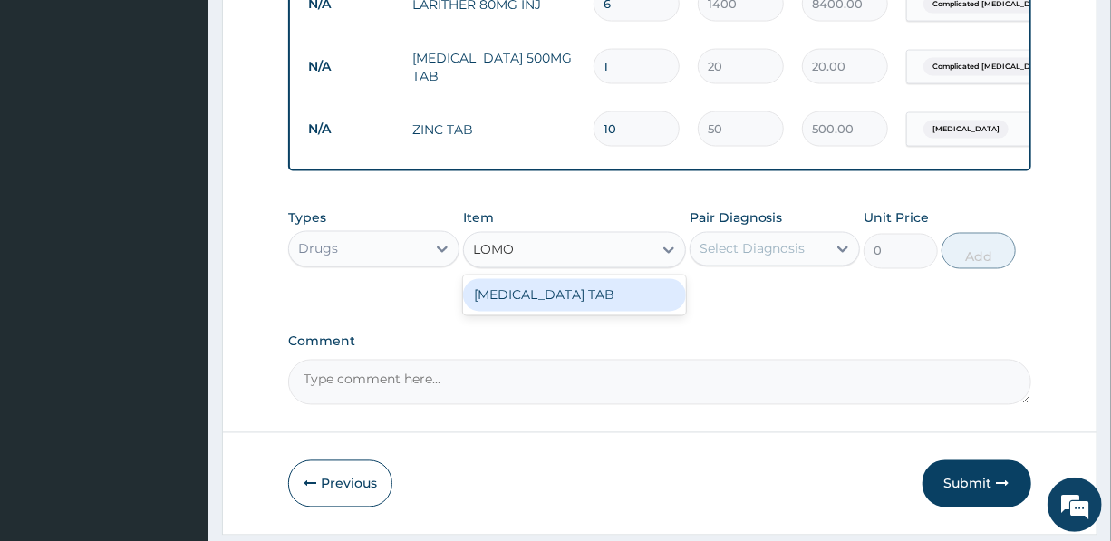
type input "LOMOT"
click at [583, 312] on div "LOMOTIL TAB" at bounding box center [574, 295] width 223 height 33
type input "80"
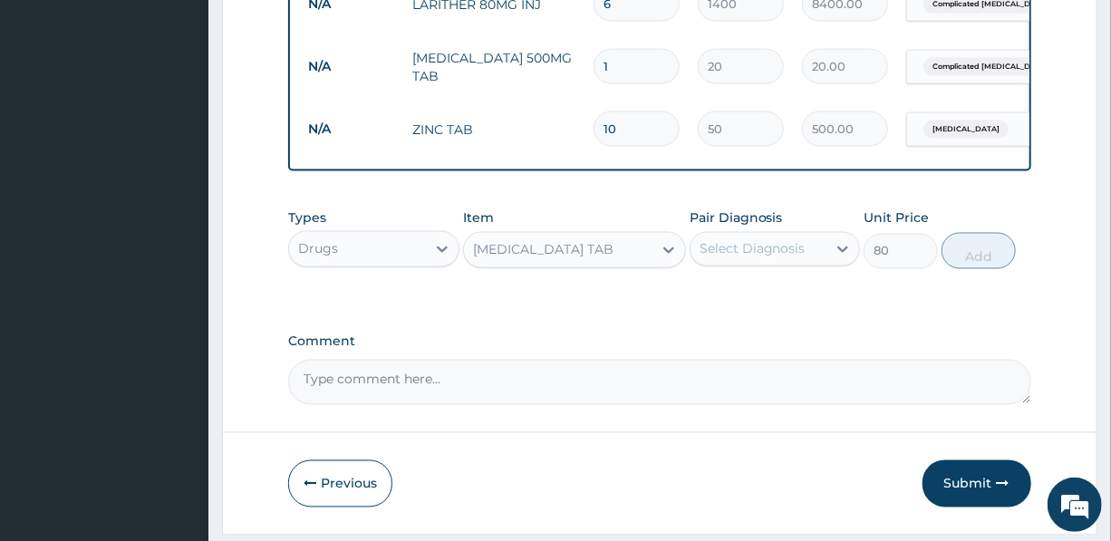
click at [762, 254] on div "Select Diagnosis" at bounding box center [753, 249] width 106 height 18
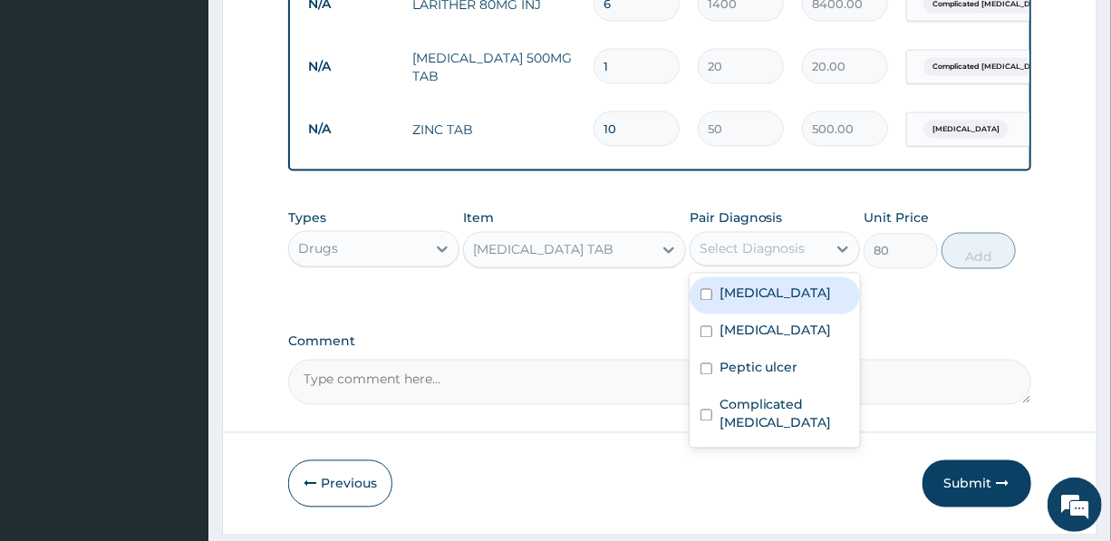
click at [778, 299] on label "Gastroenteritis" at bounding box center [776, 294] width 112 height 18
checkbox input "true"
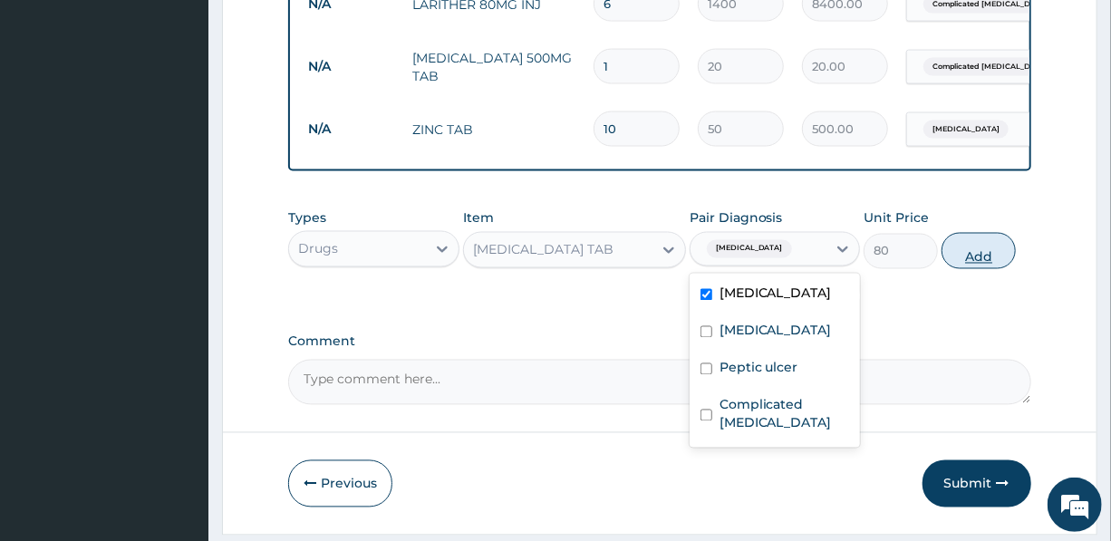
click at [977, 261] on button "Add" at bounding box center [979, 251] width 74 height 36
type input "0"
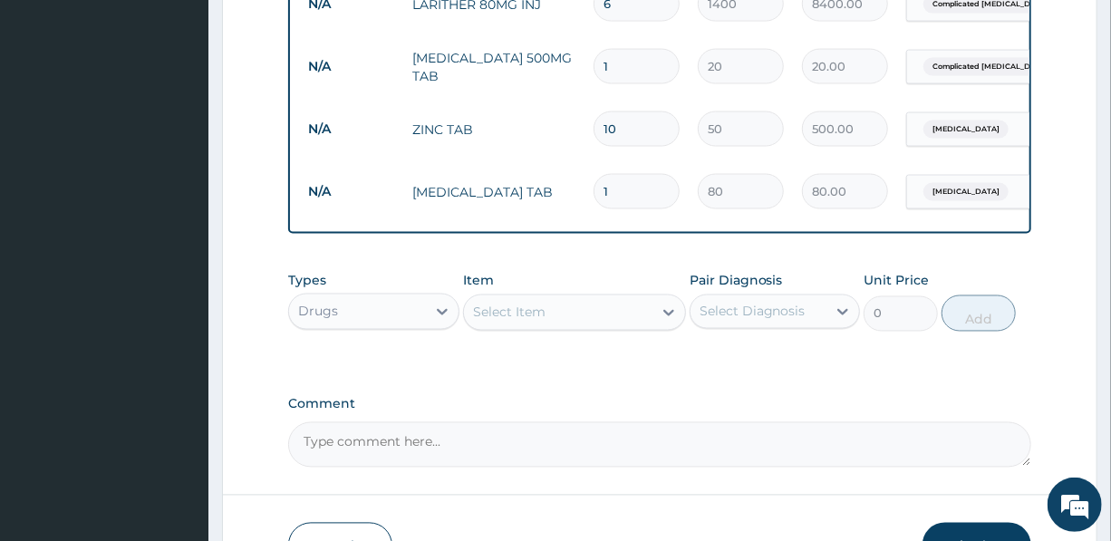
drag, startPoint x: 609, startPoint y: 190, endPoint x: 537, endPoint y: 167, distance: 75.4
click at [582, 189] on tr "N/A LOMOTIL TAB 1 80 80.00 Gastroenteritis Delete" at bounding box center [743, 191] width 888 height 63
type input "12"
type input "960.00"
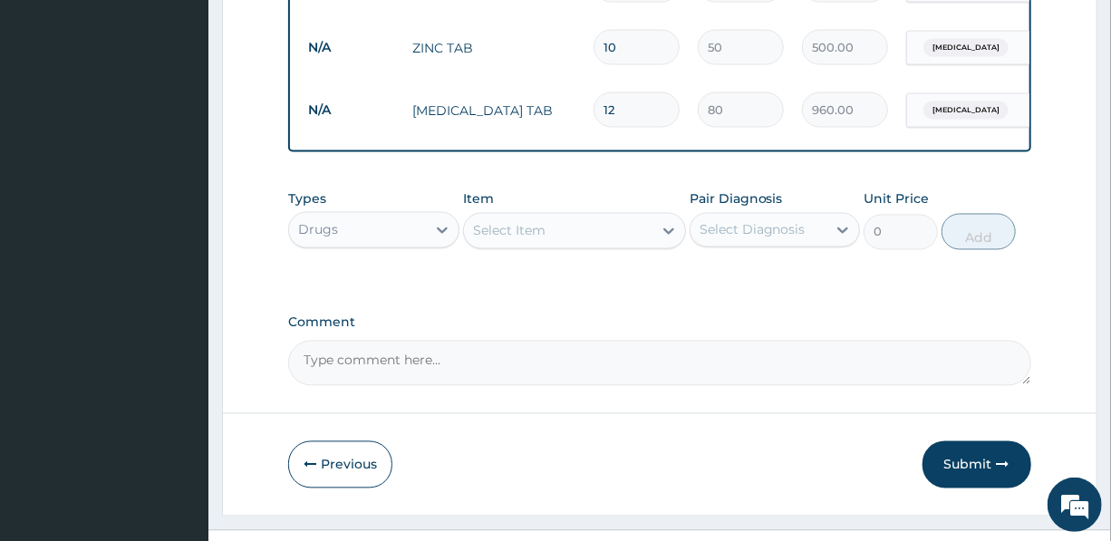
scroll to position [1413, 0]
type input "12"
click at [566, 238] on div "Select Item" at bounding box center [558, 230] width 189 height 29
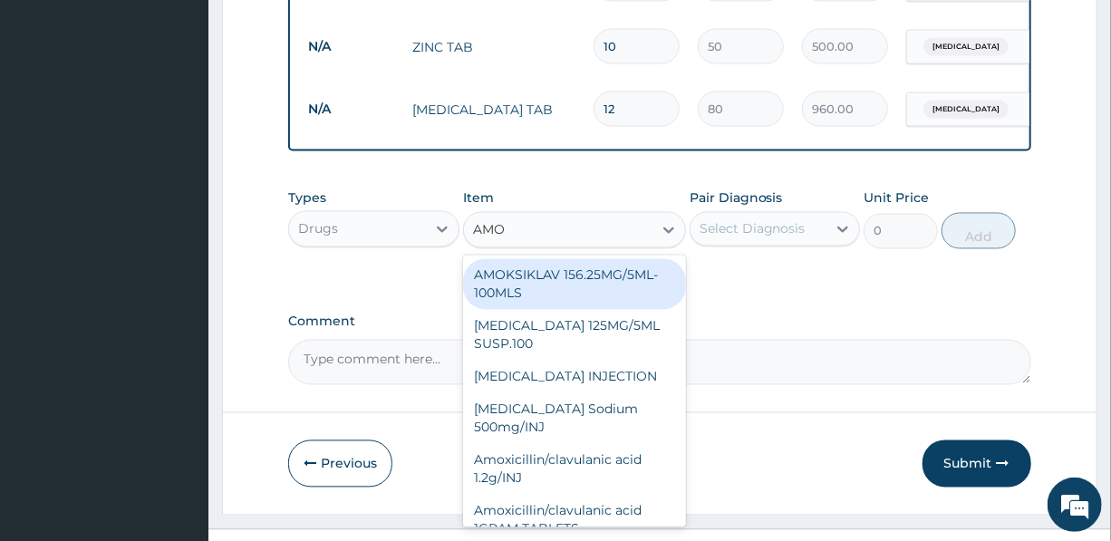
type input "AMOX"
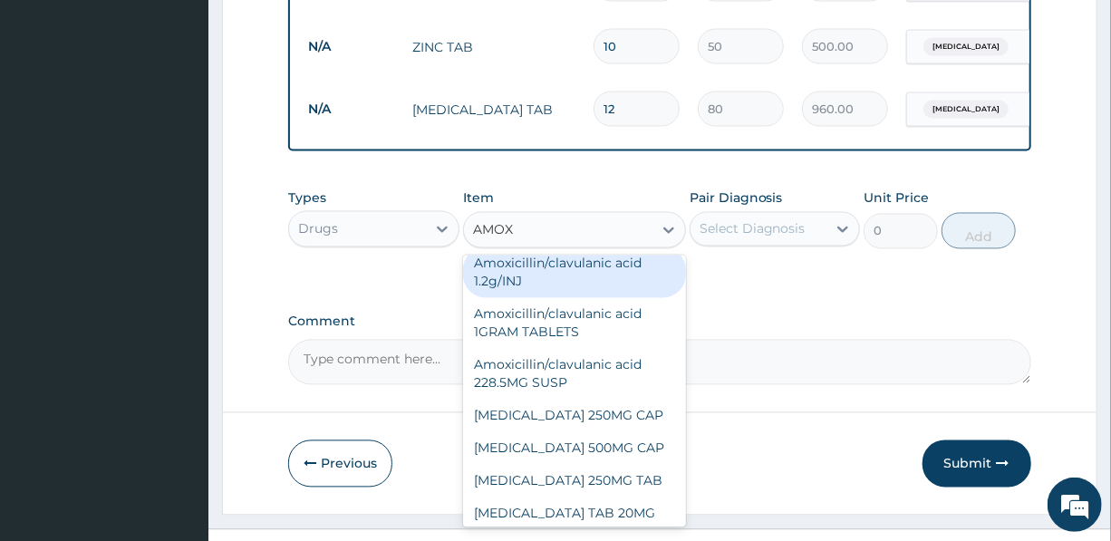
scroll to position [151, 0]
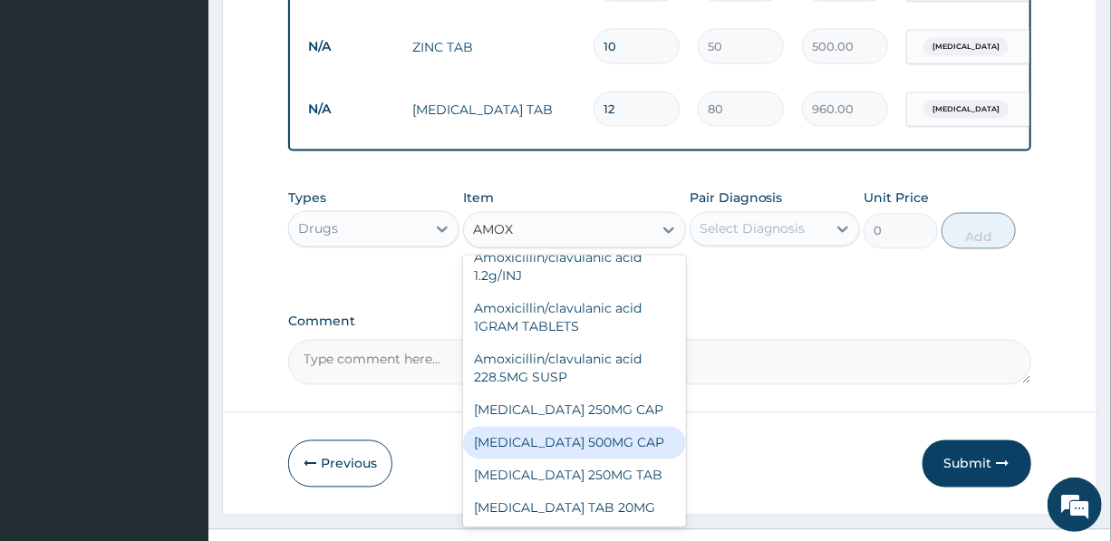
click at [577, 454] on div "AMOXYCILLIN 500MG CAP" at bounding box center [574, 443] width 223 height 33
type input "130"
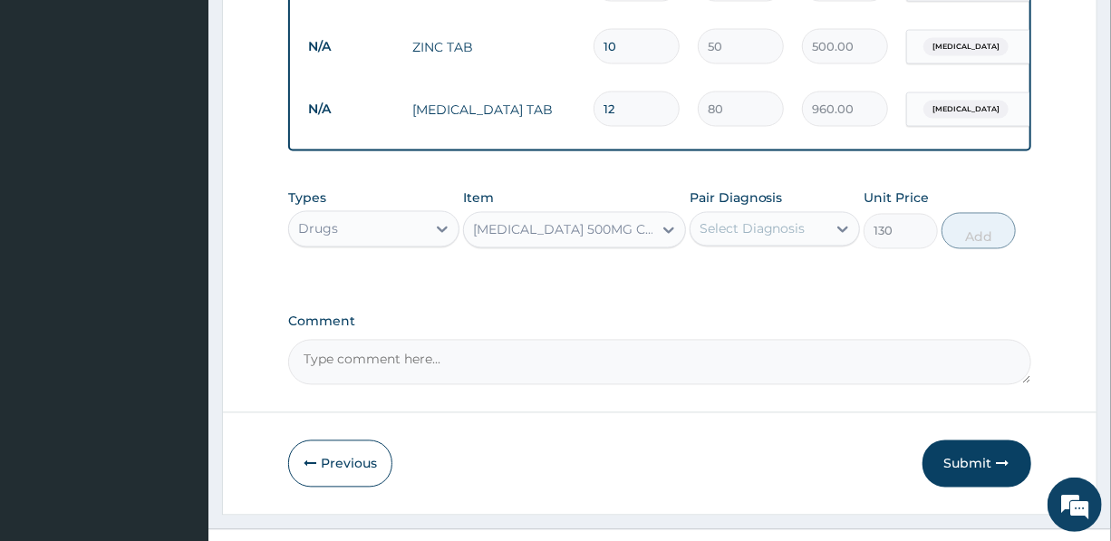
click at [751, 235] on div "Select Diagnosis" at bounding box center [753, 229] width 106 height 18
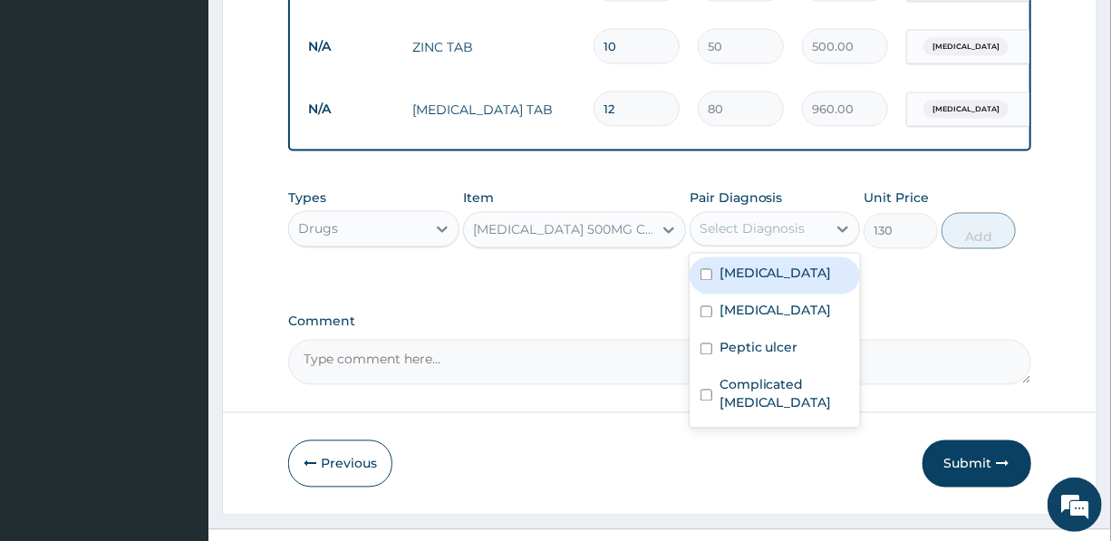
click at [769, 279] on label "Gastroenteritis" at bounding box center [776, 274] width 112 height 18
checkbox input "true"
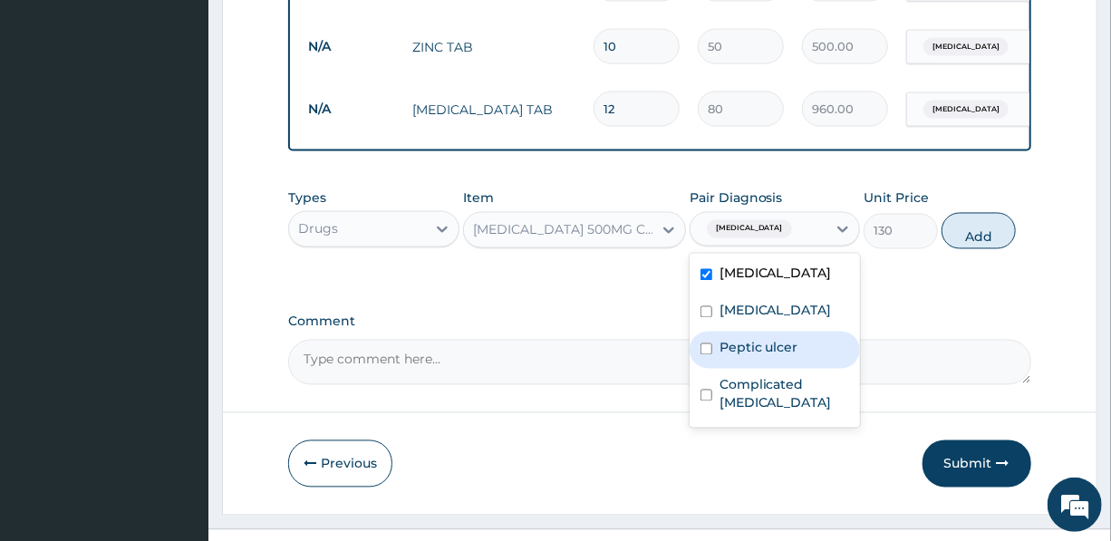
click at [770, 357] on label "Peptic ulcer" at bounding box center [759, 348] width 79 height 18
checkbox input "true"
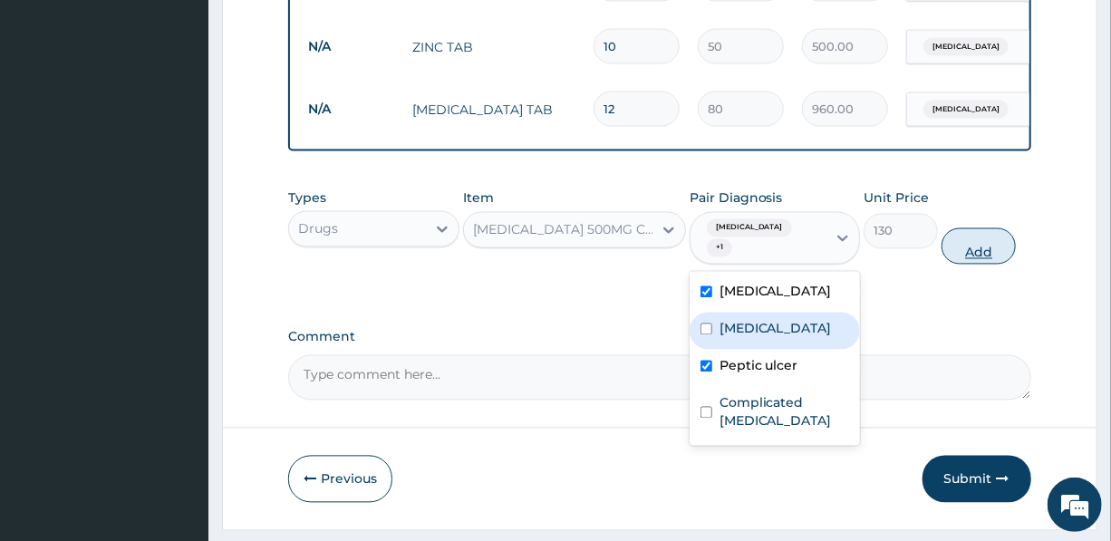
click at [978, 257] on button "Add" at bounding box center [979, 246] width 74 height 36
type input "0"
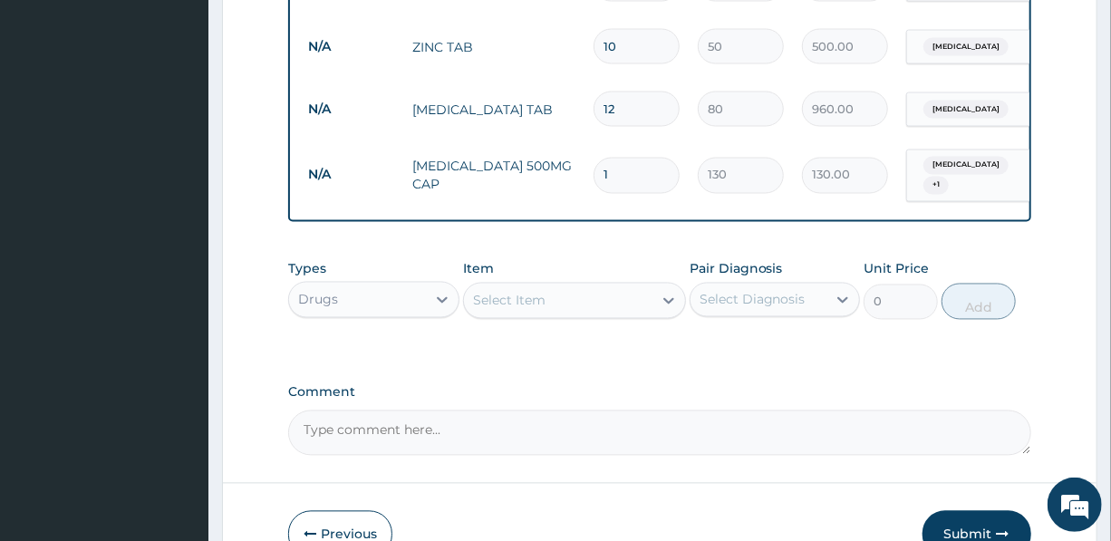
drag, startPoint x: 628, startPoint y: 169, endPoint x: 588, endPoint y: 167, distance: 40.0
click at [588, 167] on td "1" at bounding box center [637, 175] width 104 height 53
type input "15"
type input "1950.00"
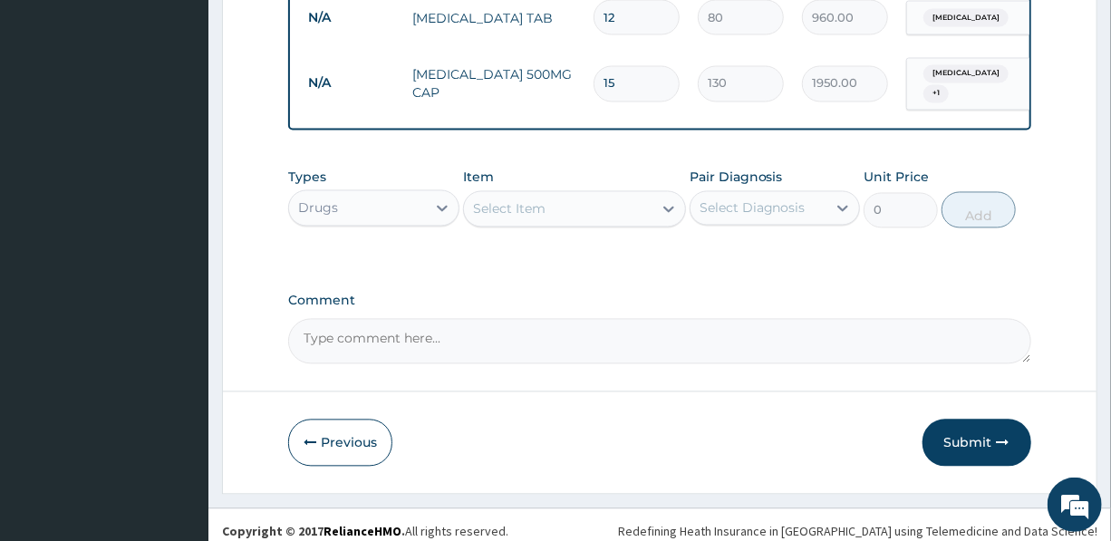
scroll to position [1520, 0]
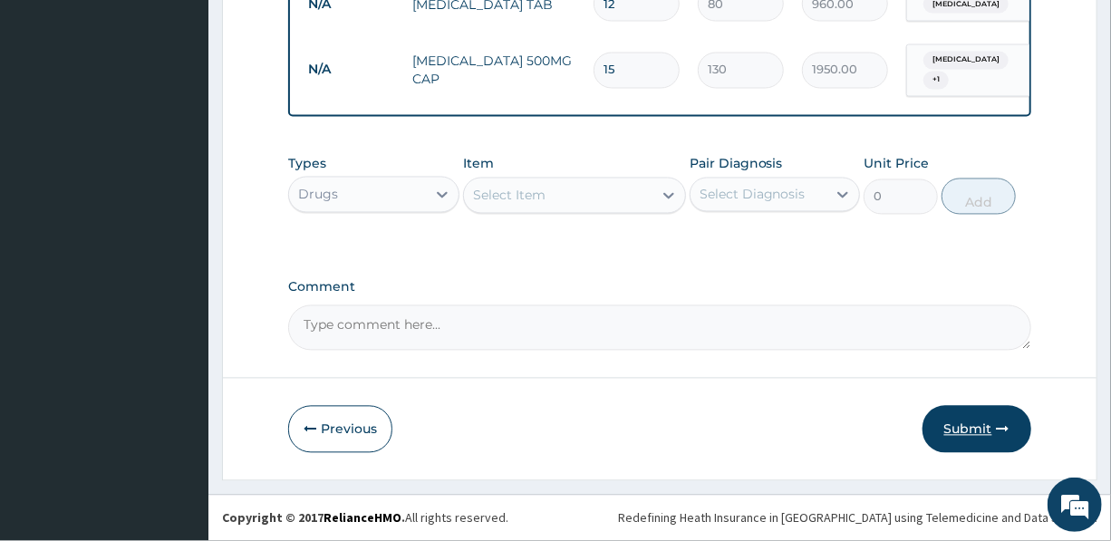
type input "15"
drag, startPoint x: 967, startPoint y: 423, endPoint x: 944, endPoint y: 423, distance: 22.7
click at [967, 423] on button "Submit" at bounding box center [977, 429] width 109 height 47
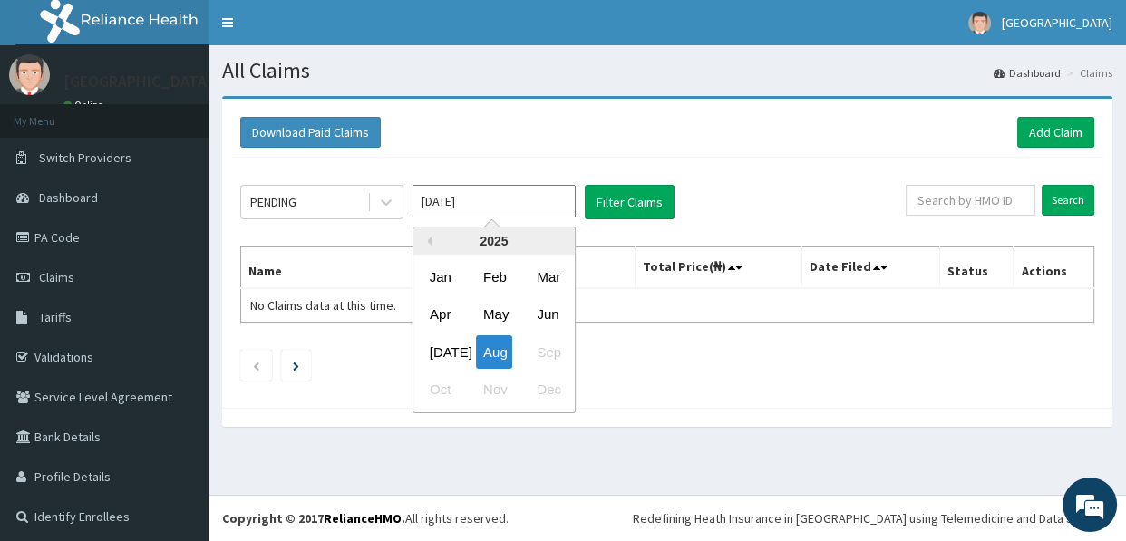
click at [471, 202] on input "[DATE]" at bounding box center [493, 201] width 163 height 33
click at [430, 242] on button "Previous Year" at bounding box center [426, 241] width 9 height 9
click at [556, 240] on div "2022" at bounding box center [493, 240] width 161 height 27
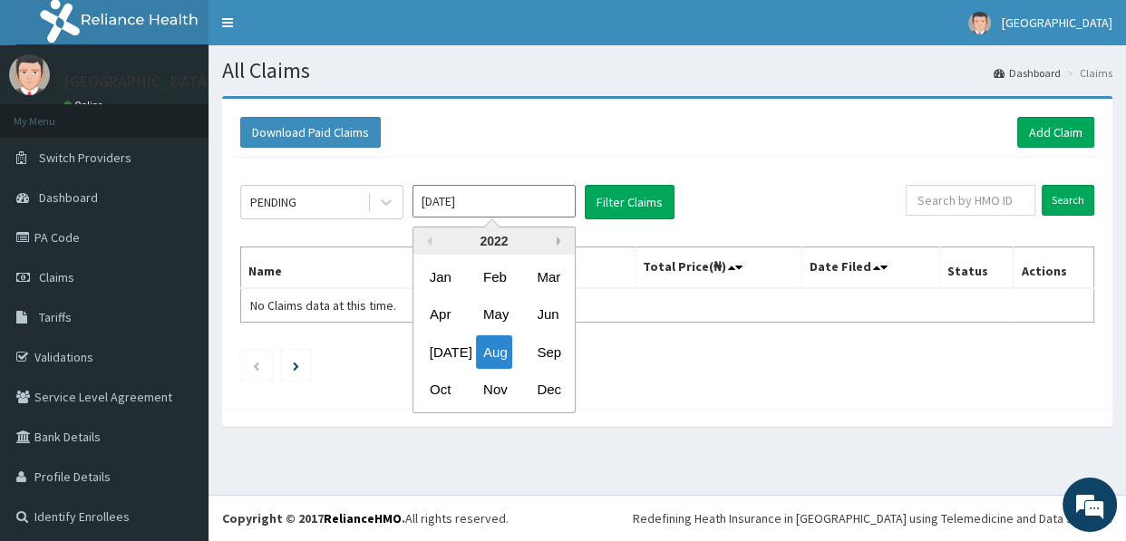
click at [558, 240] on button "Next Year" at bounding box center [560, 241] width 9 height 9
click at [497, 272] on div "Feb" at bounding box center [494, 277] width 36 height 34
type input "Feb 2025"
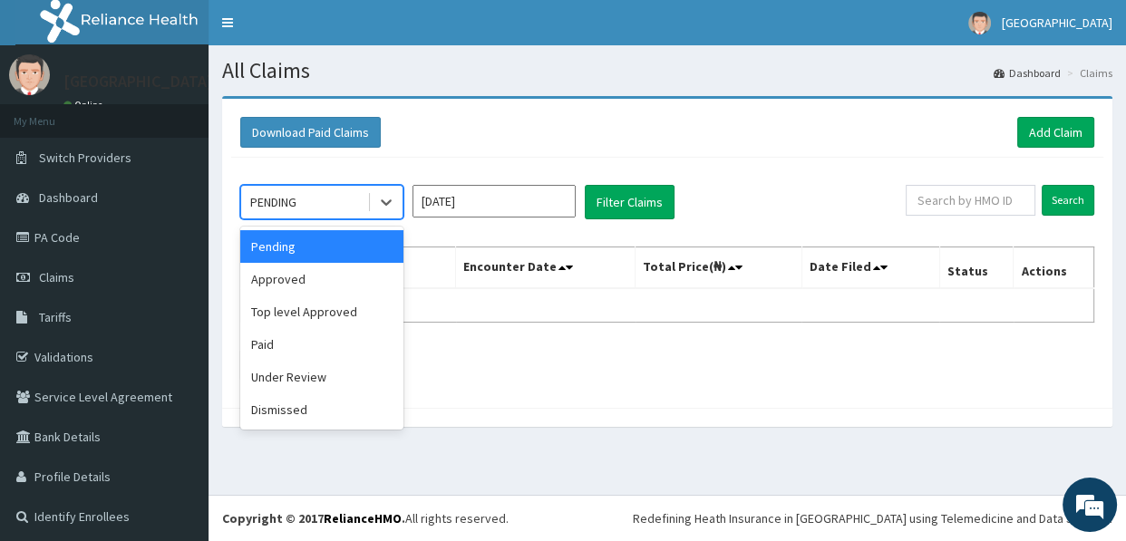
click at [313, 200] on div "PENDING" at bounding box center [304, 202] width 126 height 29
click at [299, 279] on div "Approved" at bounding box center [321, 279] width 163 height 33
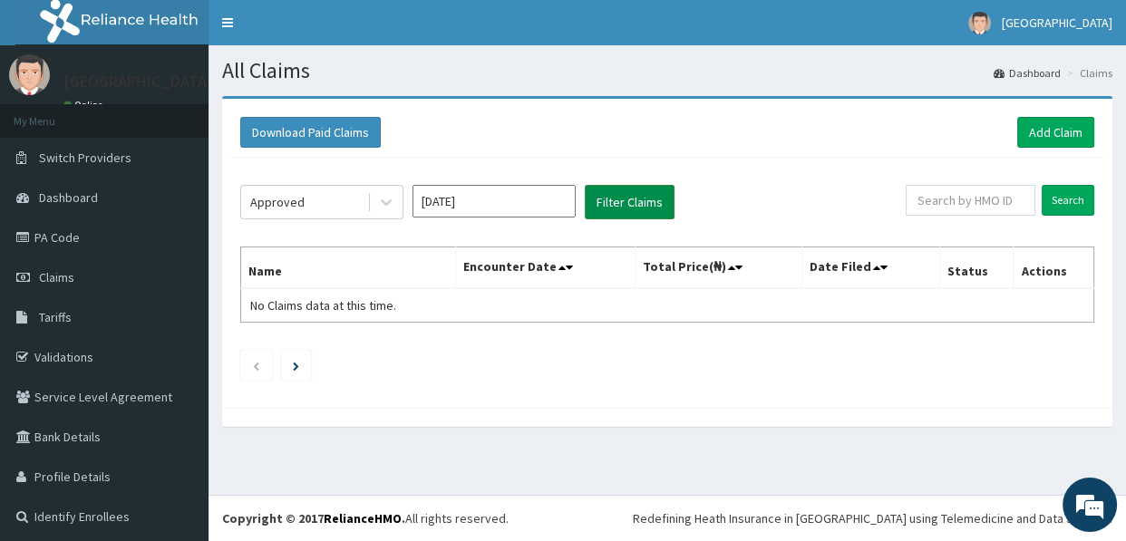
click at [633, 197] on button "Filter Claims" at bounding box center [630, 202] width 90 height 34
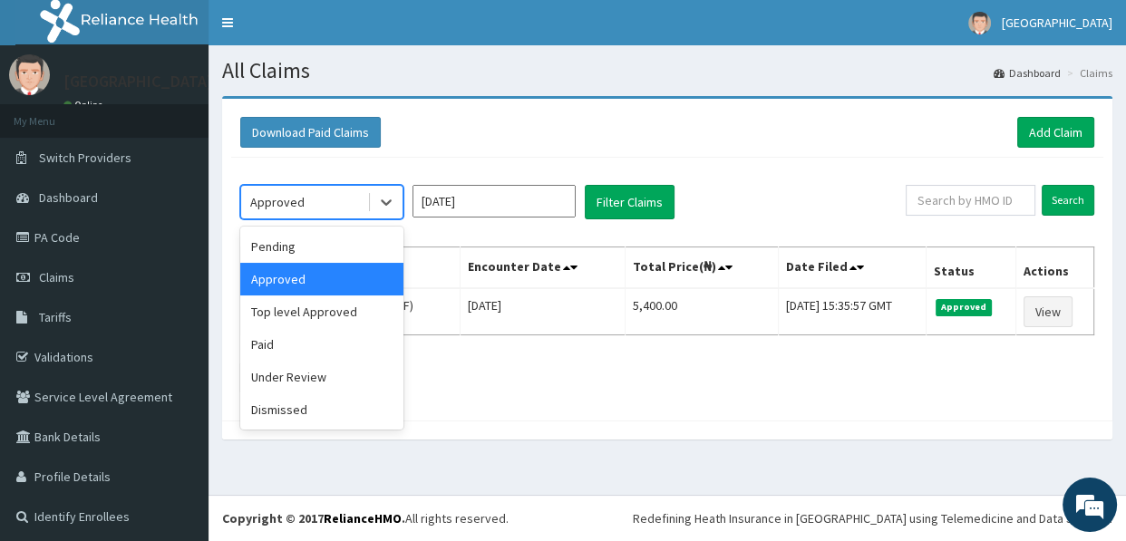
click at [320, 199] on div "Approved" at bounding box center [304, 202] width 126 height 29
click at [320, 244] on div "Pending" at bounding box center [321, 246] width 163 height 33
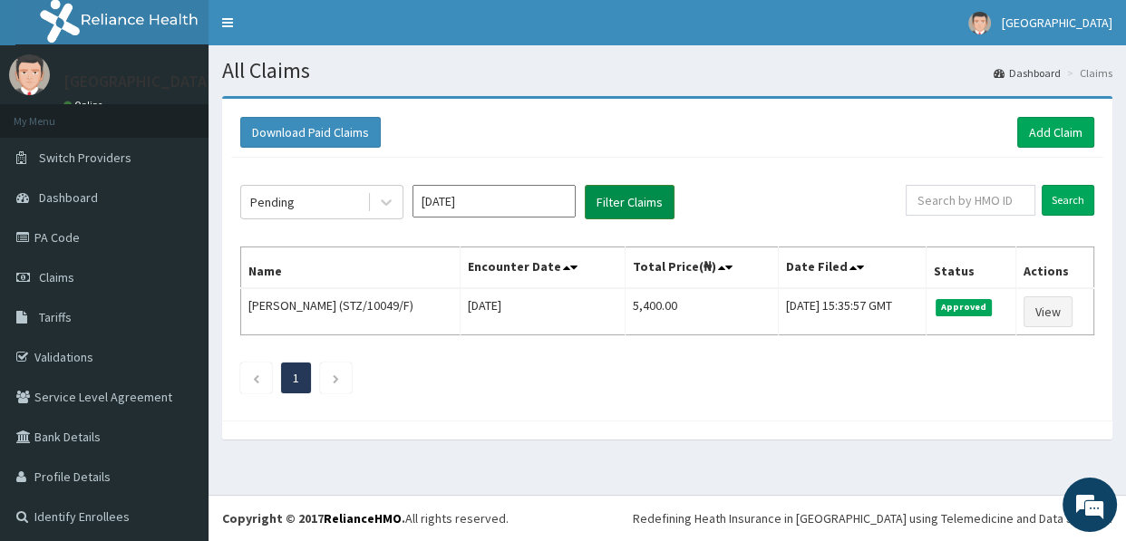
click at [633, 198] on button "Filter Claims" at bounding box center [630, 202] width 90 height 34
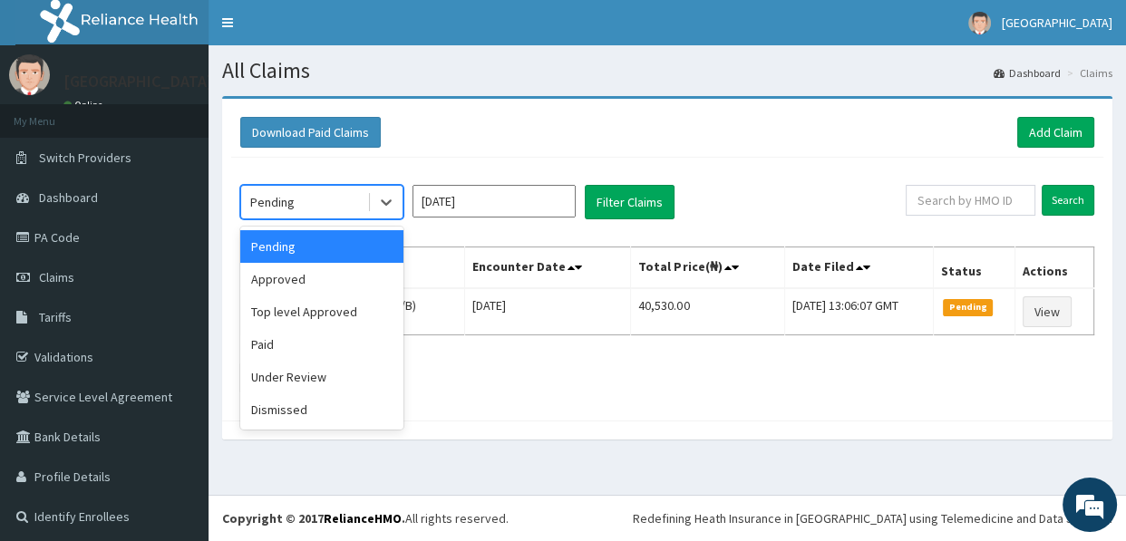
click at [314, 199] on div "Pending" at bounding box center [304, 202] width 126 height 29
click at [306, 379] on div "Under Review" at bounding box center [321, 377] width 163 height 33
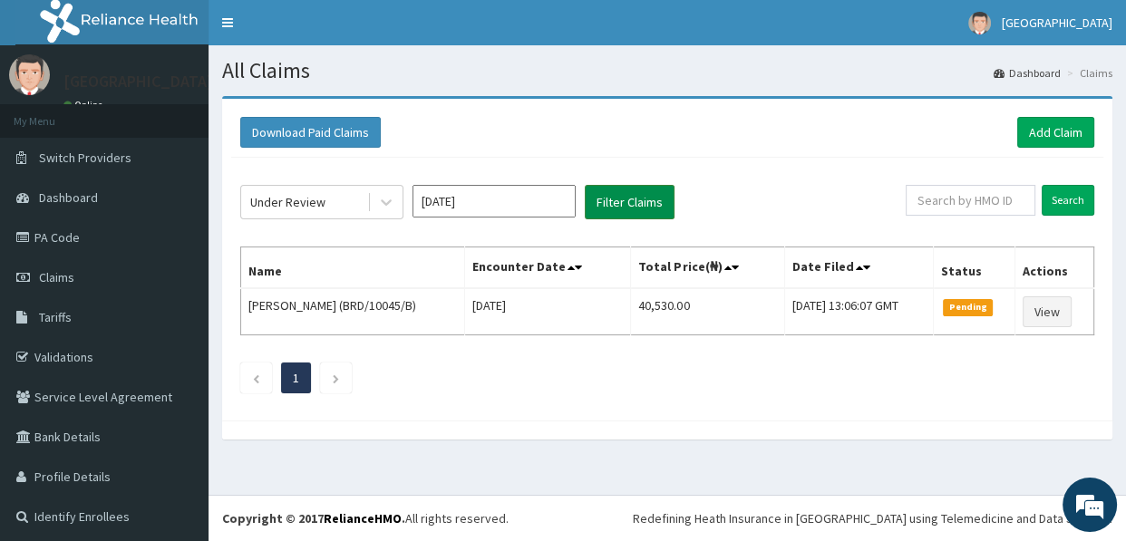
click at [628, 190] on button "Filter Claims" at bounding box center [630, 202] width 90 height 34
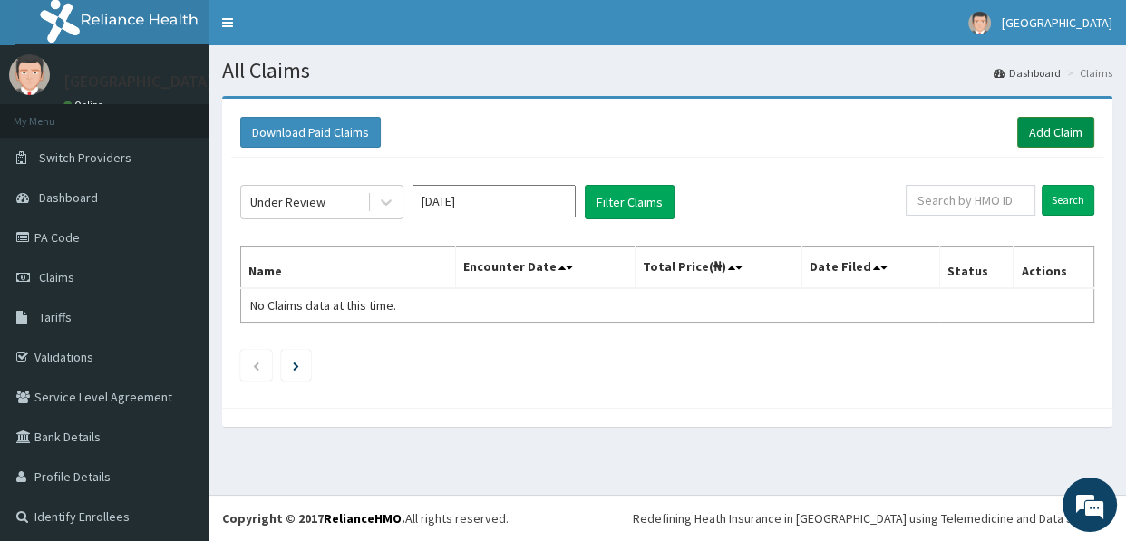
click at [1042, 131] on link "Add Claim" at bounding box center [1055, 132] width 77 height 31
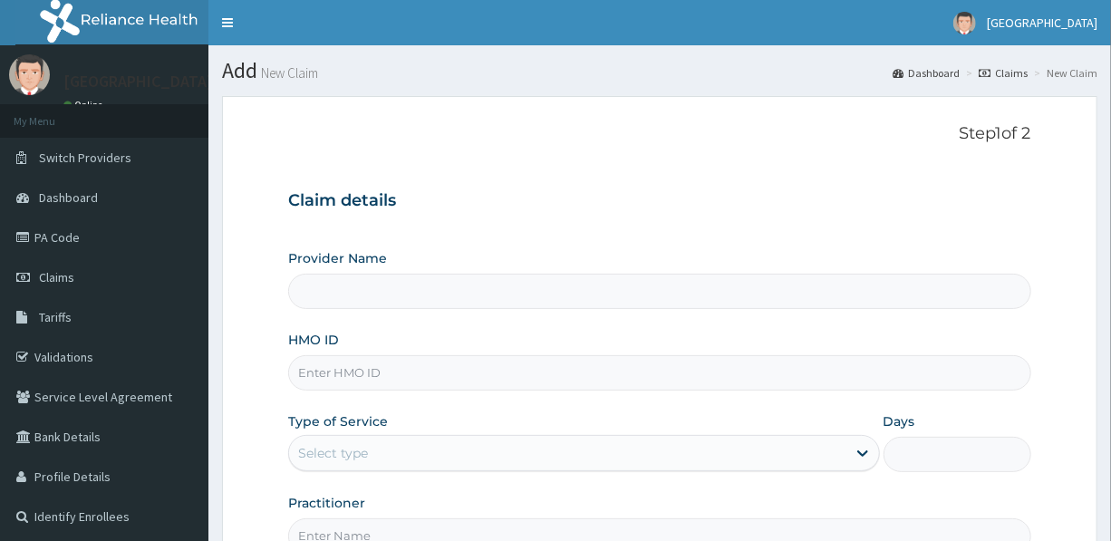
type input "[GEOGRAPHIC_DATA]"
click at [53, 231] on link "PA Code" at bounding box center [104, 238] width 208 height 40
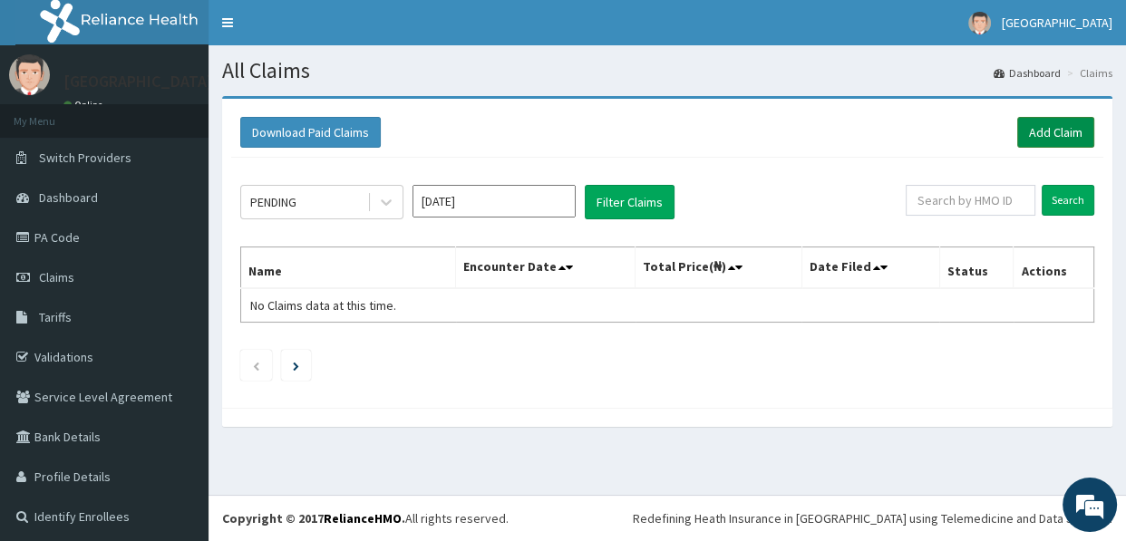
click at [1031, 129] on link "Add Claim" at bounding box center [1055, 132] width 77 height 31
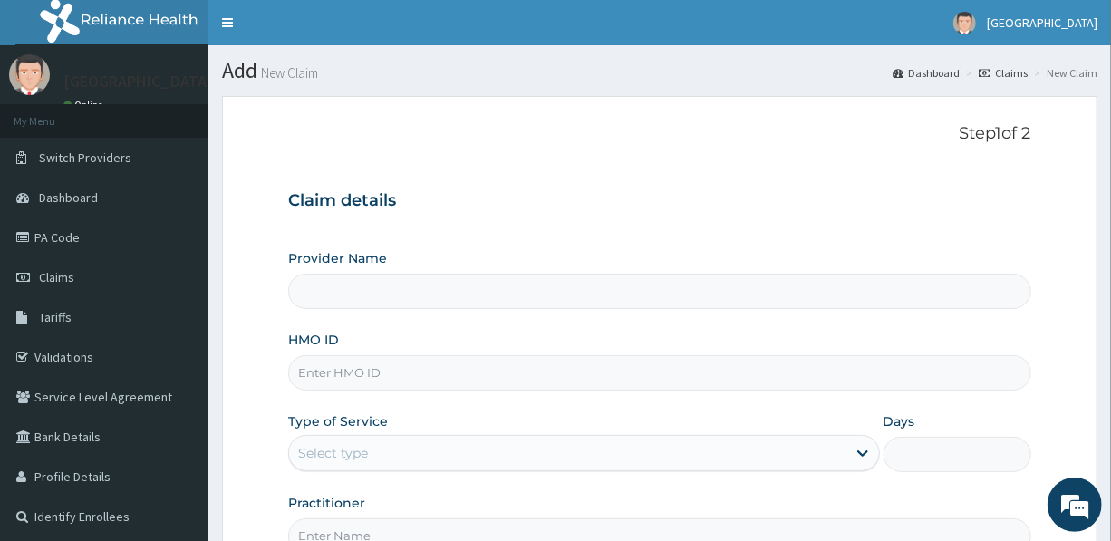
click at [403, 379] on input "HMO ID" at bounding box center [659, 372] width 742 height 35
type input "[GEOGRAPHIC_DATA]"
type input "b"
type input "BRD/10045/B"
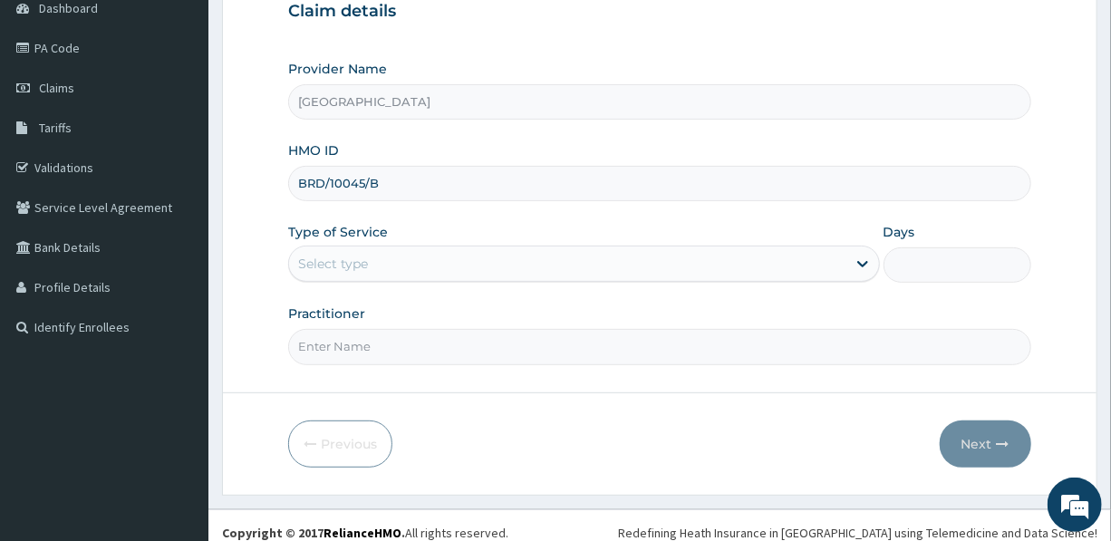
scroll to position [201, 0]
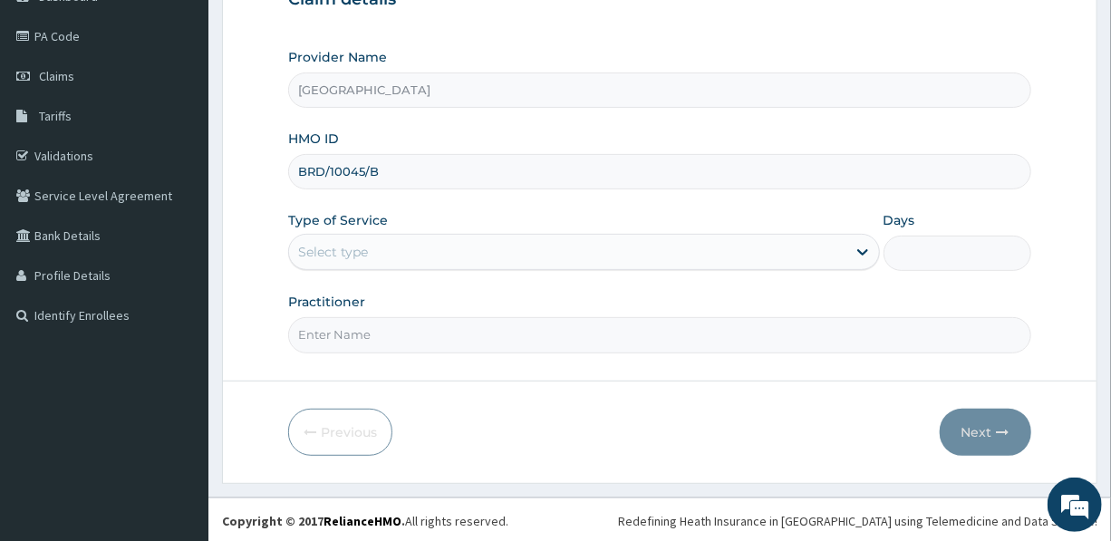
click at [397, 249] on div "Select type" at bounding box center [567, 251] width 556 height 29
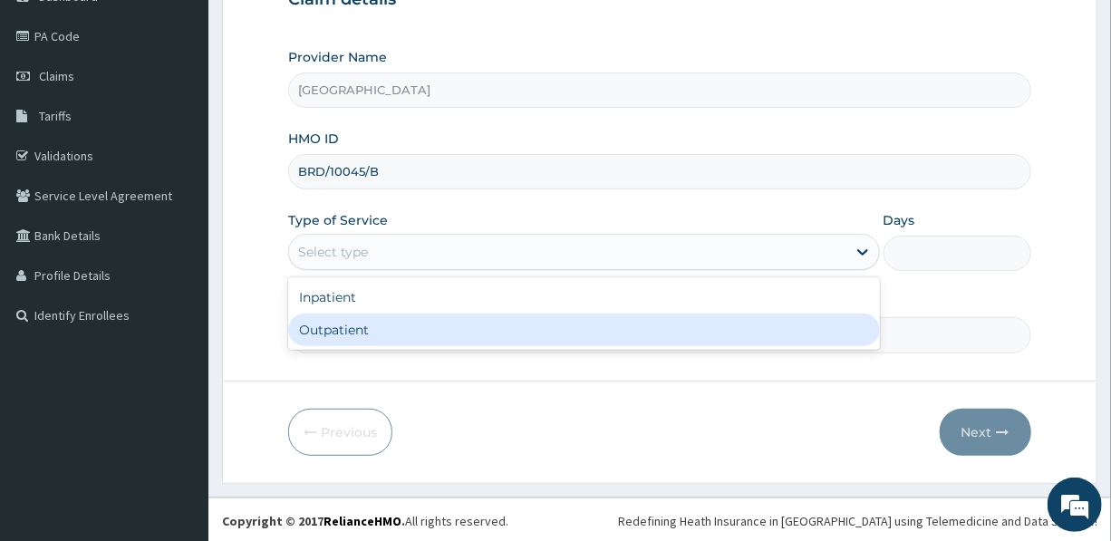
click at [387, 334] on div "Outpatient" at bounding box center [583, 330] width 591 height 33
type input "1"
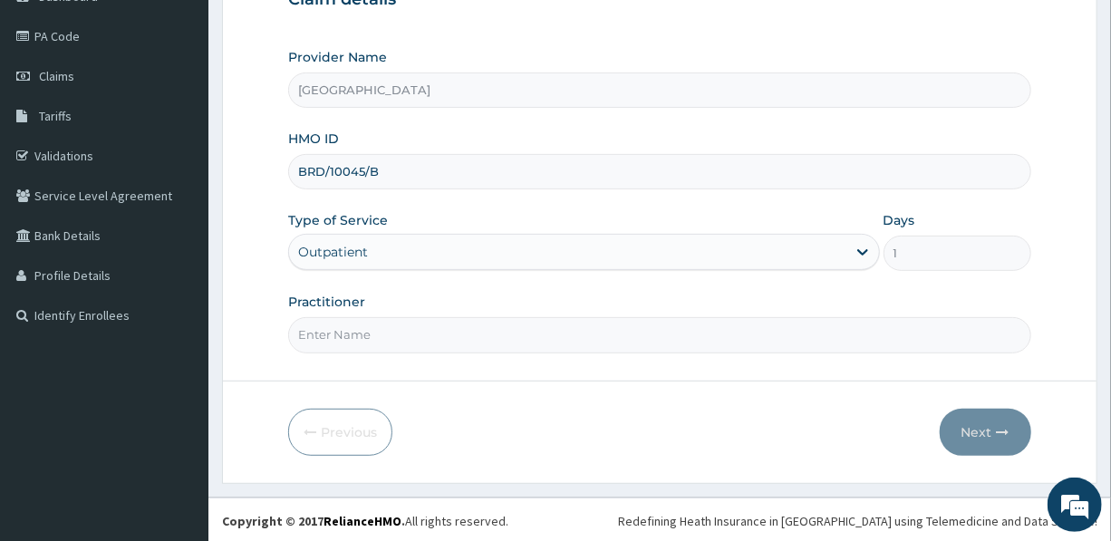
click at [539, 332] on input "Practitioner" at bounding box center [659, 334] width 742 height 35
type input "DR. NEEDU"
click at [979, 420] on button "Next" at bounding box center [986, 432] width 92 height 47
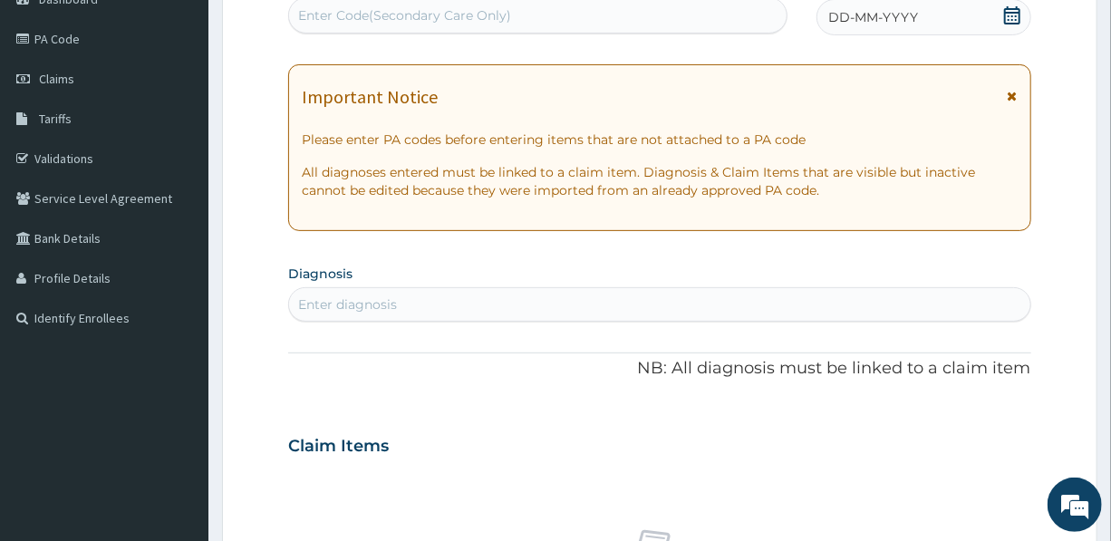
scroll to position [164, 0]
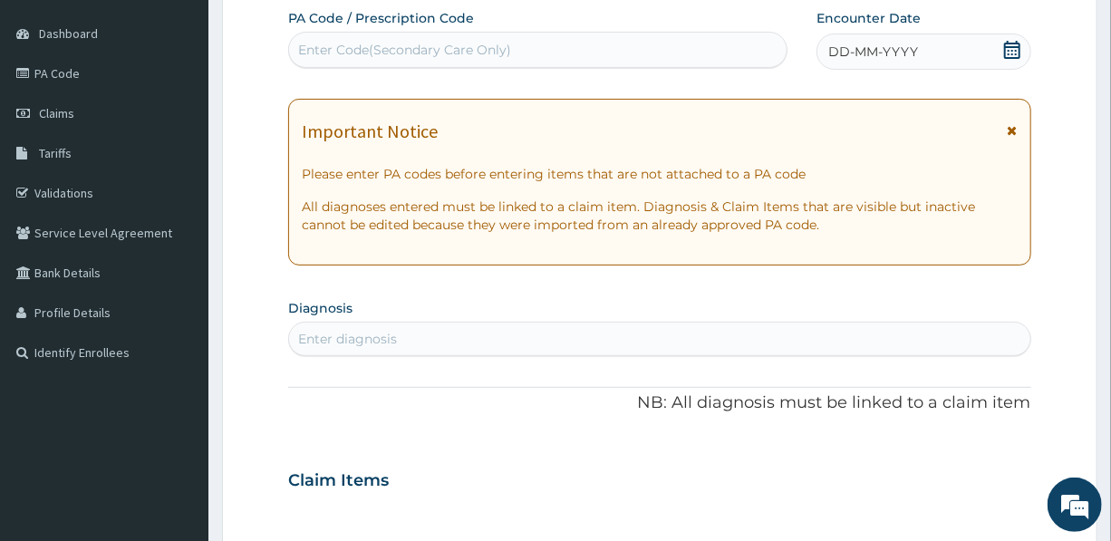
click at [884, 53] on span "DD-MM-YYYY" at bounding box center [873, 52] width 90 height 18
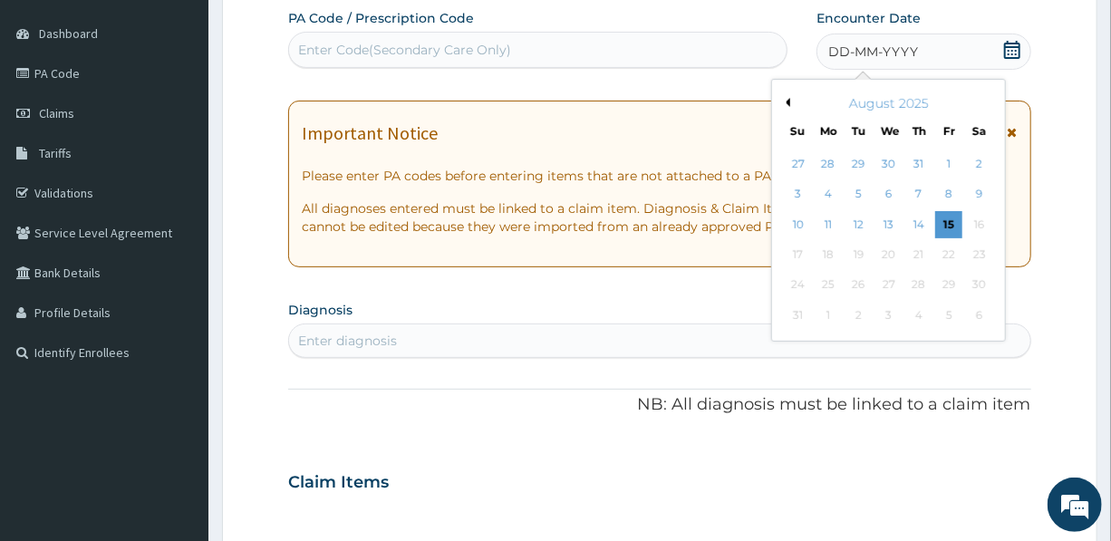
click at [789, 101] on button "Previous Month" at bounding box center [785, 102] width 9 height 9
click at [857, 285] on div "29" at bounding box center [859, 285] width 27 height 27
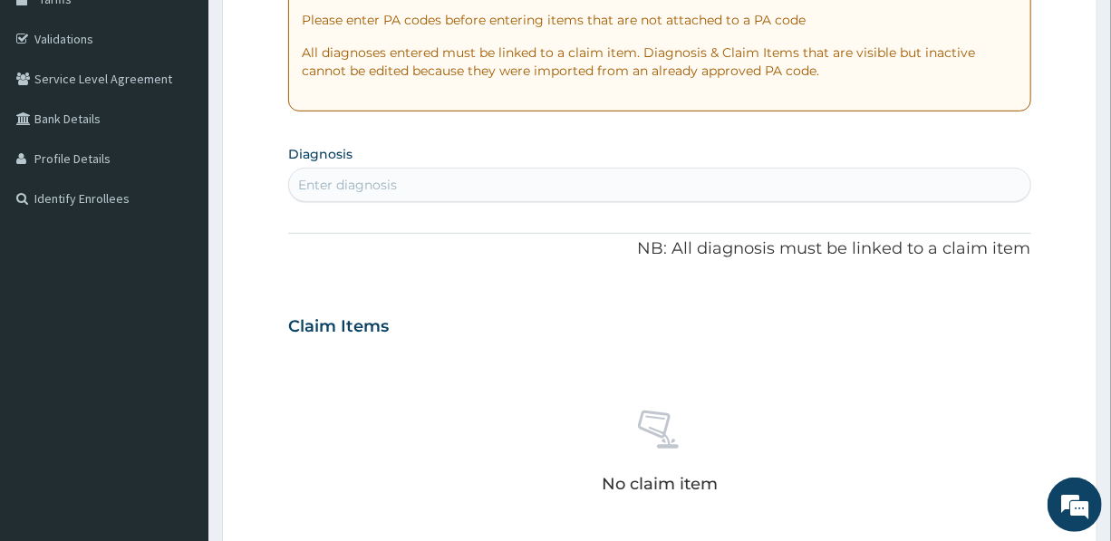
scroll to position [329, 0]
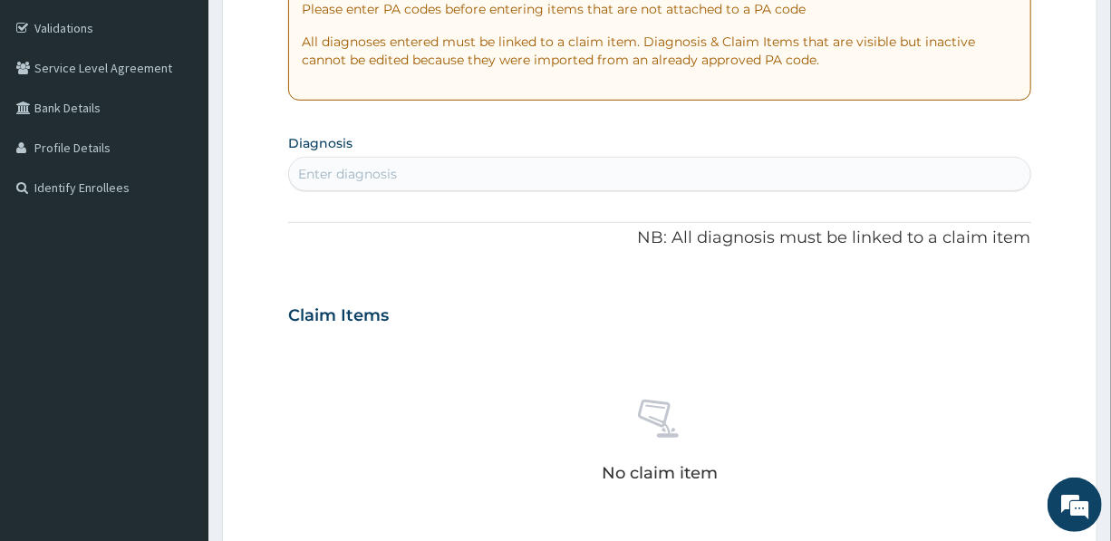
click at [487, 168] on div "Enter diagnosis" at bounding box center [659, 174] width 740 height 29
type input "PEPTIC"
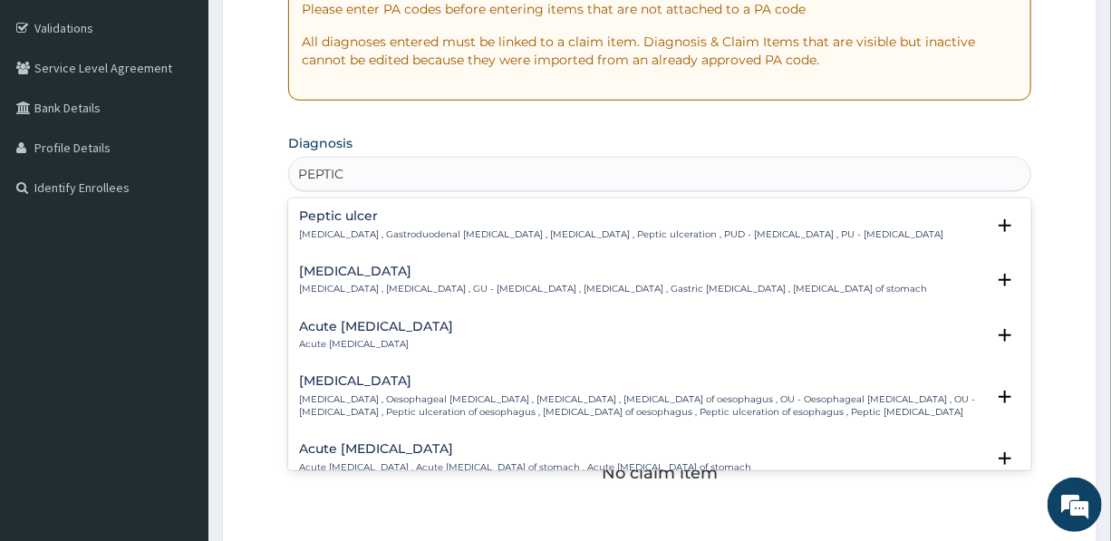
click at [342, 320] on h4 "Acute [MEDICAL_DATA]" at bounding box center [376, 327] width 154 height 14
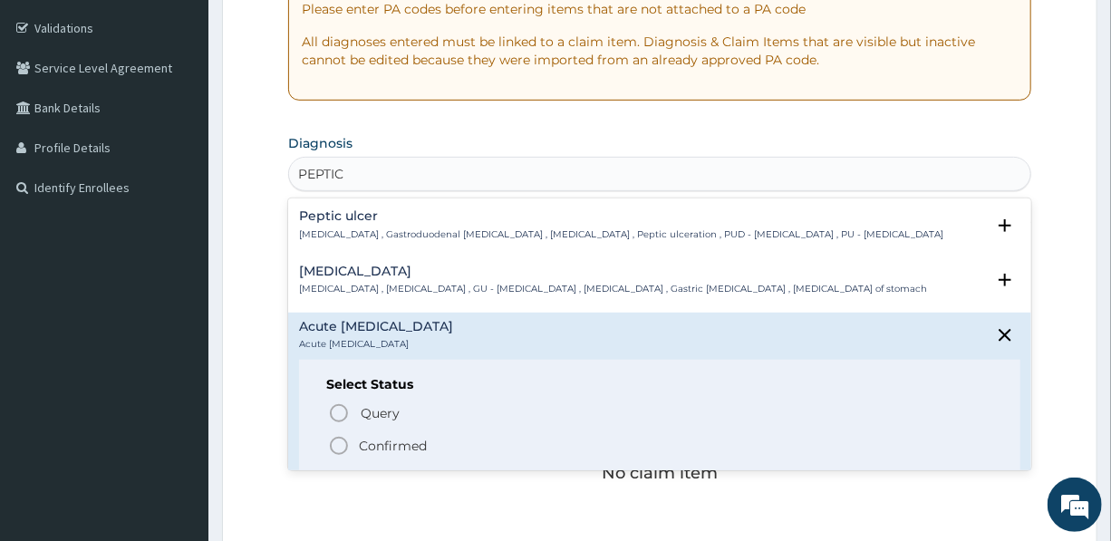
click at [370, 440] on p "Confirmed" at bounding box center [393, 446] width 68 height 18
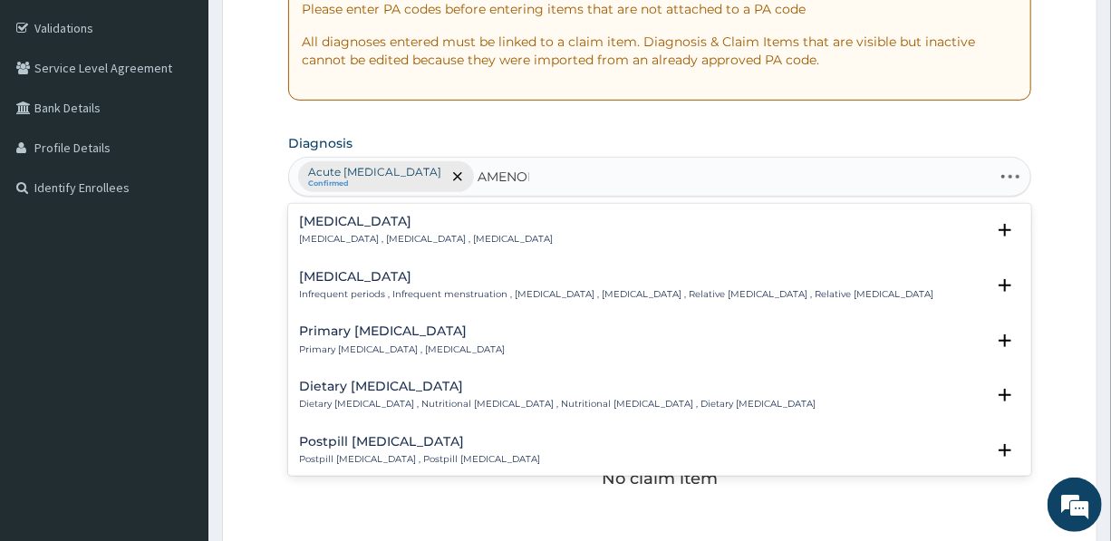
type input "AMENORR"
click at [341, 218] on h4 "Amenorrhea" at bounding box center [426, 222] width 254 height 14
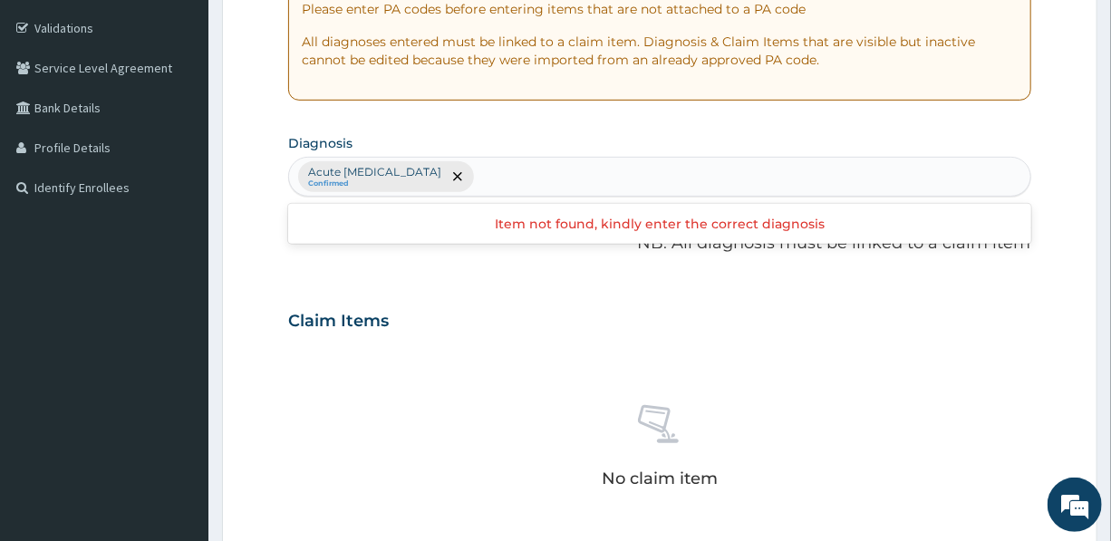
click at [517, 172] on div "Acute peptic ulcer Confirmed" at bounding box center [659, 177] width 740 height 38
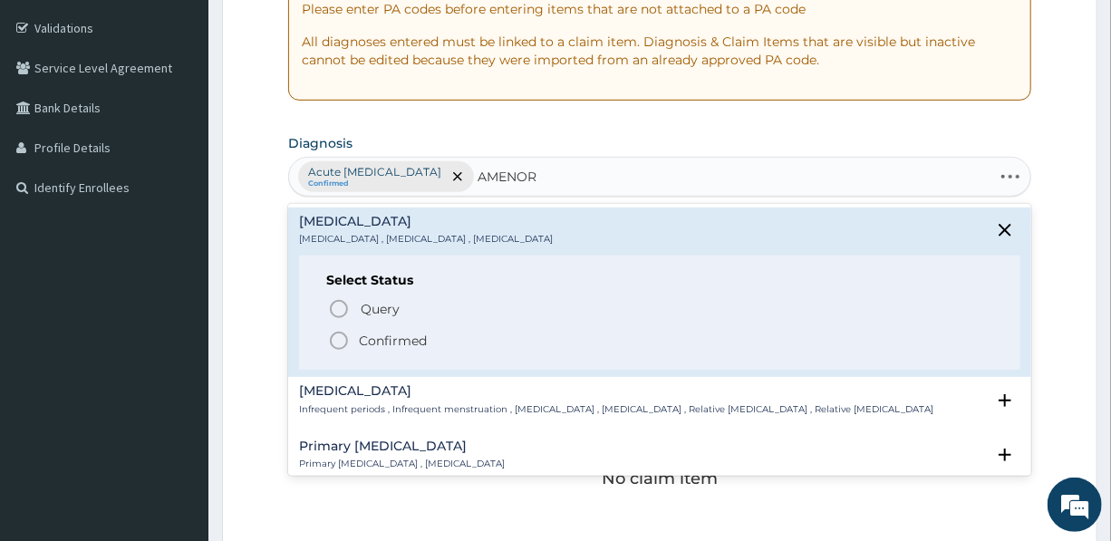
type input "AMENORR"
click at [339, 217] on h4 "Amenorrhea" at bounding box center [426, 222] width 254 height 14
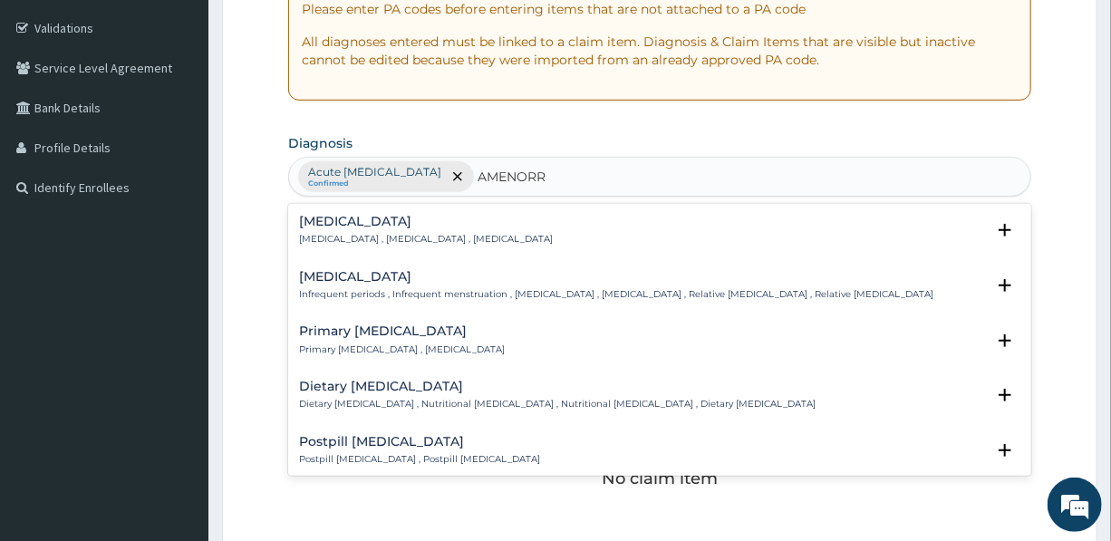
click at [340, 215] on h4 "Amenorrhea" at bounding box center [426, 222] width 254 height 14
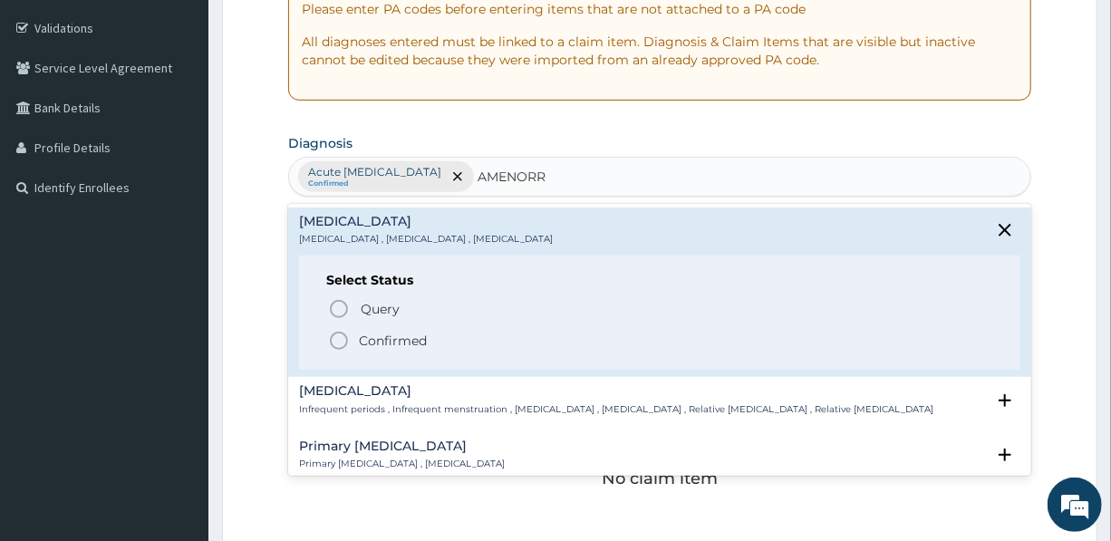
click at [338, 224] on h4 "Amenorrhea" at bounding box center [426, 222] width 254 height 14
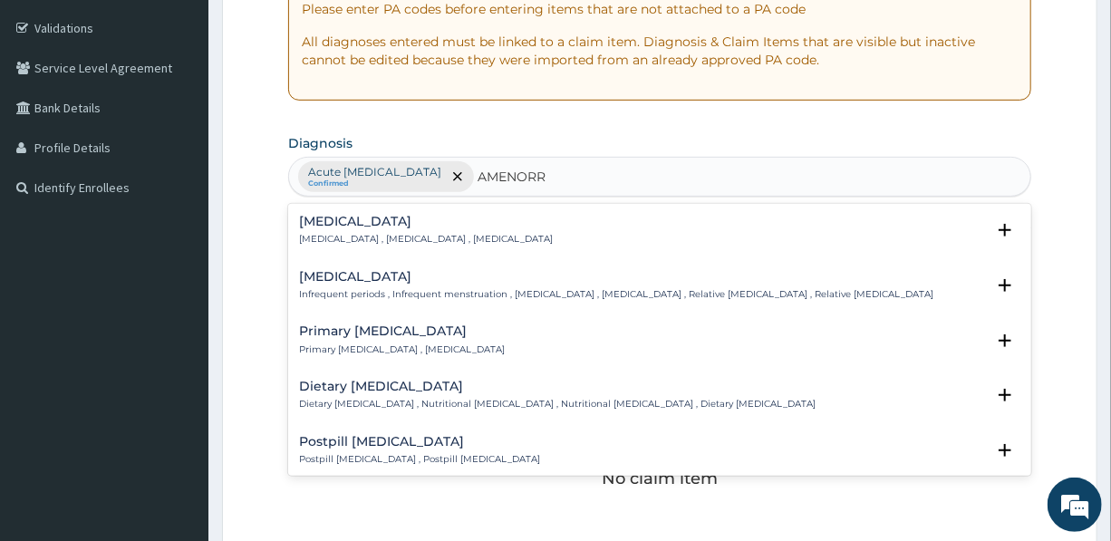
click at [338, 224] on h4 "Amenorrhea" at bounding box center [426, 222] width 254 height 14
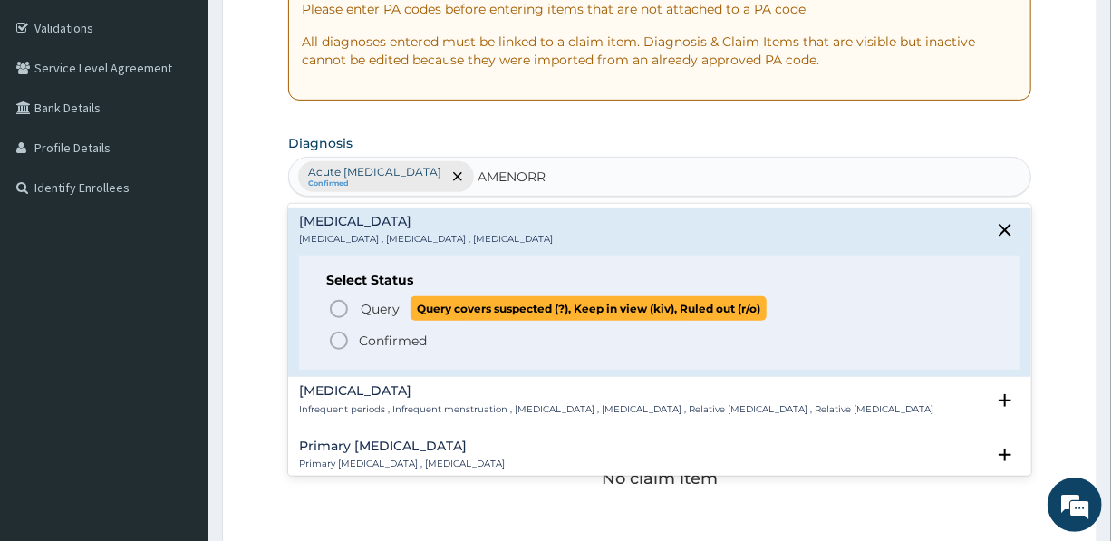
click at [367, 306] on span "Query" at bounding box center [380, 309] width 39 height 18
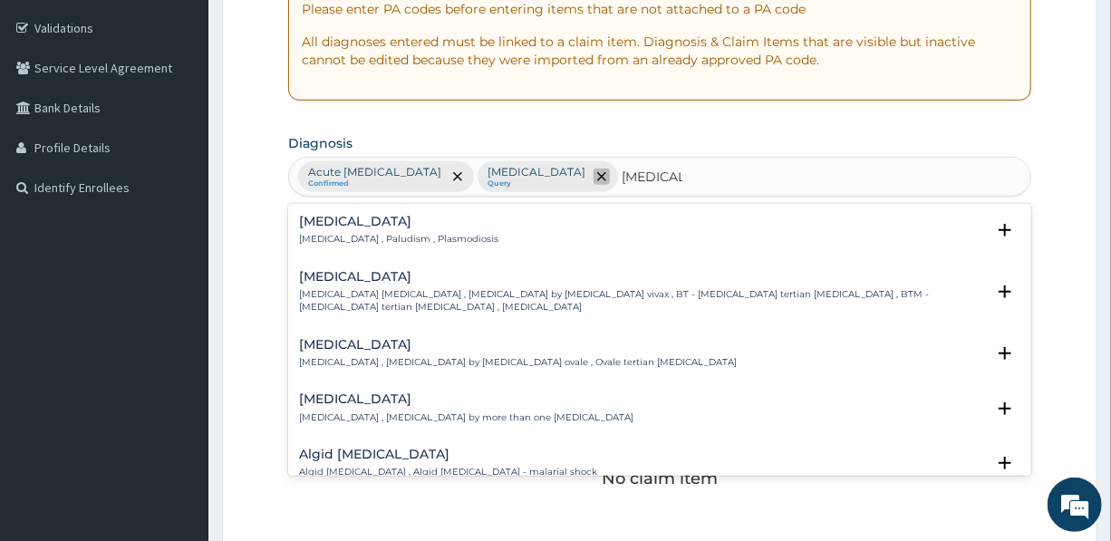
click at [597, 172] on icon "remove selection option" at bounding box center [601, 176] width 9 height 9
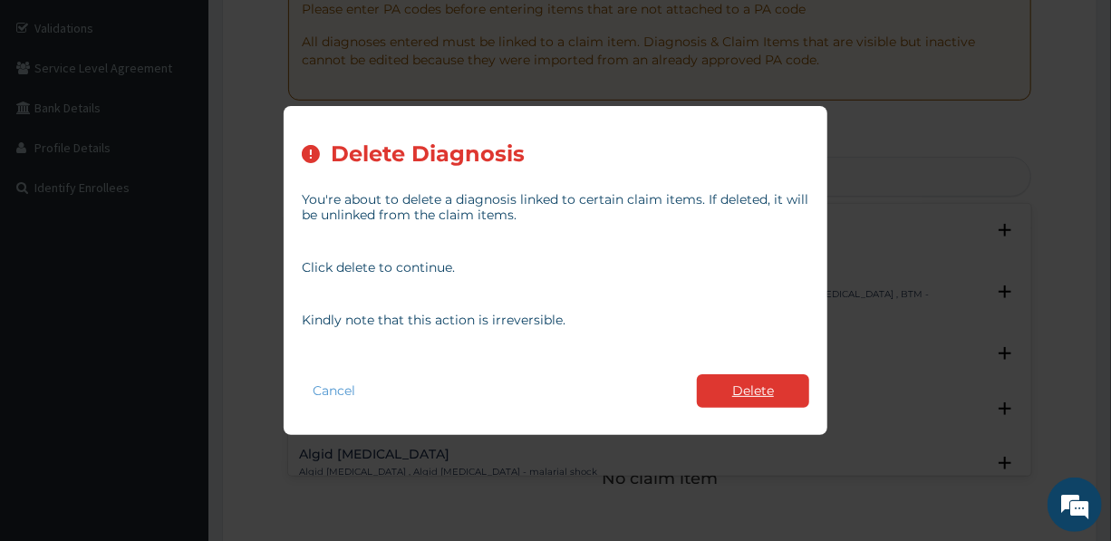
type input "MALARIA"
click at [730, 393] on button "Delete" at bounding box center [753, 391] width 112 height 34
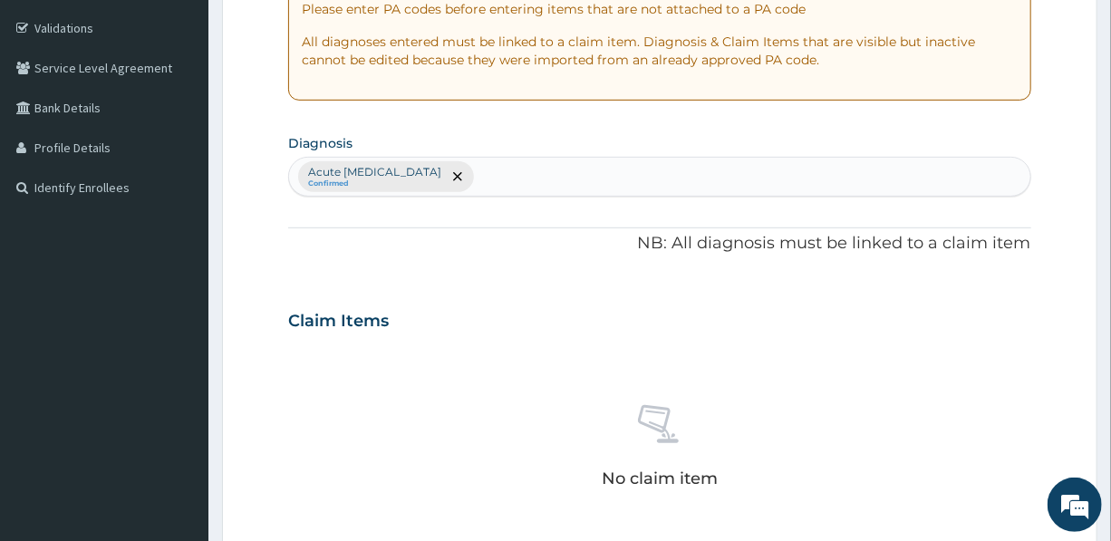
click at [481, 179] on div "Acute peptic ulcer Confirmed" at bounding box center [659, 177] width 740 height 38
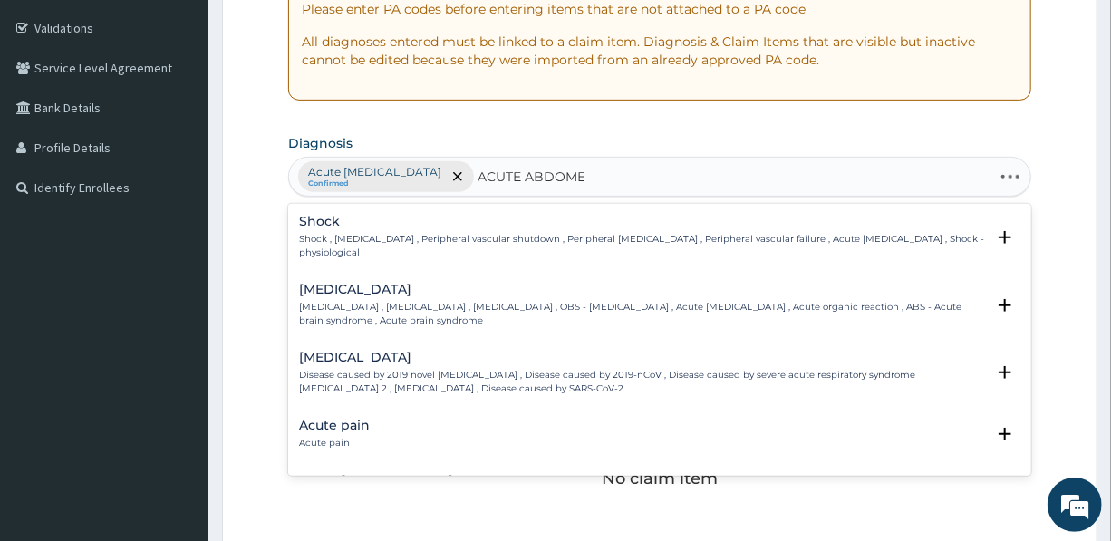
type input "ACUTE ABDOMEN"
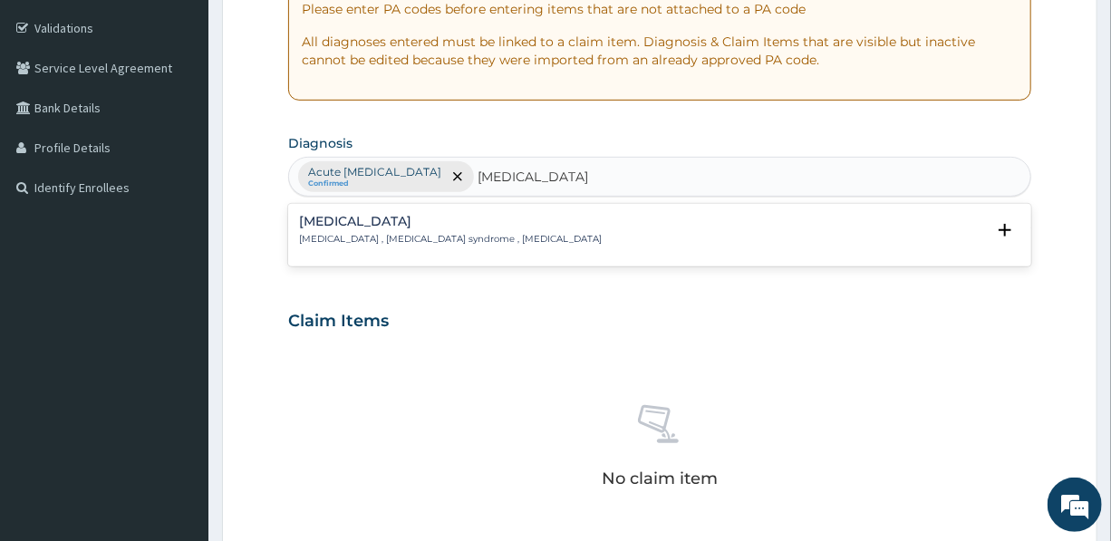
click at [372, 220] on h4 "Acute abdomen" at bounding box center [450, 222] width 303 height 14
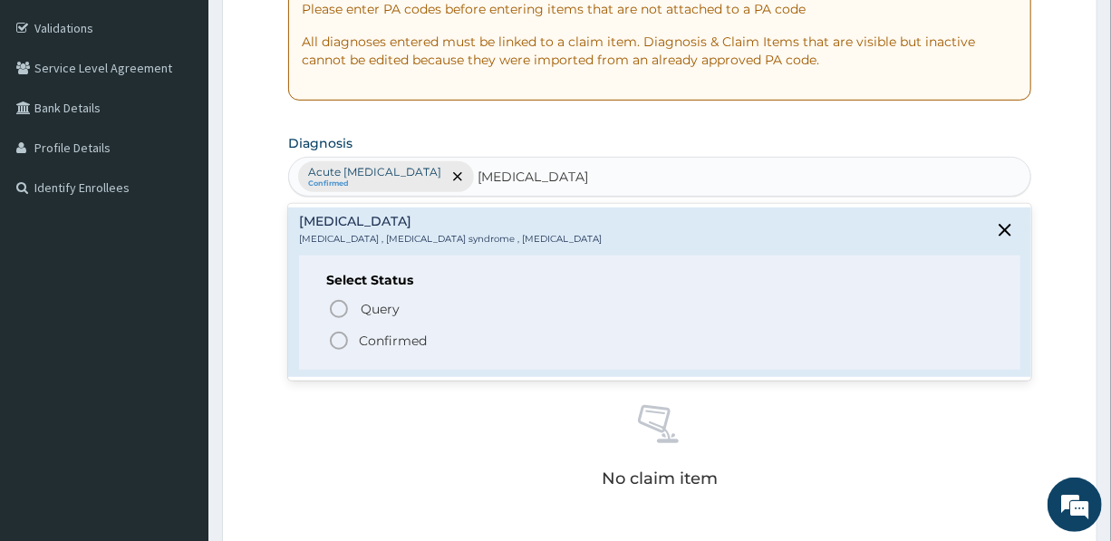
click at [399, 335] on p "Confirmed" at bounding box center [393, 341] width 68 height 18
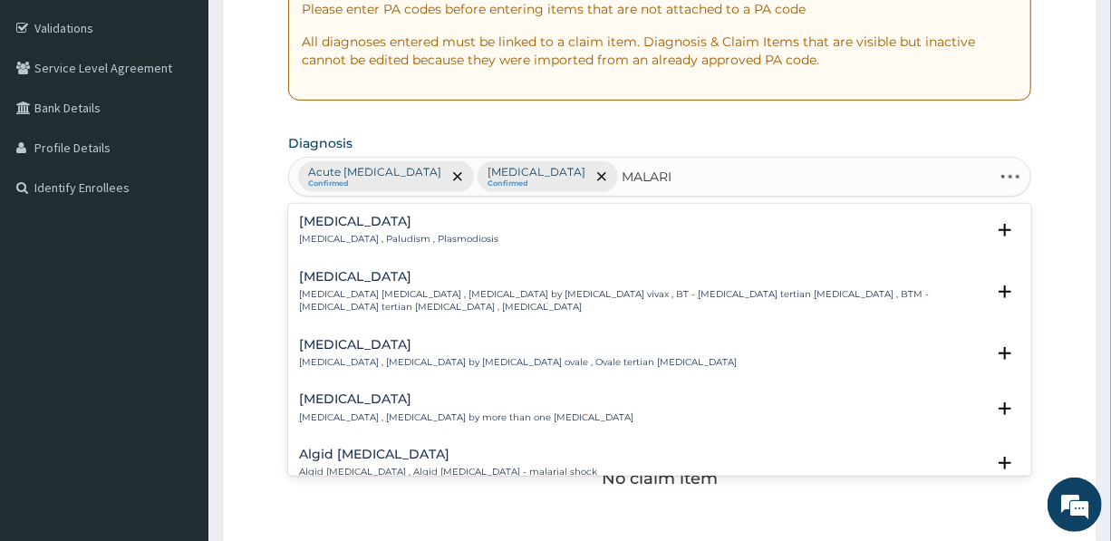
type input "MALARIA"
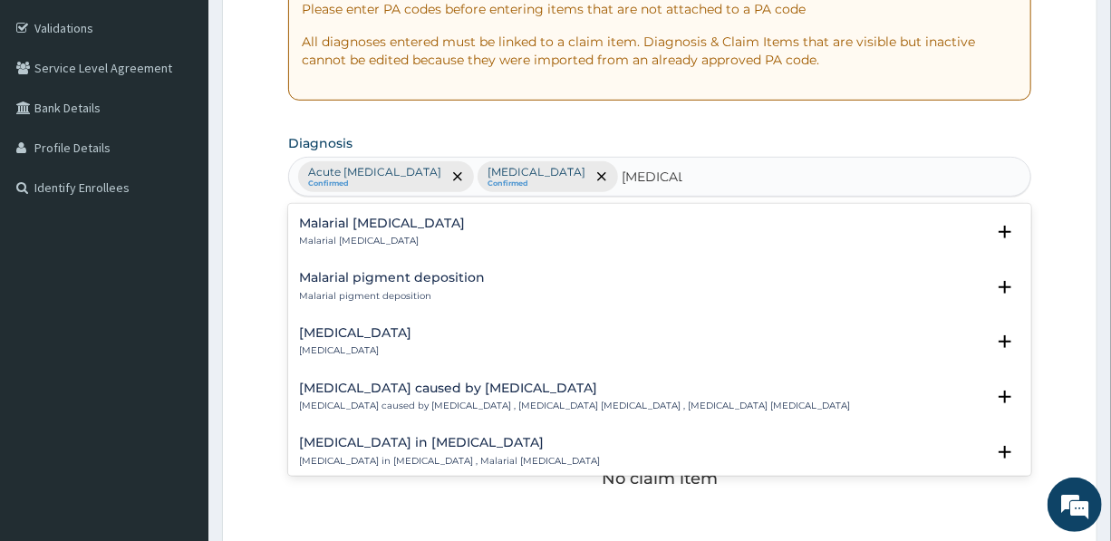
scroll to position [906, 0]
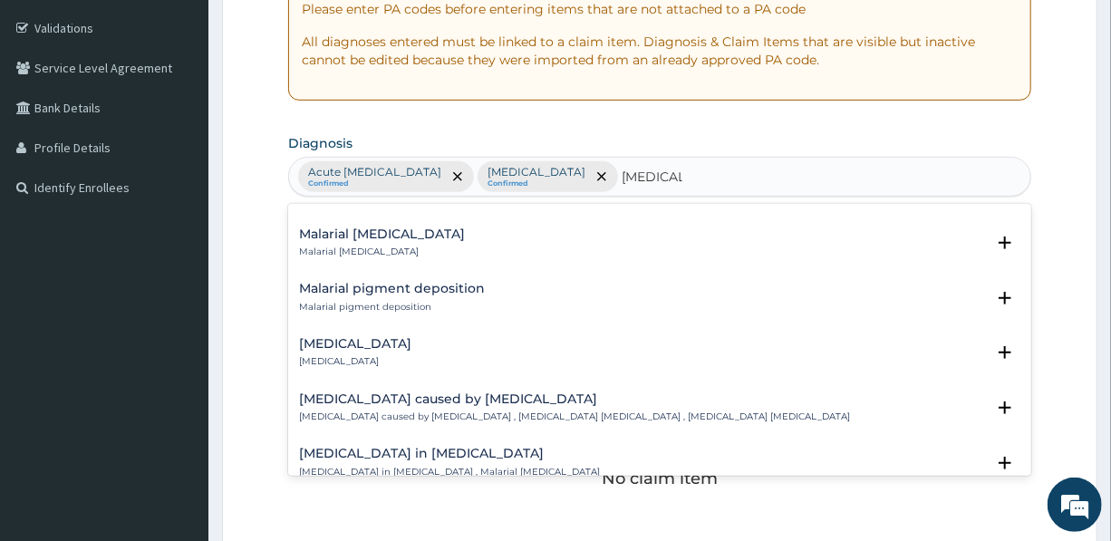
click at [375, 349] on h4 "Congenital falciparum malaria" at bounding box center [355, 344] width 112 height 14
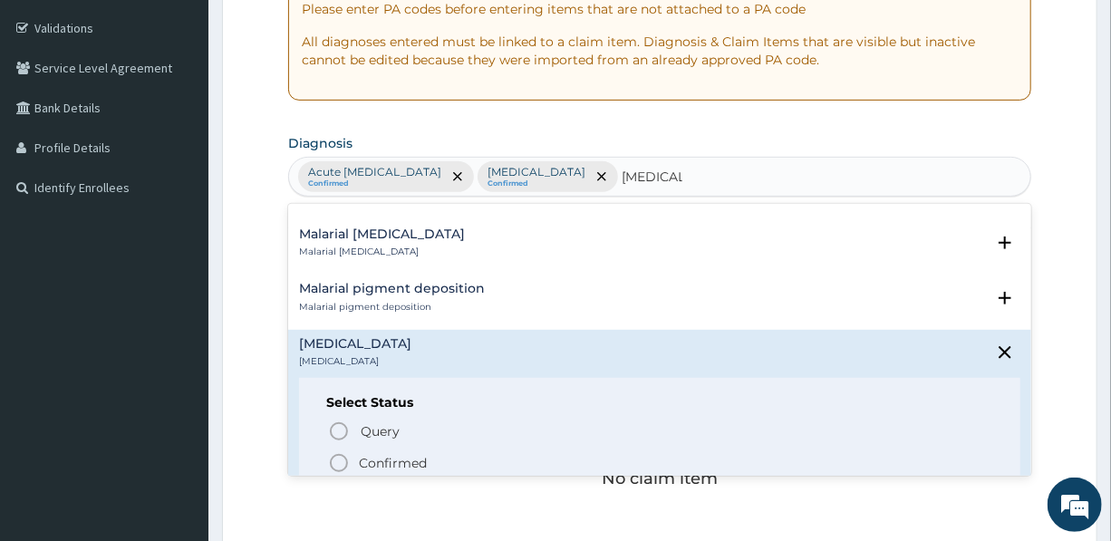
click at [393, 455] on p "Confirmed" at bounding box center [393, 463] width 68 height 18
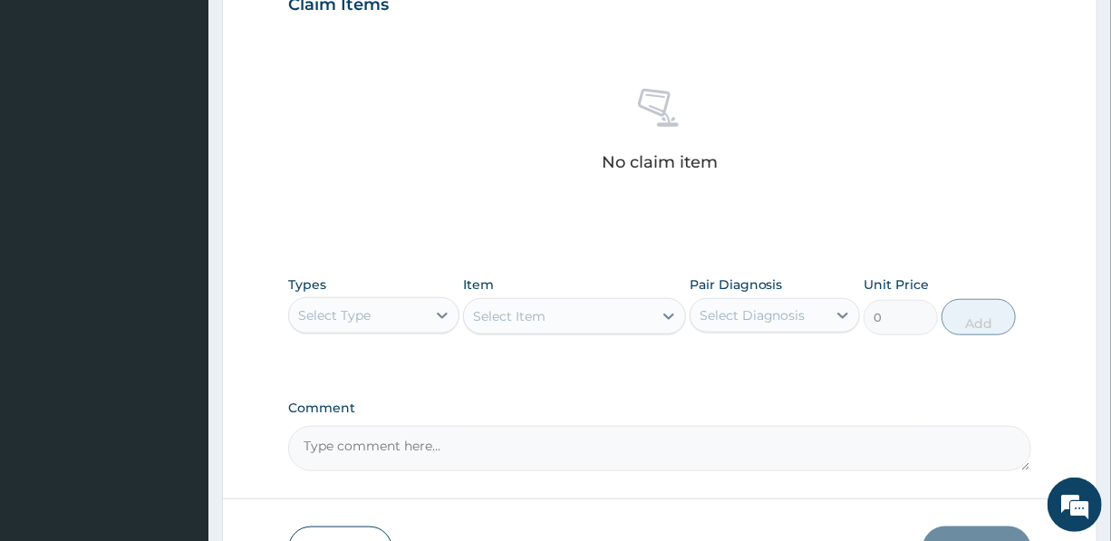
scroll to position [659, 0]
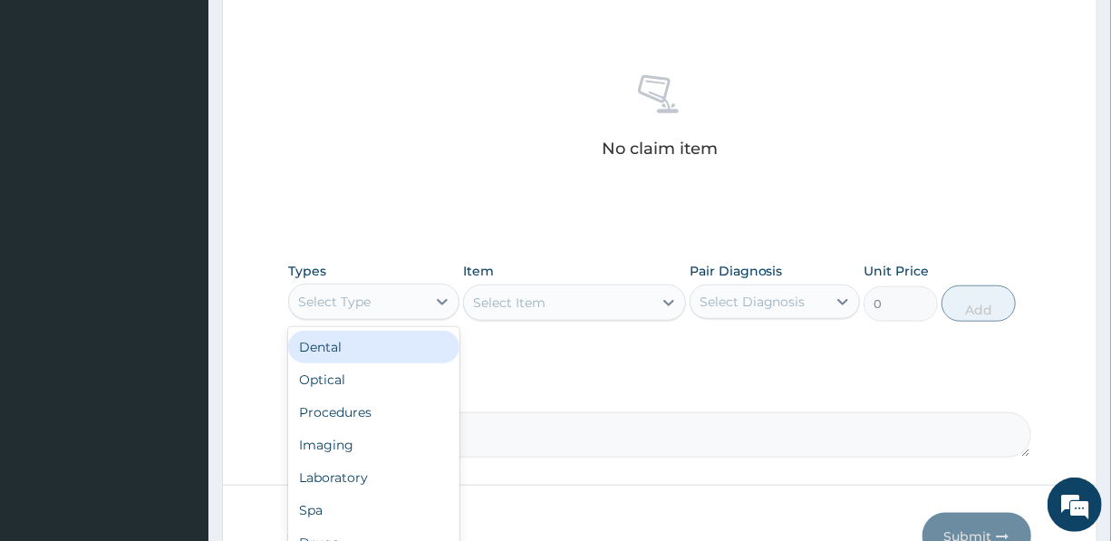
click at [386, 298] on div "Select Type" at bounding box center [357, 301] width 136 height 29
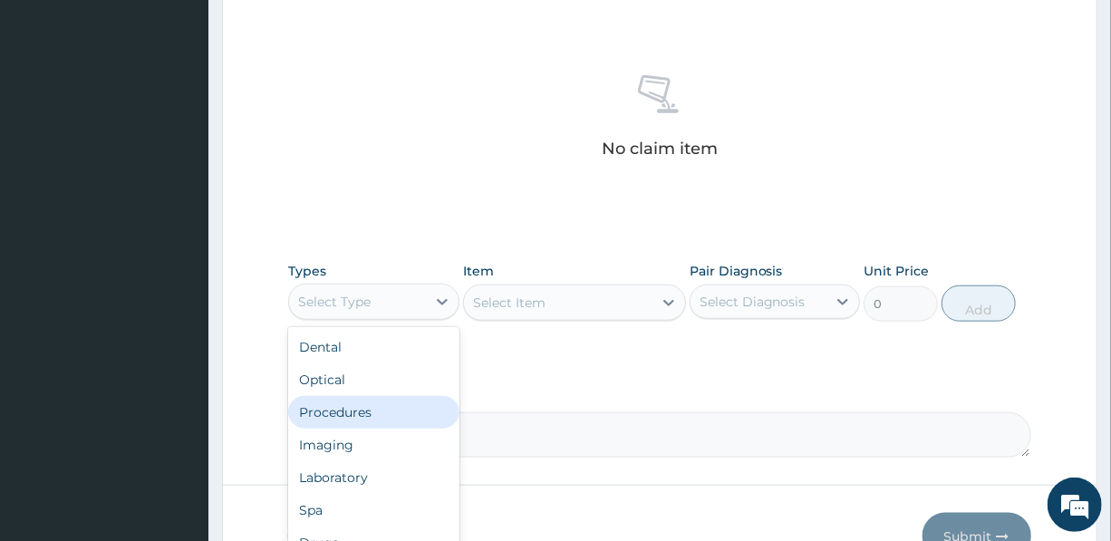
drag, startPoint x: 365, startPoint y: 405, endPoint x: 386, endPoint y: 390, distance: 25.9
click at [365, 405] on div "Procedures" at bounding box center [373, 412] width 170 height 33
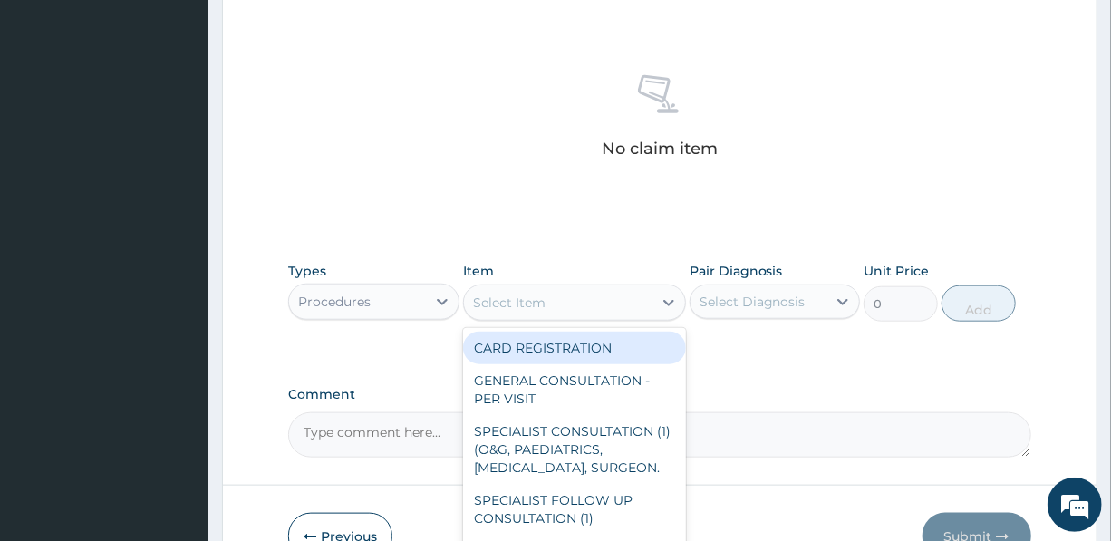
click at [526, 289] on div "Select Item" at bounding box center [558, 302] width 189 height 29
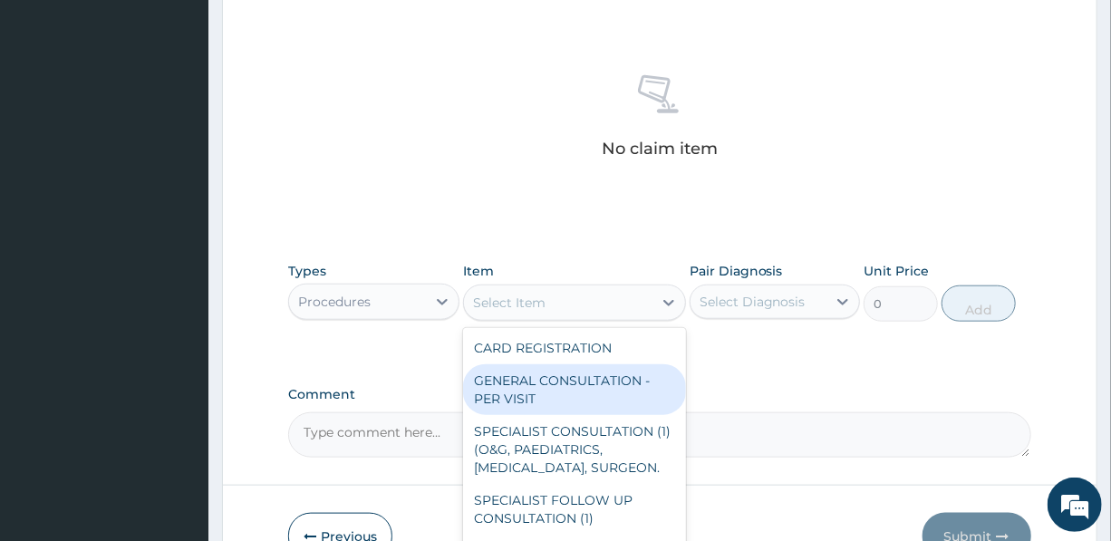
click at [556, 385] on div "GENERAL CONSULTATION - PER VISIT" at bounding box center [574, 389] width 223 height 51
type input "2000"
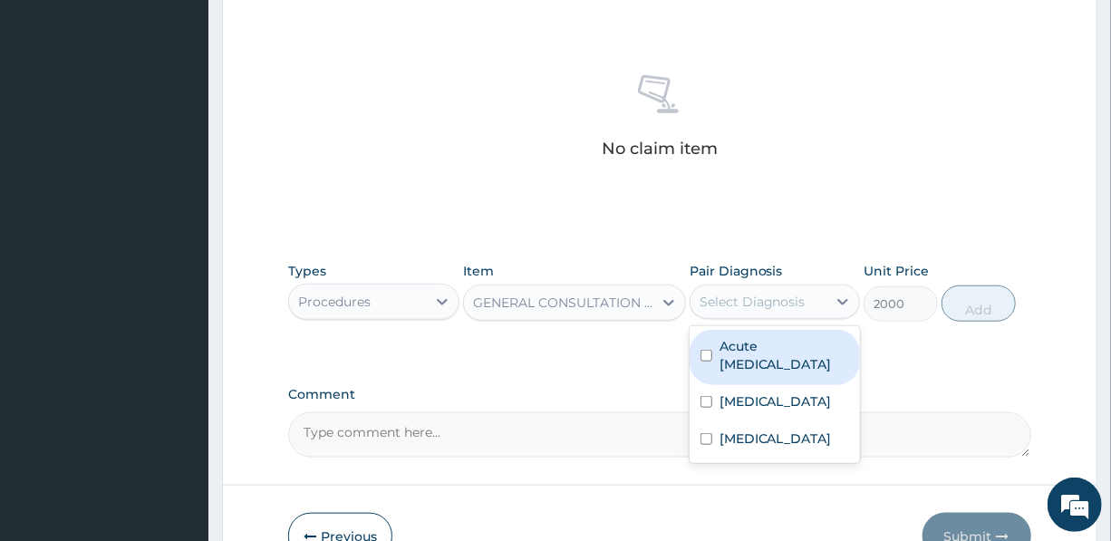
click at [791, 295] on div "Select Diagnosis" at bounding box center [753, 302] width 106 height 18
click at [791, 340] on label "Acute peptic ulcer" at bounding box center [785, 355] width 130 height 36
checkbox input "true"
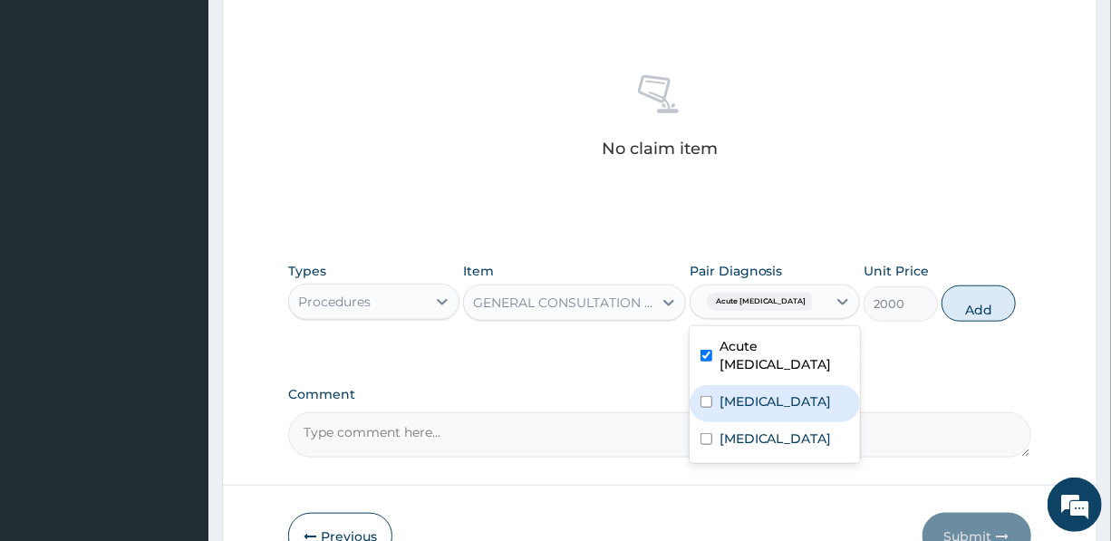
click at [788, 392] on label "Acute abdomen" at bounding box center [776, 401] width 112 height 18
checkbox input "true"
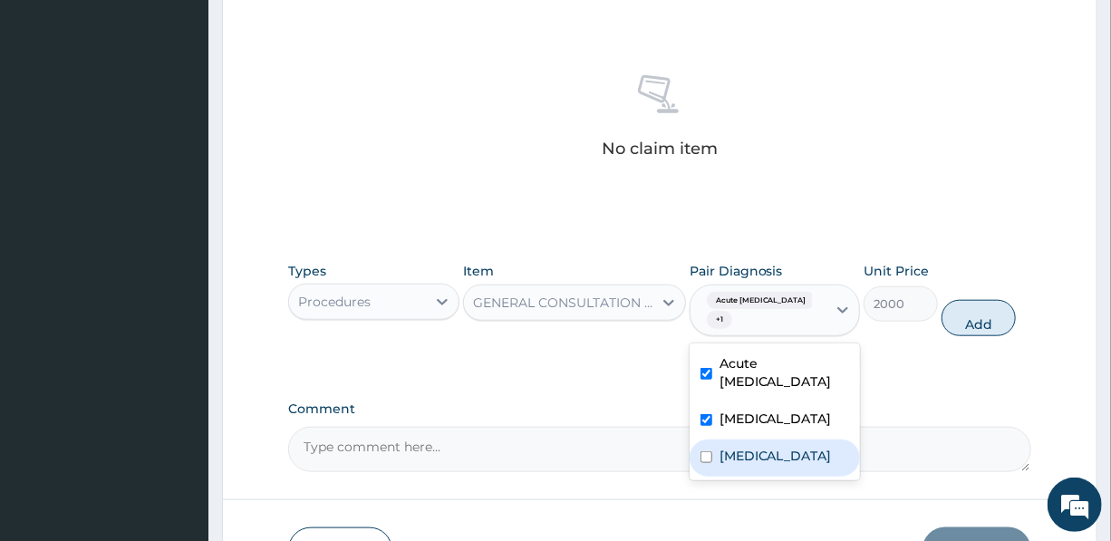
click at [795, 447] on label "Congenital falciparum malaria" at bounding box center [776, 456] width 112 height 18
checkbox input "true"
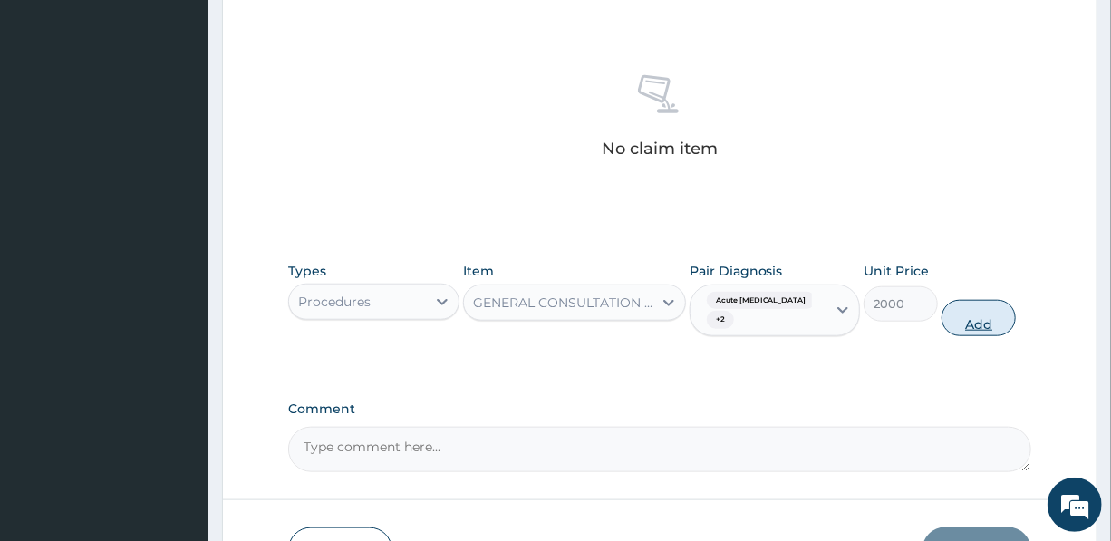
click at [987, 310] on button "Add" at bounding box center [979, 318] width 74 height 36
type input "0"
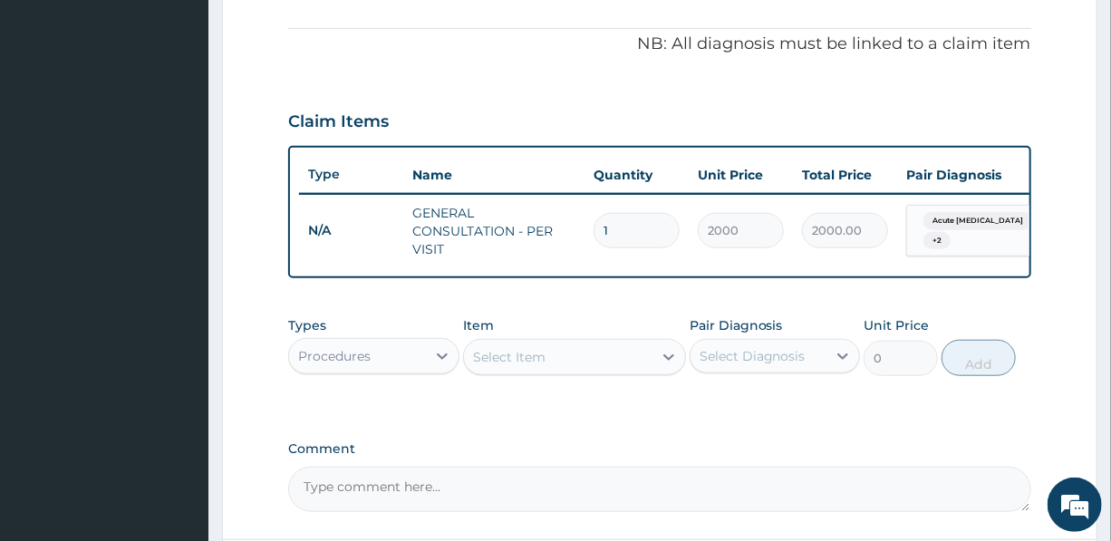
scroll to position [494, 0]
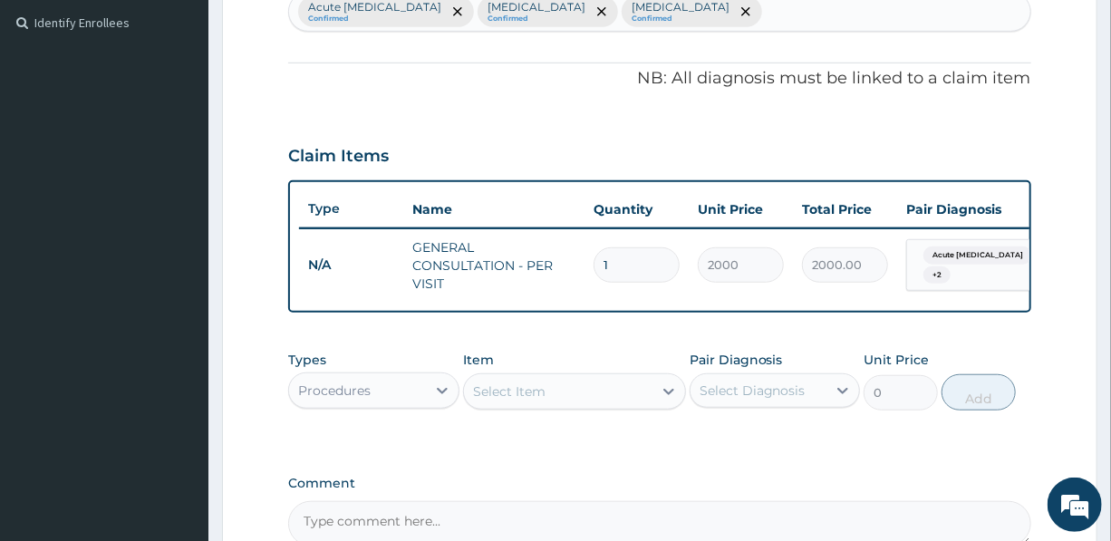
click at [372, 405] on div "Procedures" at bounding box center [357, 390] width 136 height 29
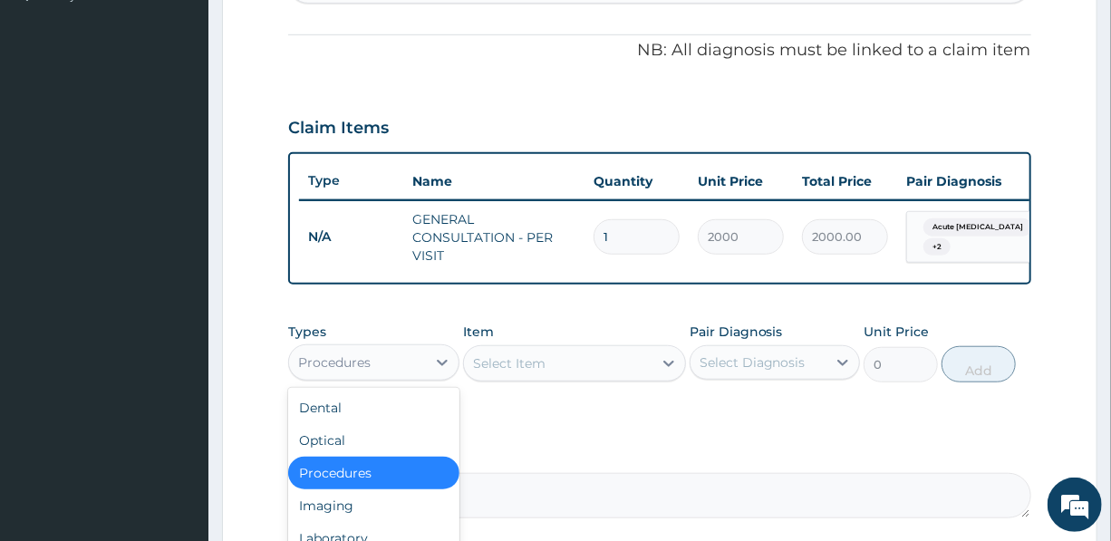
scroll to position [576, 0]
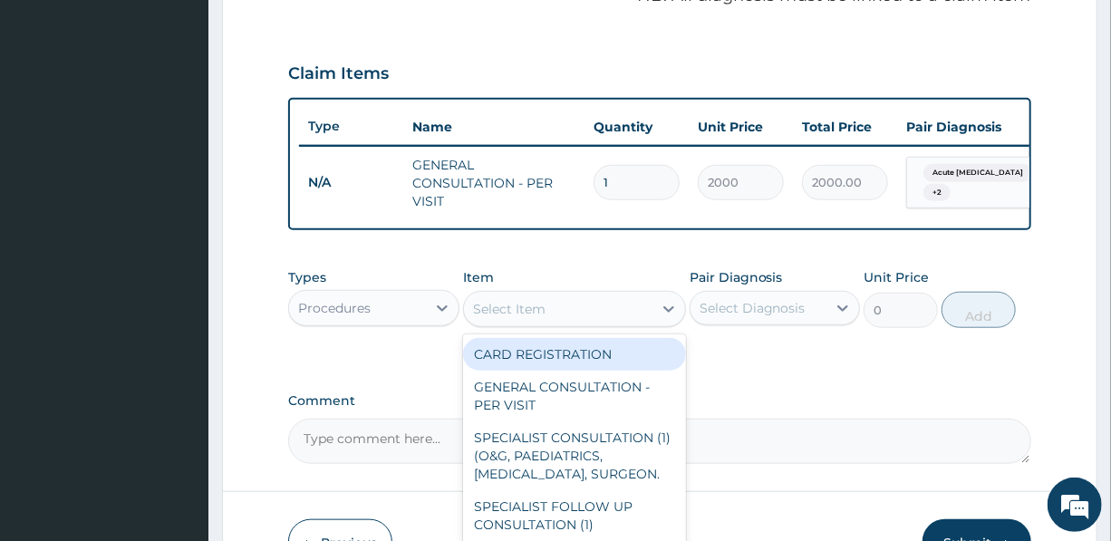
click at [566, 321] on div "Select Item" at bounding box center [558, 309] width 189 height 29
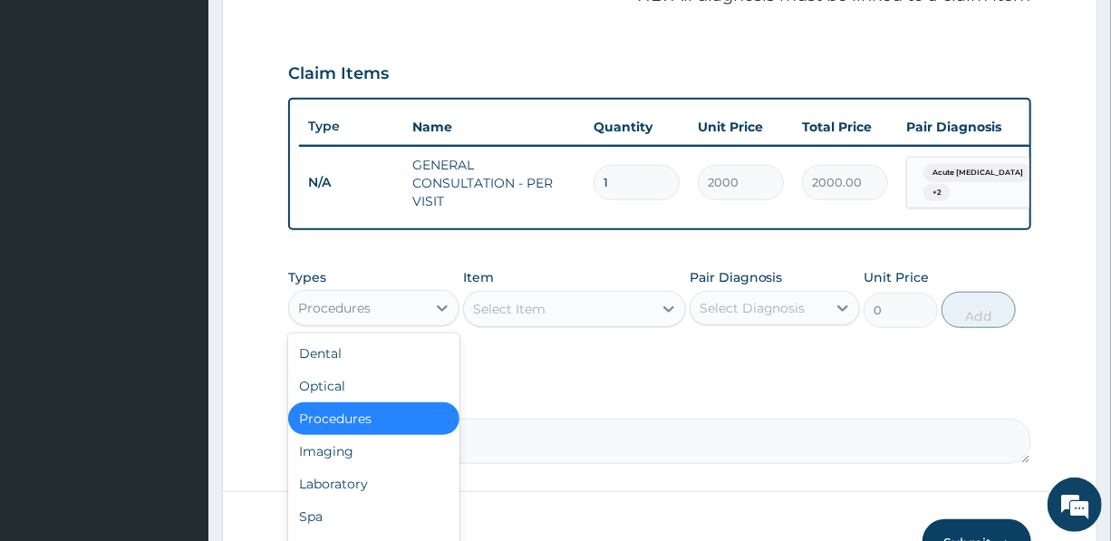
click at [377, 323] on div "Procedures" at bounding box center [357, 308] width 136 height 29
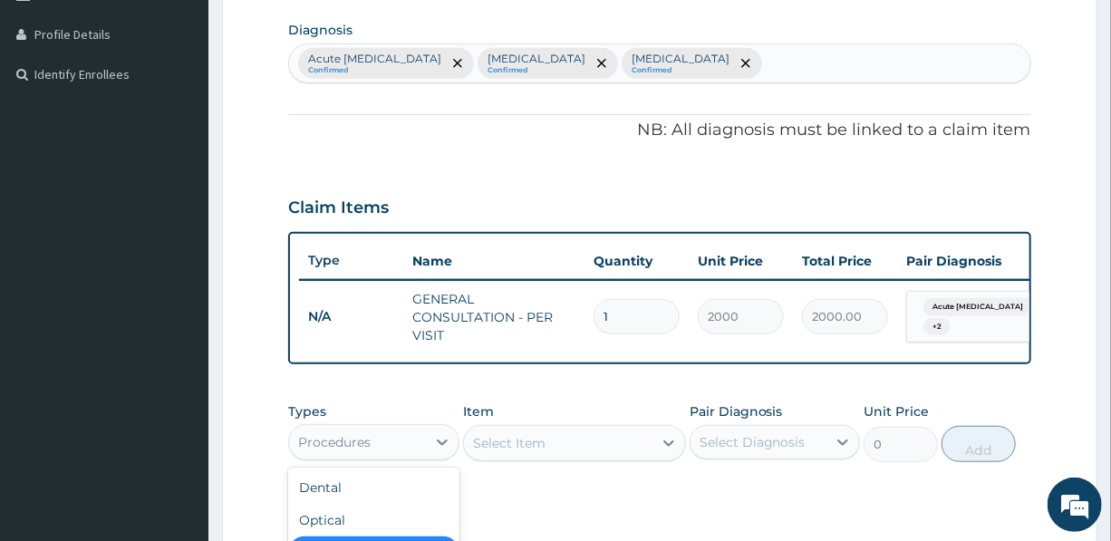
scroll to position [659, 0]
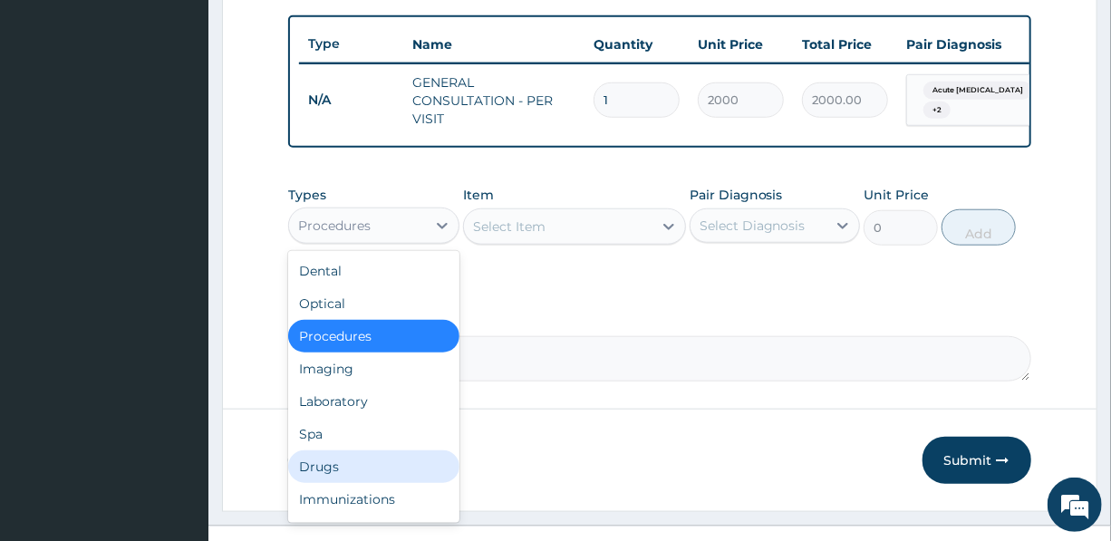
click at [327, 476] on div "Drugs" at bounding box center [373, 466] width 170 height 33
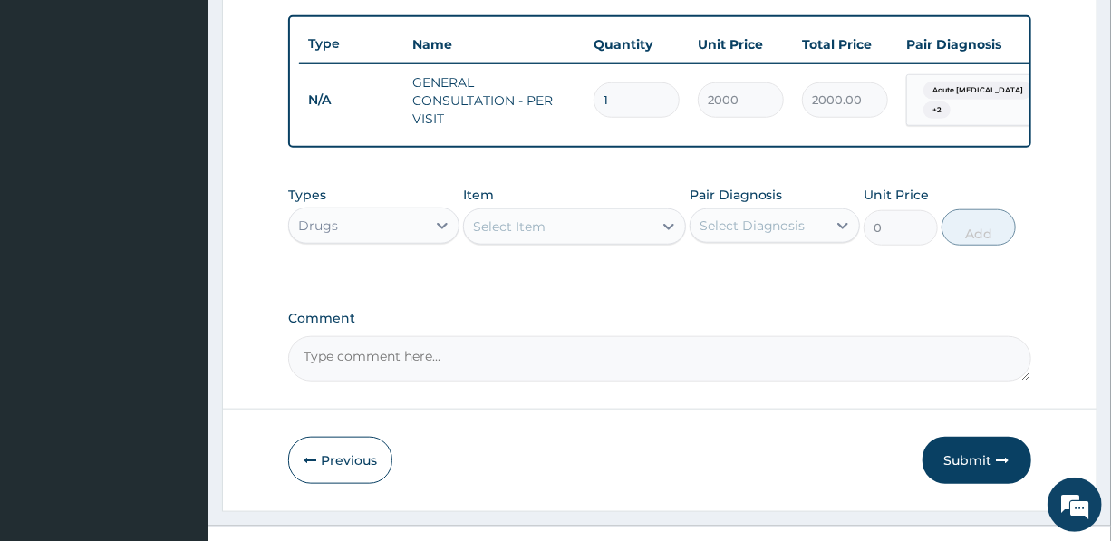
click at [546, 238] on div "Select Item" at bounding box center [558, 226] width 189 height 29
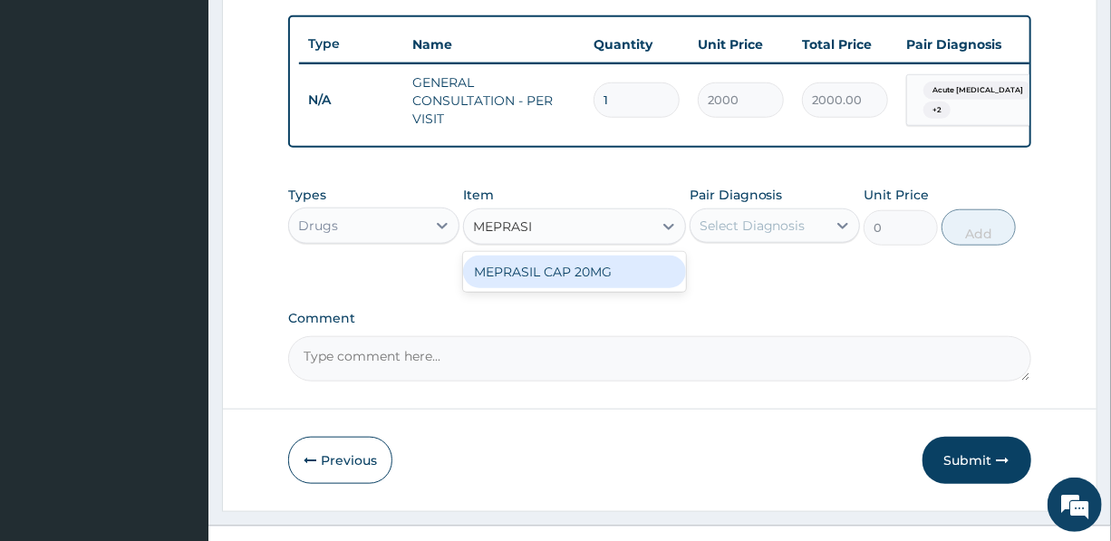
type input "MEPRASIL"
click at [546, 279] on div "MEPRASIL CAP 20MG" at bounding box center [574, 272] width 223 height 33
type input "200"
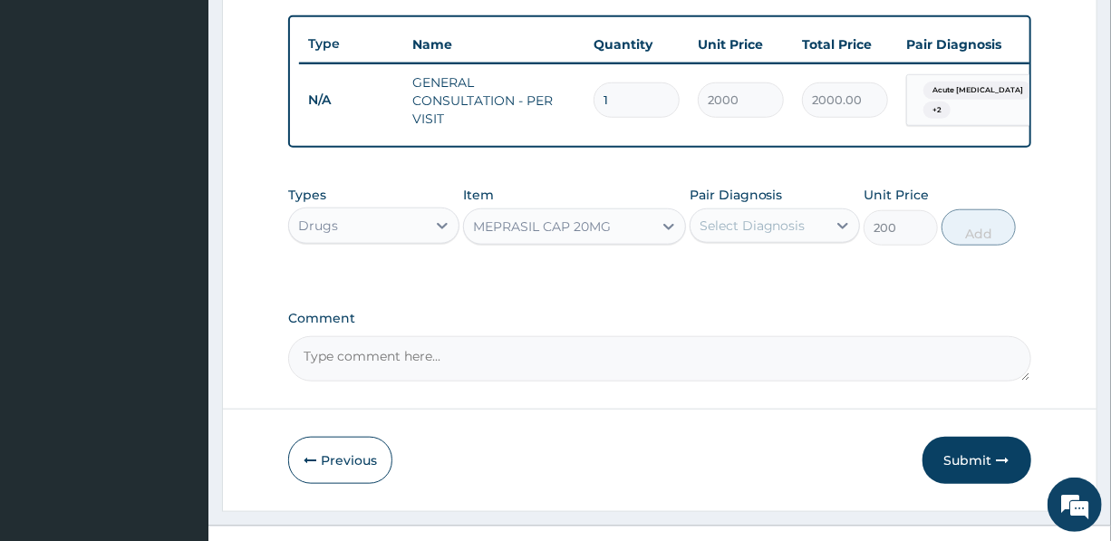
click at [761, 235] on div "Select Diagnosis" at bounding box center [753, 226] width 106 height 18
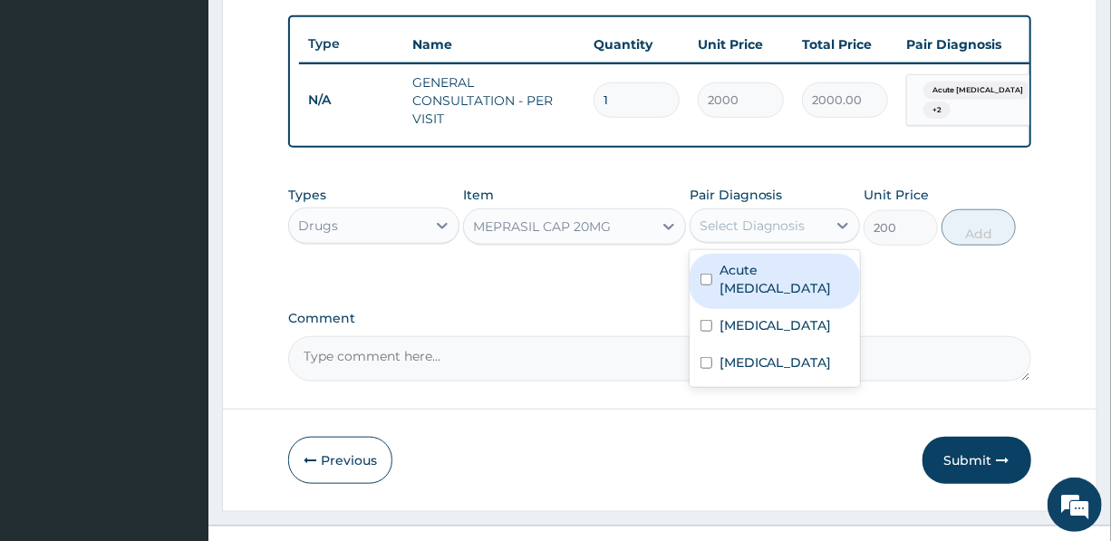
click at [769, 282] on label "Acute peptic ulcer" at bounding box center [785, 279] width 130 height 36
checkbox input "true"
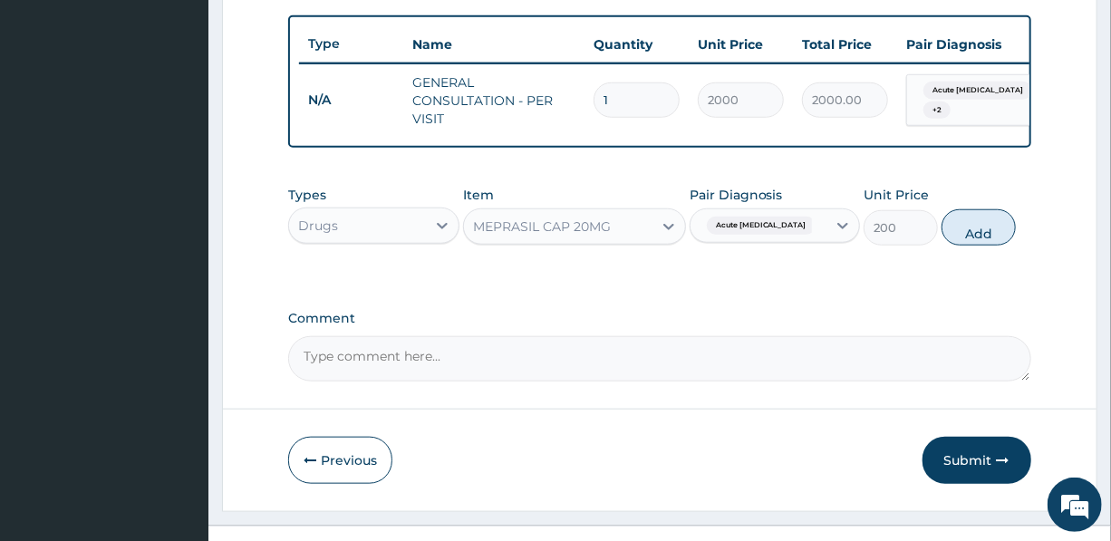
drag, startPoint x: 983, startPoint y: 238, endPoint x: 914, endPoint y: 234, distance: 69.9
click at [983, 238] on button "Add" at bounding box center [979, 227] width 74 height 36
type input "0"
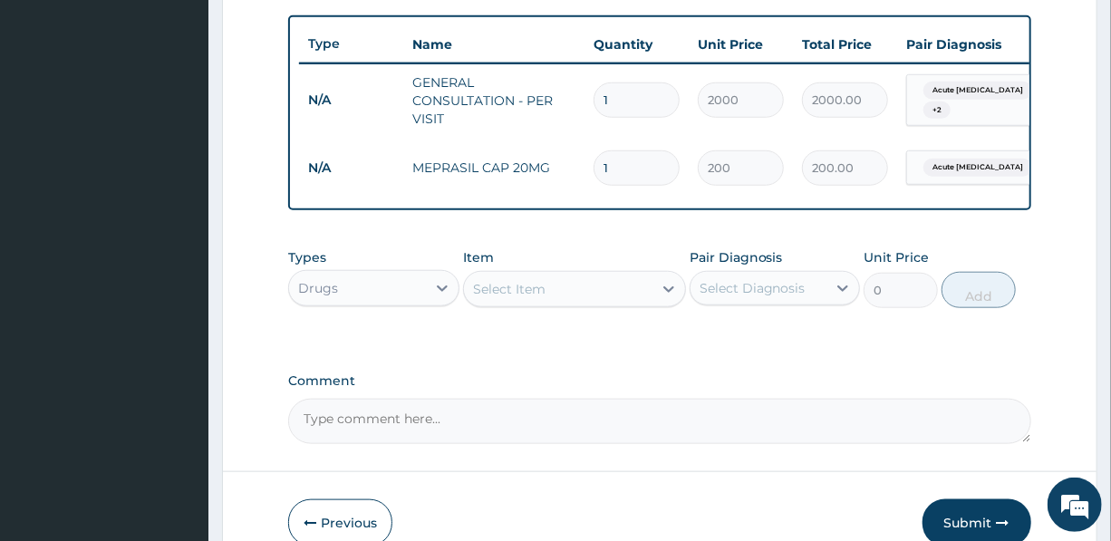
drag, startPoint x: 624, startPoint y: 172, endPoint x: 527, endPoint y: 167, distance: 97.1
click at [586, 172] on td "1" at bounding box center [637, 167] width 104 height 53
type input "10"
type input "2000.00"
type input "10"
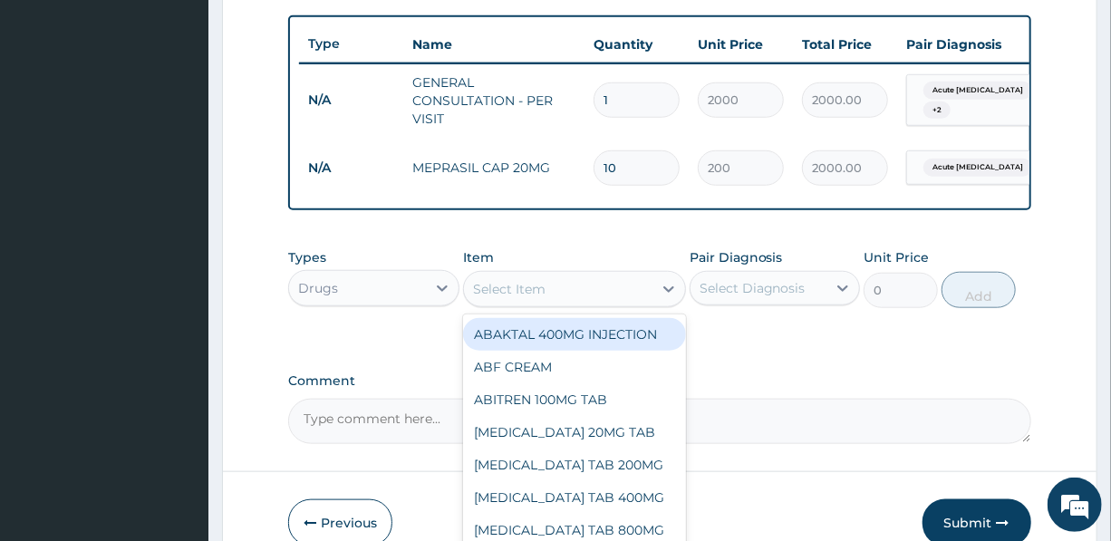
click at [534, 304] on div "Select Item" at bounding box center [558, 289] width 189 height 29
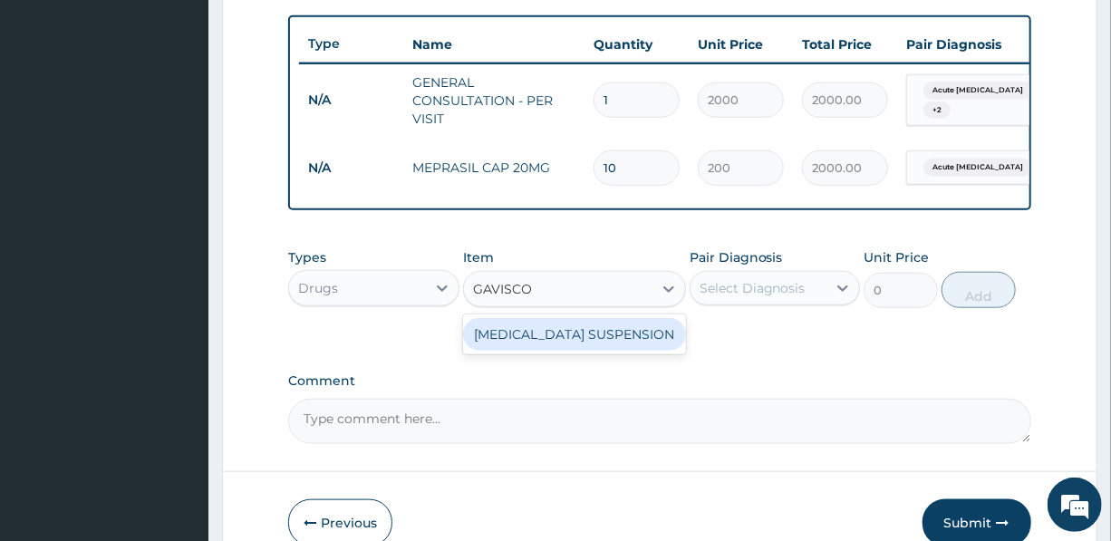
type input "GAVISCON"
click at [577, 351] on div "GAVISCON SUSPENSION" at bounding box center [574, 334] width 223 height 33
type input "3000"
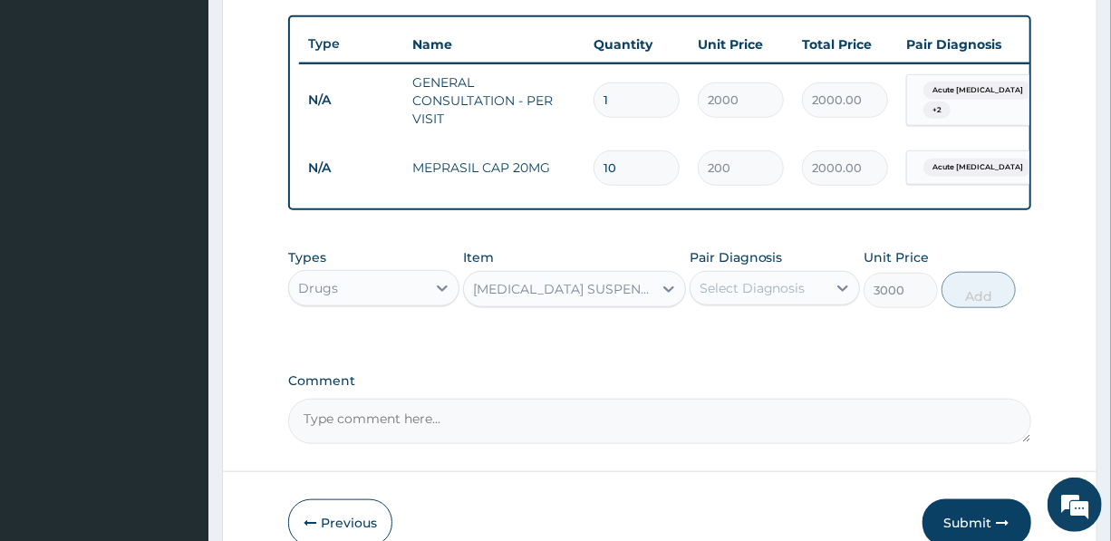
click at [770, 291] on div "Select Diagnosis" at bounding box center [753, 288] width 106 height 18
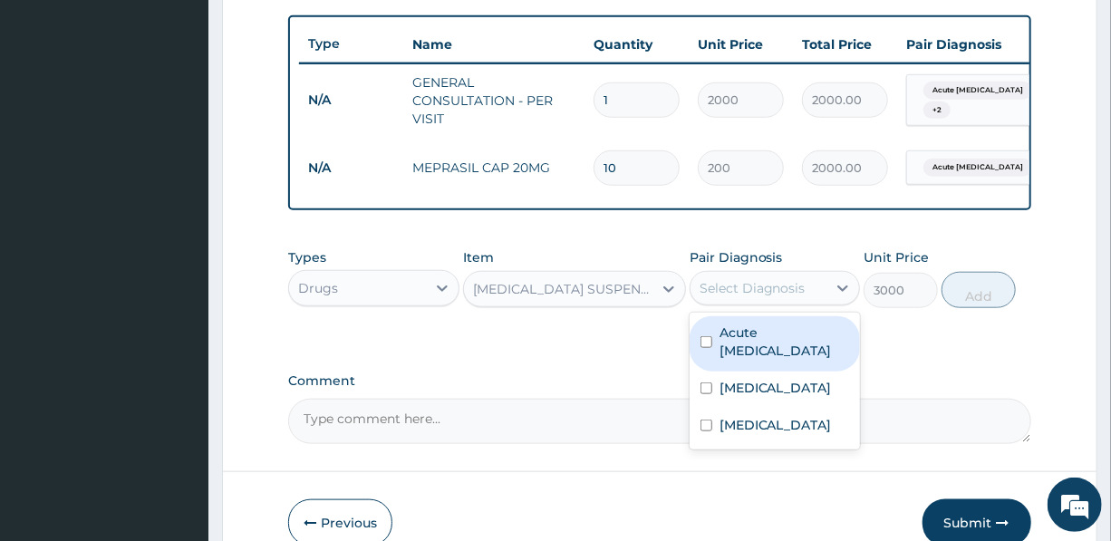
click at [798, 344] on label "Acute peptic ulcer" at bounding box center [785, 342] width 130 height 36
checkbox input "true"
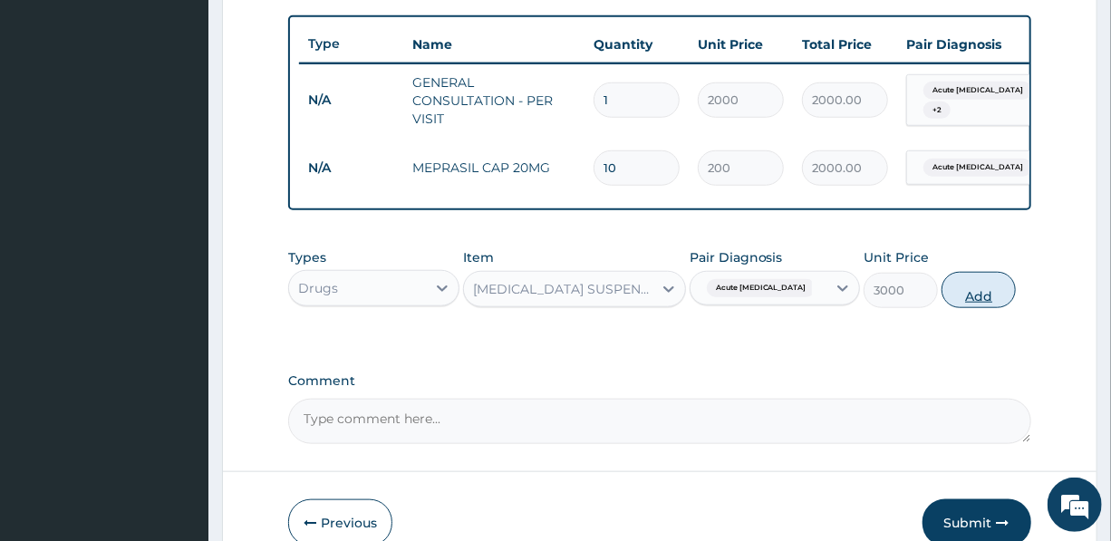
click at [981, 305] on button "Add" at bounding box center [979, 290] width 74 height 36
type input "0"
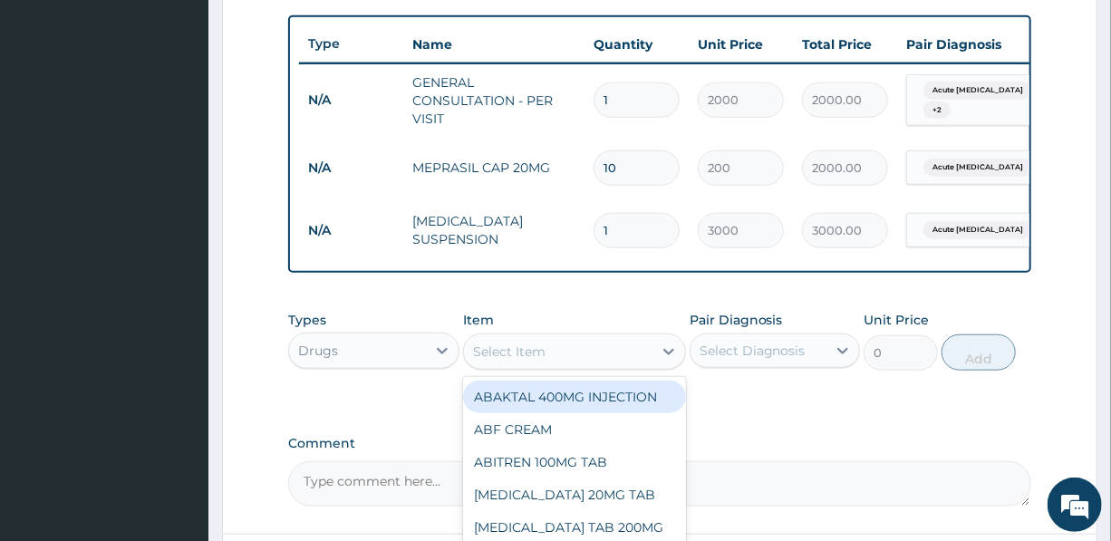
click at [526, 361] on div "Select Item" at bounding box center [509, 352] width 73 height 18
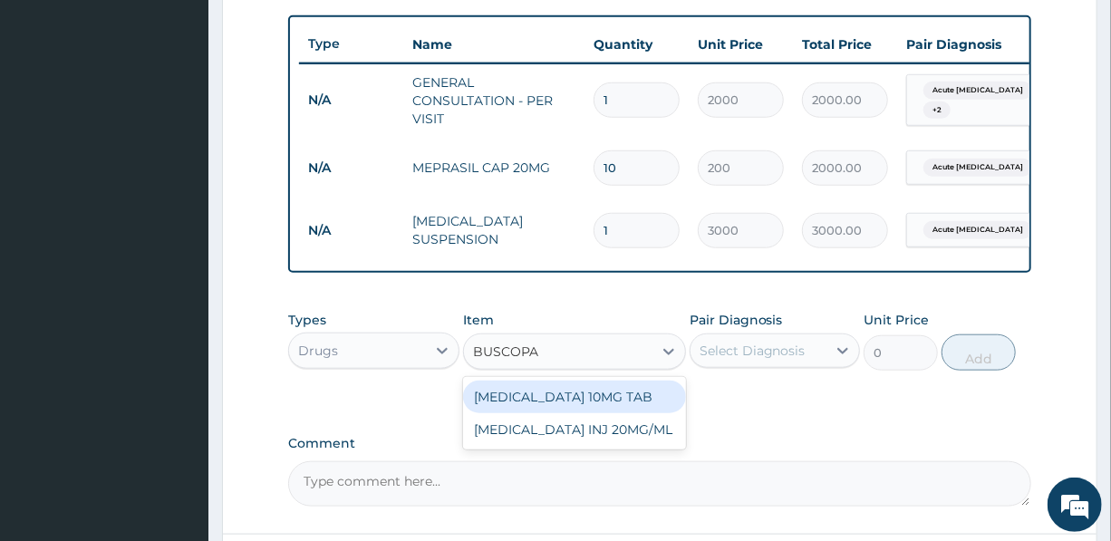
type input "BUSCOPAN"
click at [551, 408] on div "BUSCOPAN 10MG TAB" at bounding box center [574, 397] width 223 height 33
type input "80"
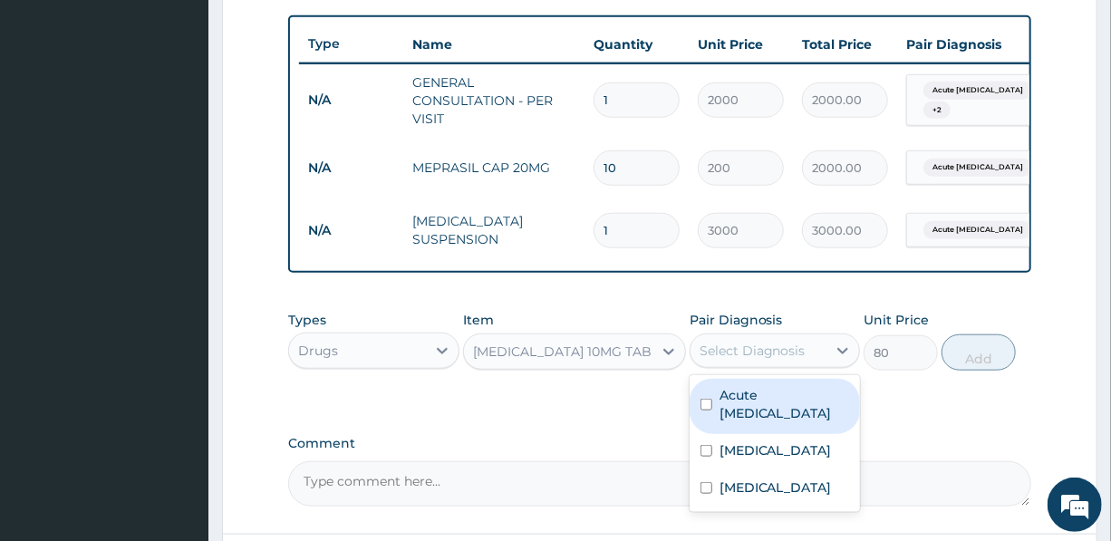
click at [786, 360] on div "Select Diagnosis" at bounding box center [753, 351] width 106 height 18
click at [791, 406] on label "Acute peptic ulcer" at bounding box center [785, 404] width 130 height 36
checkbox input "true"
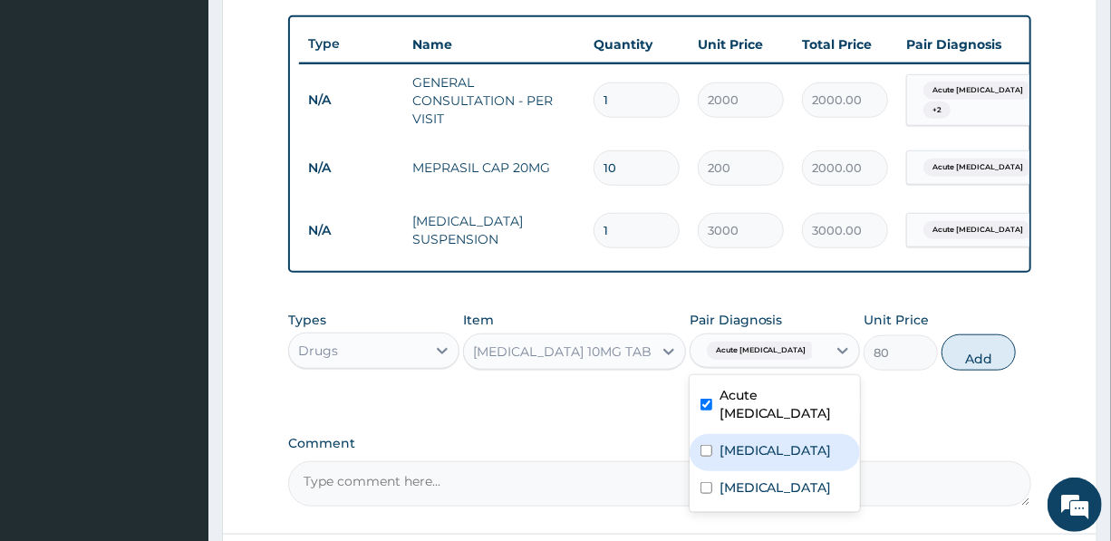
click at [788, 446] on label "Acute abdomen" at bounding box center [776, 450] width 112 height 18
checkbox input "true"
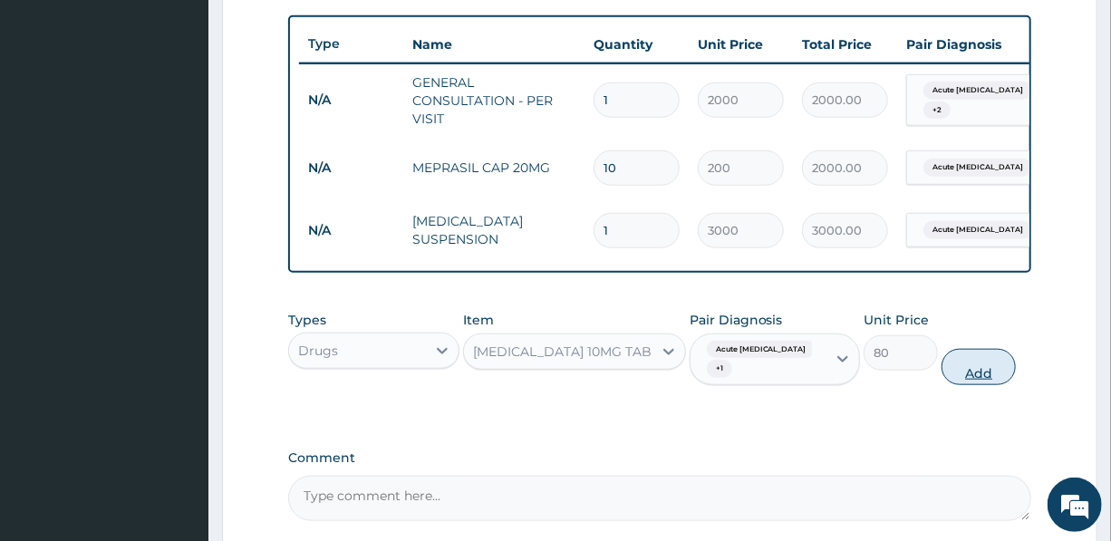
click at [979, 382] on button "Add" at bounding box center [979, 367] width 74 height 36
type input "0"
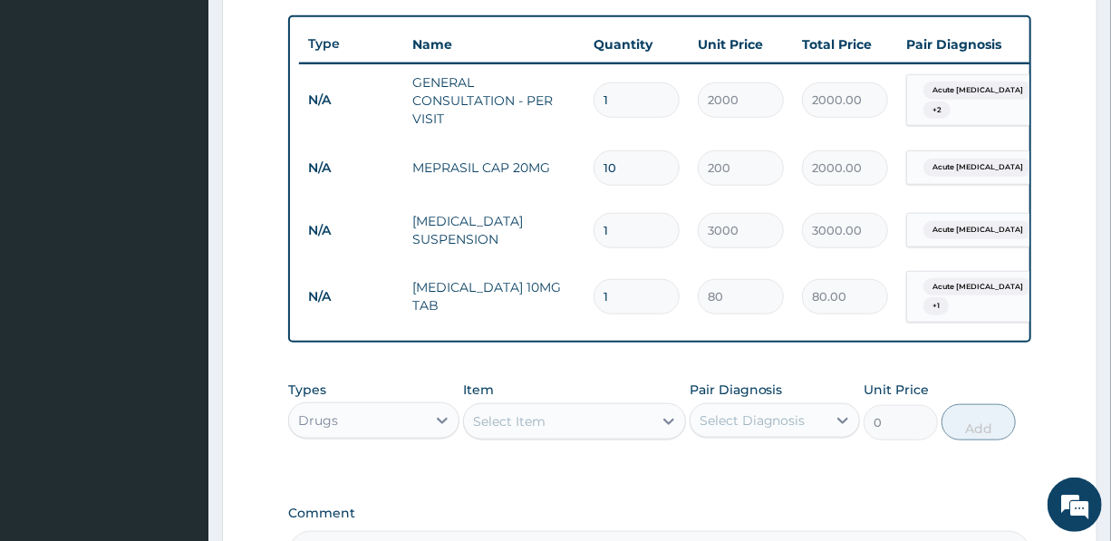
drag, startPoint x: 625, startPoint y: 302, endPoint x: 595, endPoint y: 299, distance: 30.9
click at [595, 299] on input "1" at bounding box center [637, 296] width 86 height 35
type input "15"
type input "1200.00"
type input "15"
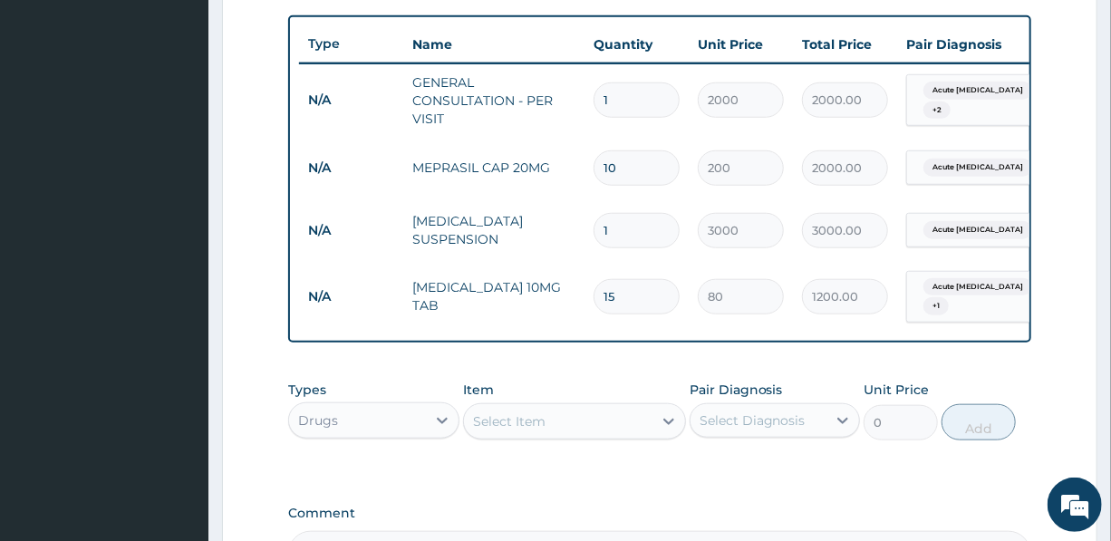
click at [530, 430] on div "Select Item" at bounding box center [509, 421] width 73 height 18
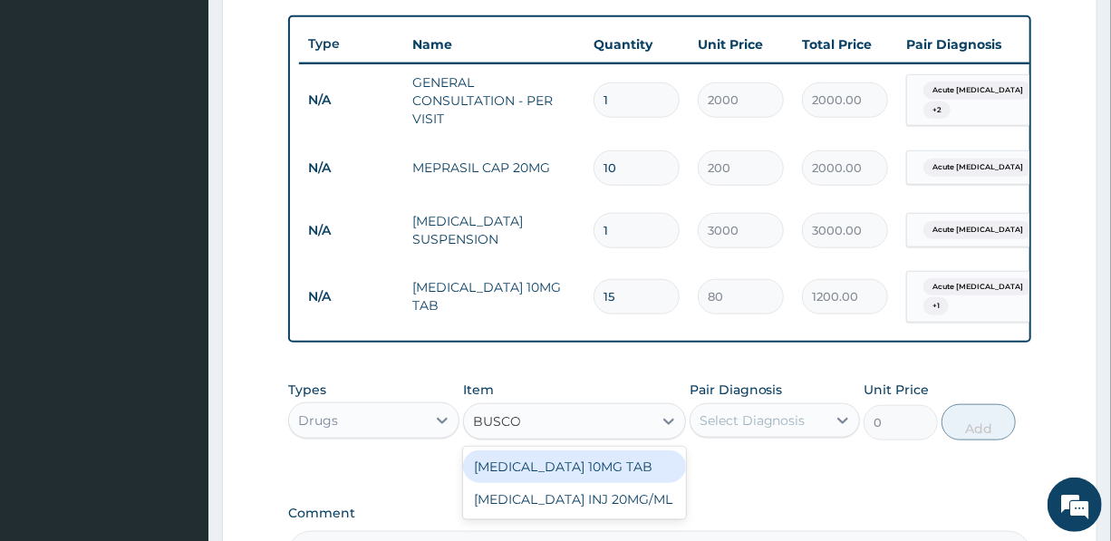
type input "BUSCOP"
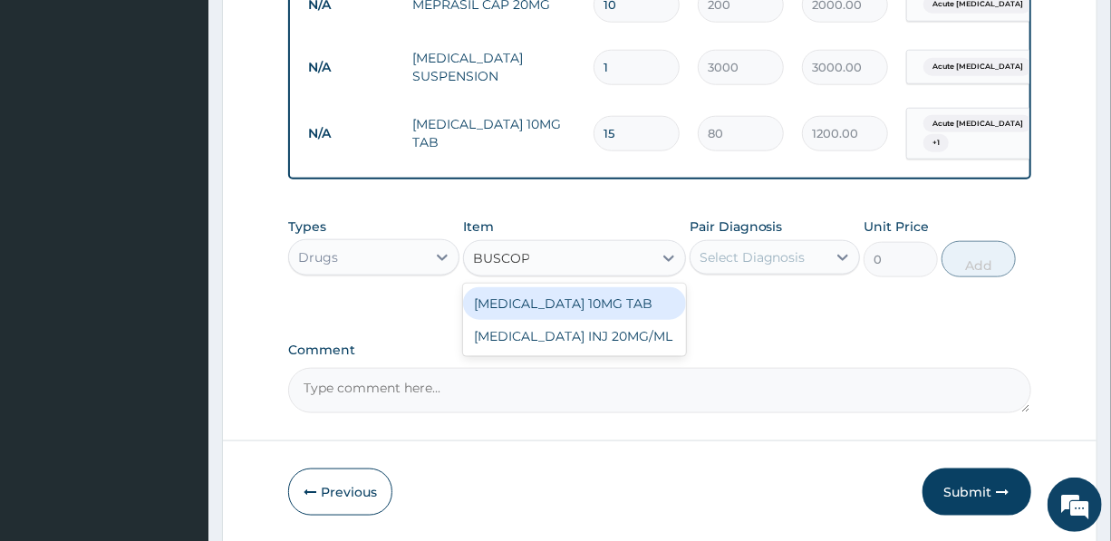
scroll to position [824, 0]
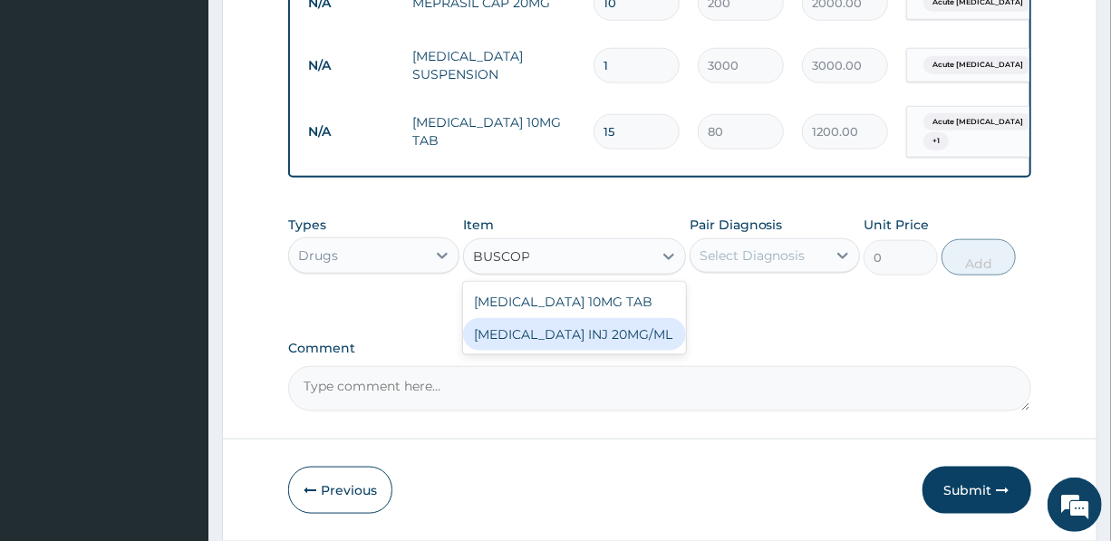
click at [585, 346] on div "BUSCOPAN INJ 20MG/ML" at bounding box center [574, 334] width 223 height 33
type input "1500"
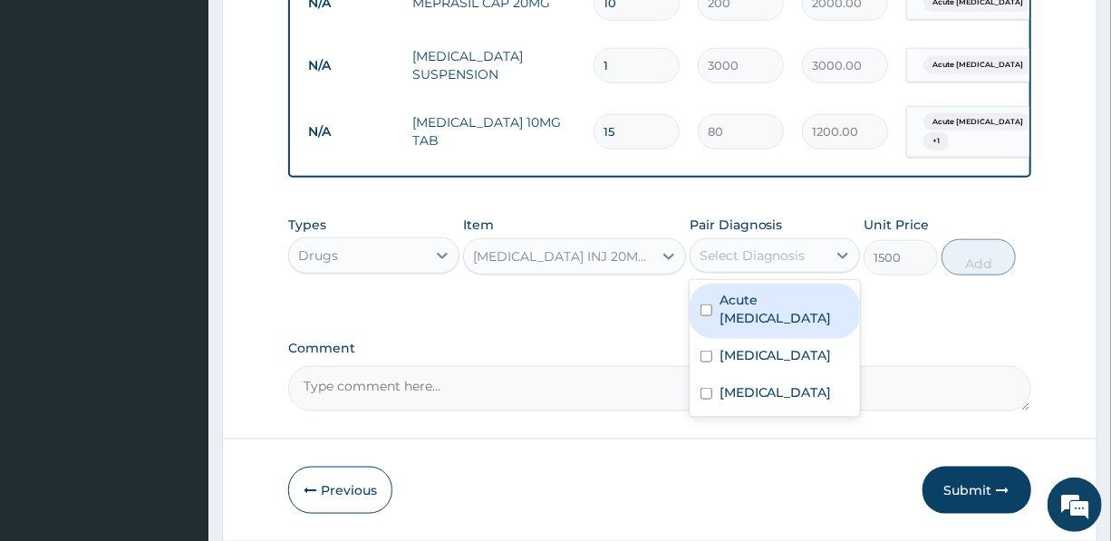
click at [764, 265] on div "Select Diagnosis" at bounding box center [753, 256] width 106 height 18
click at [770, 306] on label "Acute peptic ulcer" at bounding box center [785, 309] width 130 height 36
checkbox input "true"
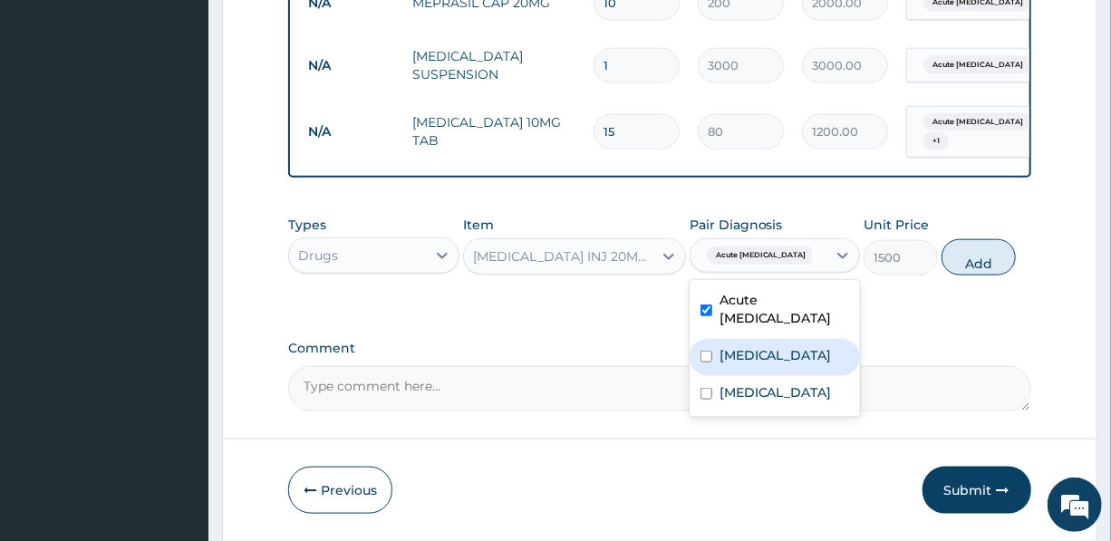
click at [781, 354] on label "Acute abdomen" at bounding box center [776, 355] width 112 height 18
checkbox input "true"
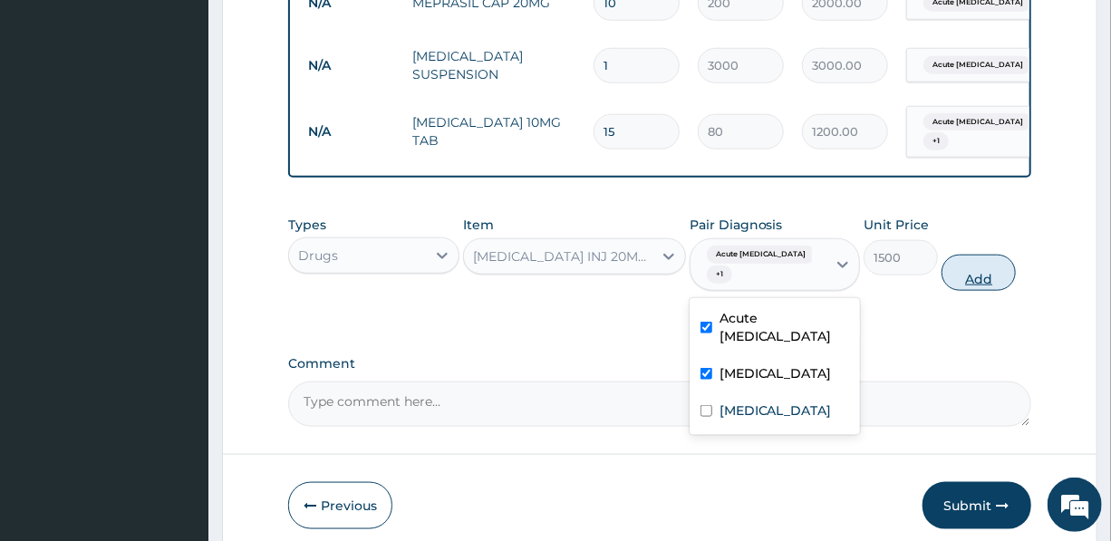
click at [985, 286] on button "Add" at bounding box center [979, 273] width 74 height 36
type input "0"
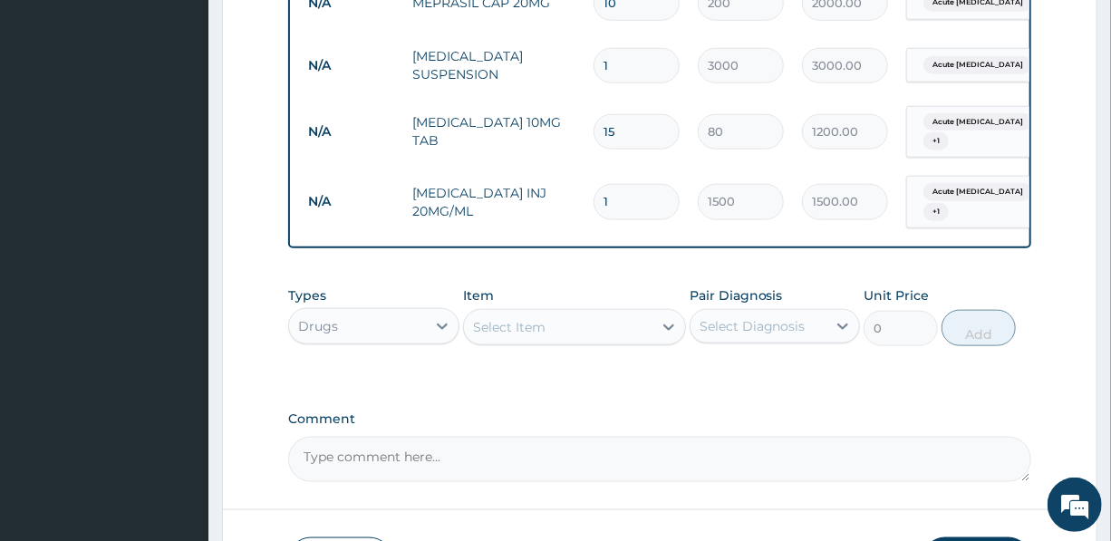
click at [550, 339] on div "Select Item" at bounding box center [558, 327] width 189 height 29
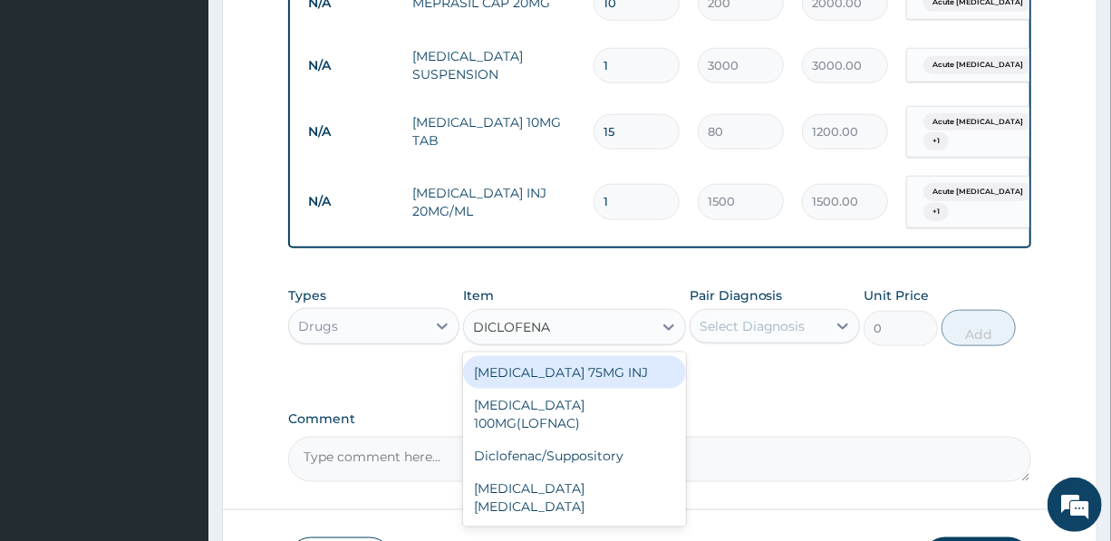
type input "DICLOFENAC"
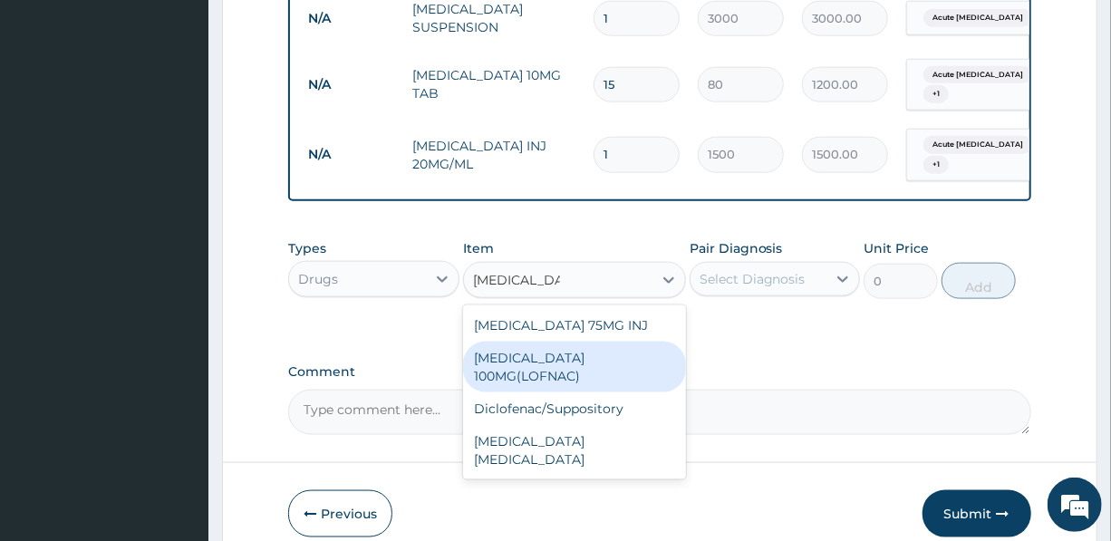
scroll to position [906, 0]
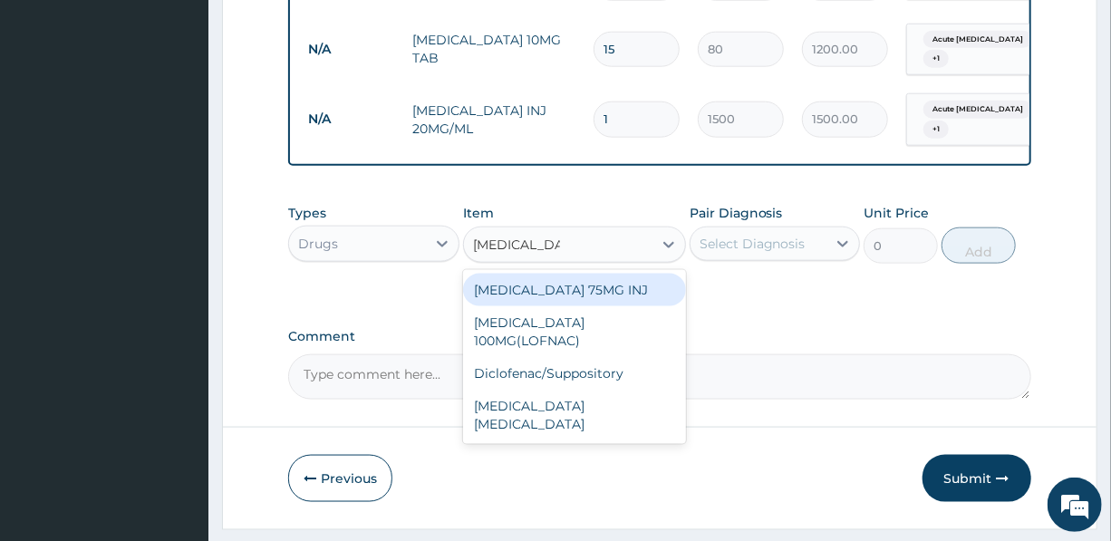
click at [589, 295] on div "DICLOFENAC SODIUM 75MG INJ" at bounding box center [574, 290] width 223 height 33
type input "500"
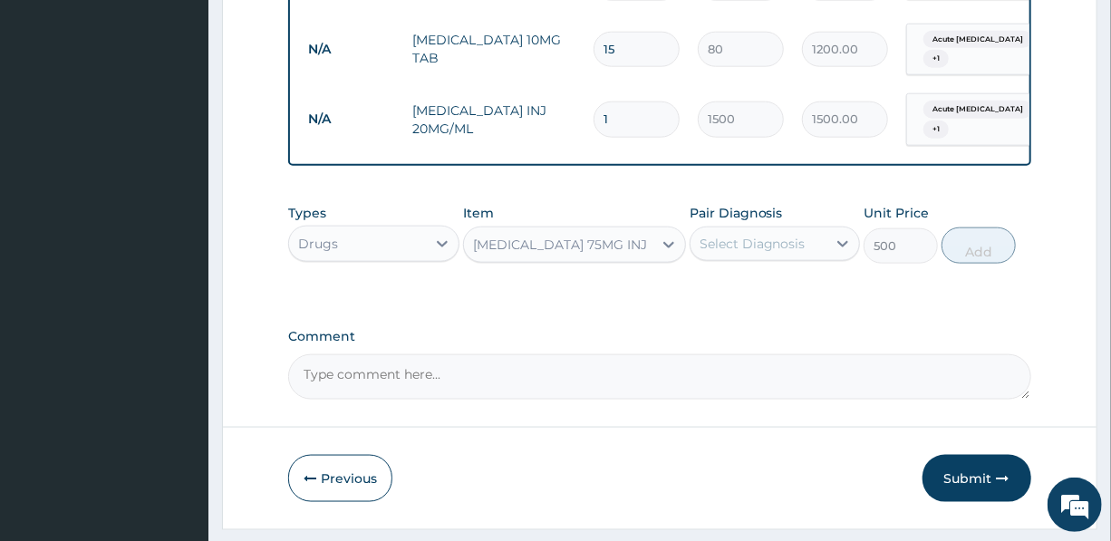
click at [610, 254] on div "DICLOFENAC SODIUM 75MG INJ" at bounding box center [560, 245] width 174 height 18
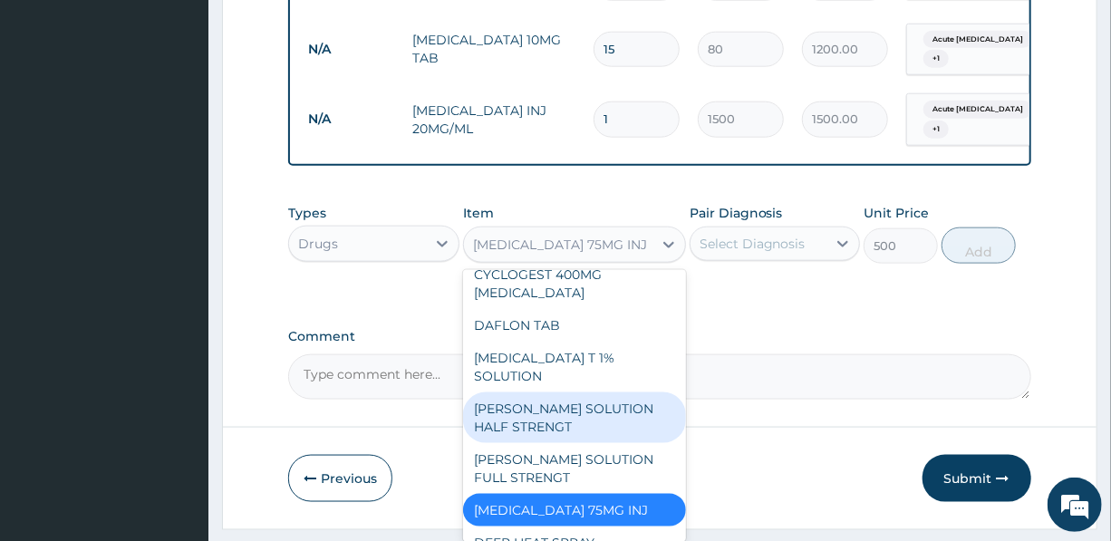
scroll to position [968, 0]
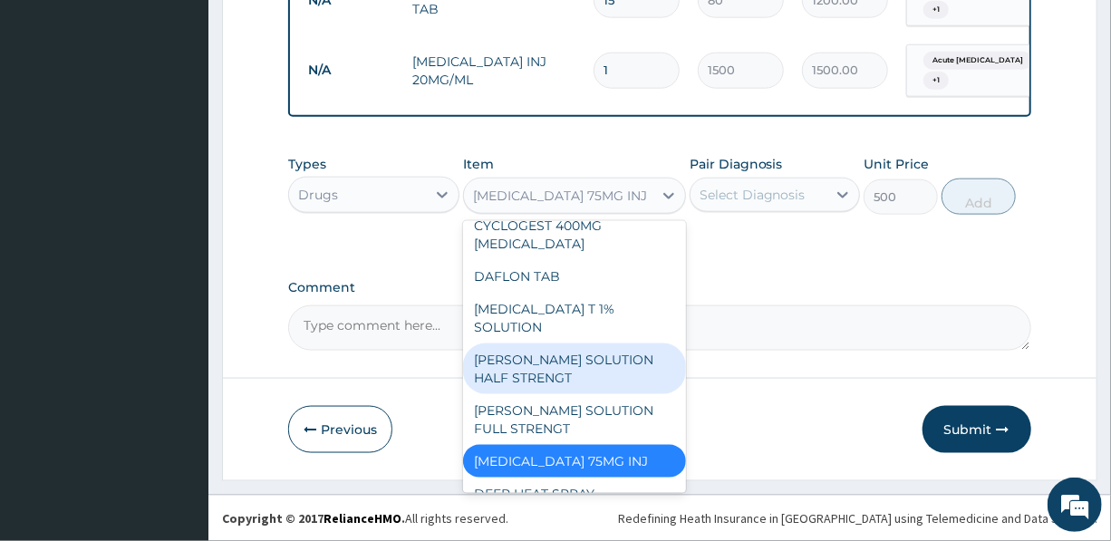
drag, startPoint x: 787, startPoint y: 276, endPoint x: 774, endPoint y: 271, distance: 13.5
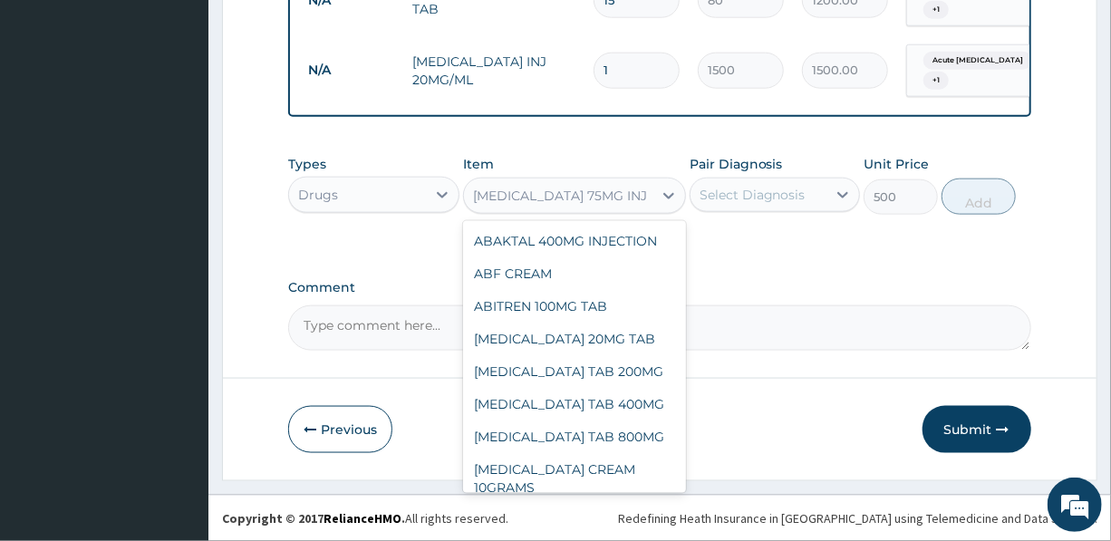
click at [599, 189] on div "DICLOFENAC SODIUM 75MG INJ" at bounding box center [560, 196] width 174 height 18
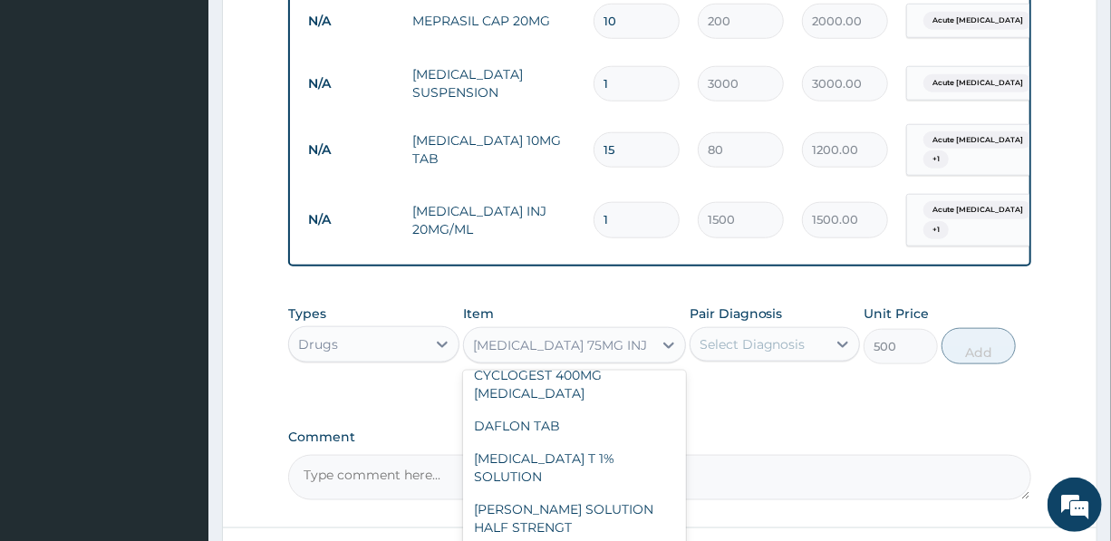
scroll to position [803, 0]
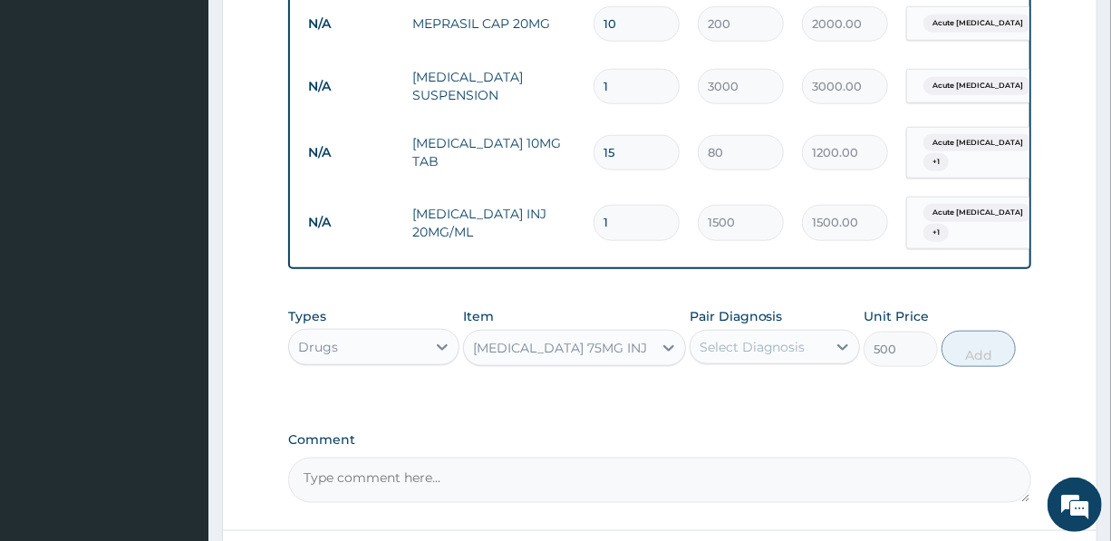
click at [777, 448] on label "Comment" at bounding box center [659, 439] width 742 height 15
click at [777, 458] on textarea "Comment" at bounding box center [659, 480] width 742 height 45
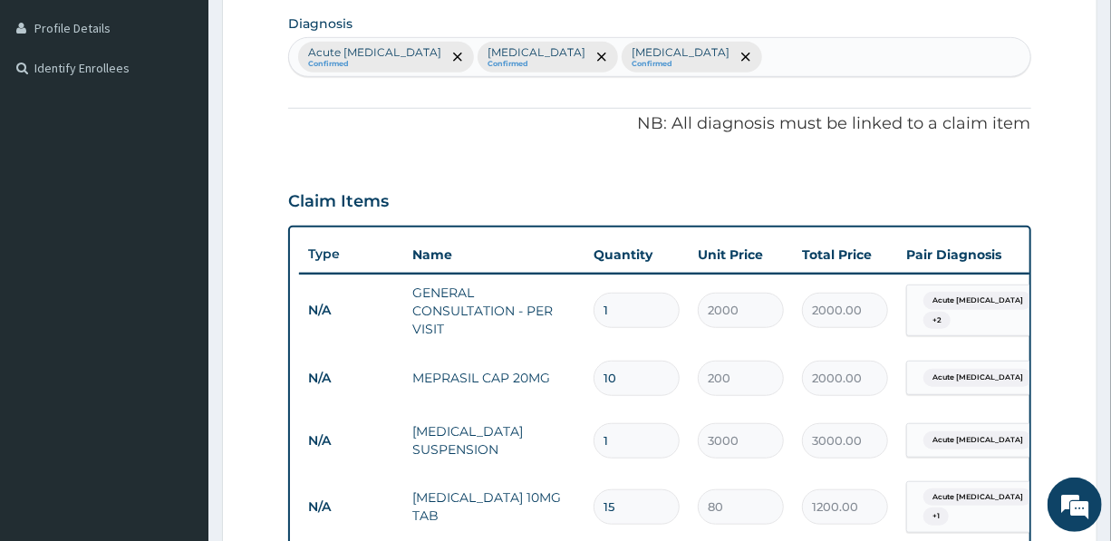
scroll to position [391, 0]
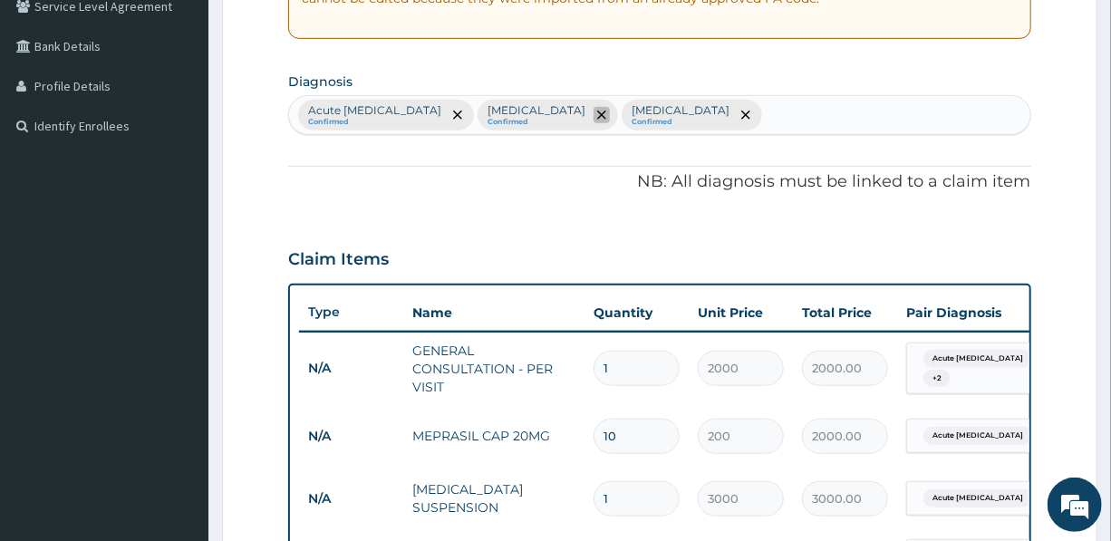
click at [597, 112] on icon "remove selection option" at bounding box center [601, 115] width 9 height 9
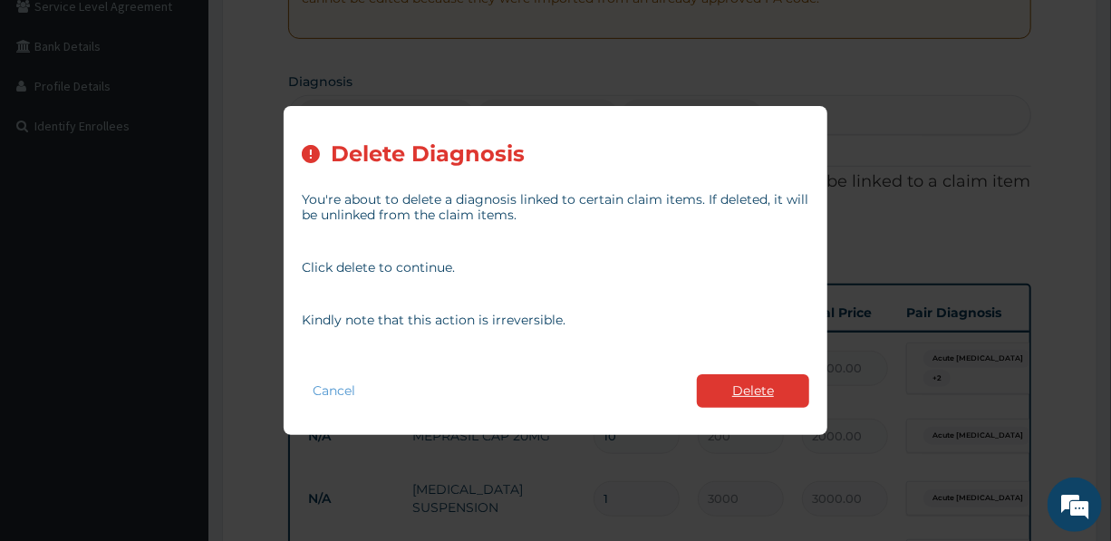
click at [762, 392] on button "Delete" at bounding box center [753, 391] width 112 height 34
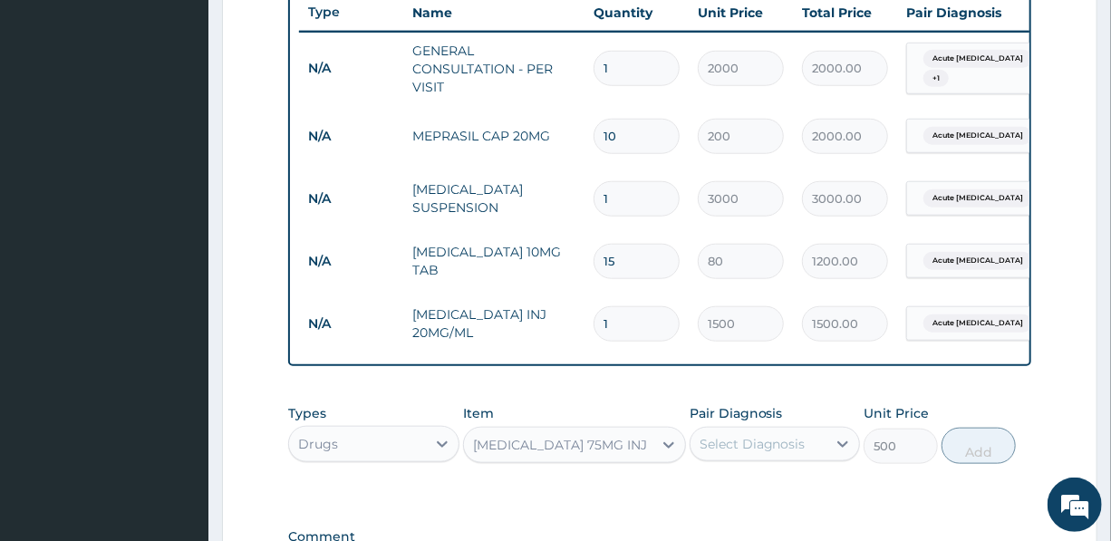
scroll to position [720, 0]
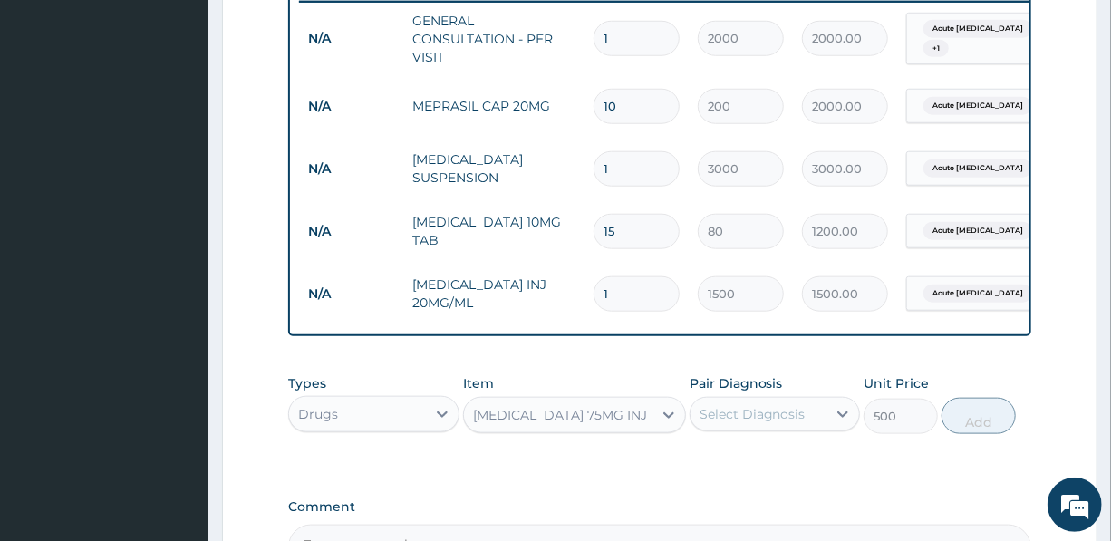
click at [535, 424] on div "DICLOFENAC SODIUM 75MG INJ" at bounding box center [560, 415] width 174 height 18
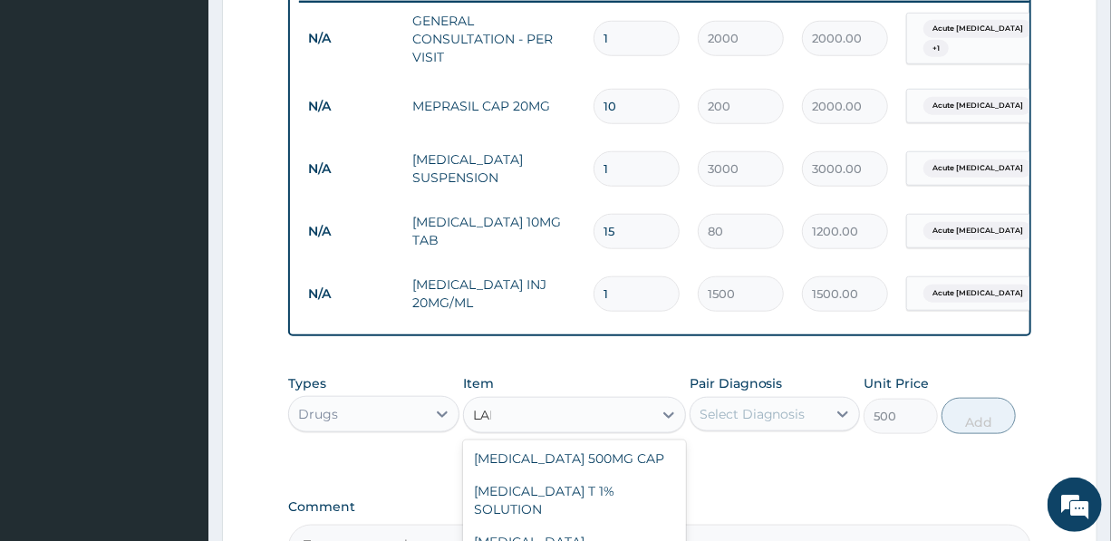
scroll to position [0, 0]
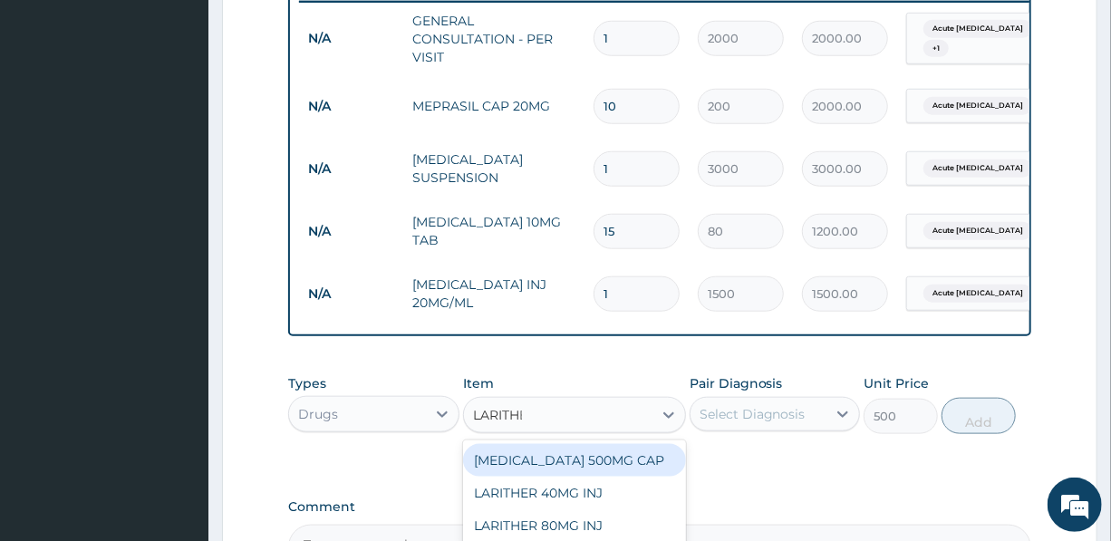
type input "LARITHER"
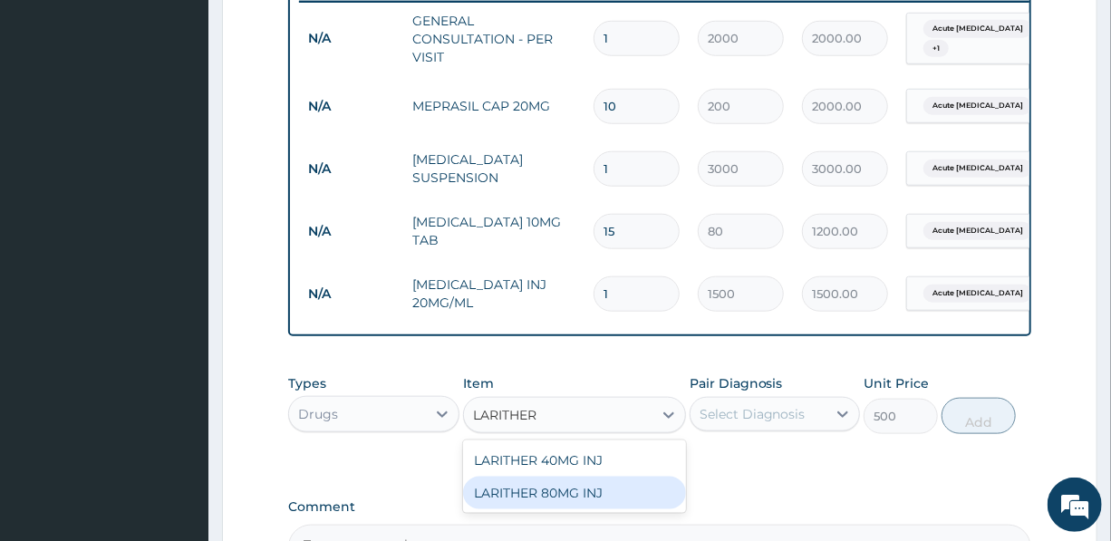
click at [589, 508] on div "LARITHER 80MG INJ" at bounding box center [574, 493] width 223 height 33
type input "1400"
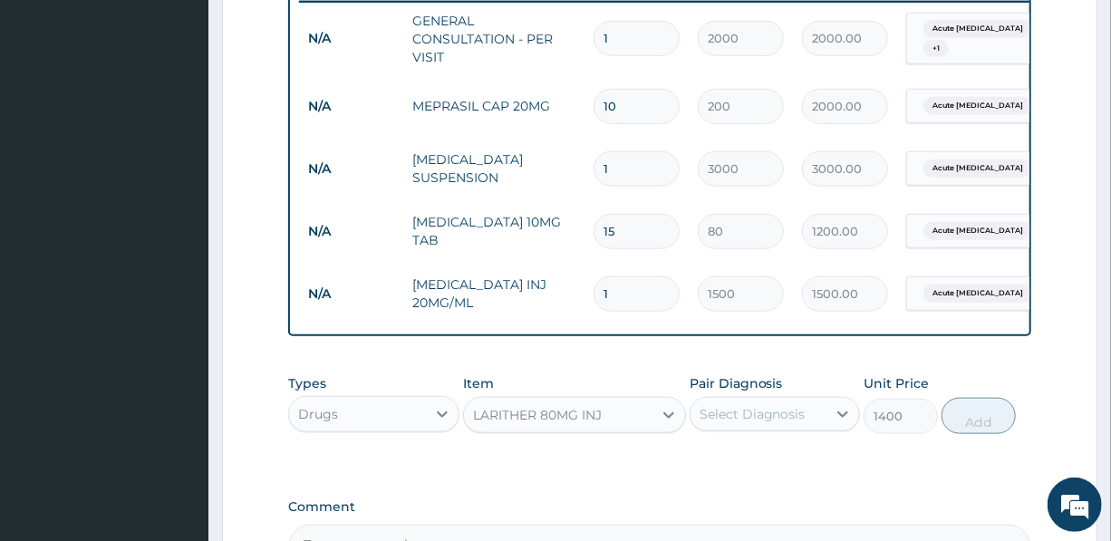
click at [769, 423] on div "Select Diagnosis" at bounding box center [753, 414] width 106 height 18
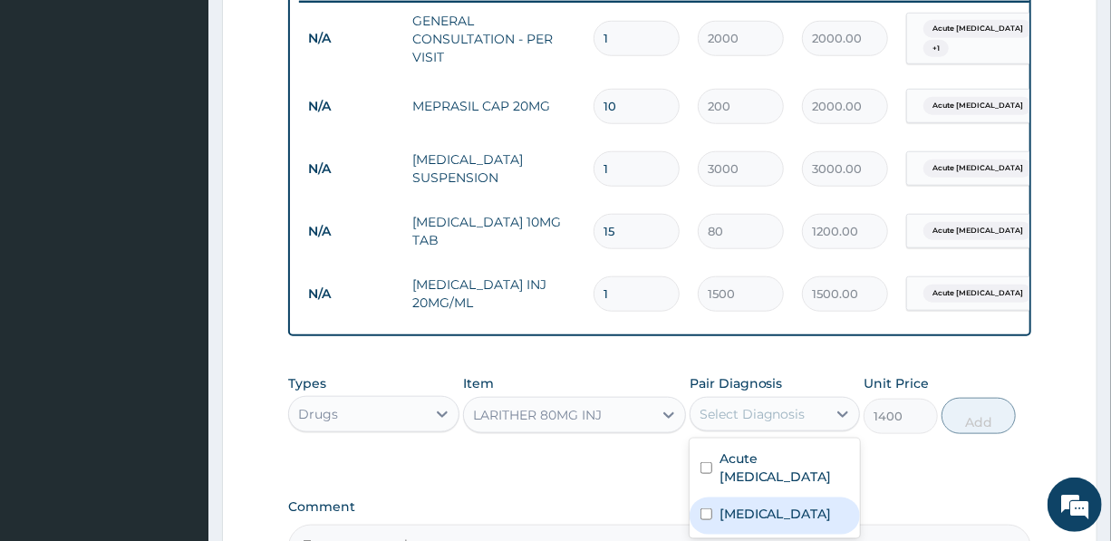
click at [773, 514] on label "Congenital falciparum malaria" at bounding box center [776, 514] width 112 height 18
checkbox input "true"
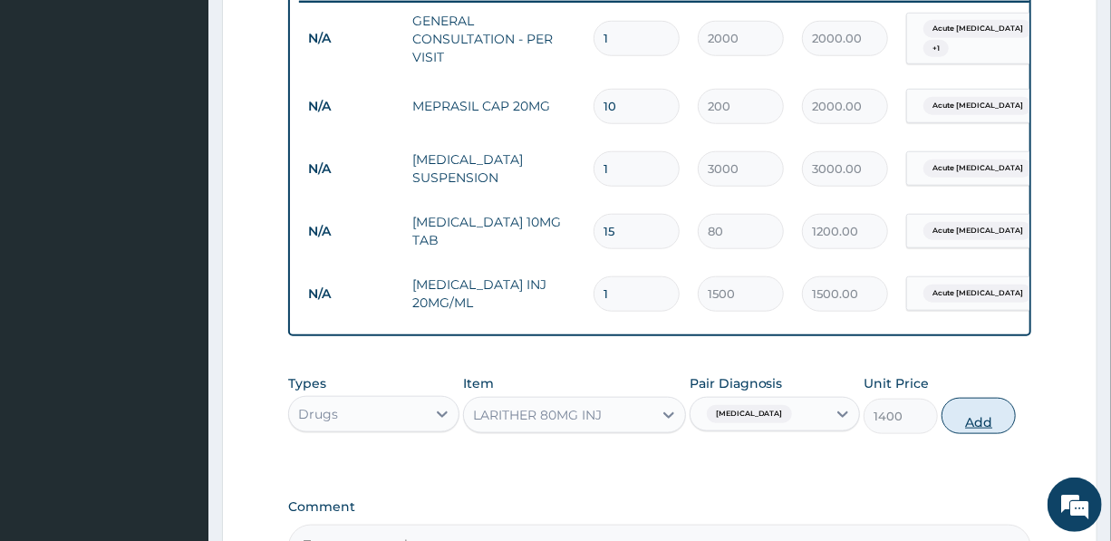
click at [981, 425] on button "Add" at bounding box center [979, 416] width 74 height 36
type input "0"
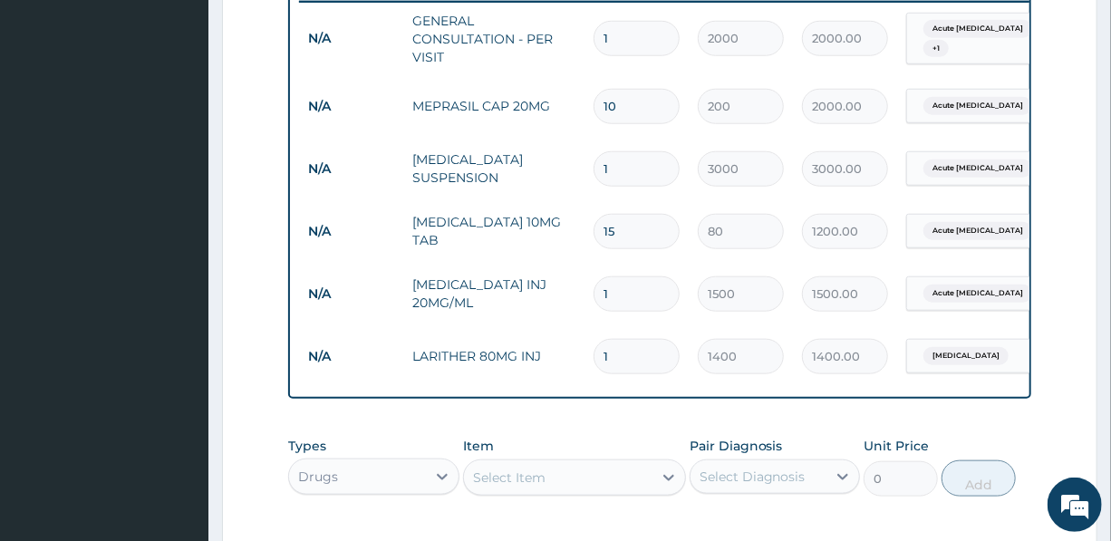
drag, startPoint x: 615, startPoint y: 353, endPoint x: 575, endPoint y: 359, distance: 41.1
click at [575, 359] on tr "N/A LARITHER 80MG INJ 1 1400 1400.00 Congenital falciparum malaria Delete" at bounding box center [743, 356] width 888 height 63
type input "6"
type input "8400.00"
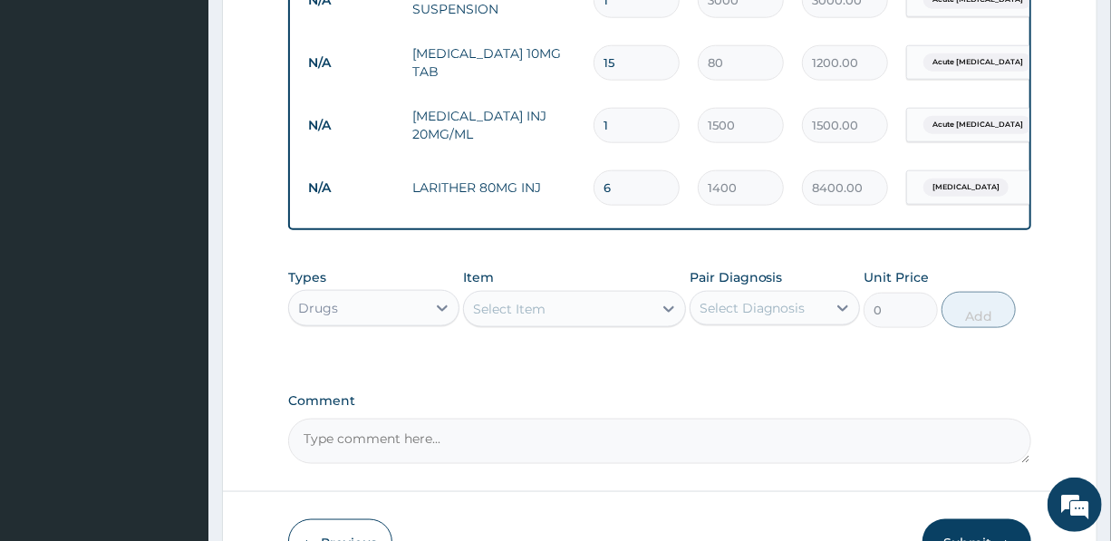
scroll to position [1016, 0]
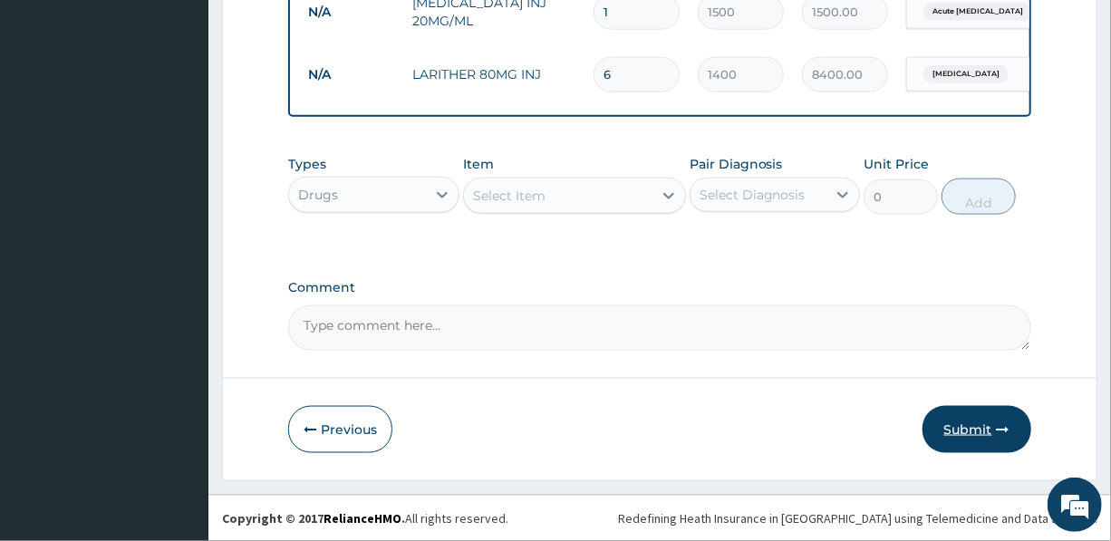
type input "6"
click at [964, 427] on button "Submit" at bounding box center [977, 429] width 109 height 47
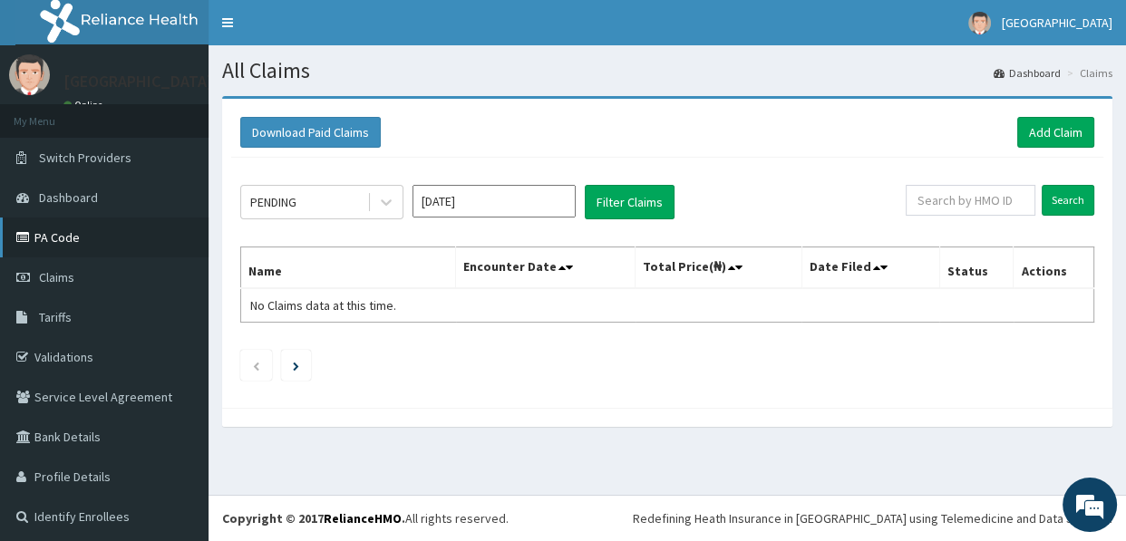
click at [73, 236] on link "PA Code" at bounding box center [104, 238] width 208 height 40
click at [1035, 127] on link "Add Claim" at bounding box center [1055, 132] width 77 height 31
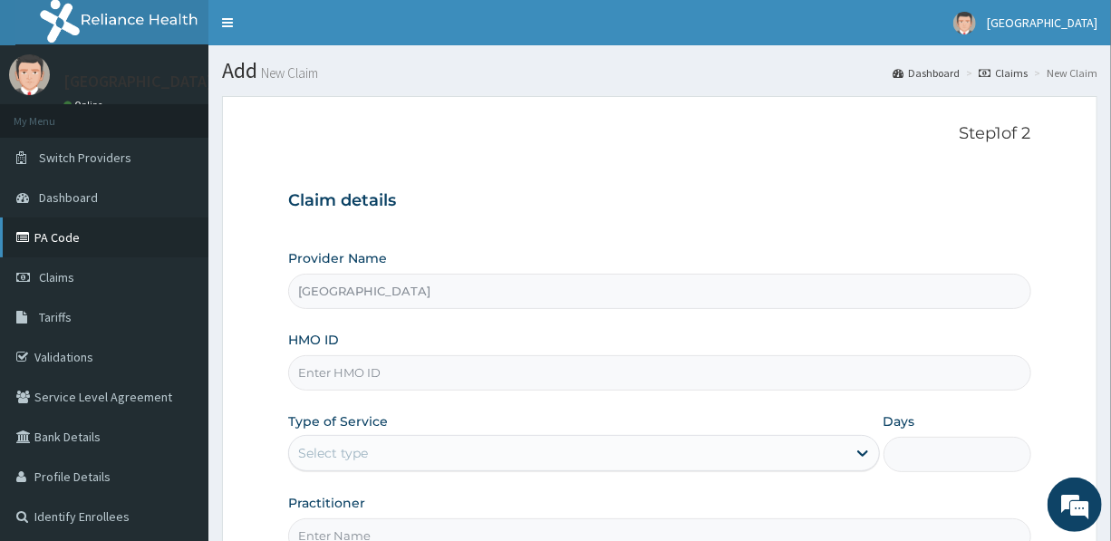
click at [56, 233] on link "PA Code" at bounding box center [104, 238] width 208 height 40
